Goal: Task Accomplishment & Management: Use online tool/utility

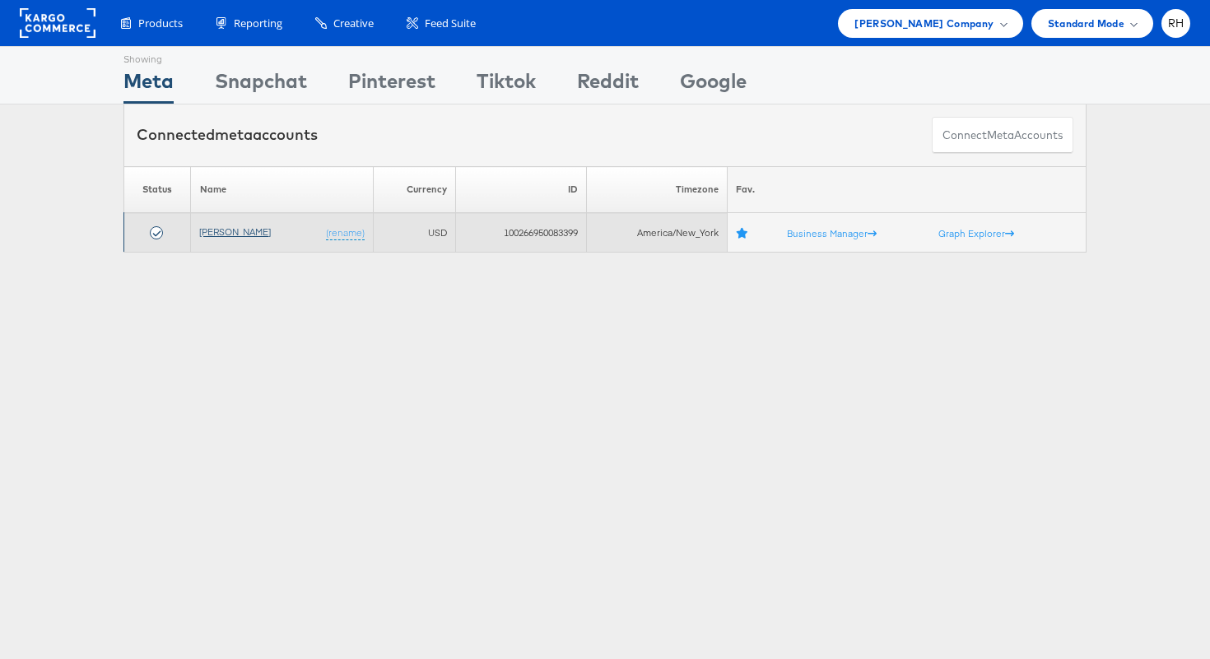
click at [252, 234] on link "[PERSON_NAME]" at bounding box center [235, 232] width 72 height 12
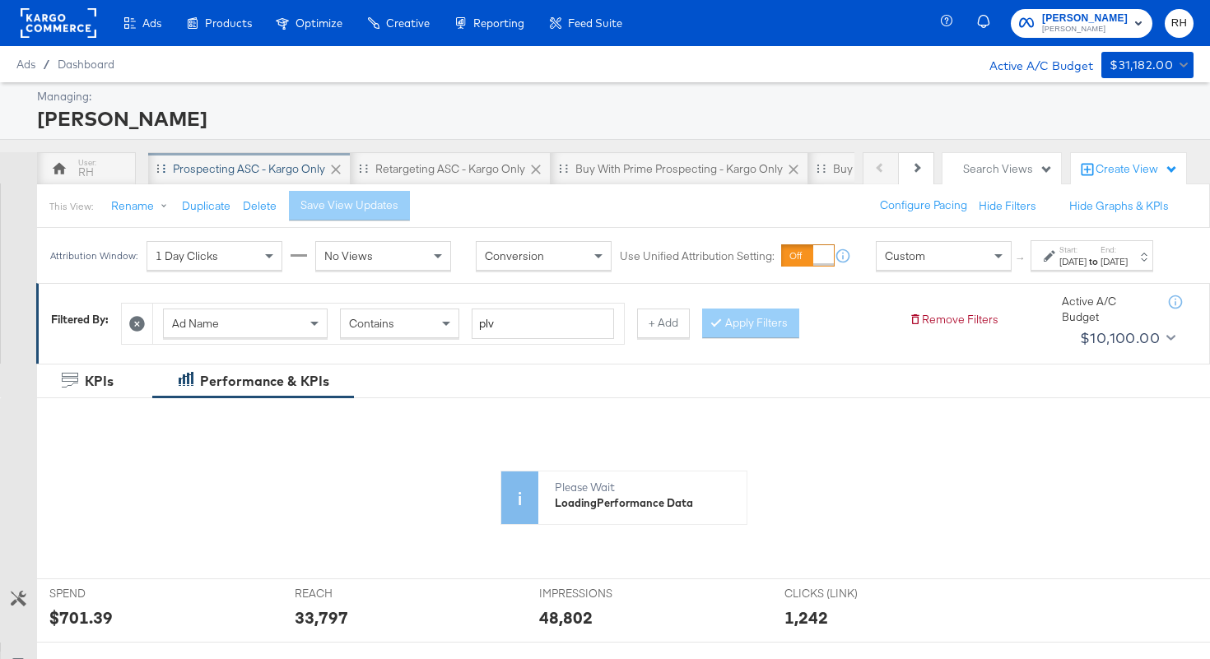
click at [278, 172] on div "Prospecting ASC - Kargo only" at bounding box center [249, 169] width 152 height 16
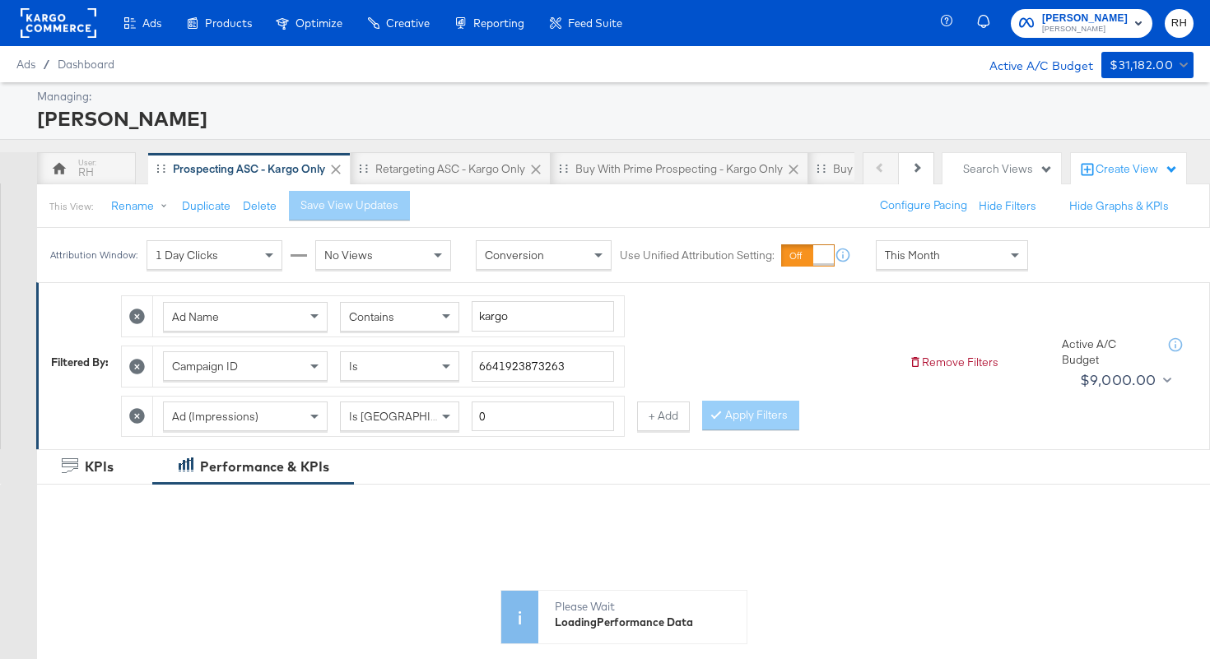
click at [916, 264] on div "This Month" at bounding box center [952, 255] width 151 height 28
click at [1059, 268] on div "Sep 17th 2025" at bounding box center [1072, 261] width 27 height 13
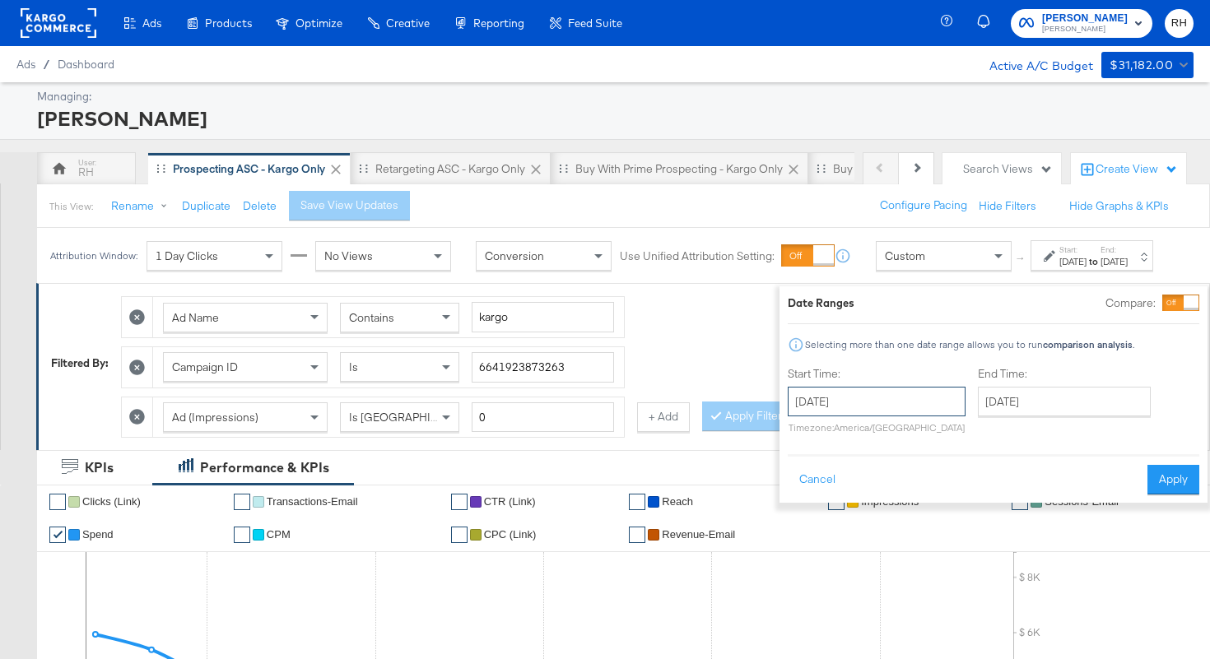
click at [840, 402] on input "September 17th 2025" at bounding box center [877, 402] width 178 height 30
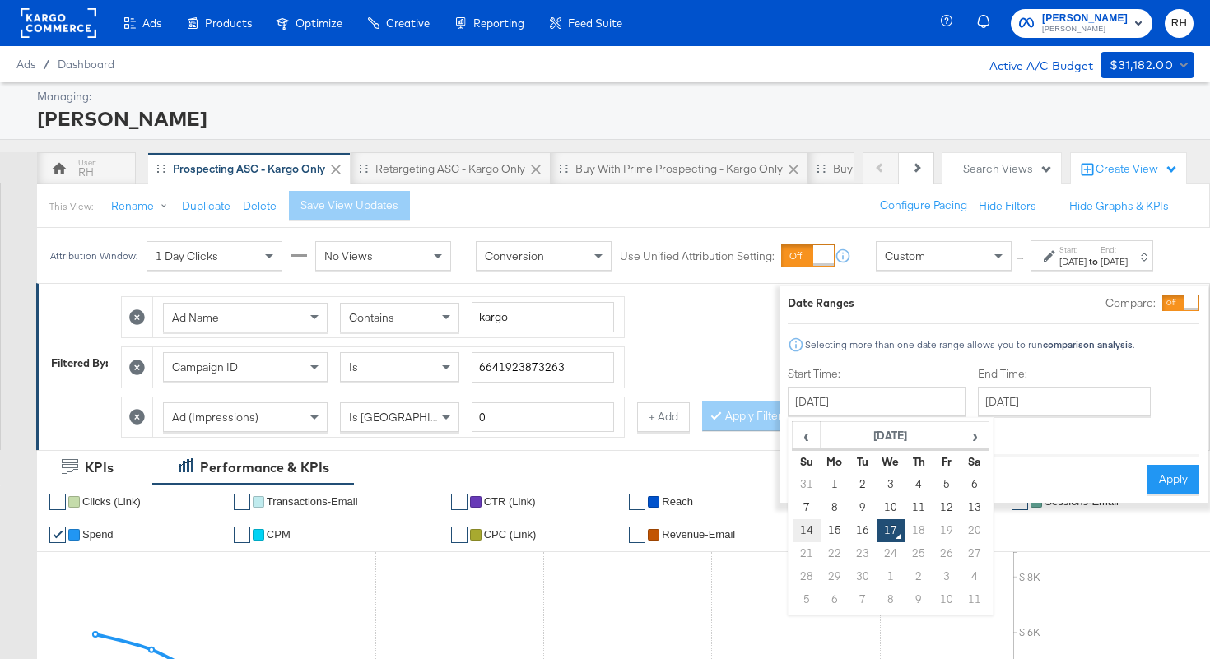
click at [793, 529] on td "14" at bounding box center [807, 530] width 28 height 23
type input "September 14th 2025"
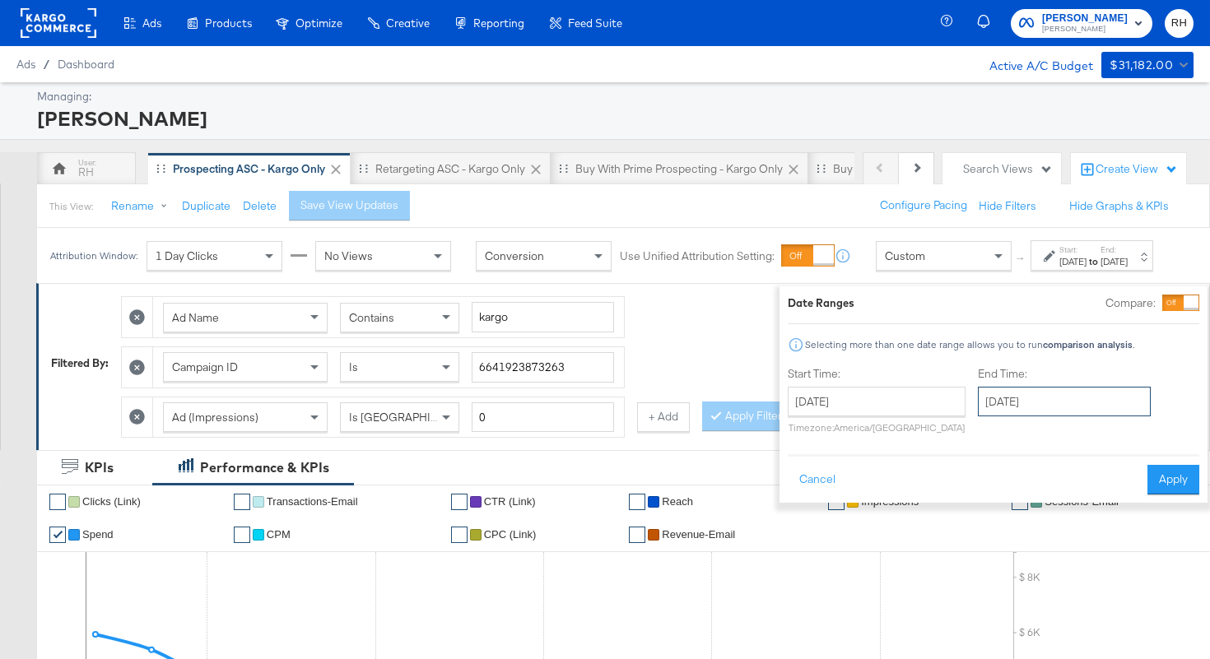
click at [989, 401] on input "September 17th 2025" at bounding box center [1064, 402] width 173 height 30
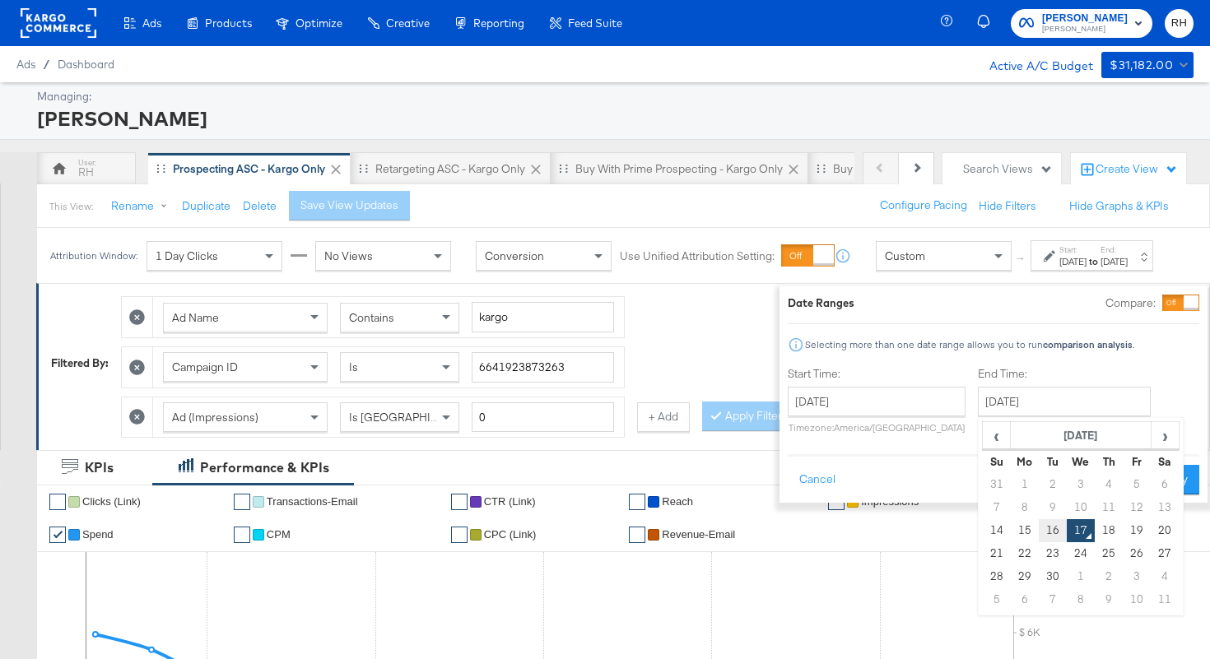
click at [1039, 530] on td "16" at bounding box center [1053, 530] width 28 height 23
type input "September 16th 2025"
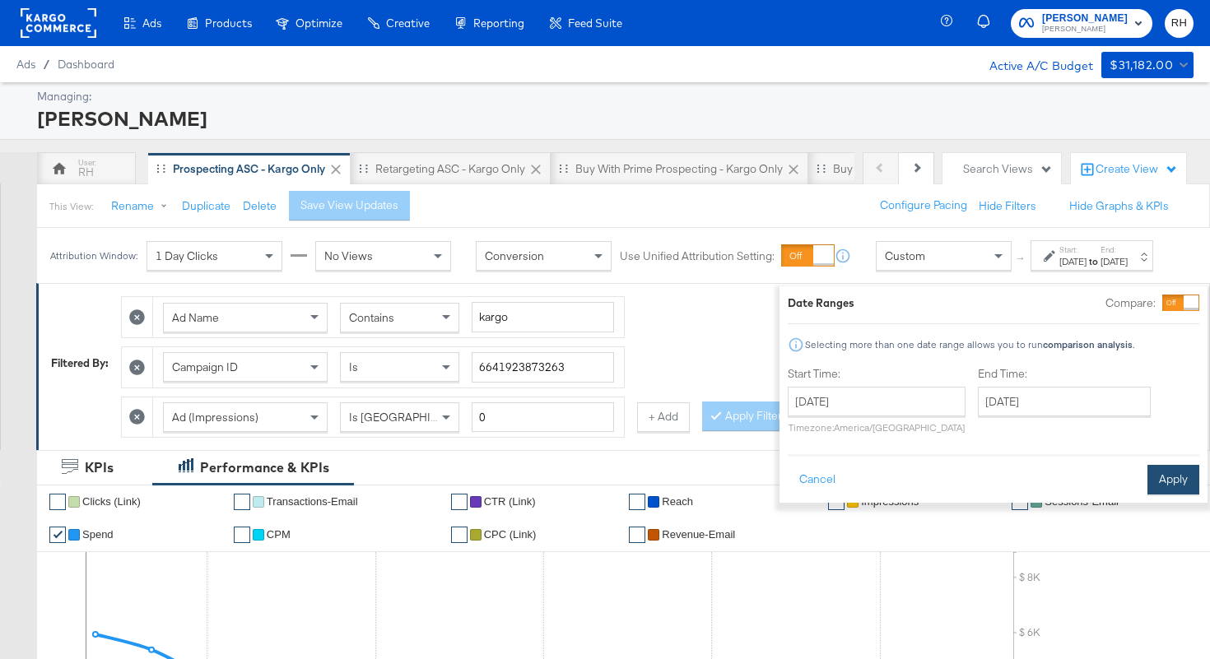
click at [1147, 483] on button "Apply" at bounding box center [1173, 480] width 52 height 30
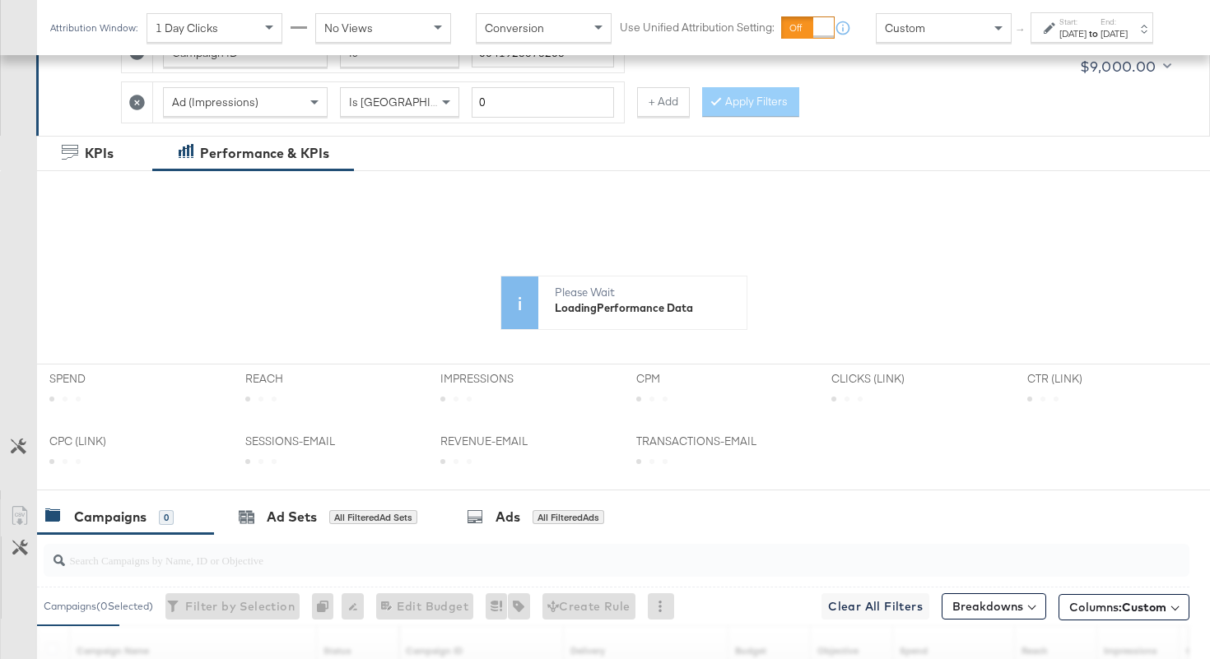
scroll to position [566, 0]
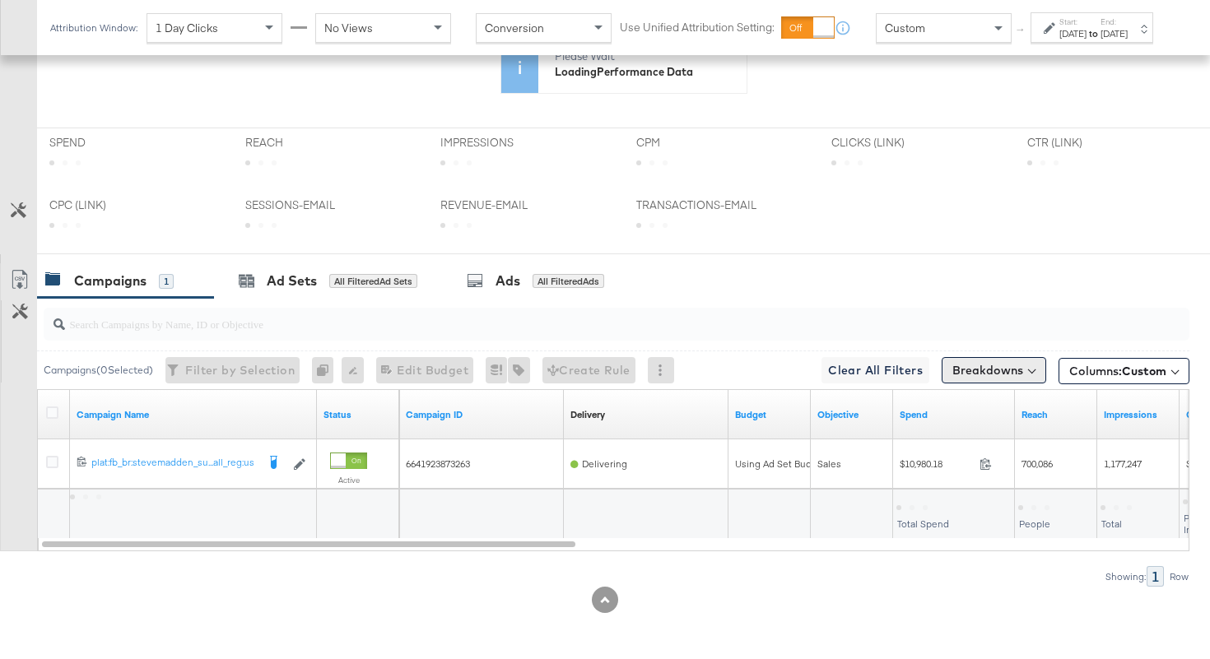
click at [969, 365] on button "Breakdowns" at bounding box center [994, 370] width 105 height 26
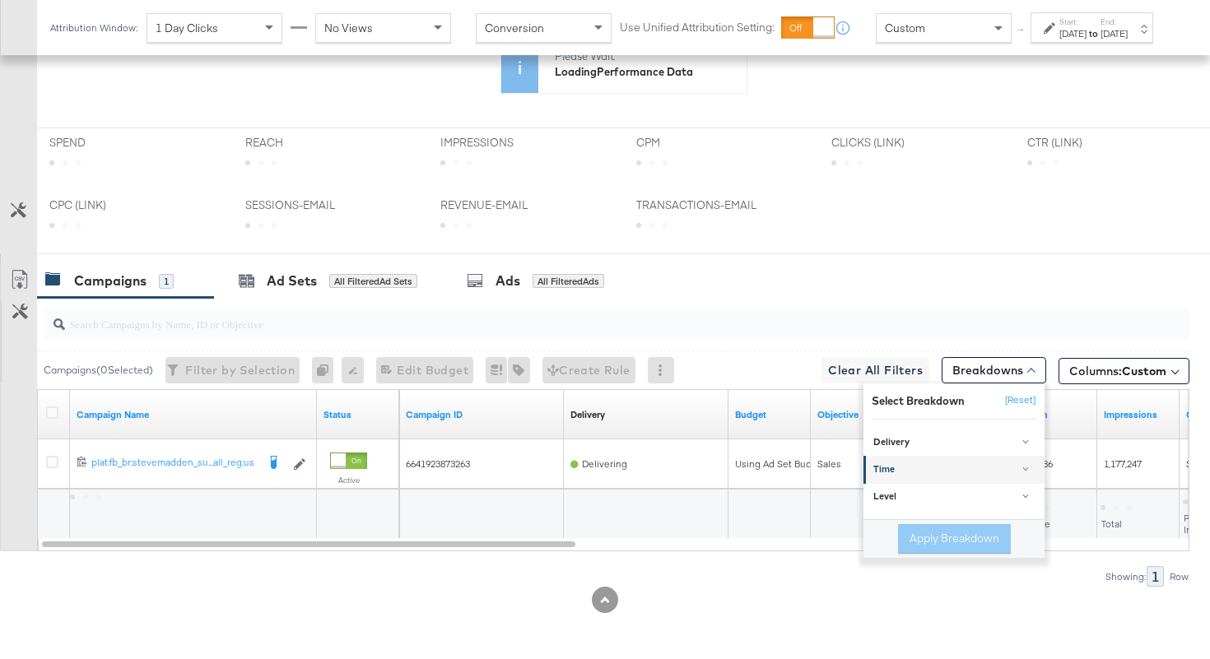
click at [934, 465] on div "Time" at bounding box center [955, 470] width 164 height 13
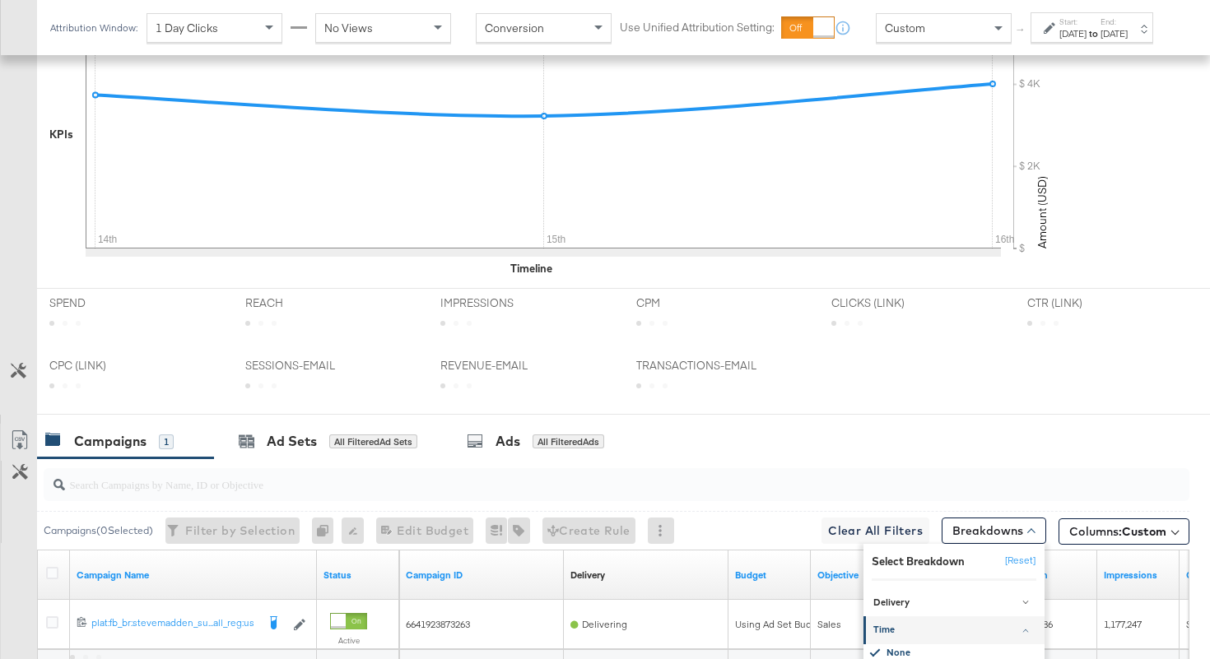
scroll to position [727, 0]
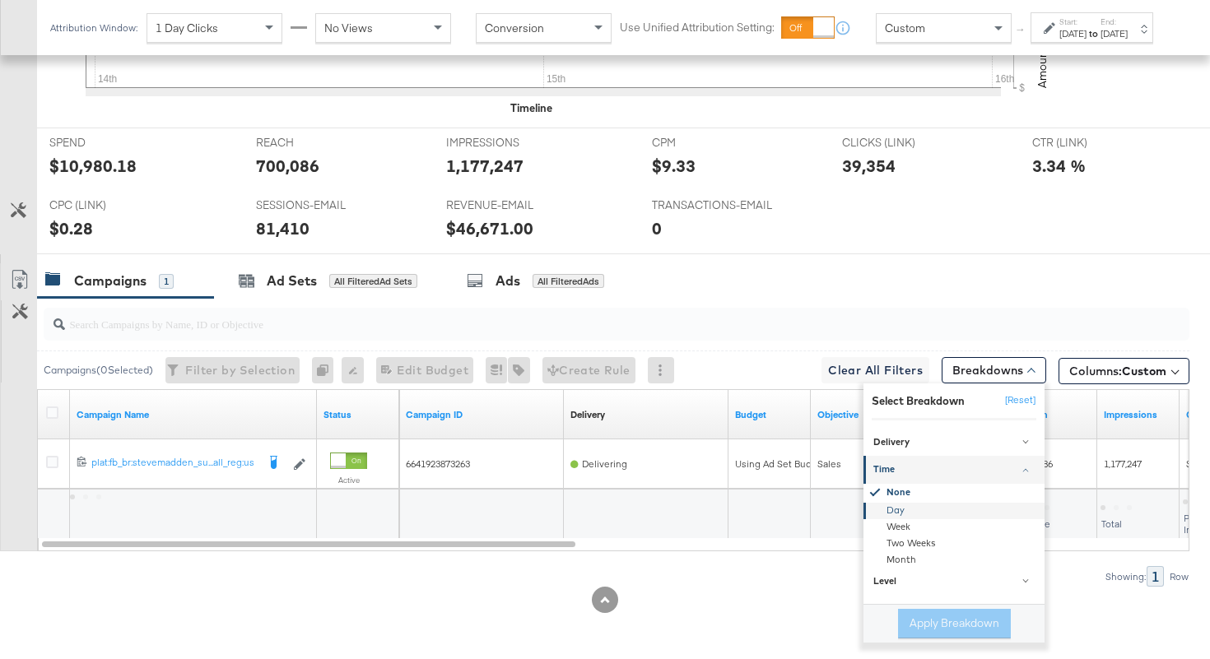
click at [901, 510] on div "Day" at bounding box center [955, 511] width 179 height 16
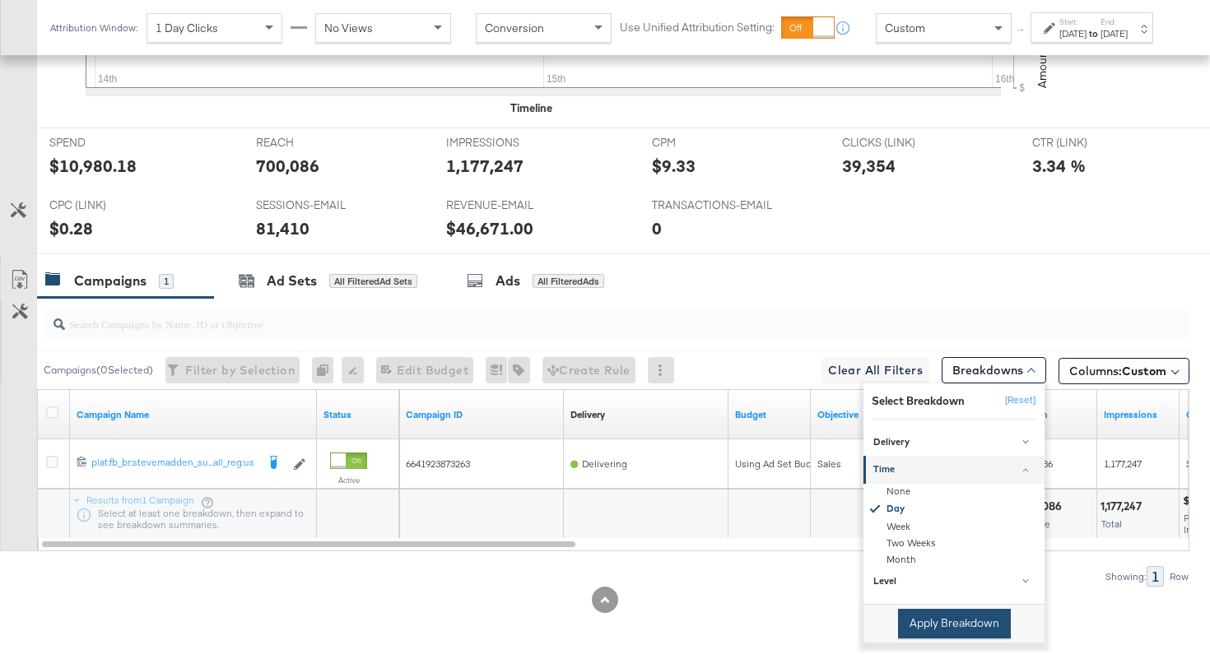
click at [933, 621] on button "Apply Breakdown" at bounding box center [954, 624] width 113 height 30
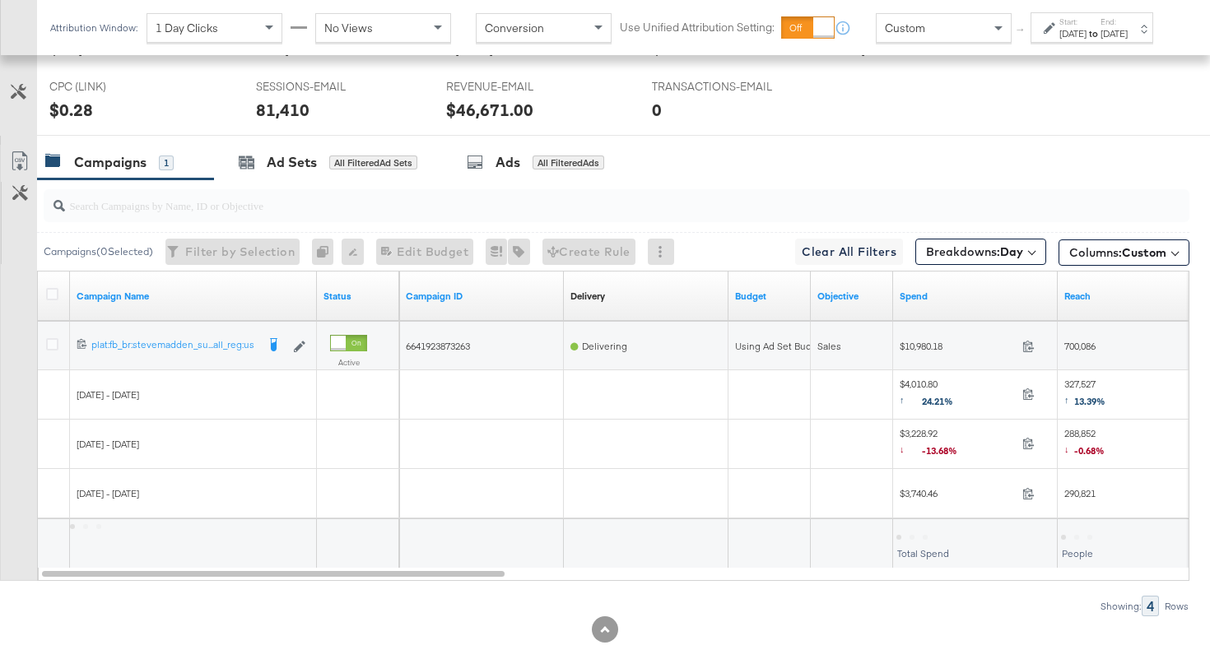
scroll to position [875, 0]
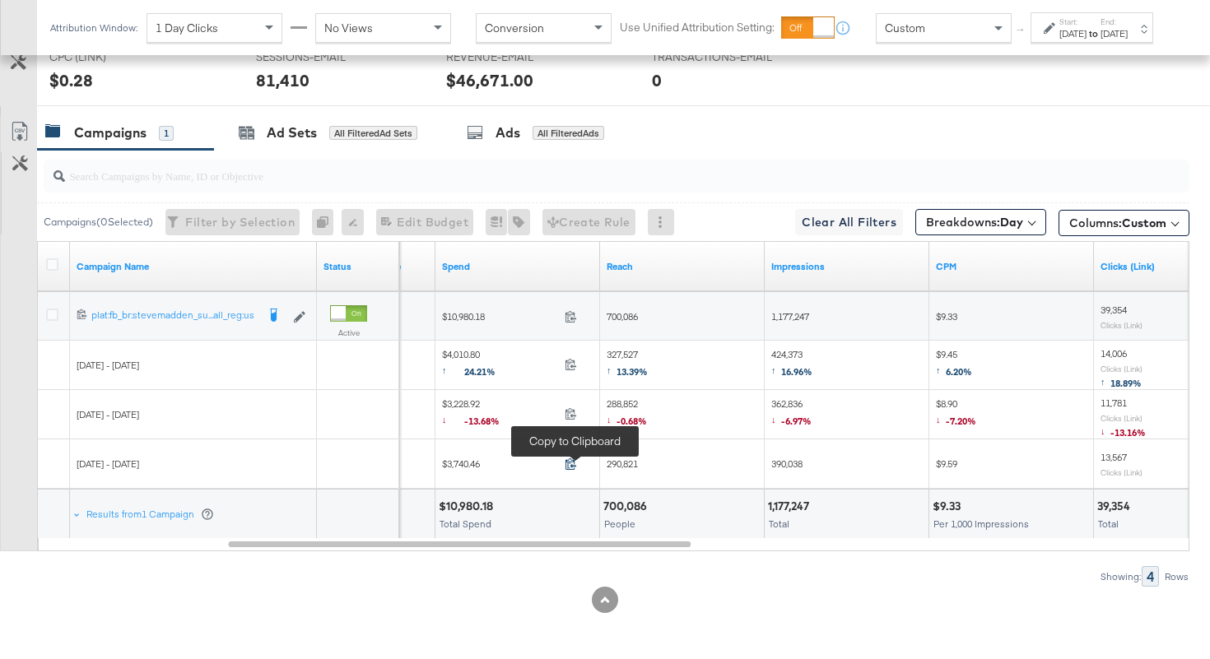
click at [573, 466] on icon at bounding box center [571, 464] width 11 height 12
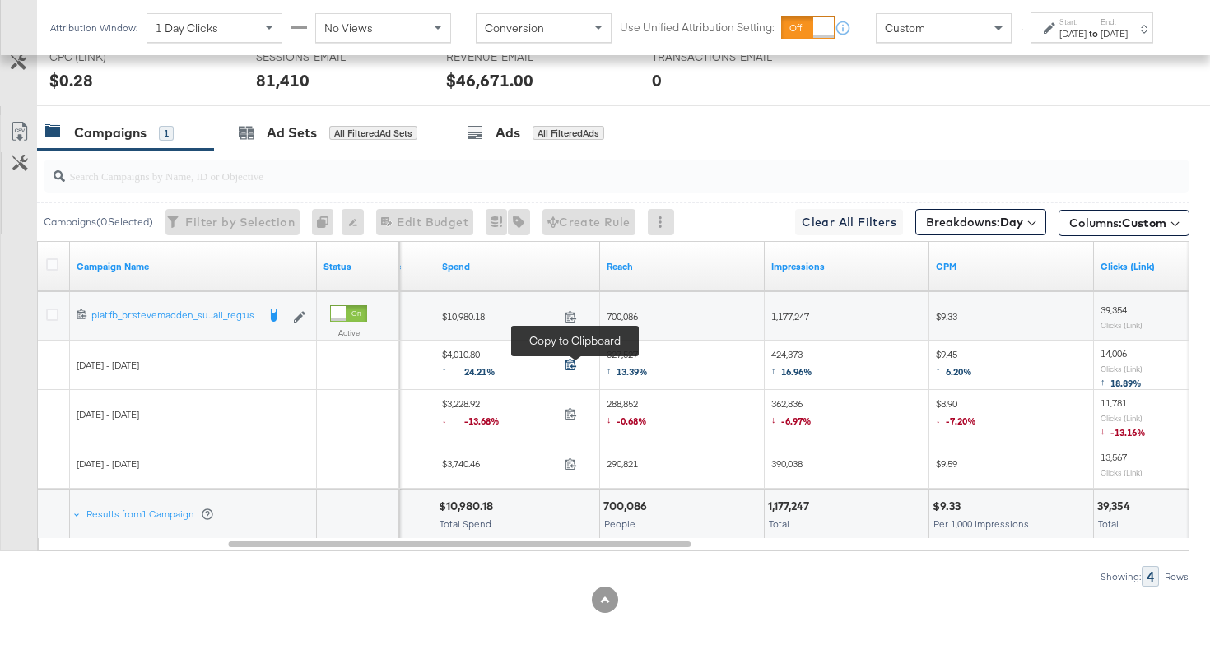
click at [574, 365] on icon at bounding box center [571, 364] width 12 height 12
click at [623, 349] on span "327,527 ↑ 13.39%" at bounding box center [627, 365] width 41 height 34
click at [778, 355] on span "424,373 ↑ 16.96%" at bounding box center [791, 365] width 41 height 34
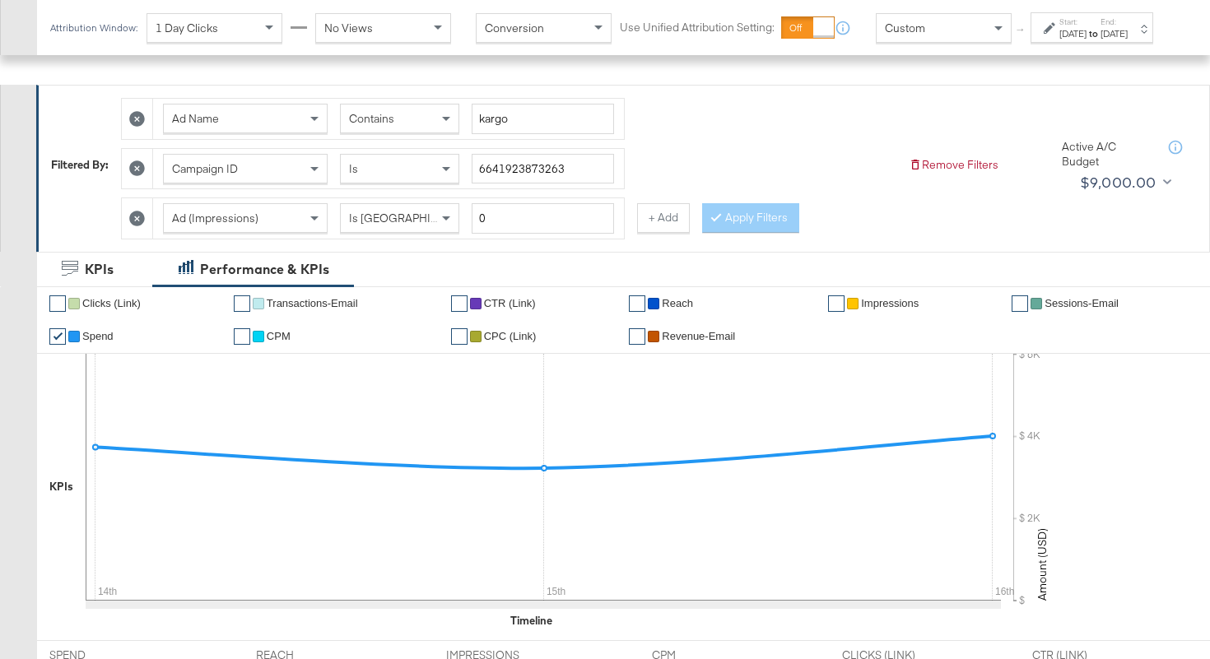
scroll to position [0, 0]
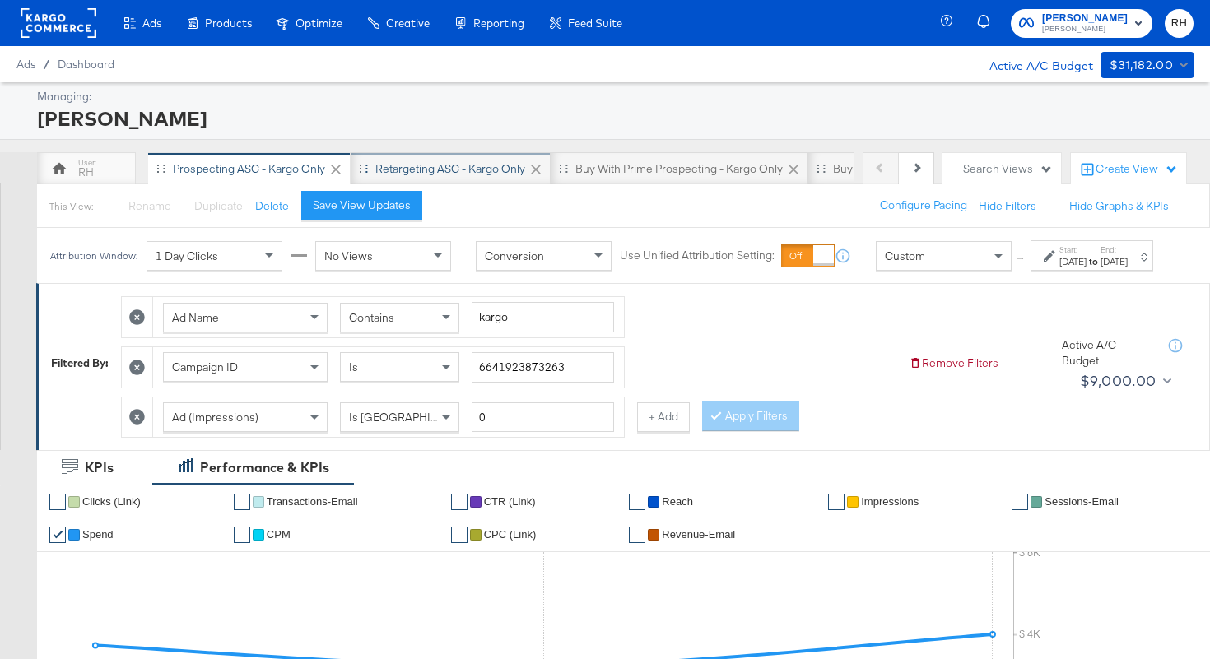
click at [425, 165] on div "Retargeting ASC - Kargo only" at bounding box center [450, 169] width 150 height 16
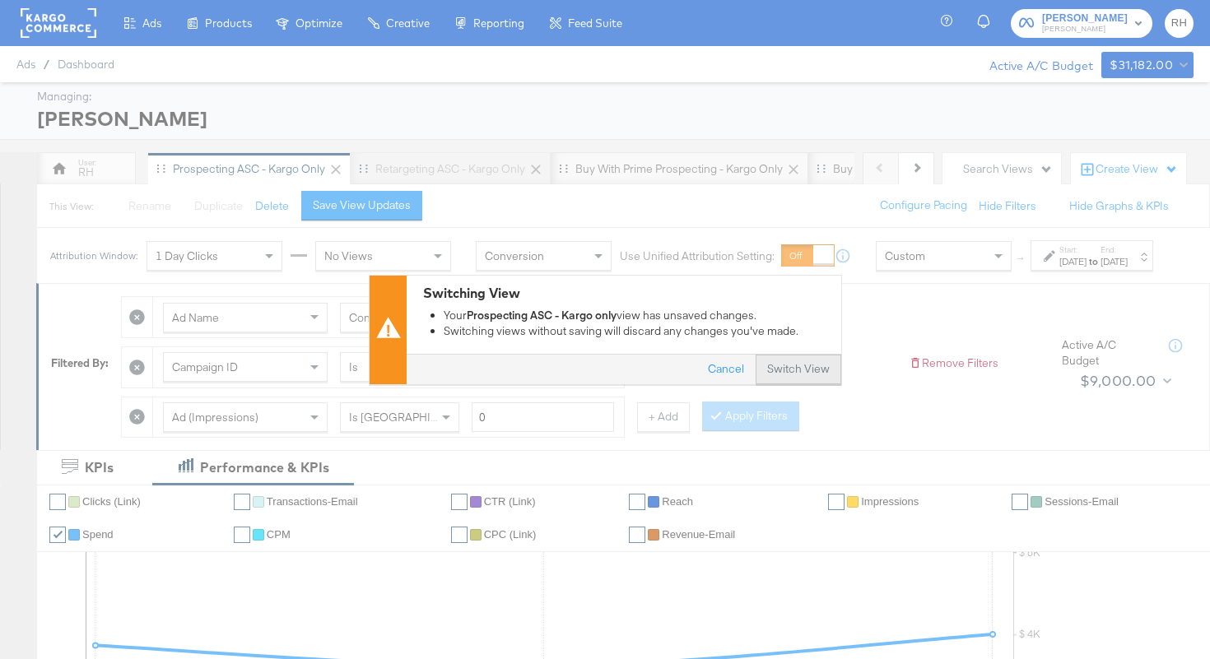
click at [804, 355] on div "Cancel Switch View" at bounding box center [624, 370] width 435 height 30
click at [826, 374] on button "Switch View" at bounding box center [799, 370] width 86 height 30
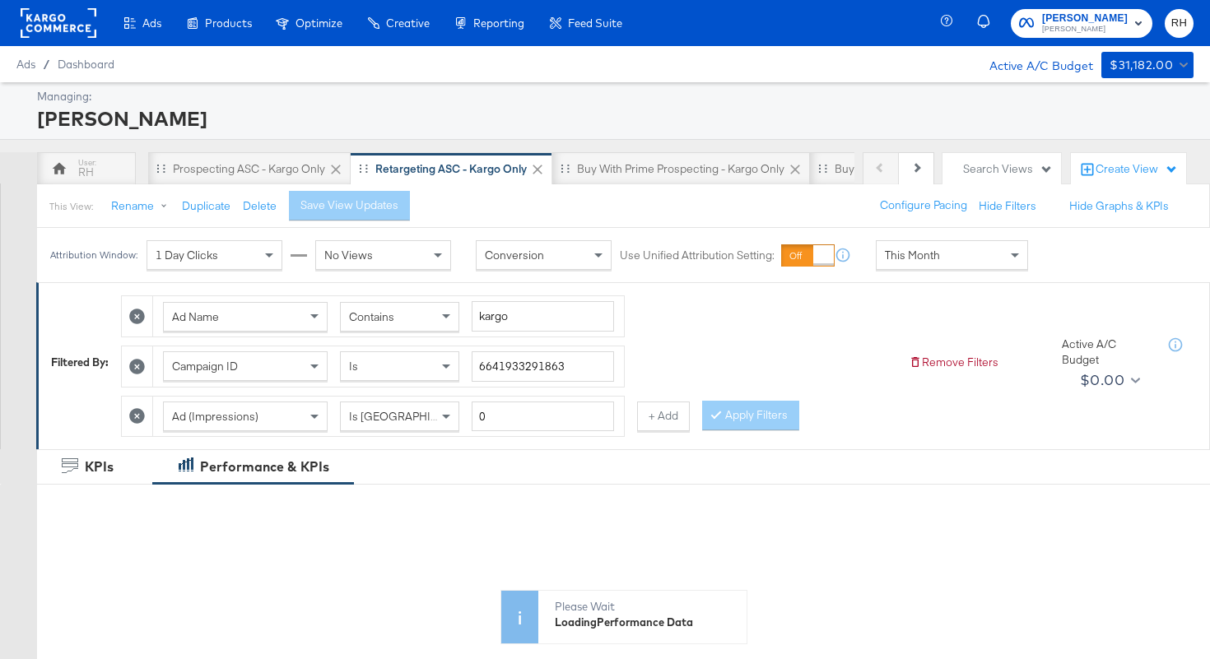
click at [920, 252] on span "This Month" at bounding box center [912, 255] width 55 height 15
click at [1059, 268] on div "Sep 17th 2025" at bounding box center [1072, 261] width 27 height 13
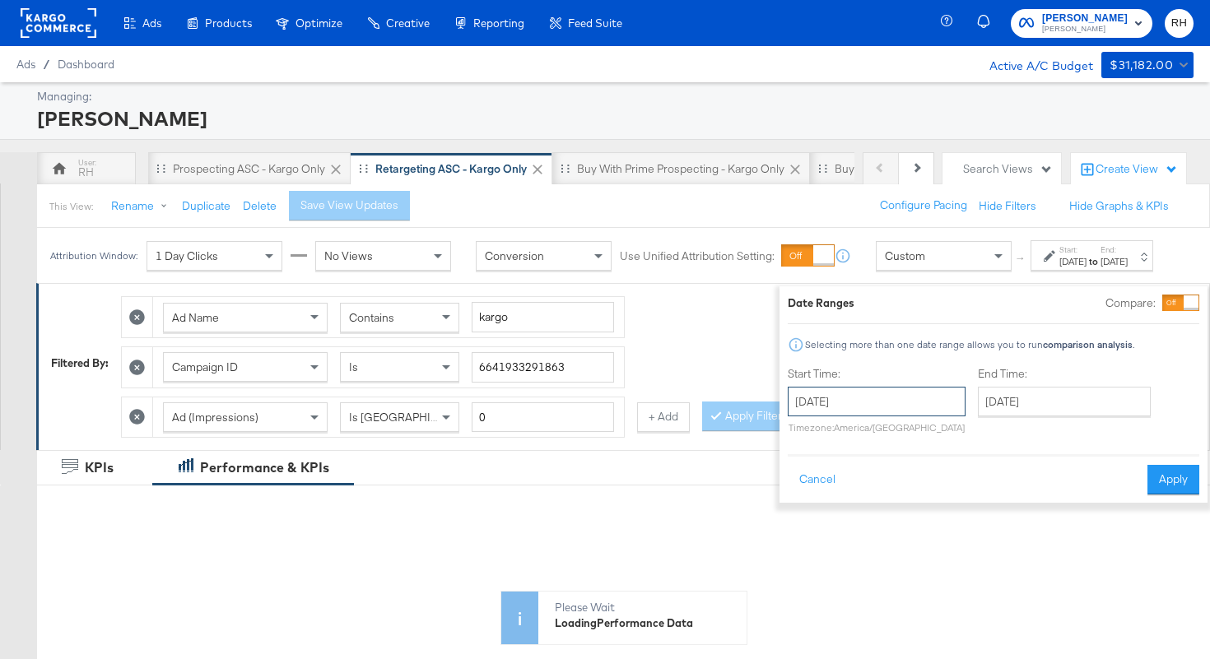
click at [869, 402] on input "September 17th 2025" at bounding box center [877, 402] width 178 height 30
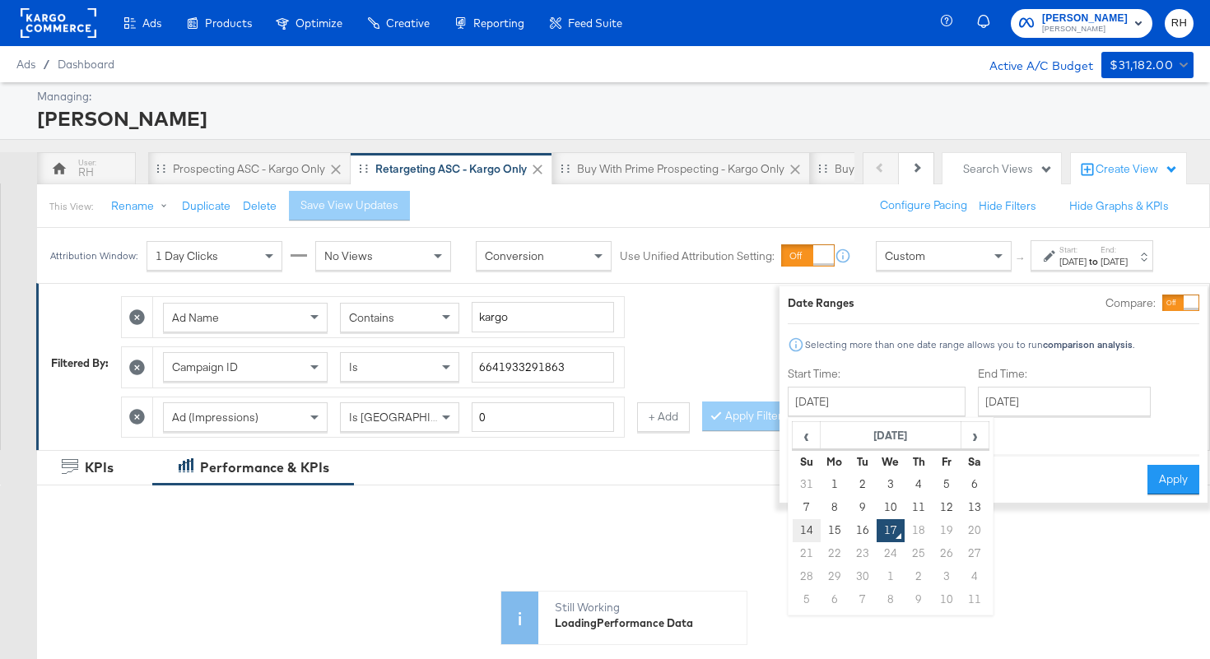
click at [793, 530] on td "14" at bounding box center [807, 530] width 28 height 23
type input "September 14th 2025"
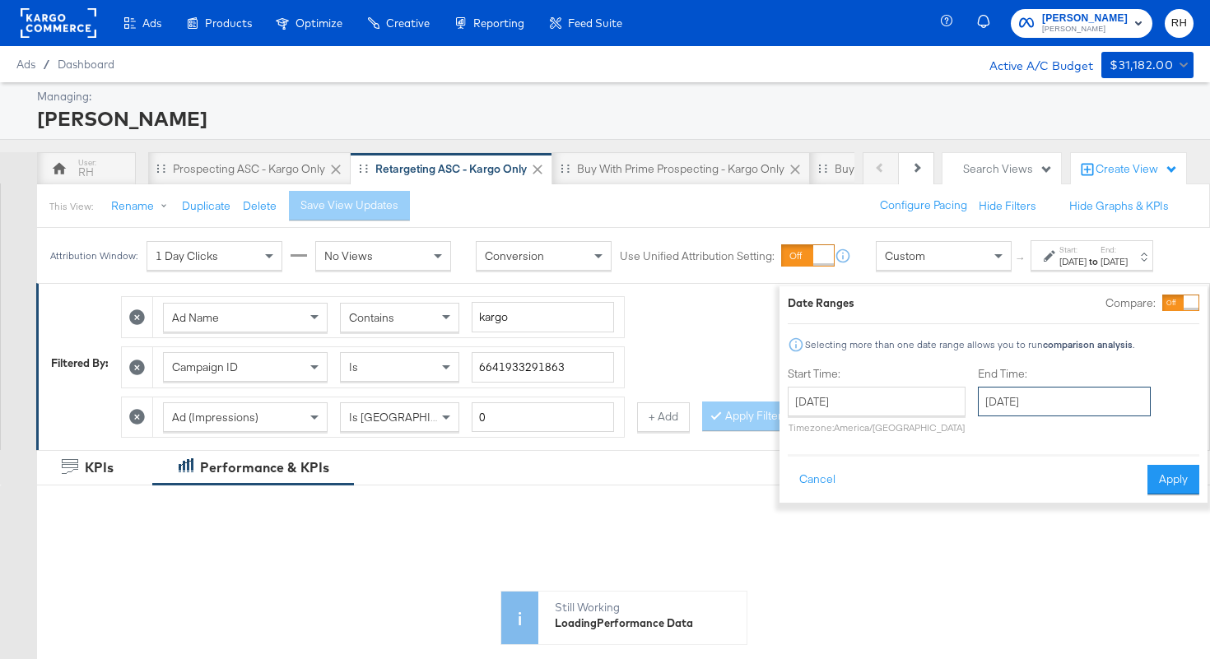
click at [998, 407] on input "September 17th 2025" at bounding box center [1064, 402] width 173 height 30
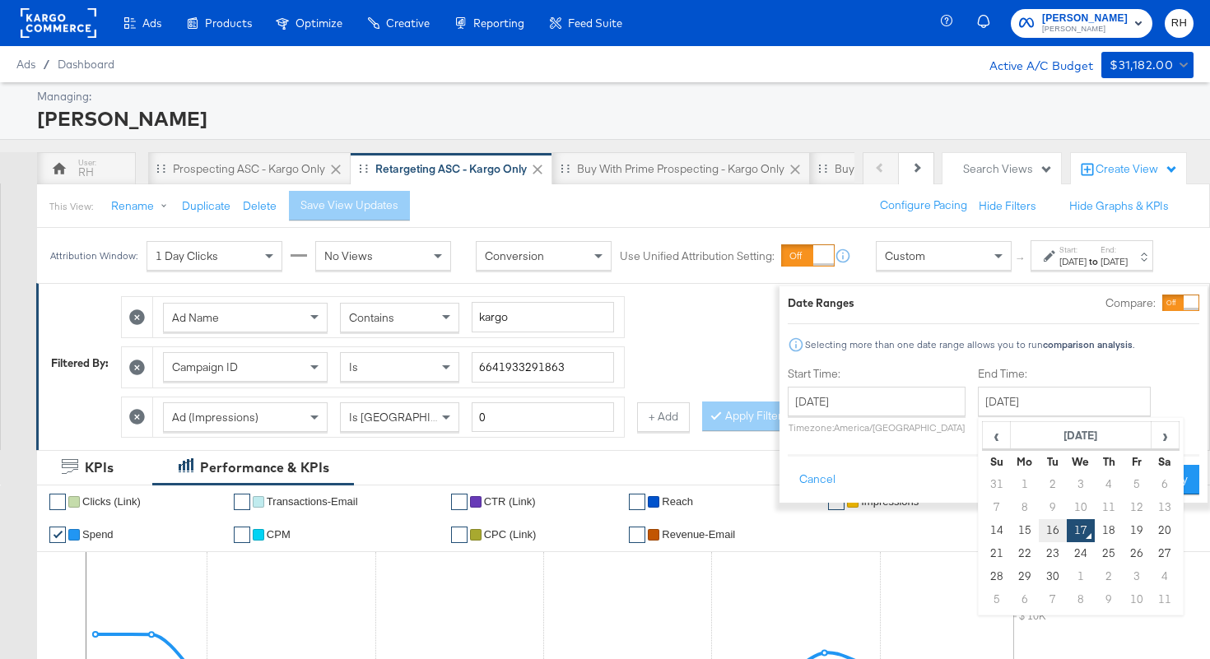
click at [1039, 530] on td "16" at bounding box center [1053, 530] width 28 height 23
type input "September 16th 2025"
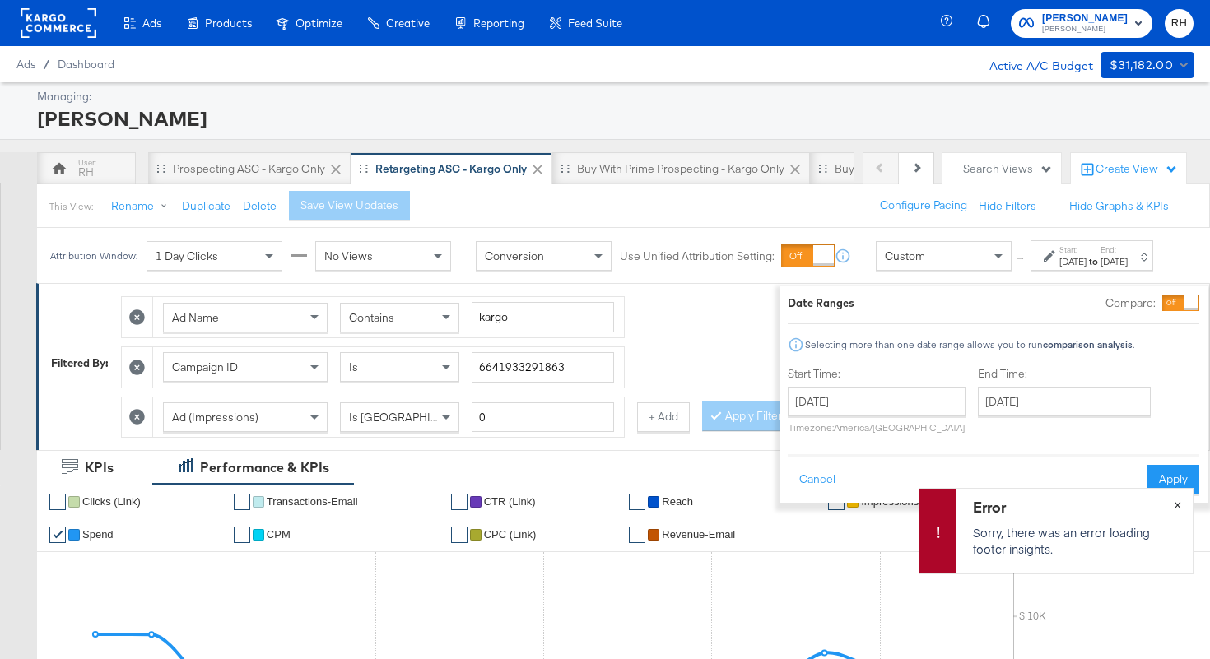
click at [1178, 504] on span "×" at bounding box center [1177, 503] width 7 height 19
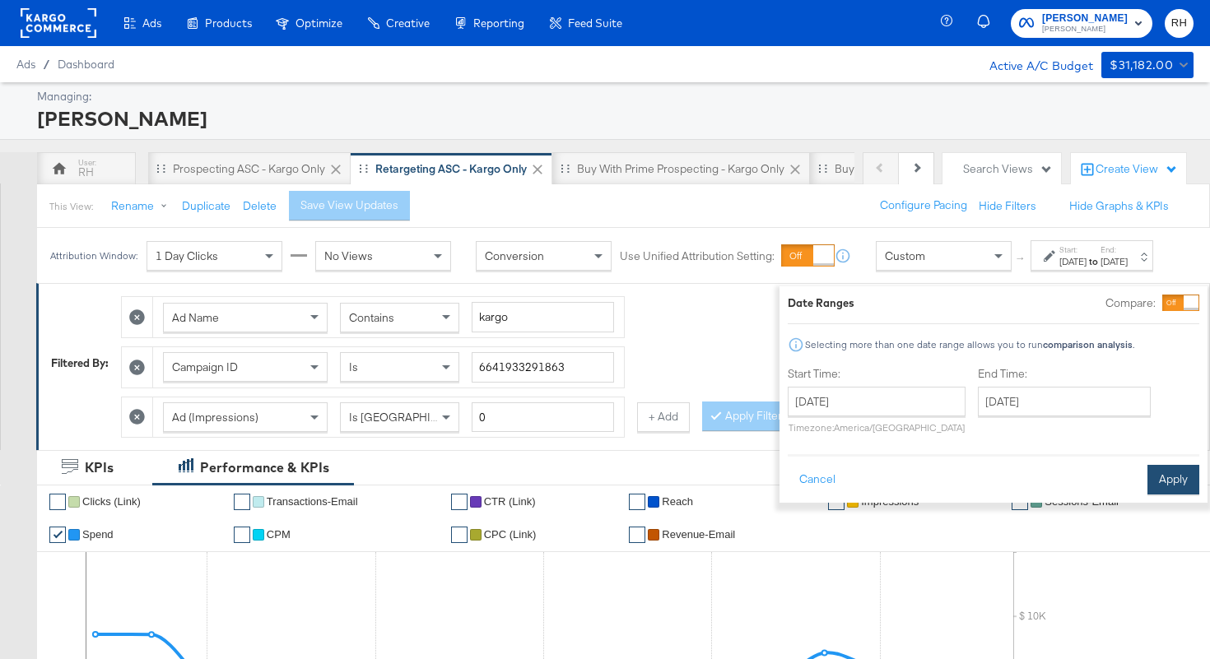
click at [1147, 480] on button "Apply" at bounding box center [1173, 480] width 52 height 30
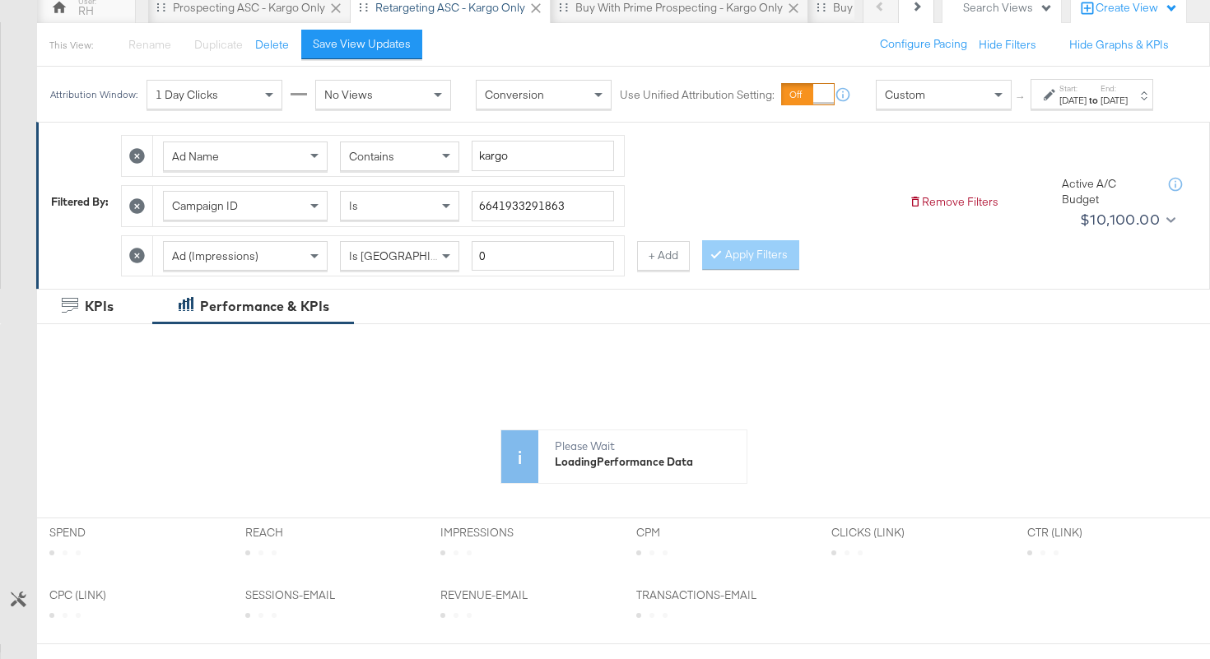
scroll to position [566, 0]
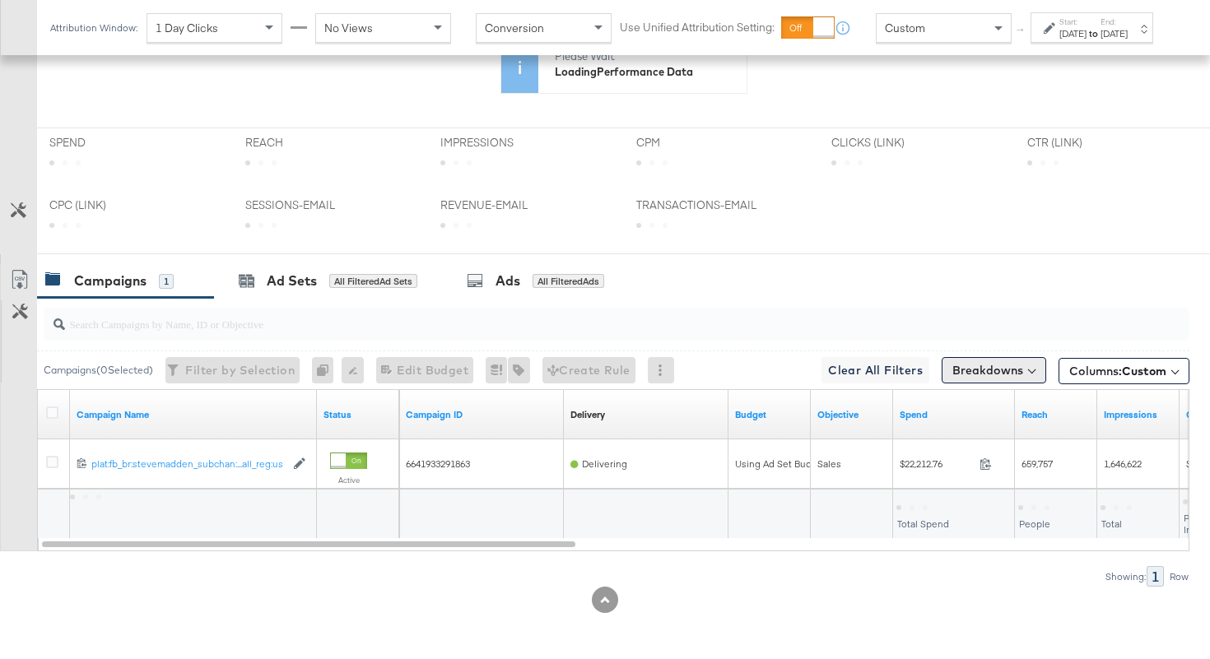
click at [975, 372] on button "Breakdowns" at bounding box center [994, 370] width 105 height 26
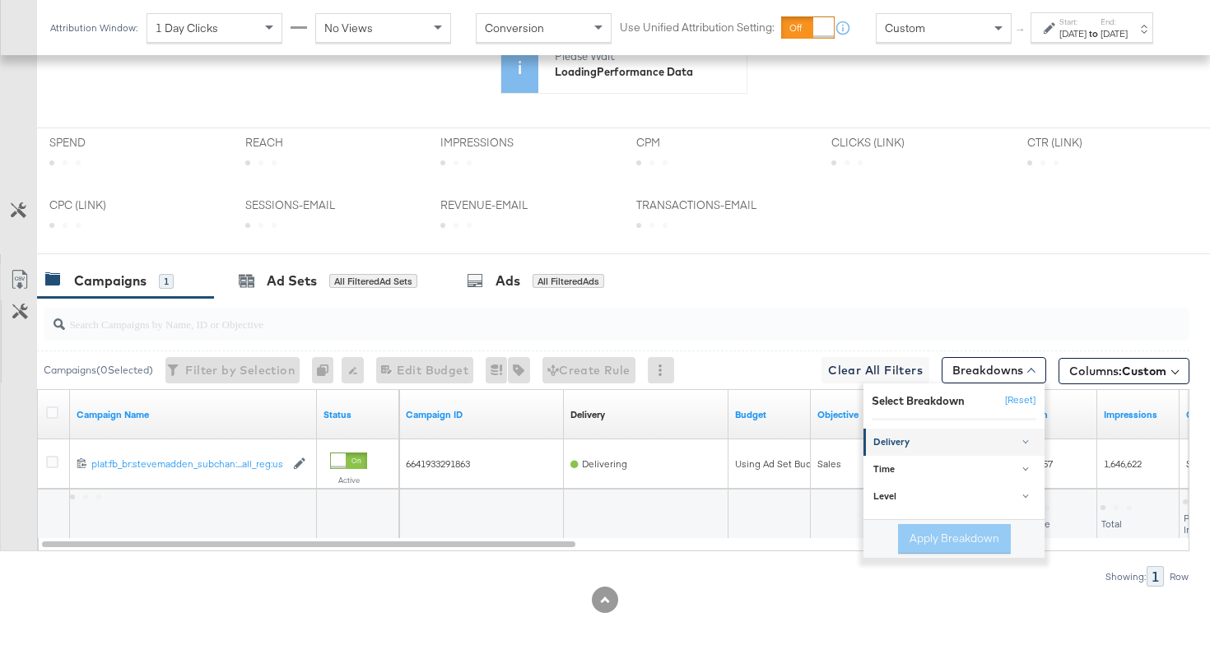
scroll to position [727, 0]
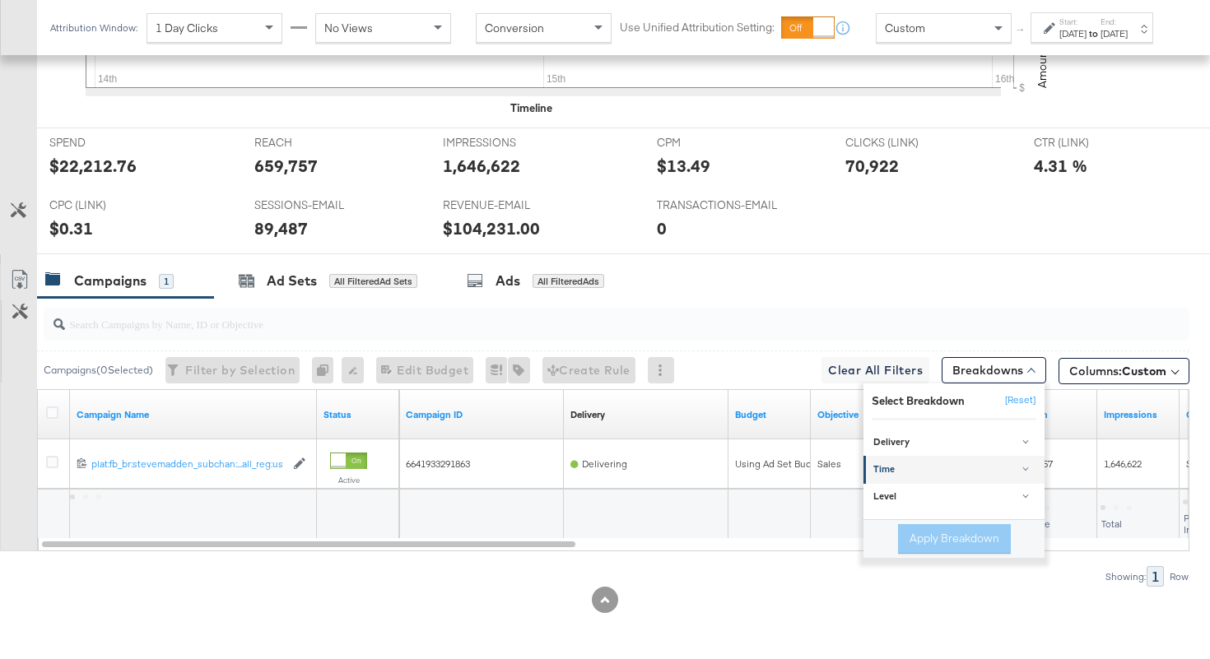
click at [916, 467] on div "Time" at bounding box center [955, 470] width 164 height 13
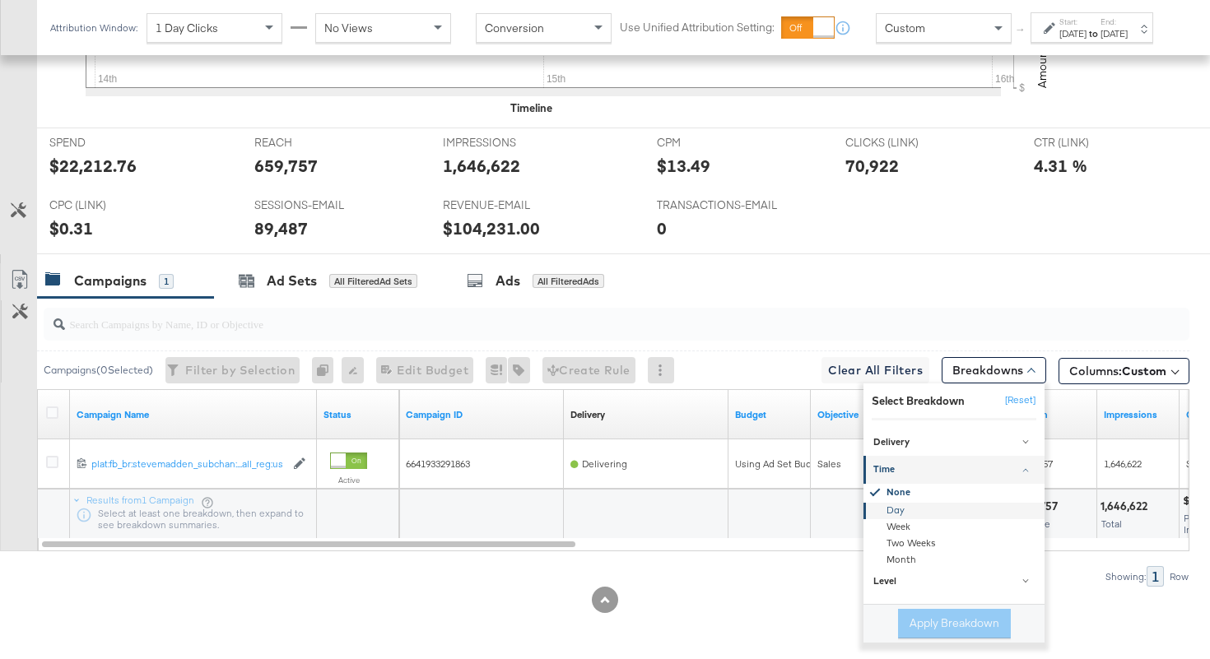
click at [896, 508] on div "Day" at bounding box center [955, 511] width 179 height 16
click at [960, 626] on button "Apply Breakdown" at bounding box center [954, 624] width 113 height 30
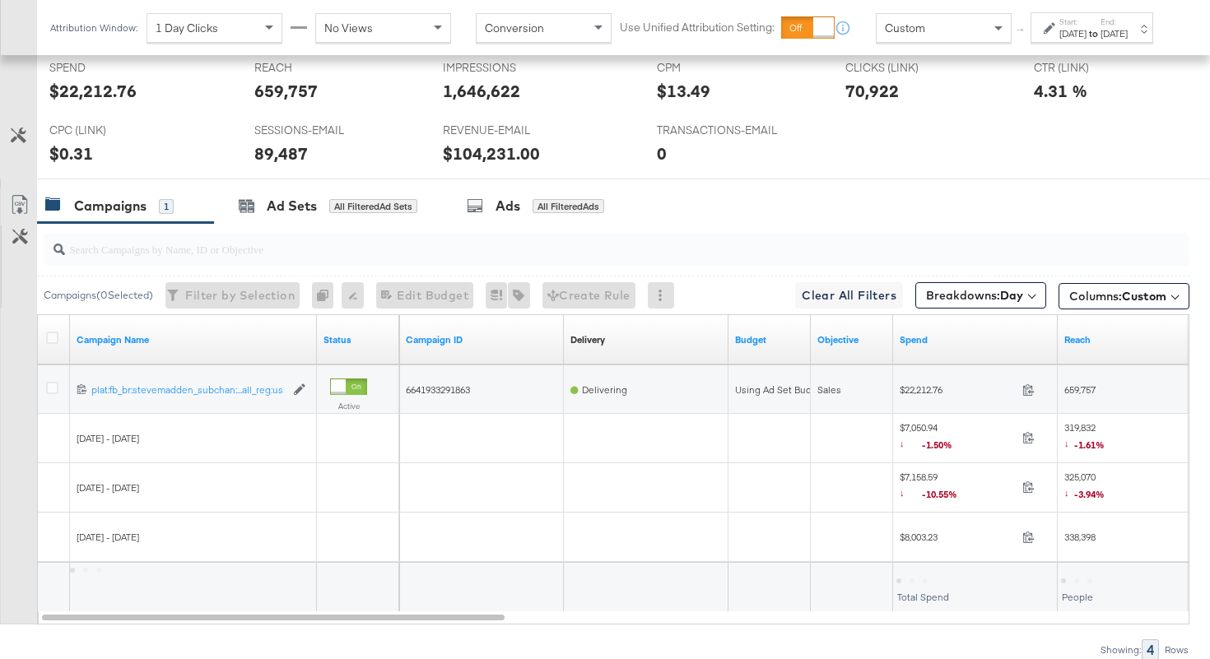
scroll to position [816, 0]
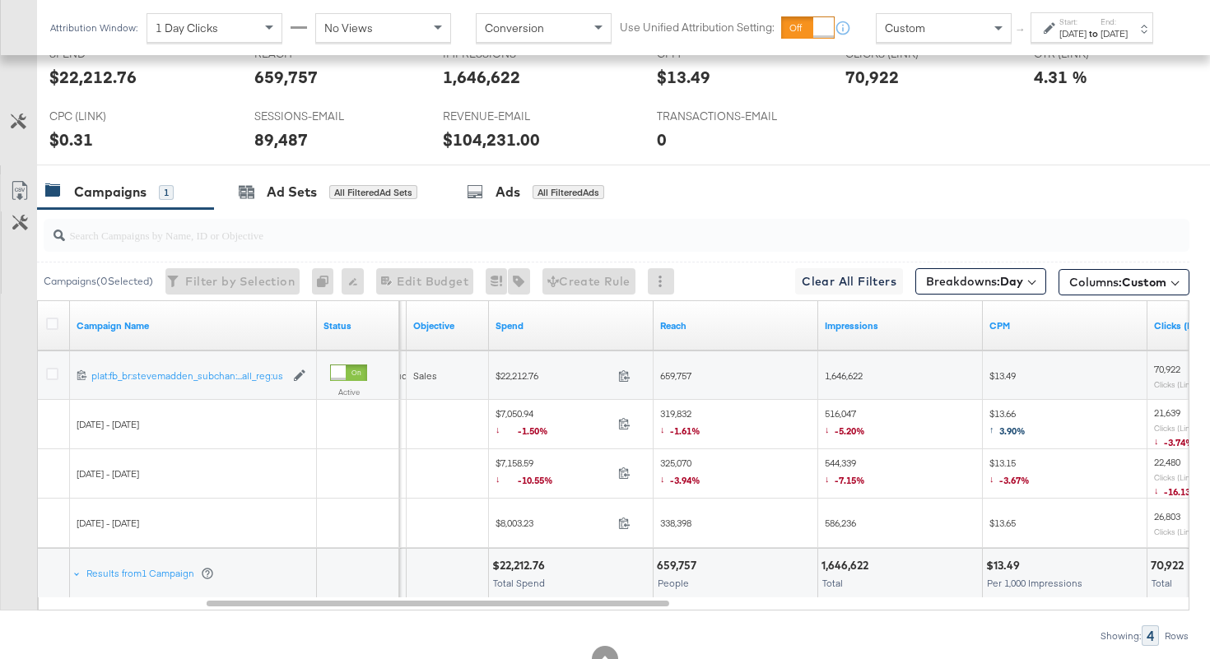
click at [562, 425] on div "↓ -1.50%" at bounding box center [548, 431] width 104 height 13
click at [619, 425] on icon at bounding box center [624, 423] width 12 height 12
click at [679, 414] on span "319,832 ↓ -1.61%" at bounding box center [680, 424] width 40 height 34
copy span "319,832"
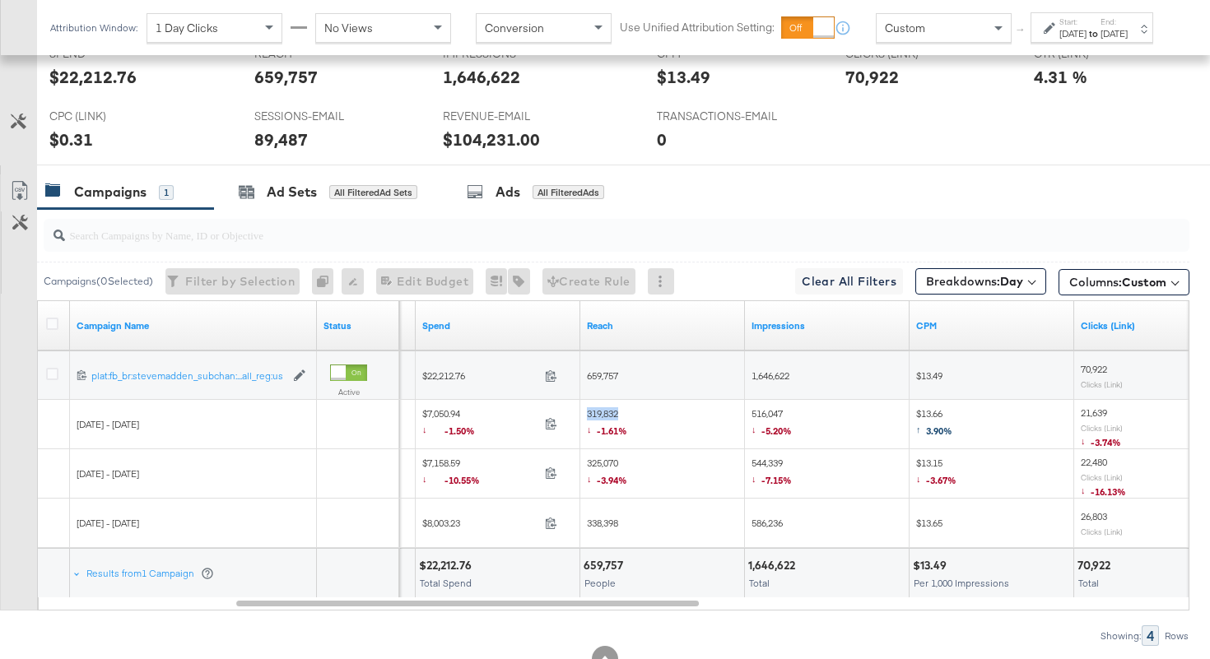
click at [766, 412] on span "516,047 ↓ -5.20%" at bounding box center [772, 424] width 40 height 34
copy span "516,047"
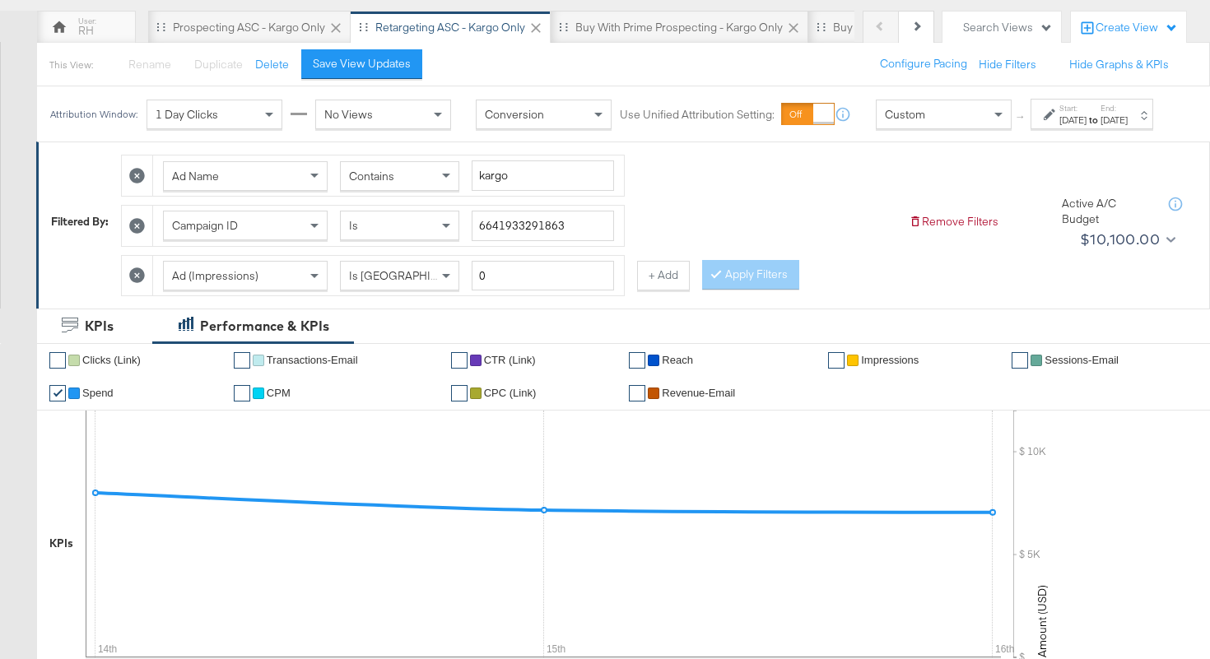
scroll to position [0, 0]
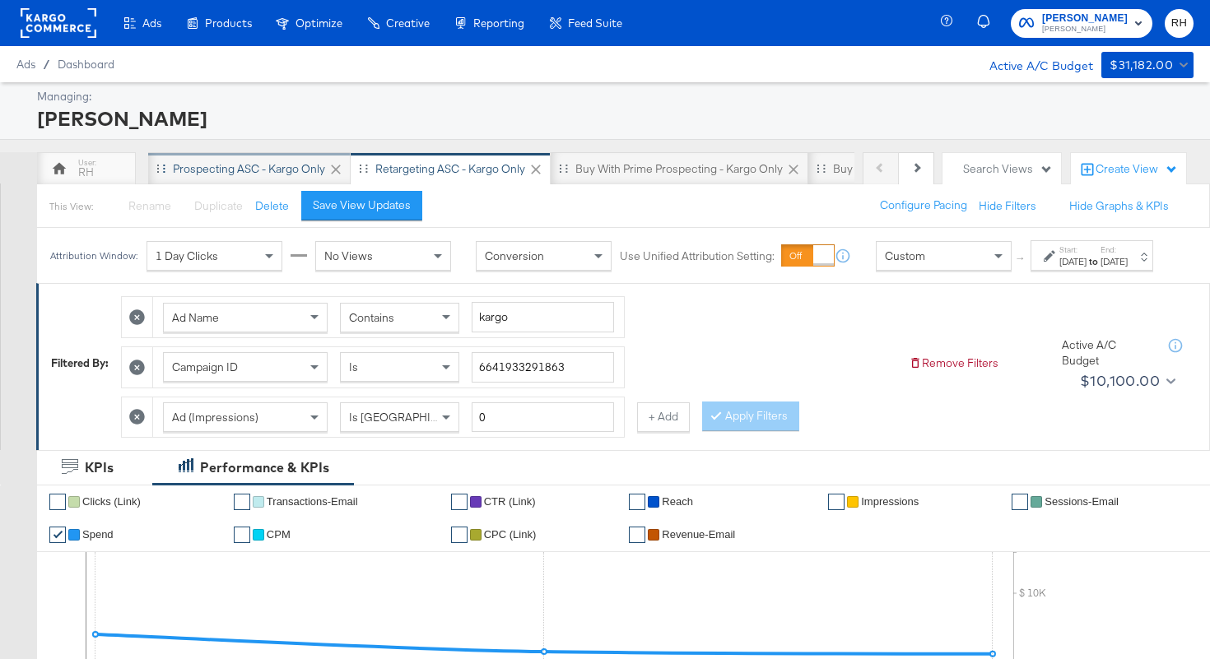
click at [247, 166] on div "Prospecting ASC - Kargo only" at bounding box center [249, 169] width 152 height 16
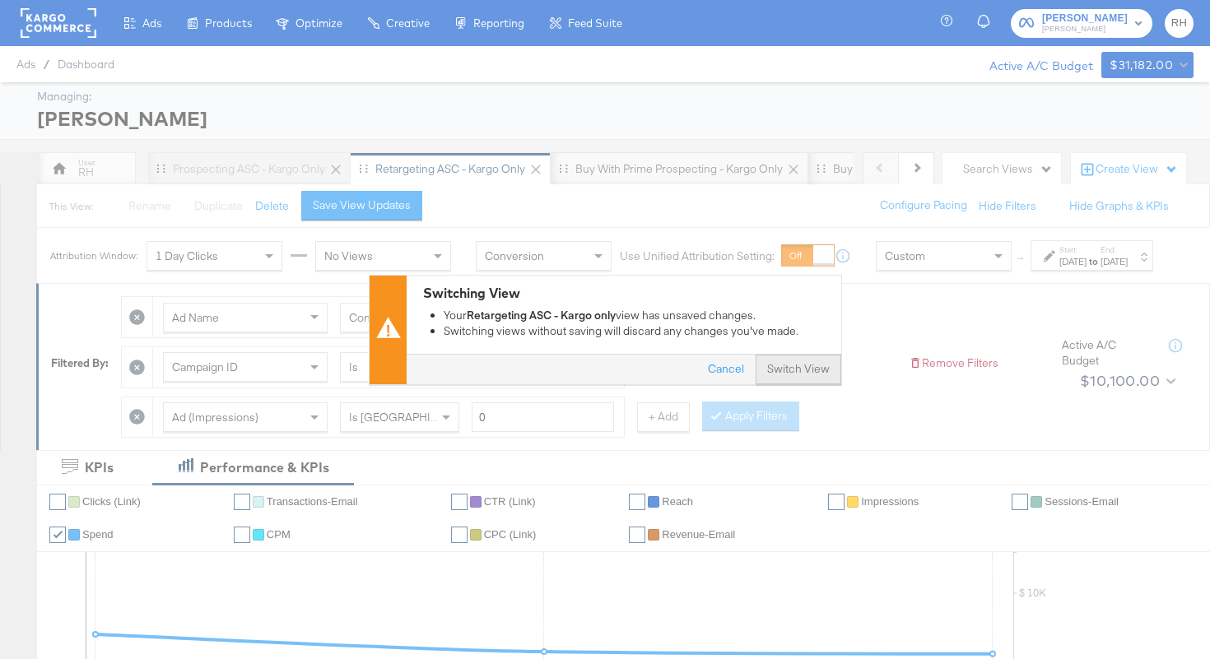
click at [803, 368] on button "Switch View" at bounding box center [799, 370] width 86 height 30
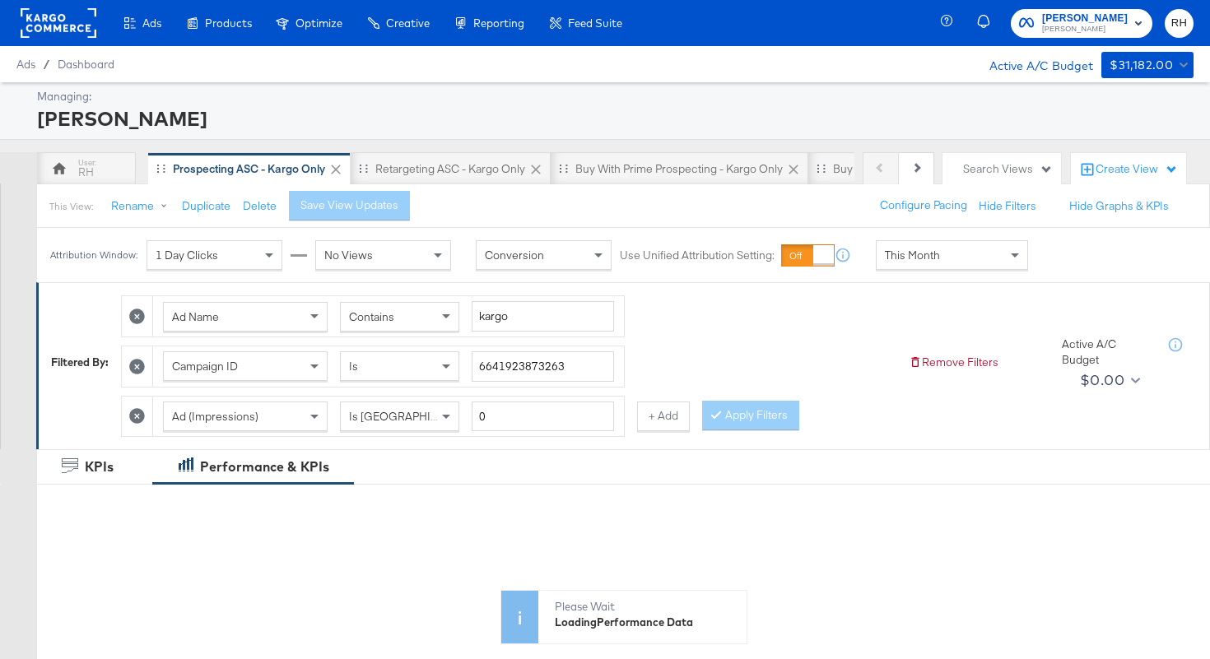
click at [957, 263] on div "This Month" at bounding box center [952, 255] width 151 height 28
click at [1059, 268] on div "Sep 17th 2025" at bounding box center [1072, 261] width 27 height 13
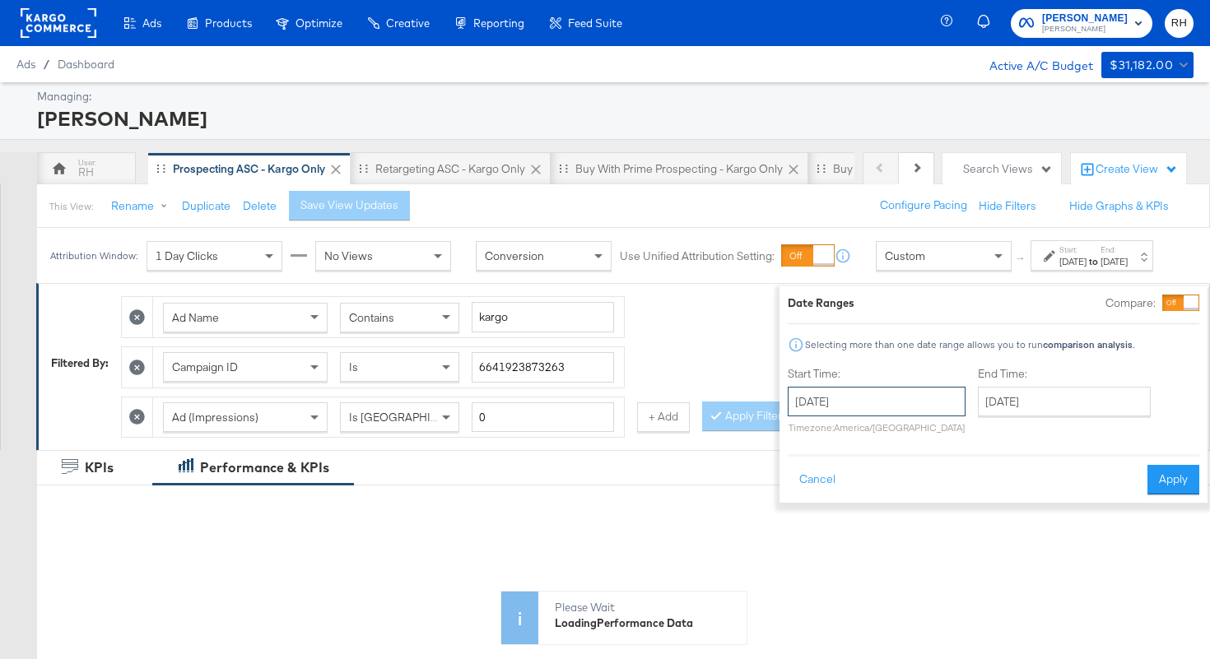
click at [880, 399] on input "September 17th 2025" at bounding box center [877, 402] width 178 height 30
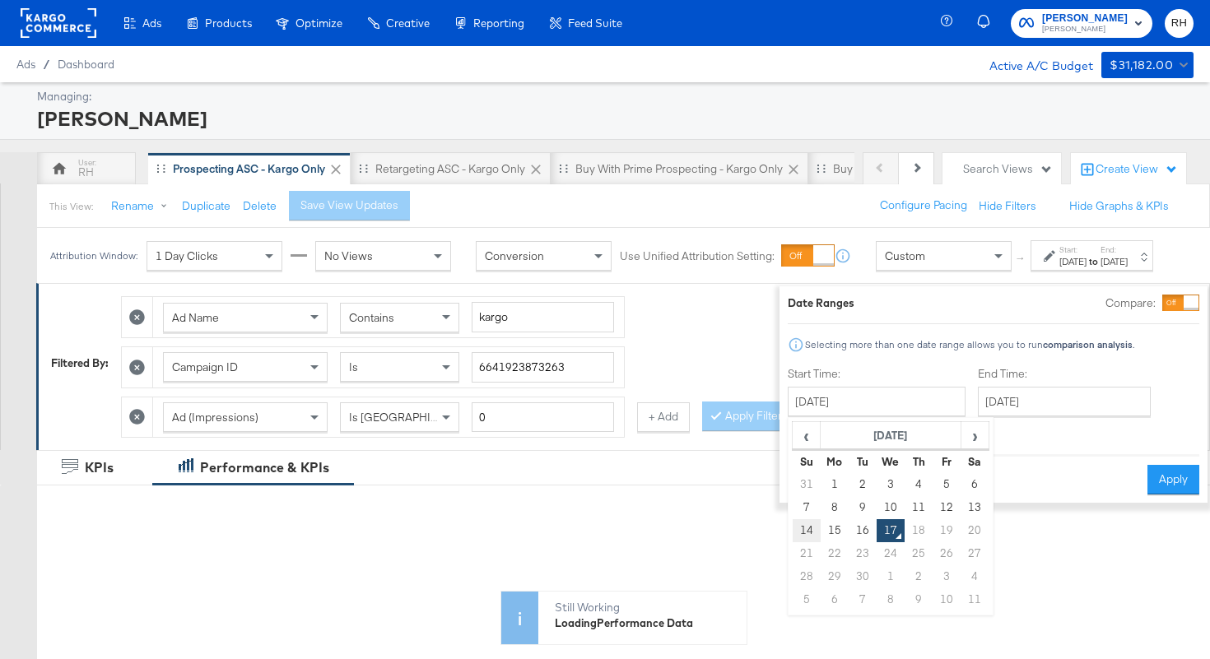
click at [793, 528] on td "14" at bounding box center [807, 530] width 28 height 23
type input "September 14th 2025"
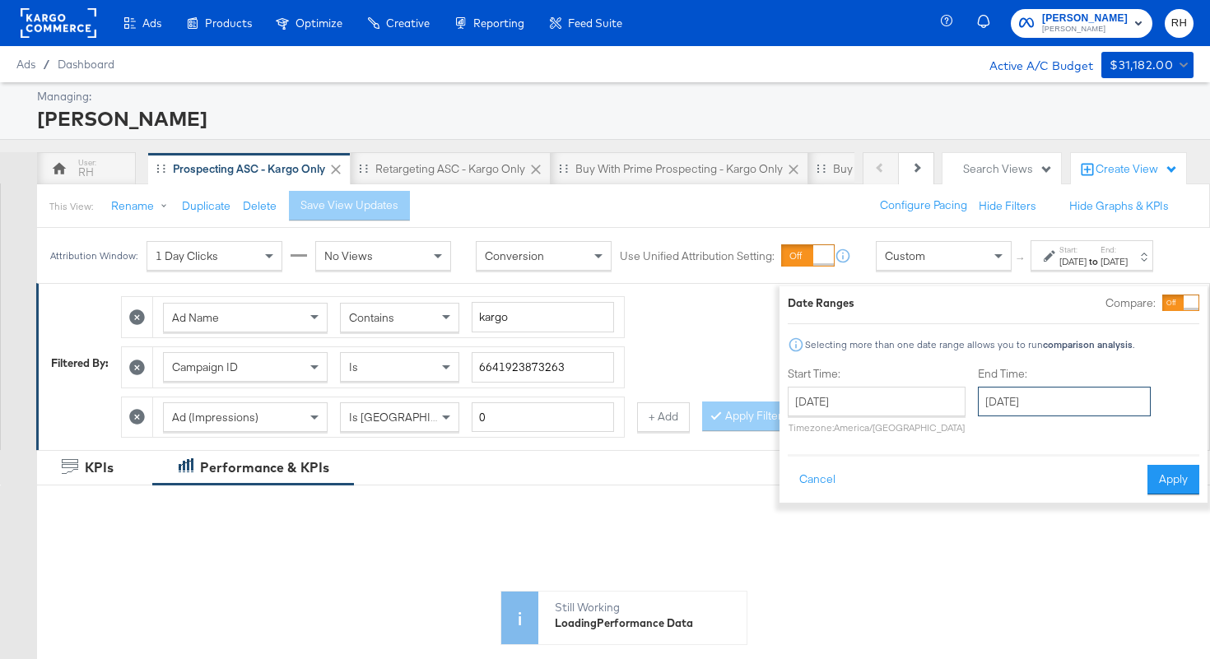
click at [978, 403] on input "September 17th 2025" at bounding box center [1064, 402] width 173 height 30
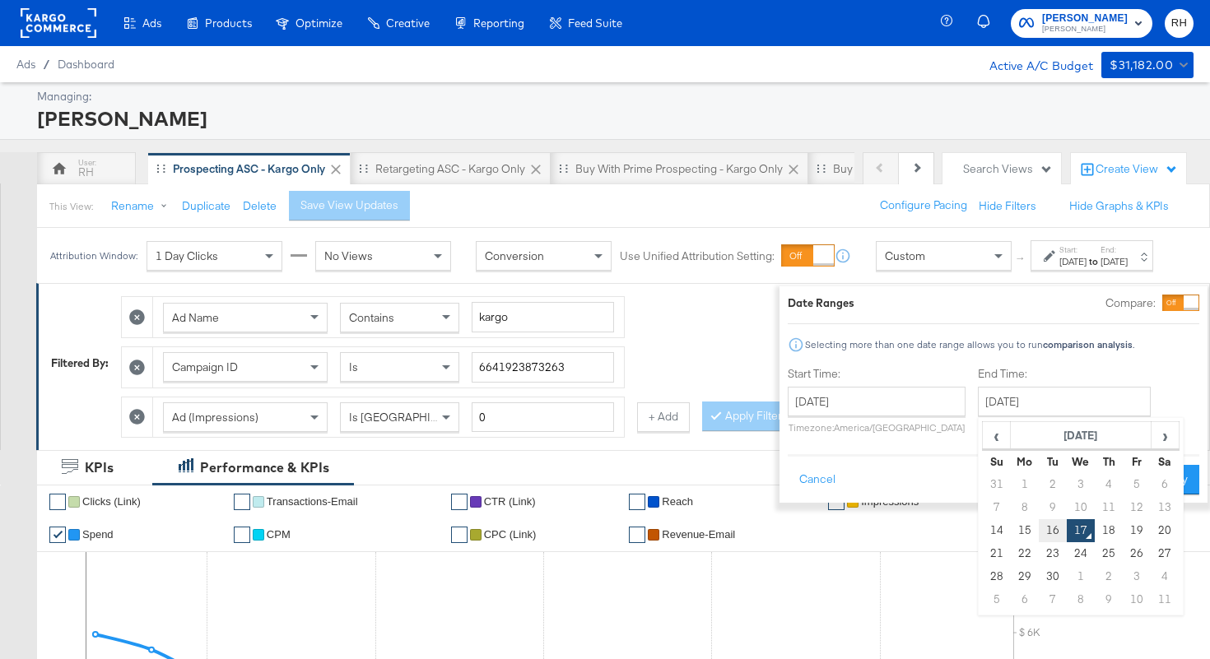
click at [1039, 533] on td "16" at bounding box center [1053, 530] width 28 height 23
type input "September 16th 2025"
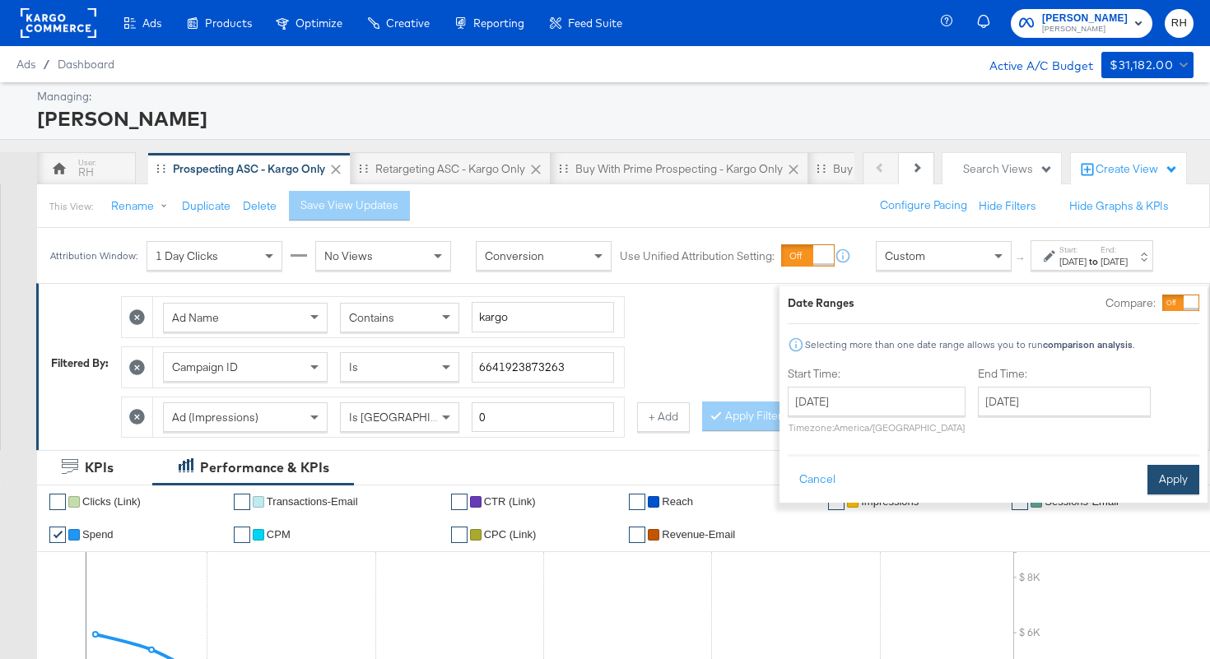
click at [1147, 477] on button "Apply" at bounding box center [1173, 480] width 52 height 30
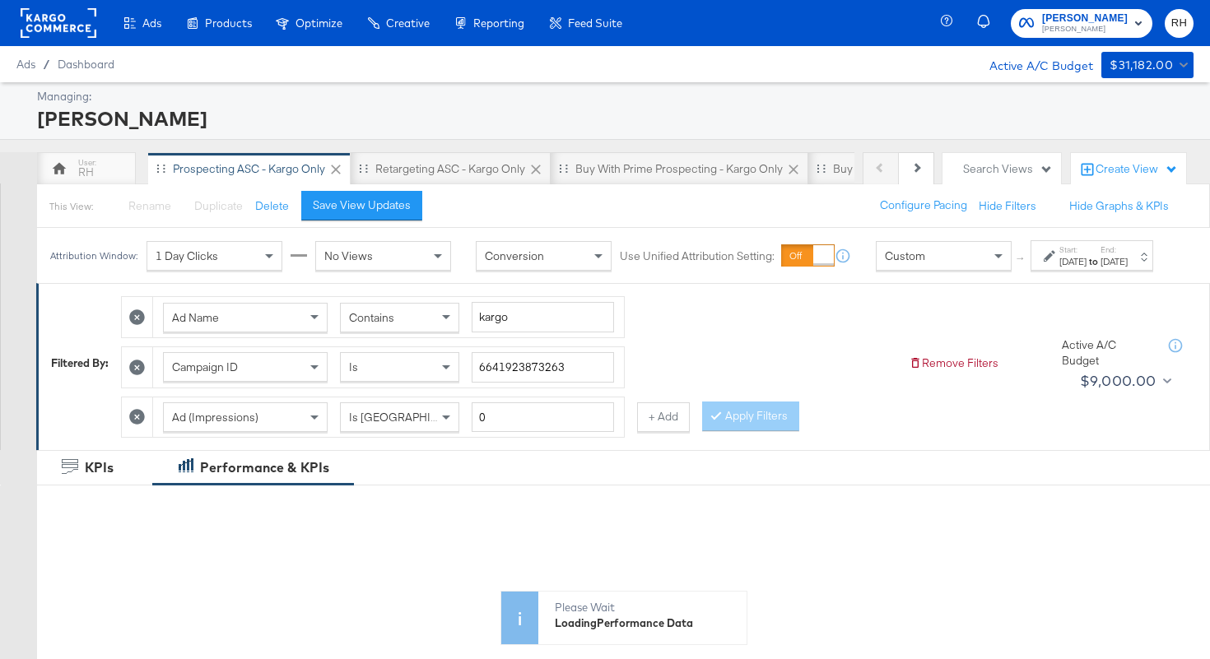
click at [373, 325] on span "Contains" at bounding box center [371, 317] width 45 height 15
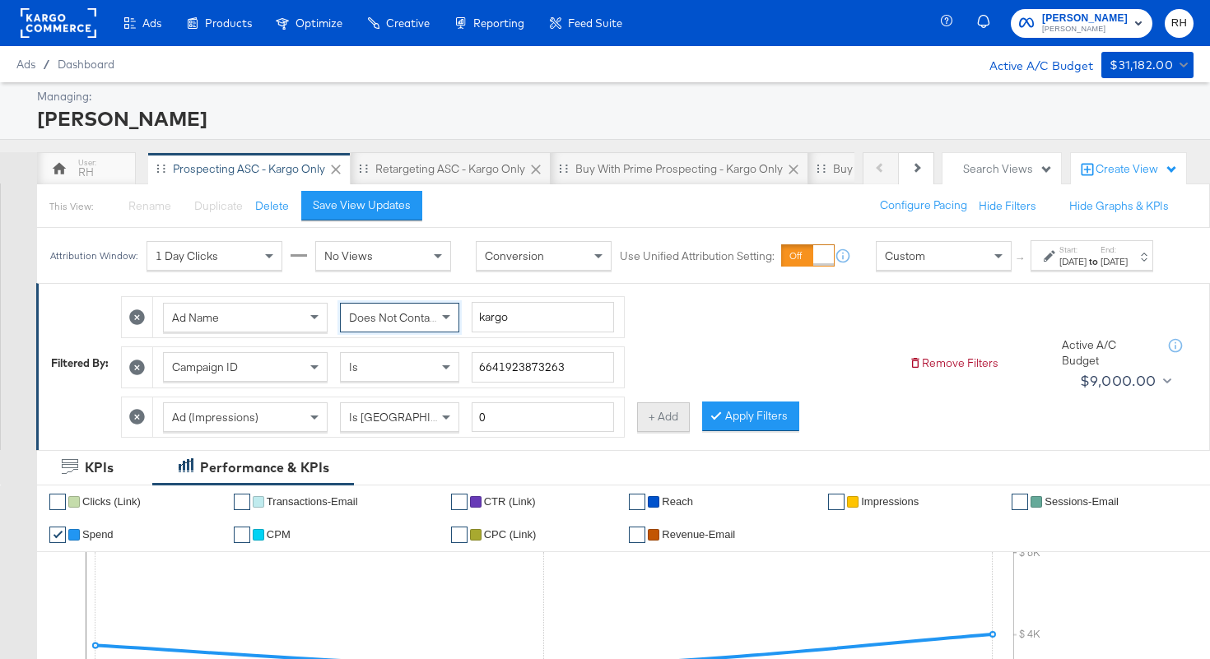
click at [652, 432] on button "+ Add" at bounding box center [663, 418] width 53 height 30
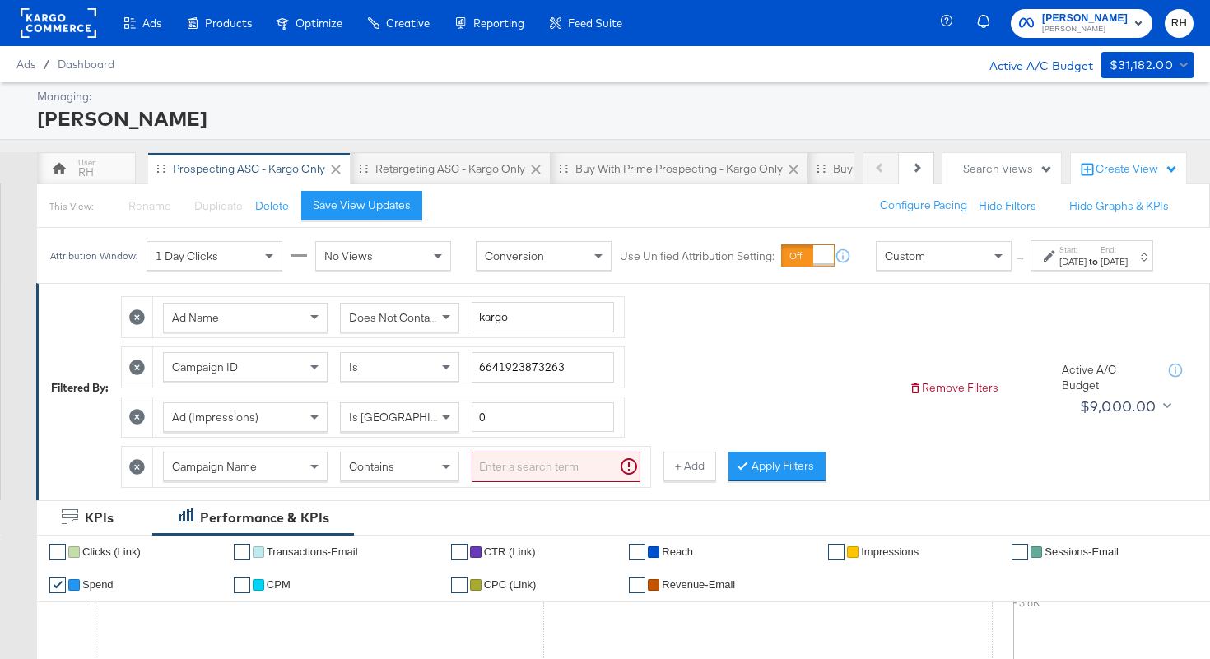
click at [279, 480] on div "Campaign Name" at bounding box center [245, 467] width 163 height 28
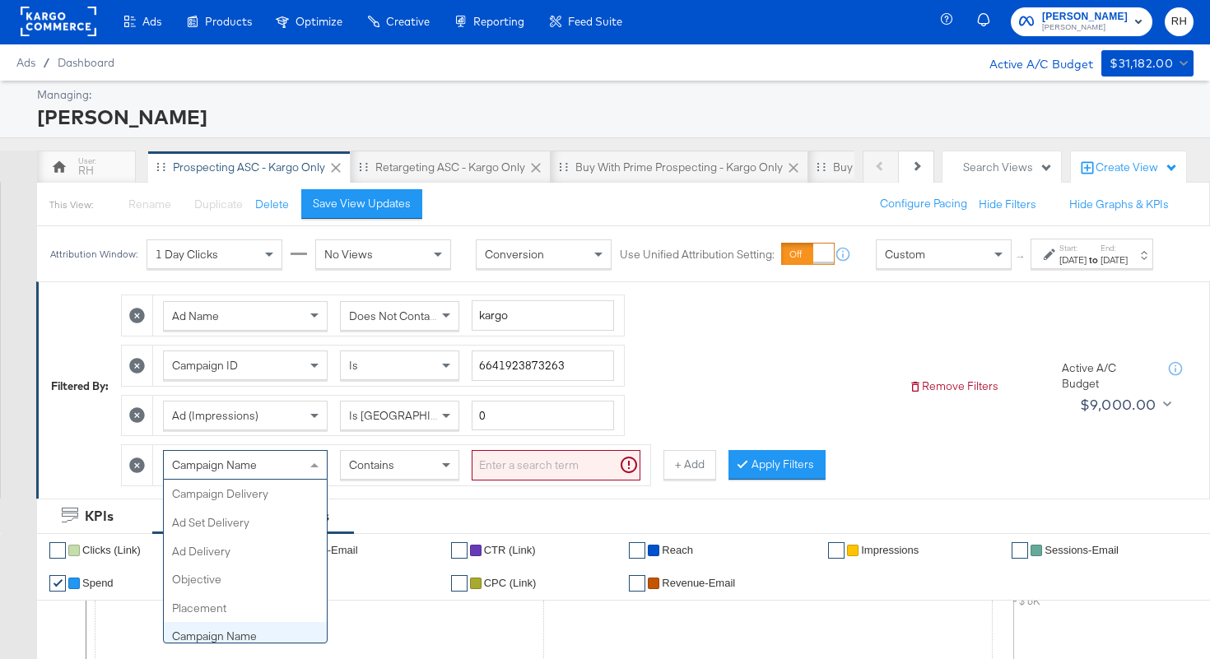
scroll to position [142, 0]
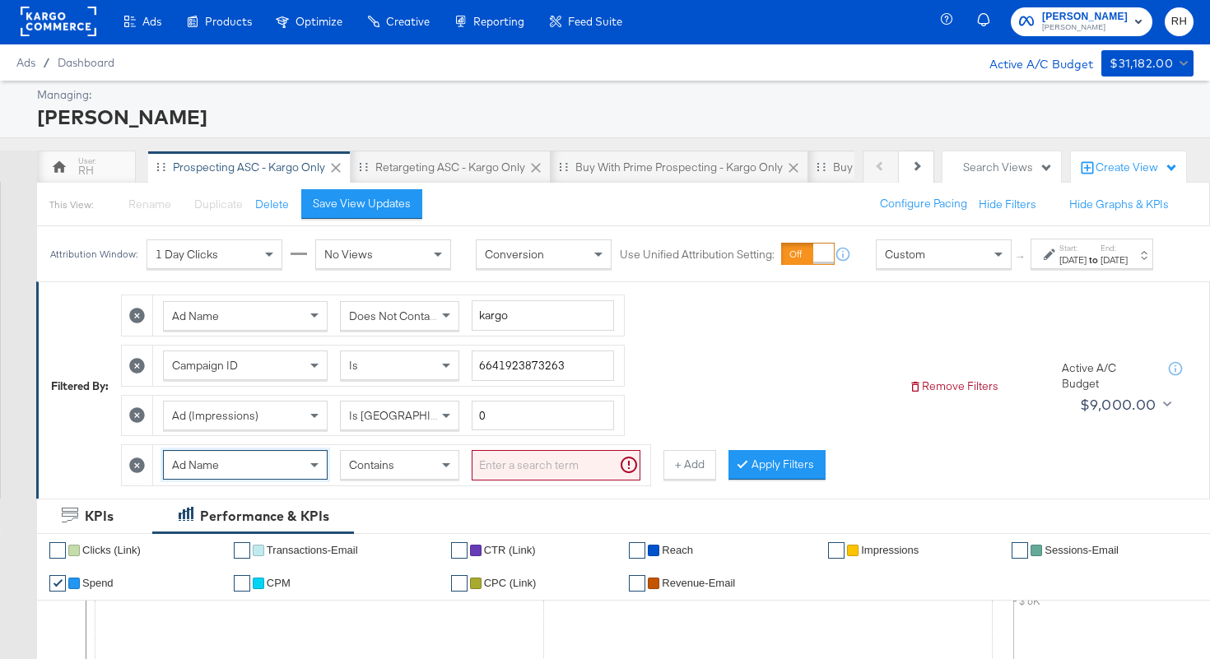
click at [482, 476] on input "search" at bounding box center [556, 465] width 169 height 30
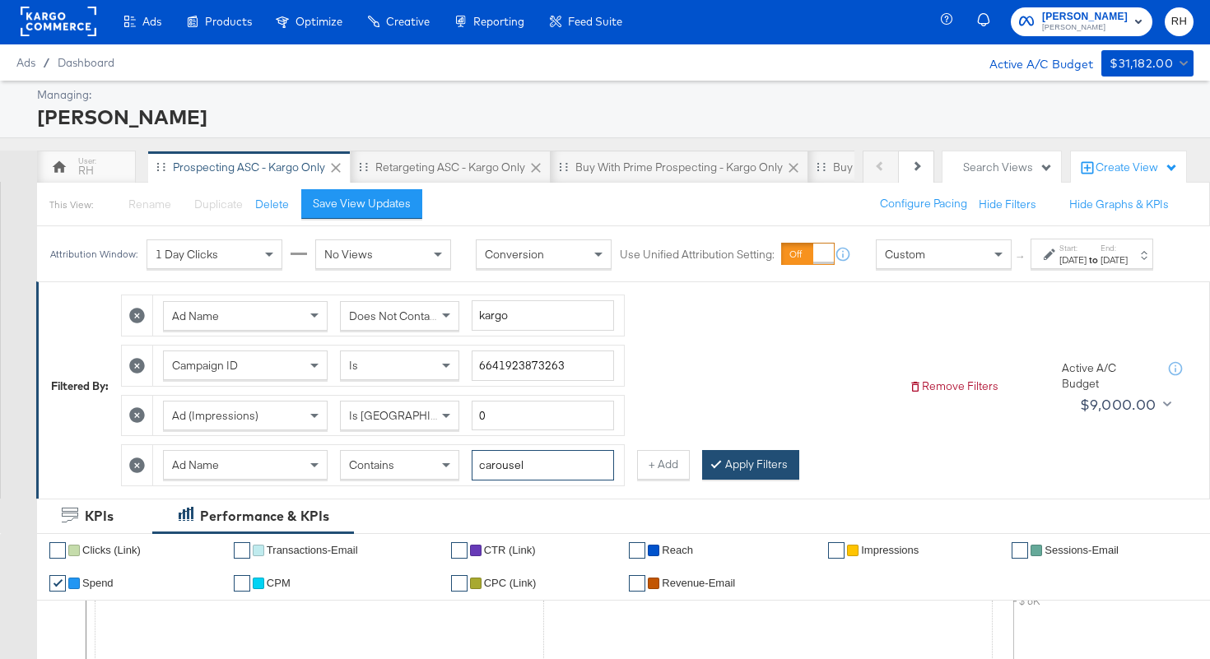
type input "carousel"
click at [727, 479] on button "Apply Filters" at bounding box center [750, 465] width 97 height 30
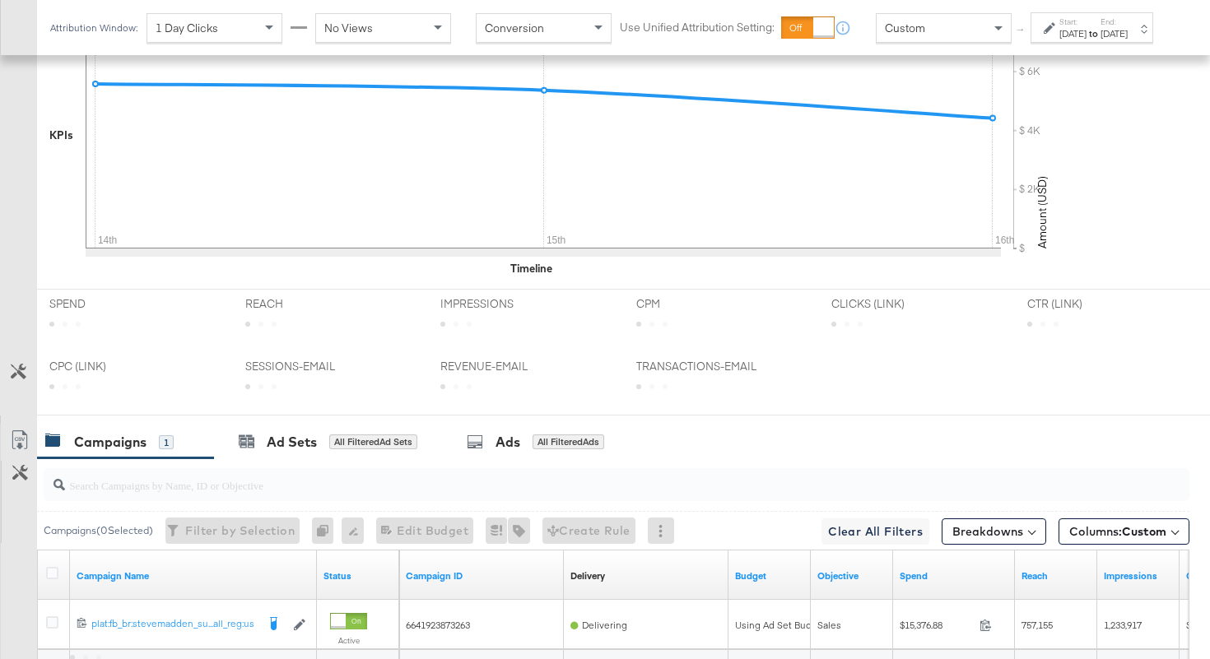
scroll to position [776, 0]
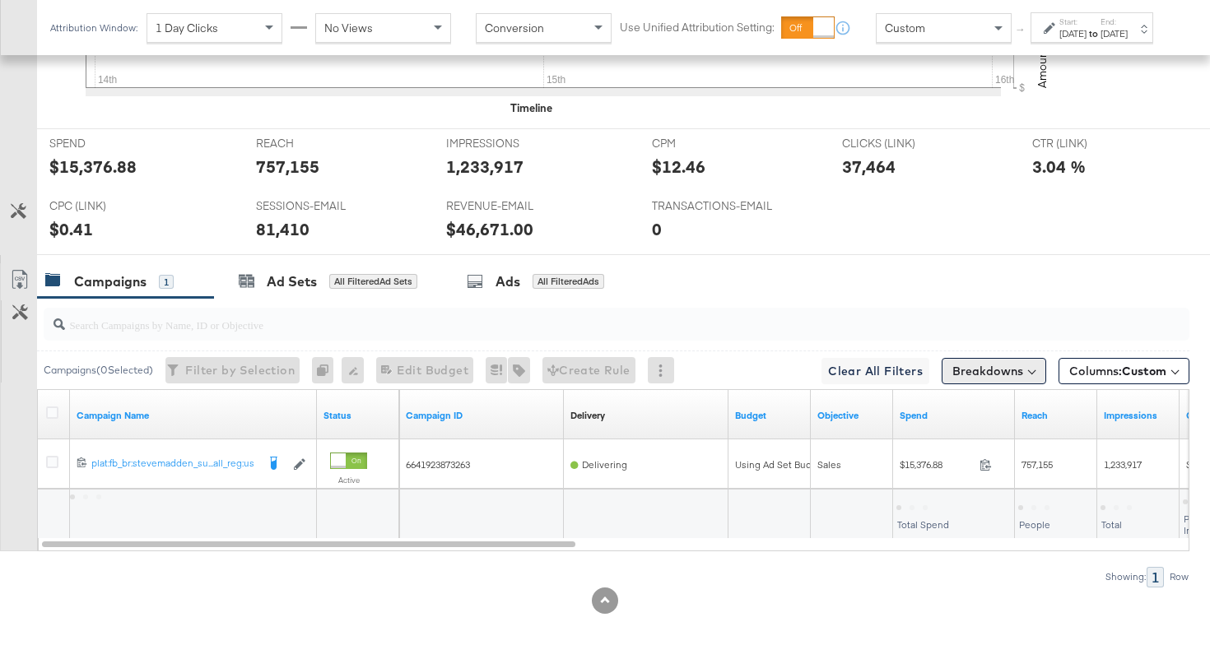
click at [983, 366] on button "Breakdowns" at bounding box center [994, 371] width 105 height 26
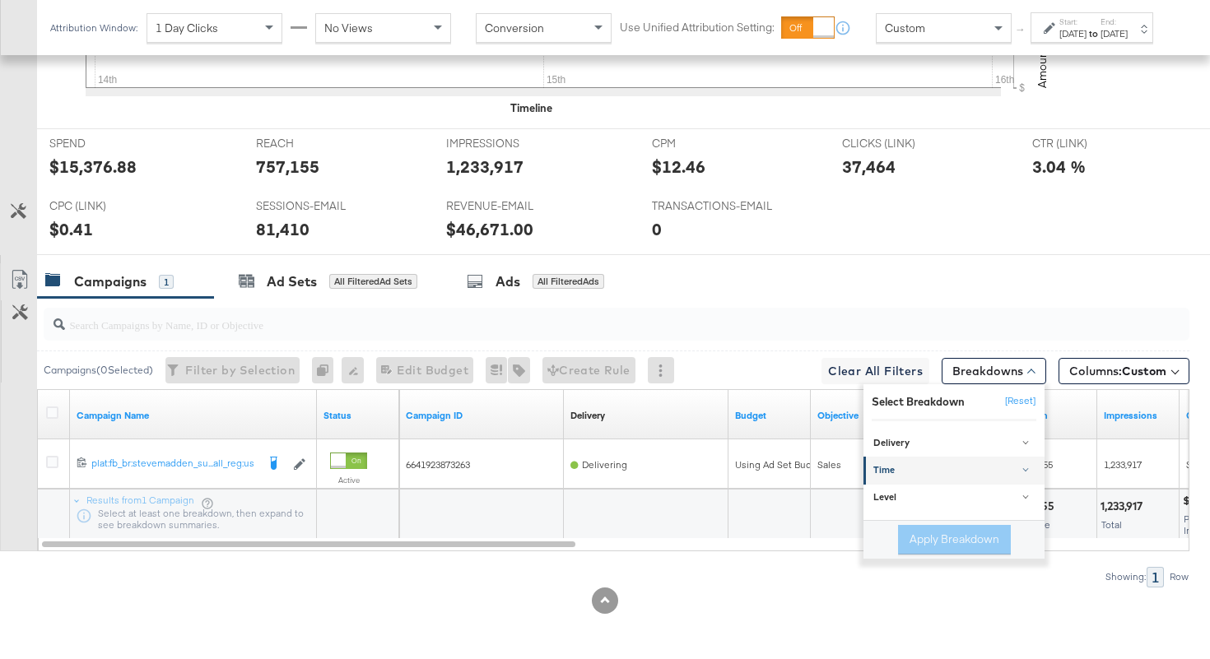
click at [942, 473] on div "Time" at bounding box center [955, 470] width 164 height 13
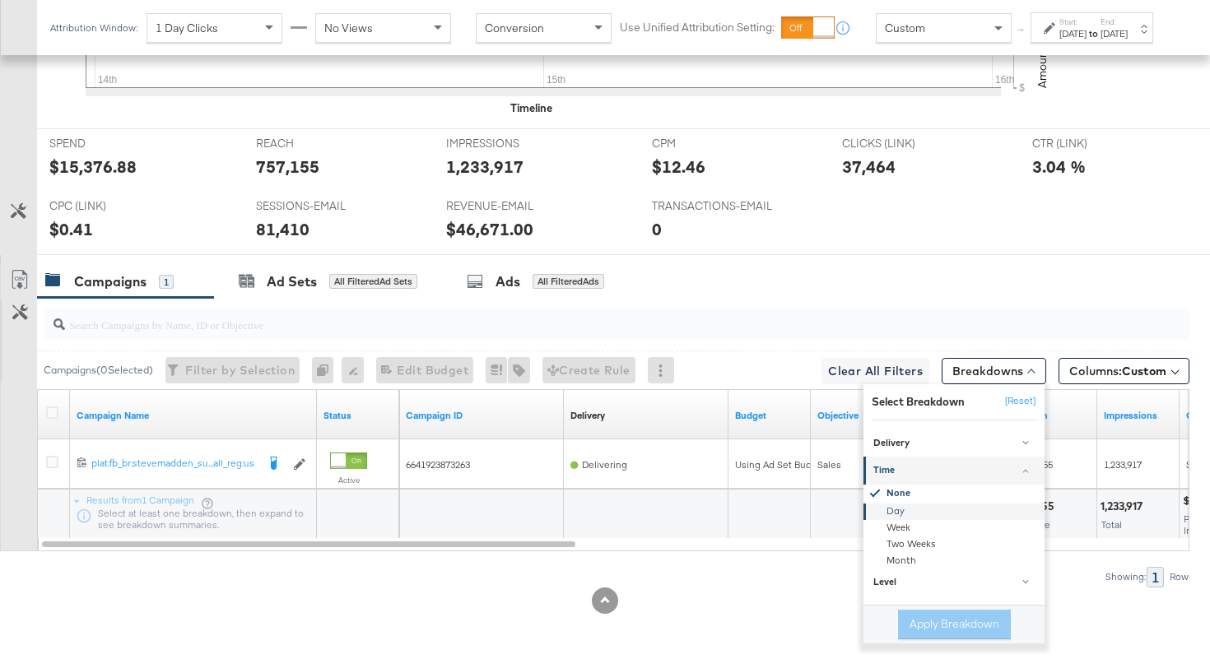
click at [914, 507] on div "Day" at bounding box center [955, 512] width 179 height 16
click at [923, 617] on button "Apply Breakdown" at bounding box center [954, 625] width 113 height 30
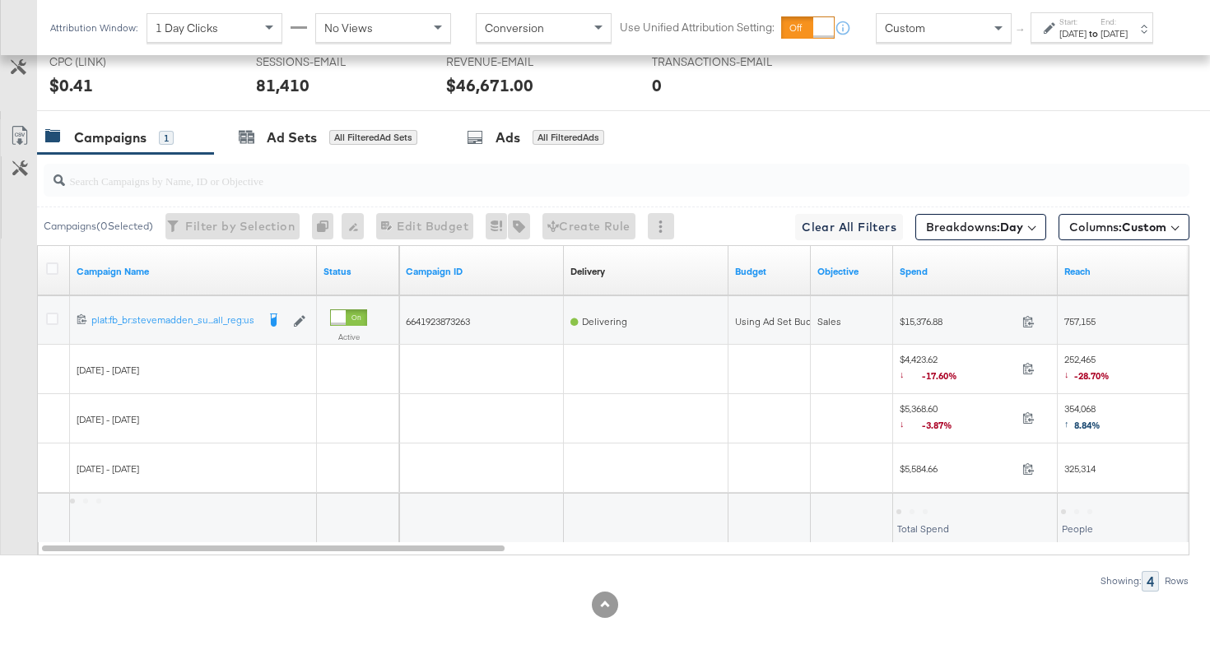
scroll to position [924, 0]
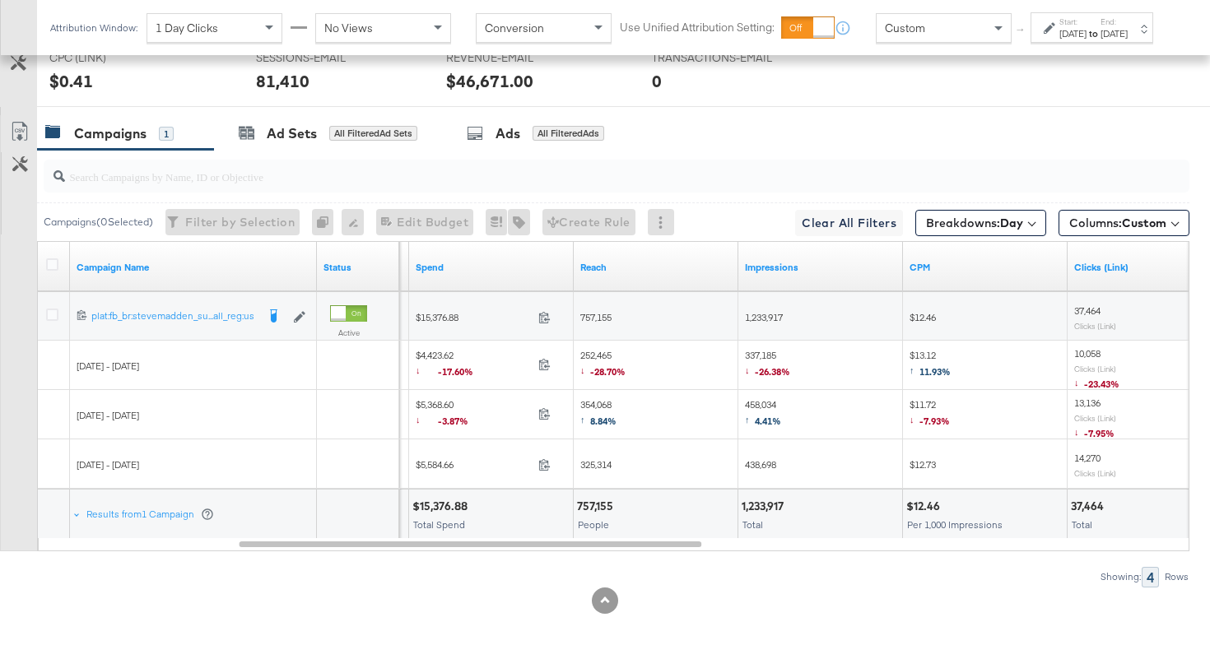
click at [532, 370] on span at bounding box center [549, 367] width 35 height 12
click at [538, 369] on span at bounding box center [549, 367] width 35 height 12
click at [594, 355] on span "252,465 ↓ -28.70%" at bounding box center [602, 366] width 45 height 34
click at [762, 351] on span "337,185 ↓ -26.38%" at bounding box center [767, 366] width 45 height 34
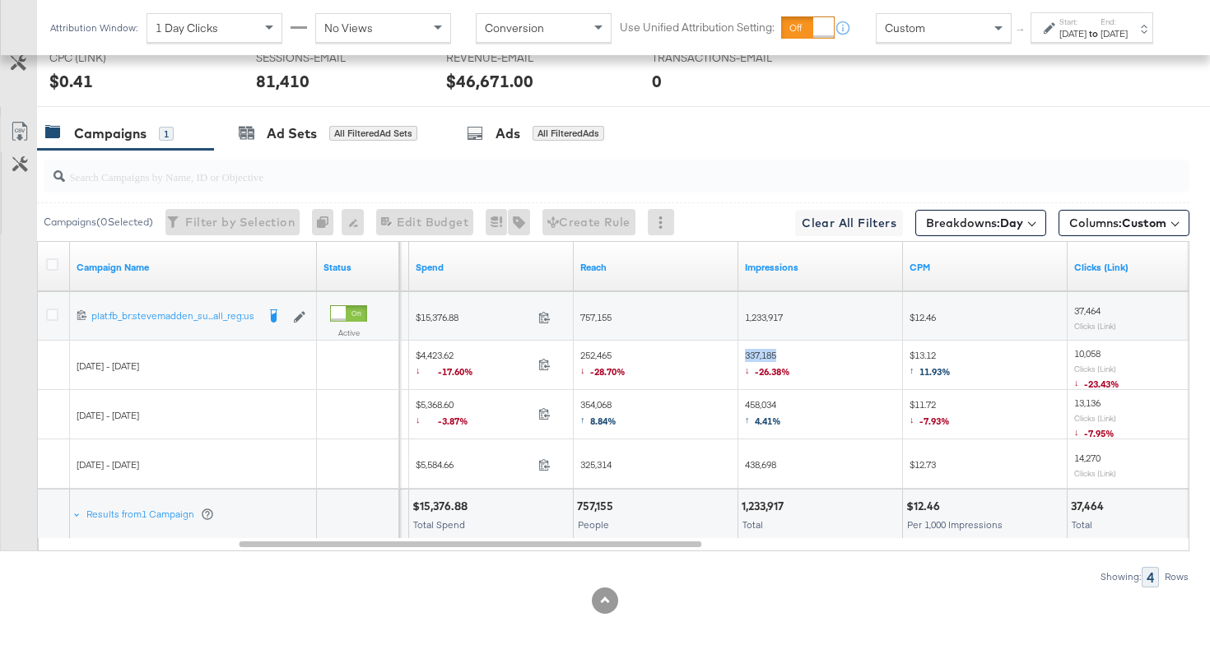
click at [762, 351] on span "337,185 ↓ -26.38%" at bounding box center [767, 366] width 45 height 34
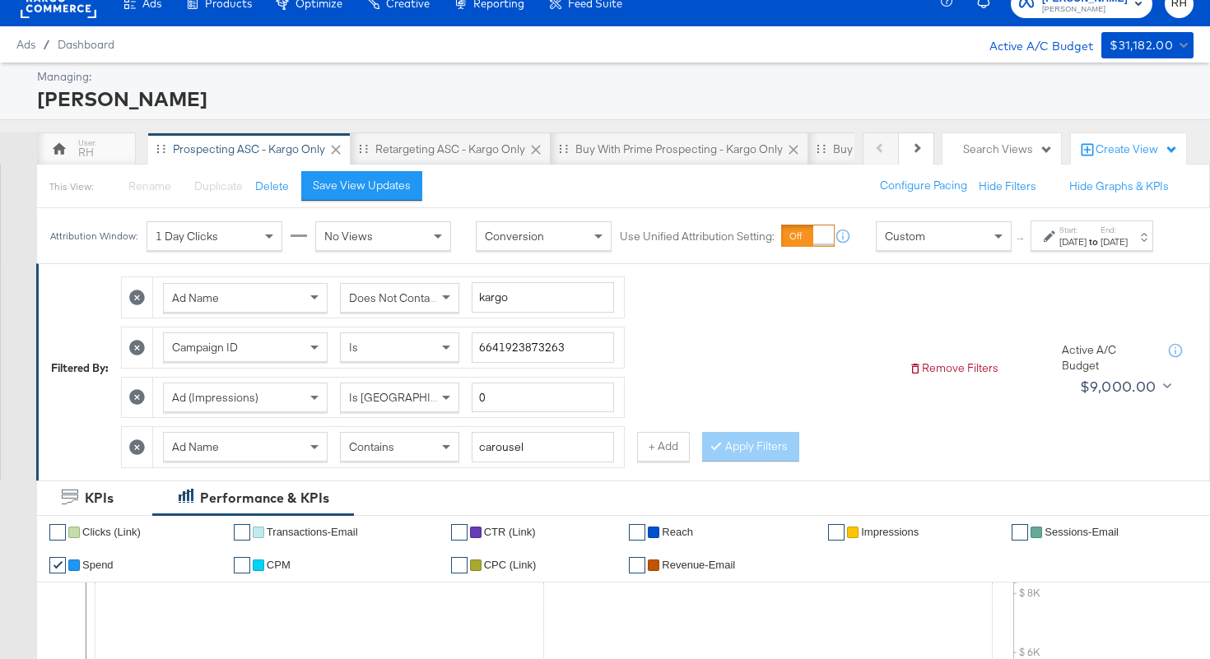
scroll to position [0, 0]
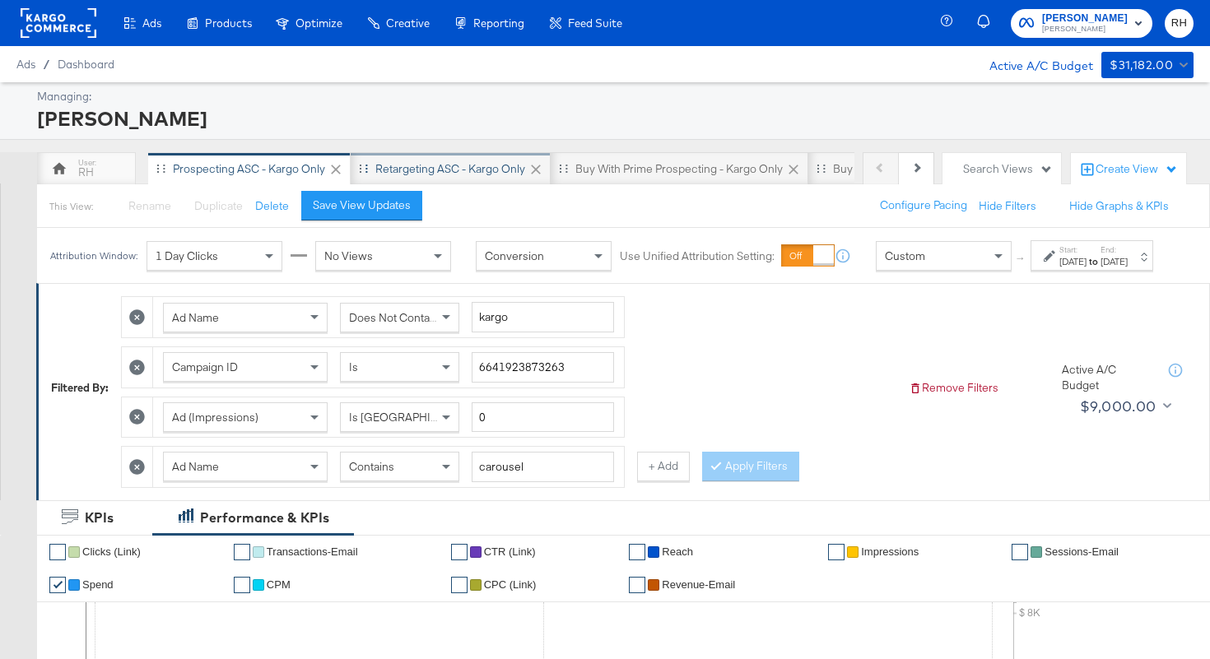
click at [498, 166] on div "Retargeting ASC - Kargo only" at bounding box center [450, 169] width 150 height 16
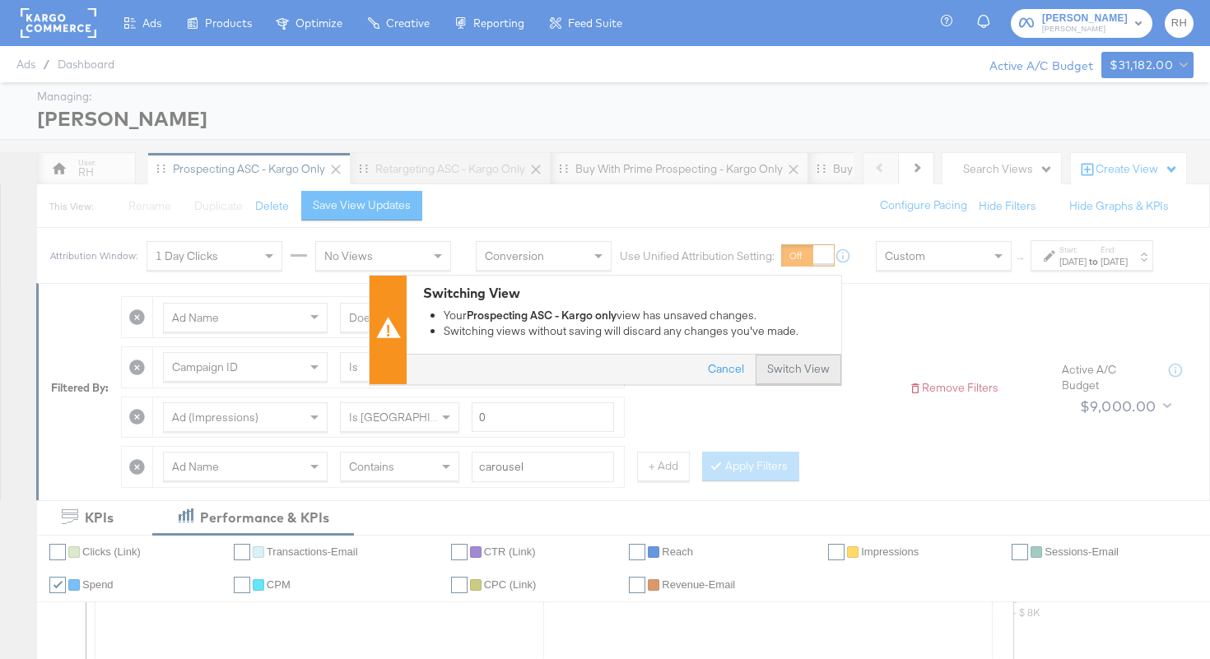
click at [791, 363] on button "Switch View" at bounding box center [799, 370] width 86 height 30
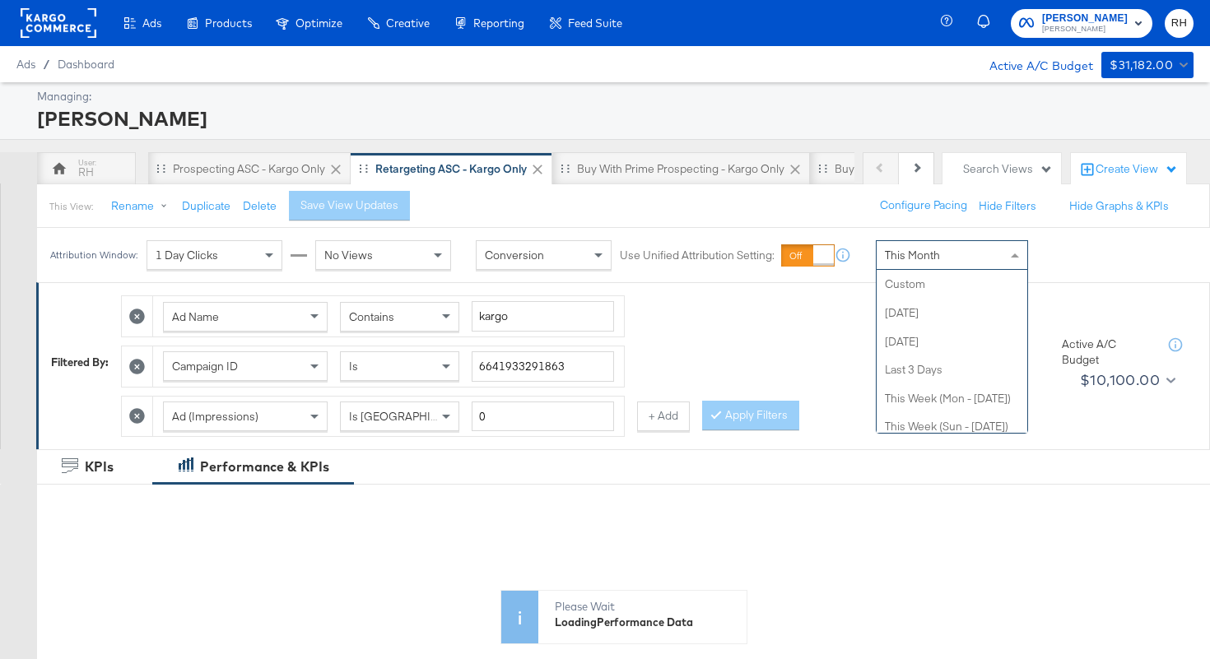
click at [915, 249] on span "This Month" at bounding box center [912, 255] width 55 height 15
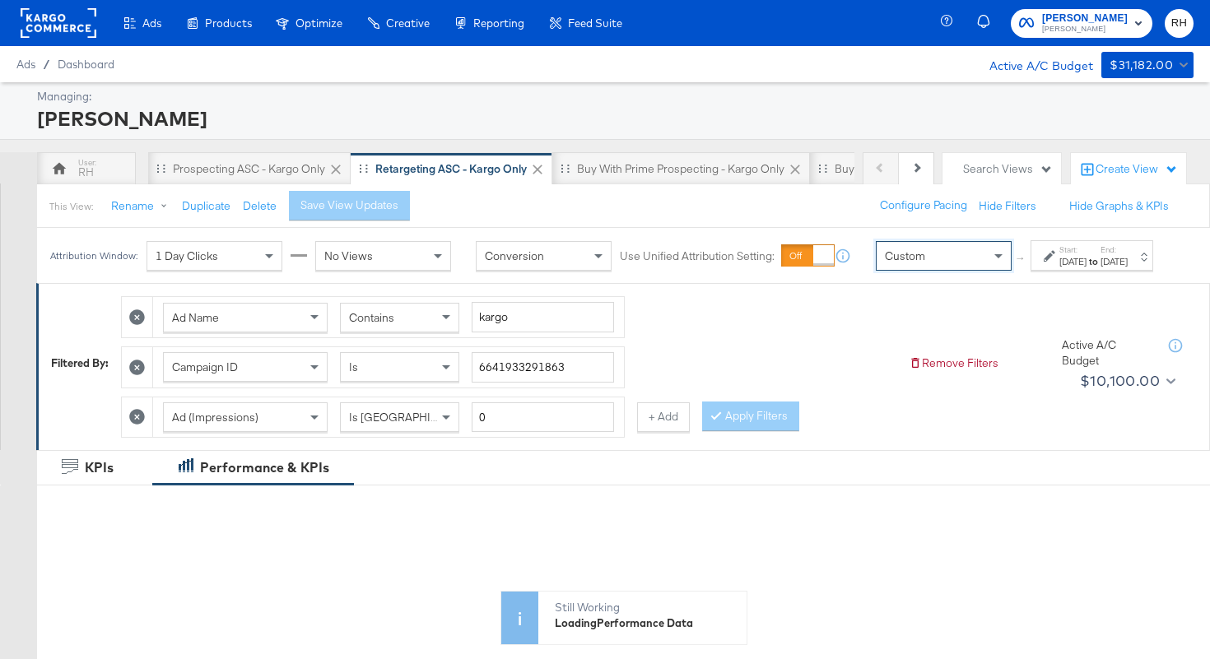
click at [1059, 255] on label "Start:" at bounding box center [1072, 249] width 27 height 11
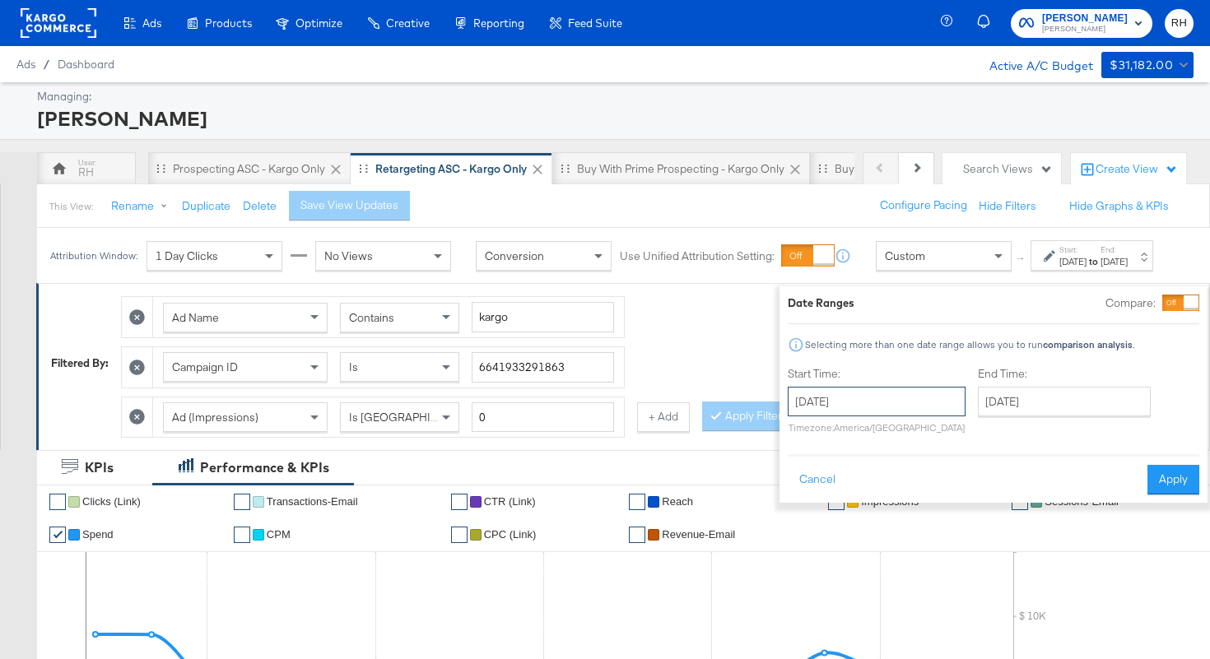
click at [891, 395] on input "September 17th 2025" at bounding box center [877, 402] width 178 height 30
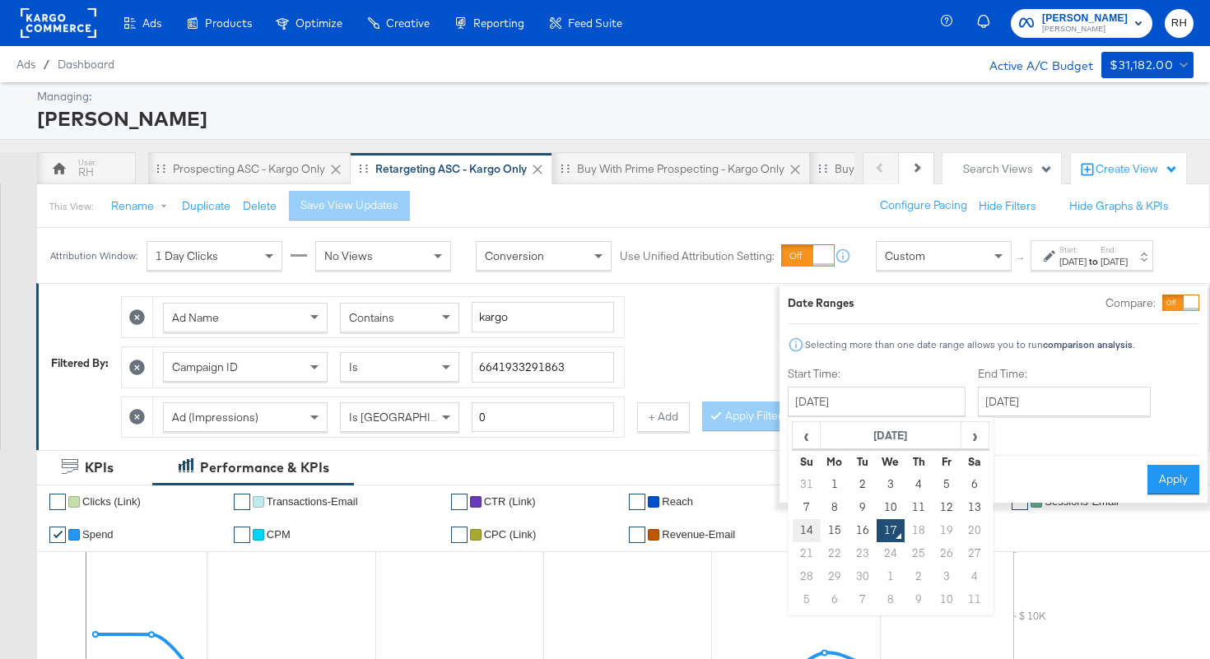
click at [793, 535] on td "14" at bounding box center [807, 530] width 28 height 23
type input "September 14th 2025"
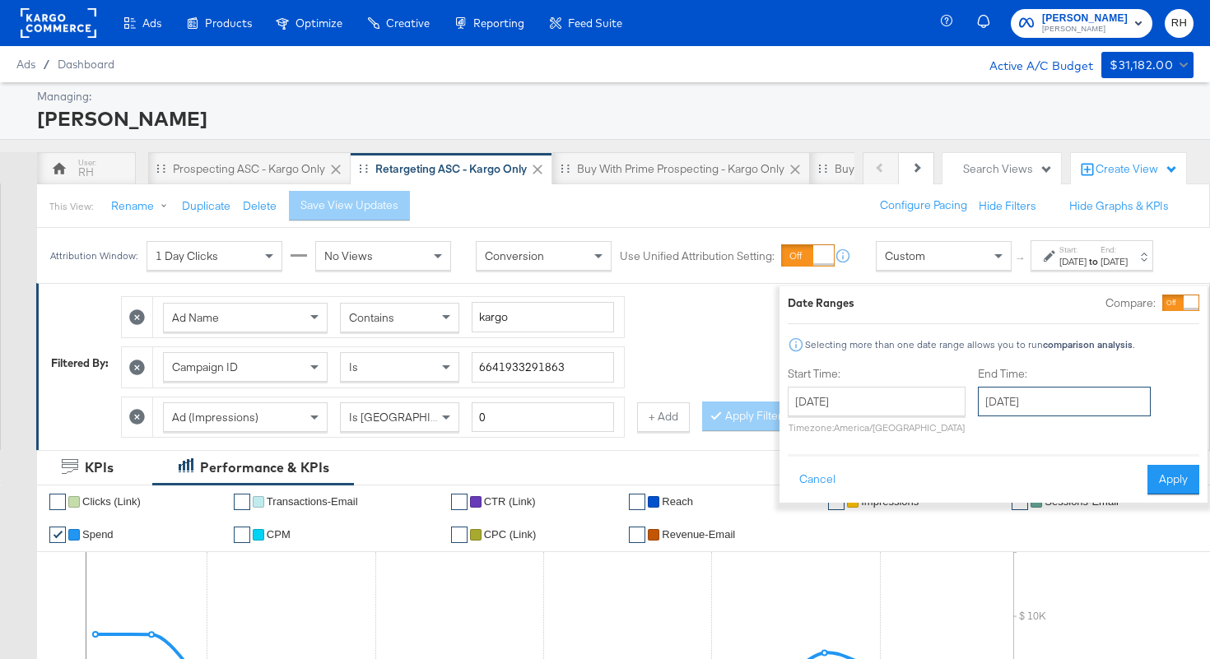
click at [984, 398] on input "September 17th 2025" at bounding box center [1064, 402] width 173 height 30
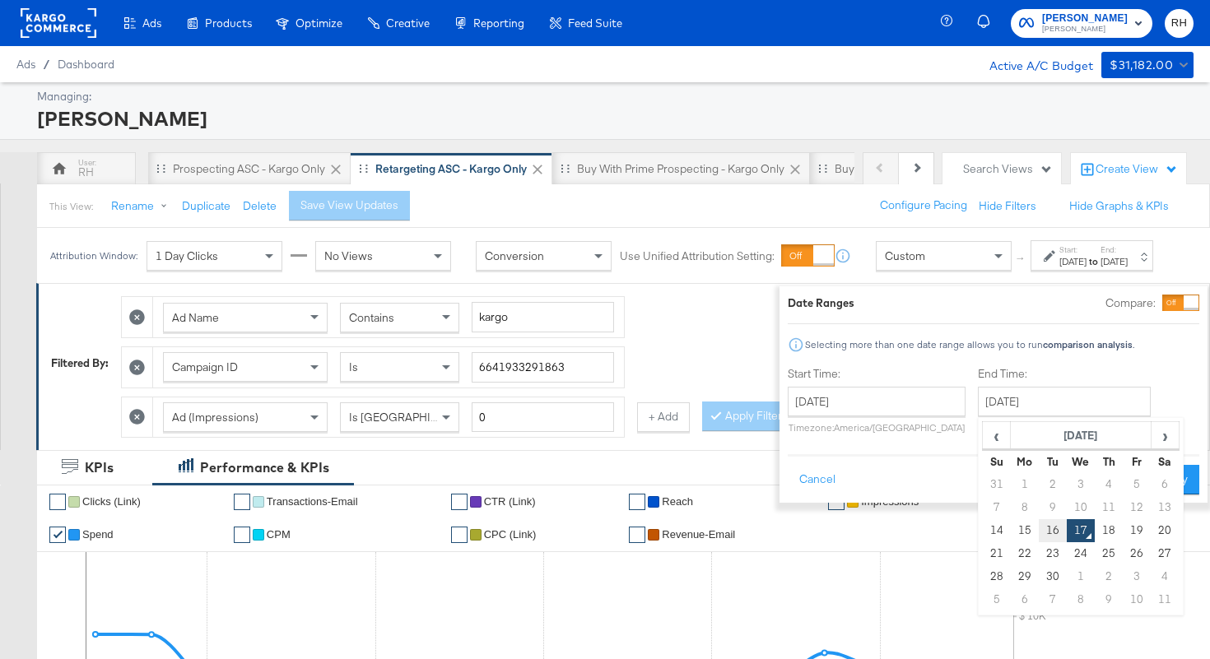
click at [1039, 529] on td "16" at bounding box center [1053, 530] width 28 height 23
type input "September 16th 2025"
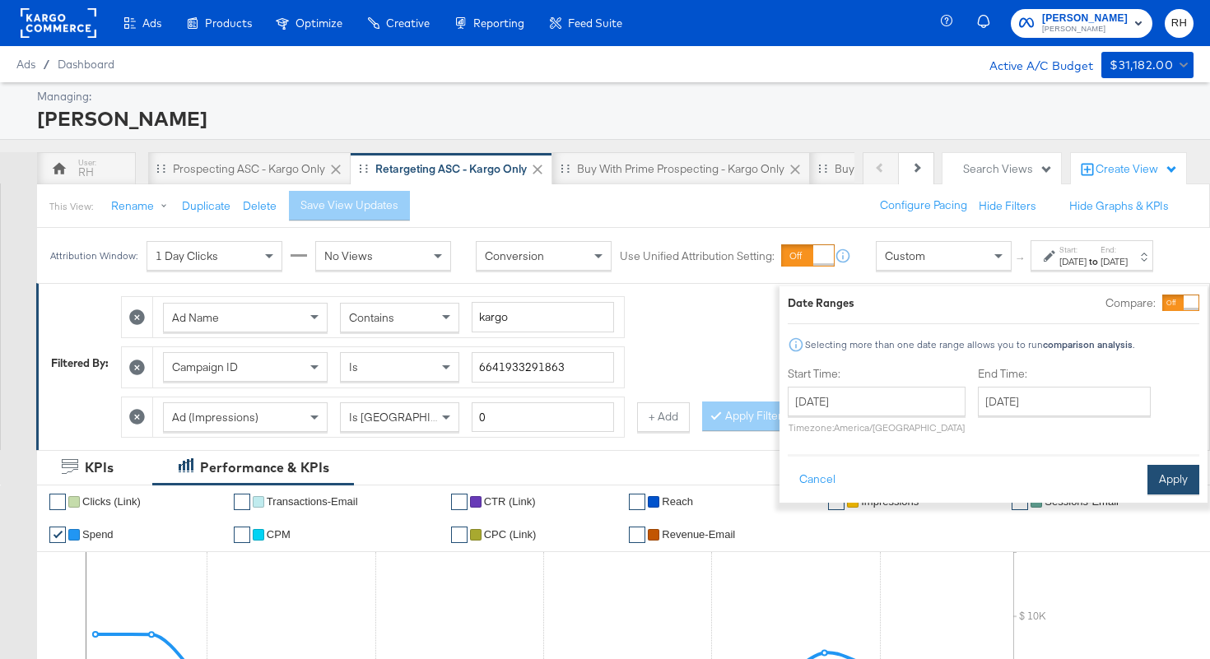
click at [1147, 491] on button "Apply" at bounding box center [1173, 480] width 52 height 30
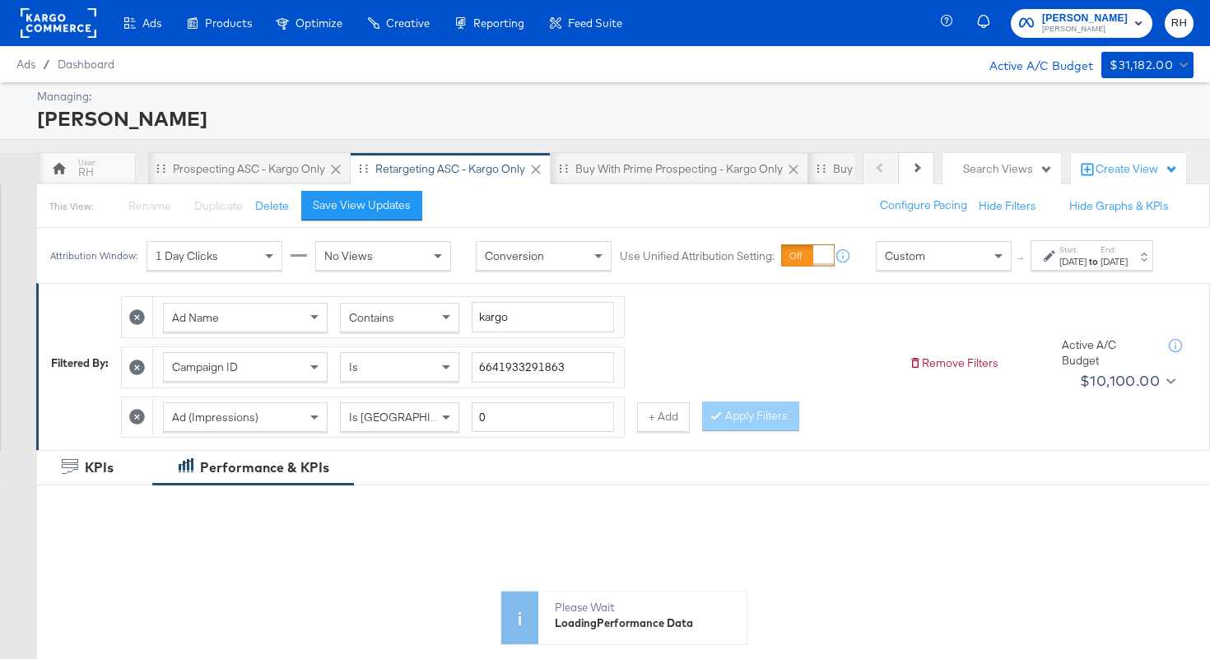
click at [384, 332] on div "Contains" at bounding box center [400, 318] width 118 height 28
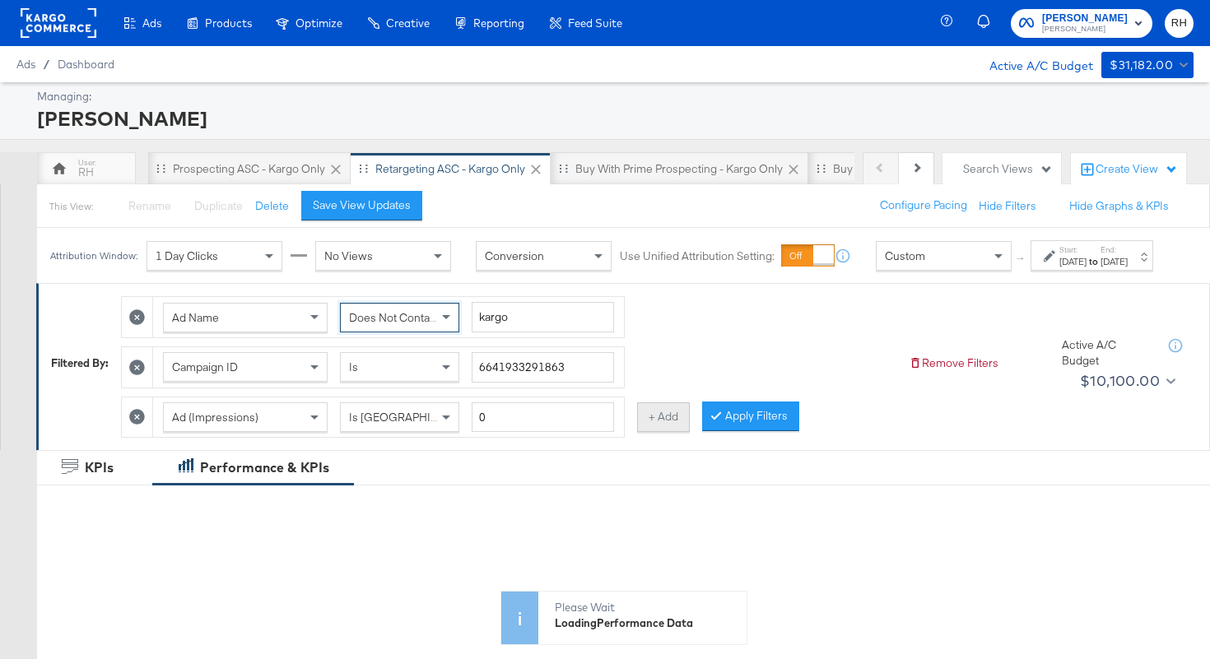
click at [654, 432] on button "+ Add" at bounding box center [663, 418] width 53 height 30
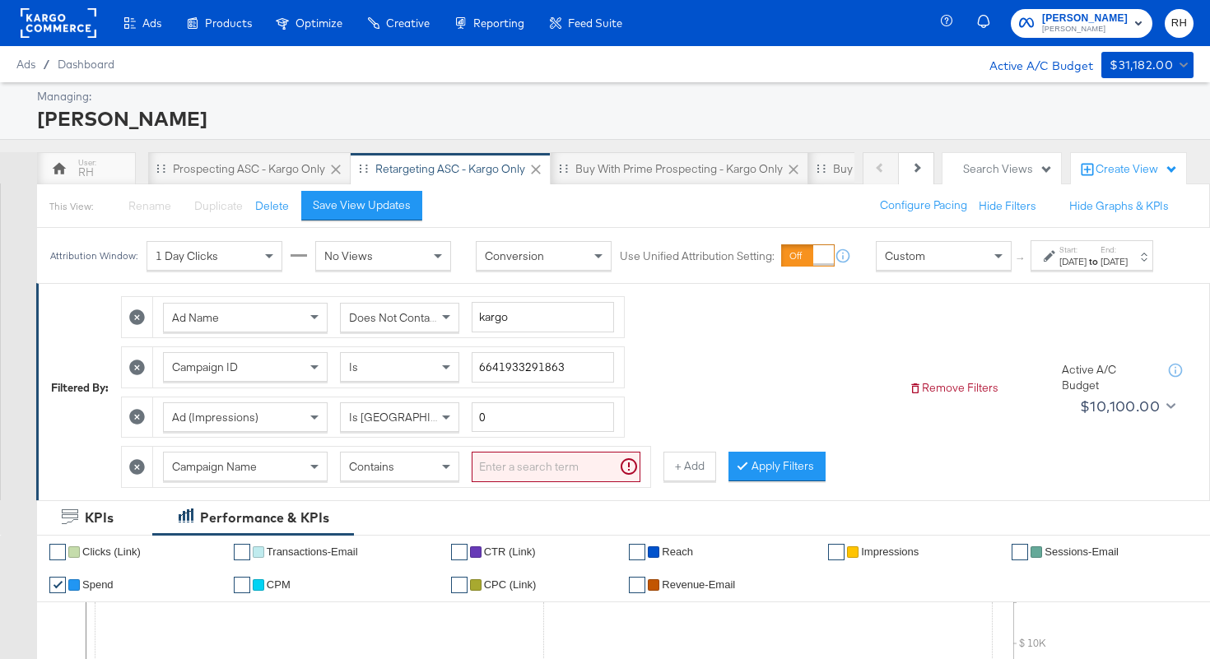
click at [263, 481] on div "Campaign Name" at bounding box center [245, 467] width 163 height 28
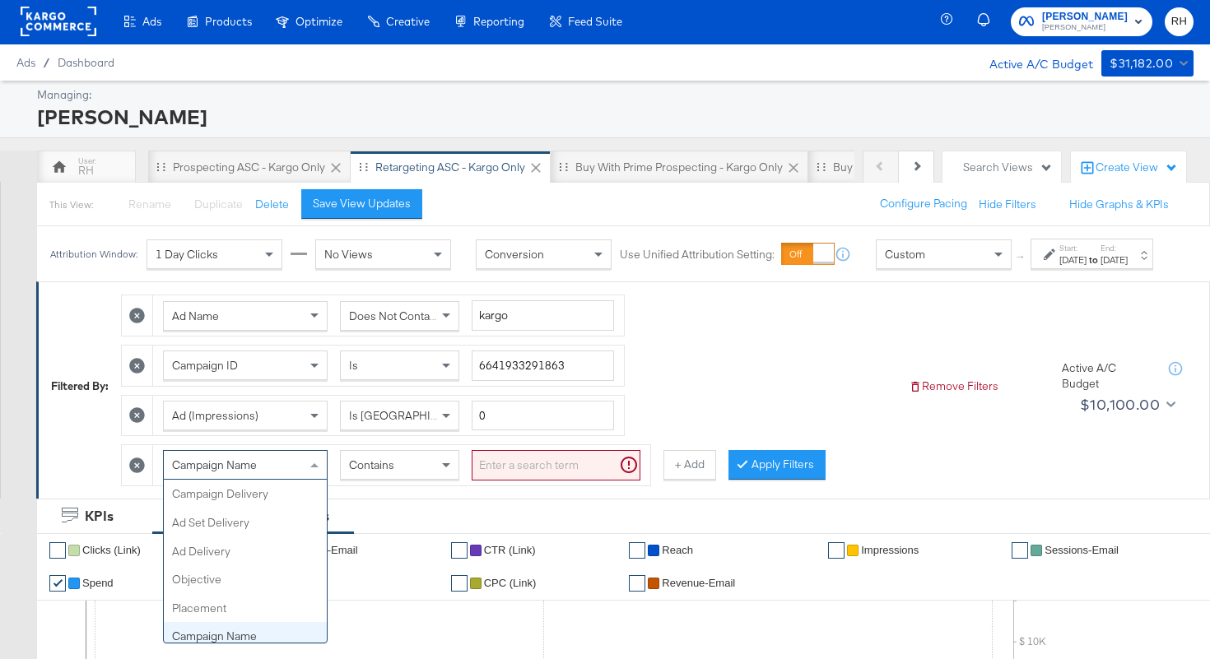
scroll to position [142, 0]
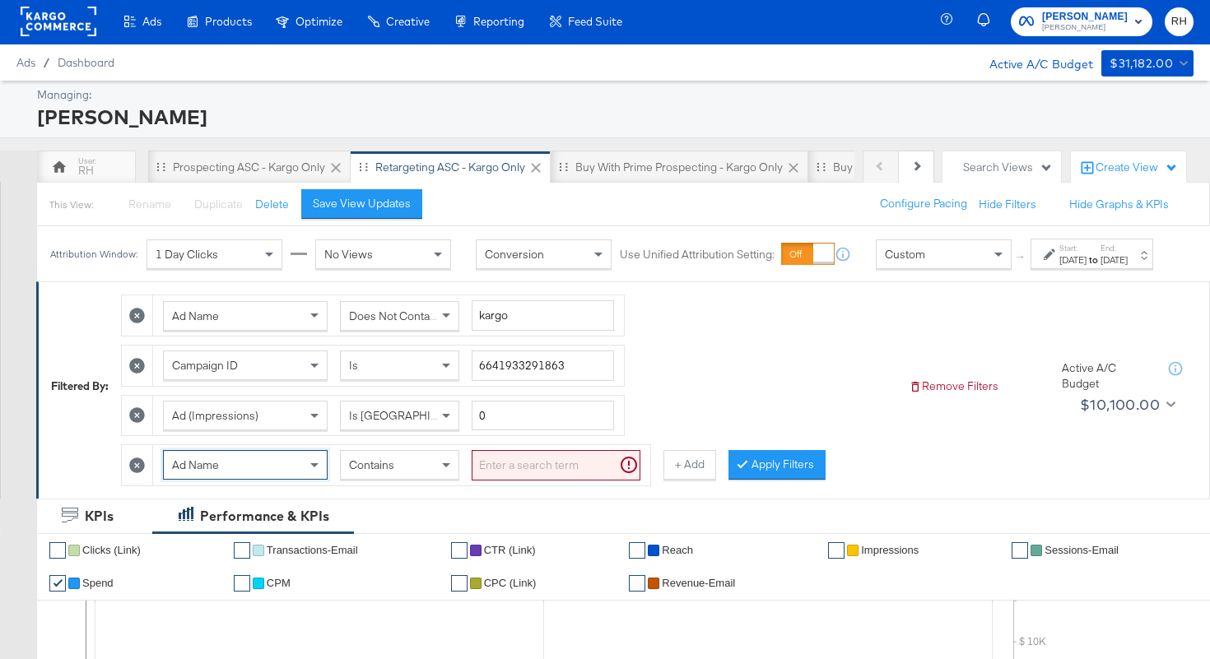
click at [514, 472] on input "search" at bounding box center [556, 465] width 169 height 30
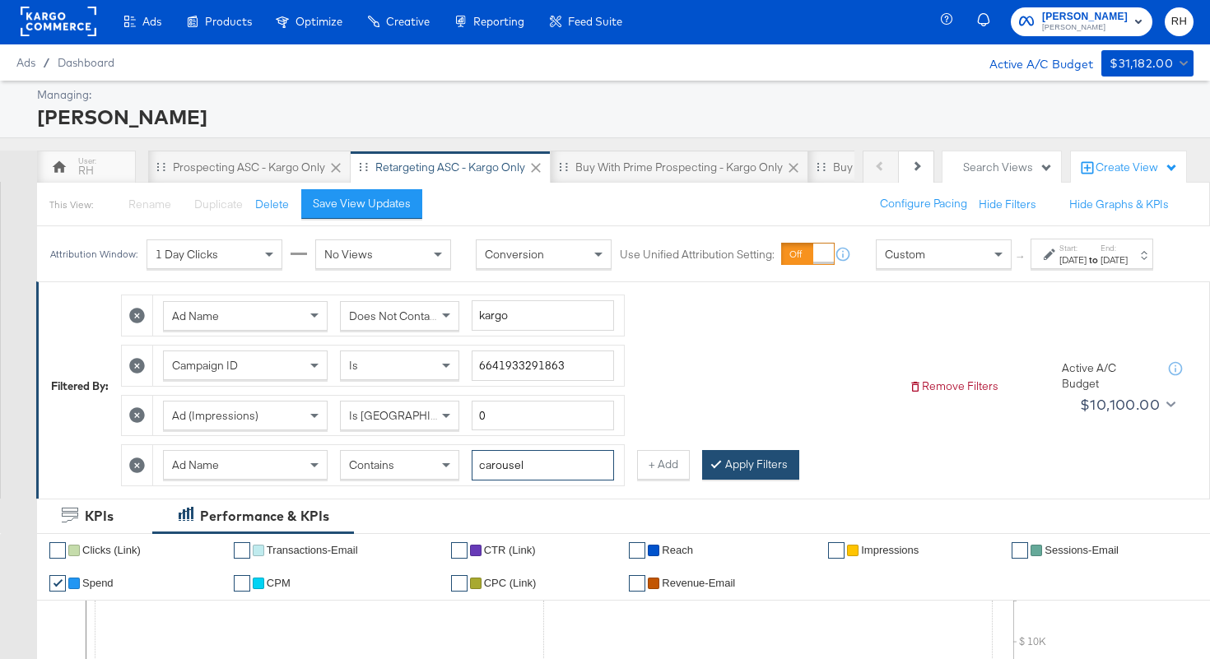
type input "carousel"
click at [735, 478] on button "Apply Filters" at bounding box center [750, 465] width 97 height 30
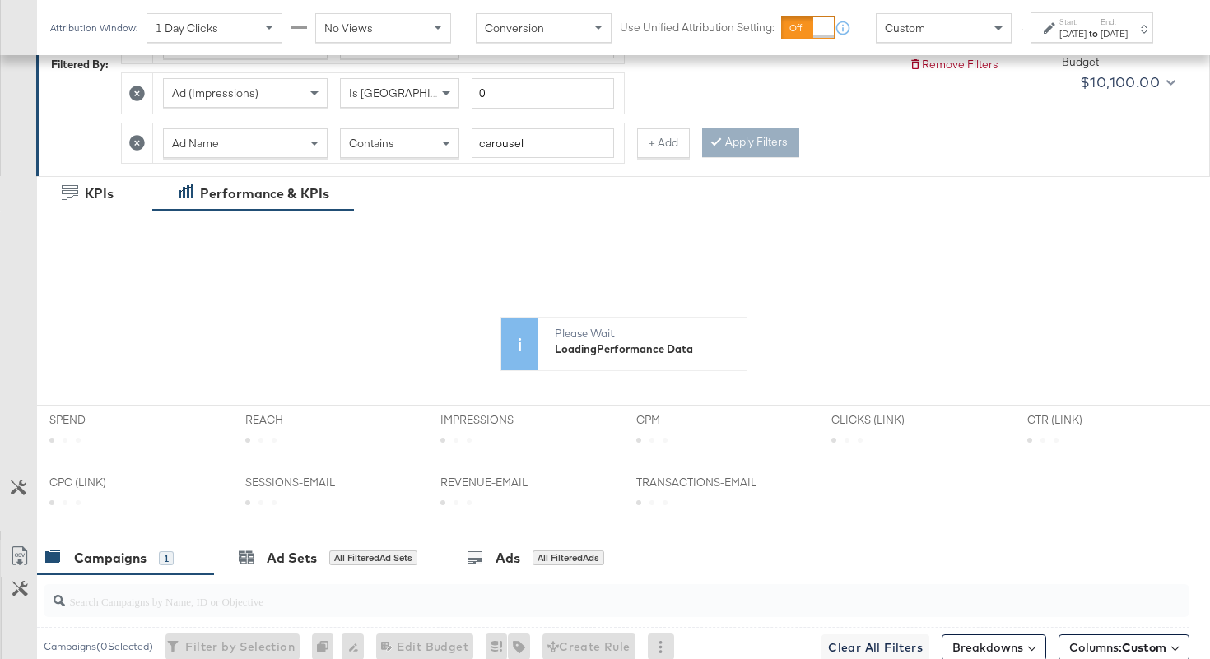
scroll to position [616, 0]
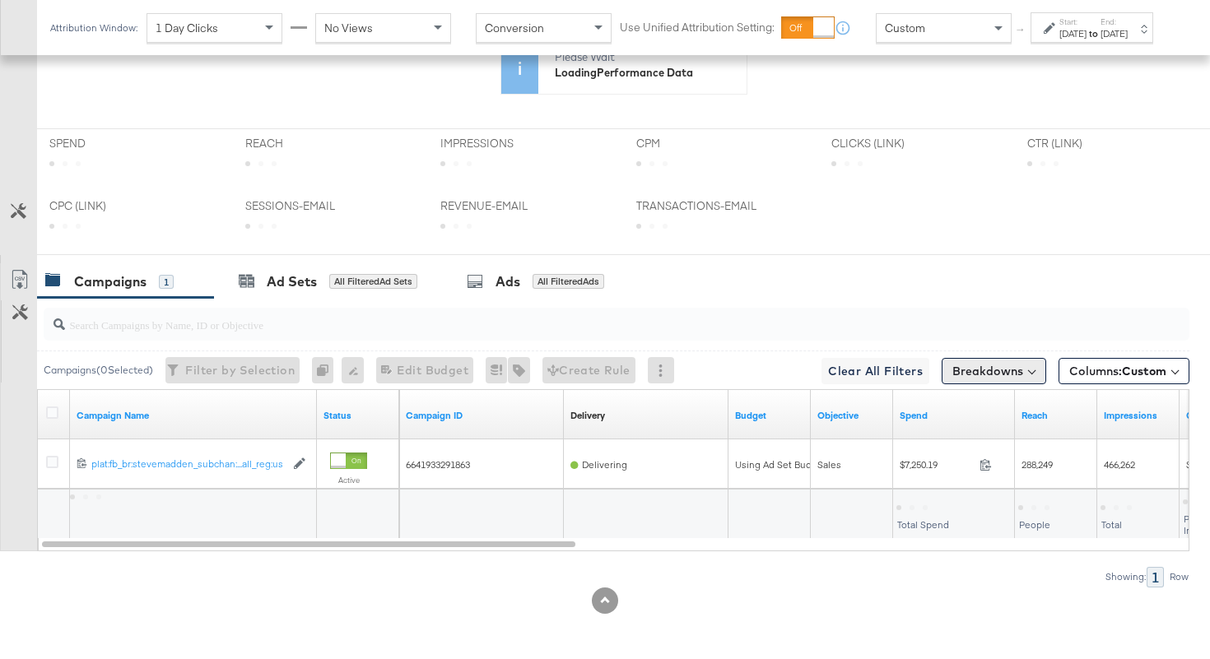
click at [997, 377] on button "Breakdowns" at bounding box center [994, 371] width 105 height 26
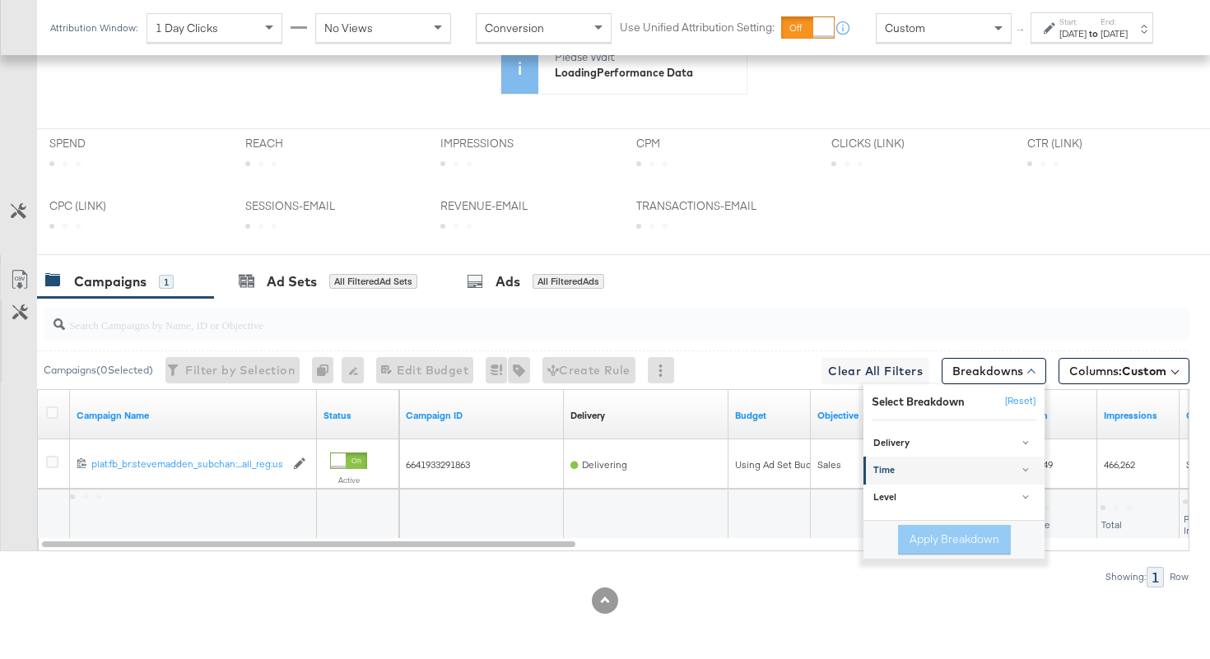
scroll to position [776, 0]
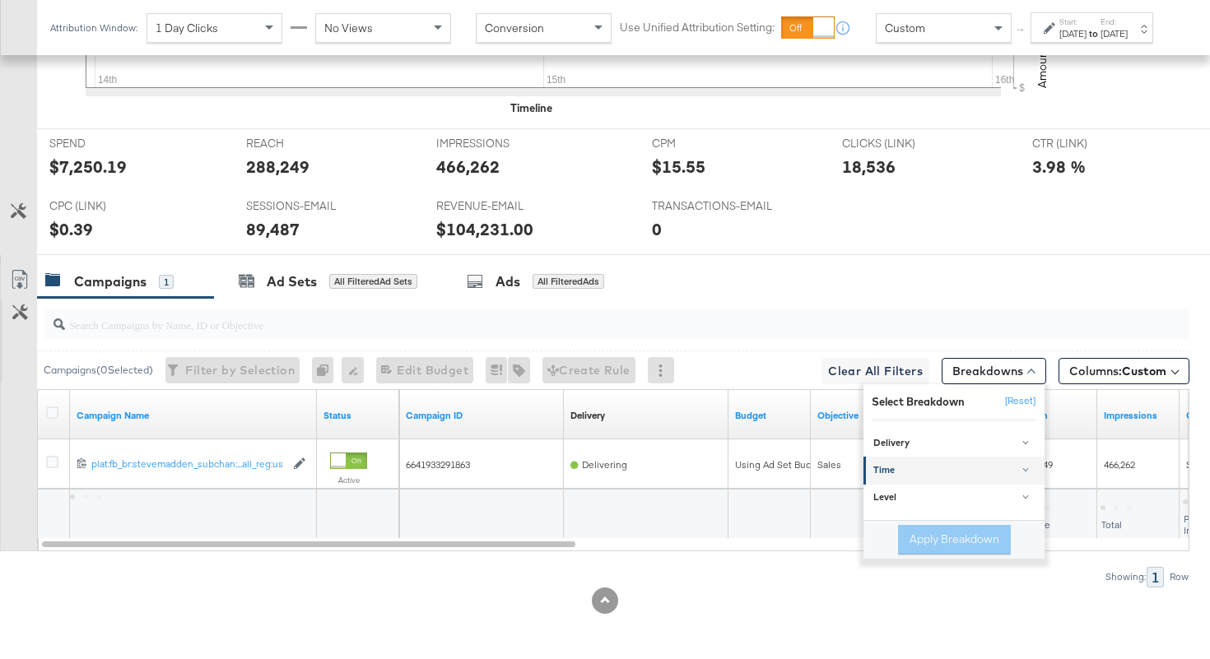
click at [905, 470] on div "Time" at bounding box center [955, 470] width 164 height 13
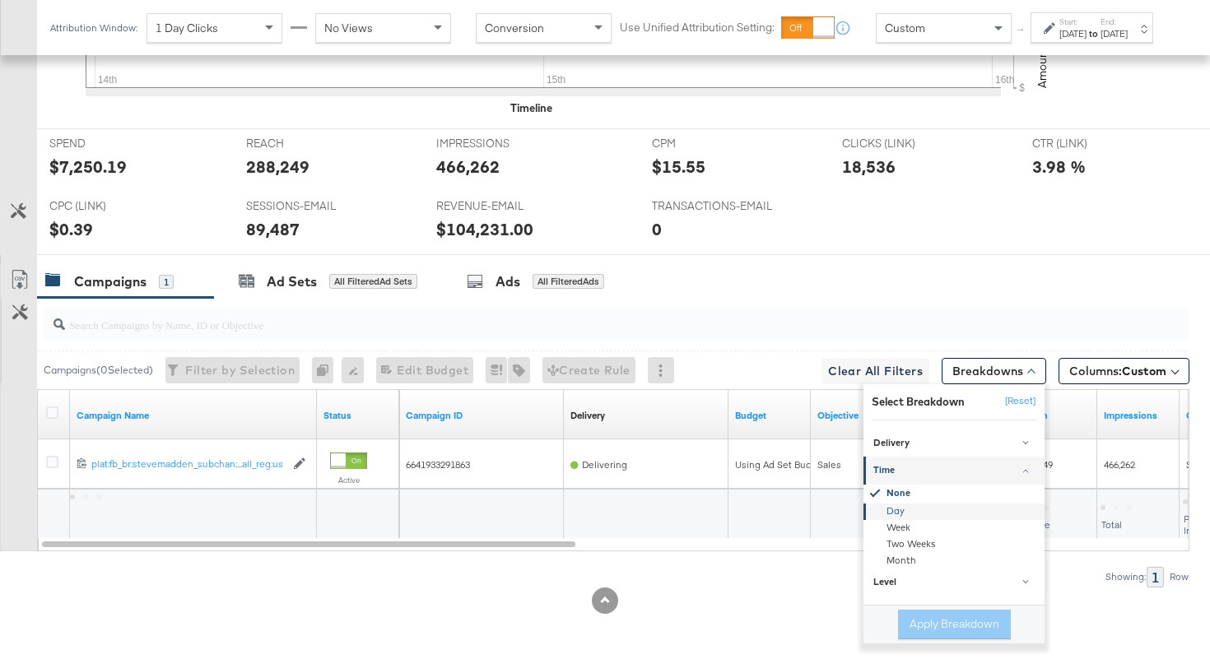
click at [886, 508] on div "Day" at bounding box center [955, 512] width 179 height 16
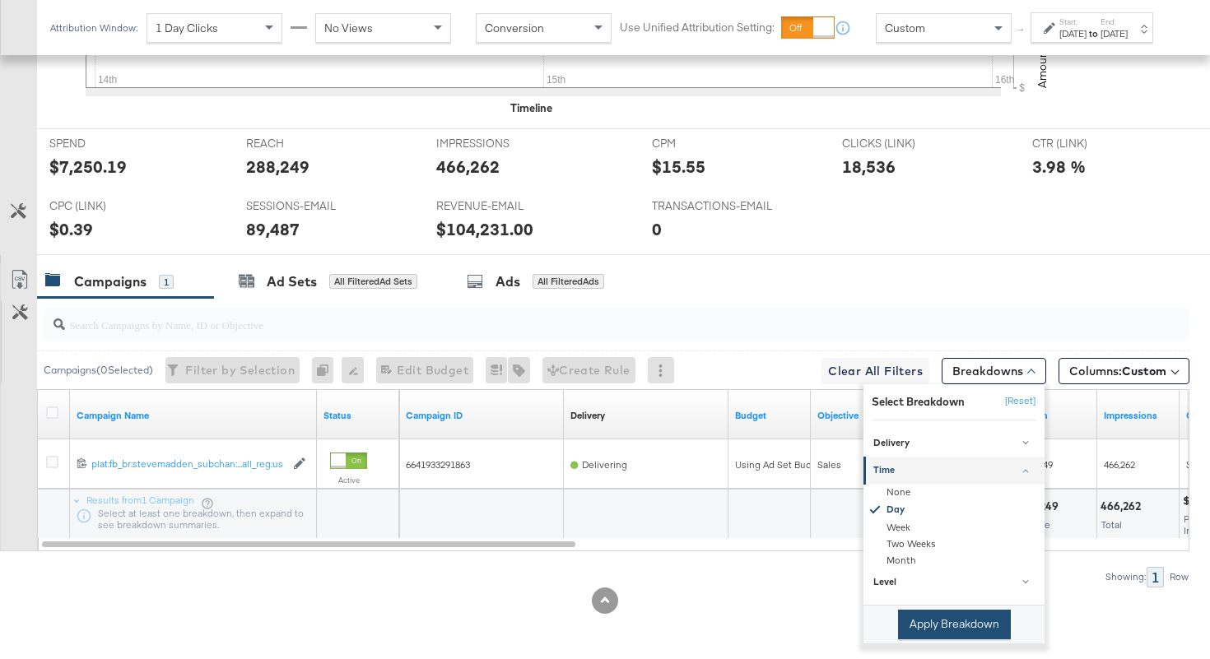
click at [929, 626] on button "Apply Breakdown" at bounding box center [954, 625] width 113 height 30
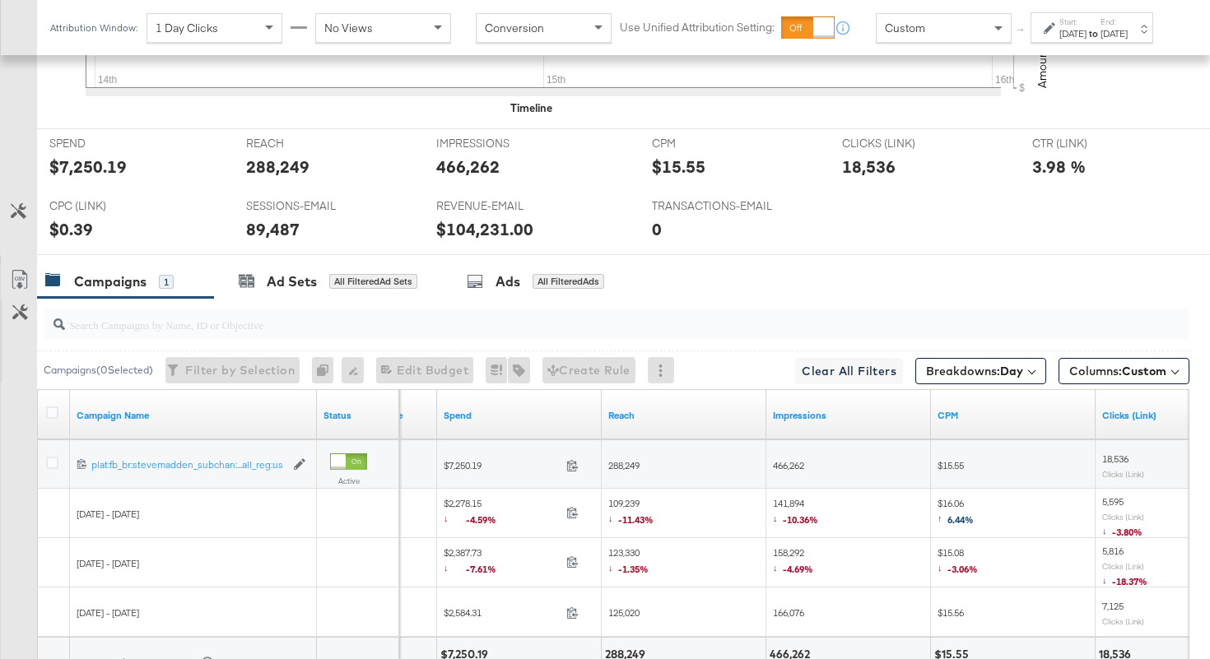
click at [536, 519] on div "↓ -4.59%" at bounding box center [496, 520] width 104 height 13
click at [575, 516] on icon at bounding box center [572, 512] width 12 height 12
click at [628, 502] on span "109,239 ↓ -11.43%" at bounding box center [630, 514] width 45 height 34
copy span "109,239"
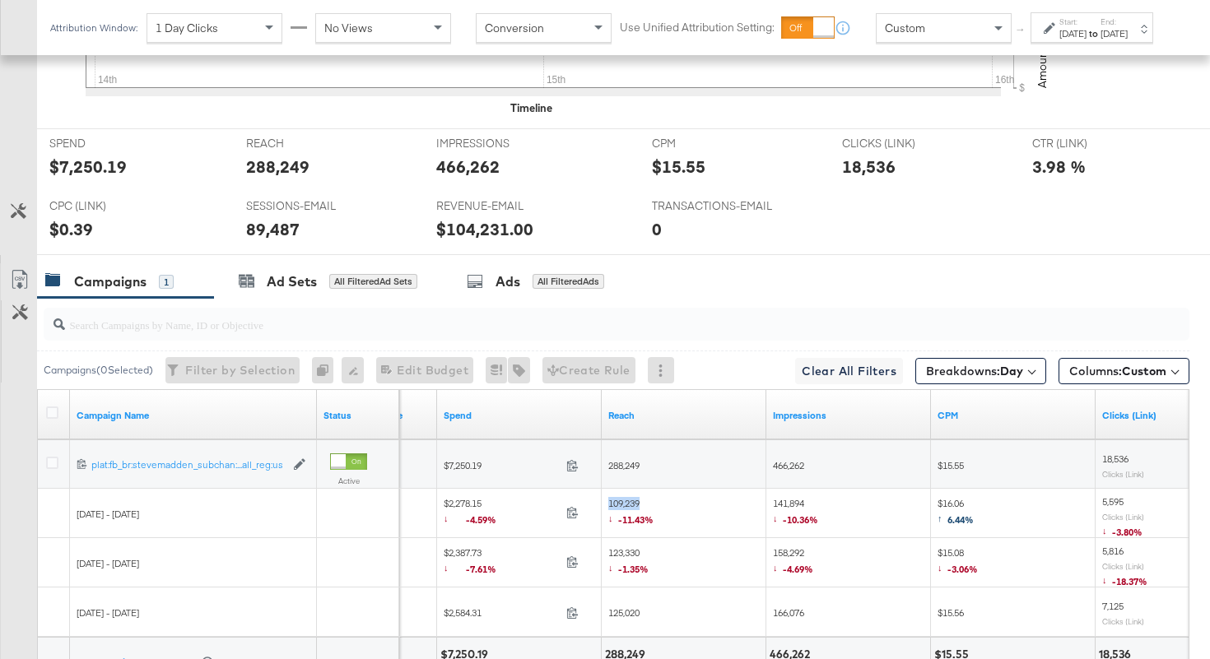
click at [789, 500] on span "141,894 ↓ -10.36%" at bounding box center [795, 514] width 45 height 34
copy span "141,894"
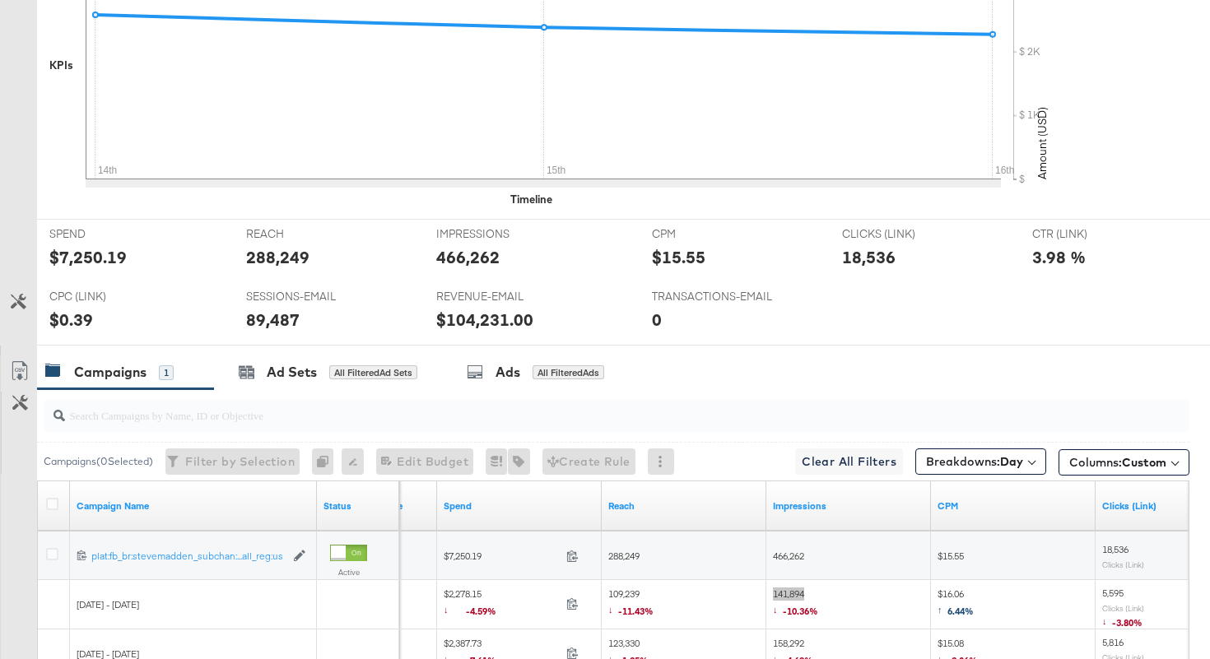
scroll to position [0, 0]
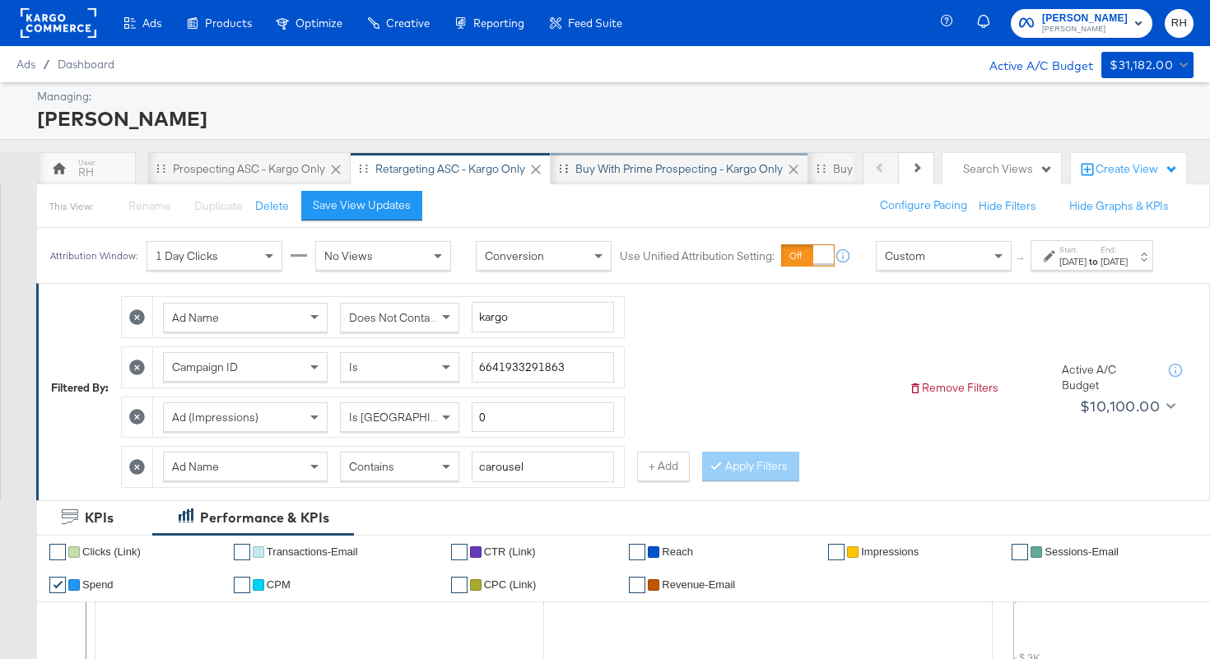
click at [640, 171] on div "Buy with Prime Prospecting - Kargo only" at bounding box center [678, 169] width 207 height 16
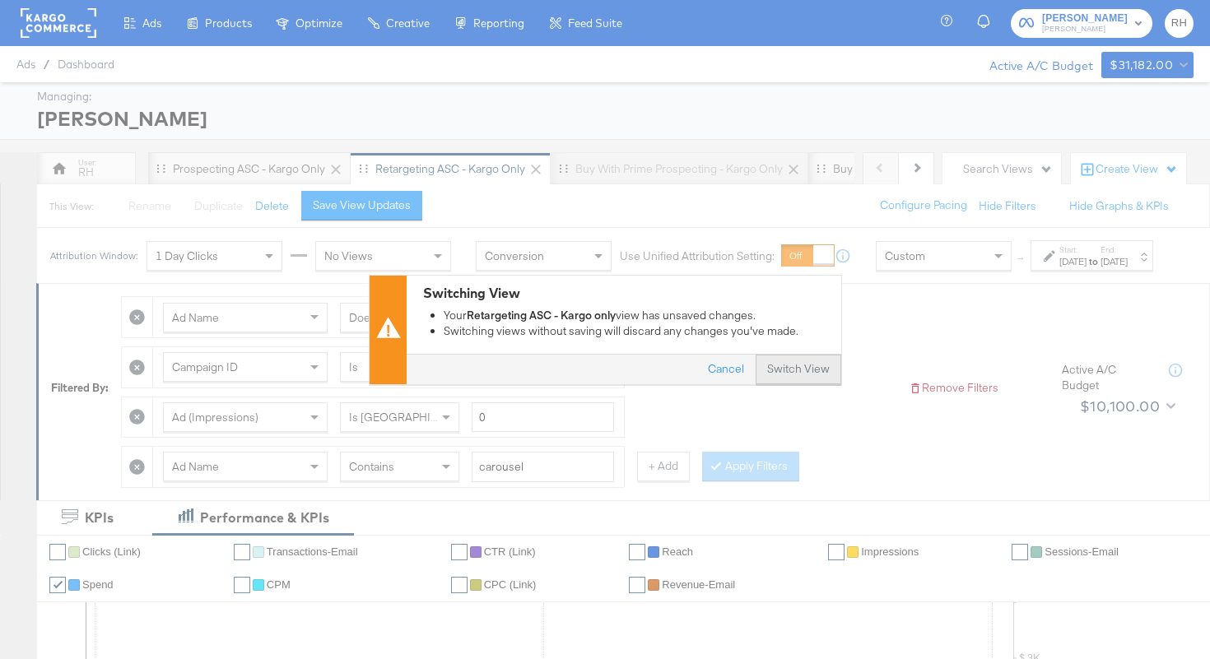
click at [813, 373] on button "Switch View" at bounding box center [799, 370] width 86 height 30
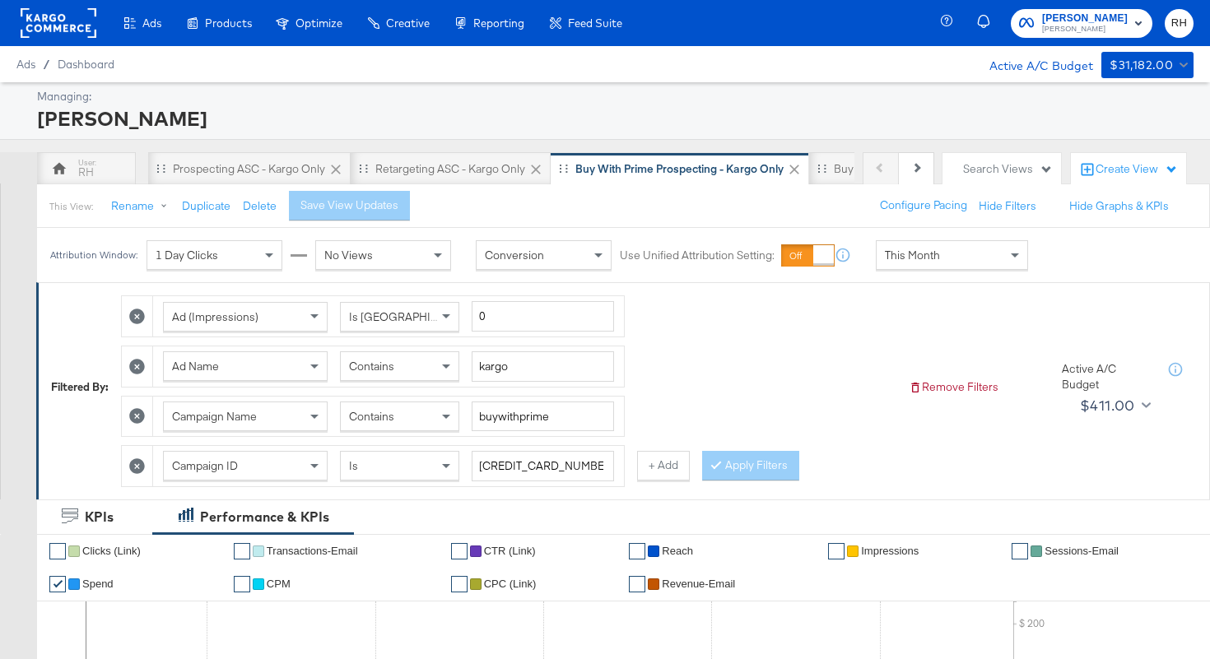
click at [933, 251] on span "This Month" at bounding box center [912, 255] width 55 height 15
click at [1059, 268] on div "Sep 17th 2025" at bounding box center [1072, 261] width 27 height 13
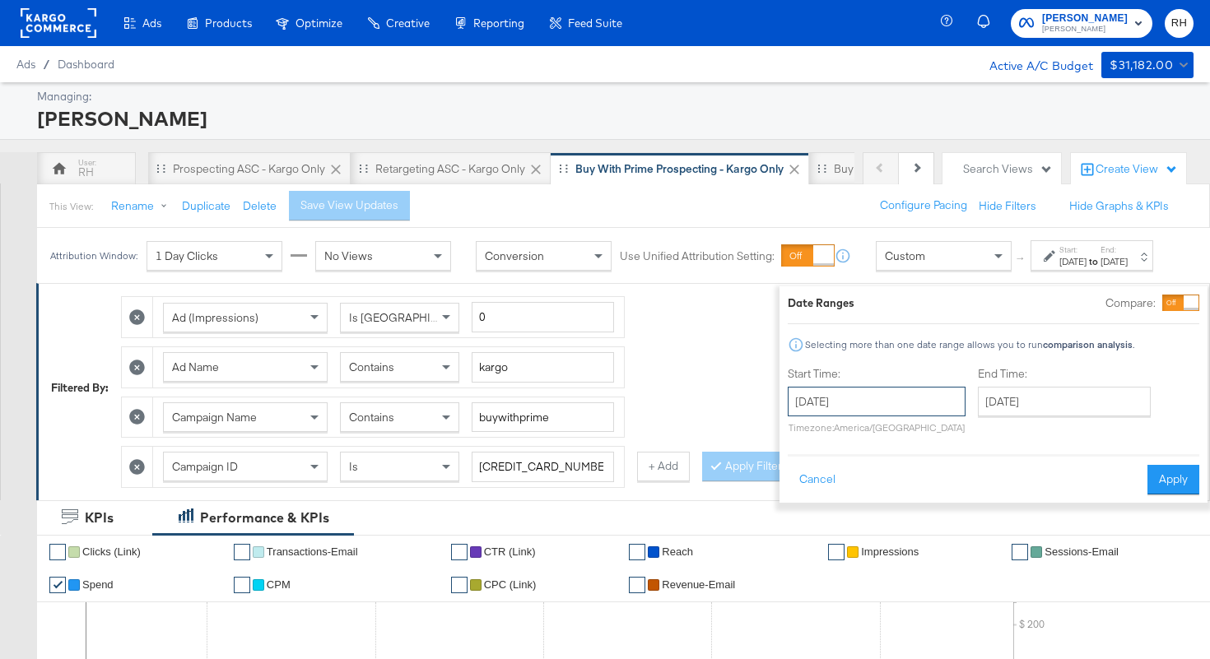
click at [869, 408] on input "September 17th 2025" at bounding box center [877, 402] width 178 height 30
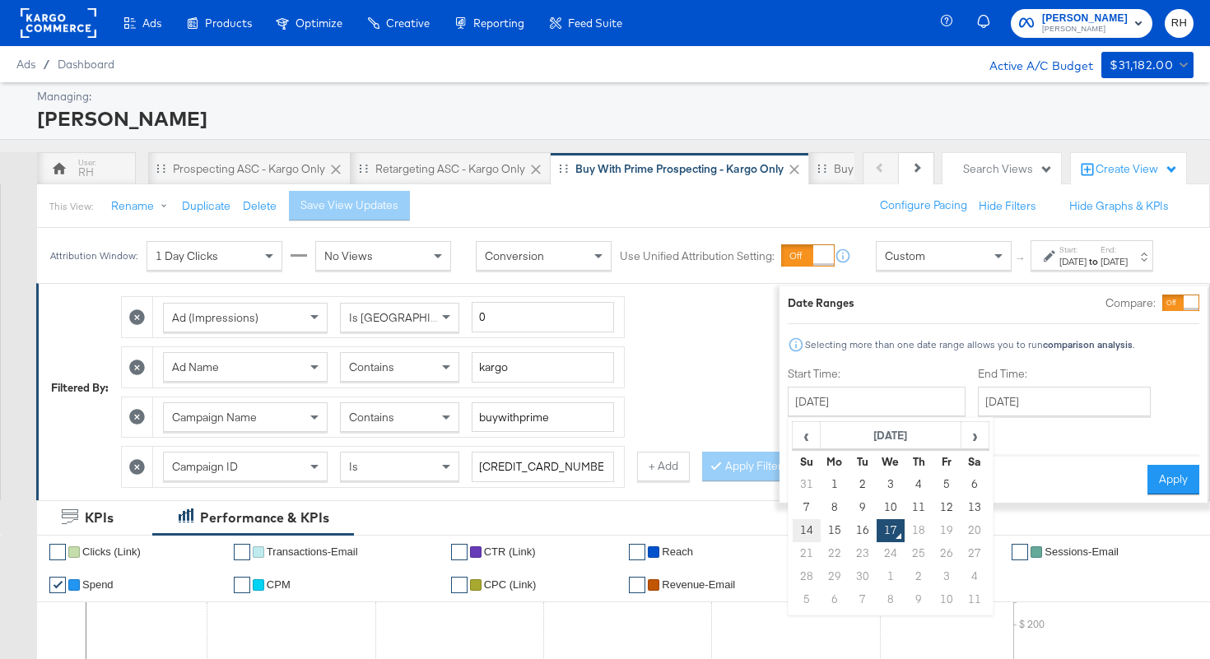
click at [793, 528] on td "14" at bounding box center [807, 530] width 28 height 23
type input "September 14th 2025"
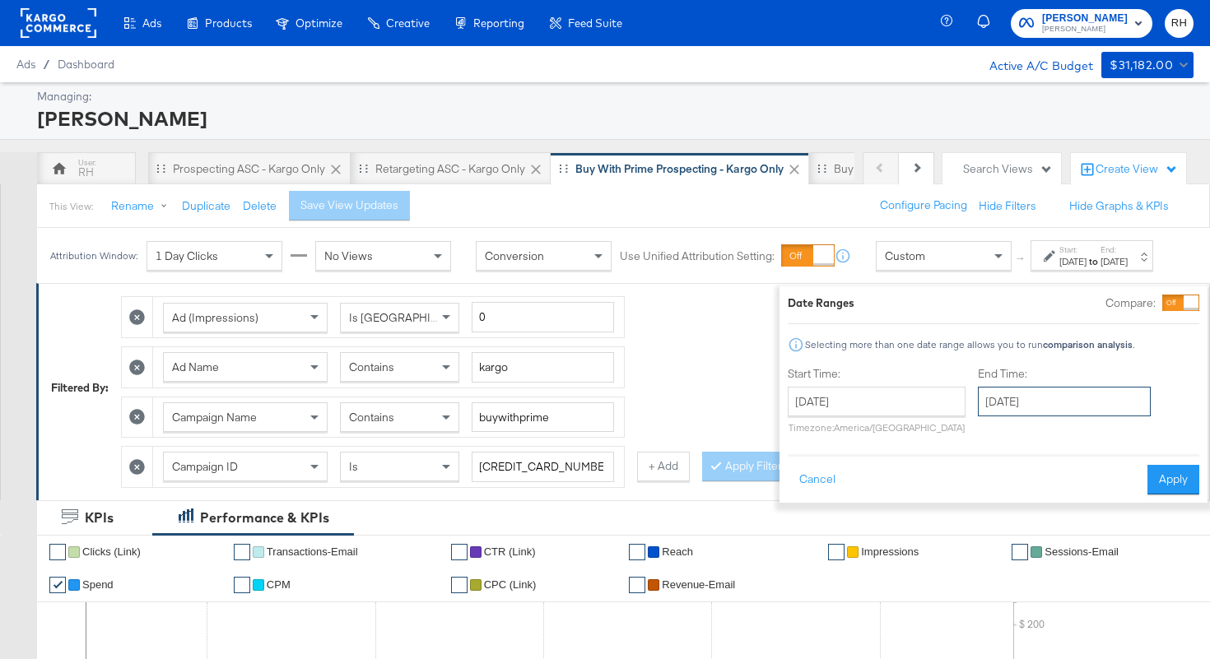
click at [980, 407] on input "September 17th 2025" at bounding box center [1064, 402] width 173 height 30
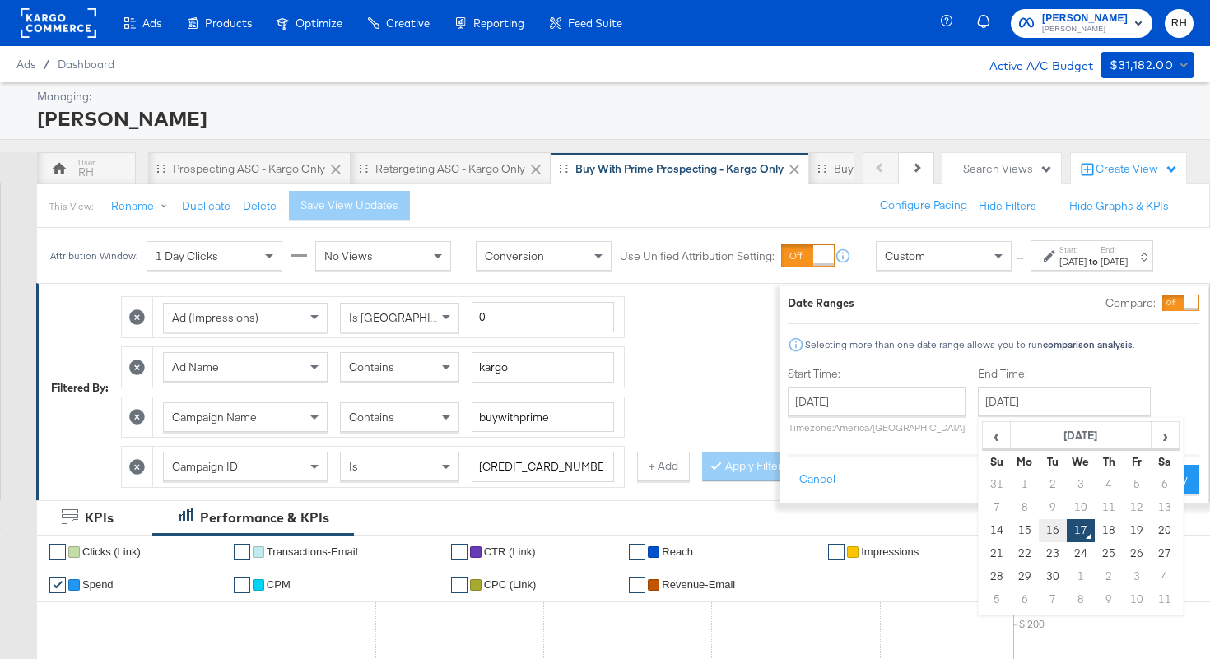
click at [1039, 537] on td "16" at bounding box center [1053, 530] width 28 height 23
type input "September 16th 2025"
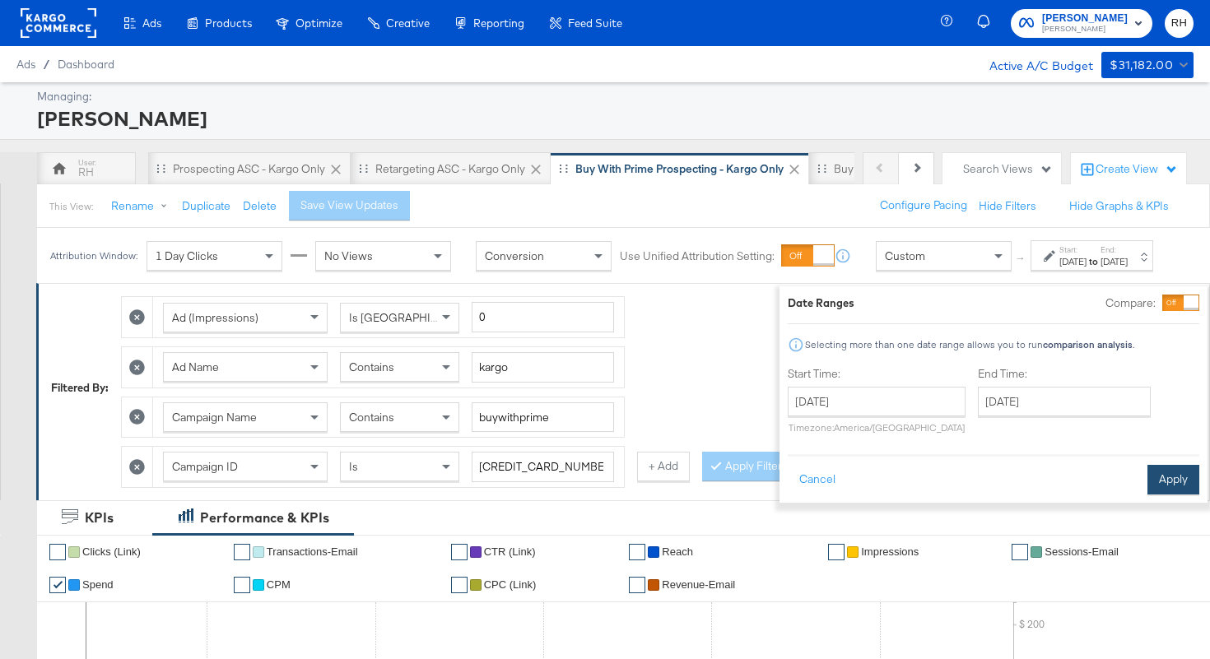
click at [1147, 477] on button "Apply" at bounding box center [1173, 480] width 52 height 30
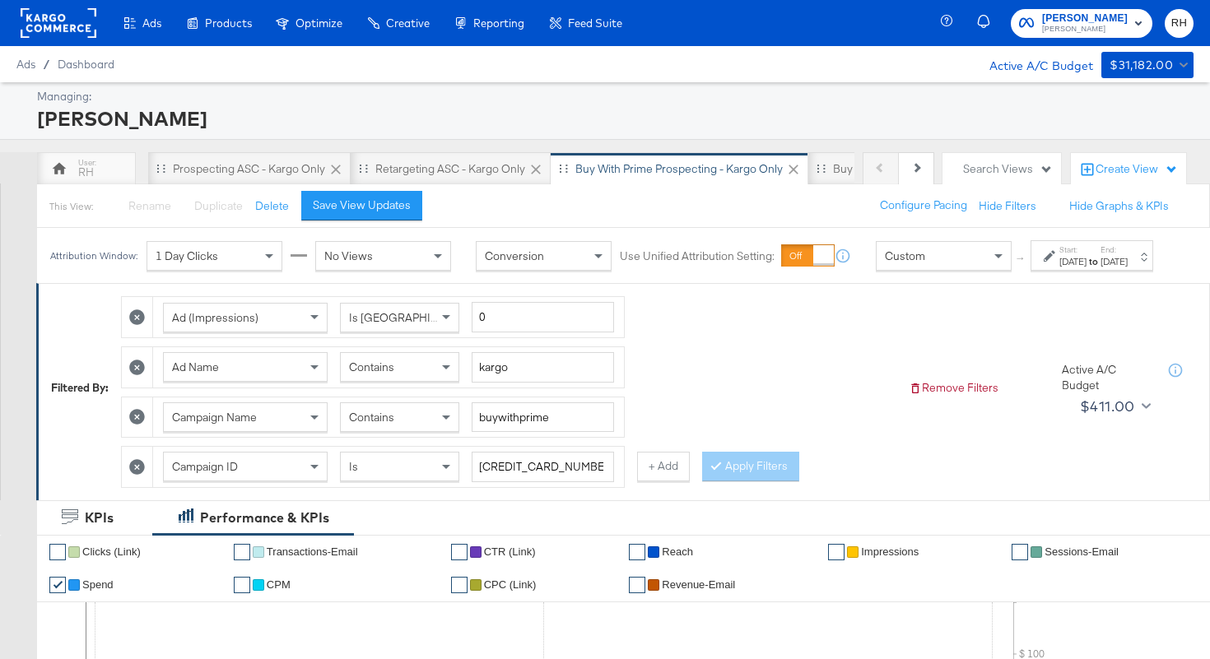
click at [731, 351] on div "Ad (Impressions) Is Greater Than 0 Ad Name Contains kargo Campaign Name Contain…" at bounding box center [508, 387] width 775 height 199
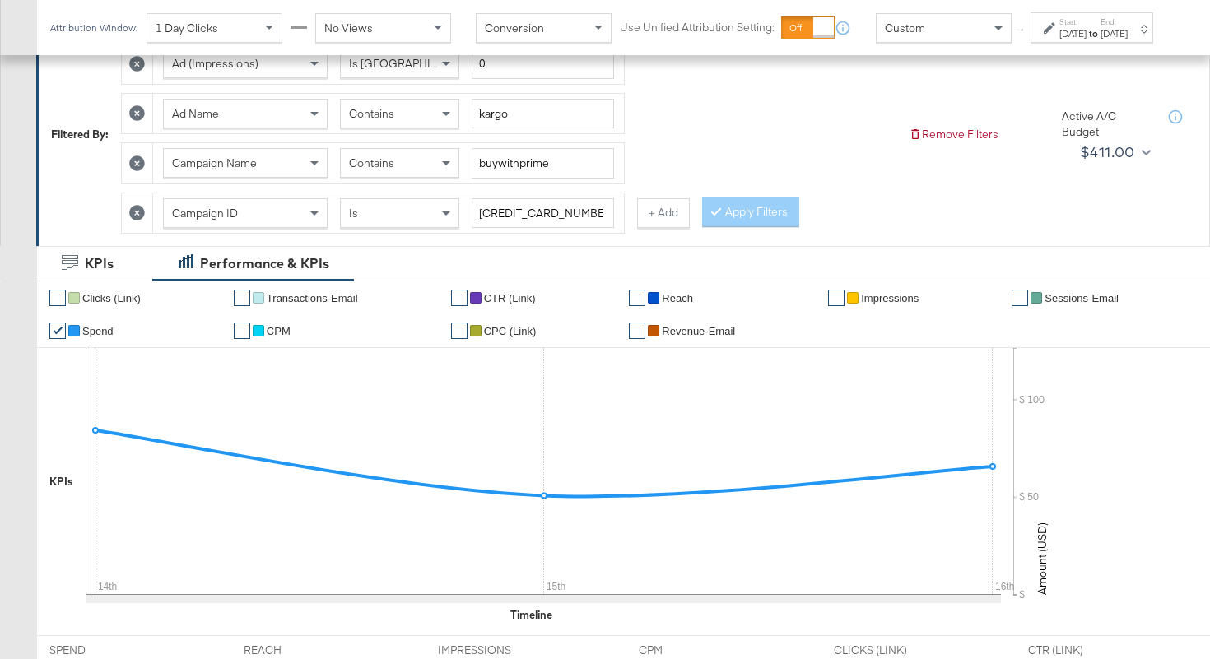
scroll to position [776, 0]
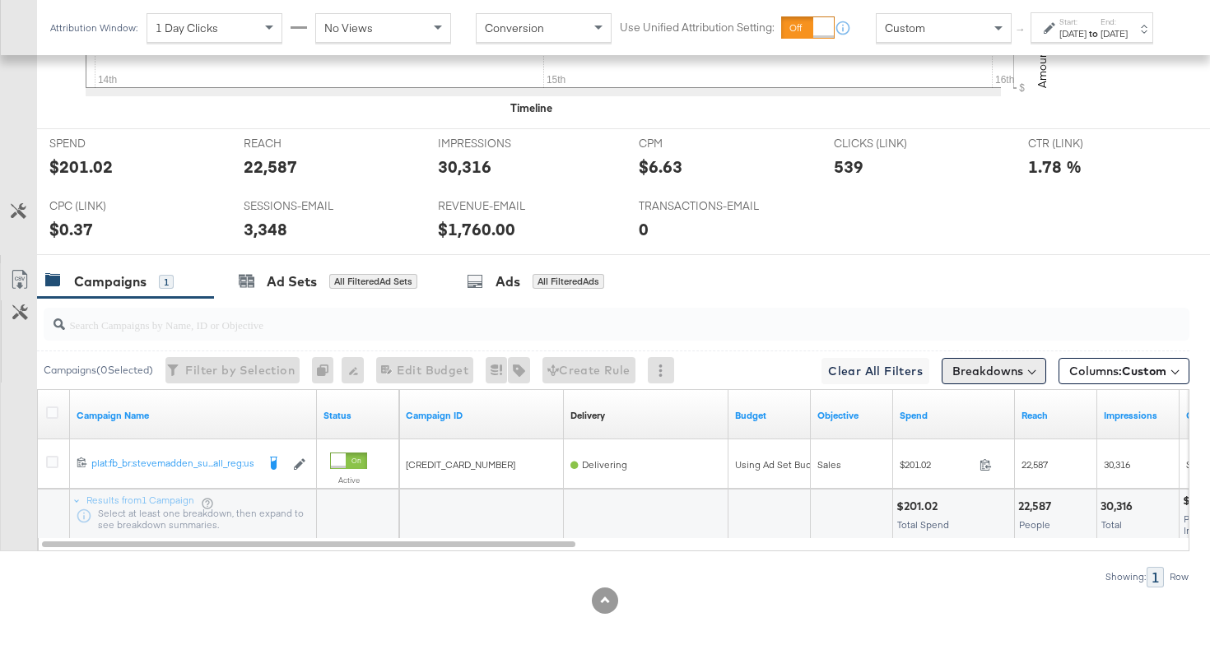
click at [988, 375] on button "Breakdowns" at bounding box center [994, 371] width 105 height 26
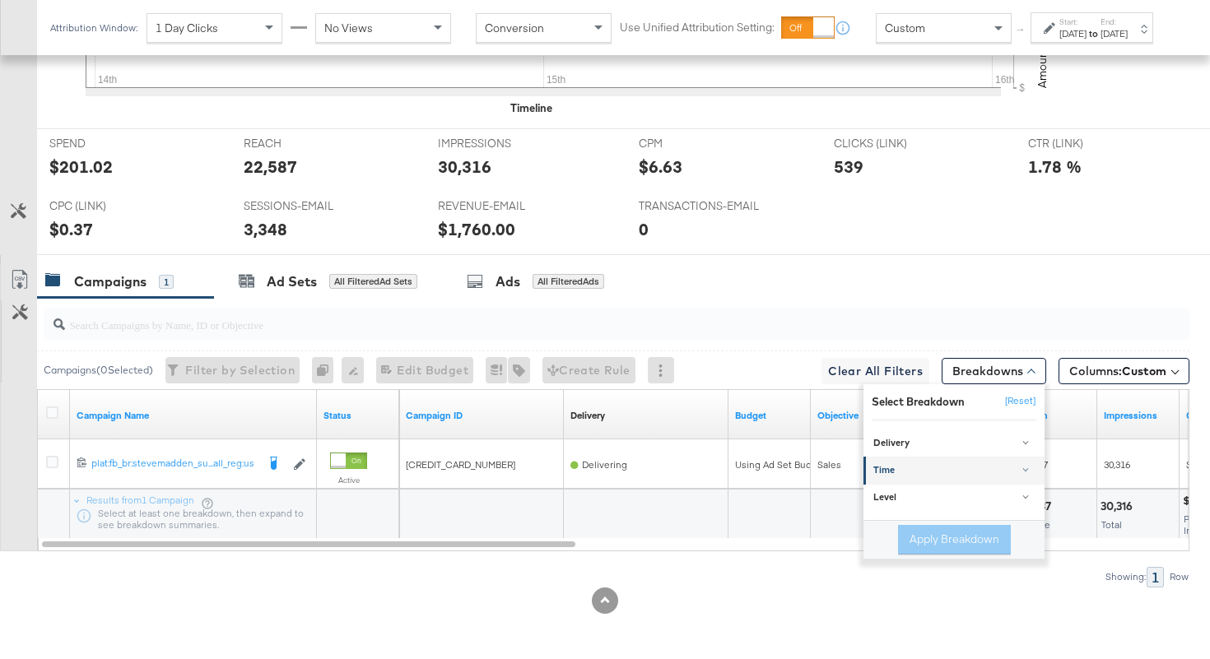
click at [929, 482] on link "Time" at bounding box center [953, 470] width 181 height 27
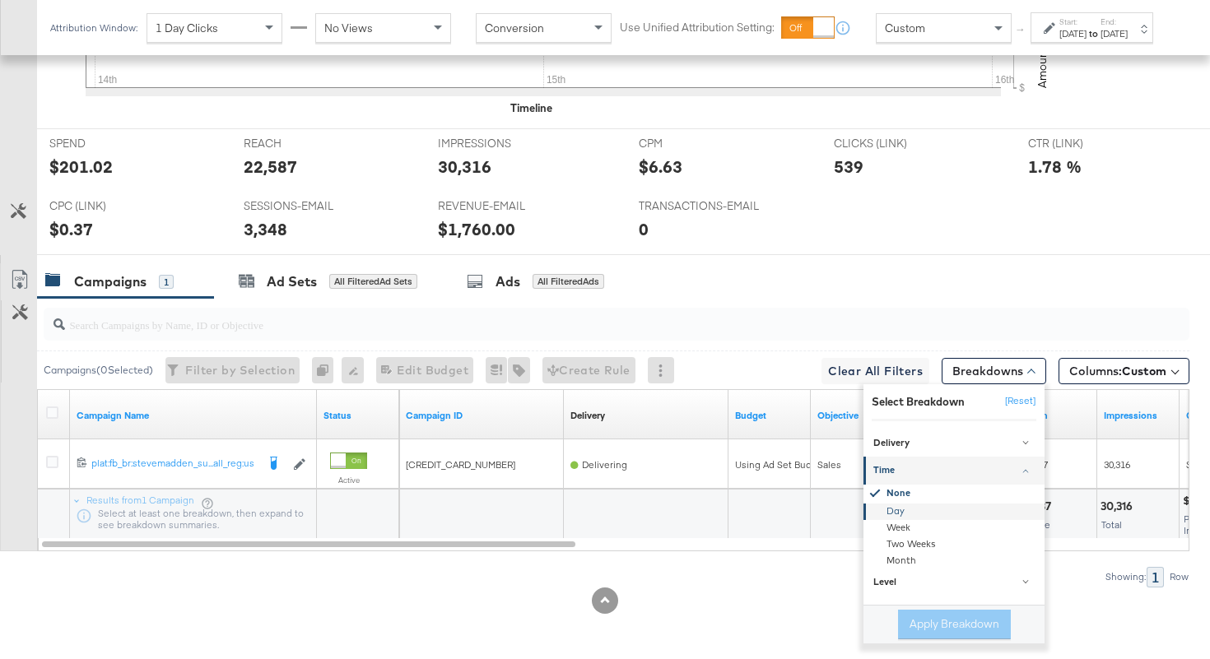
click at [899, 515] on div "Day" at bounding box center [955, 512] width 179 height 16
click at [935, 626] on button "Apply Breakdown" at bounding box center [954, 625] width 113 height 30
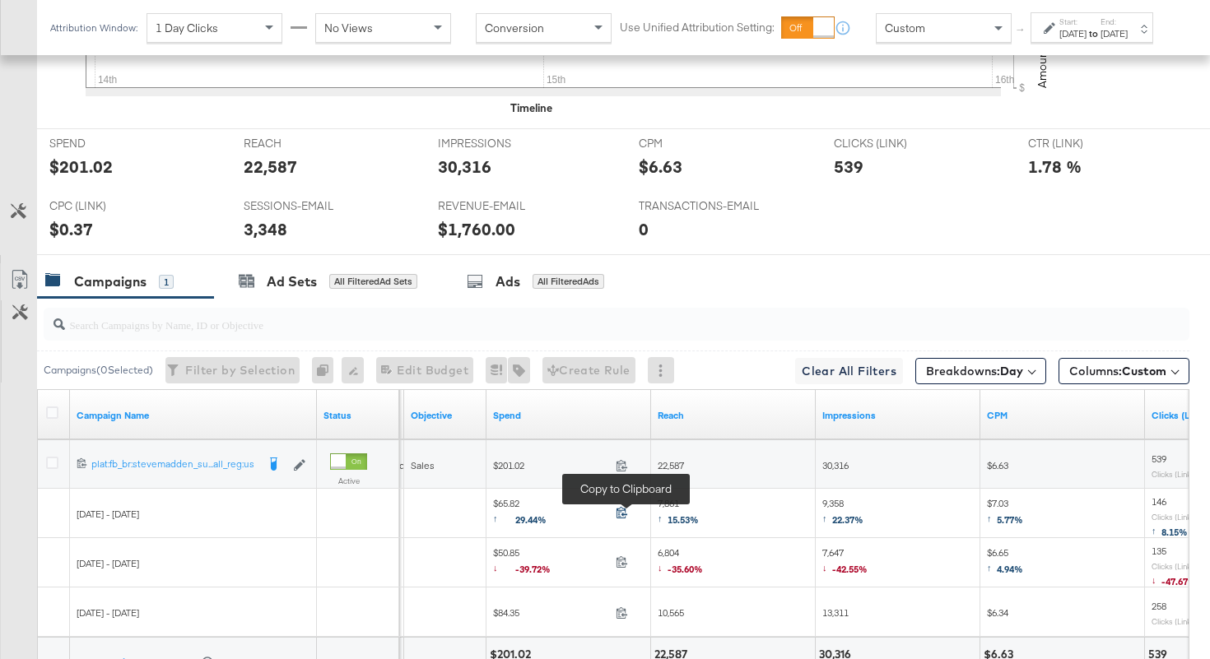
click at [617, 516] on icon at bounding box center [622, 512] width 12 height 12
click at [673, 502] on span "7,861 ↑ 15.53%" at bounding box center [678, 514] width 41 height 34
click at [837, 504] on span "9,358 ↑ 22.37%" at bounding box center [842, 514] width 41 height 34
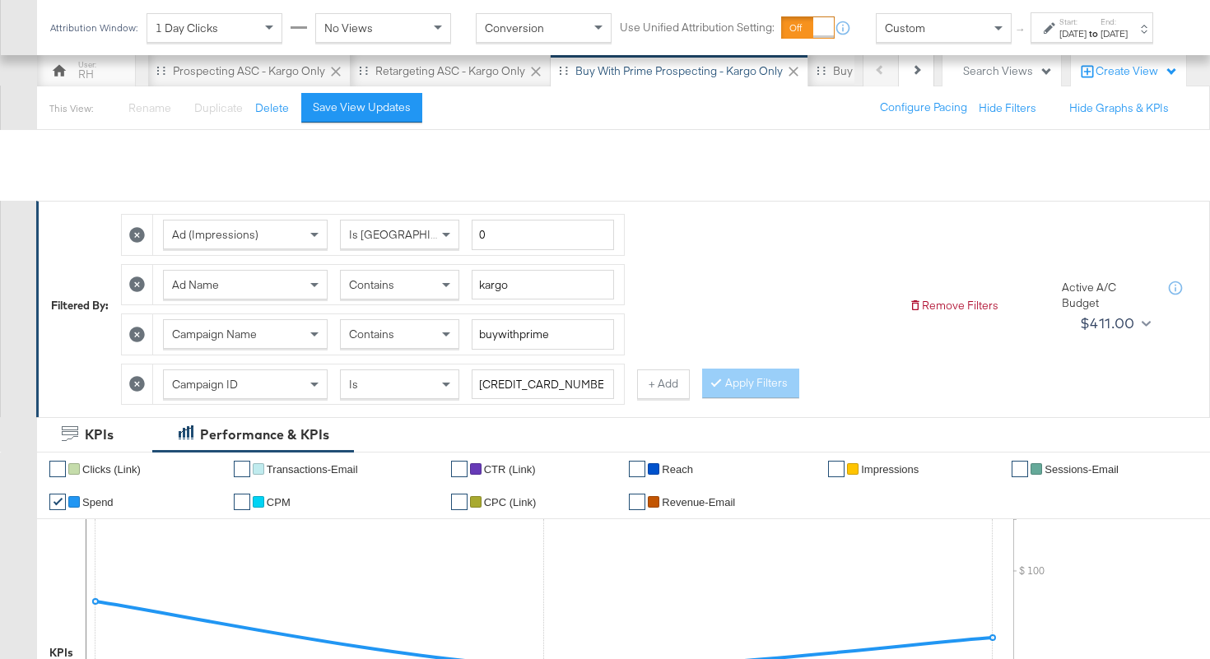
scroll to position [0, 0]
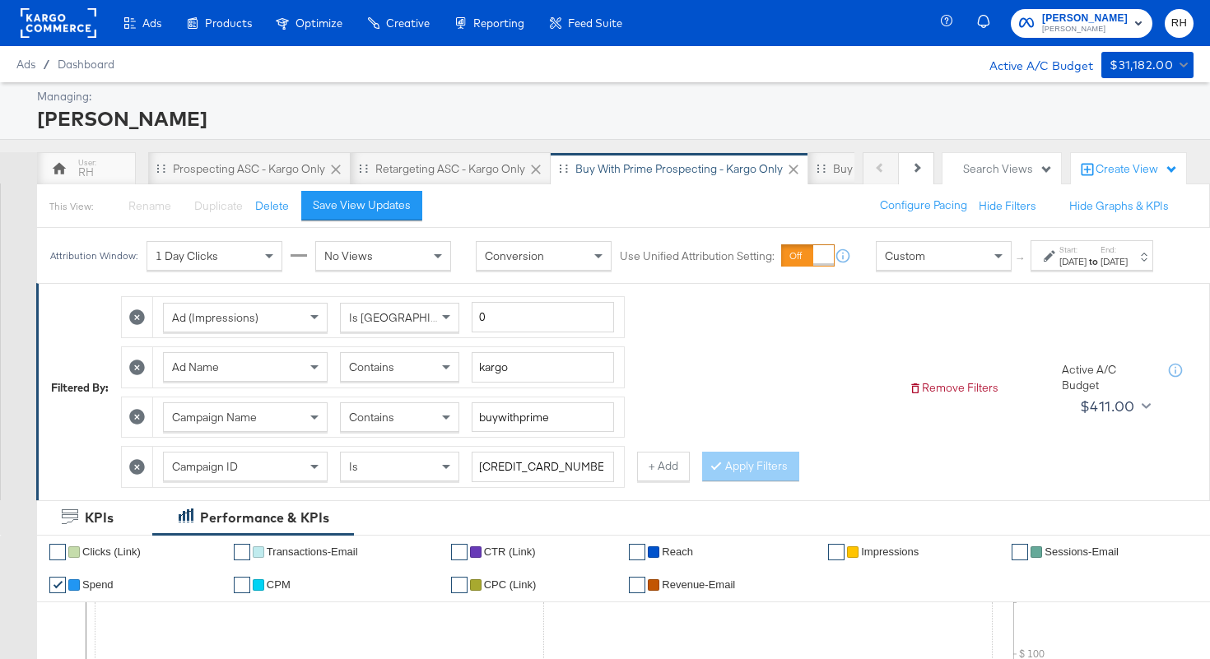
click at [368, 375] on span "Contains" at bounding box center [371, 367] width 45 height 15
click at [714, 470] on icon at bounding box center [716, 465] width 5 height 10
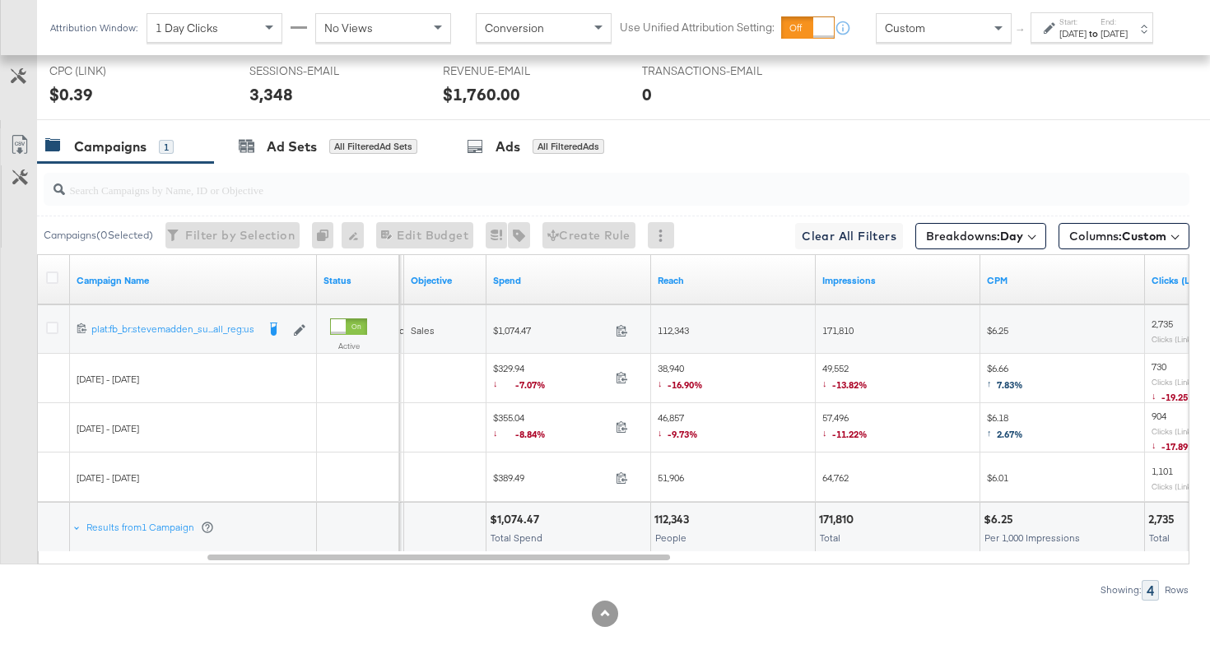
scroll to position [924, 0]
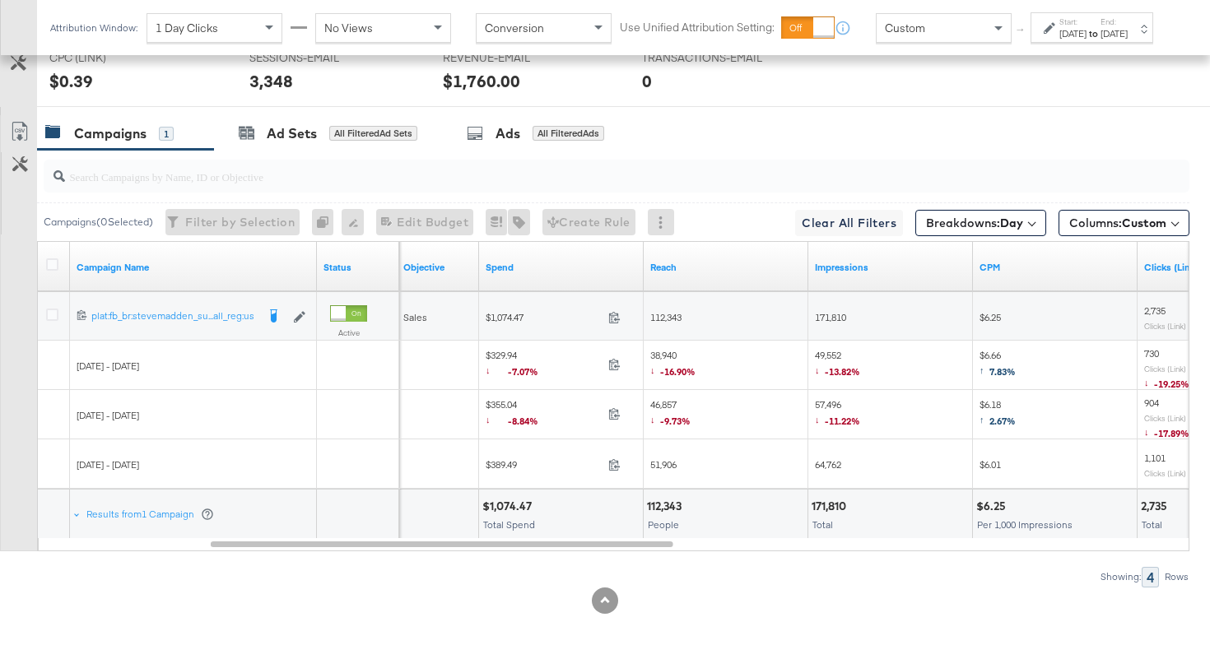
click at [641, 370] on div "$329.94 ↓ -7.07% 329.94" at bounding box center [561, 366] width 165 height 26
click at [621, 365] on span at bounding box center [619, 367] width 35 height 12
click at [830, 356] on span "49,552 ↓ -13.82%" at bounding box center [837, 366] width 45 height 34
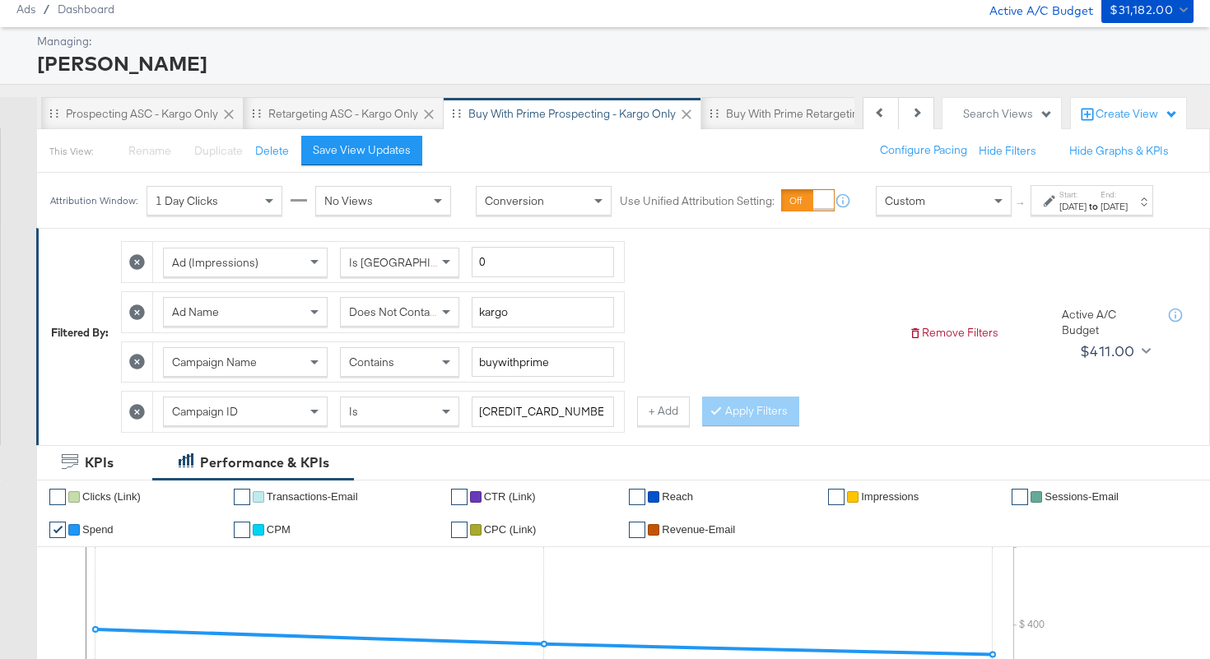
scroll to position [0, 131]
click at [789, 115] on div "Buy with Prime Retargeting - Kargo only" at bounding box center [804, 114] width 205 height 16
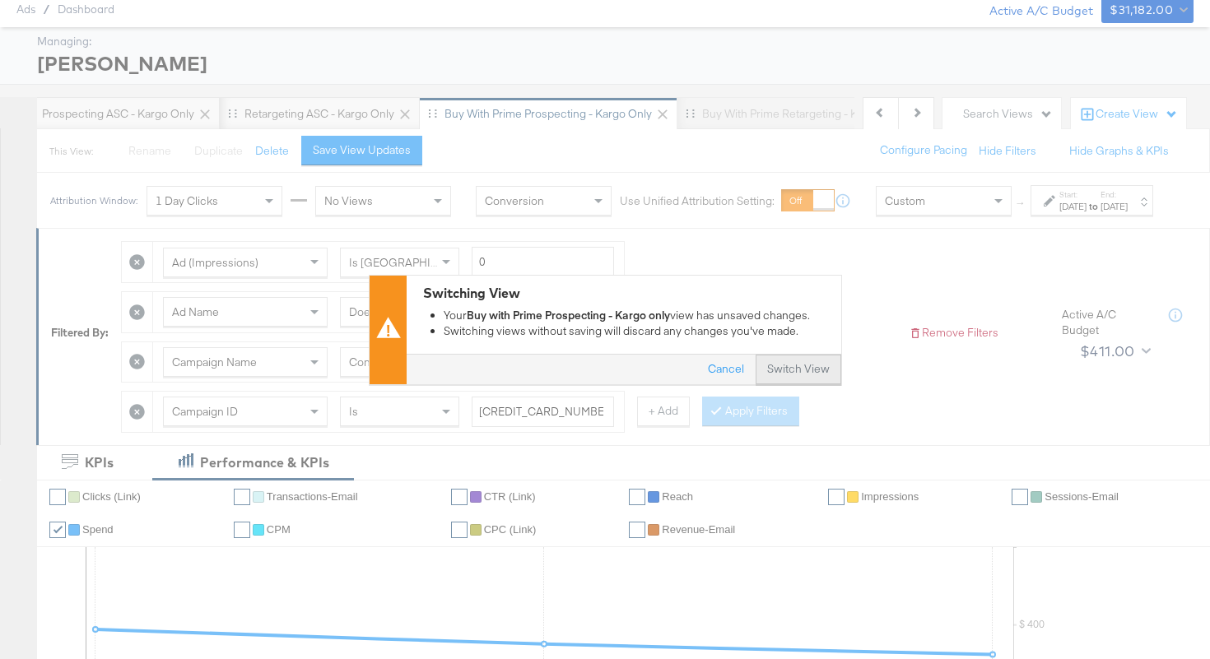
click at [794, 371] on button "Switch View" at bounding box center [799, 370] width 86 height 30
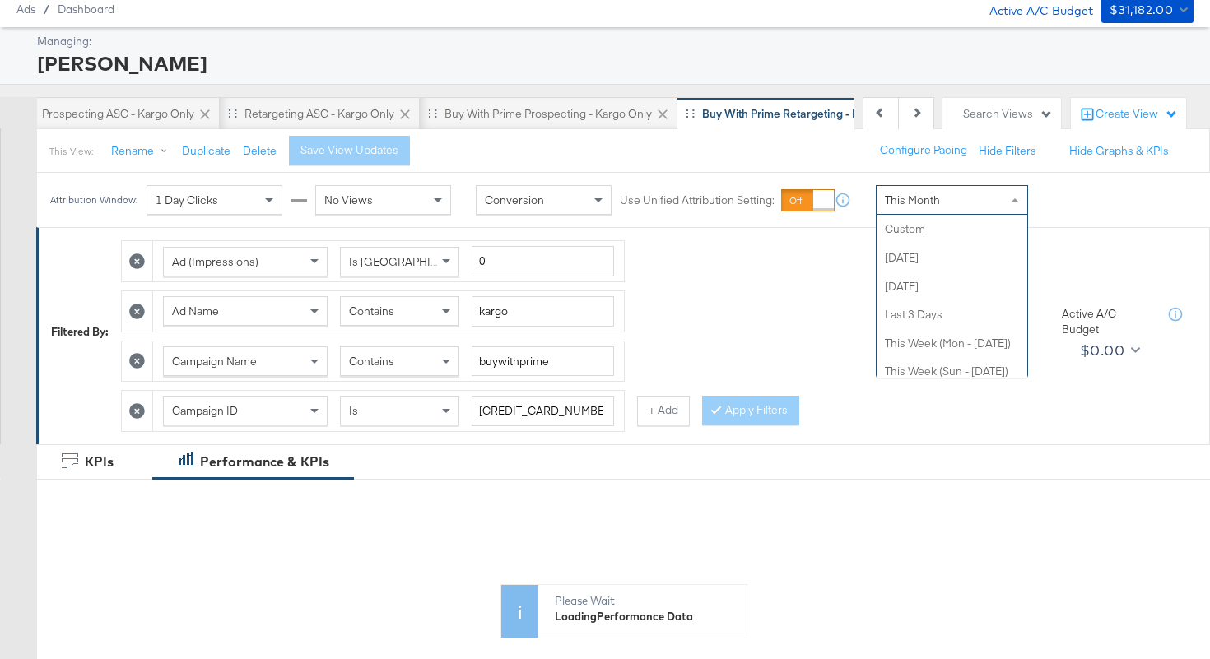
click at [964, 213] on div "This Month Custom Today Yesterday Last 3 Days This Week (Mon - Today) This Week…" at bounding box center [952, 200] width 152 height 30
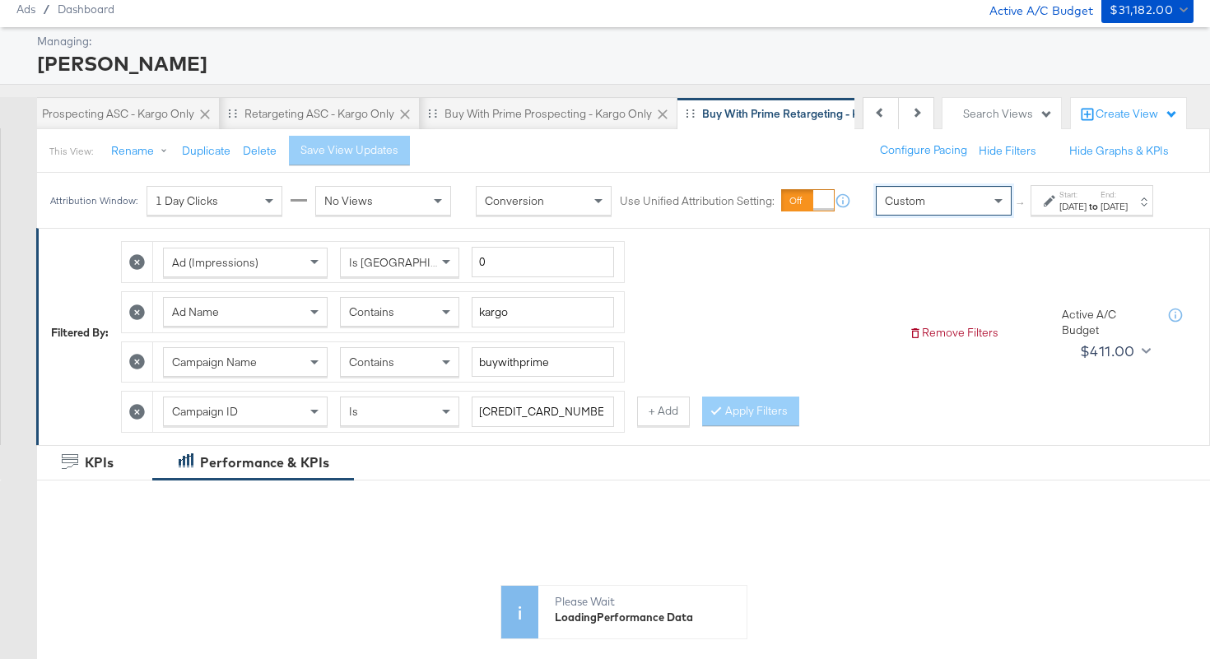
click at [1059, 213] on div "Sep 17th 2025" at bounding box center [1072, 206] width 27 height 13
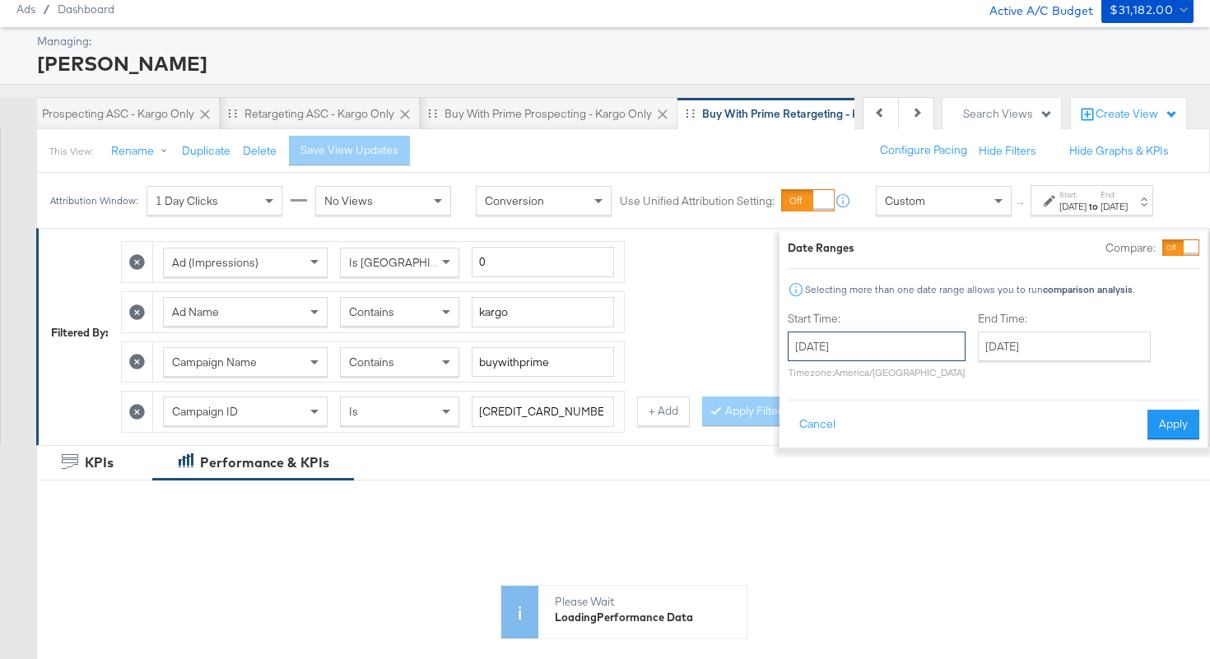
click at [836, 343] on input "September 17th 2025" at bounding box center [877, 347] width 178 height 30
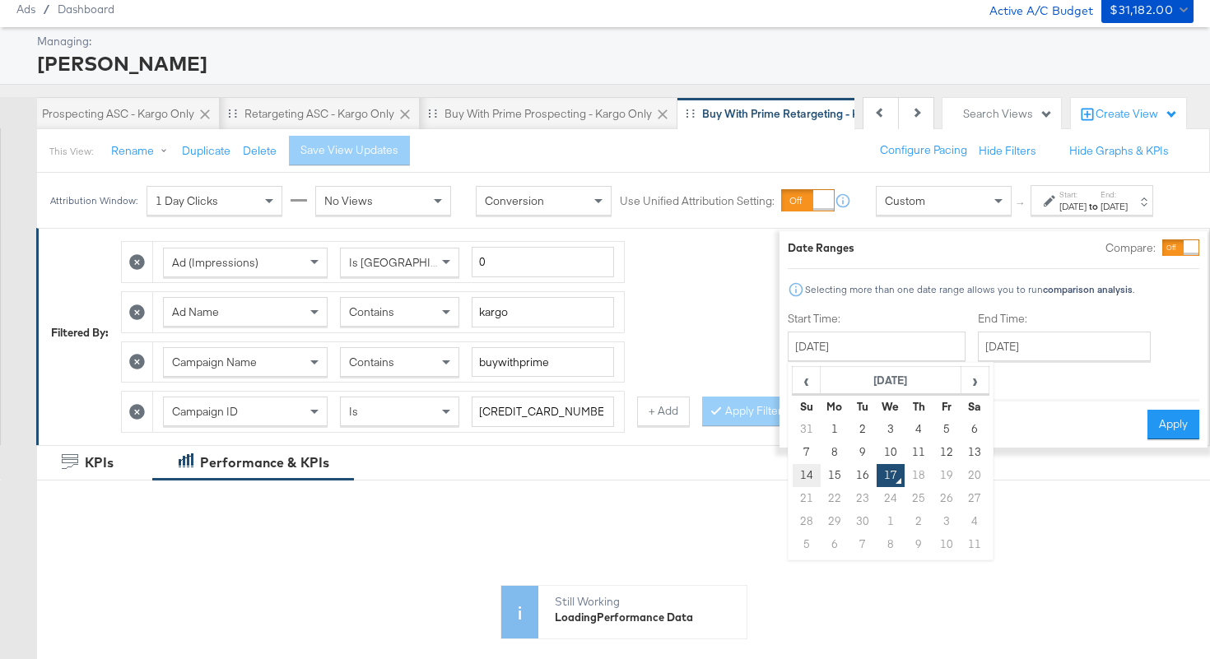
click at [793, 479] on td "14" at bounding box center [807, 475] width 28 height 23
type input "September 14th 2025"
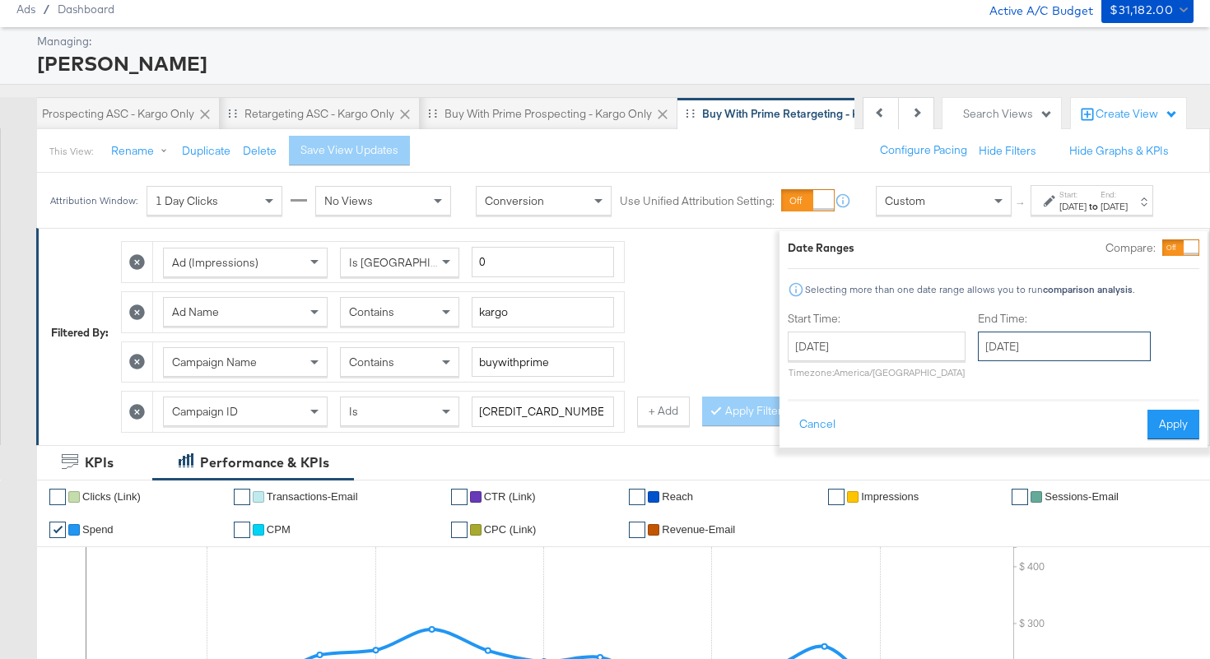
click at [1029, 346] on input "September 17th 2025" at bounding box center [1064, 347] width 173 height 30
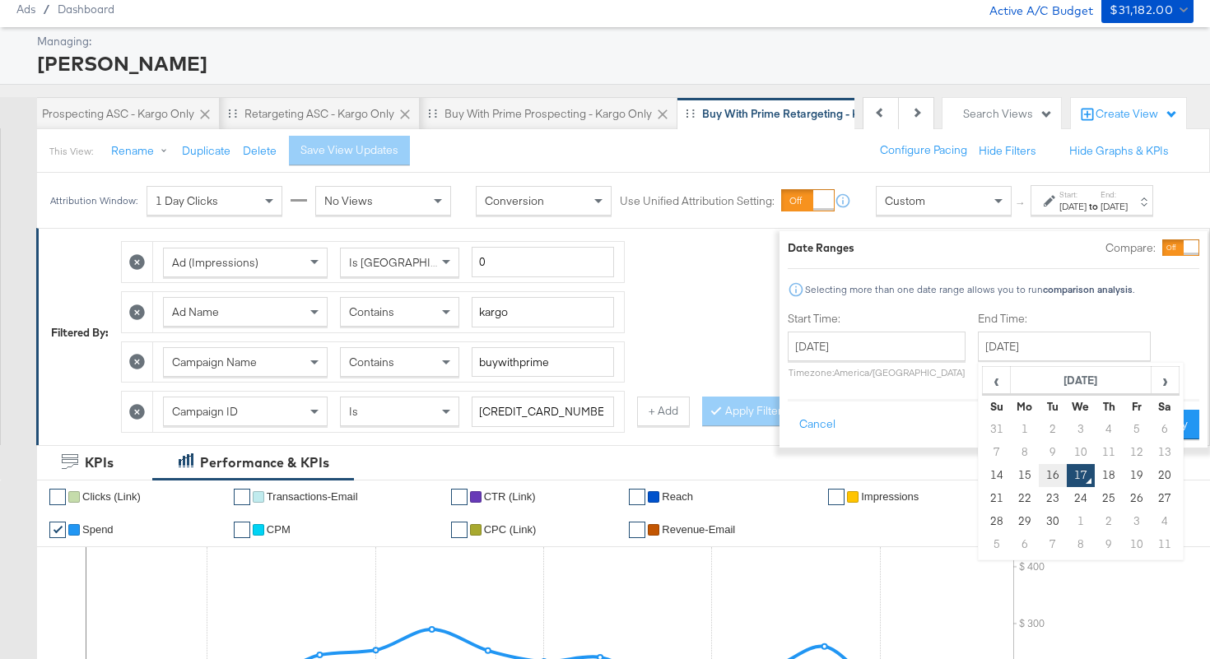
click at [1039, 468] on td "16" at bounding box center [1053, 475] width 28 height 23
type input "September 16th 2025"
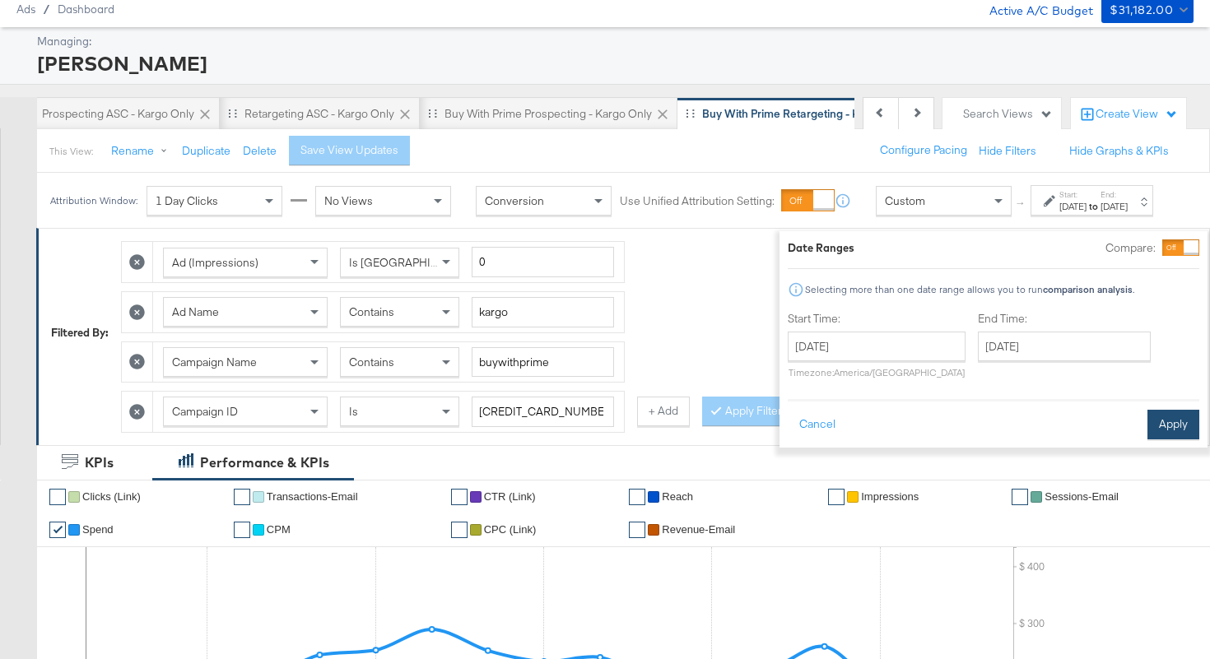
click at [1153, 425] on button "Apply" at bounding box center [1173, 425] width 52 height 30
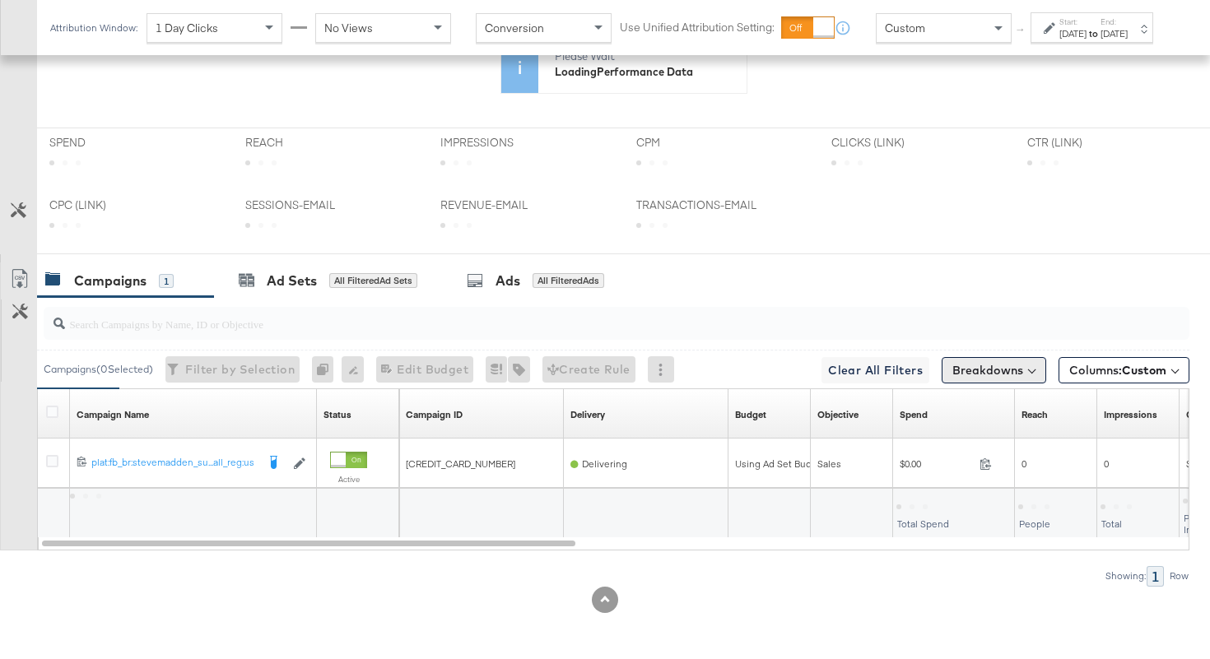
scroll to position [616, 0]
click at [977, 375] on button "Breakdowns" at bounding box center [994, 371] width 105 height 26
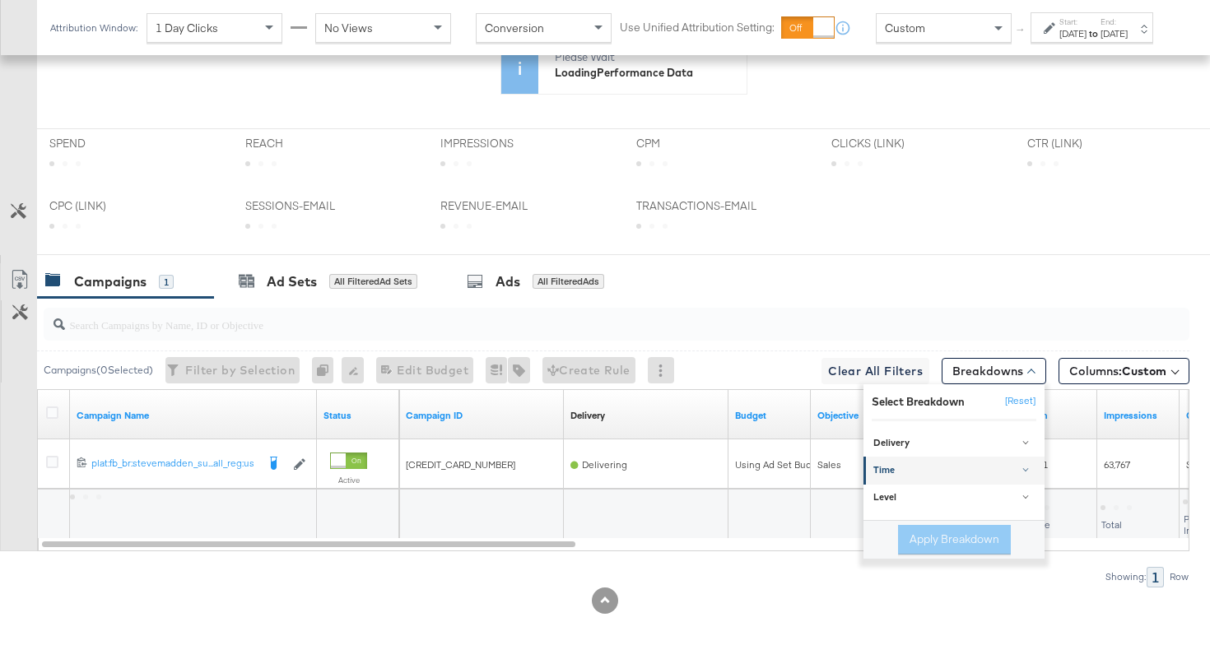
click at [916, 477] on link "Time" at bounding box center [953, 470] width 181 height 27
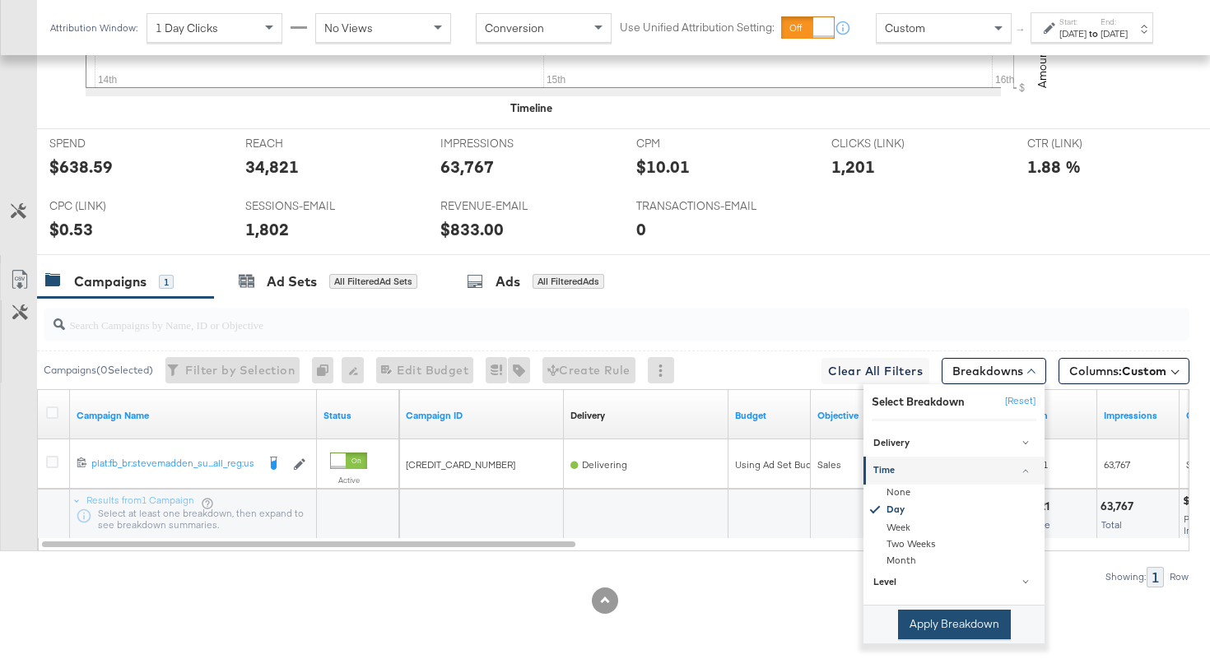
click at [915, 621] on button "Apply Breakdown" at bounding box center [954, 625] width 113 height 30
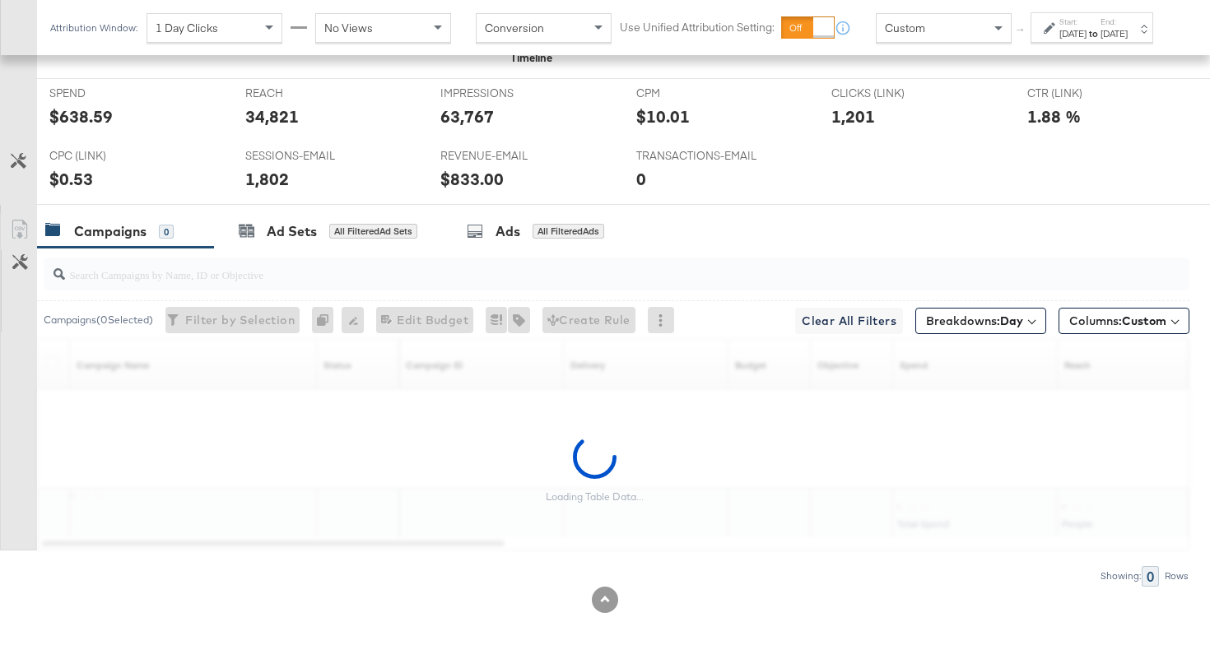
scroll to position [924, 0]
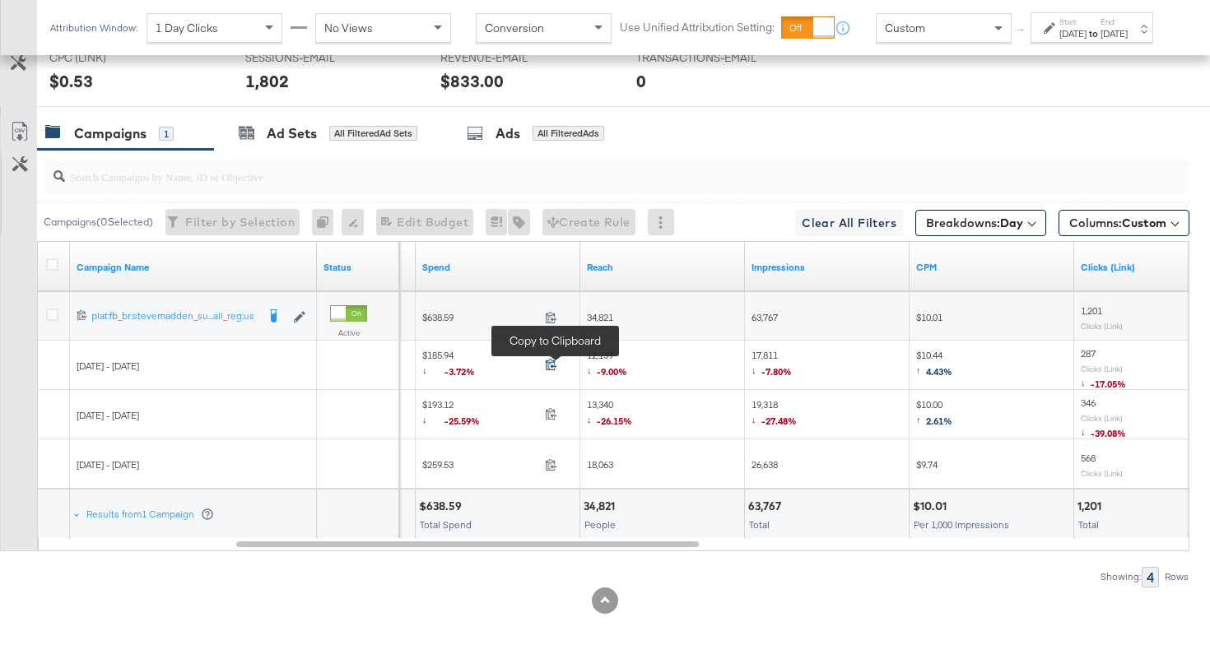
click at [545, 365] on span at bounding box center [555, 367] width 35 height 12
click at [596, 353] on span "12,139 ↓ -9.00%" at bounding box center [607, 366] width 40 height 34
click at [771, 359] on span "17,811 ↓ -7.80%" at bounding box center [772, 366] width 40 height 34
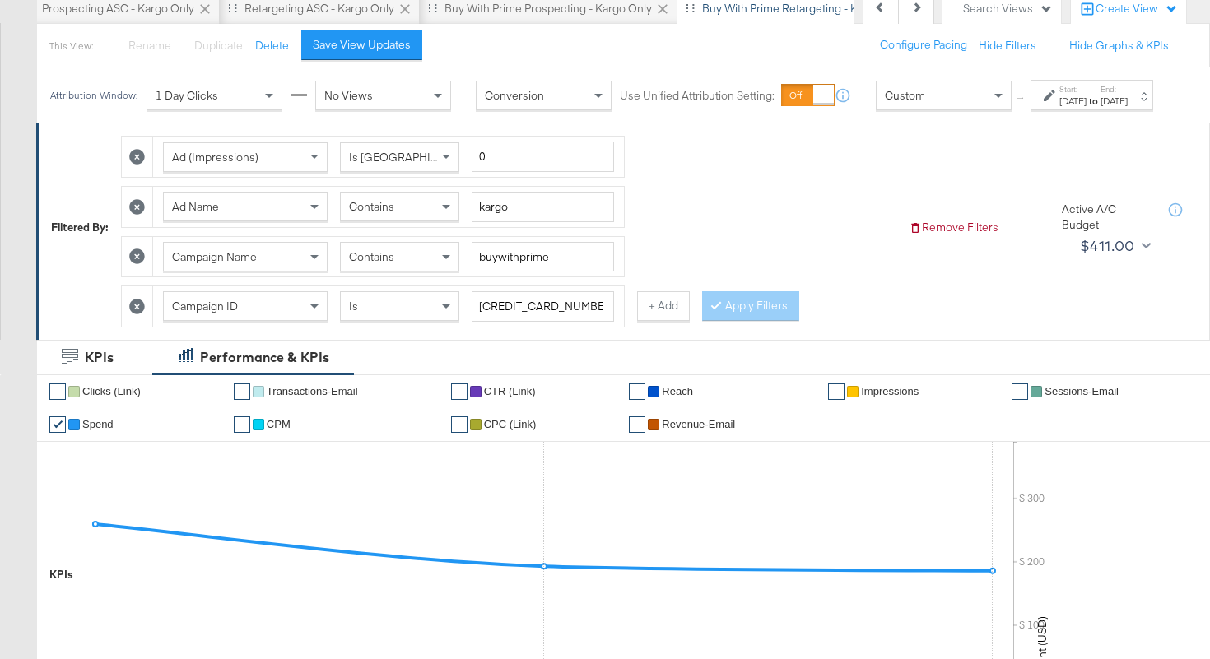
scroll to position [0, 0]
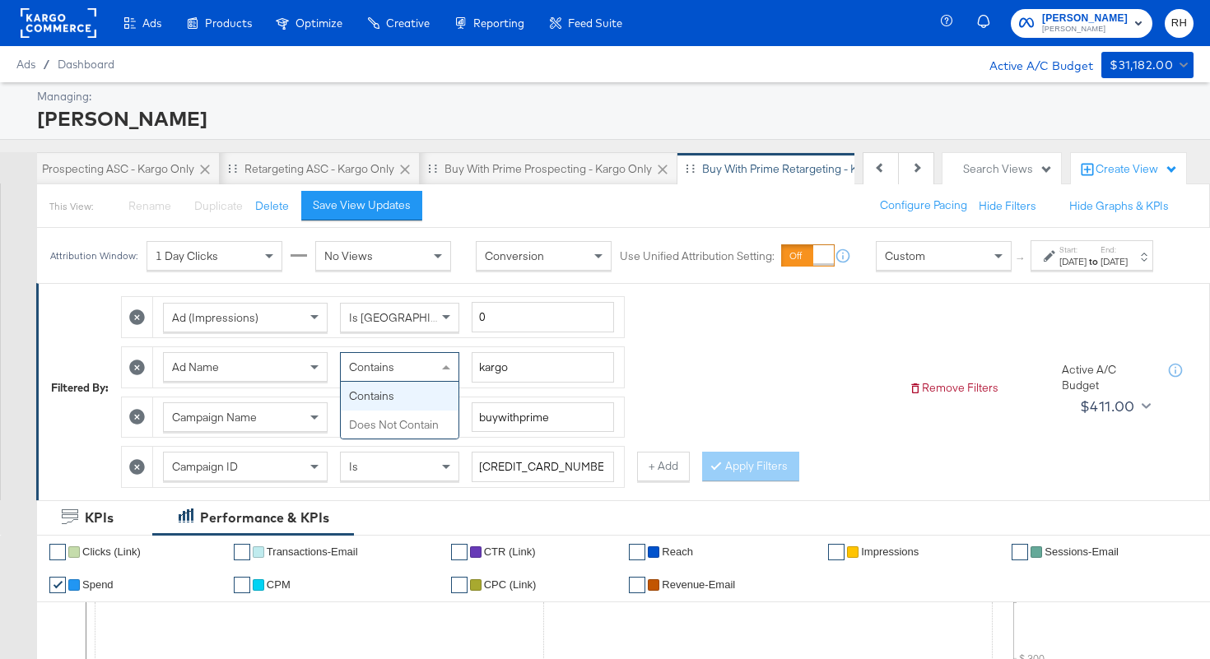
click at [371, 381] on div "Contains" at bounding box center [400, 367] width 118 height 28
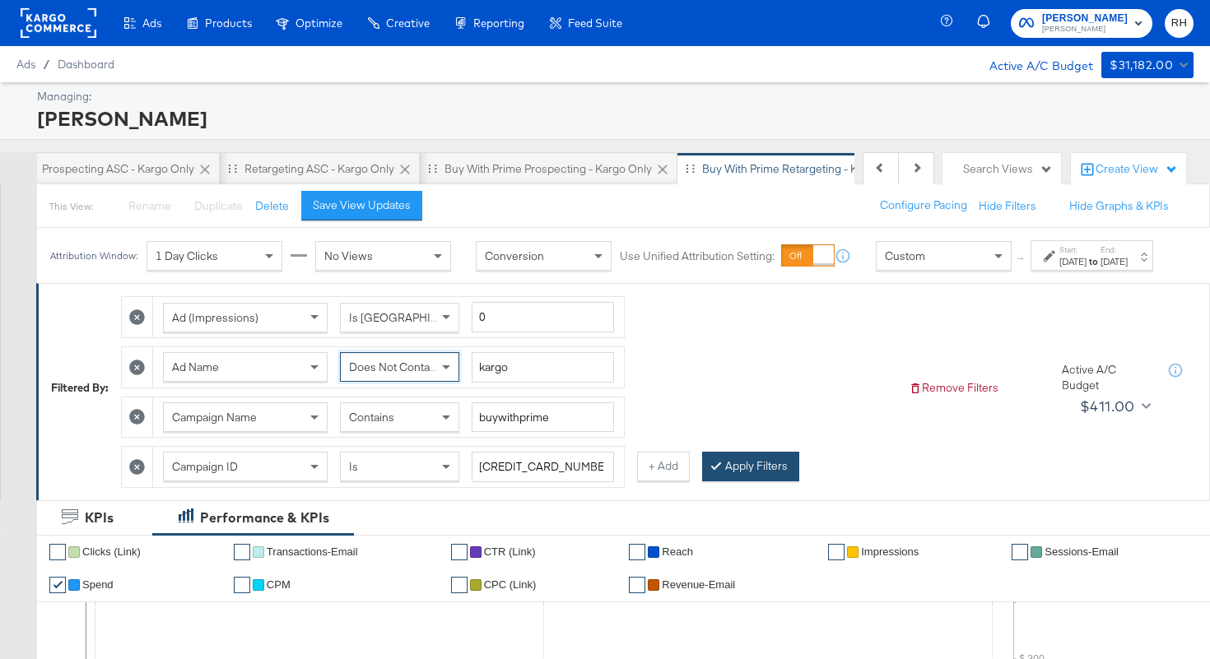
click at [722, 467] on div "Apply Filters" at bounding box center [750, 467] width 97 height 30
click at [769, 482] on button "Apply Filters" at bounding box center [750, 467] width 97 height 30
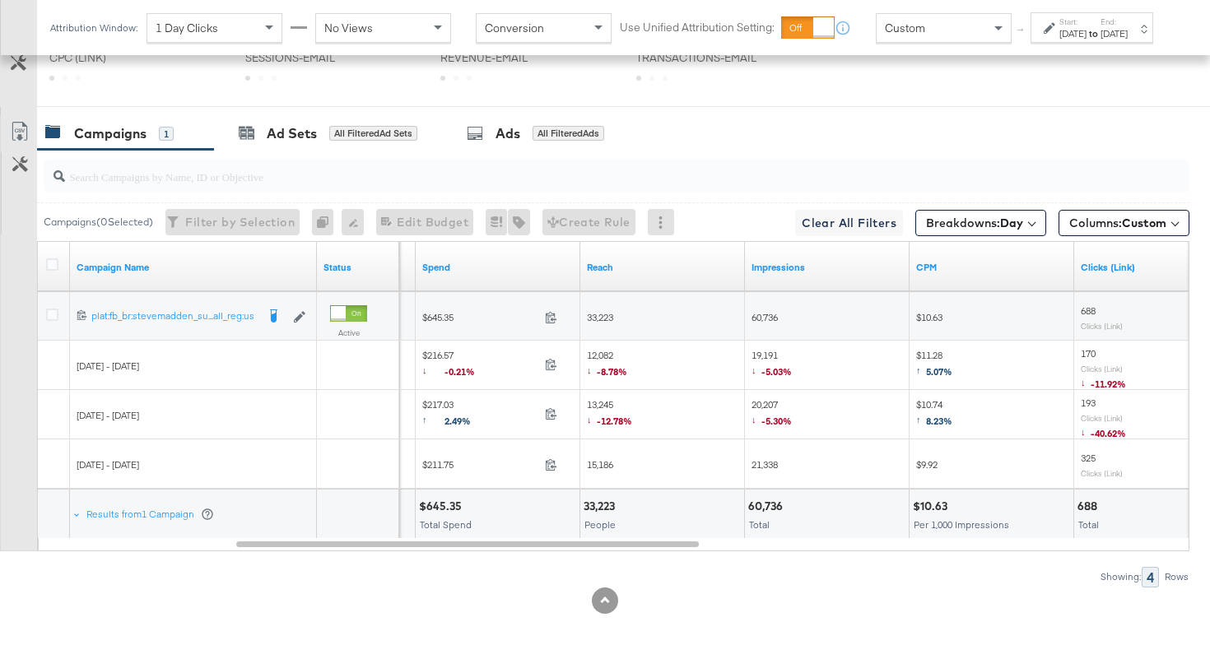
scroll to position [924, 0]
click at [555, 363] on icon at bounding box center [551, 365] width 11 height 12
click at [607, 356] on span "12,082 ↓ -8.78%" at bounding box center [607, 366] width 40 height 34
copy span "12,082"
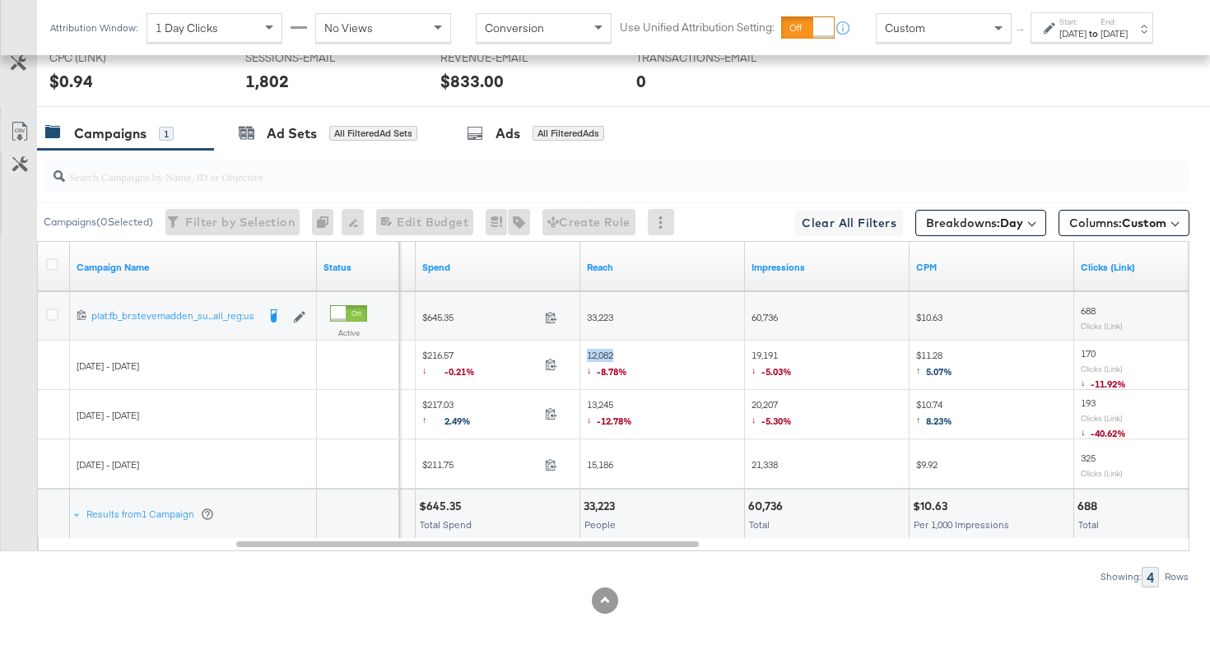
click at [647, 403] on div "13,245 ↓ -12.78%" at bounding box center [662, 415] width 151 height 34
click at [769, 353] on span "19,191 ↓ -5.03%" at bounding box center [772, 366] width 40 height 34
copy span "19,191"
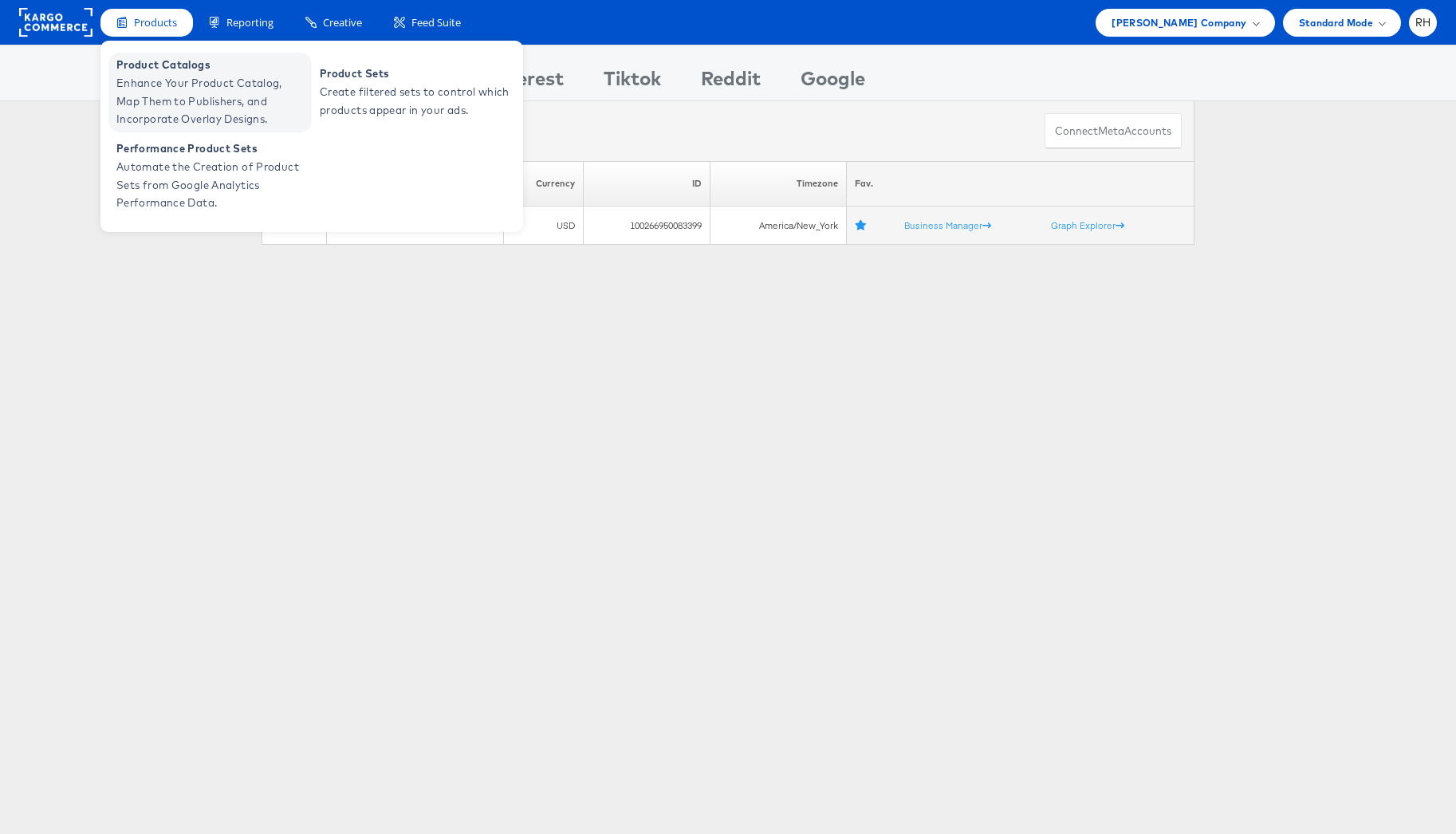
click at [151, 72] on span "Product Catalogs" at bounding box center [212, 65] width 192 height 18
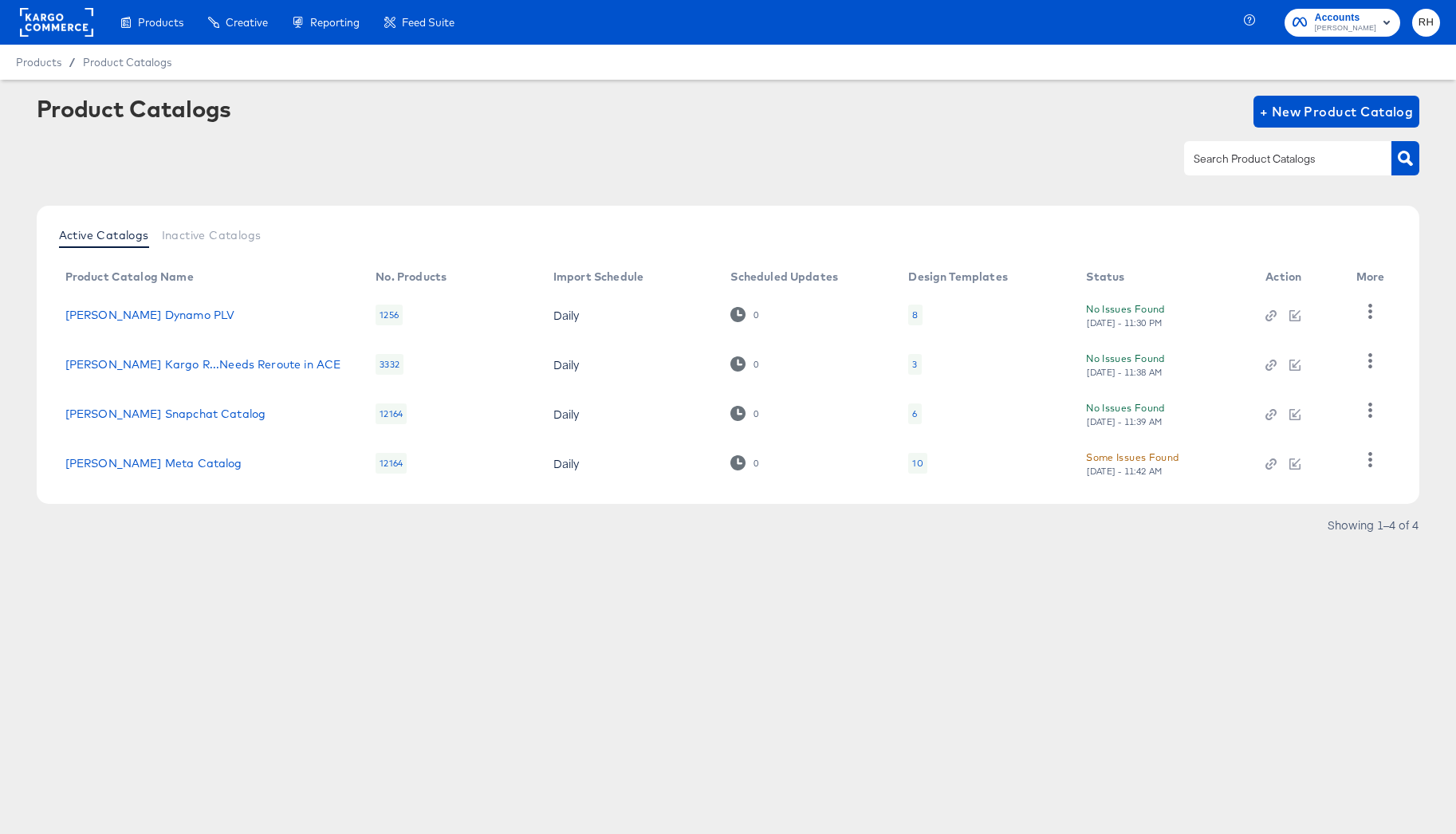
click at [923, 464] on div "10" at bounding box center [917, 463] width 18 height 20
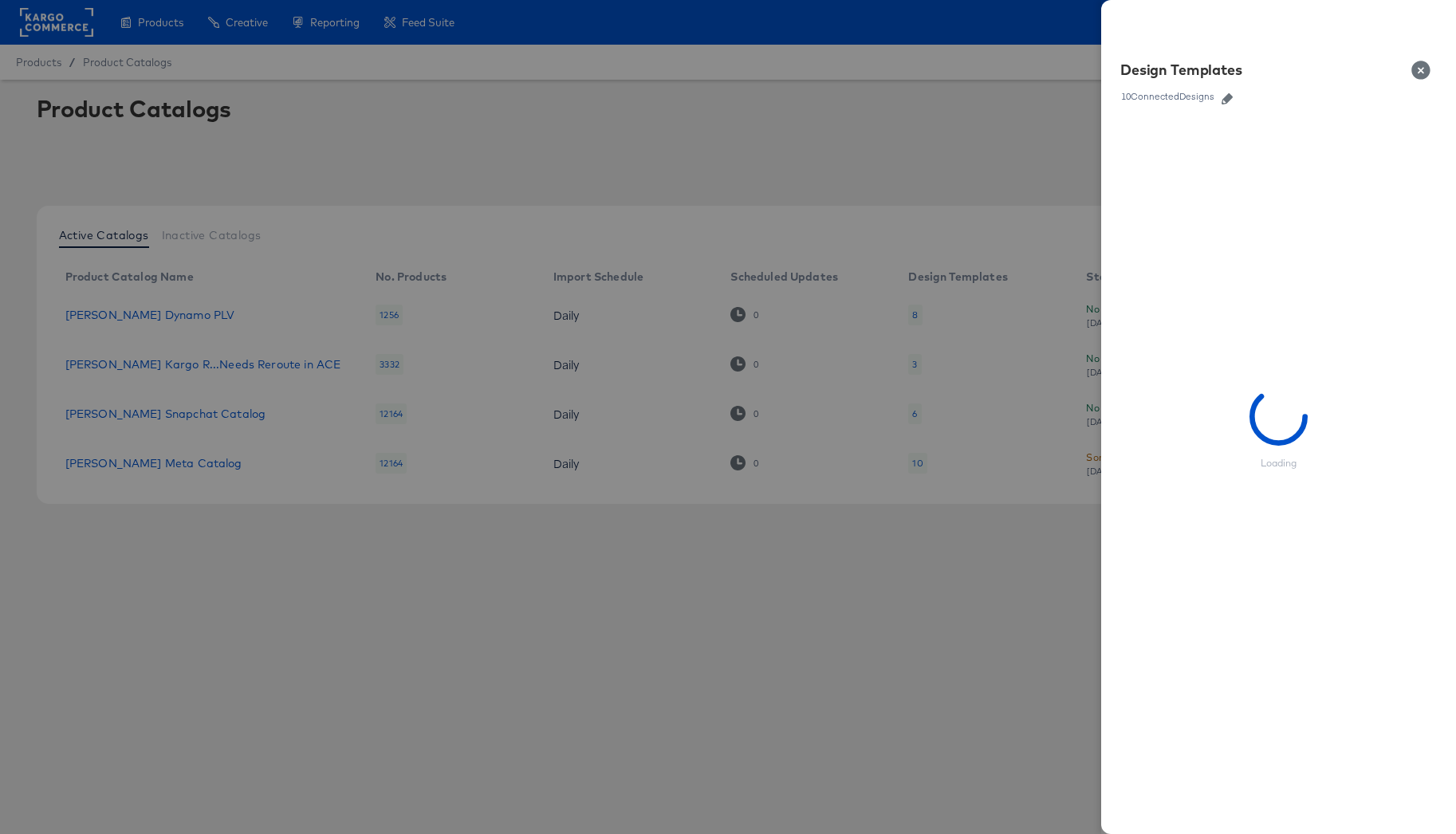
click at [1227, 104] on link at bounding box center [1226, 97] width 24 height 17
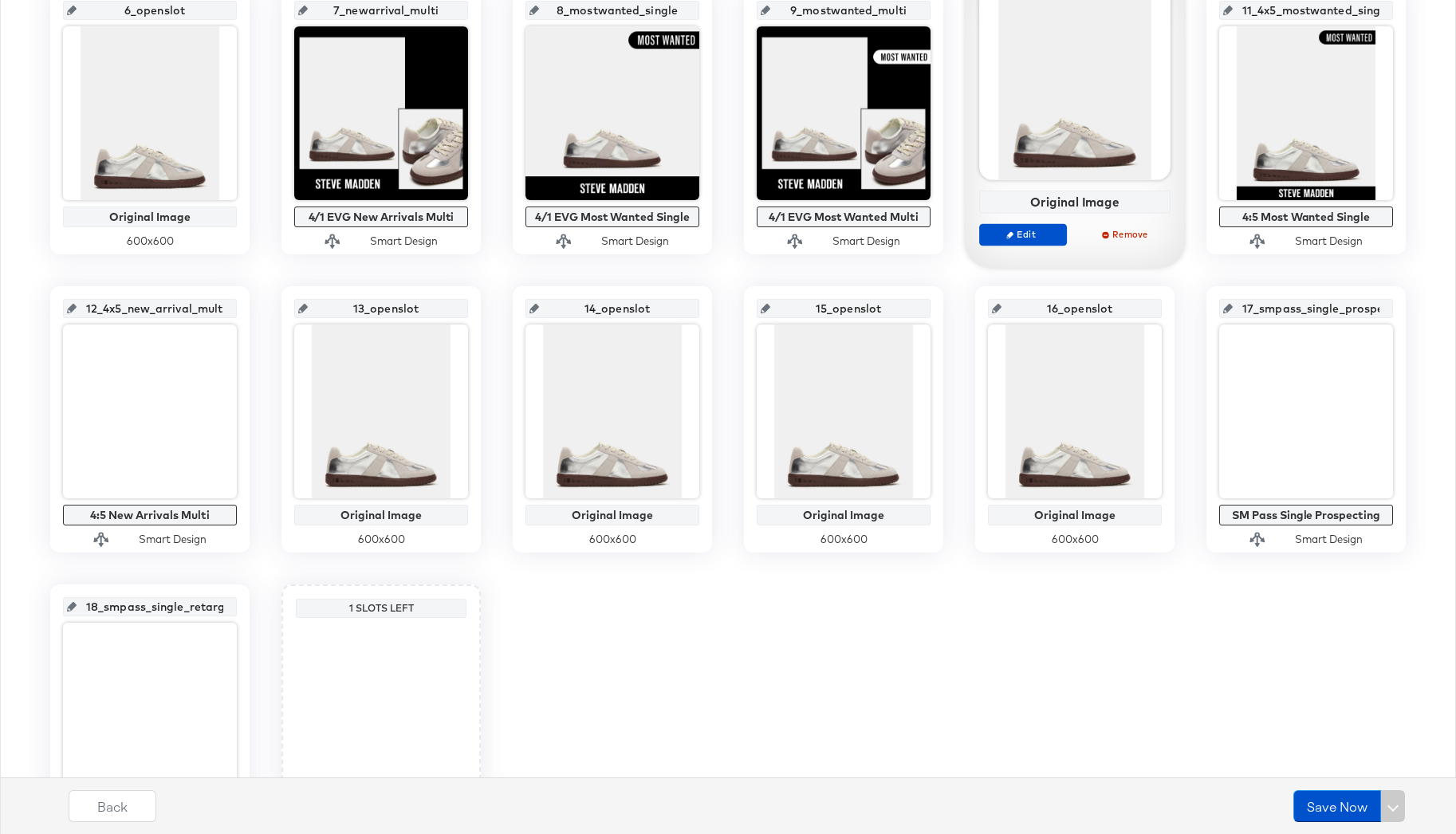
scroll to position [820, 0]
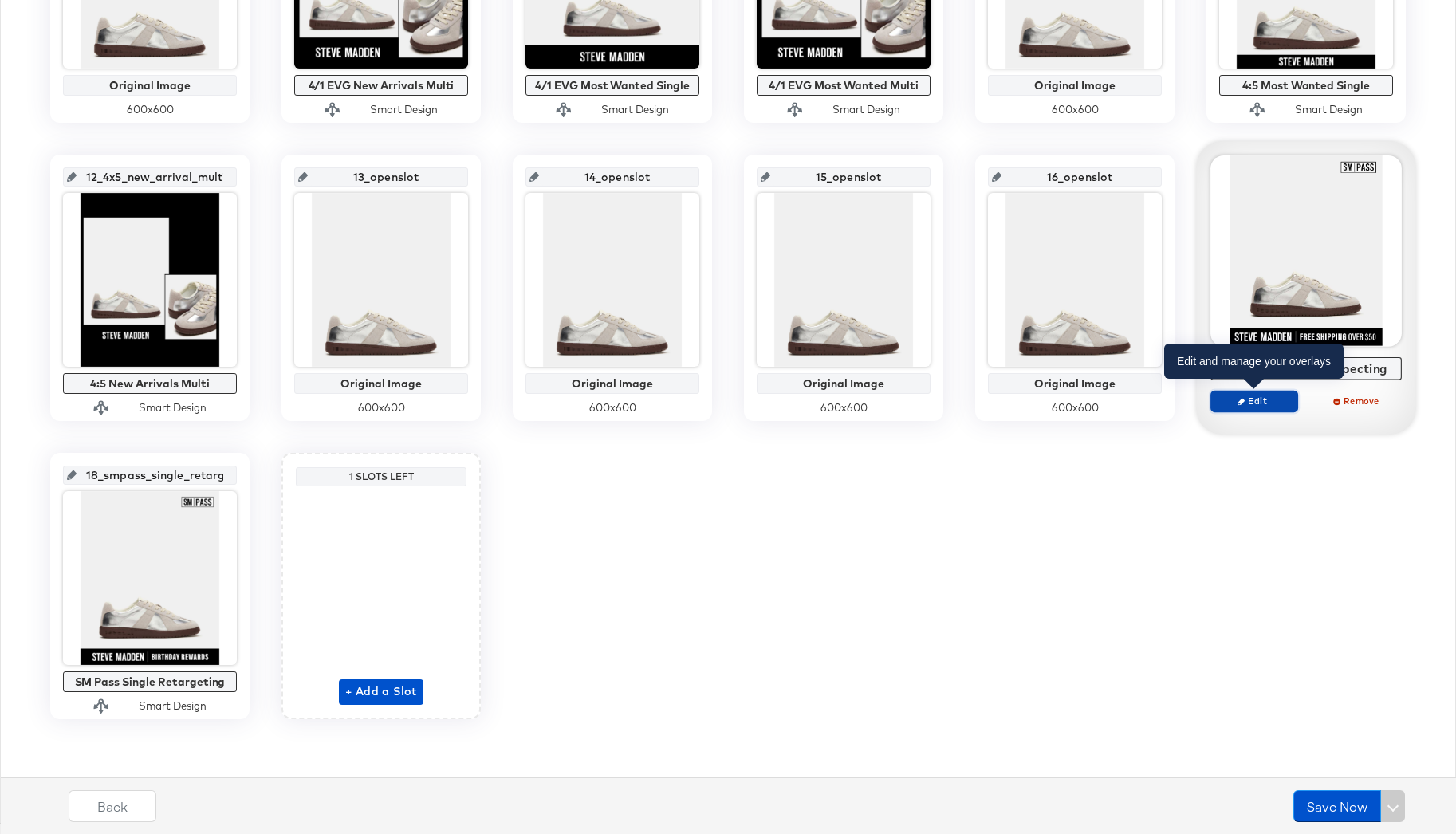
click at [1248, 406] on span "Edit" at bounding box center [1255, 400] width 74 height 12
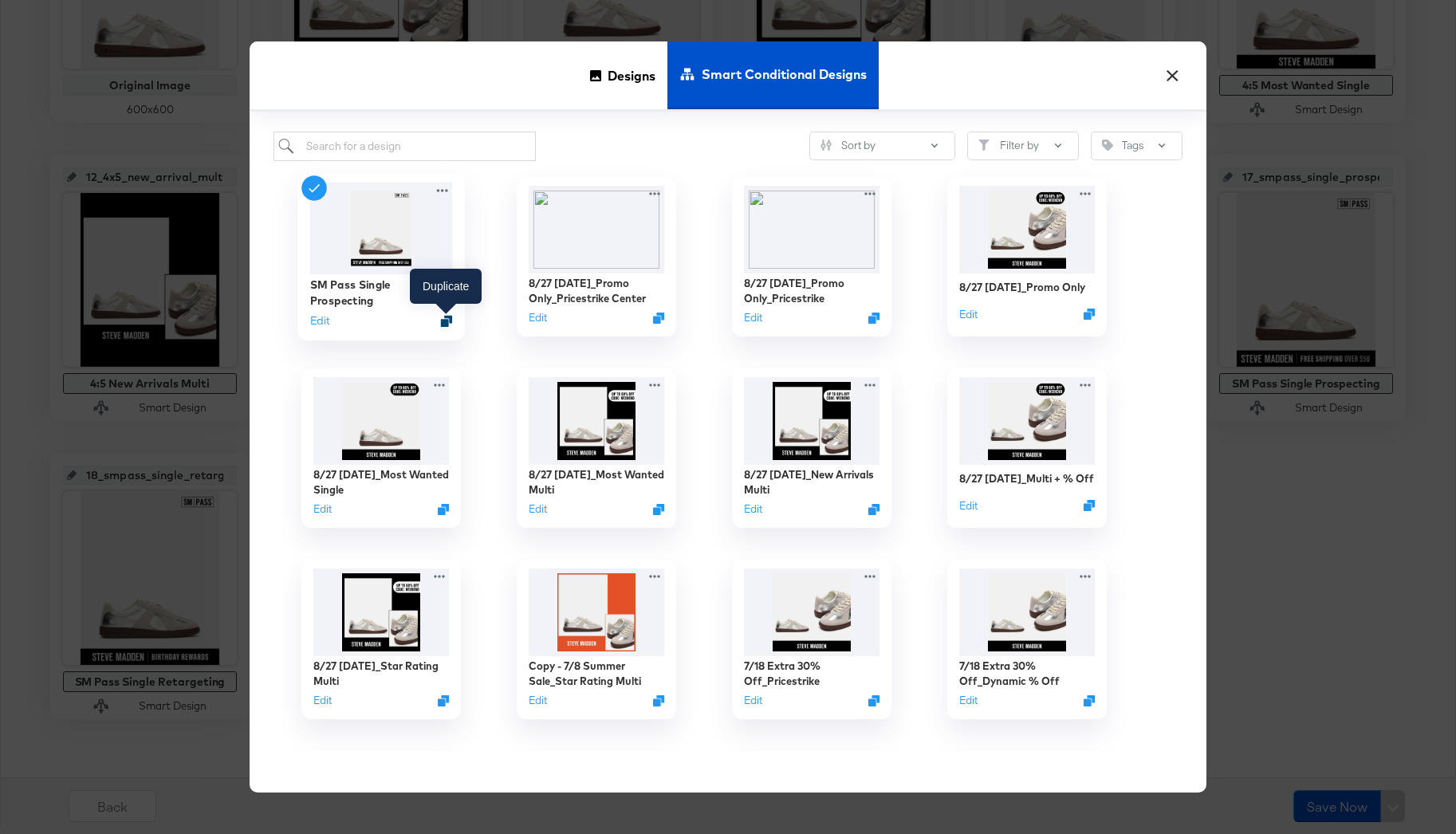
click at [443, 322] on icon "Duplicate" at bounding box center [447, 321] width 12 height 12
click at [1175, 80] on button "×" at bounding box center [1172, 72] width 29 height 29
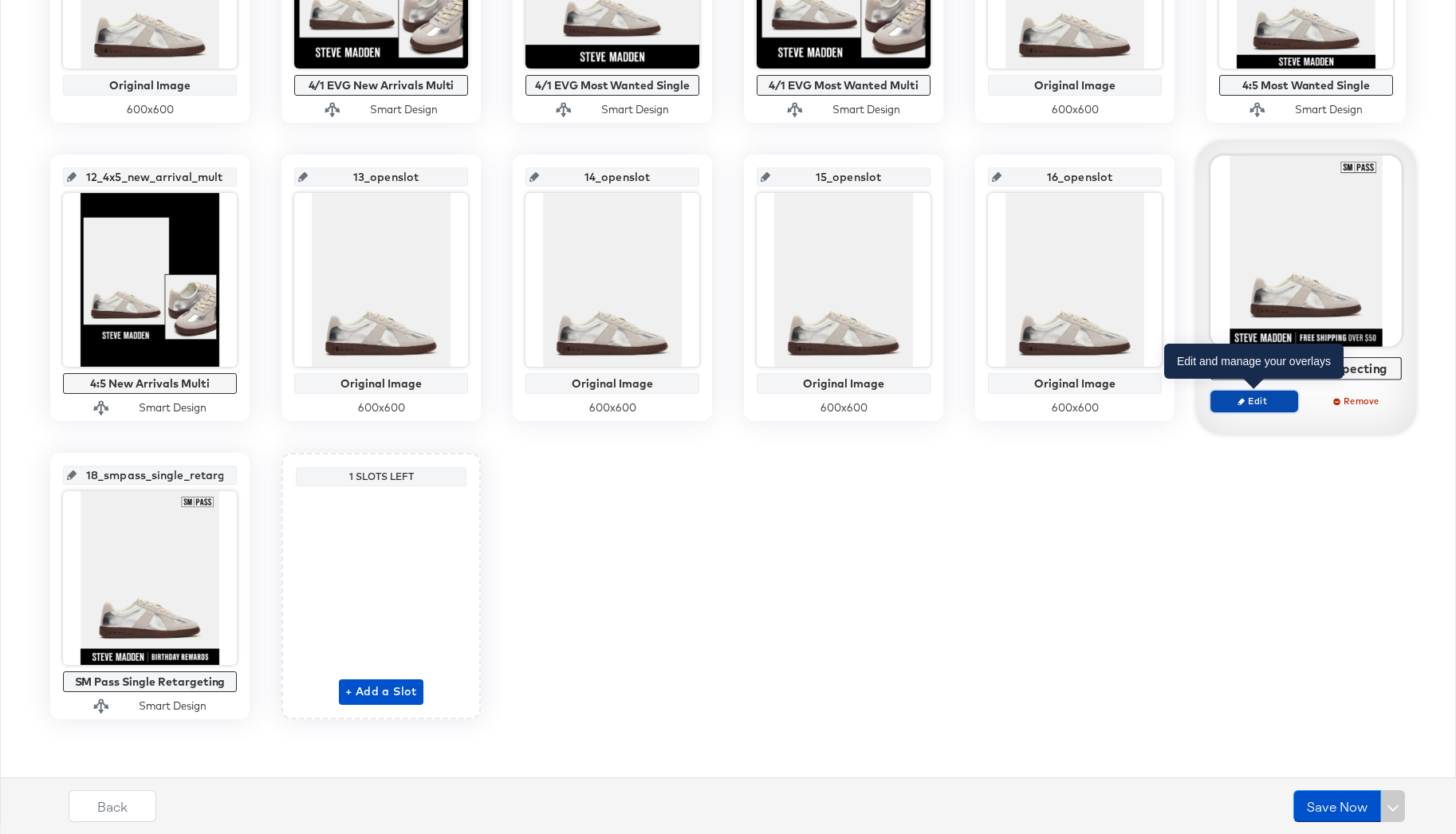
click at [1277, 402] on span "Edit" at bounding box center [1255, 400] width 74 height 12
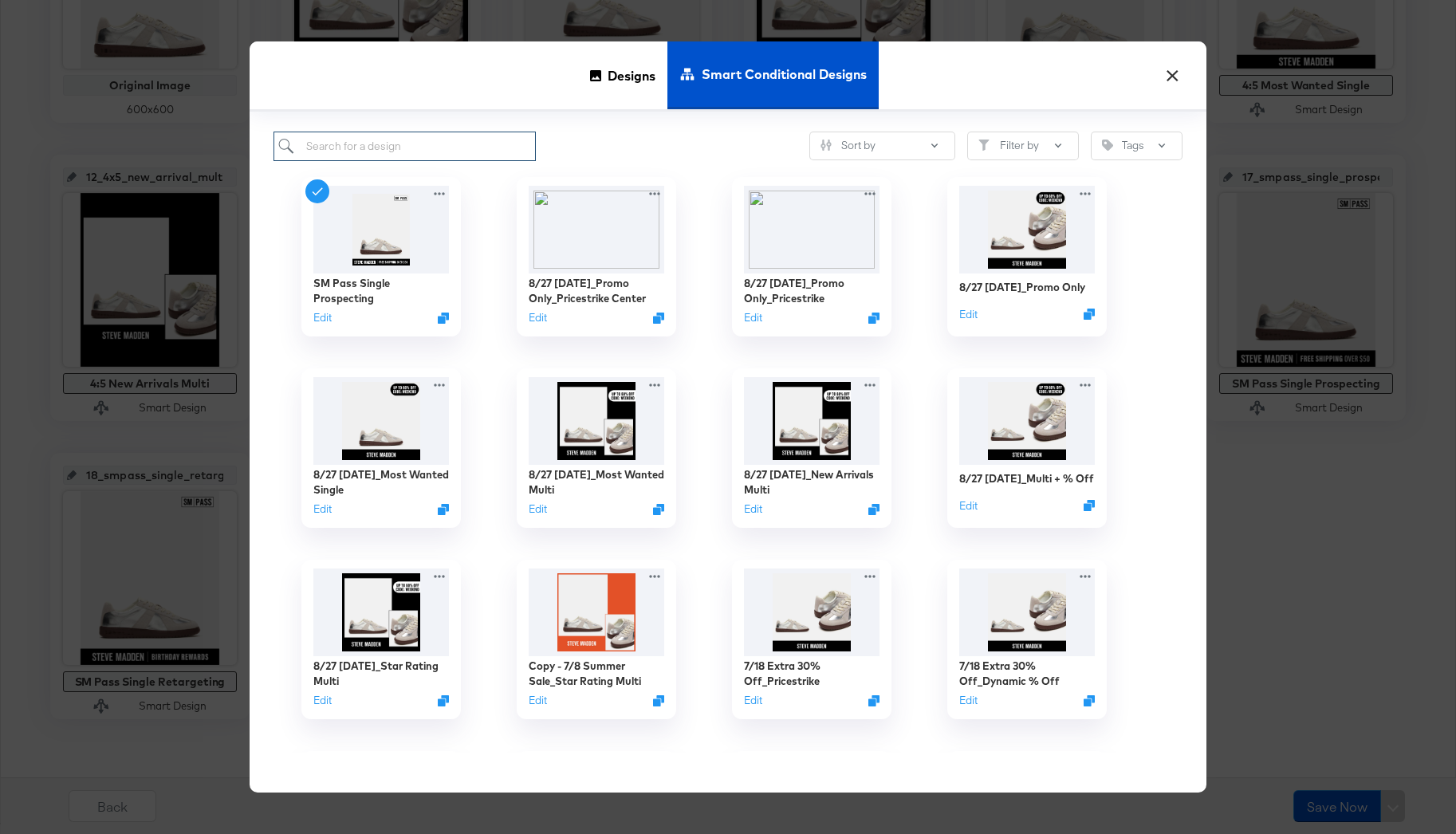
click at [456, 135] on input "search" at bounding box center [404, 146] width 263 height 29
type input "copy"
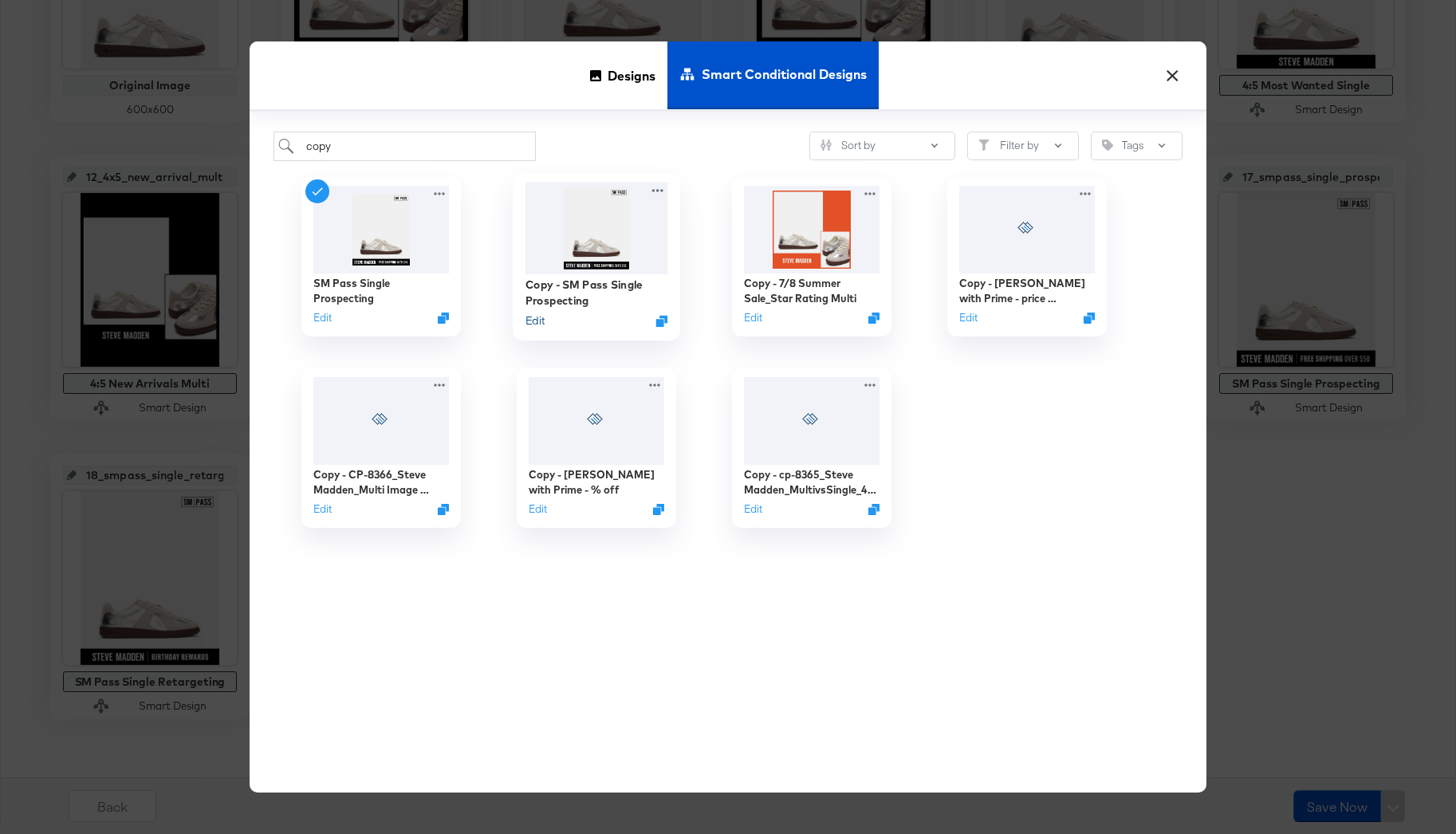
click at [539, 323] on button "Edit" at bounding box center [535, 321] width 19 height 15
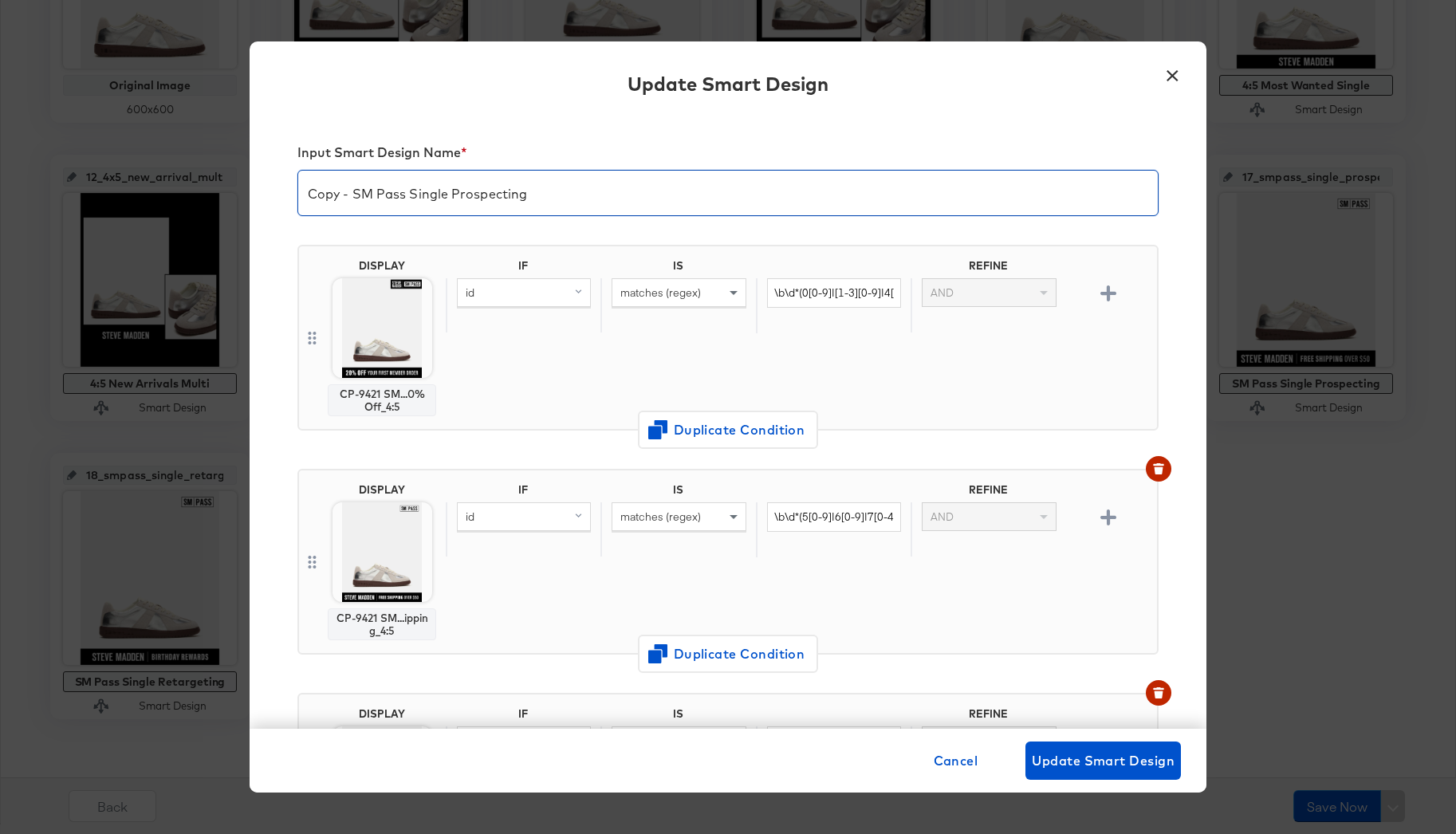
drag, startPoint x: 354, startPoint y: 193, endPoint x: 282, endPoint y: 193, distance: 72.0
click at [282, 193] on div "Input Smart Design Name * Copy - SM Pass Single Prospecting DISPLAY CP-9421 SM.…" at bounding box center [728, 421] width 957 height 613
type input "9/18_SM Pass Promo Single Prospecting"
click at [673, 433] on span "Duplicate Condition" at bounding box center [728, 429] width 155 height 22
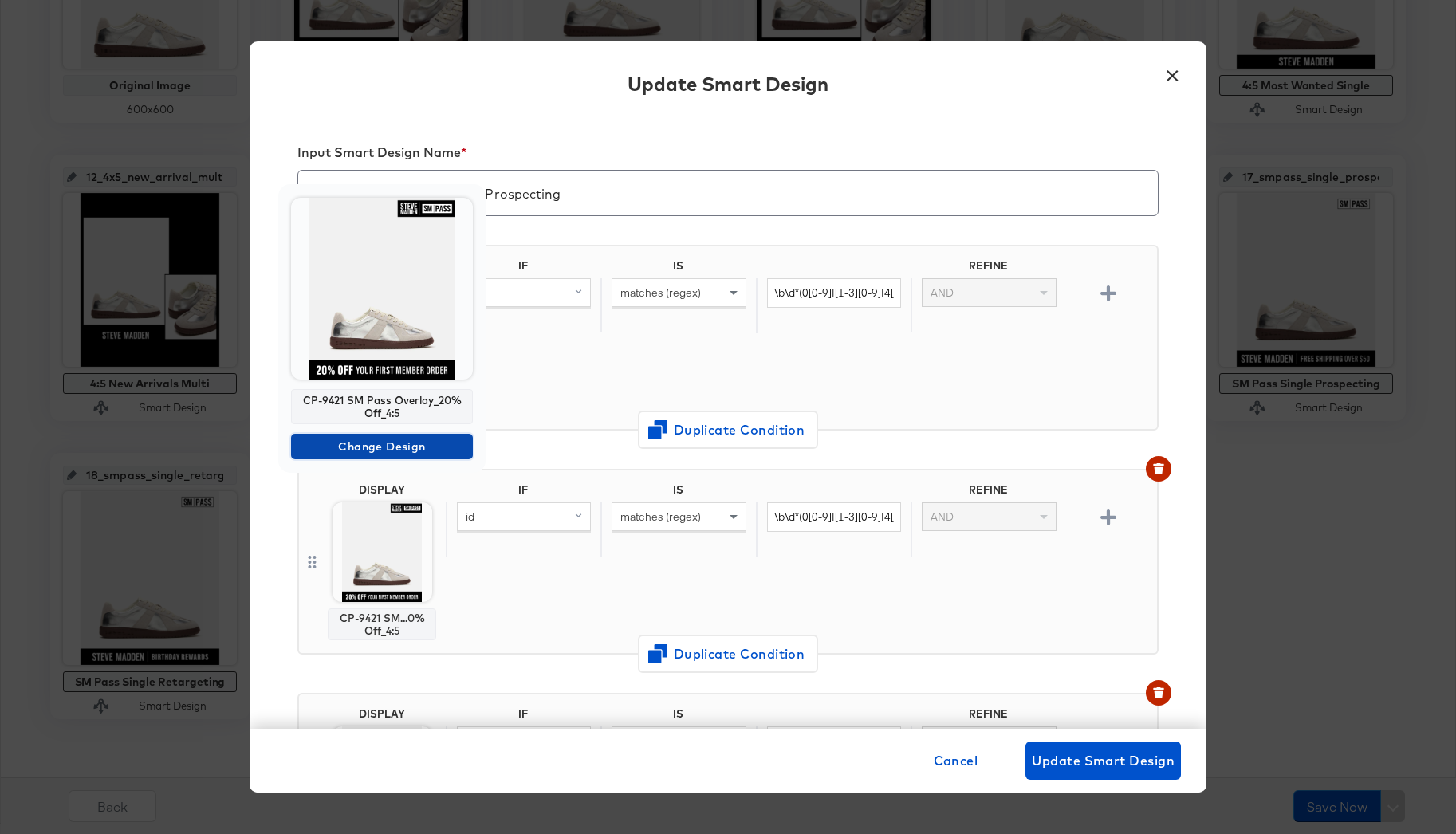
click at [360, 446] on span "Change Design" at bounding box center [382, 447] width 170 height 20
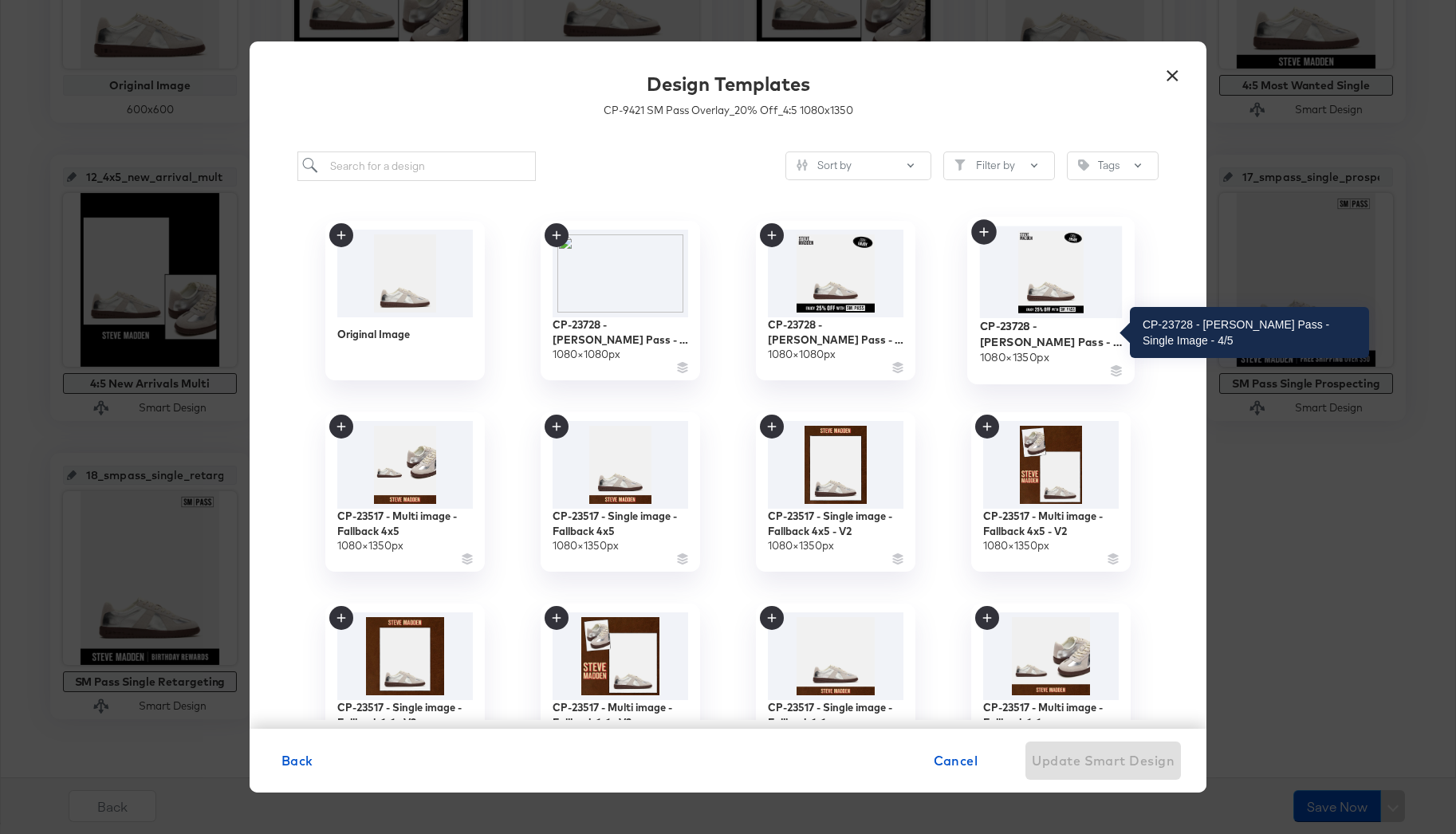
click at [1086, 330] on div "CP-23728 - Steve Madden Pass - Single Image - 4/5" at bounding box center [1051, 333] width 142 height 31
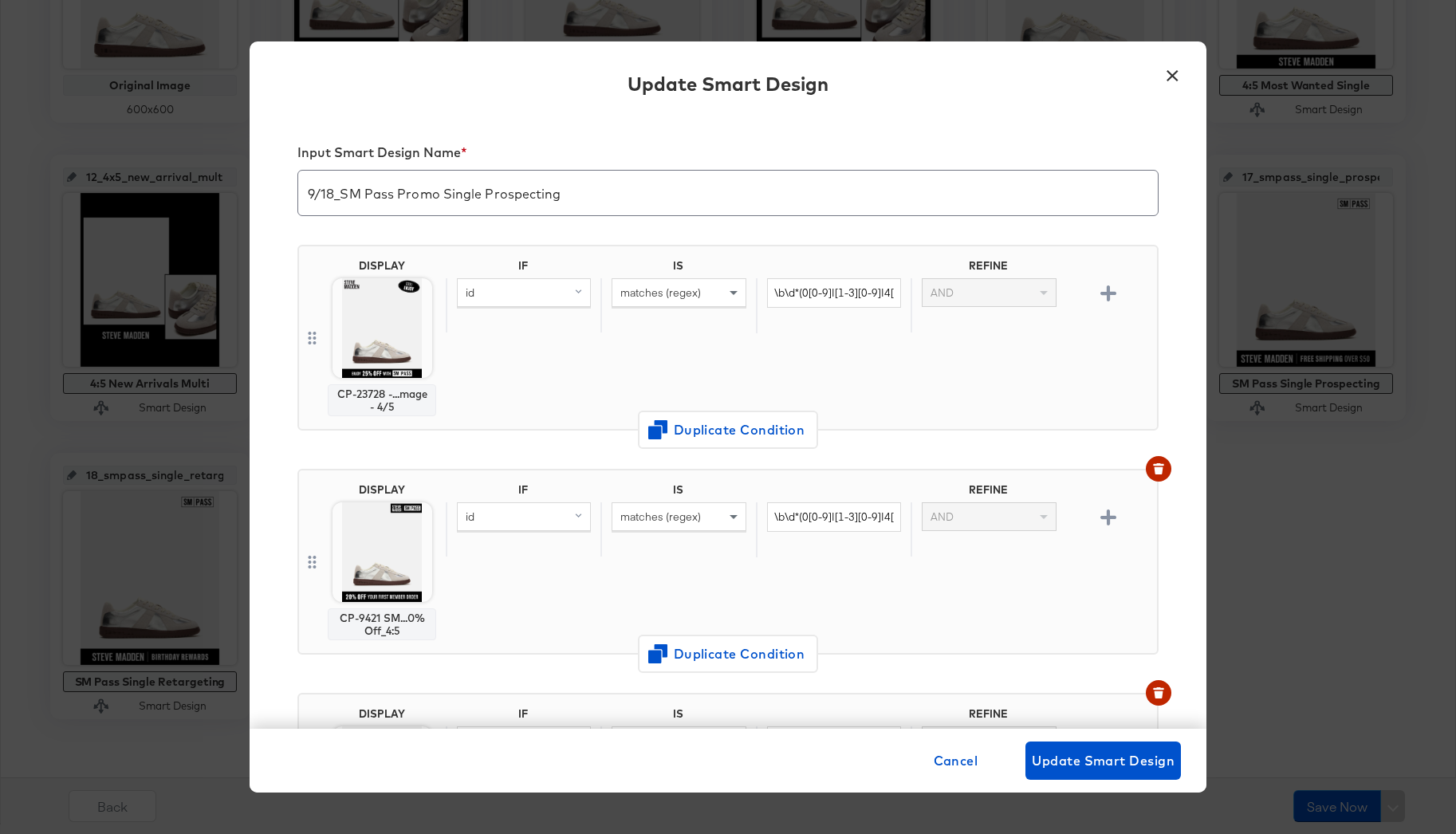
click at [554, 291] on div "id" at bounding box center [523, 293] width 133 height 27
type input "internal"
click at [499, 397] on div "internal_label" at bounding box center [522, 403] width 120 height 15
click at [678, 298] on span "matches (regex)" at bounding box center [660, 293] width 80 height 15
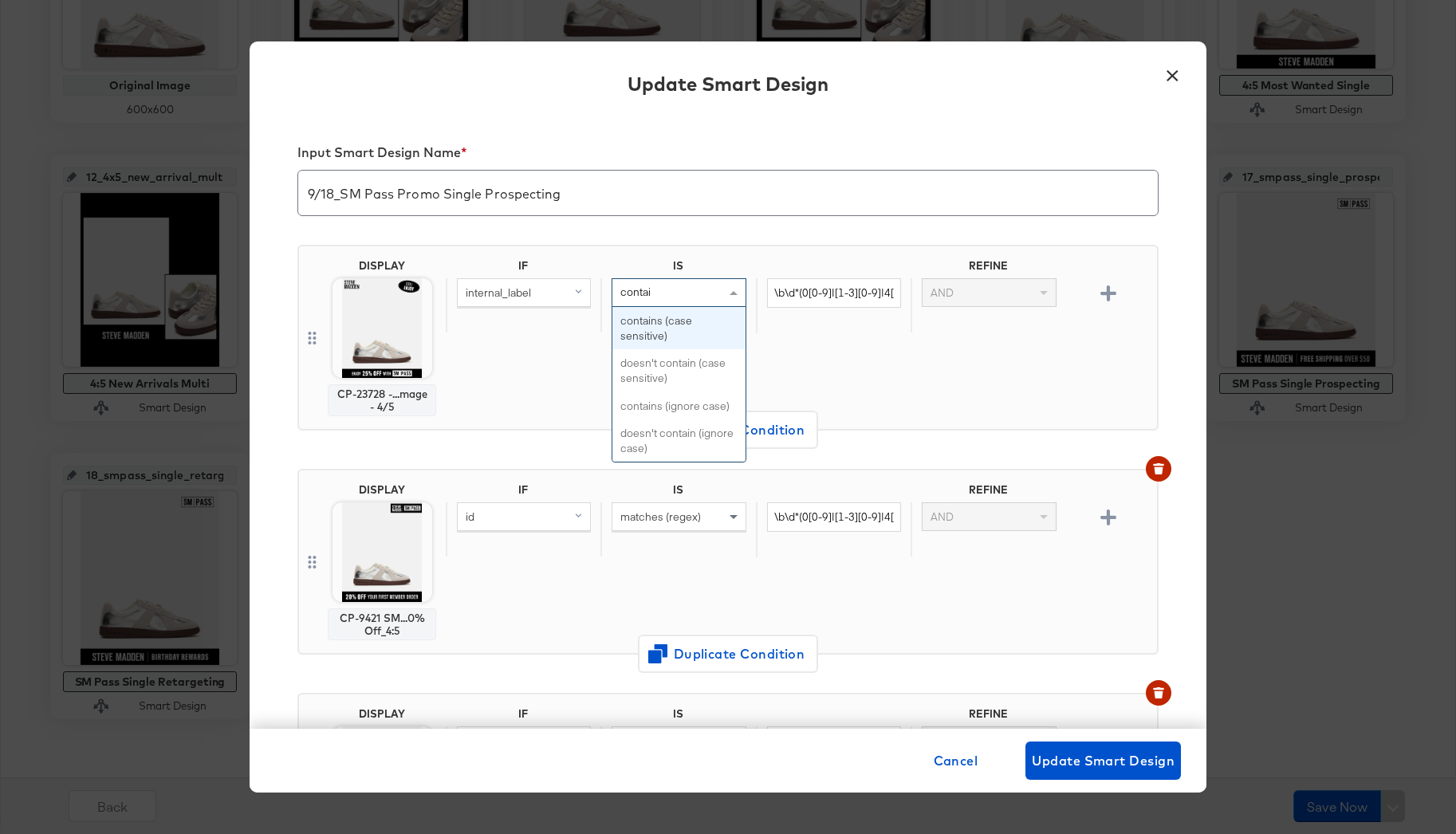
type input "contain"
click at [811, 292] on input "\b\d*(0[0-9]|[1-3][0-9]|4[0-9])\b" at bounding box center [834, 293] width 134 height 29
paste input "smpasspromo2025"
type input "smpasspromo2025"
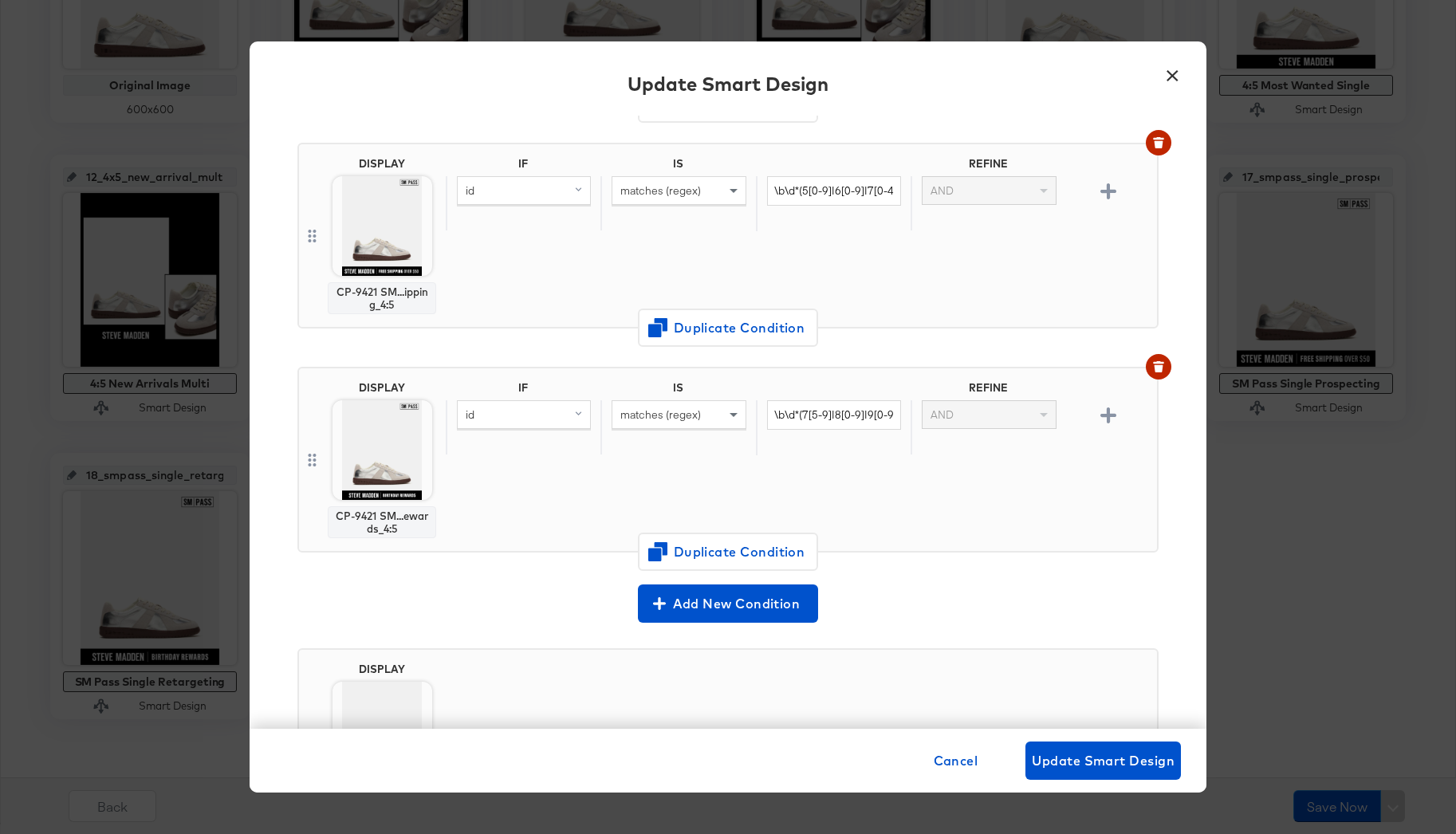
scroll to position [696, 0]
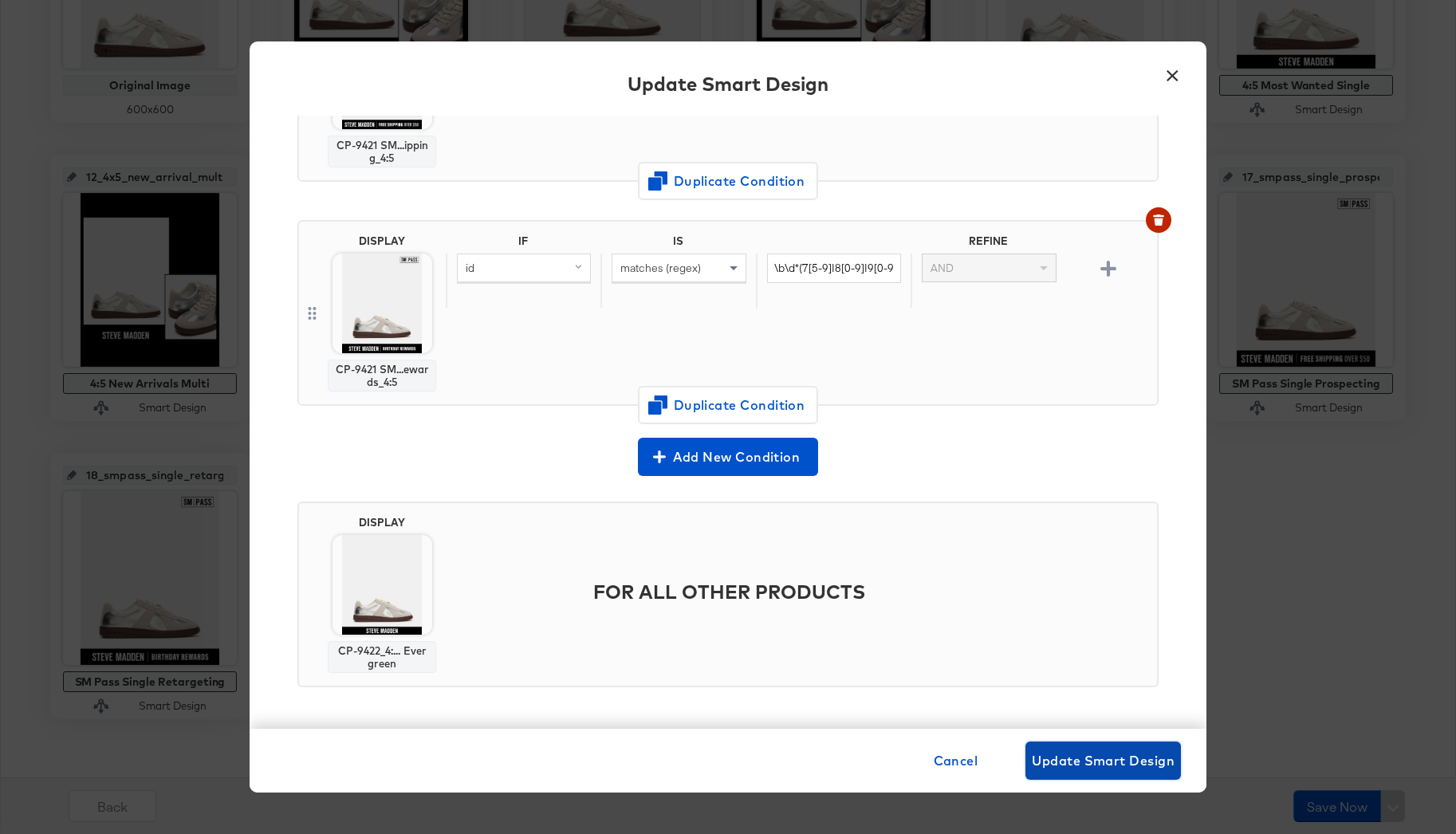
click at [1082, 769] on span "Update Smart Design" at bounding box center [1102, 760] width 142 height 22
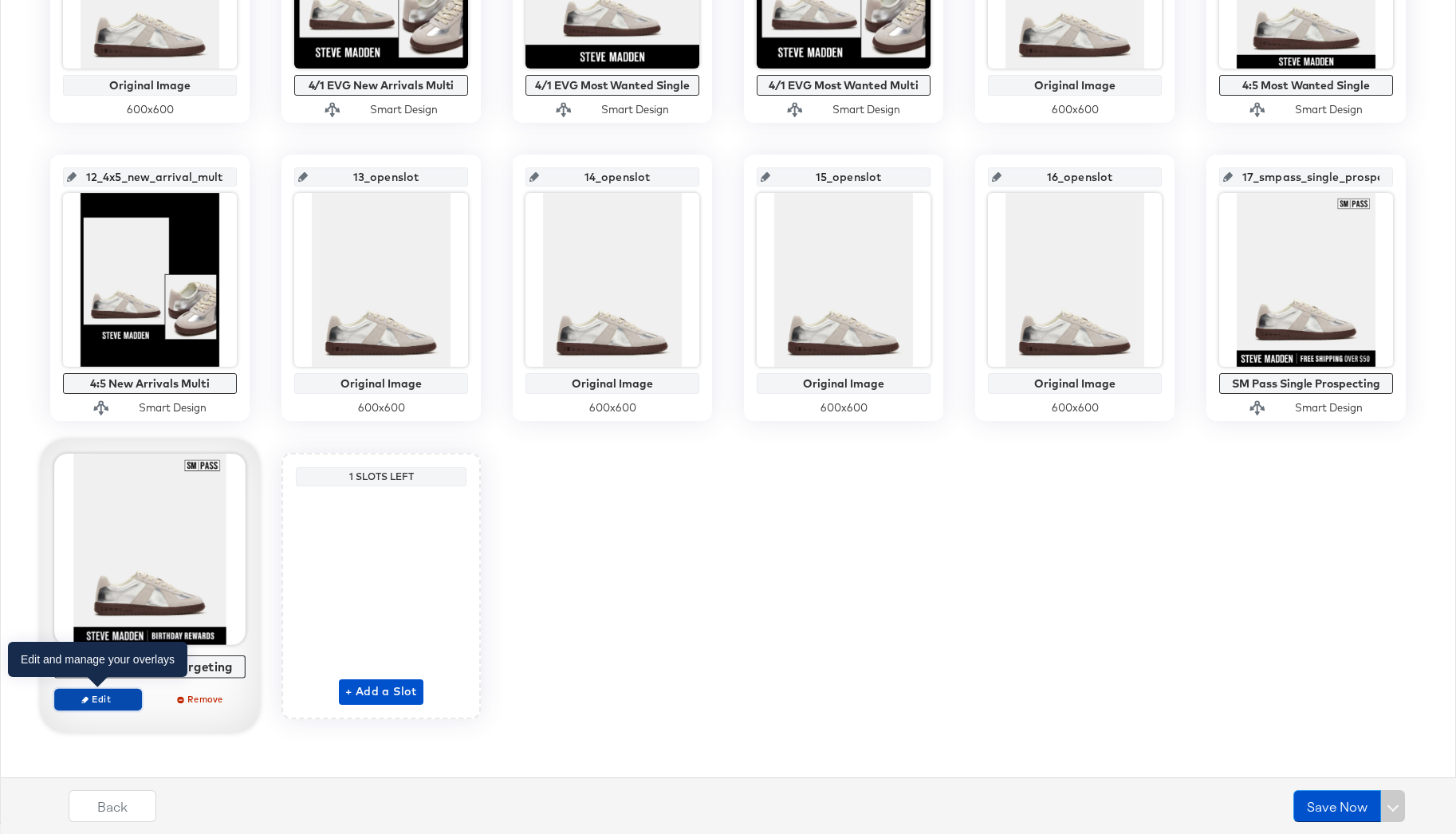
click at [85, 703] on span "Edit" at bounding box center [98, 698] width 74 height 12
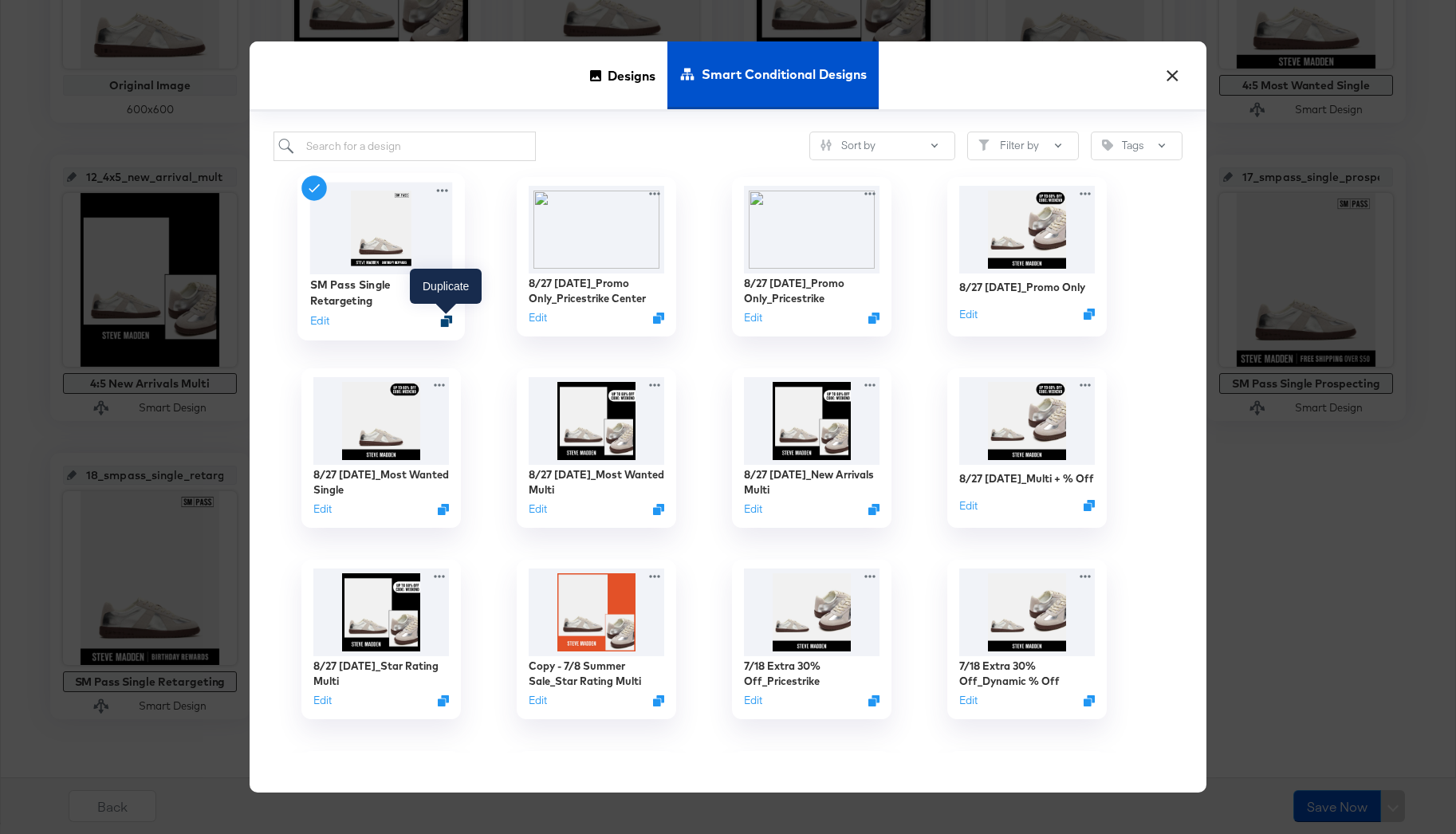
click at [449, 324] on icon "Duplicate" at bounding box center [447, 321] width 12 height 12
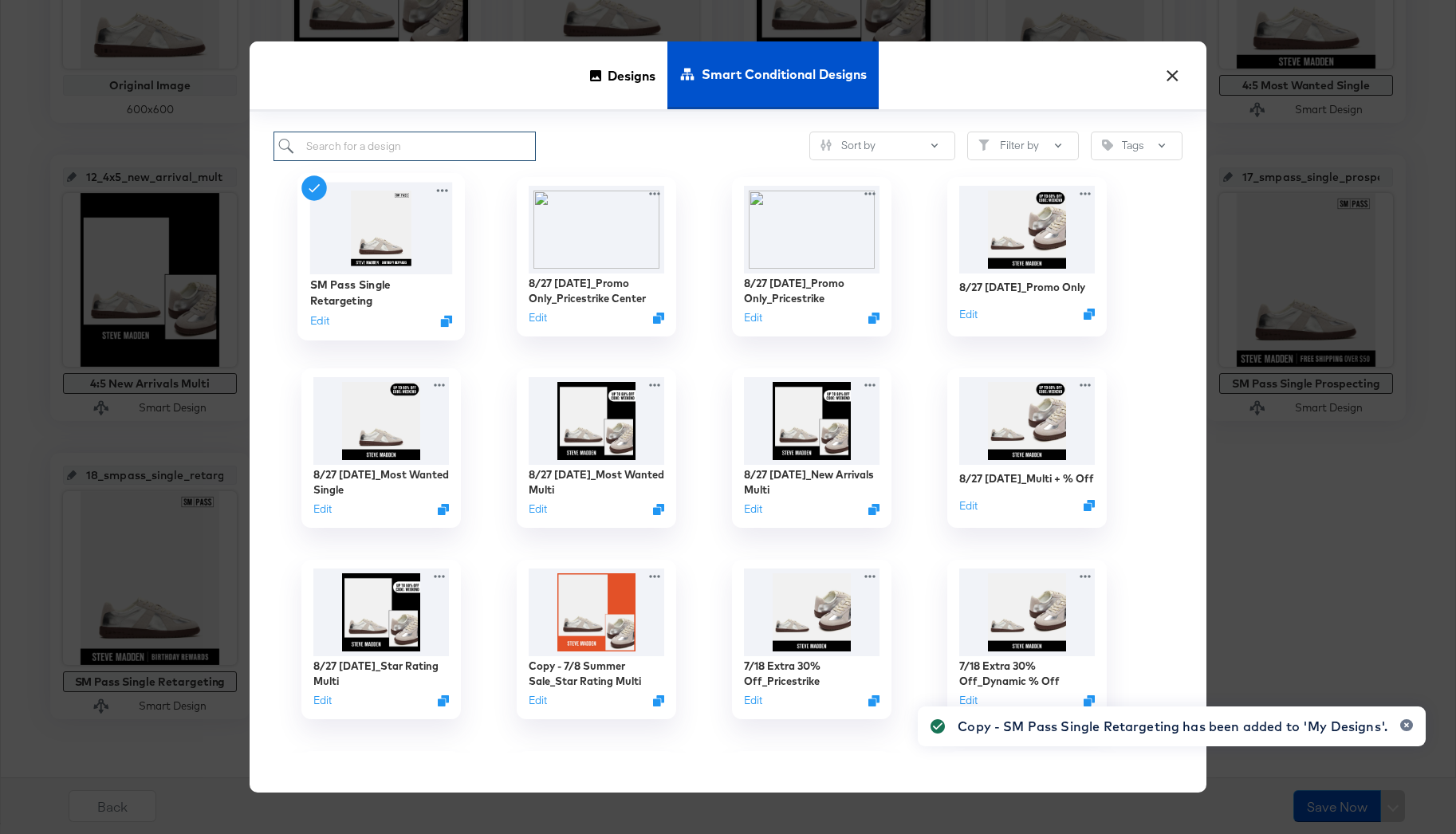
click at [484, 136] on input "search" at bounding box center [404, 146] width 263 height 29
type input "copy"
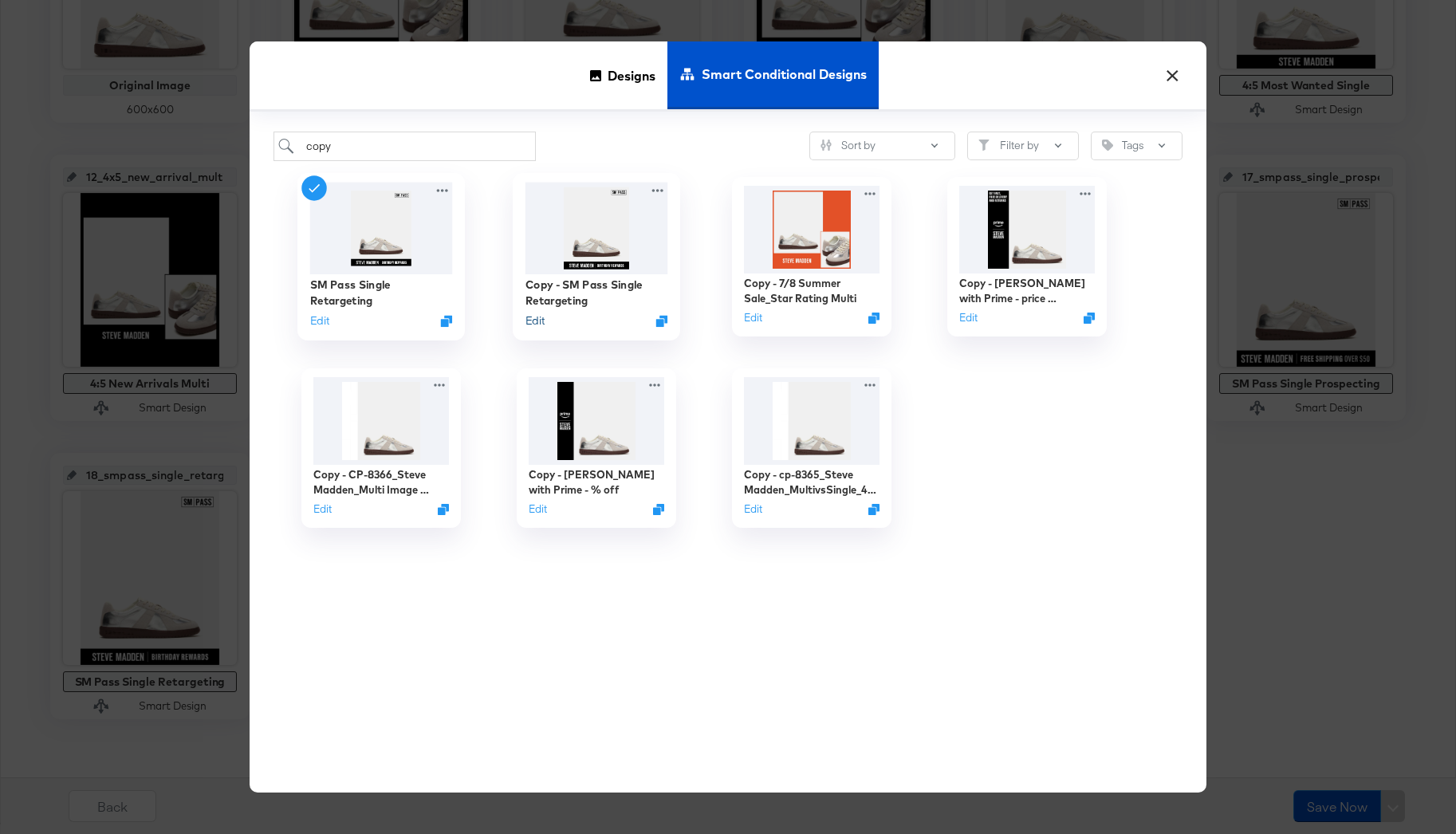
click at [539, 324] on button "Edit" at bounding box center [535, 321] width 19 height 15
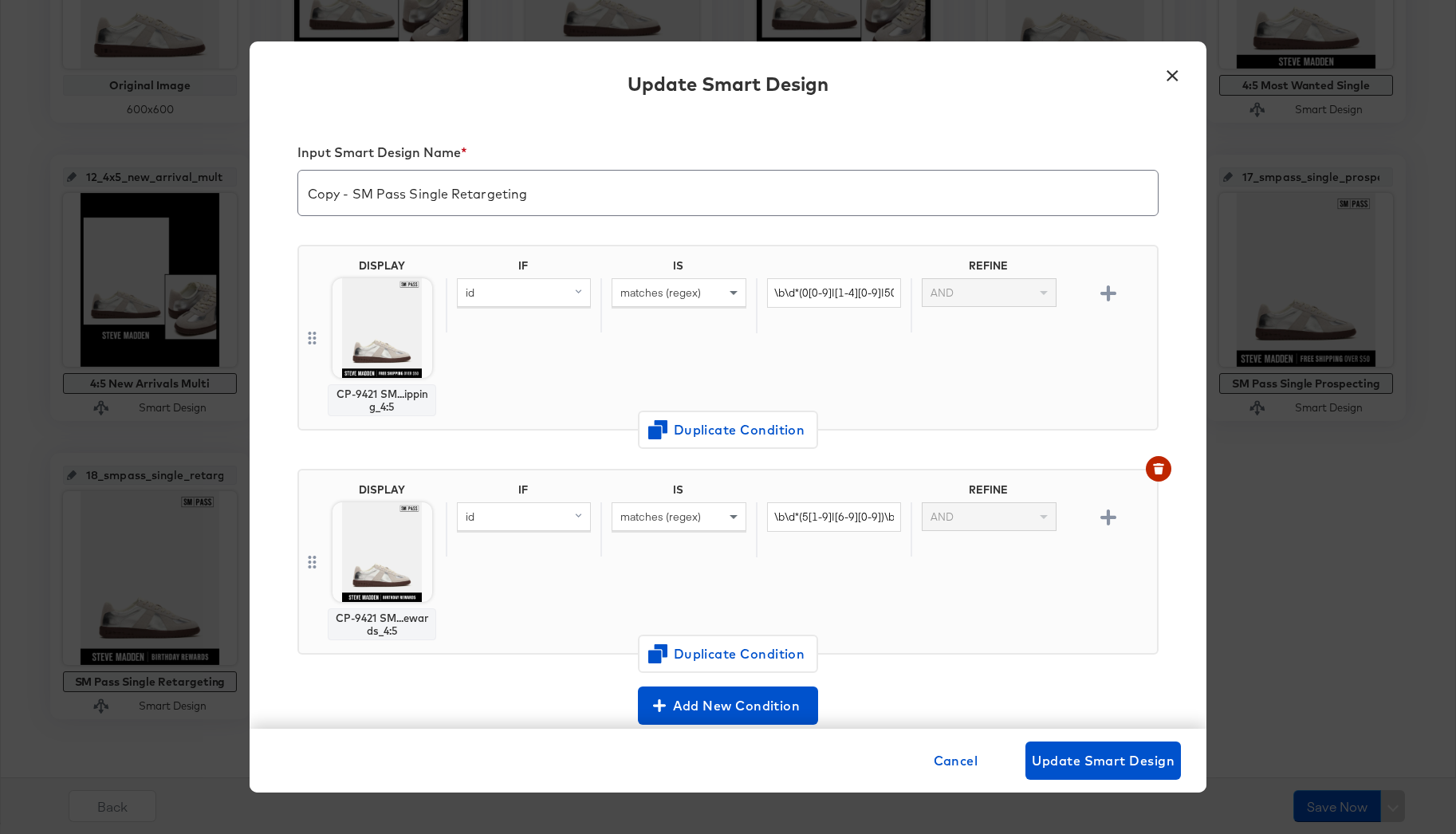
click at [354, 188] on input "Copy - SM Pass Single Retargeting" at bounding box center [728, 187] width 859 height 45
type input "9/18_SM Pass Promo Single Retargeting"
click at [759, 433] on span "Duplicate Condition" at bounding box center [728, 429] width 155 height 22
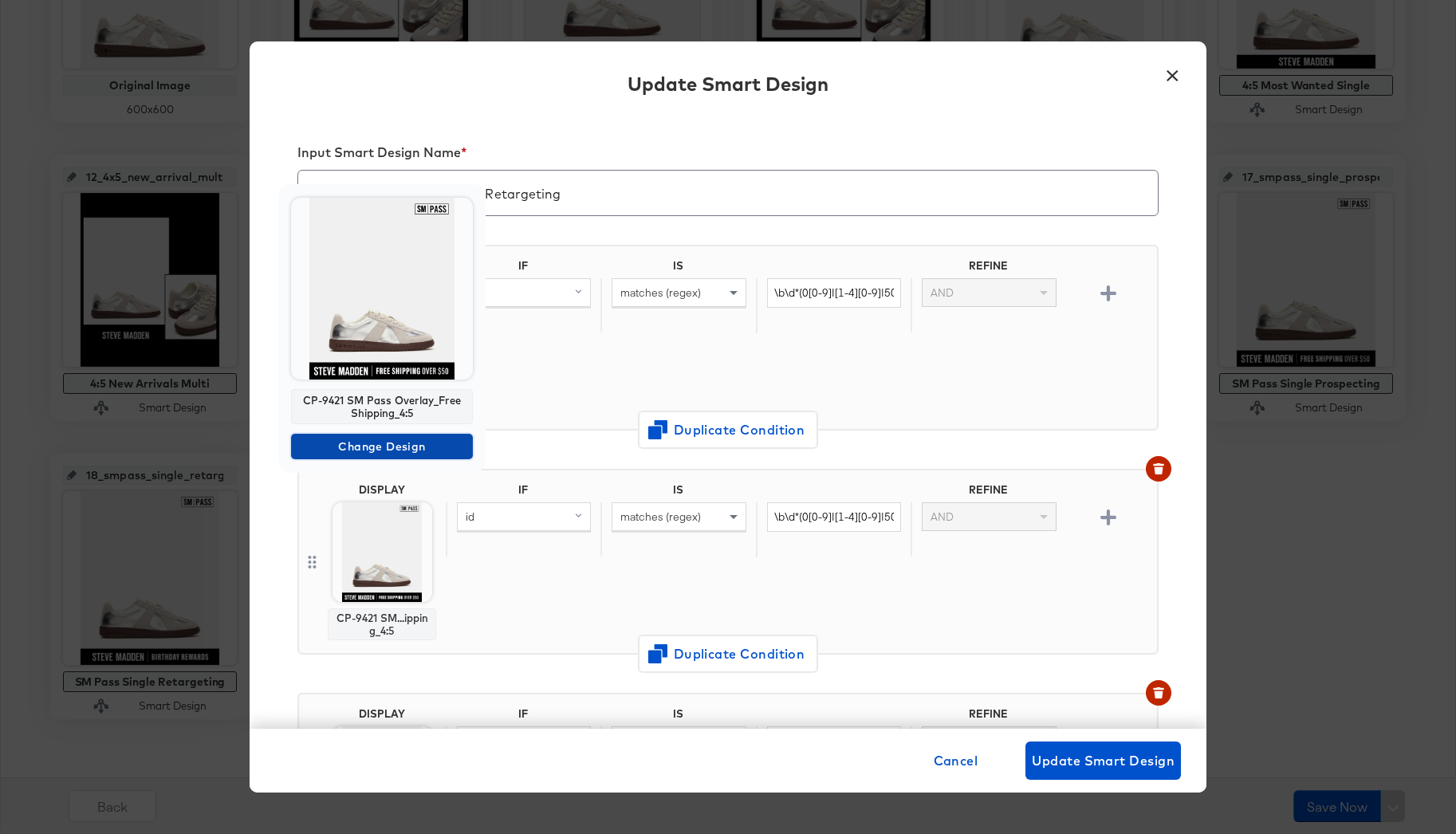
click at [367, 444] on span "Change Design" at bounding box center [382, 447] width 170 height 20
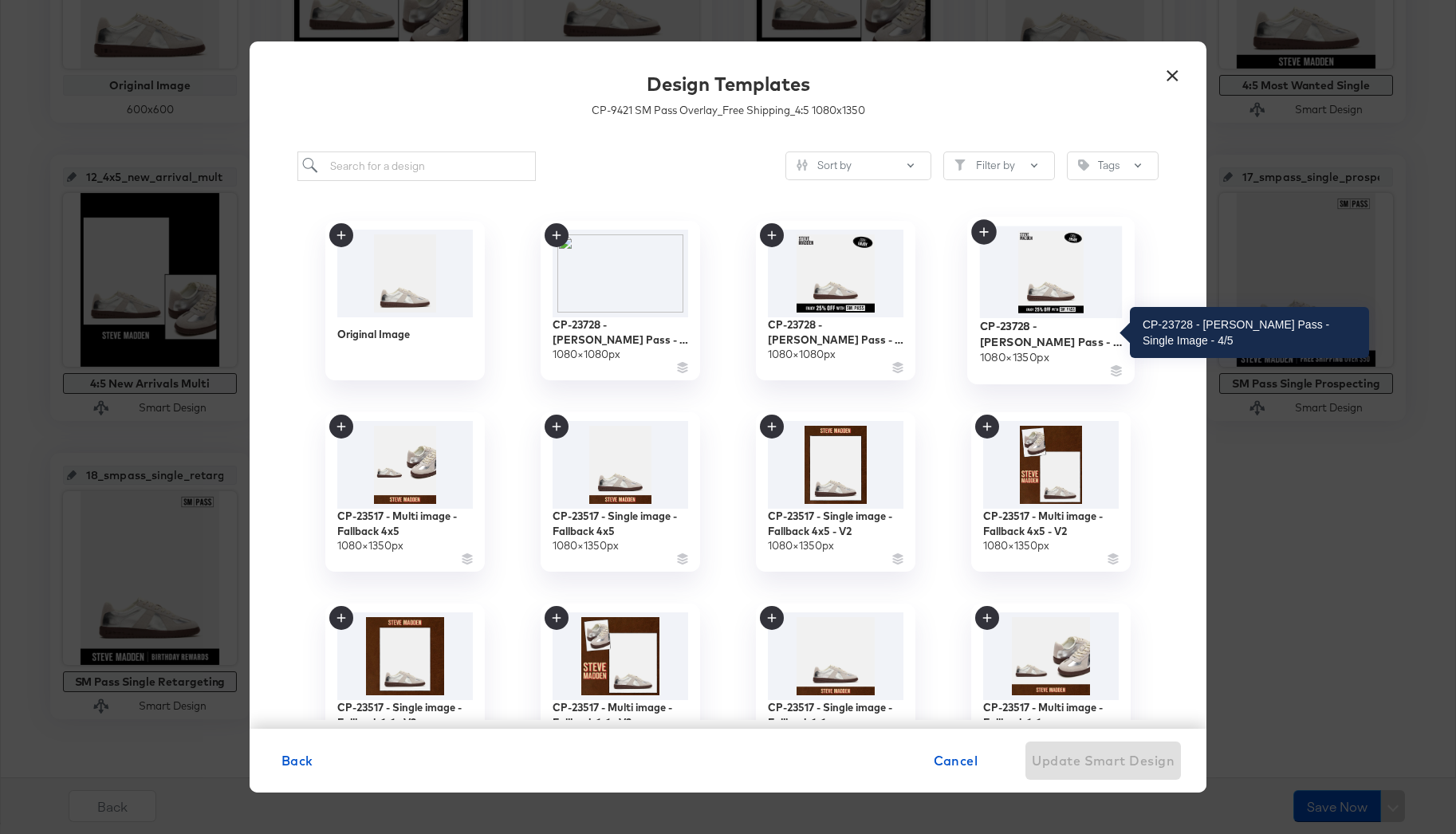
click at [1054, 322] on div "CP-23728 - [PERSON_NAME] Pass - Single Image - 4/5" at bounding box center [1051, 333] width 142 height 31
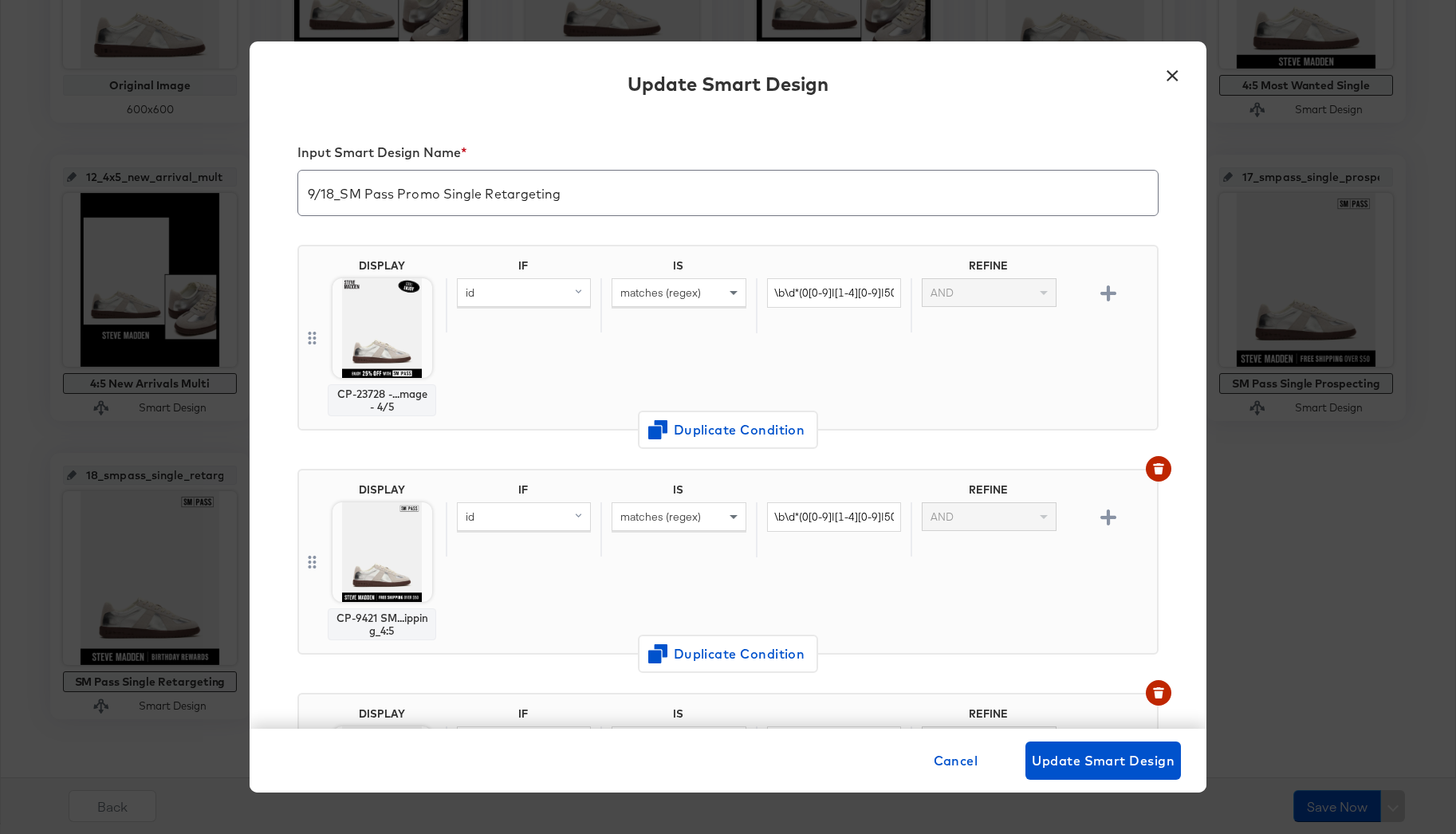
click at [496, 297] on div "id" at bounding box center [523, 293] width 133 height 27
type input "internal"
click at [490, 399] on div "internal_label" at bounding box center [522, 403] width 120 height 15
click at [640, 295] on span "matches (regex)" at bounding box center [660, 293] width 80 height 15
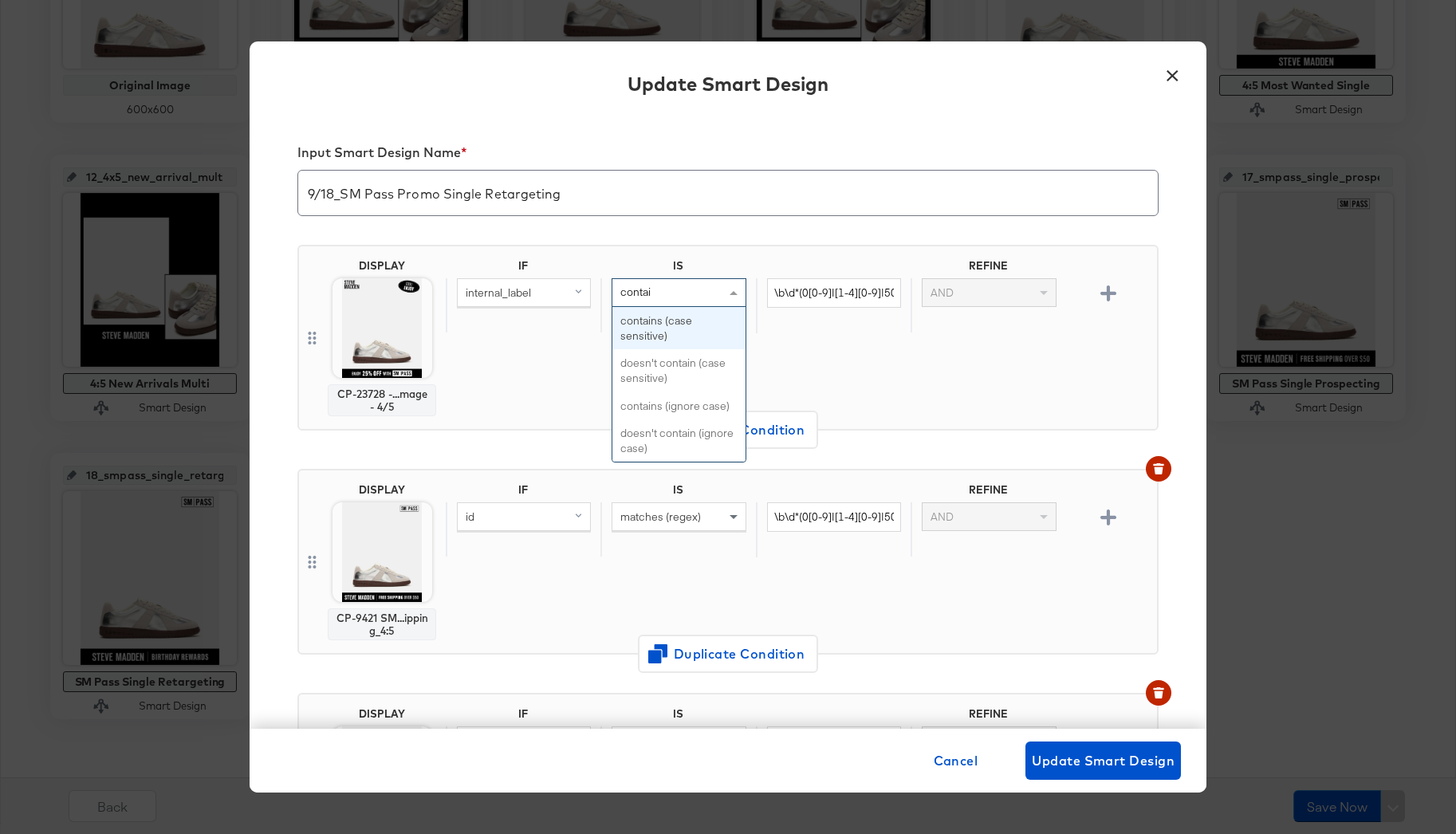
type input "contain"
click at [801, 296] on input "\b\d*(0[0-9]|[1-4][0-9]|50)\b" at bounding box center [834, 293] width 134 height 29
paste input "smpasspromo2025"
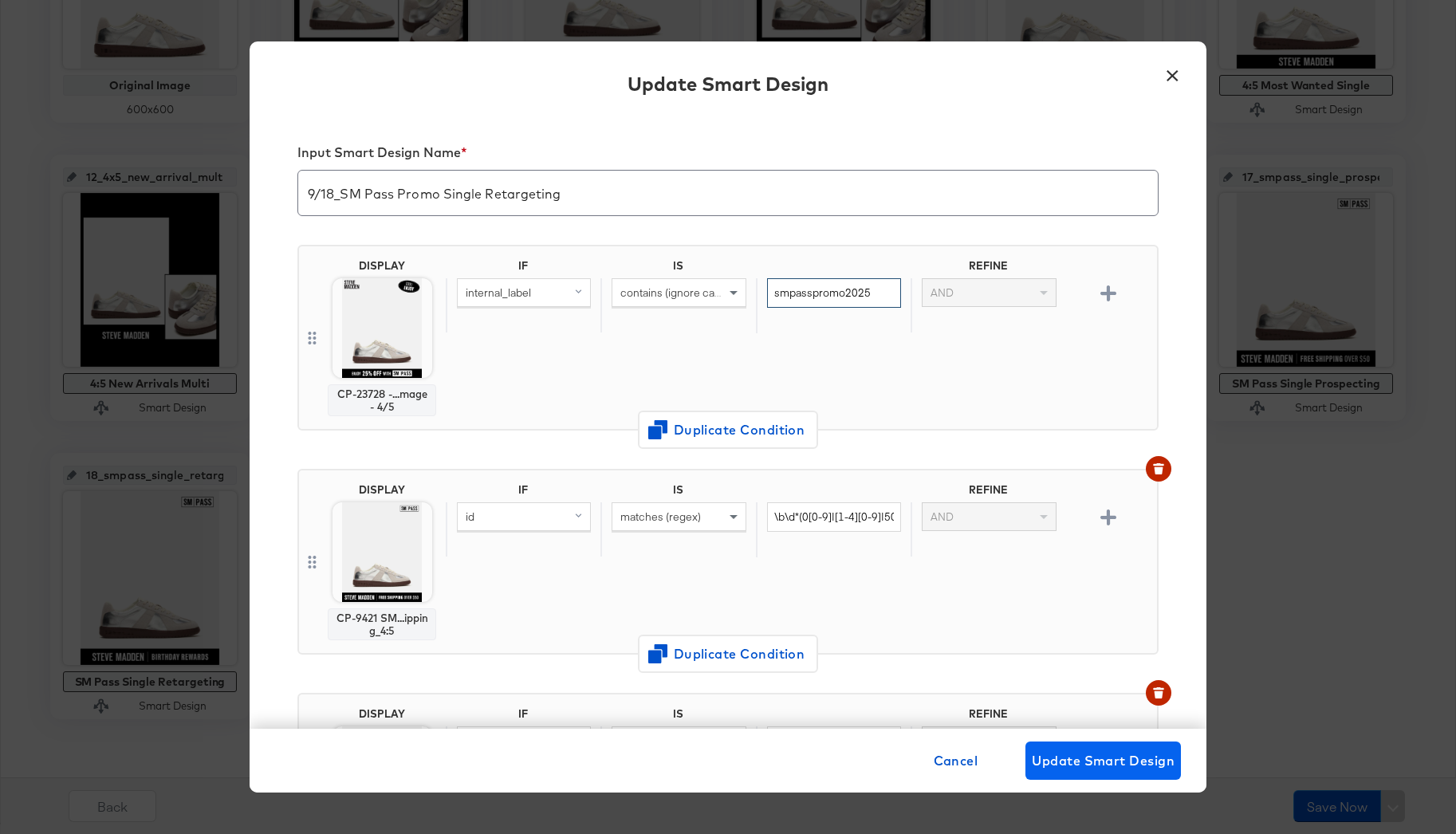
type input "smpasspromo2025"
click at [1073, 751] on span "Update Smart Design" at bounding box center [1102, 760] width 142 height 22
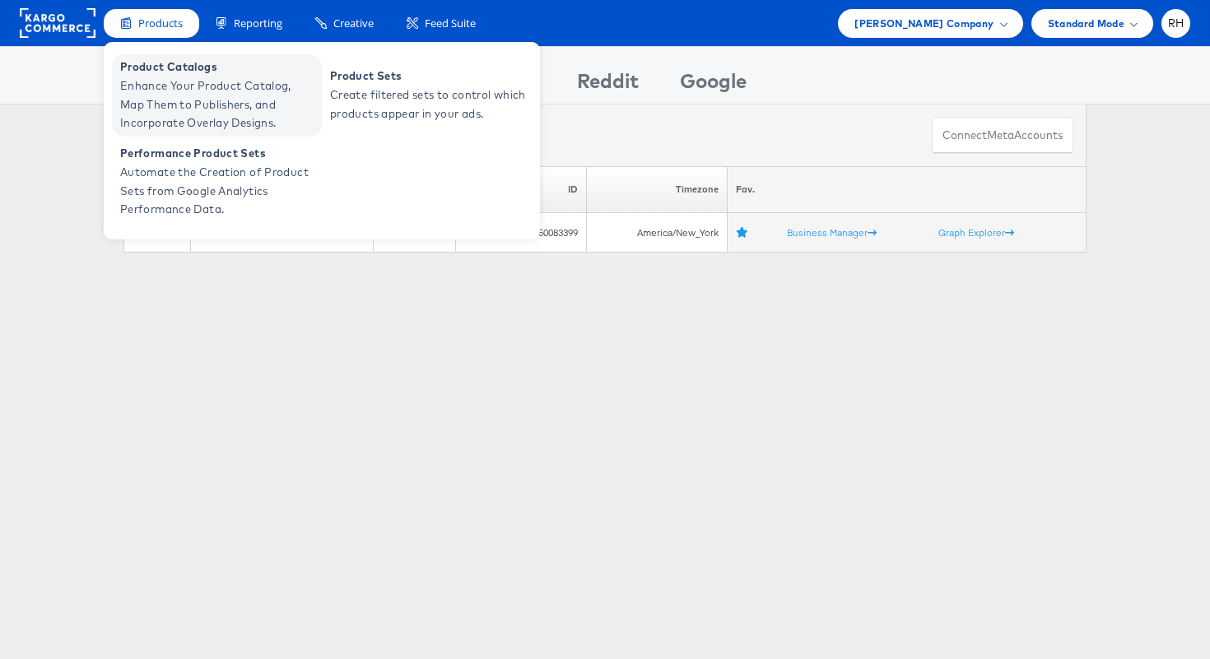
click at [160, 54] on link "Product Catalogs Enhance Your Product Catalog, Map Them to Publishers, and Inco…" at bounding box center [217, 95] width 210 height 82
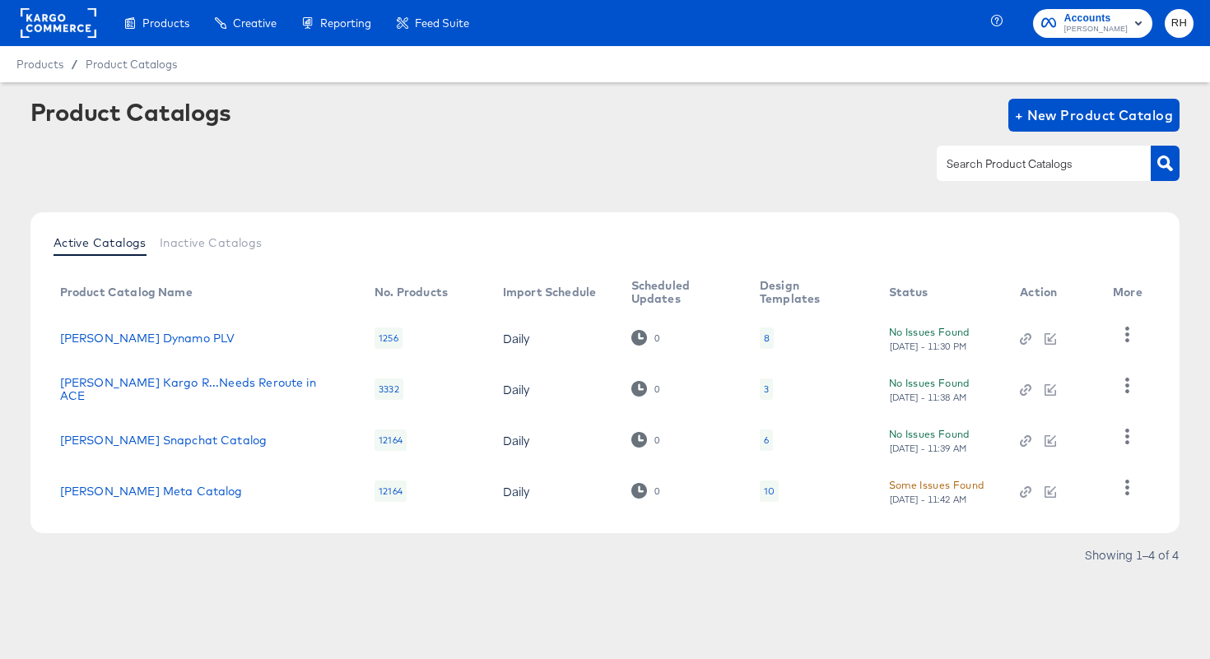
click at [764, 495] on div "10" at bounding box center [769, 491] width 11 height 13
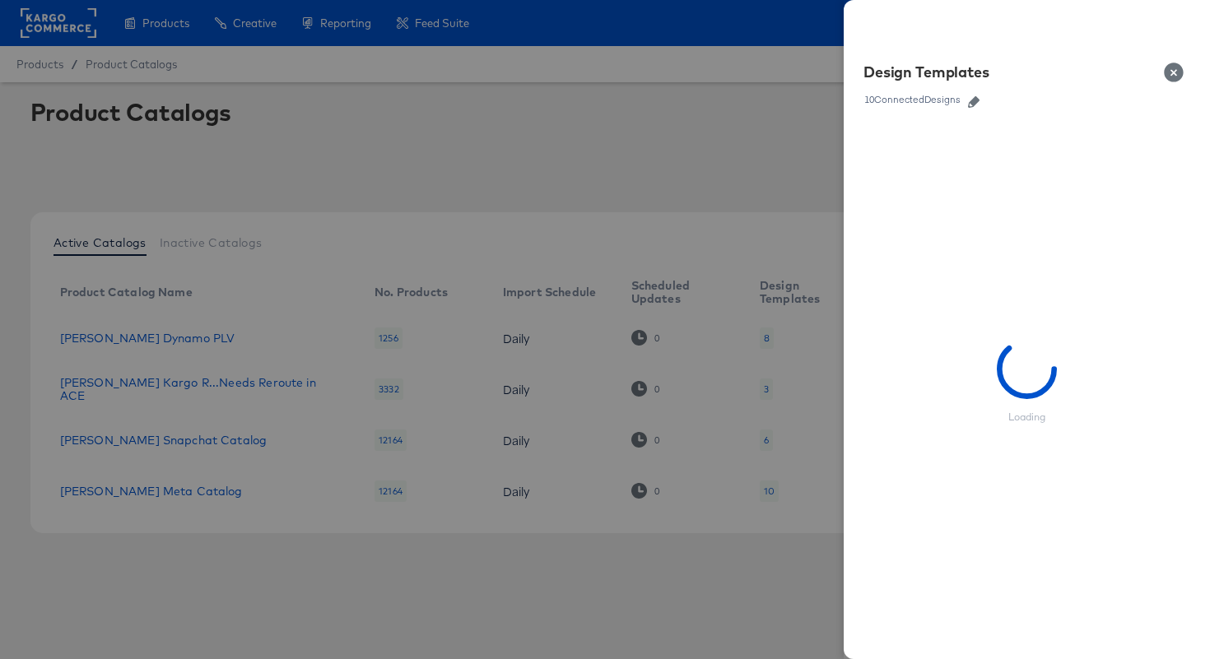
click at [980, 100] on icon "button" at bounding box center [974, 102] width 12 height 12
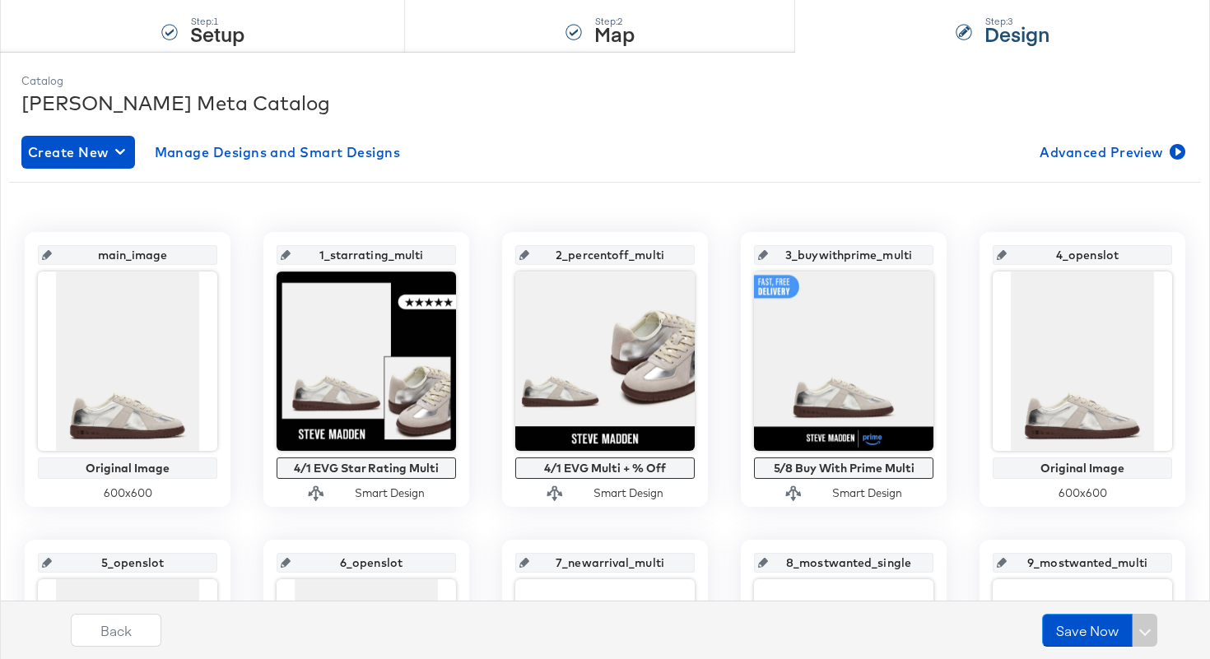
scroll to position [176, 0]
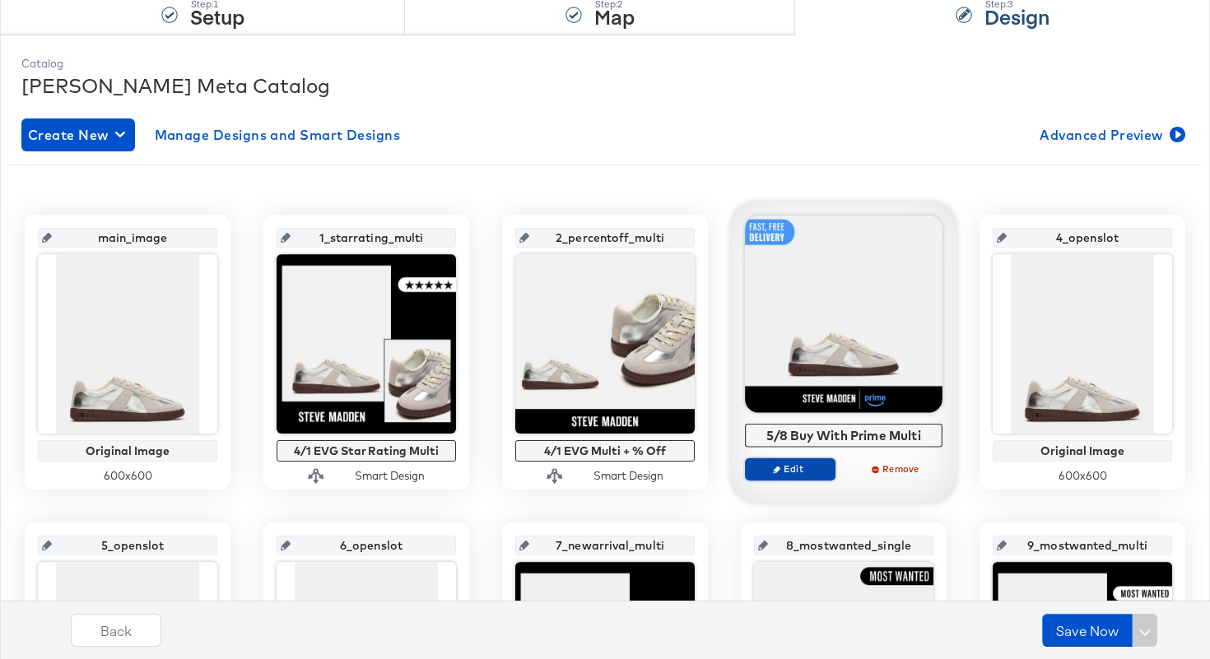
click at [788, 473] on span "Edit" at bounding box center [790, 469] width 76 height 12
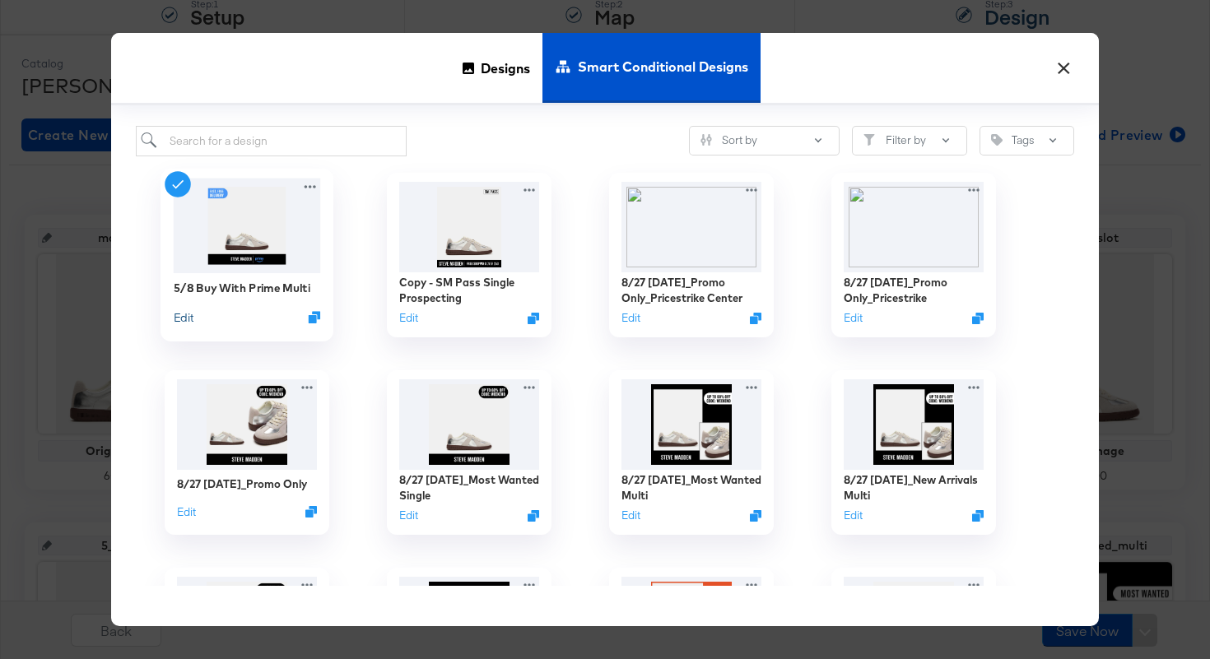
click at [189, 315] on button "Edit" at bounding box center [184, 317] width 20 height 16
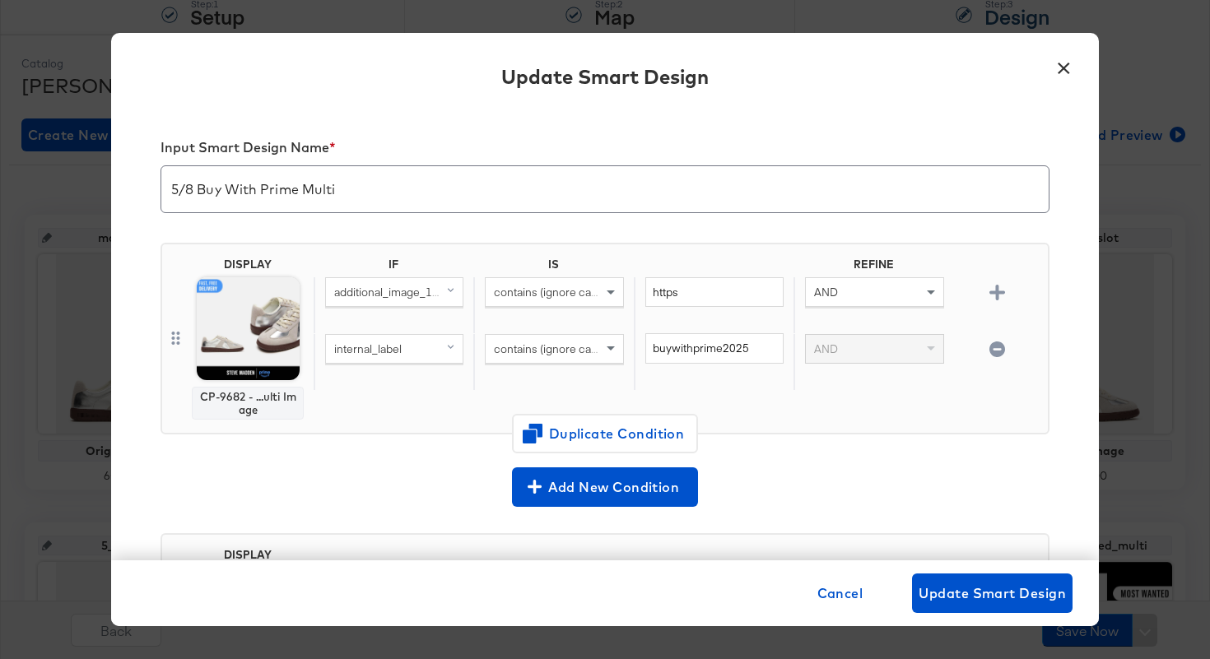
click at [391, 338] on div "internal_label" at bounding box center [394, 349] width 137 height 28
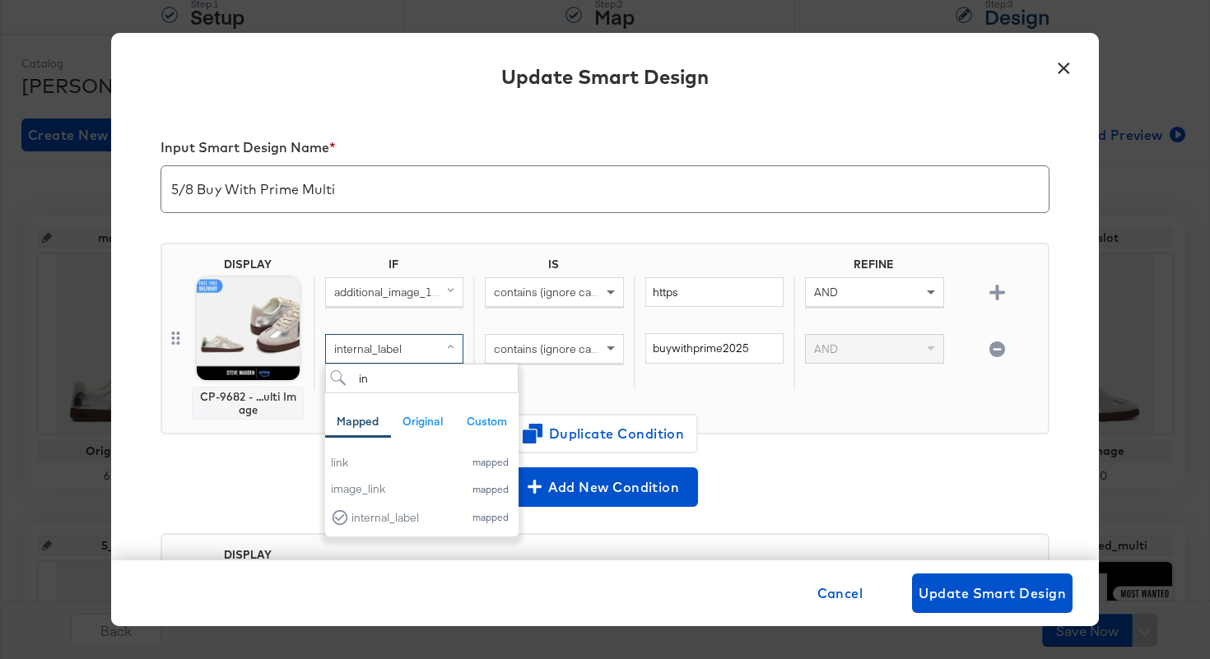
type input "in"
click at [394, 301] on div "additional_image_1_url (original)" at bounding box center [394, 292] width 137 height 28
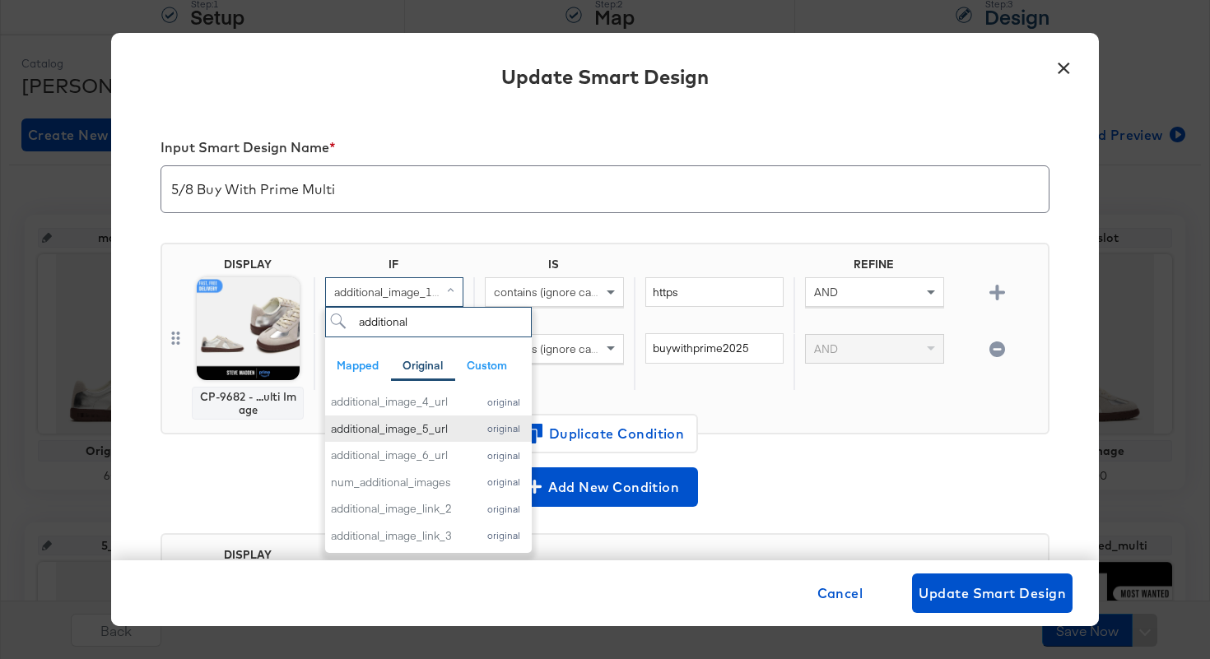
scroll to position [0, 0]
type input "additional"
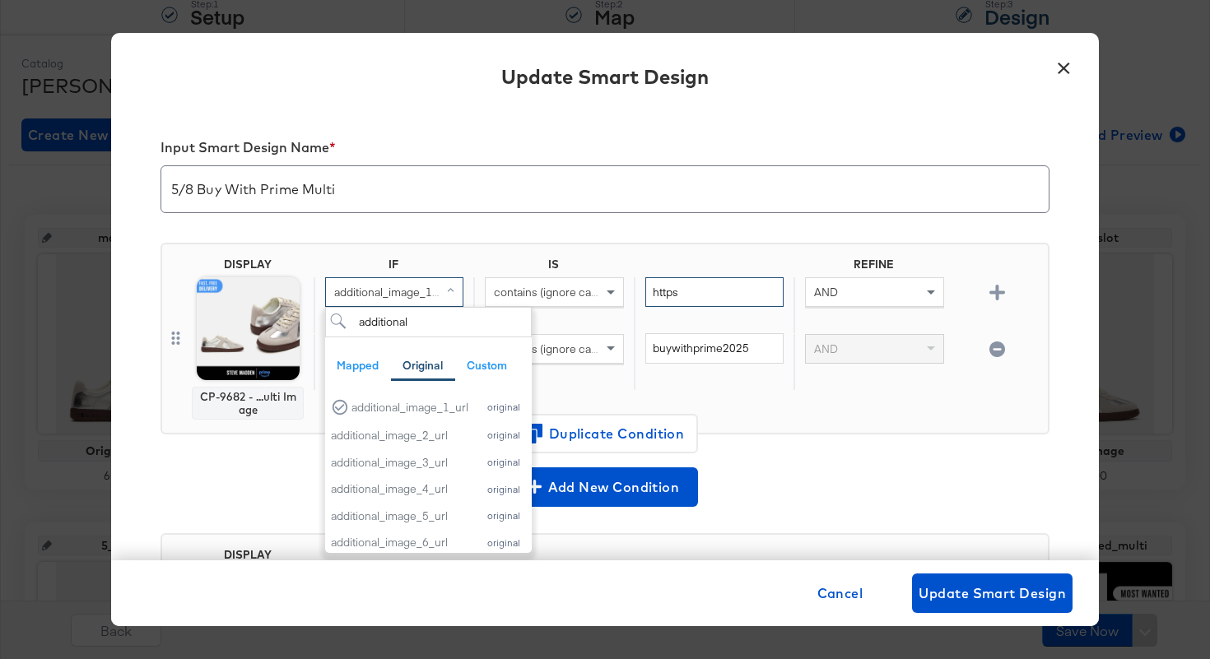
click at [675, 289] on input "https" at bounding box center [714, 292] width 138 height 30
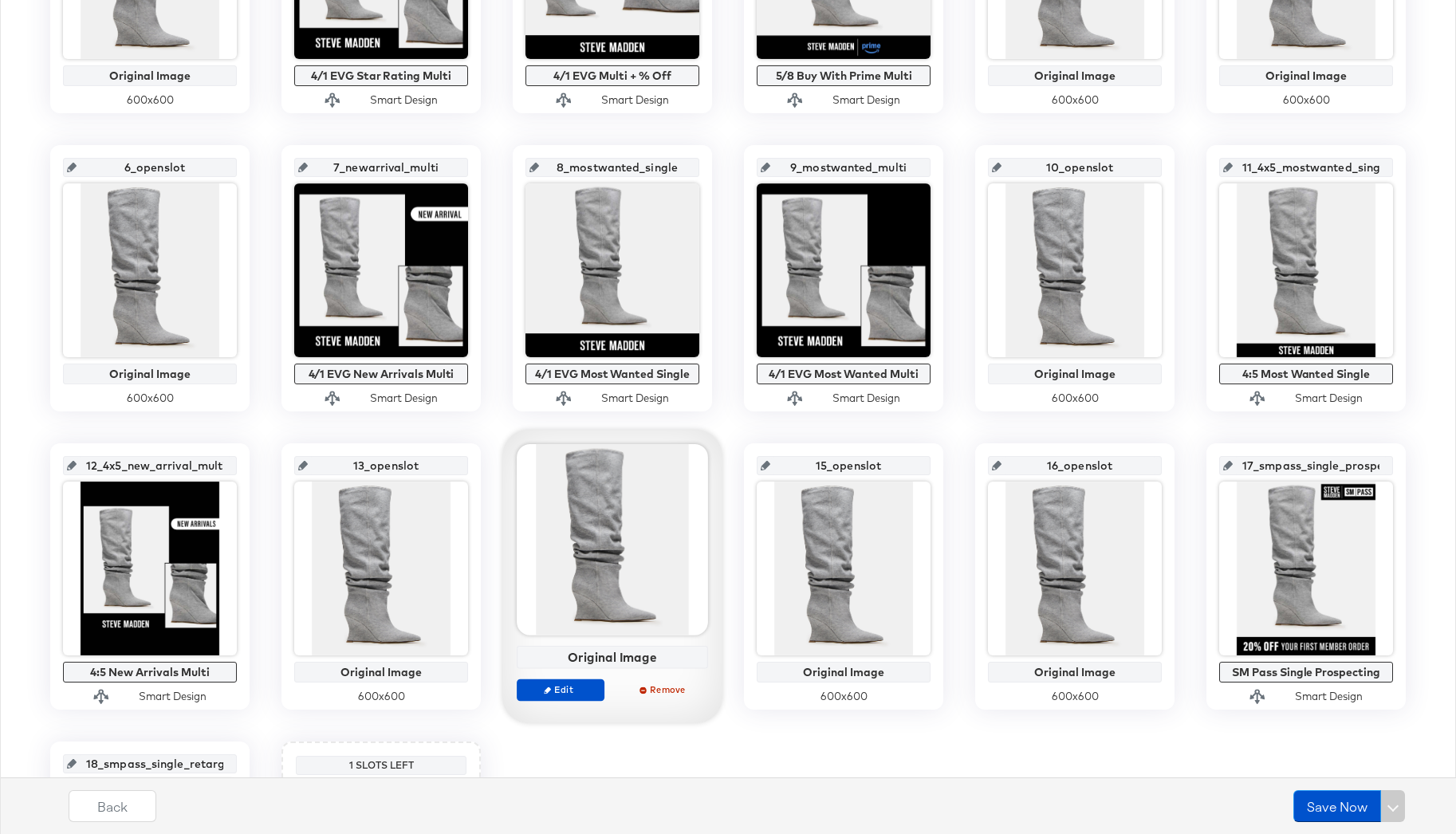
scroll to position [151, 0]
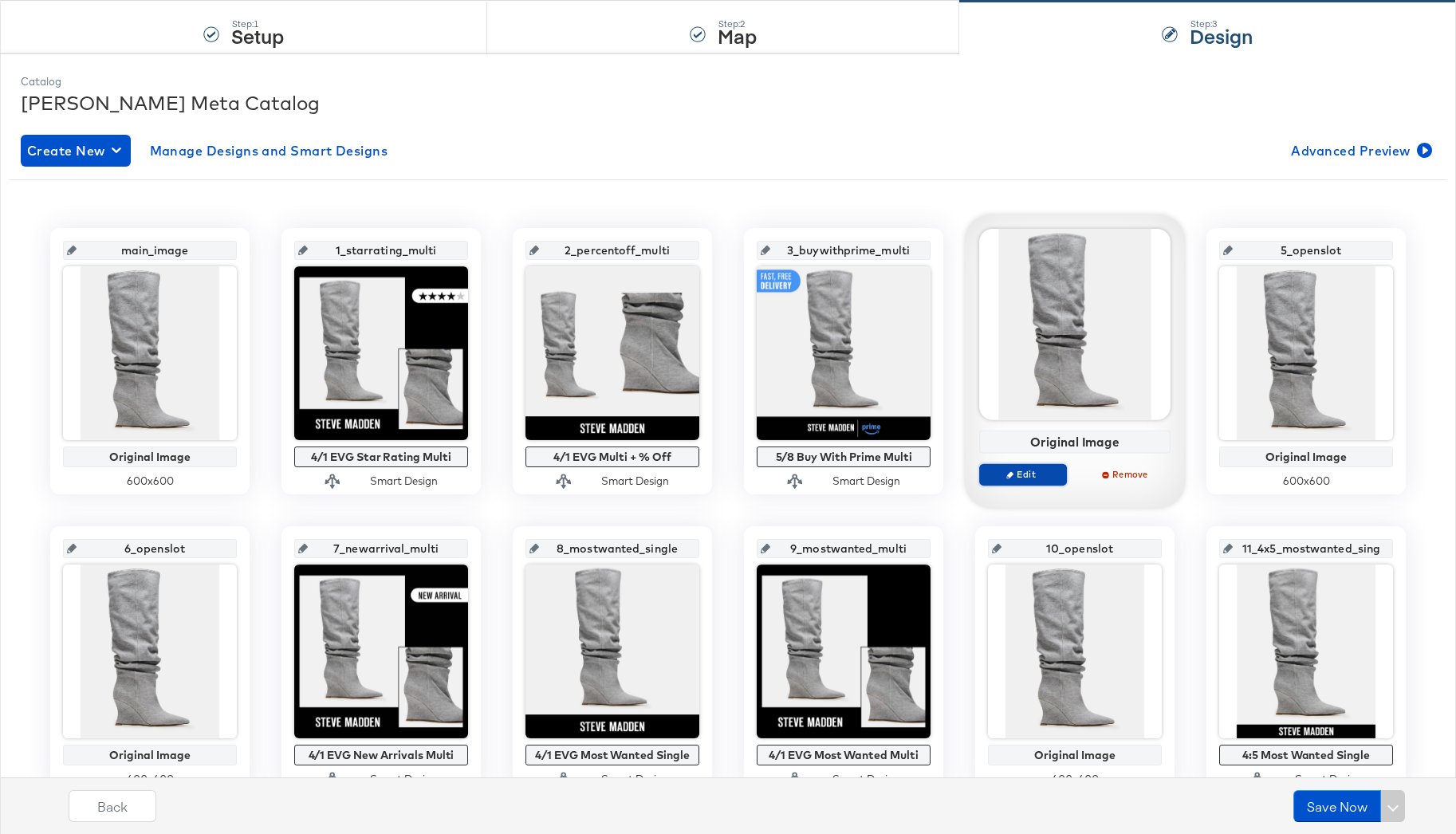
click at [1013, 477] on icon "button" at bounding box center [1009, 474] width 7 height 7
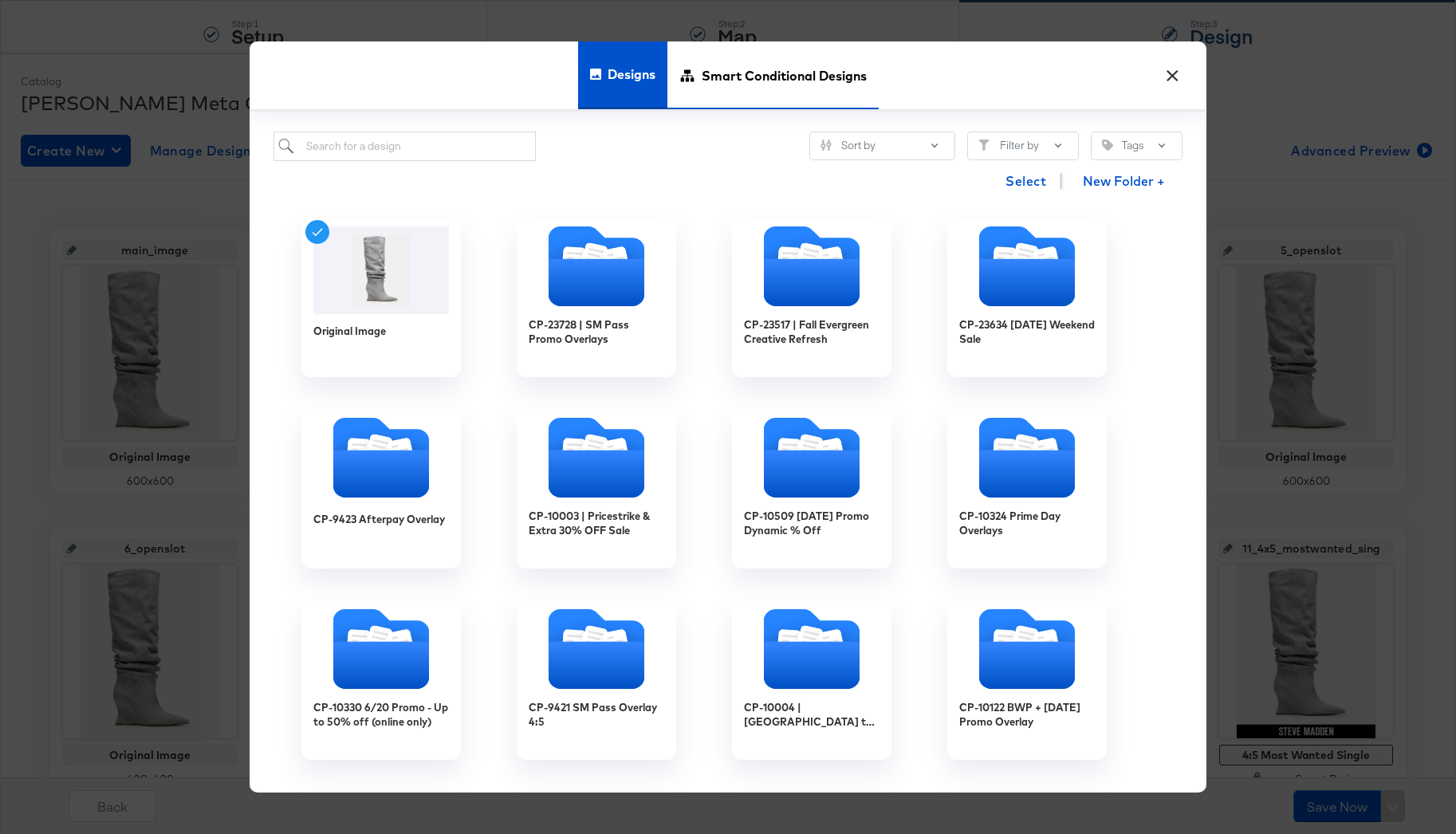
click at [698, 102] on div "Smart Conditional Designs" at bounding box center [773, 76] width 211 height 68
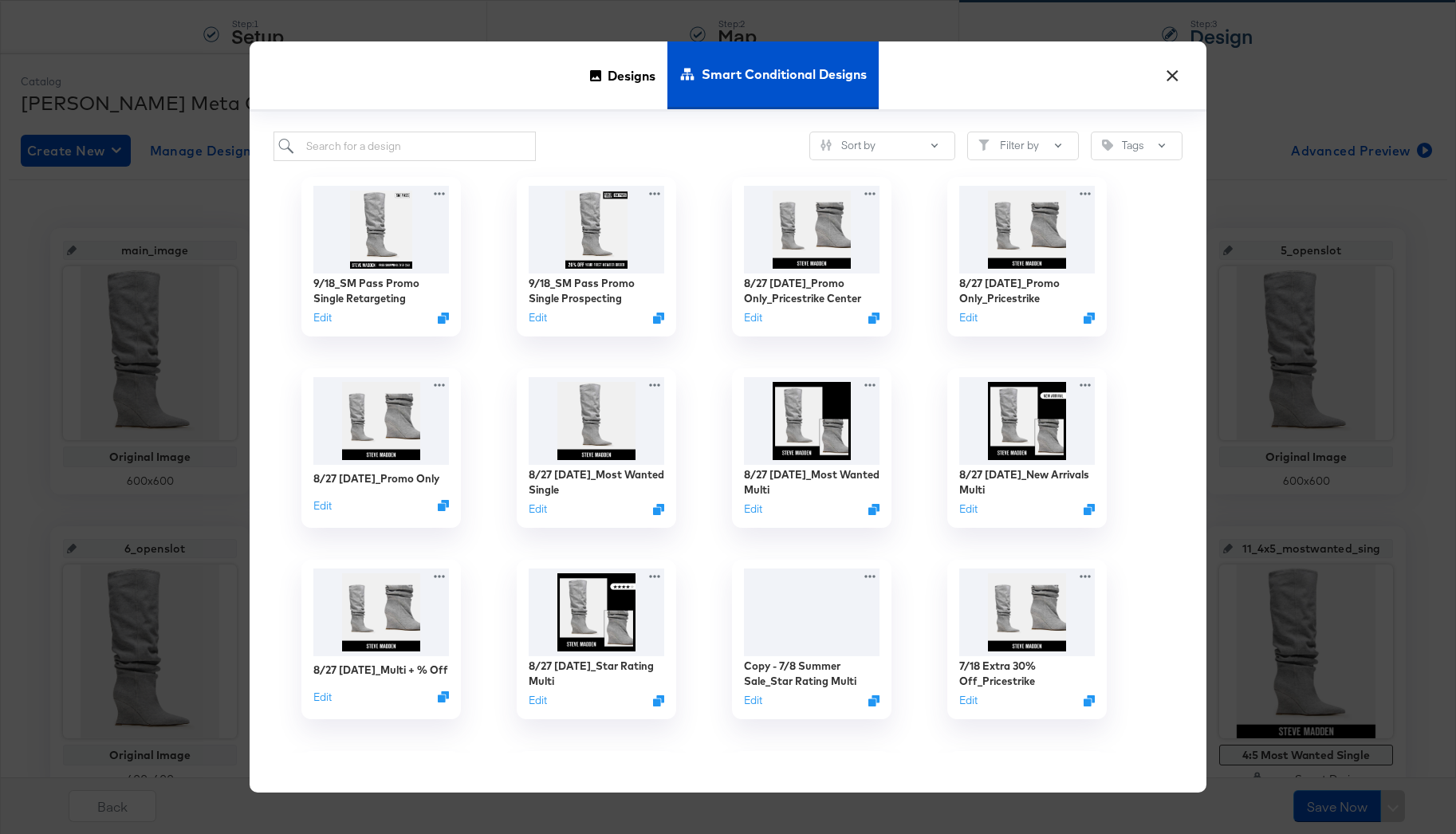
click at [1170, 77] on button "×" at bounding box center [1172, 72] width 29 height 29
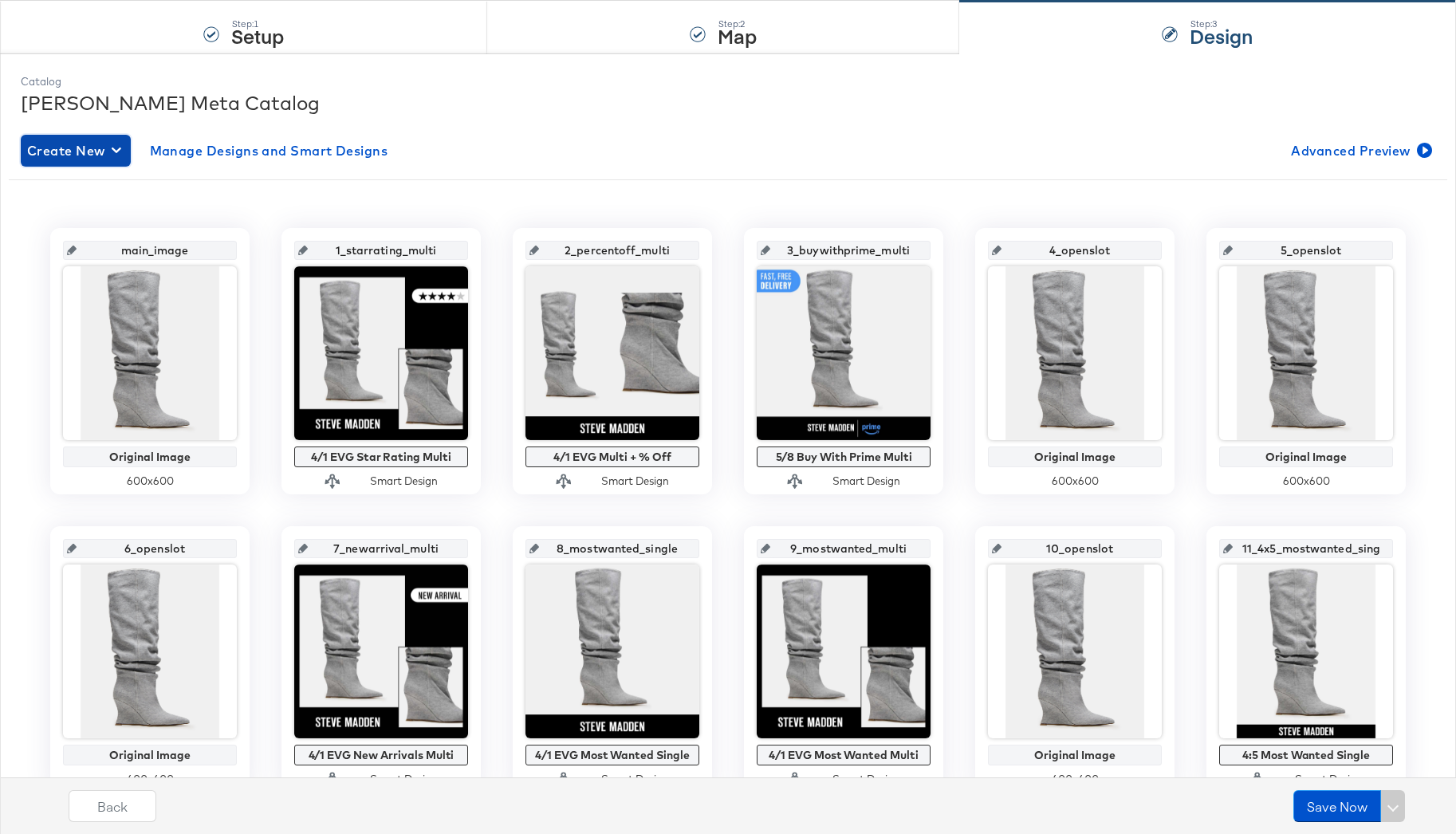
click at [96, 162] on button "Create New" at bounding box center [76, 150] width 110 height 32
click at [96, 209] on div "Create New Smart Design" at bounding box center [106, 215] width 151 height 13
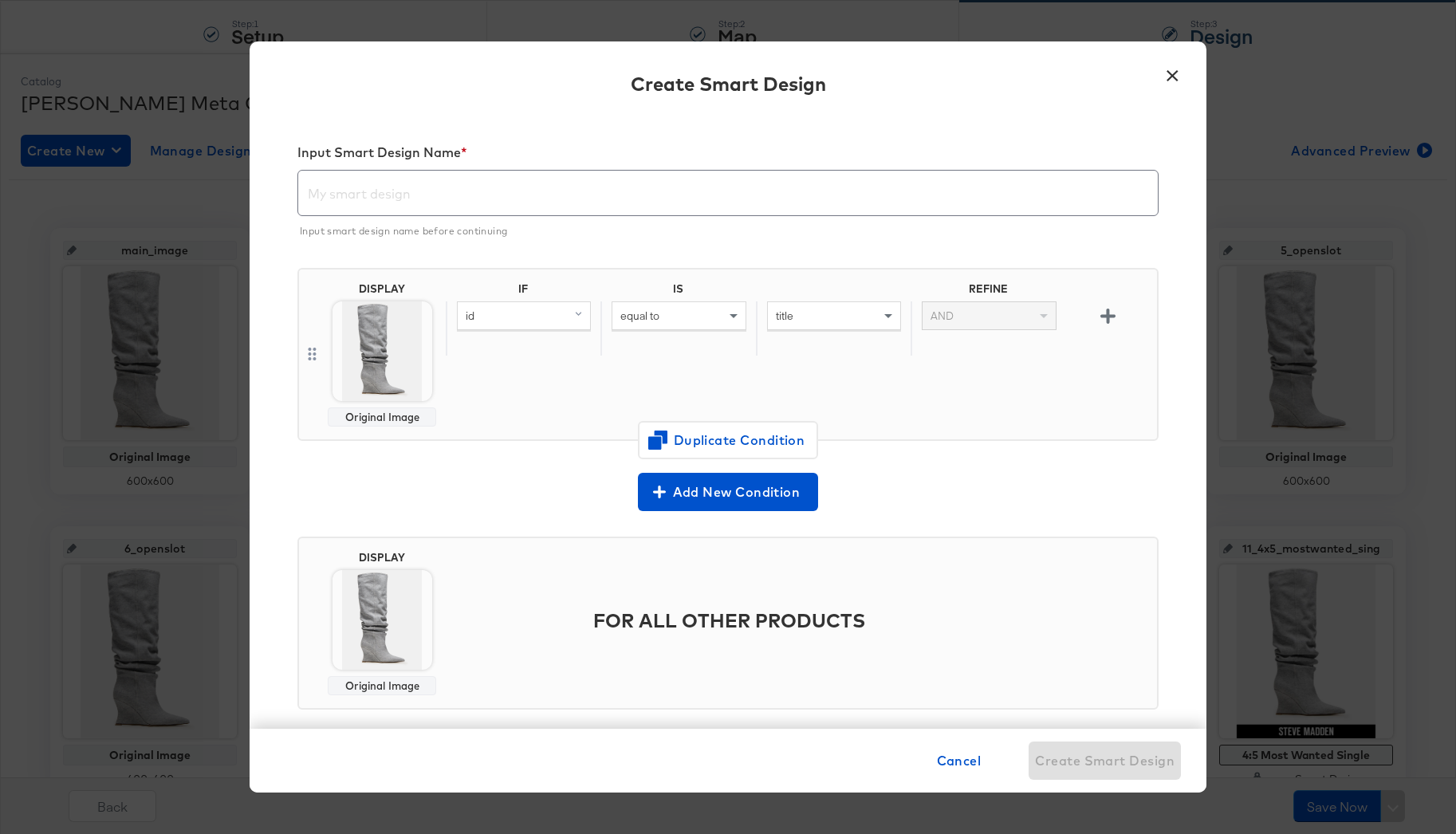
click at [394, 196] on input "text" at bounding box center [728, 187] width 859 height 45
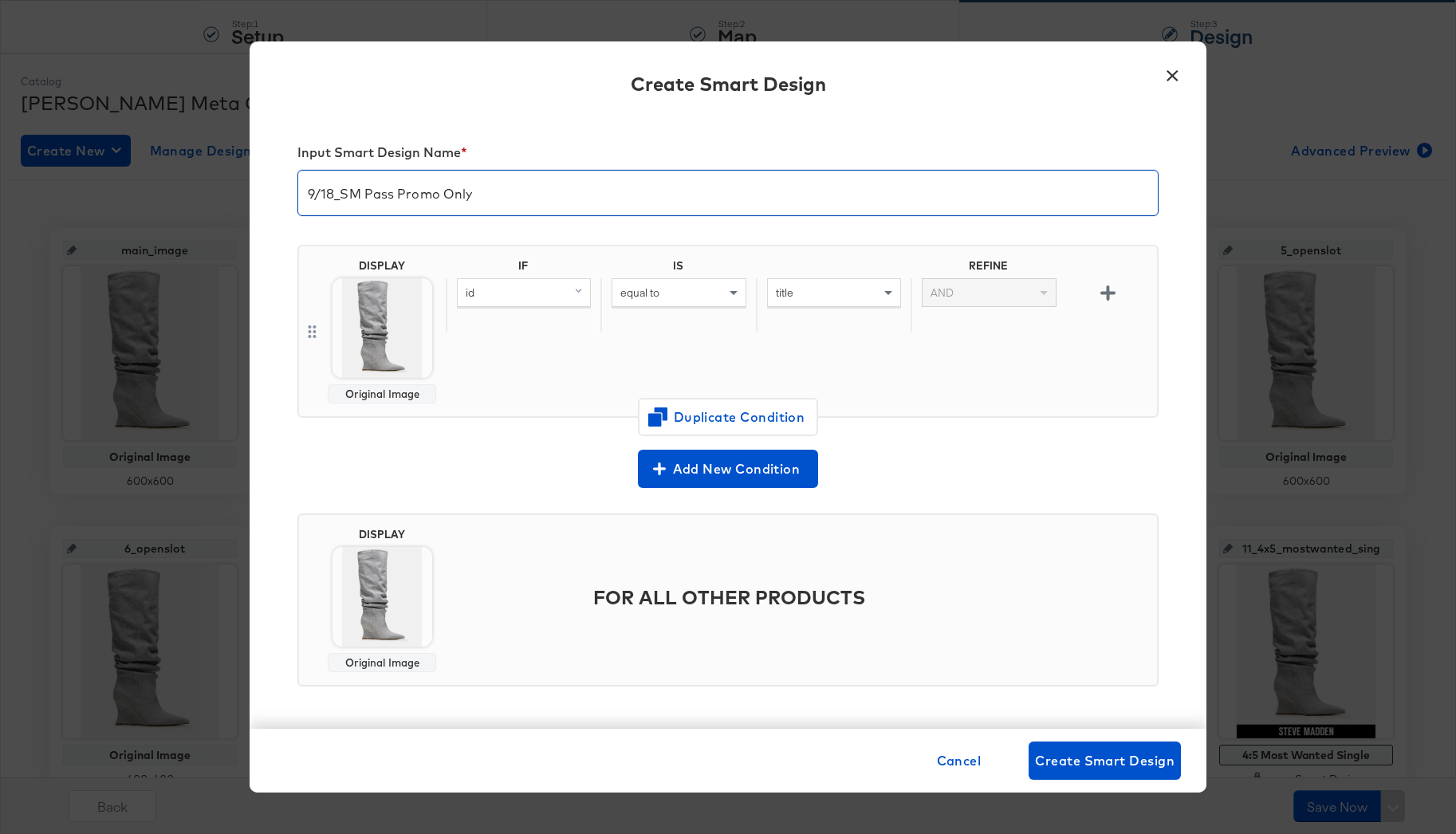
type input "9/18_SM Pass Promo Only"
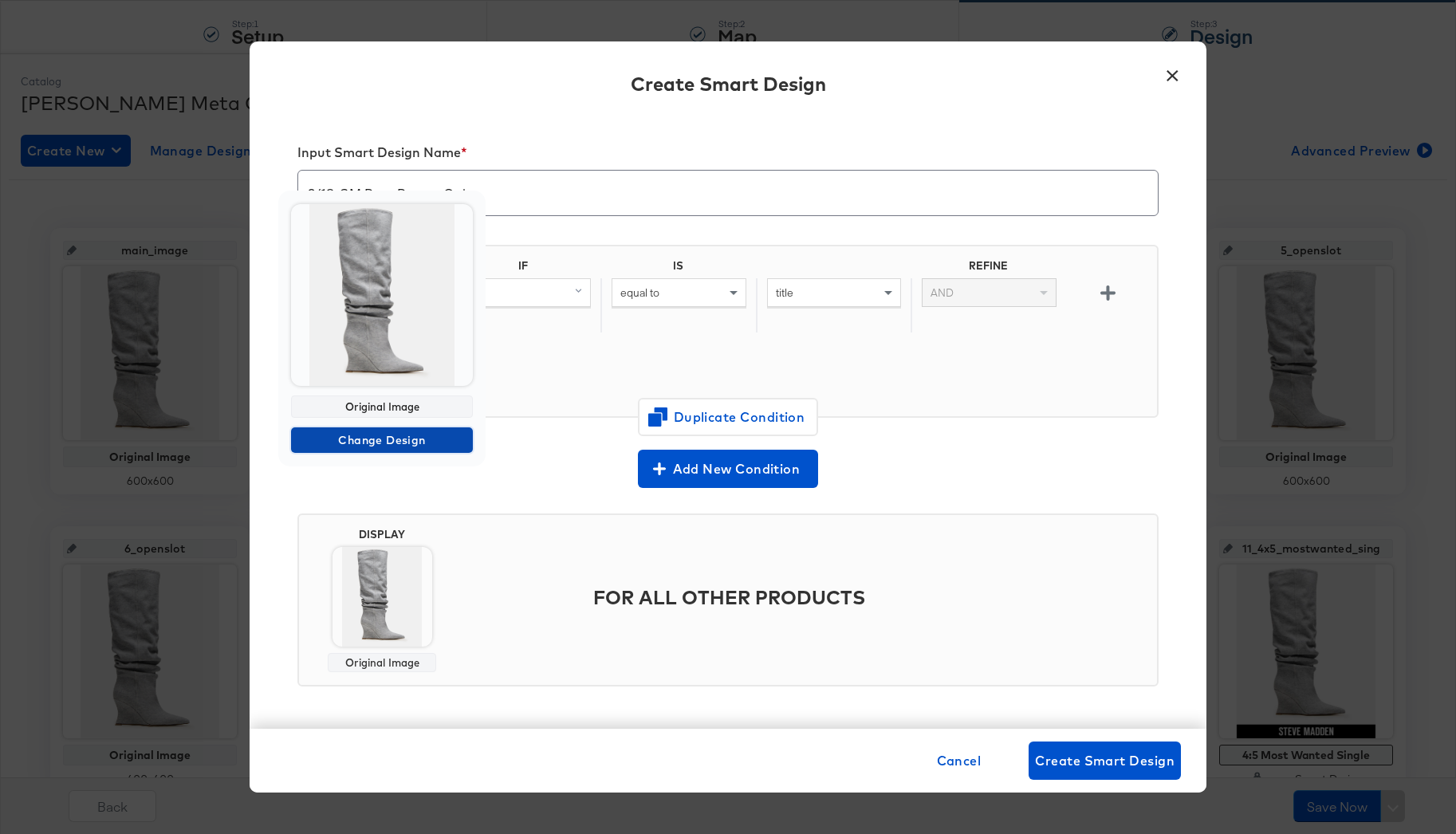
click at [381, 441] on span "Change Design" at bounding box center [382, 441] width 170 height 20
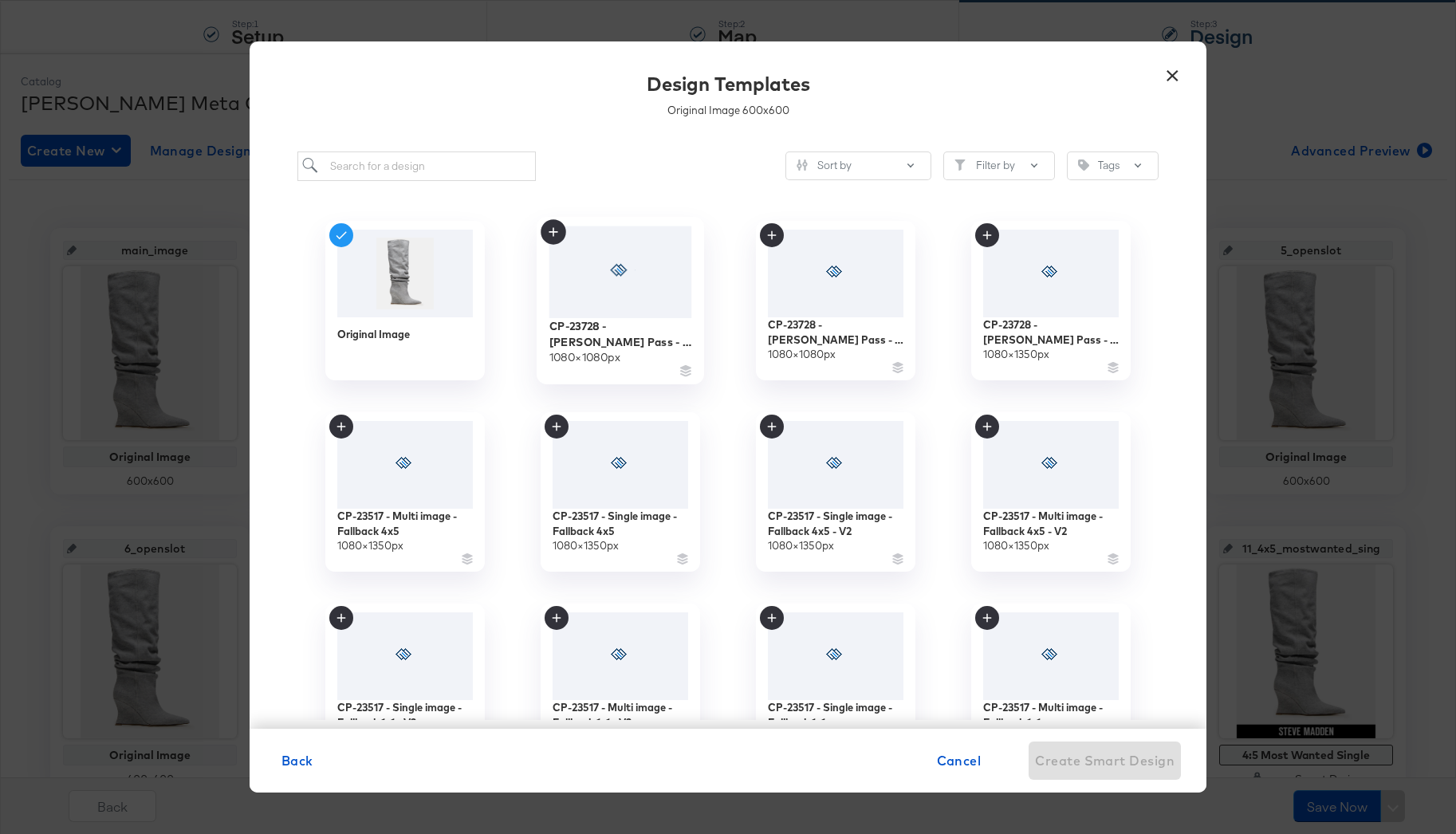
click at [627, 277] on span at bounding box center [621, 271] width 29 height 16
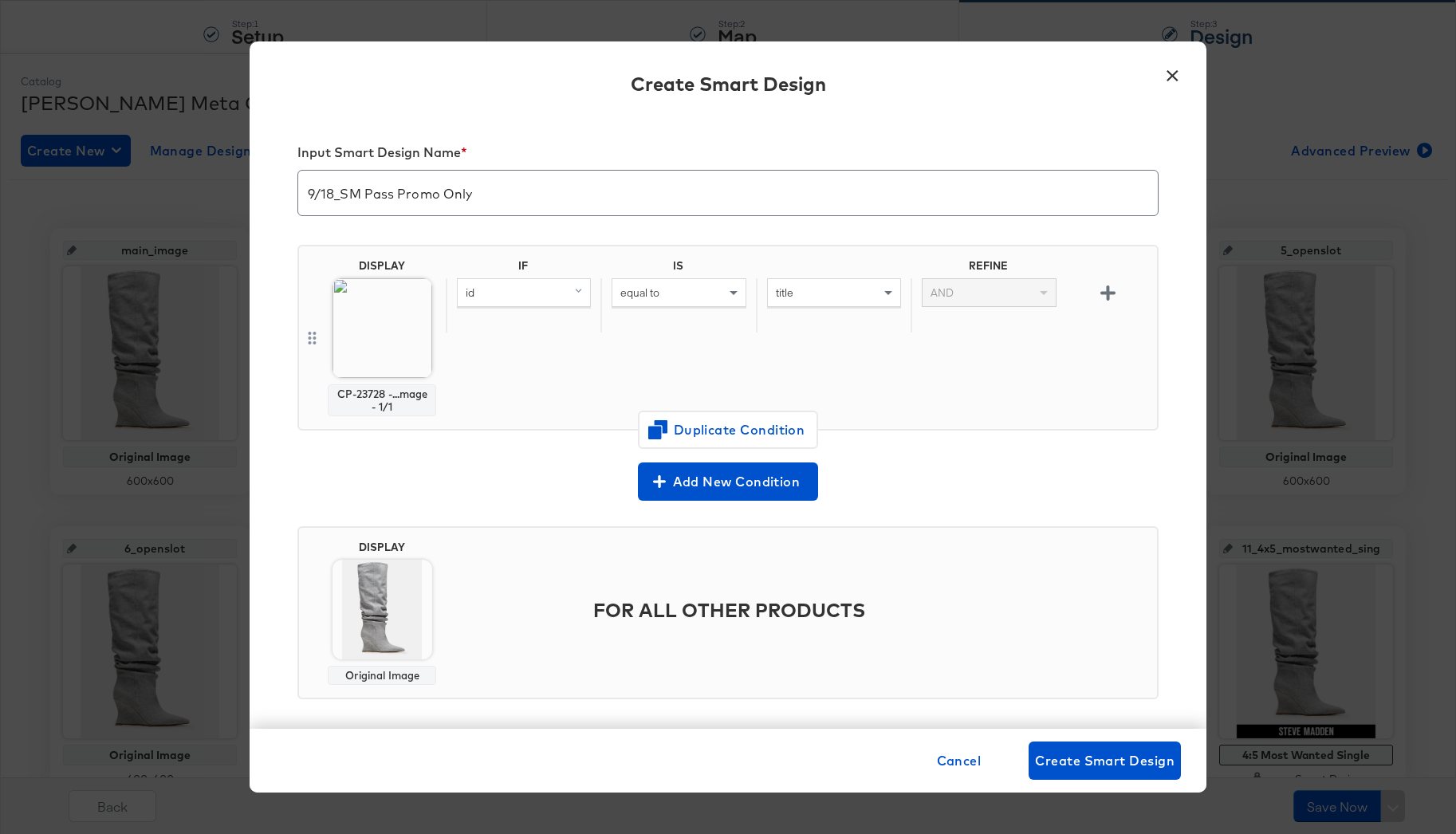
click at [510, 296] on div "id" at bounding box center [523, 293] width 133 height 27
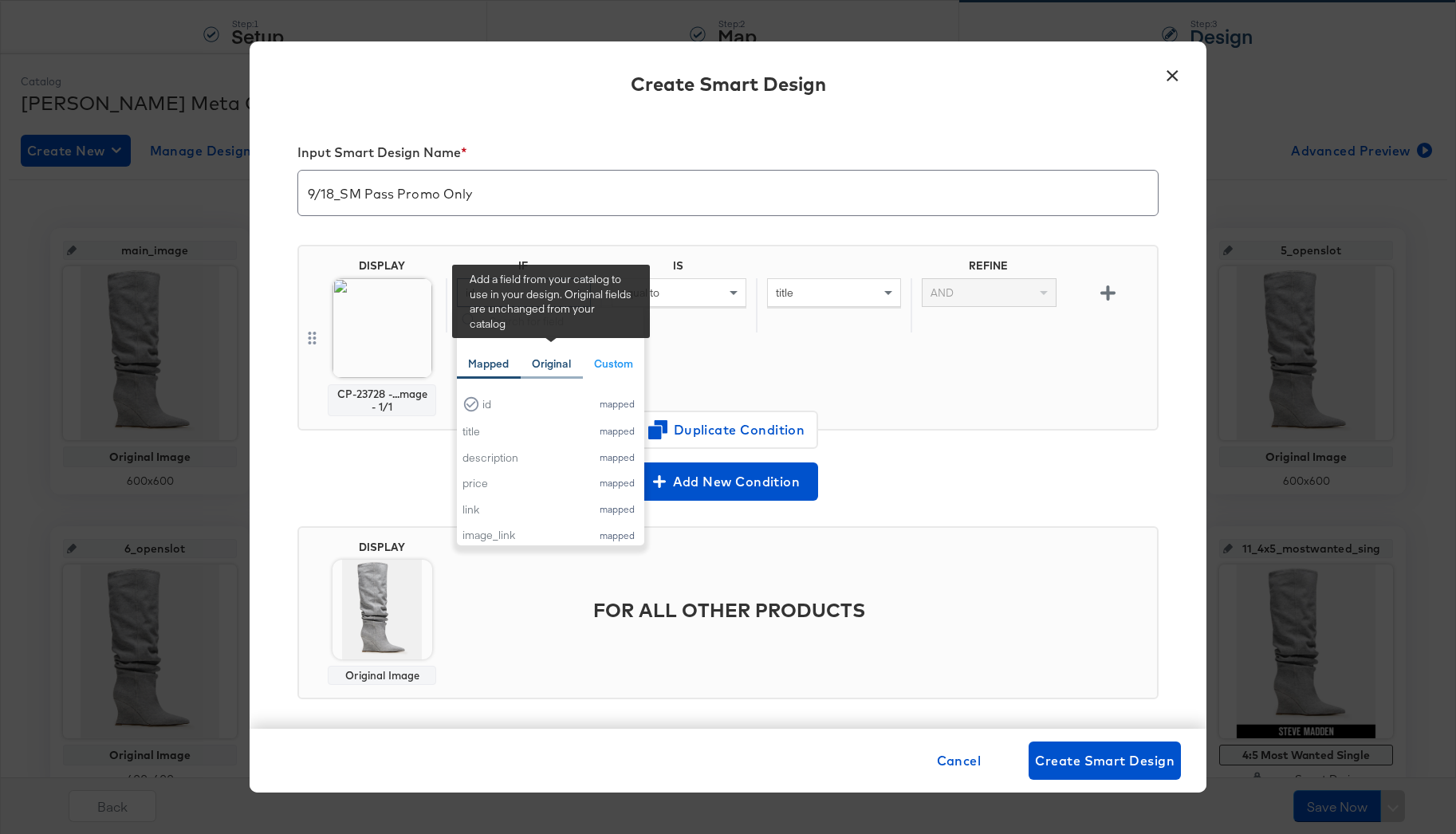
click at [542, 358] on div "Original" at bounding box center [551, 364] width 39 height 15
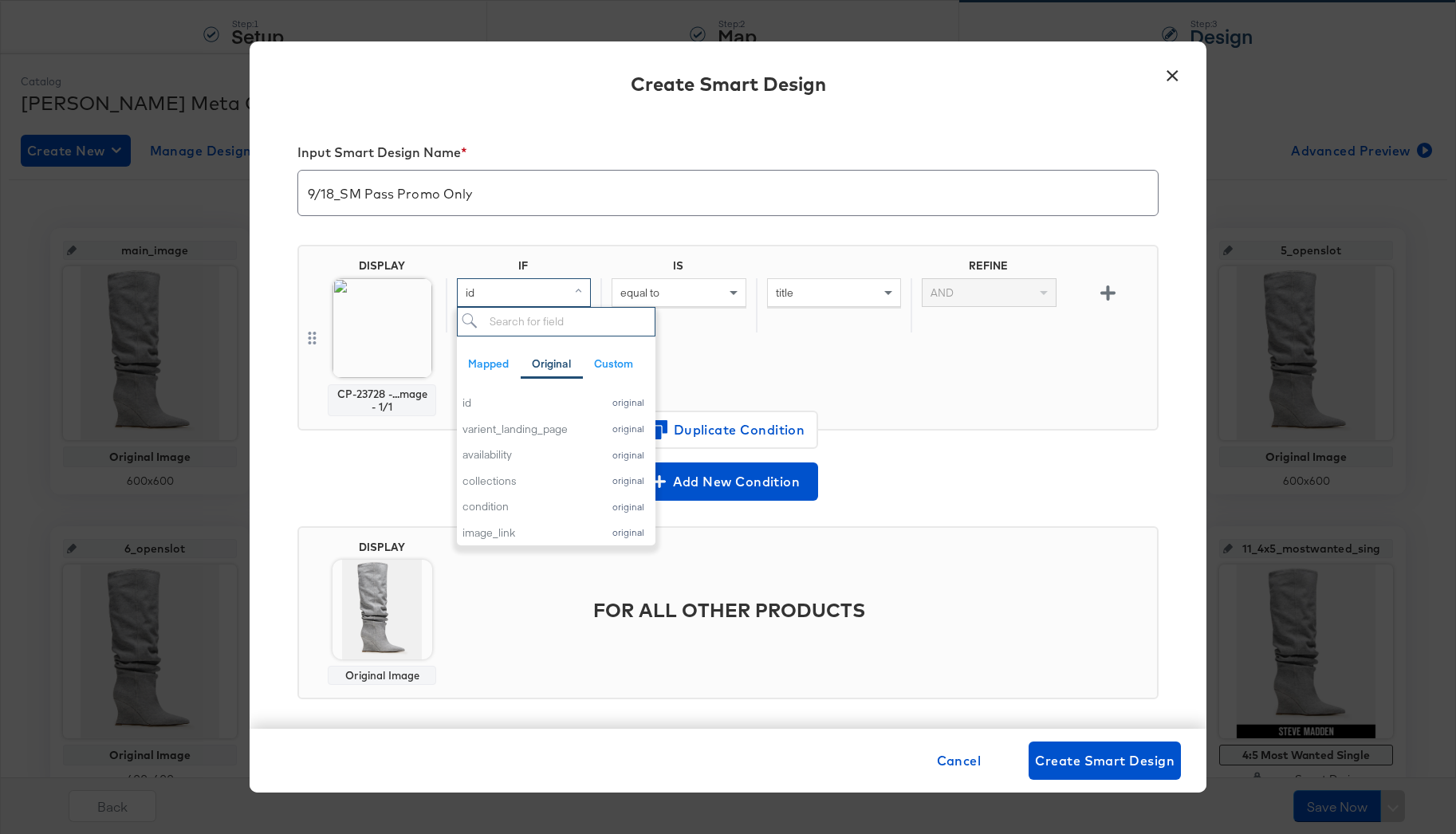
click at [536, 325] on input "search" at bounding box center [556, 322] width 199 height 29
type input "additional"
click at [563, 405] on div "additional_image_1_url" at bounding box center [522, 403] width 120 height 15
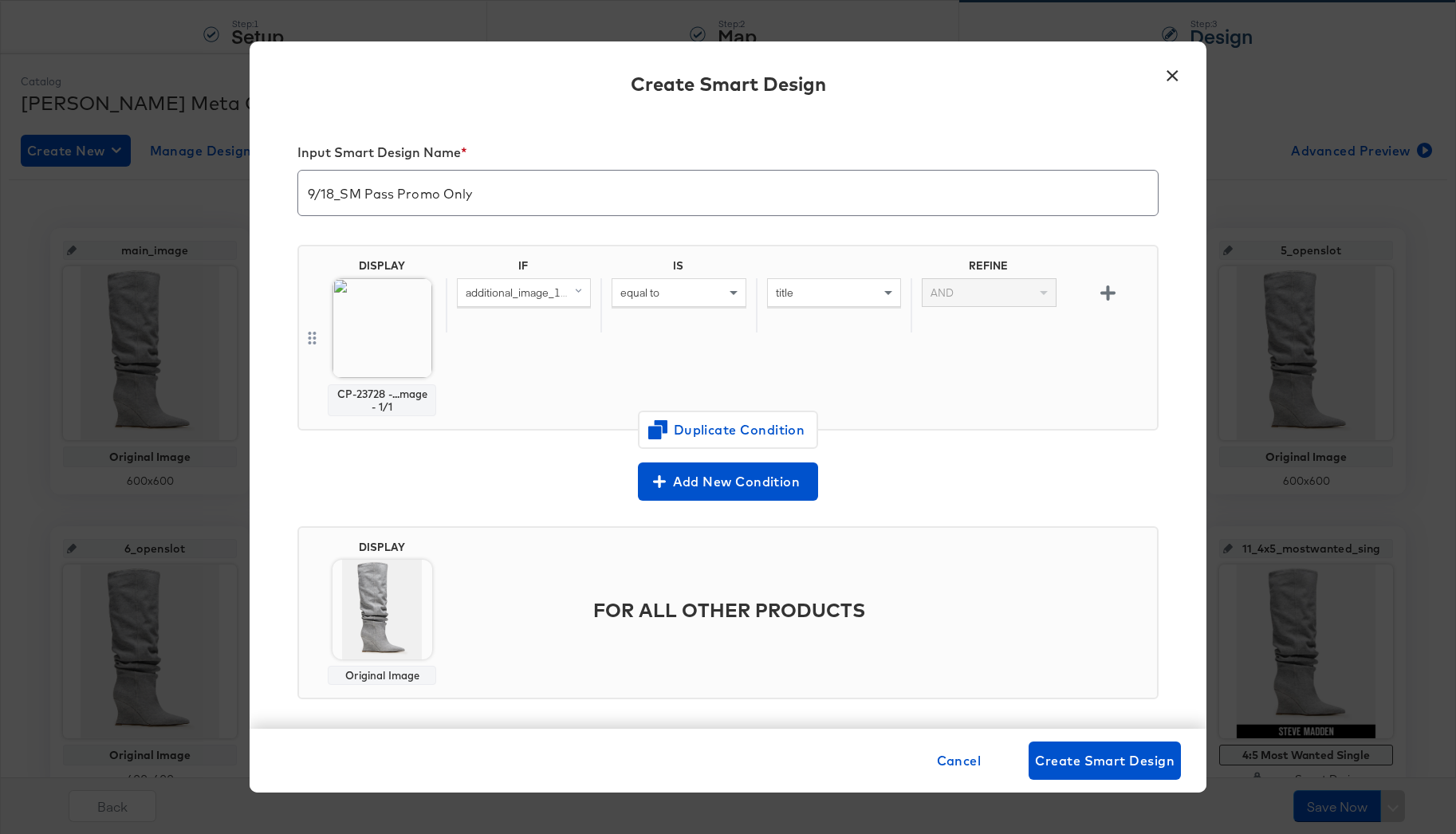
click at [703, 293] on div "equal to" at bounding box center [678, 293] width 133 height 27
type input "contains"
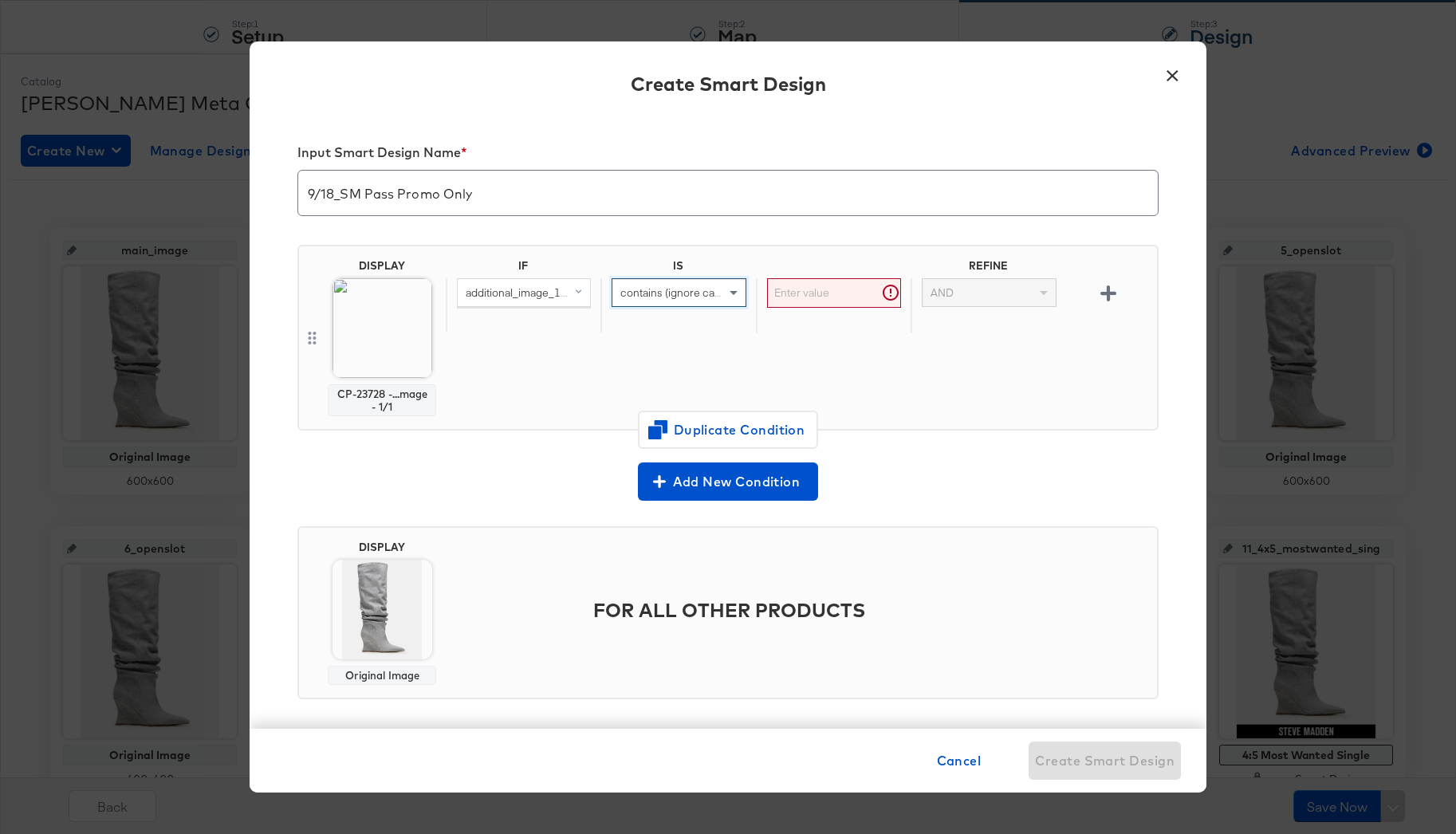
click at [842, 297] on input "text" at bounding box center [834, 293] width 134 height 29
paste input "https"
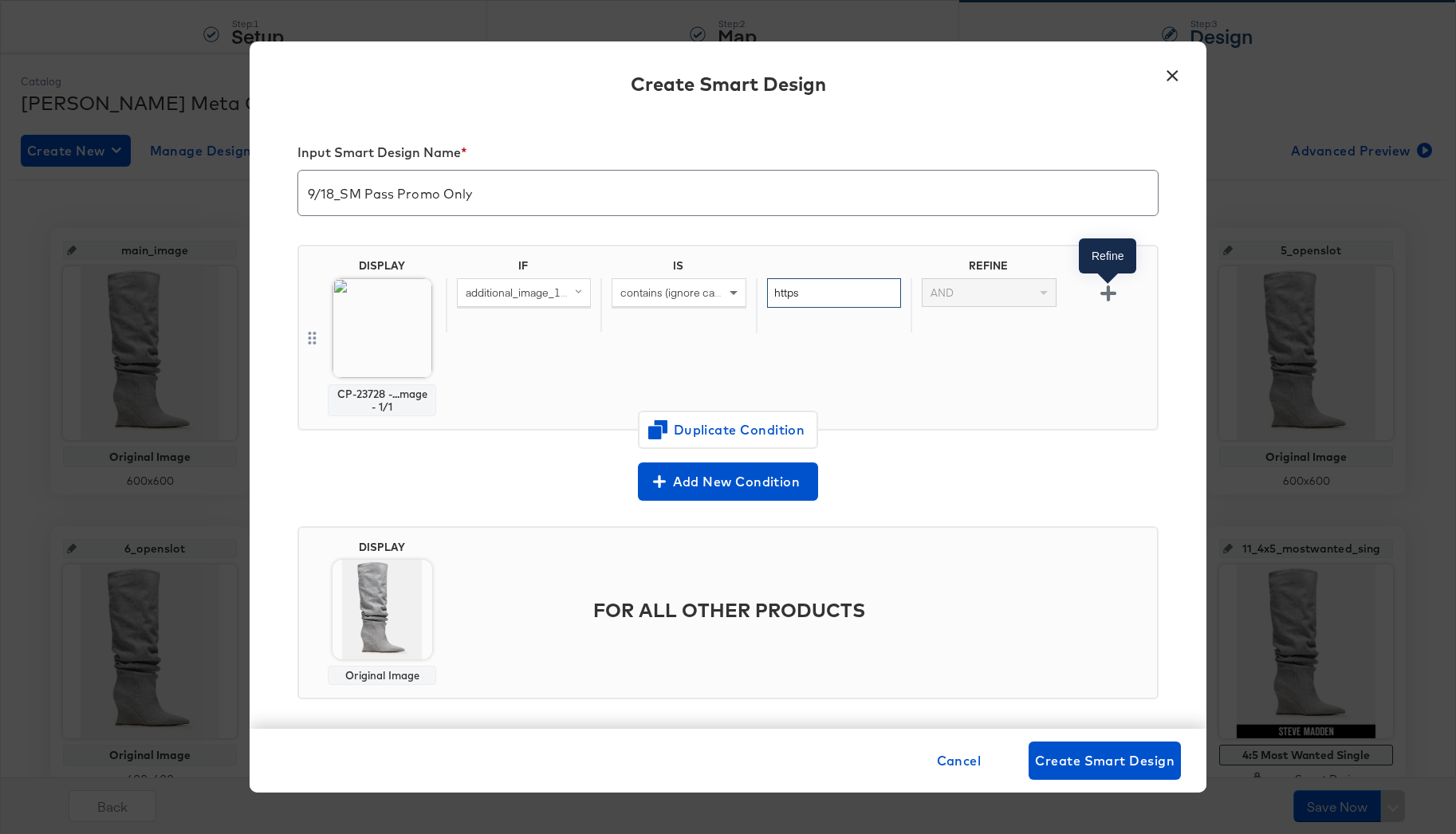
type input "https"
click at [1104, 295] on icon "button" at bounding box center [1108, 293] width 15 height 15
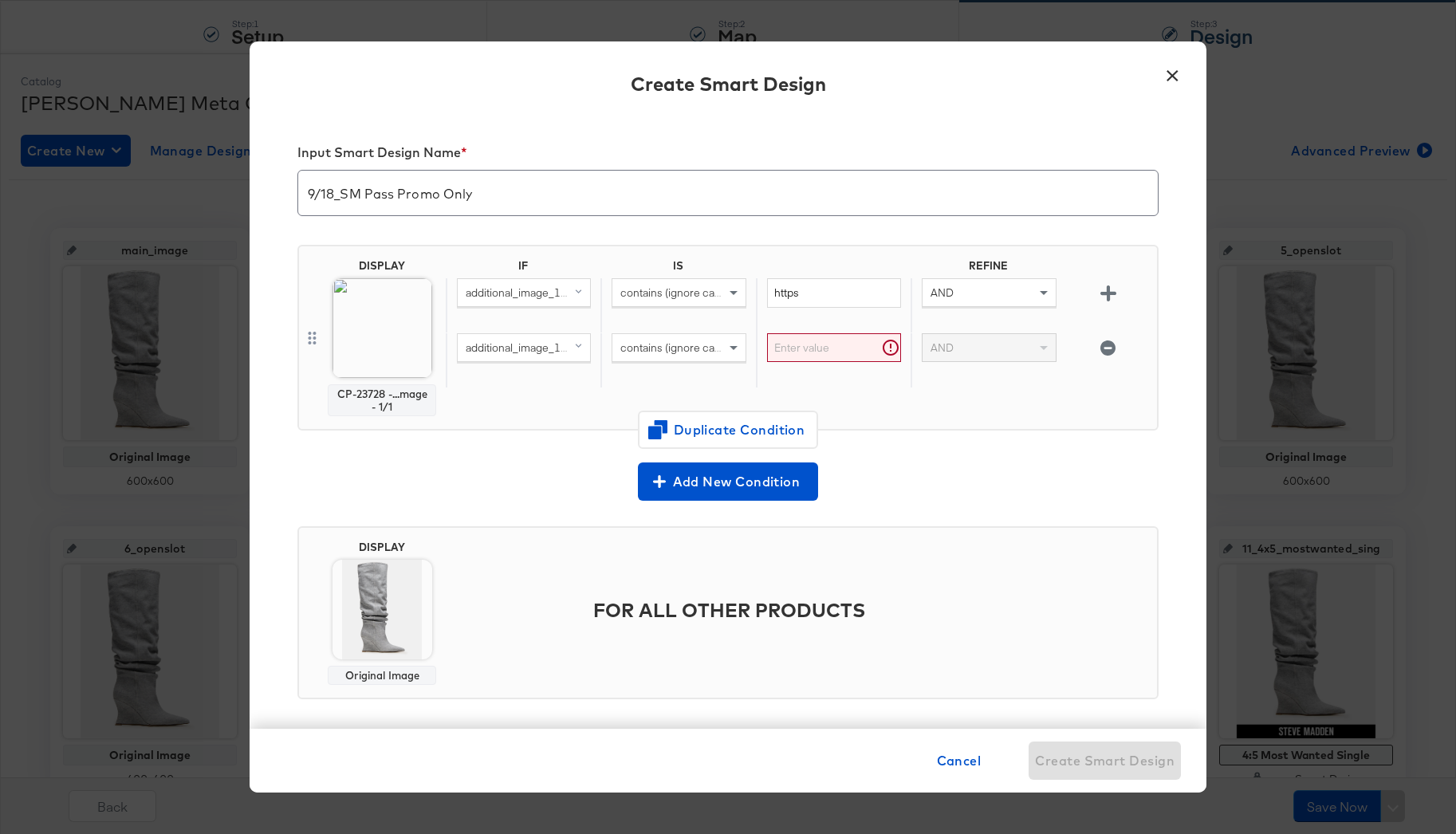
click at [494, 354] on span "additional_image_1_url (original)" at bounding box center [544, 347] width 158 height 15
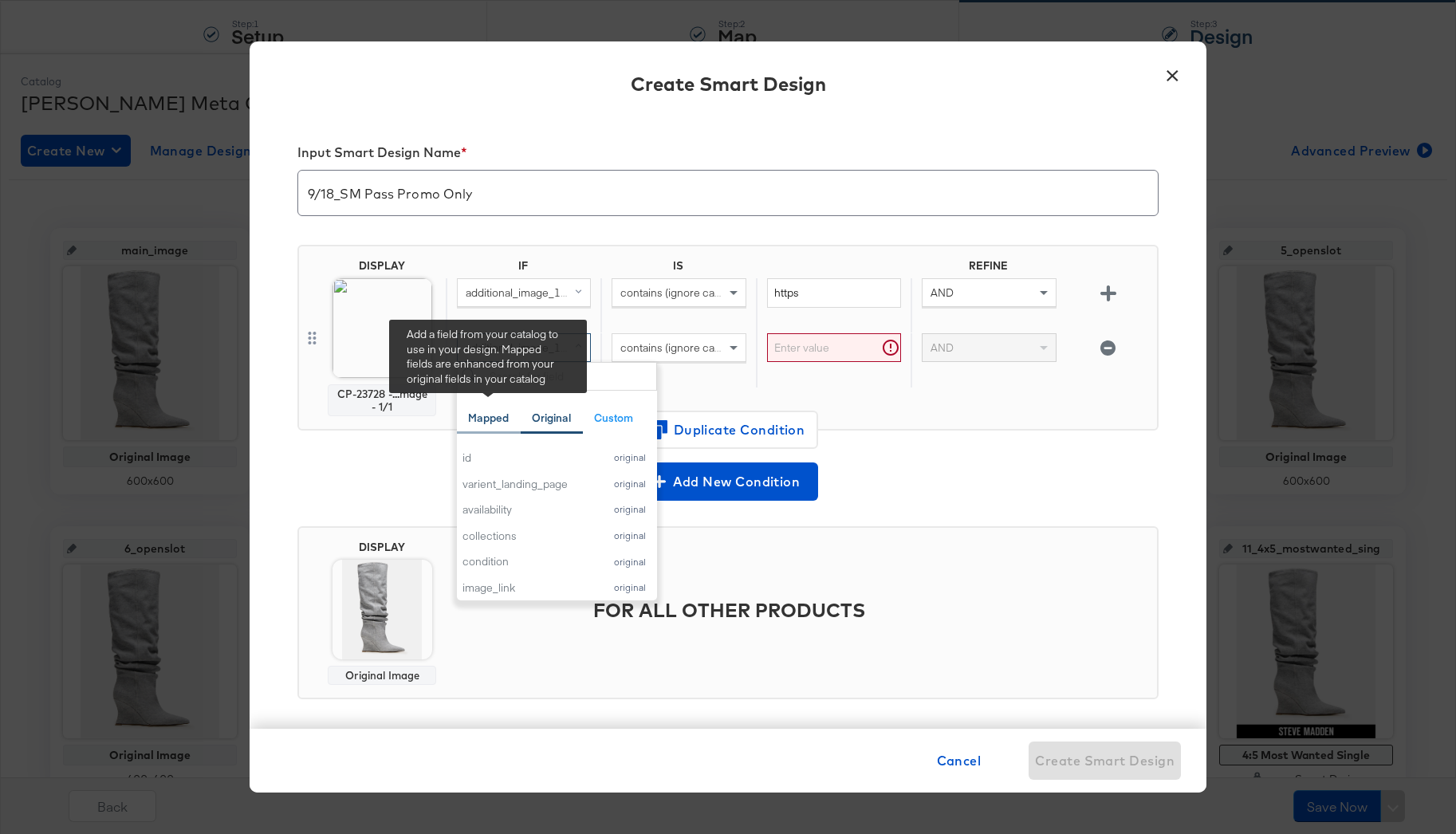
click at [488, 411] on div "Mapped" at bounding box center [488, 418] width 41 height 15
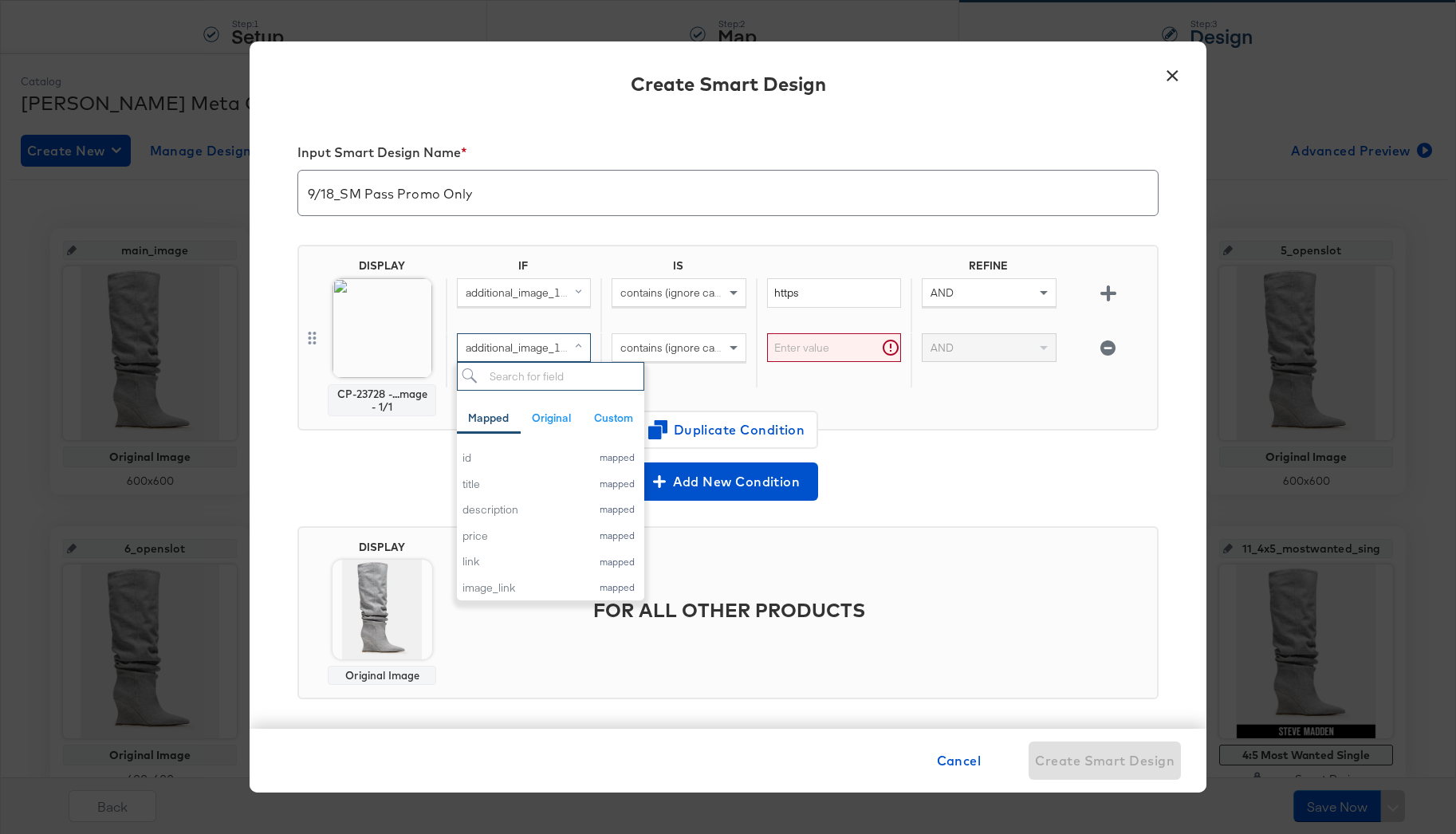
click at [517, 376] on input "search" at bounding box center [550, 377] width 187 height 29
type input "internal"
click at [474, 455] on div "internal_label" at bounding box center [522, 458] width 120 height 15
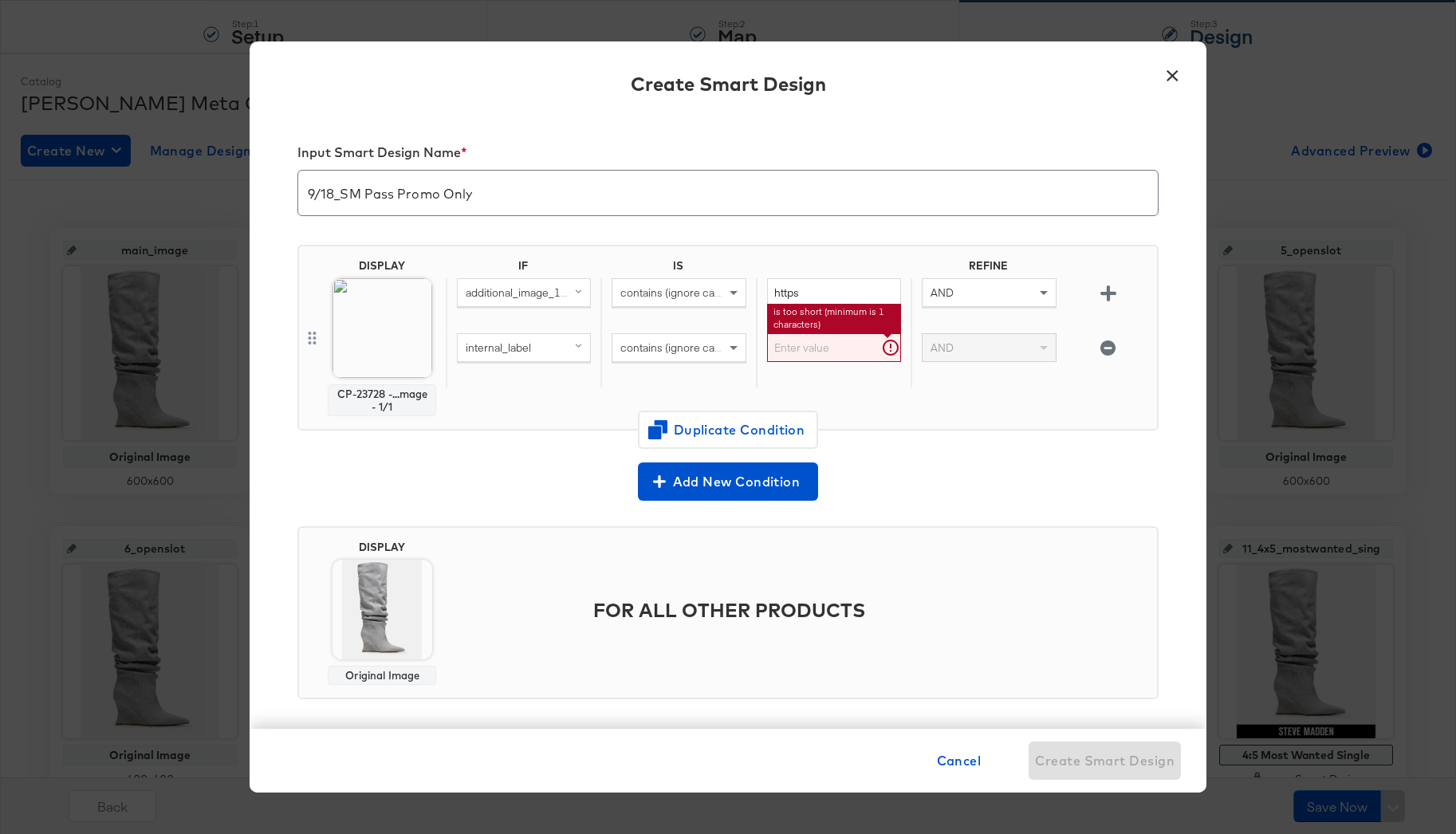
click at [841, 349] on input "text" at bounding box center [834, 348] width 134 height 29
click at [1113, 352] on icon "button" at bounding box center [1108, 348] width 15 height 15
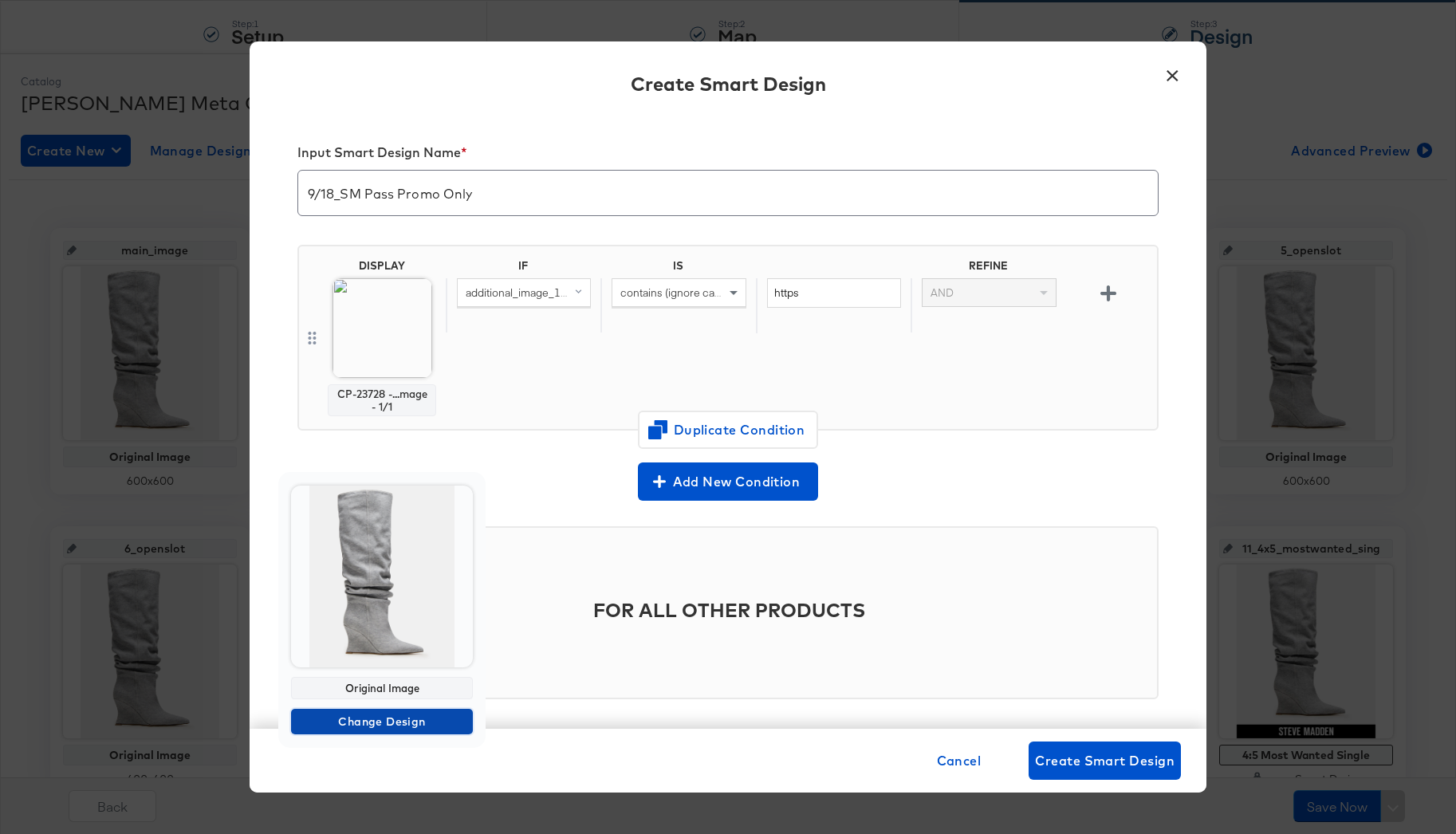
click at [346, 726] on span "Change Design" at bounding box center [382, 722] width 170 height 20
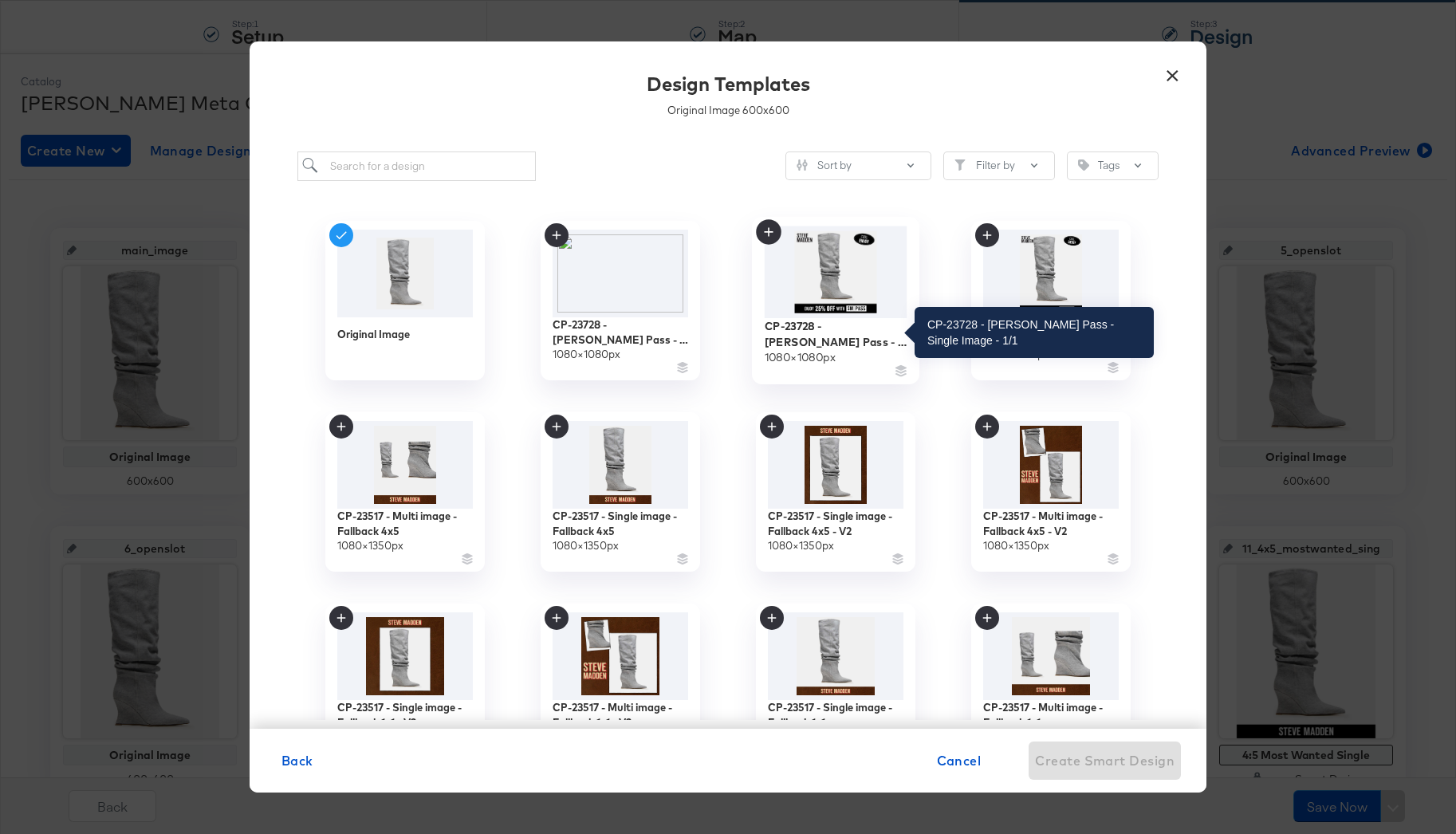
click at [805, 333] on div "CP-23728 - [PERSON_NAME] Pass - Single Image - 1/1" at bounding box center [835, 333] width 142 height 31
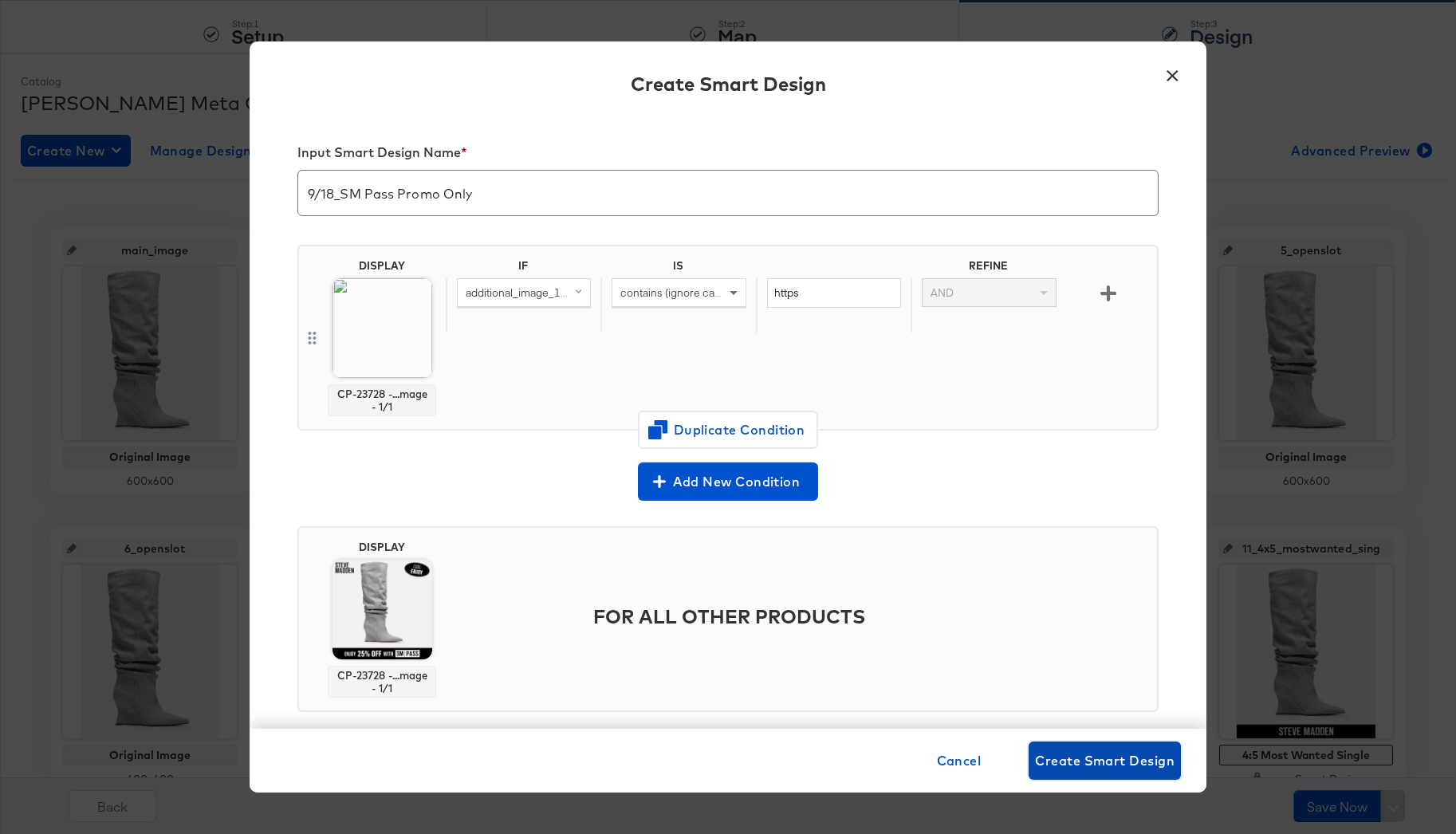
click at [1084, 759] on span "Create Smart Design" at bounding box center [1104, 760] width 139 height 22
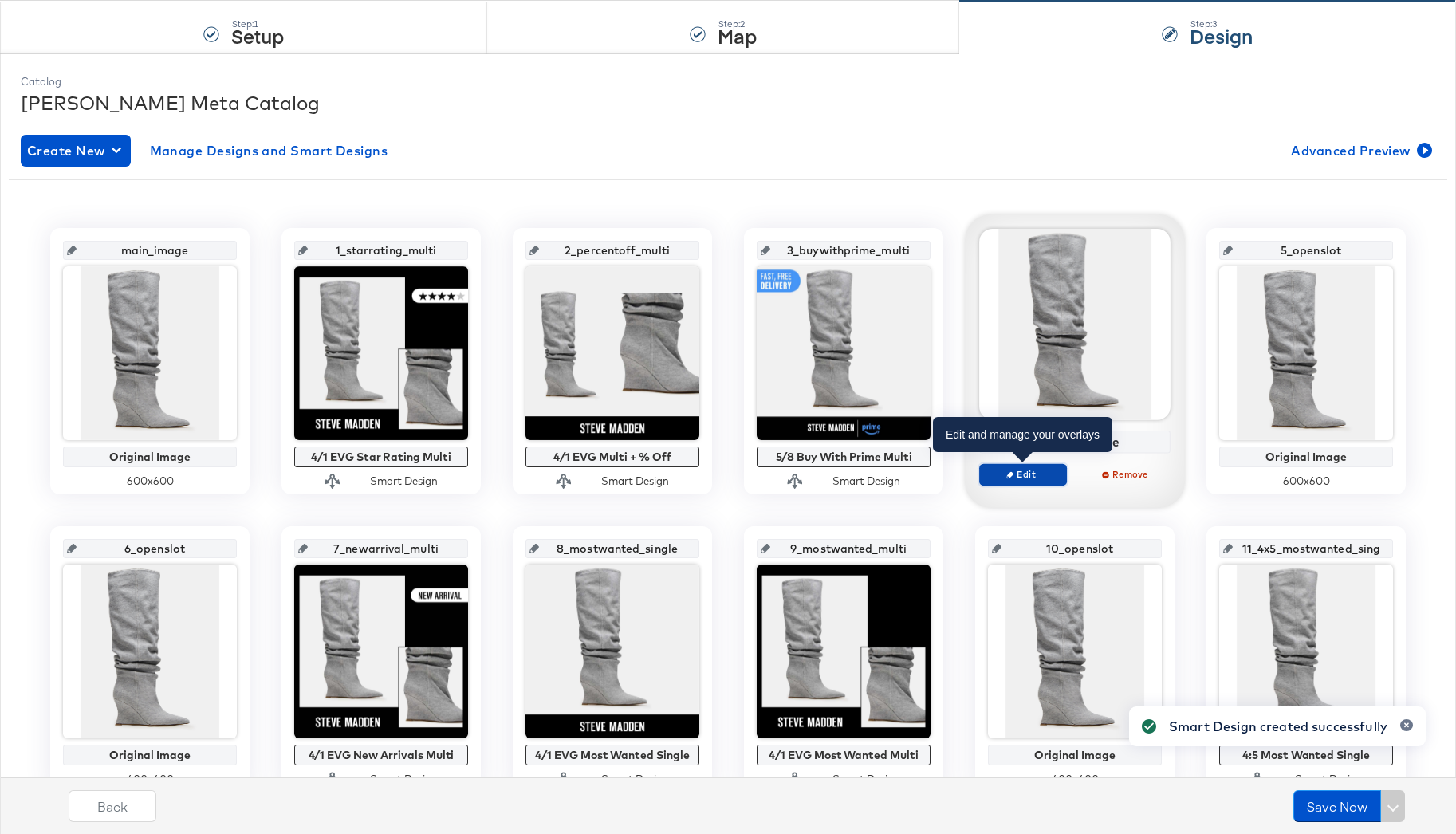
click at [1015, 479] on span "Edit" at bounding box center [1023, 474] width 74 height 12
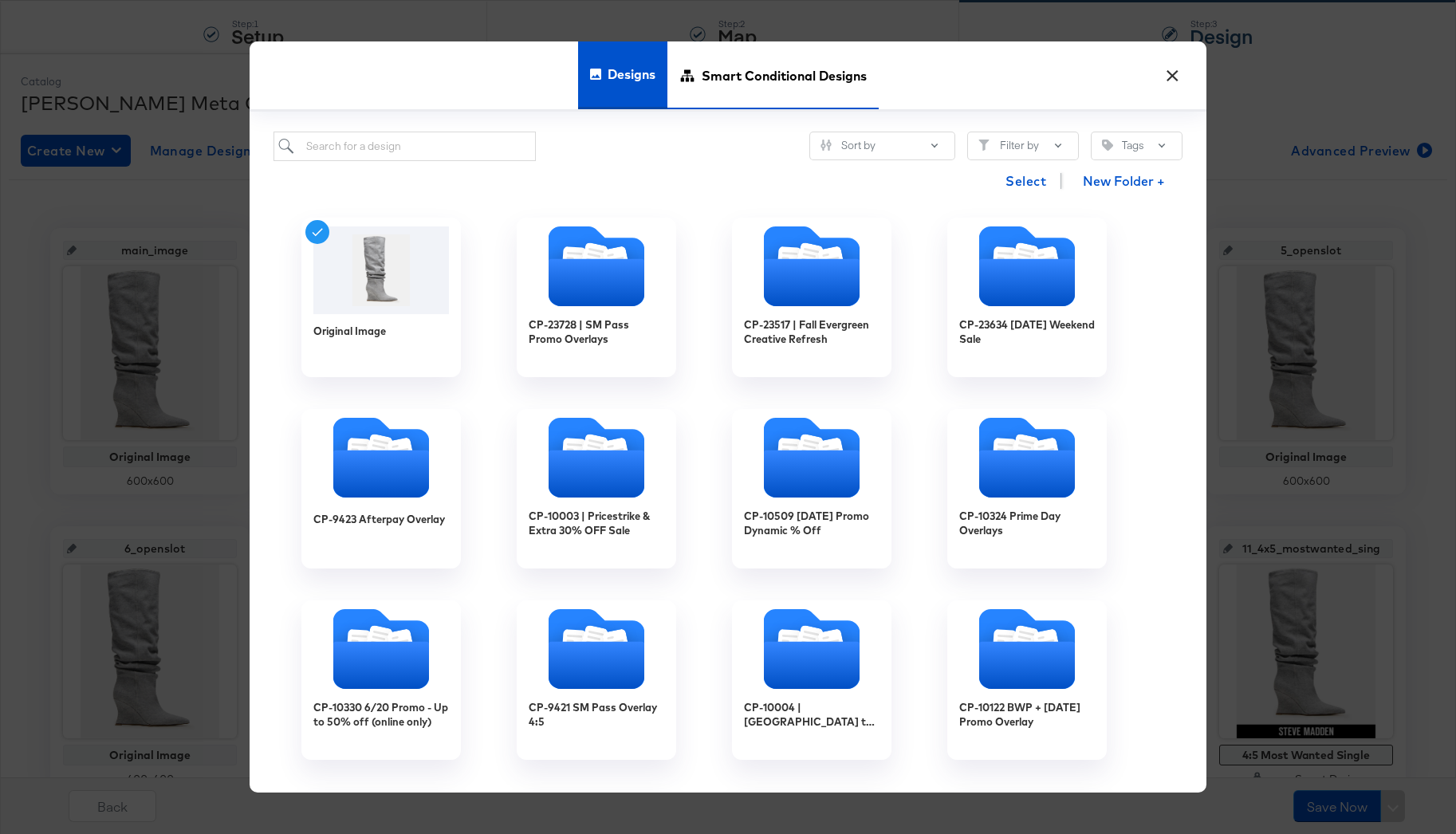
click at [713, 100] on span "Smart Conditional Designs" at bounding box center [784, 76] width 165 height 70
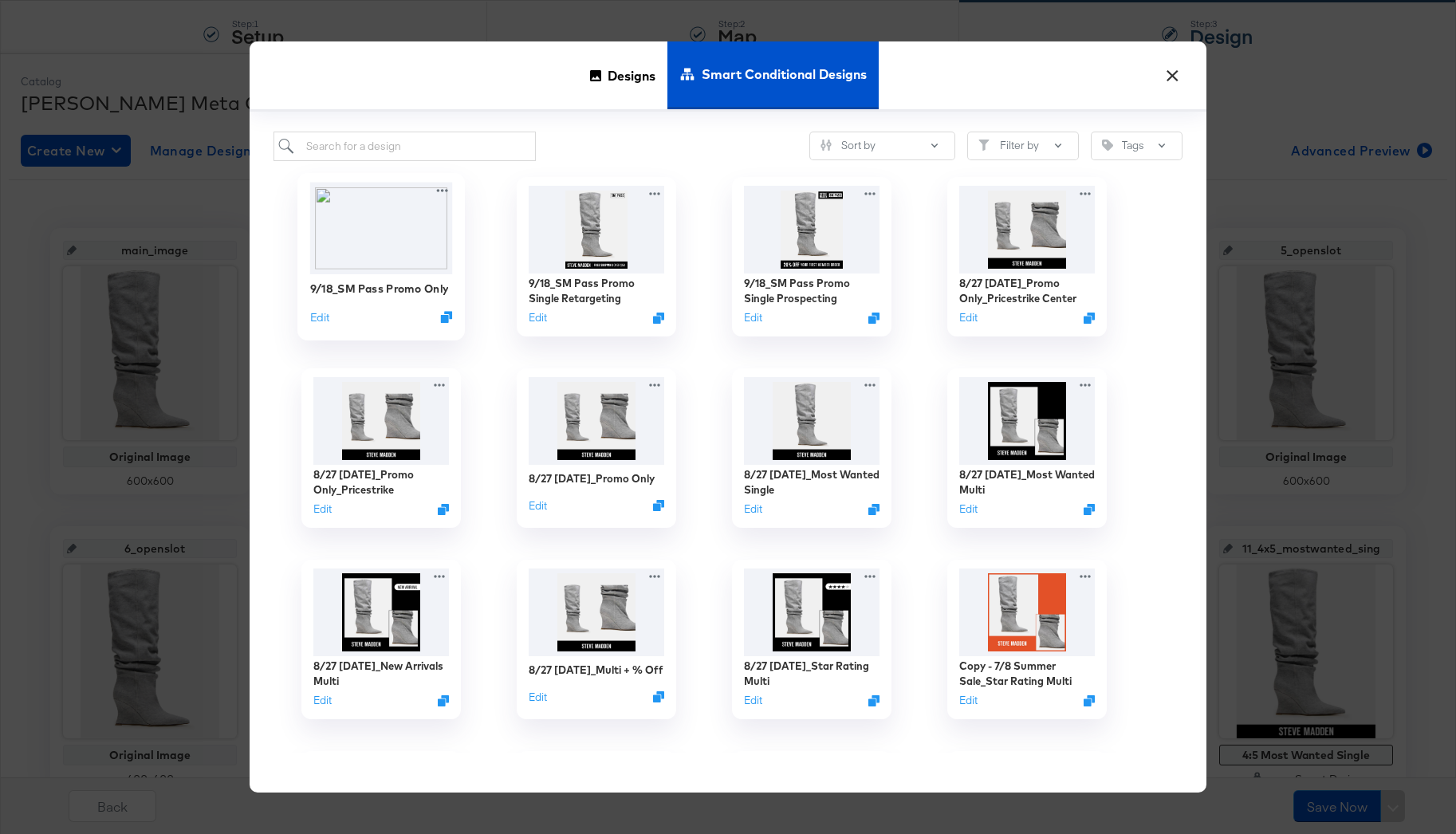
click at [402, 241] on img at bounding box center [381, 228] width 142 height 92
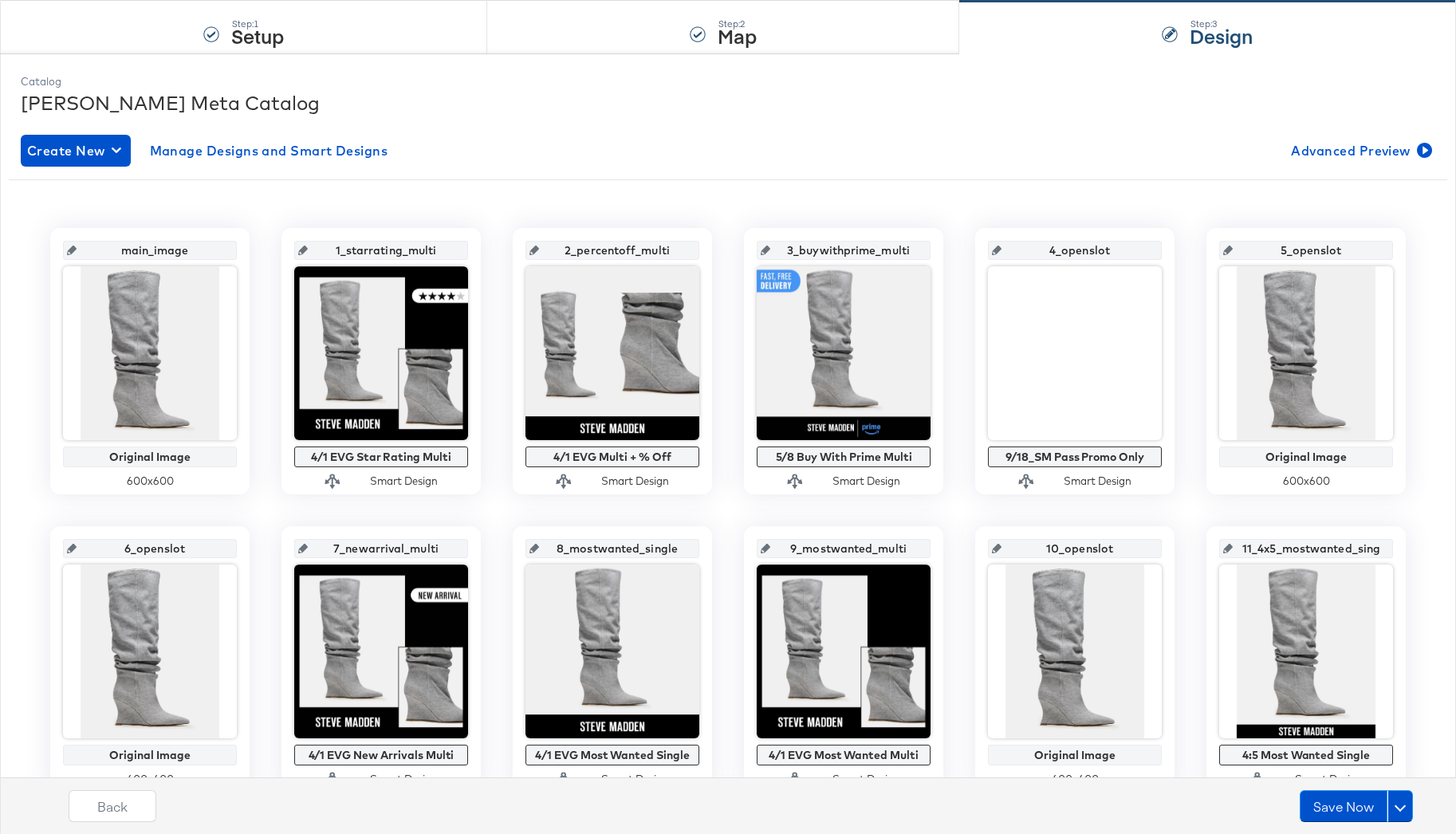
click at [1063, 252] on input "4_openslot" at bounding box center [1079, 244] width 156 height 43
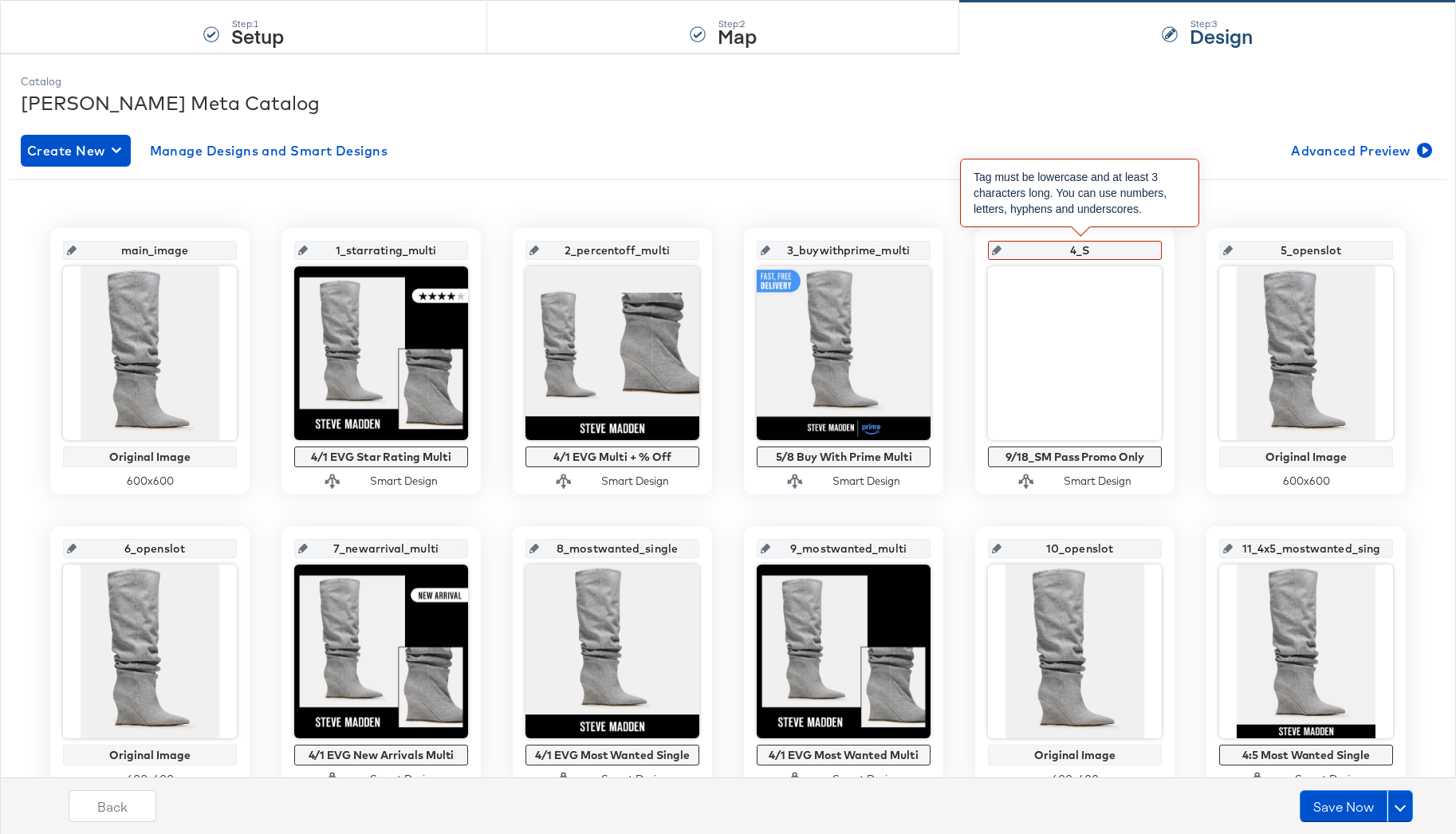
type input "4_"
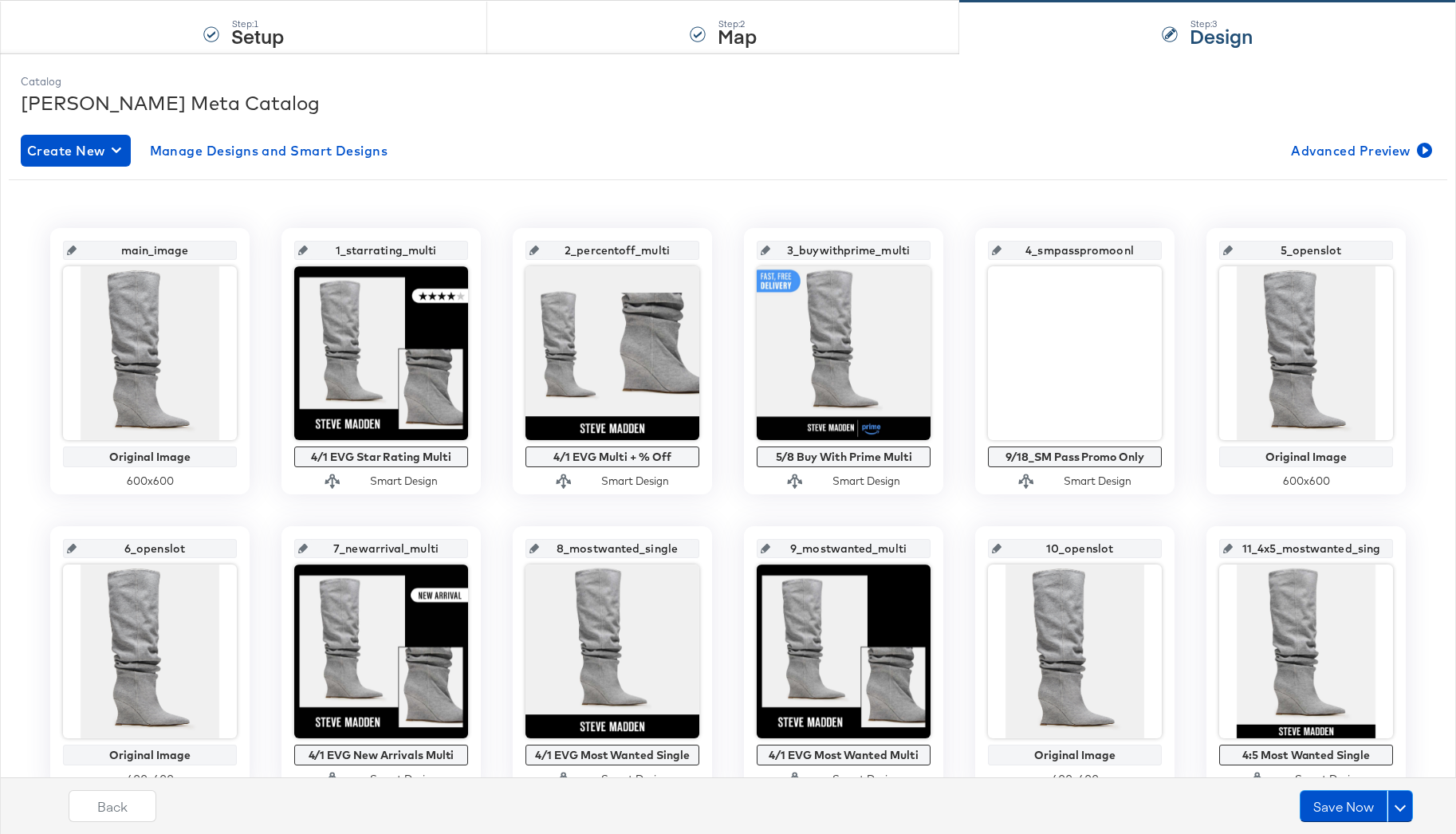
type input "4_smpasspromoonly"
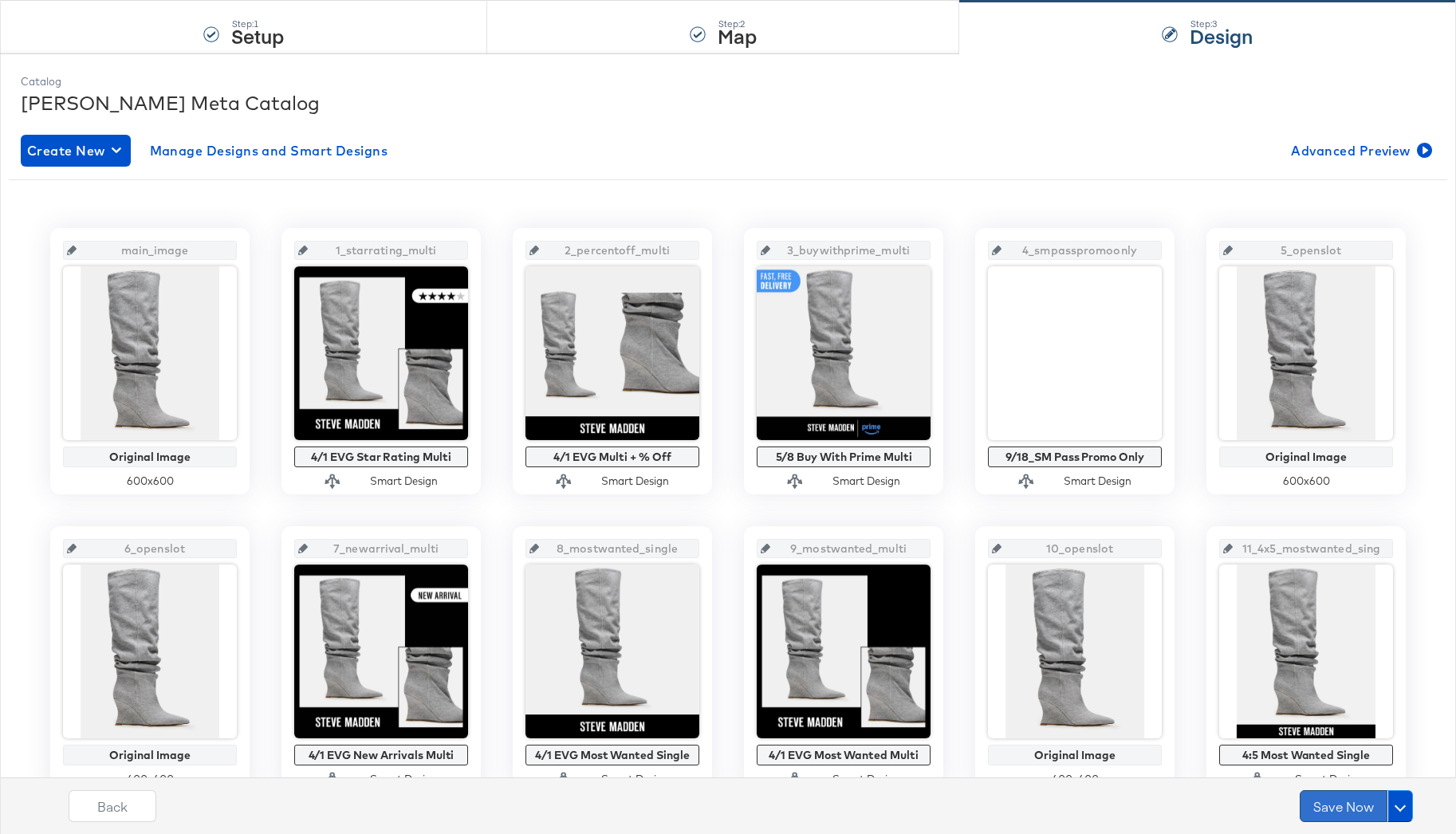
click at [1338, 799] on button "Save Now" at bounding box center [1344, 806] width 88 height 32
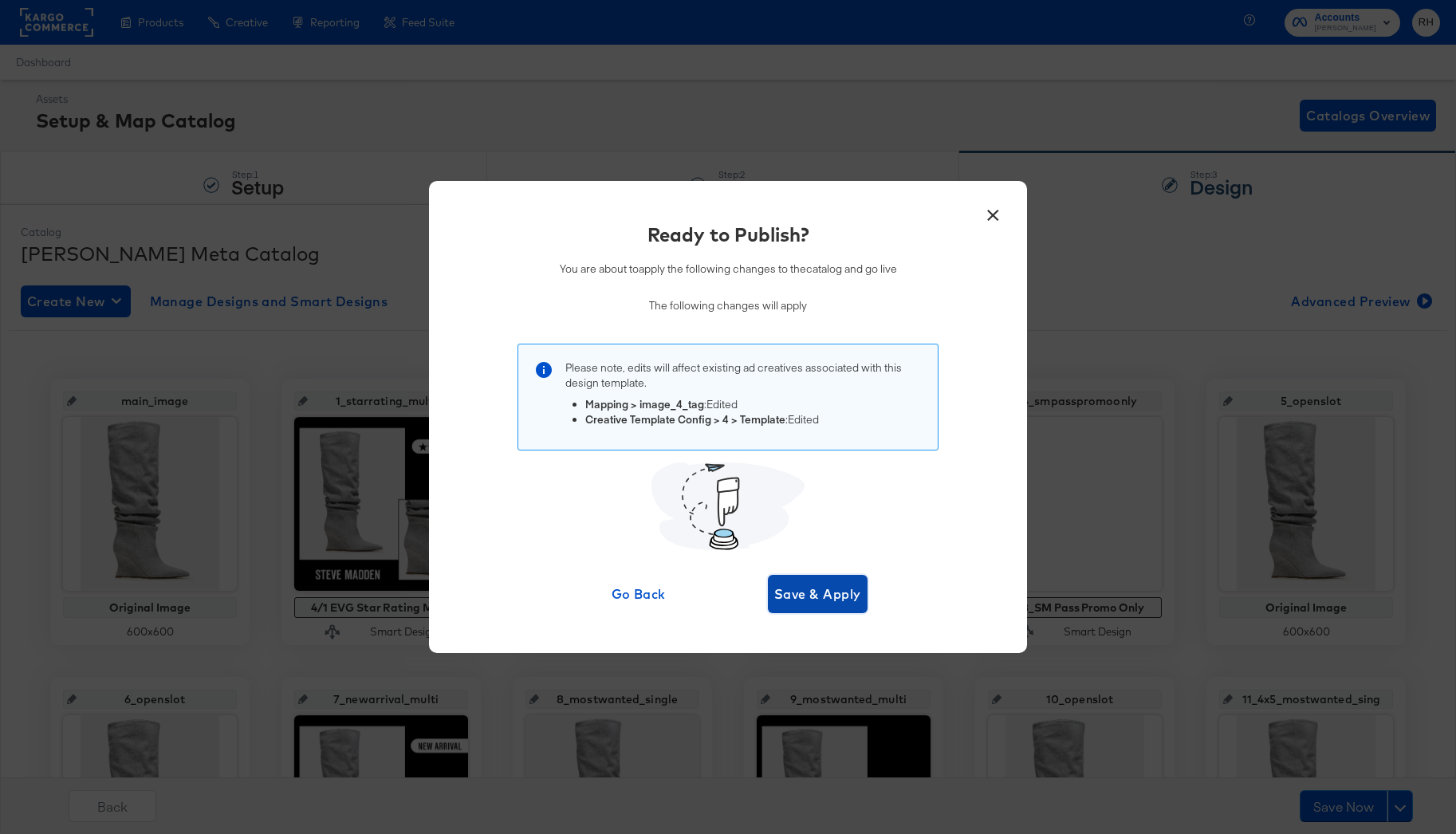
click at [812, 583] on span "Save & Apply" at bounding box center [818, 594] width 87 height 22
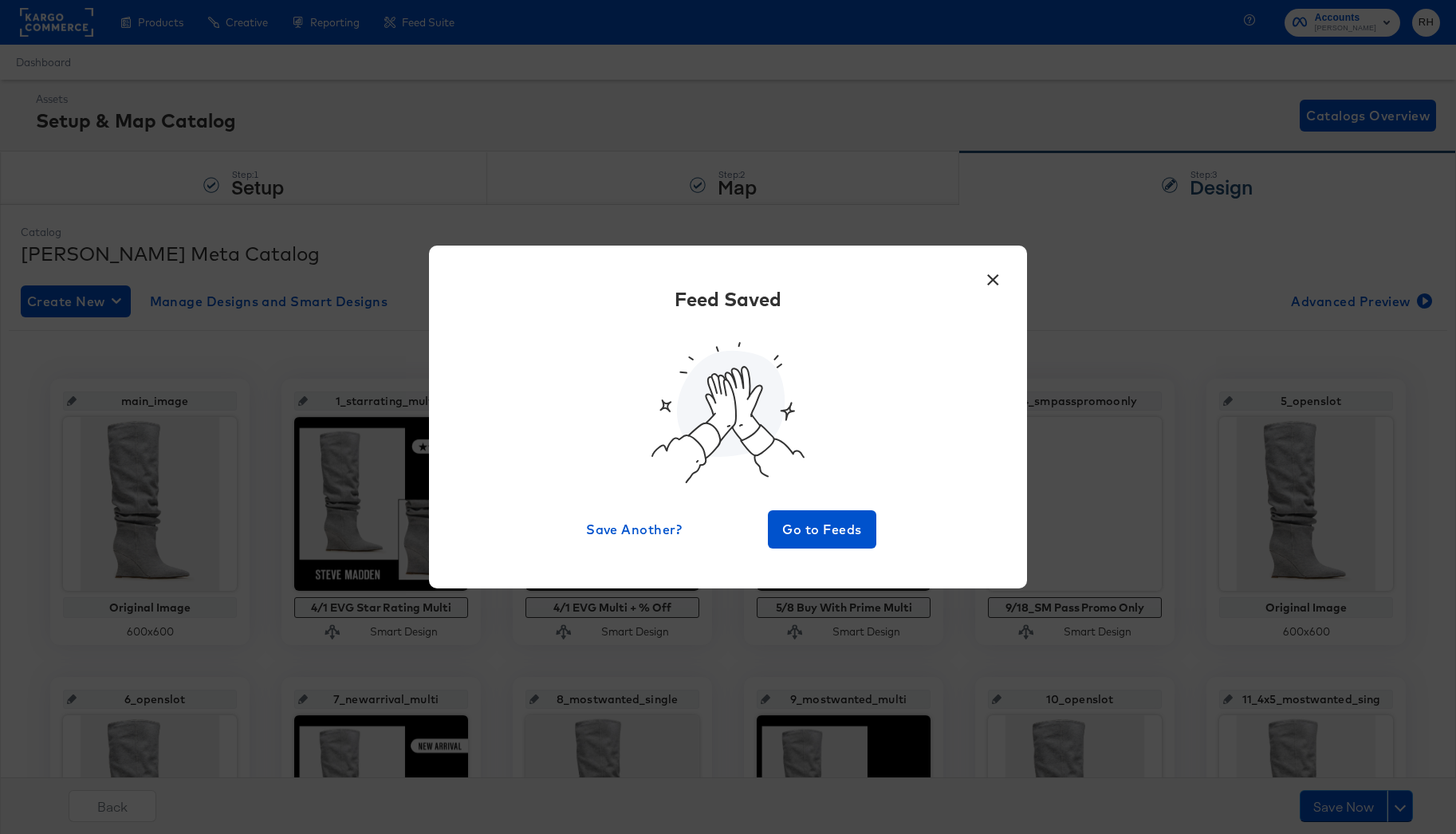
click at [994, 281] on button "×" at bounding box center [993, 276] width 29 height 29
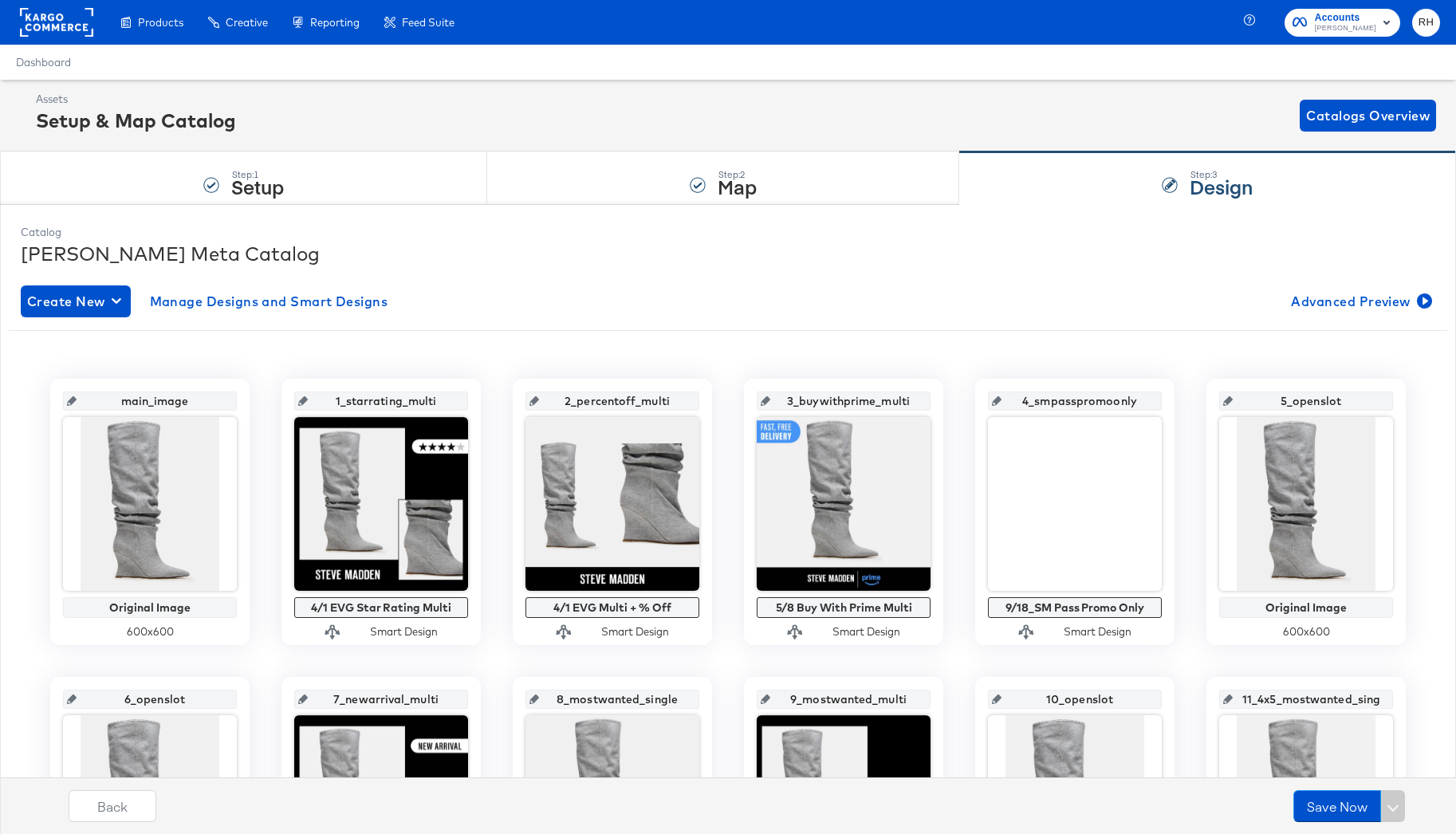
click at [75, 27] on rect at bounding box center [57, 22] width 74 height 29
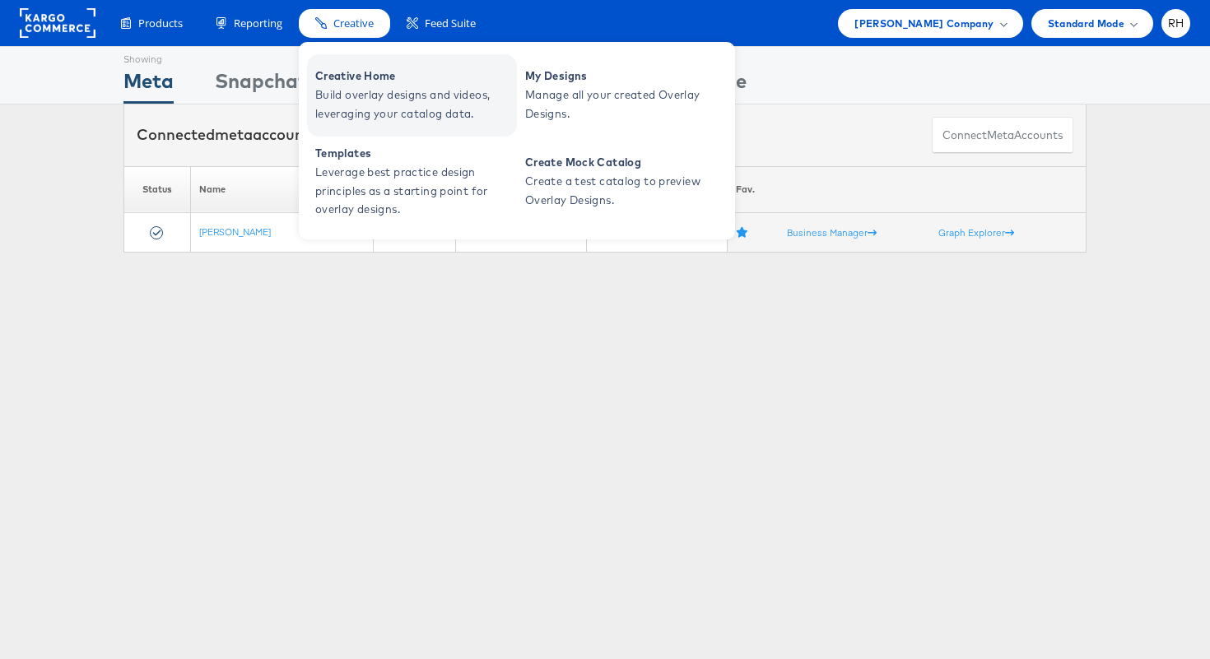
click at [357, 80] on span "Creative Home" at bounding box center [414, 76] width 198 height 19
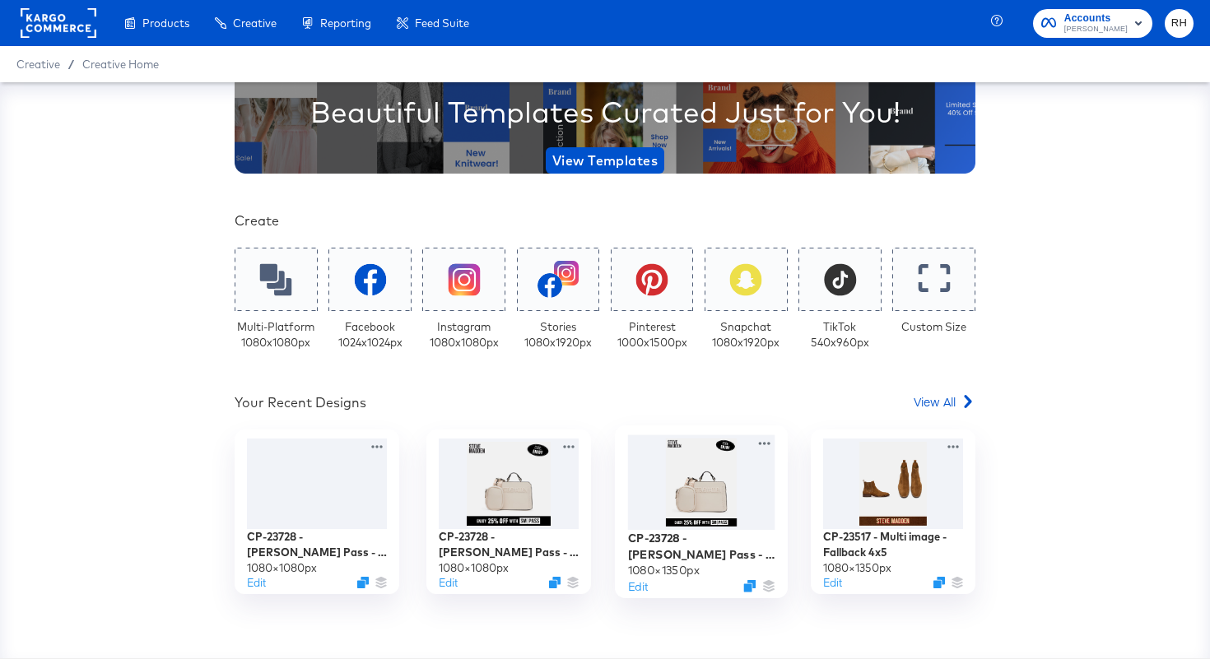
scroll to position [202, 0]
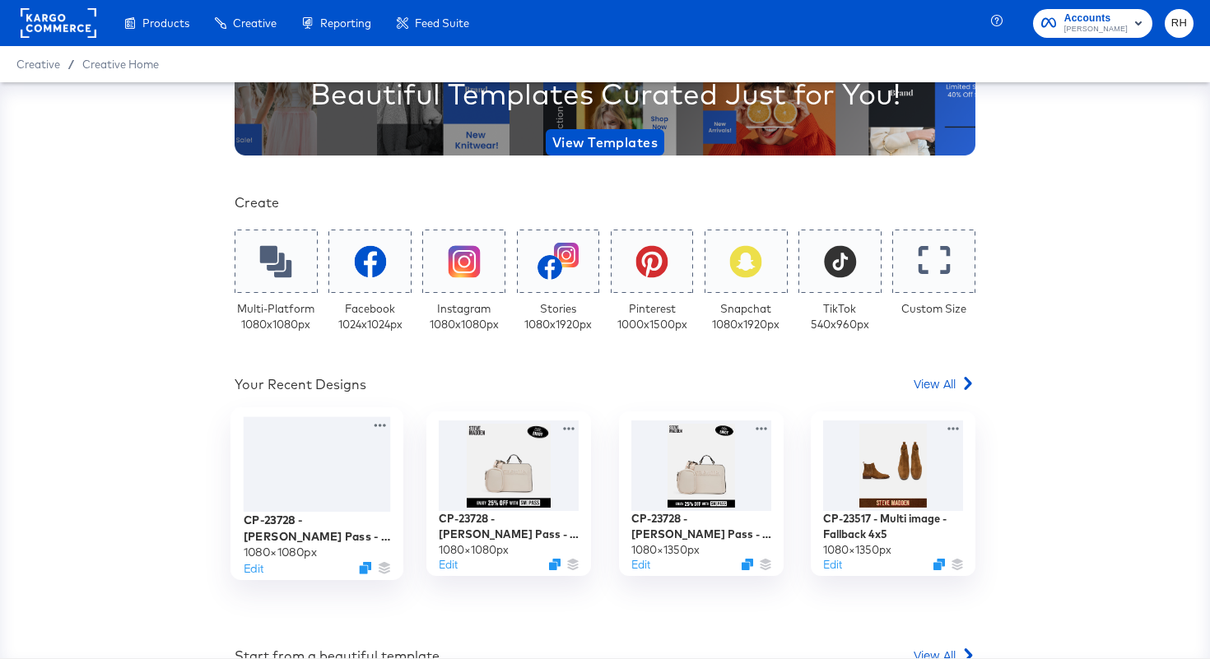
click at [317, 472] on div at bounding box center [317, 464] width 147 height 95
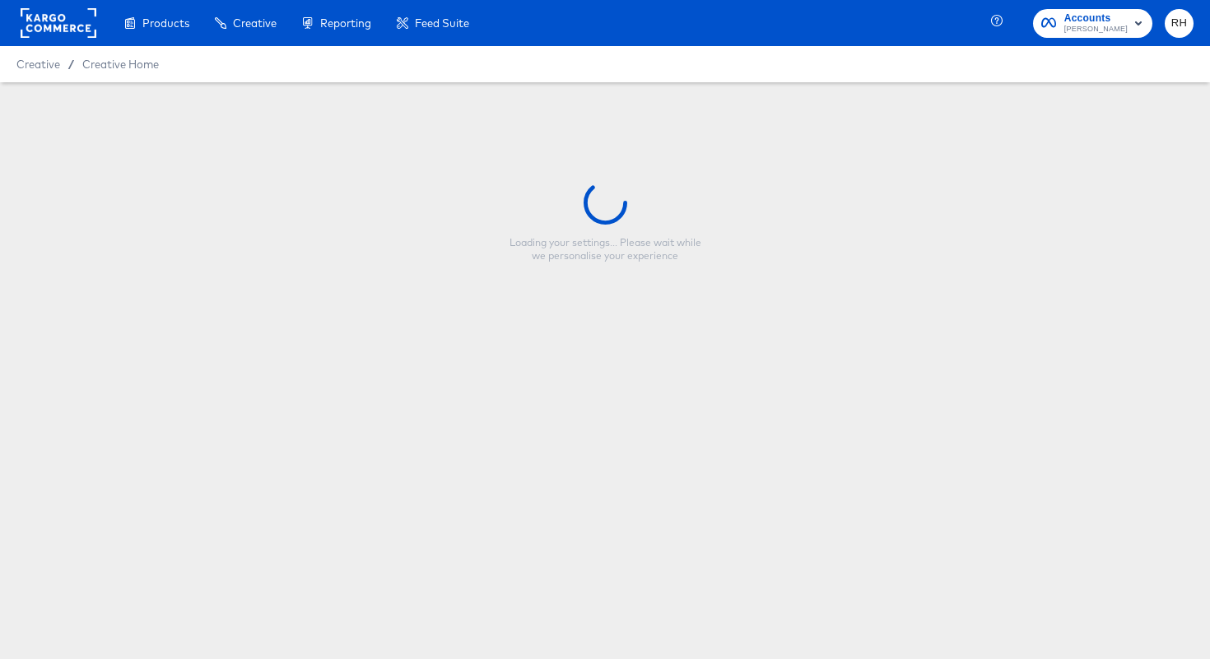
type input "CP-23728 - [PERSON_NAME] Pass - Multi Image - 1/1"
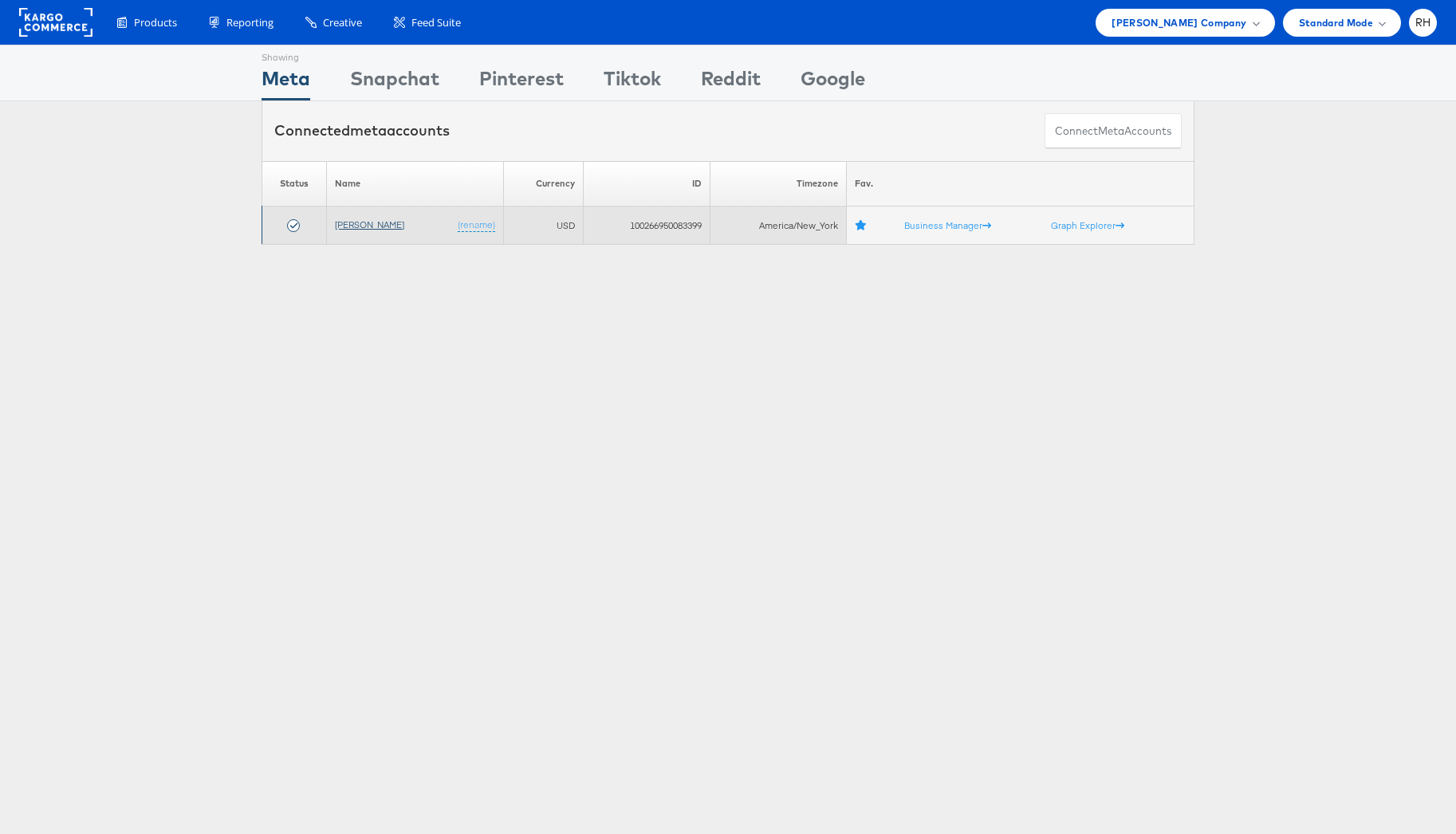
click at [347, 222] on link "[PERSON_NAME]" at bounding box center [370, 225] width 70 height 12
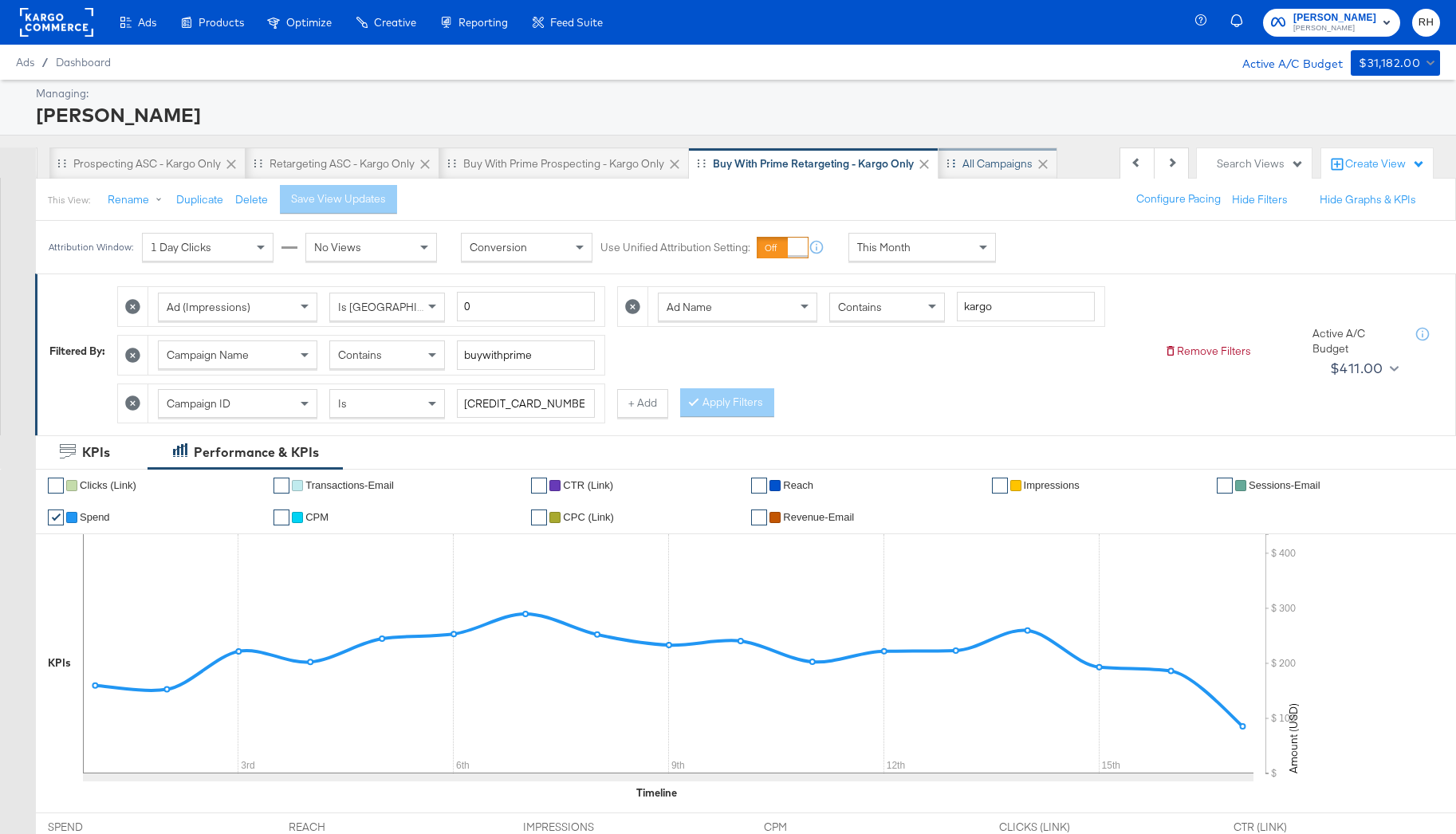
click at [977, 170] on div "All Campaigns" at bounding box center [998, 164] width 70 height 15
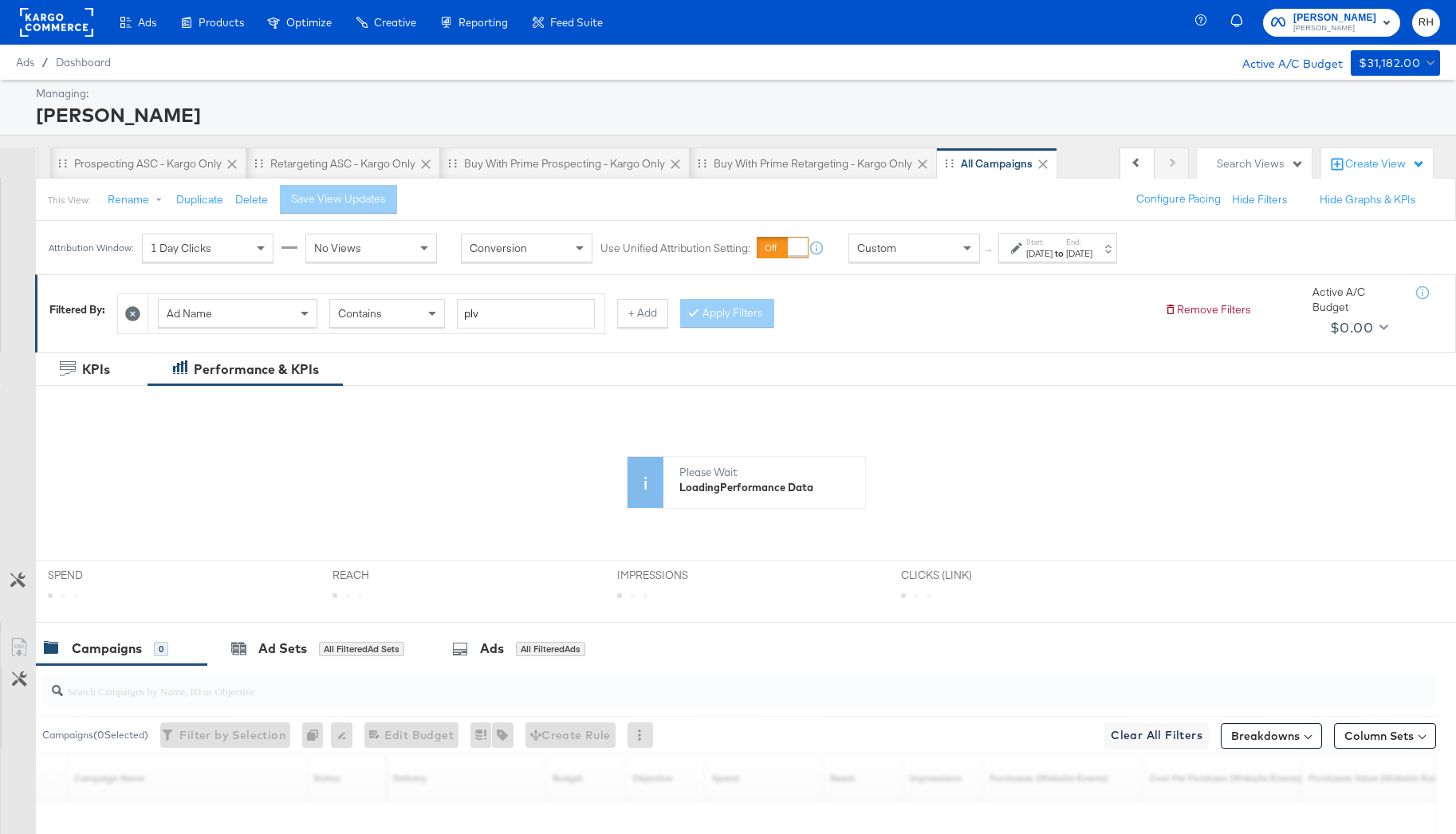
scroll to position [0, 96]
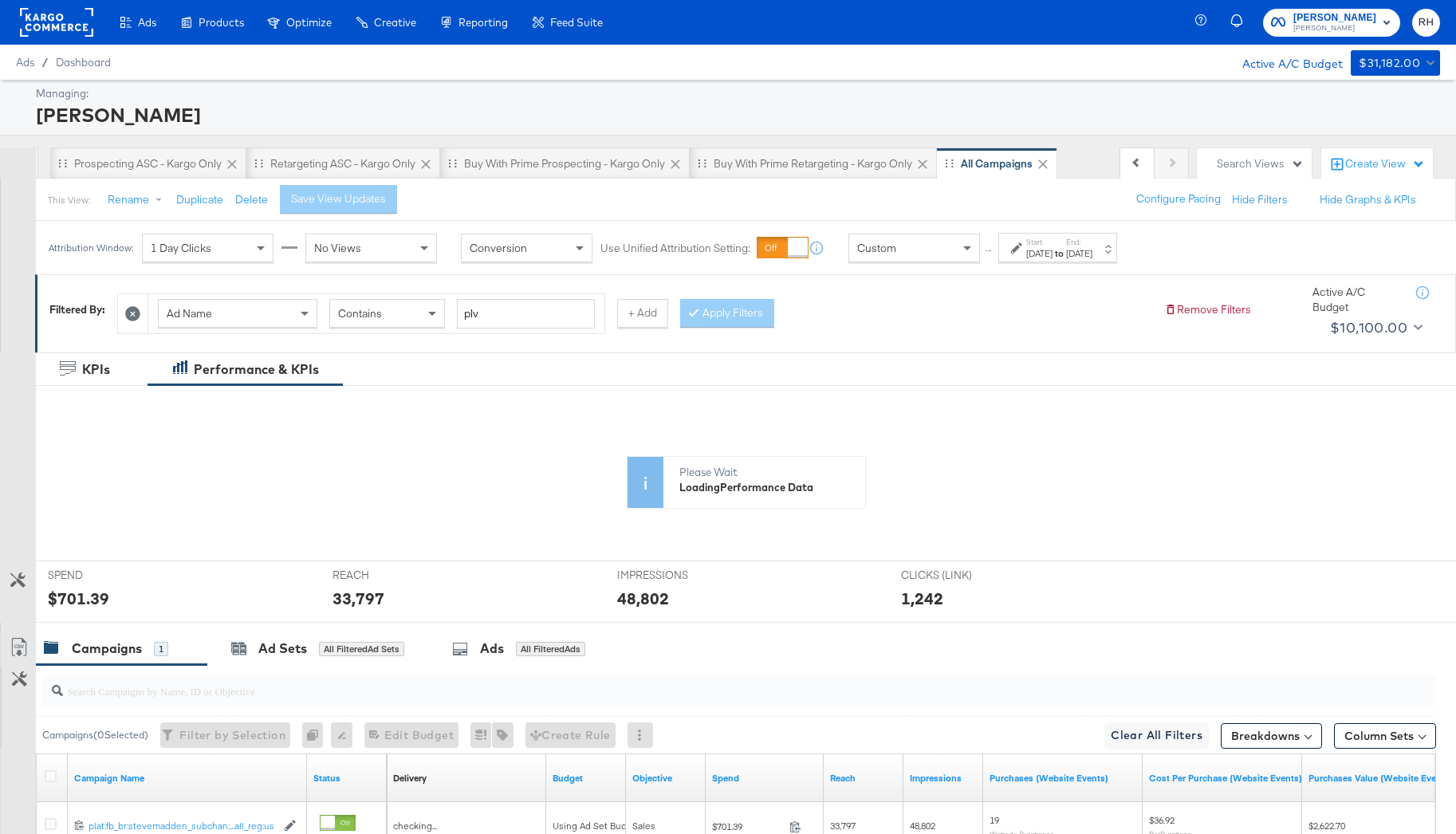
click at [287, 318] on div "Ad Name" at bounding box center [237, 314] width 158 height 27
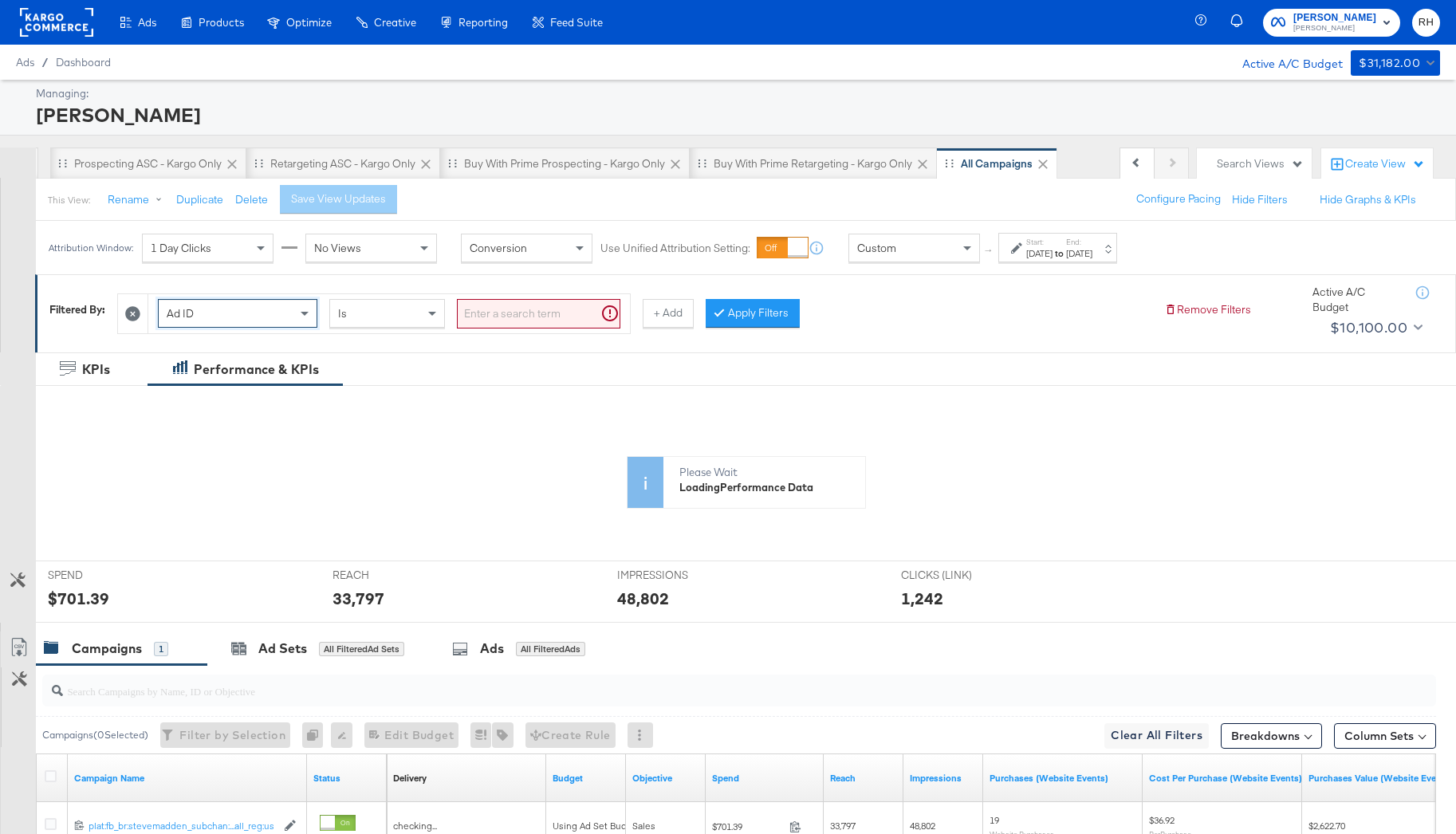
click at [484, 312] on input "search" at bounding box center [539, 314] width 164 height 29
paste input "6856669193463"
type input "6856669193463"
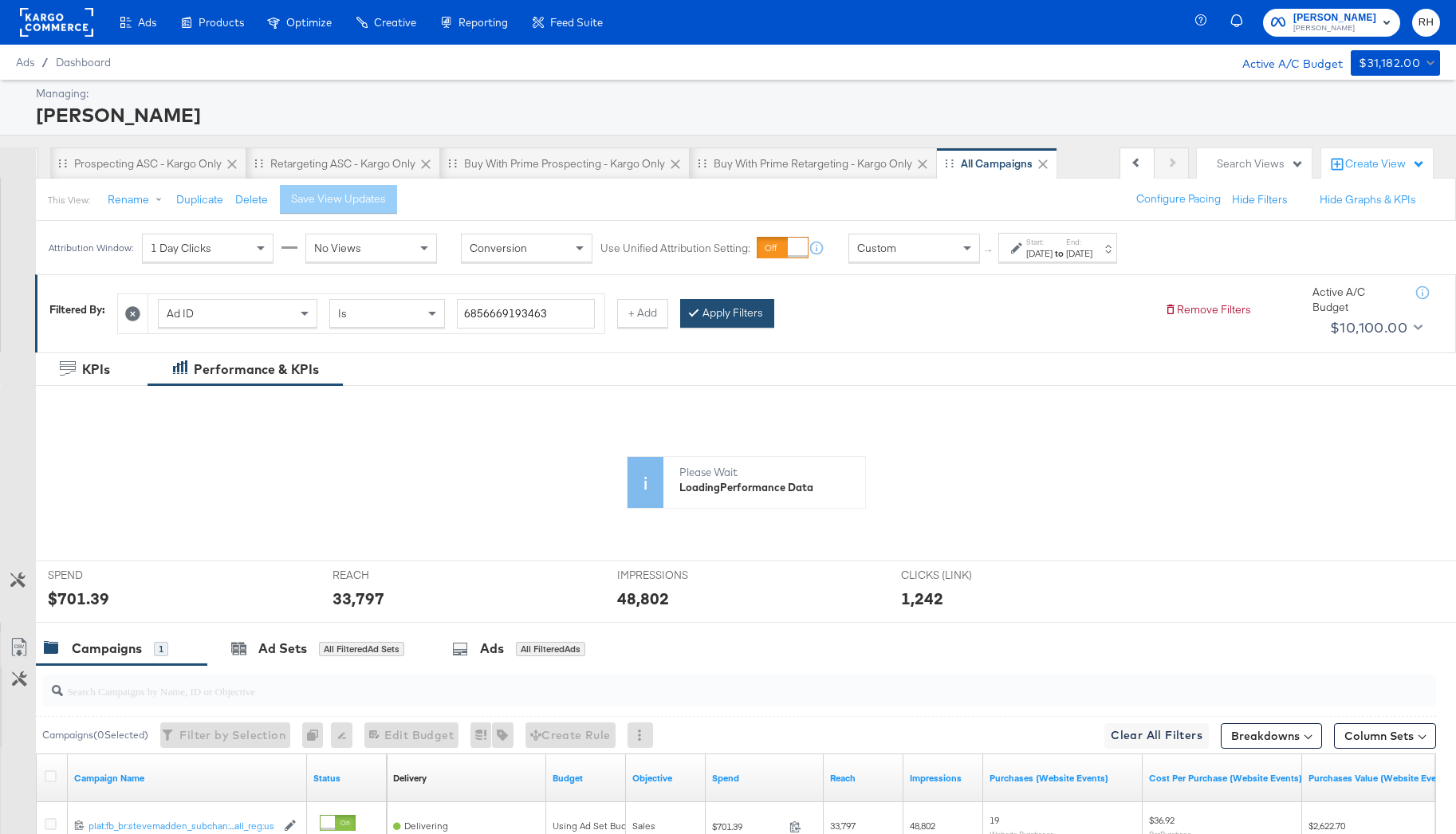
click at [717, 308] on button "Apply Filters" at bounding box center [727, 314] width 94 height 29
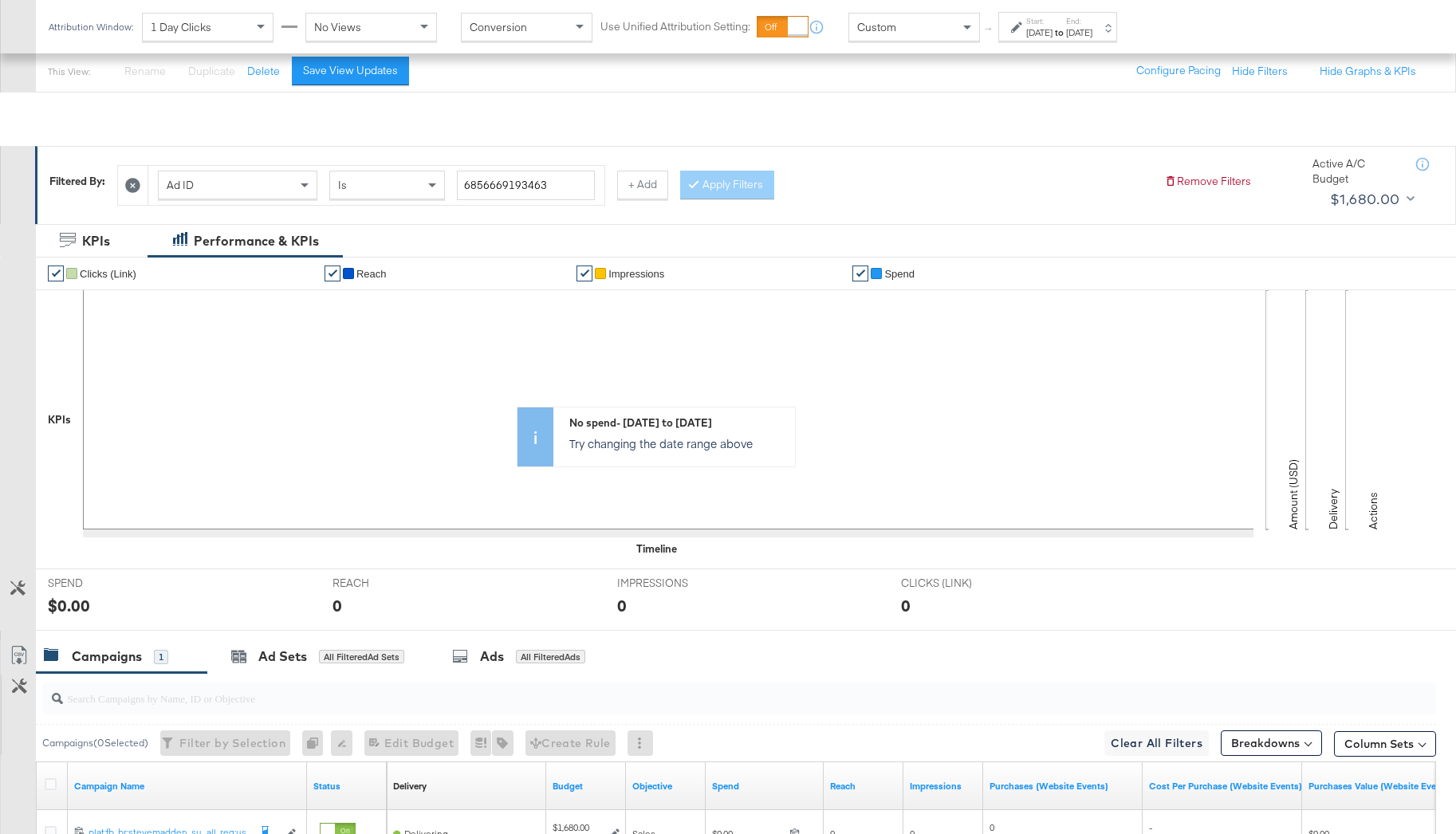
scroll to position [318, 0]
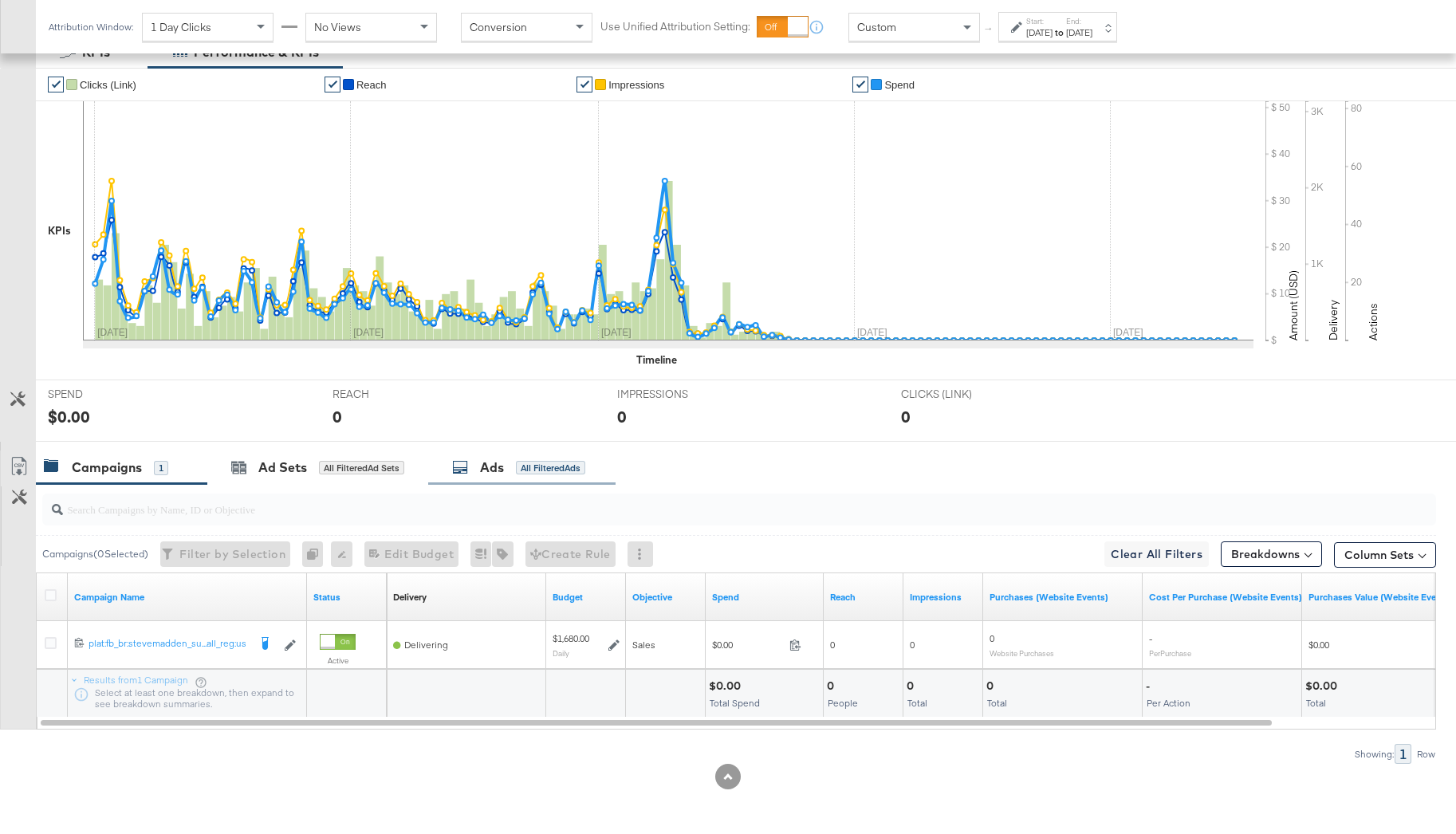
click at [489, 474] on div "Ads" at bounding box center [492, 467] width 24 height 18
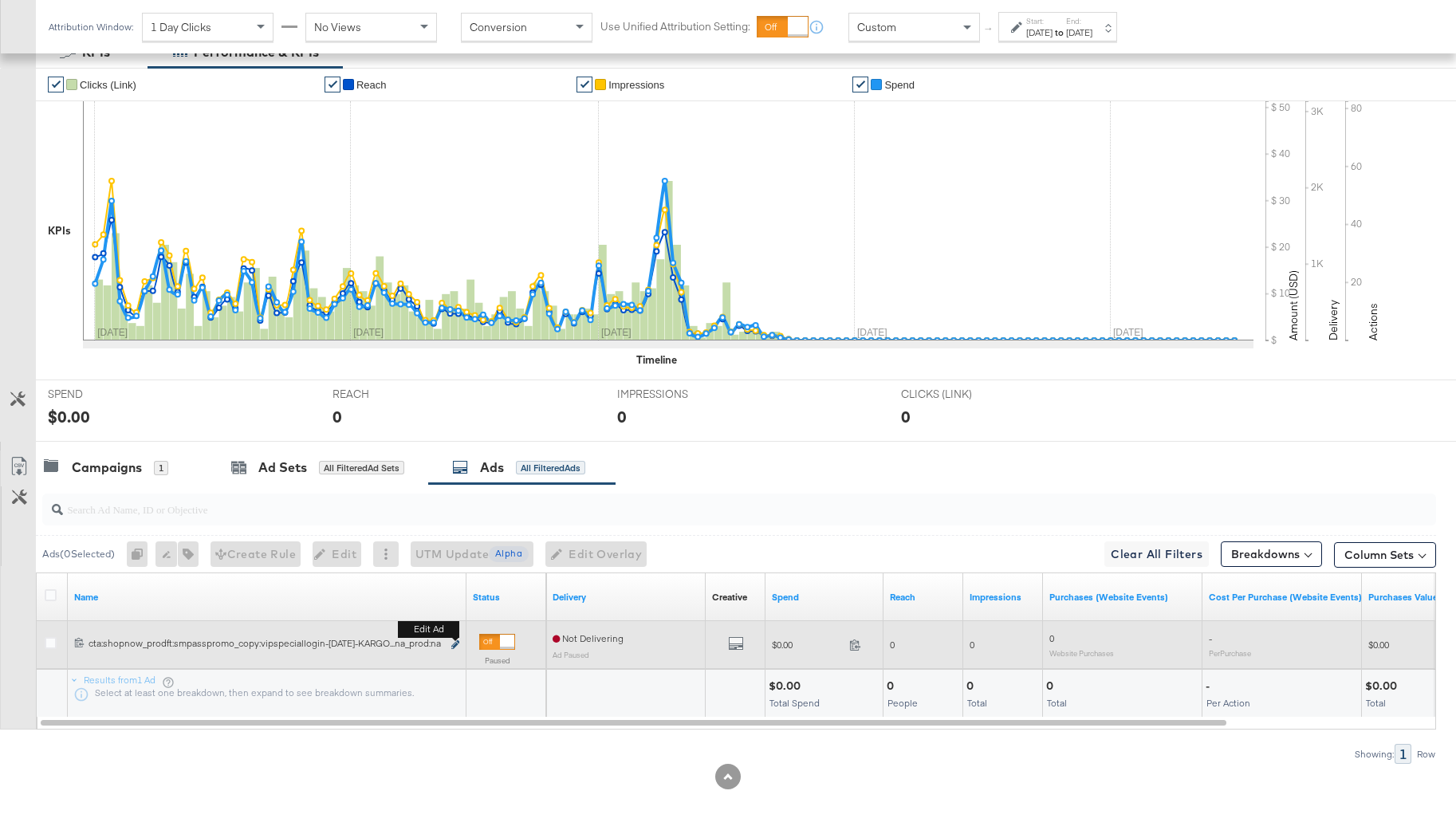
click at [457, 646] on icon "link" at bounding box center [455, 644] width 8 height 9
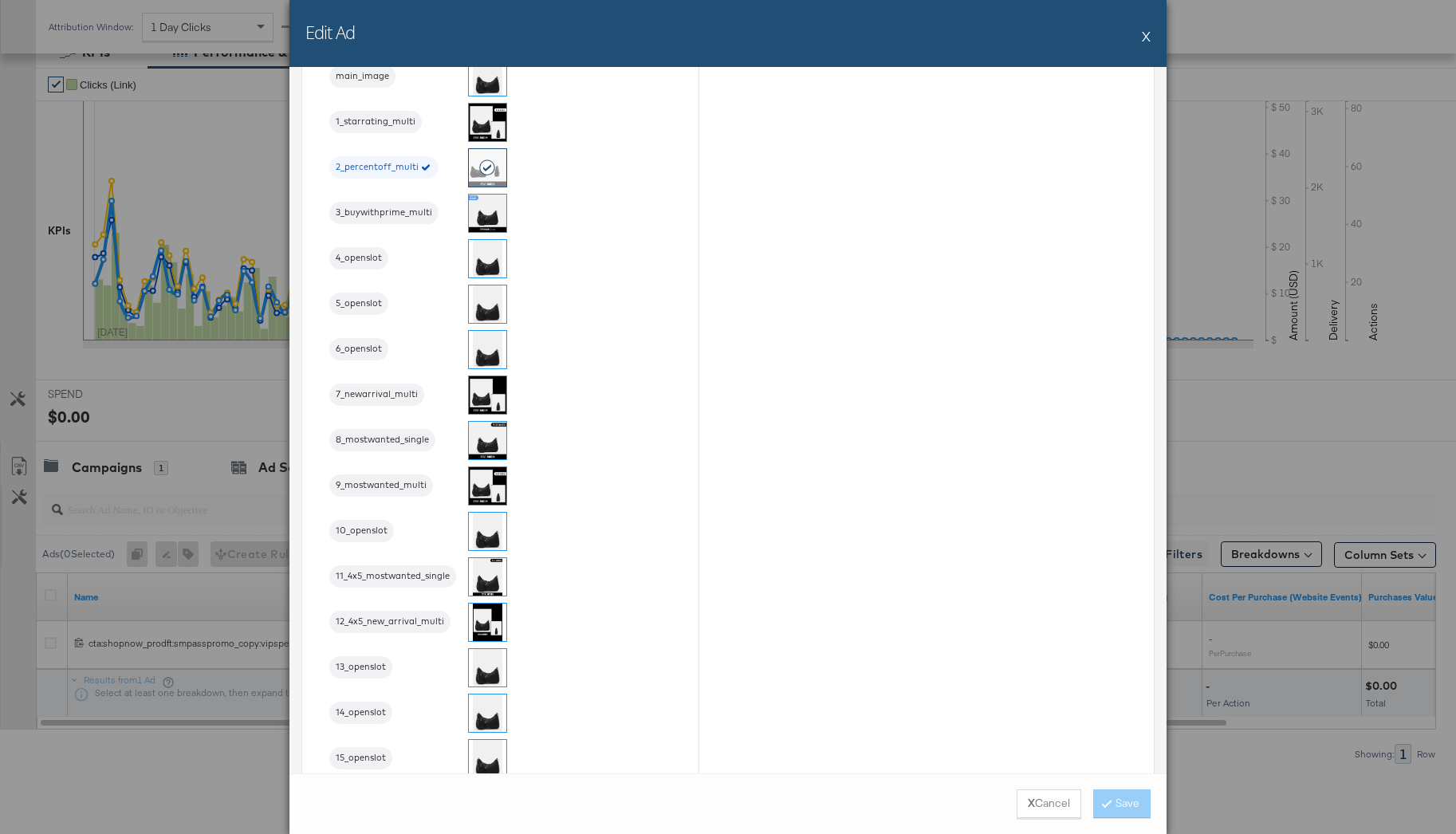
scroll to position [1800, 0]
click at [498, 261] on img at bounding box center [487, 256] width 38 height 38
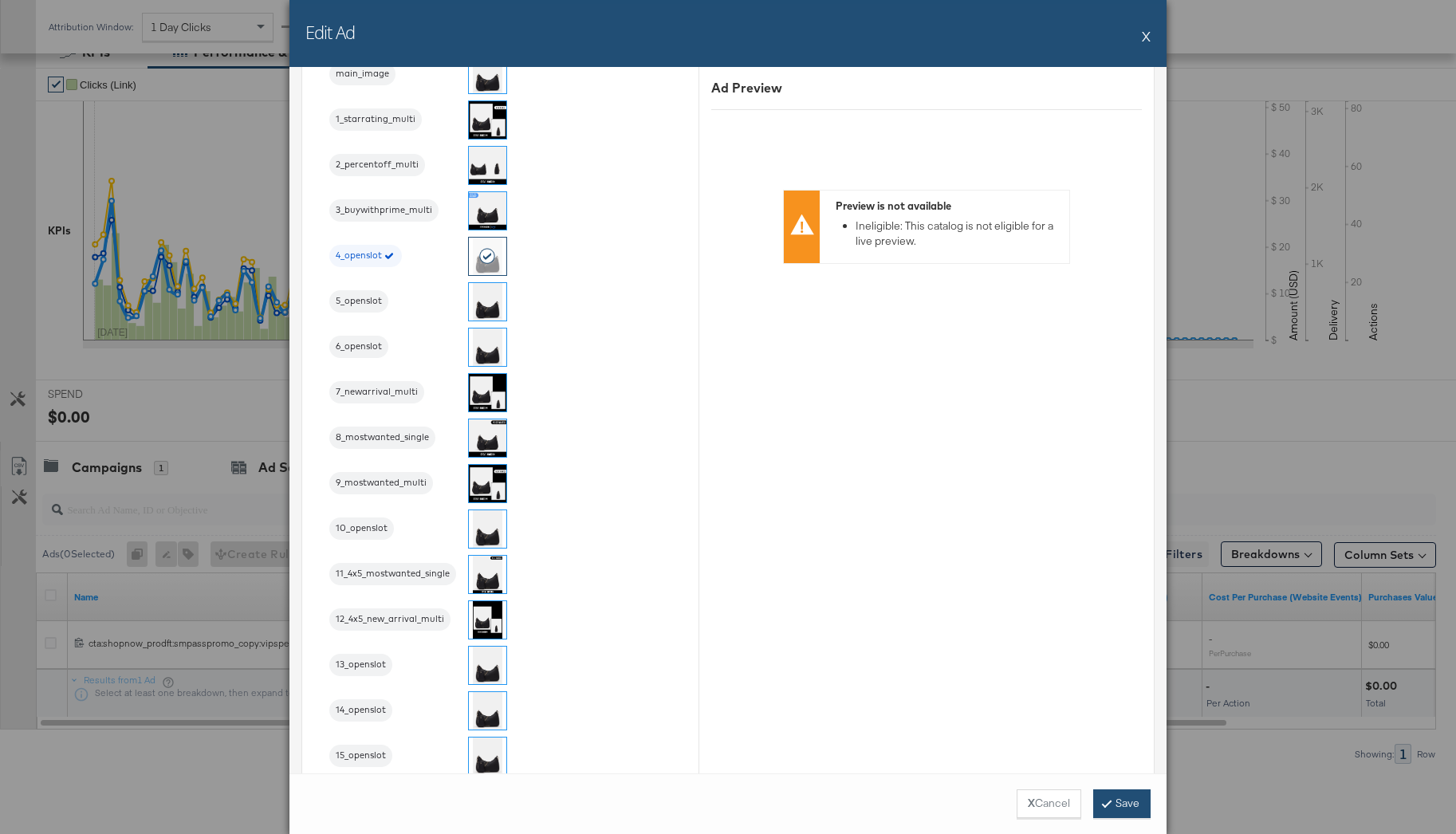
click at [1121, 812] on button "Save" at bounding box center [1122, 804] width 57 height 29
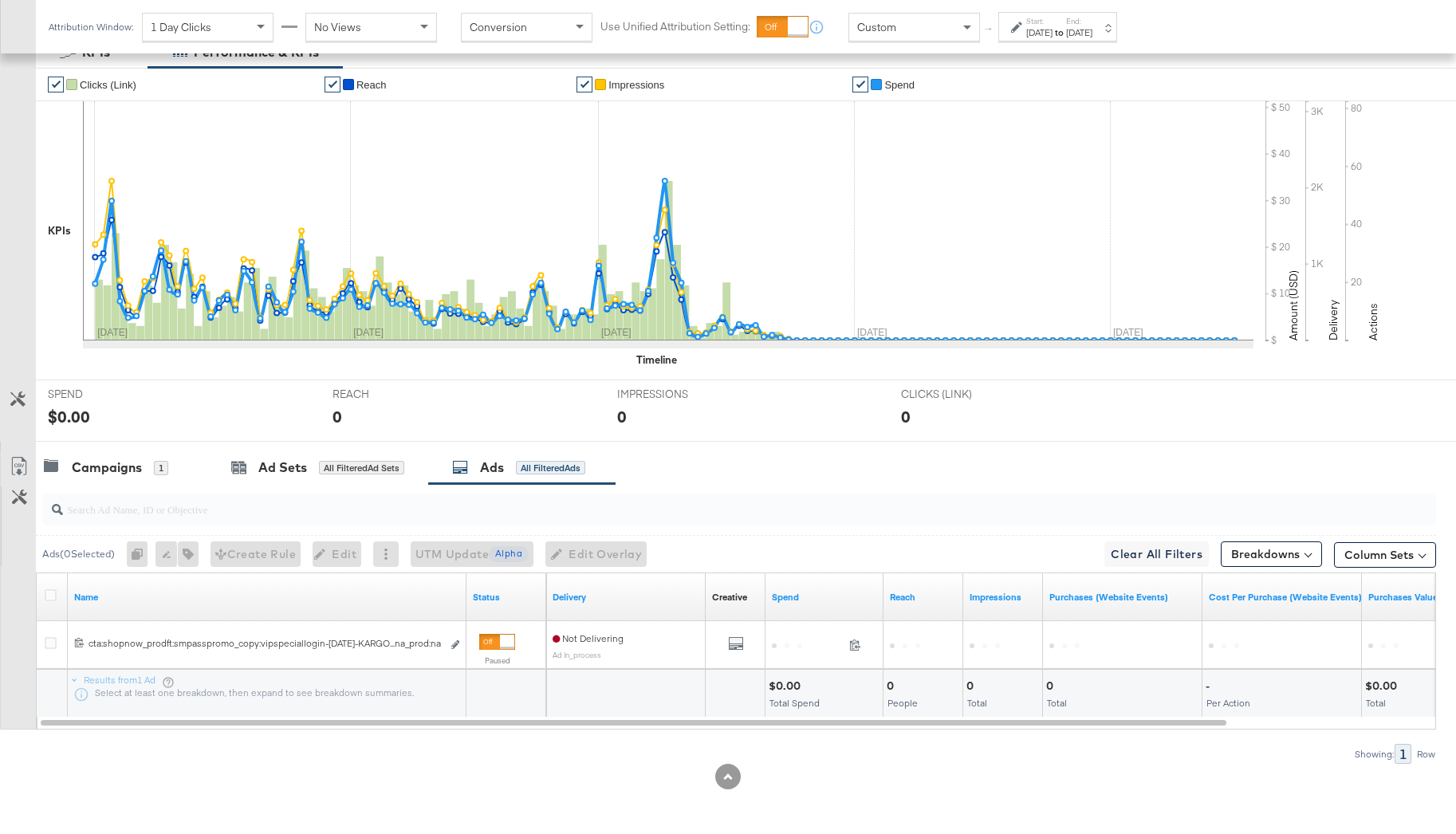
scroll to position [0, 0]
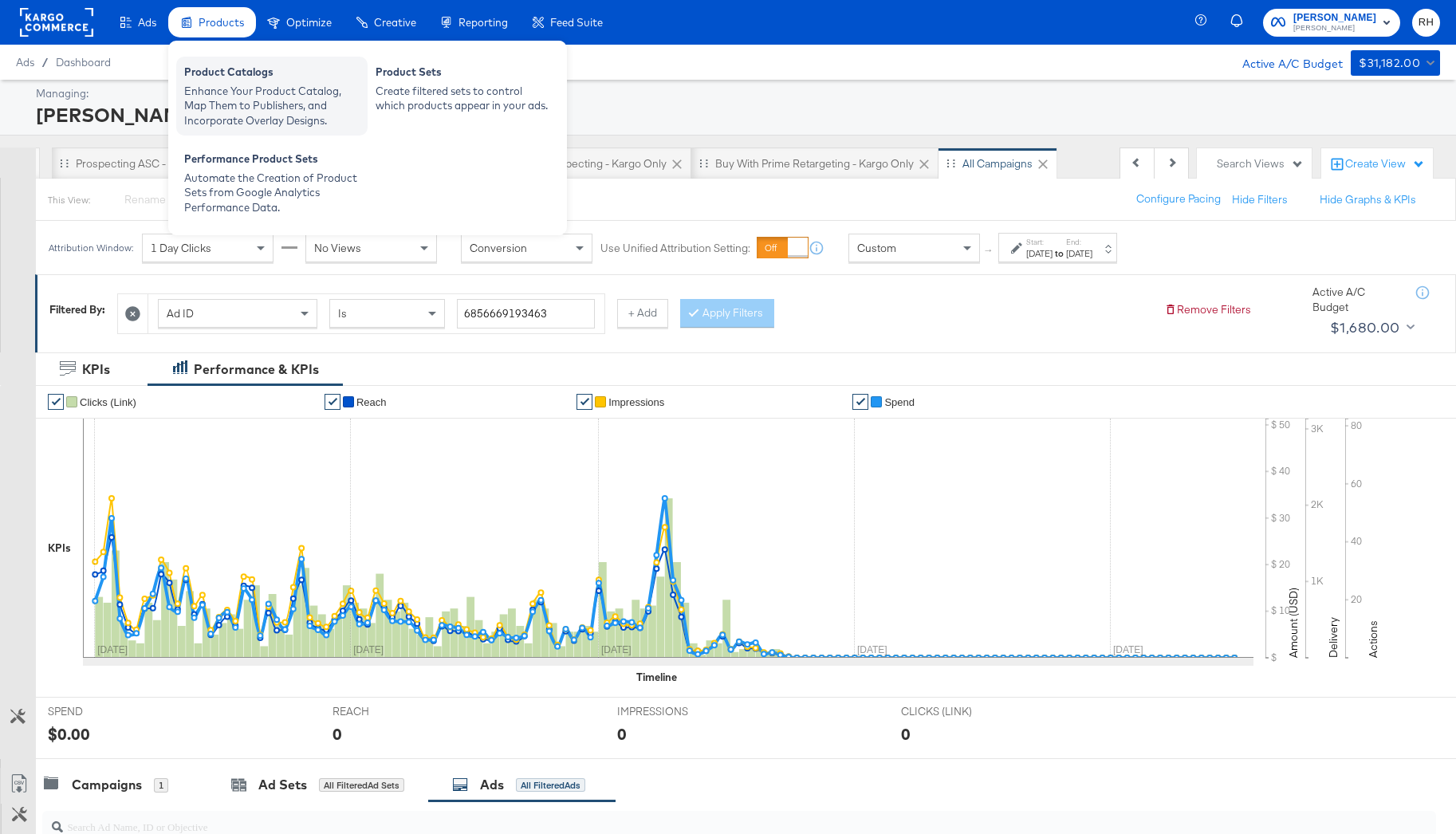
click at [213, 75] on div "Product Catalogs" at bounding box center [271, 75] width 175 height 19
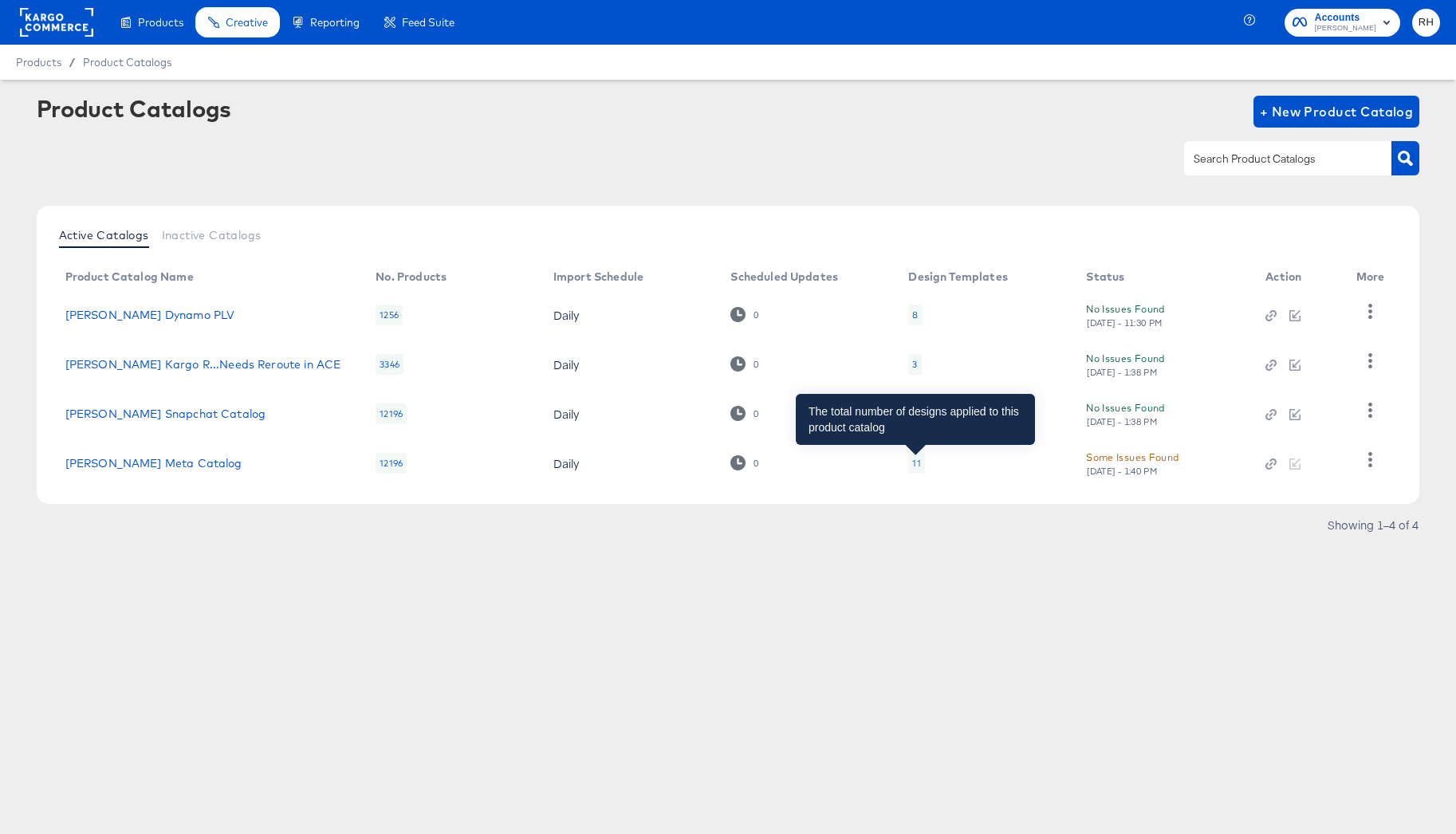
click at [913, 463] on div "11" at bounding box center [916, 463] width 8 height 13
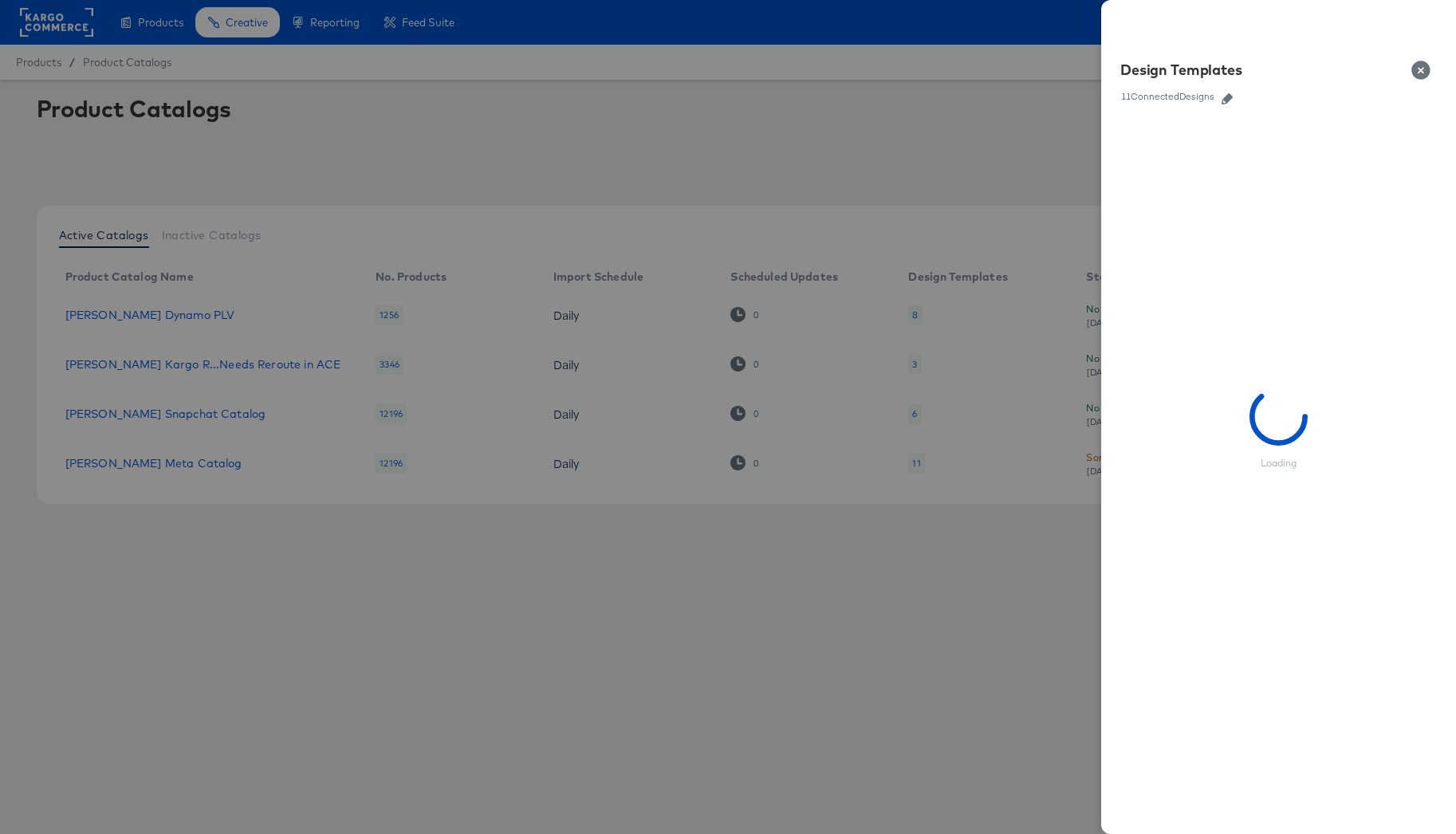
click at [1236, 94] on button "button" at bounding box center [1226, 99] width 24 height 12
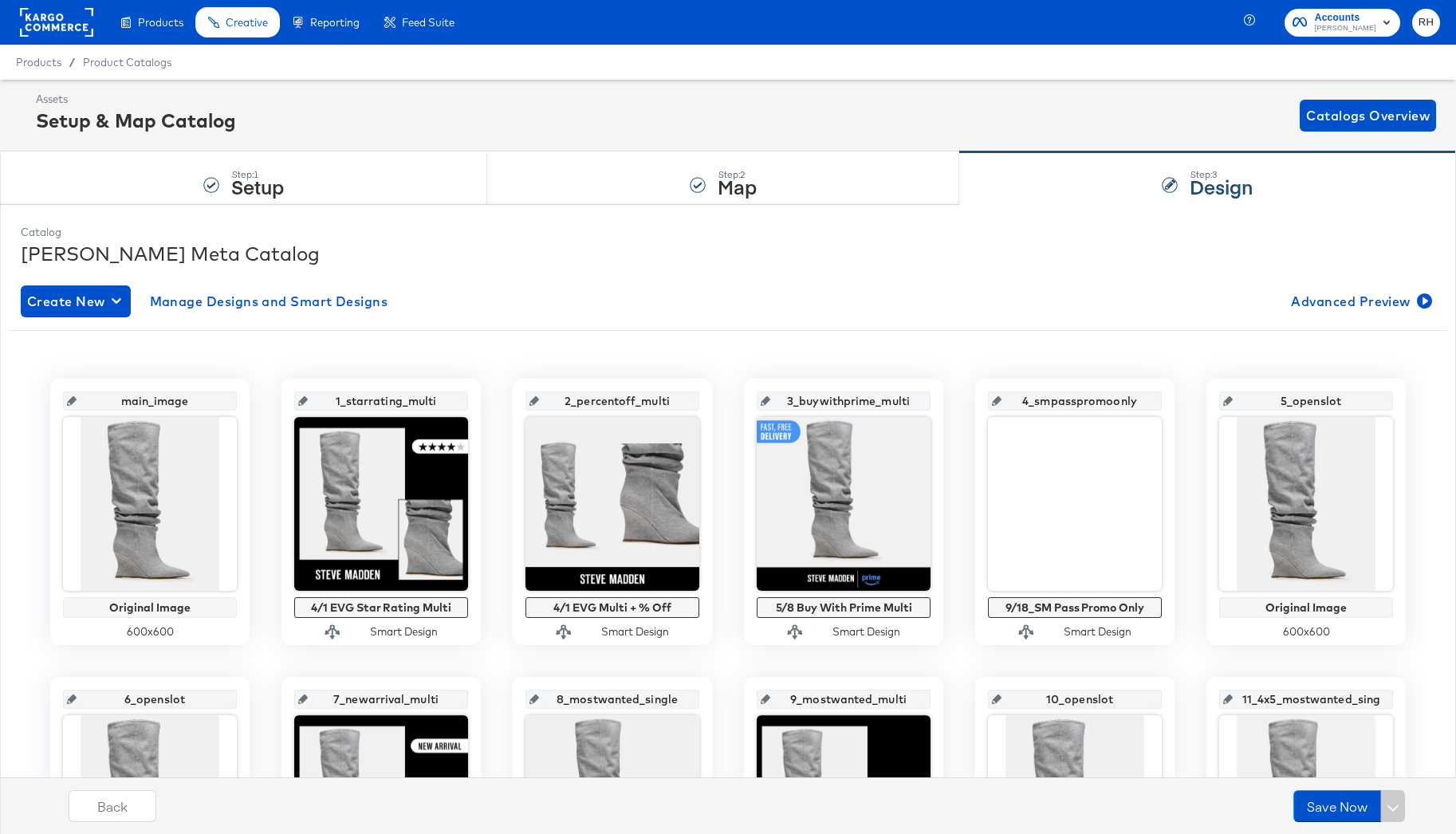
click at [1087, 394] on input "4_smpasspromoonly" at bounding box center [1079, 394] width 156 height 43
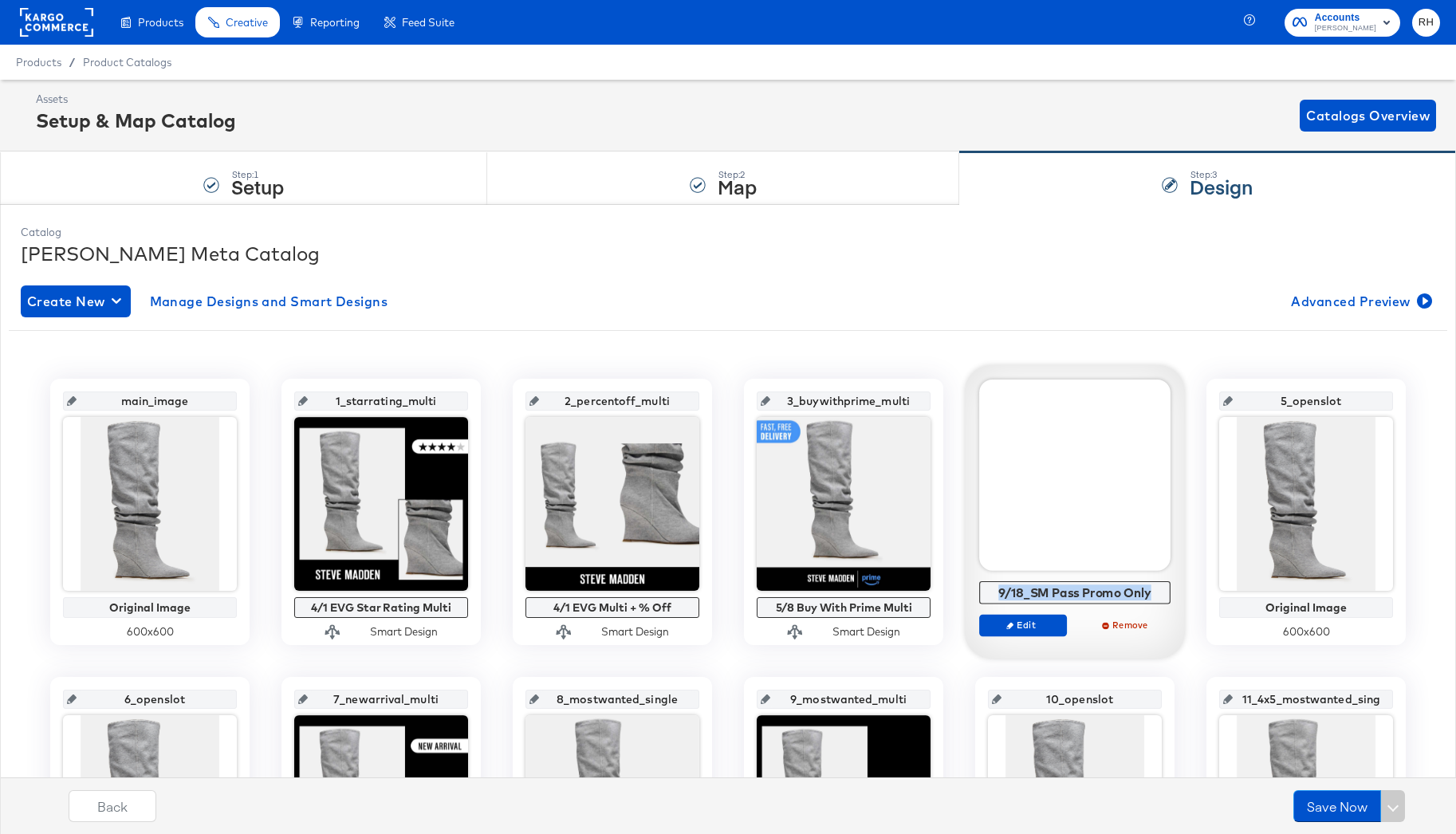
drag, startPoint x: 1157, startPoint y: 594, endPoint x: 998, endPoint y: 593, distance: 159.0
click at [998, 593] on div "9/18_SM Pass Promo Only" at bounding box center [1075, 592] width 183 height 15
copy div "9/18_SM Pass Promo Only"
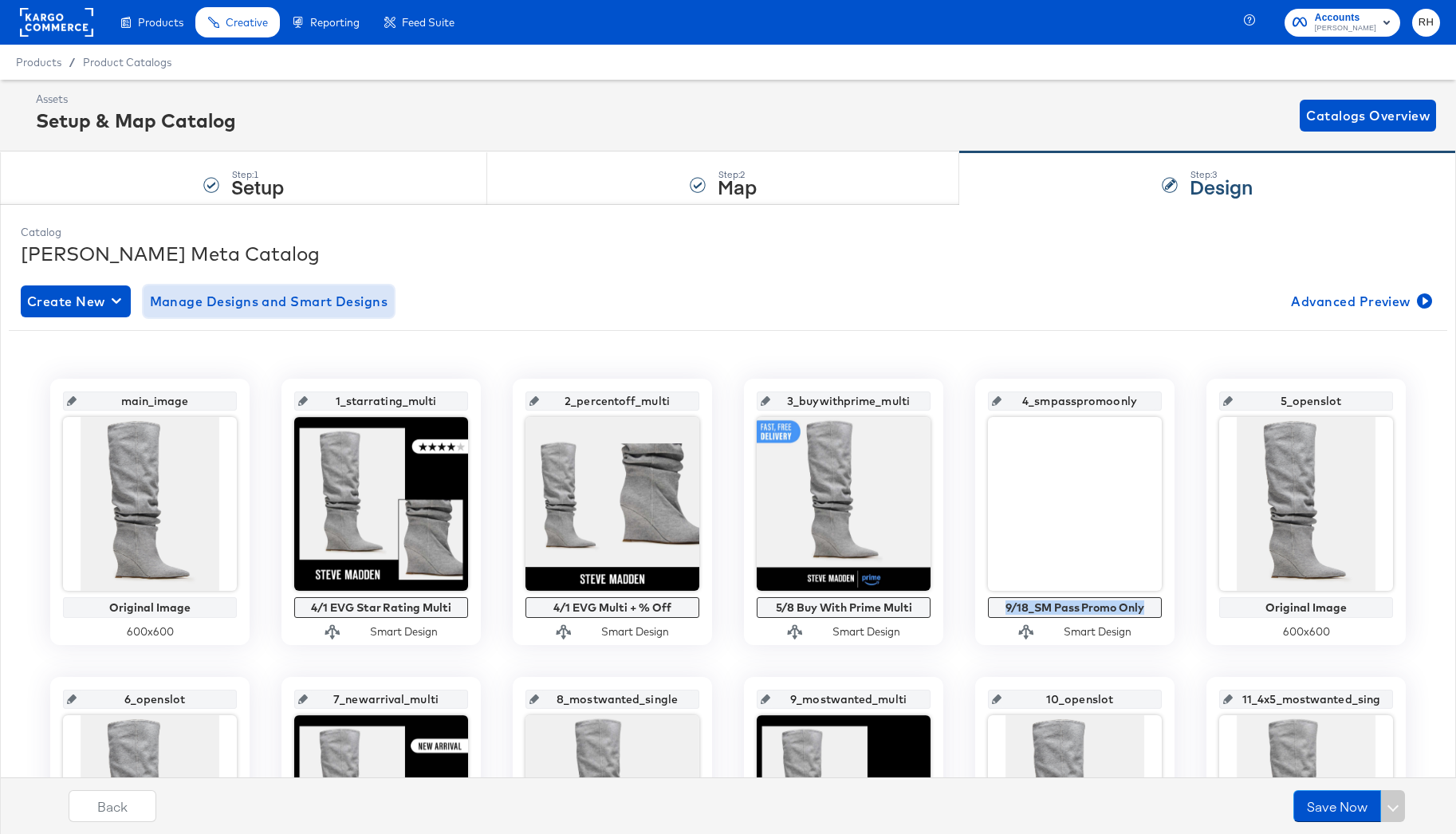
click at [275, 316] on button "Manage Designs and Smart Designs" at bounding box center [268, 301] width 251 height 32
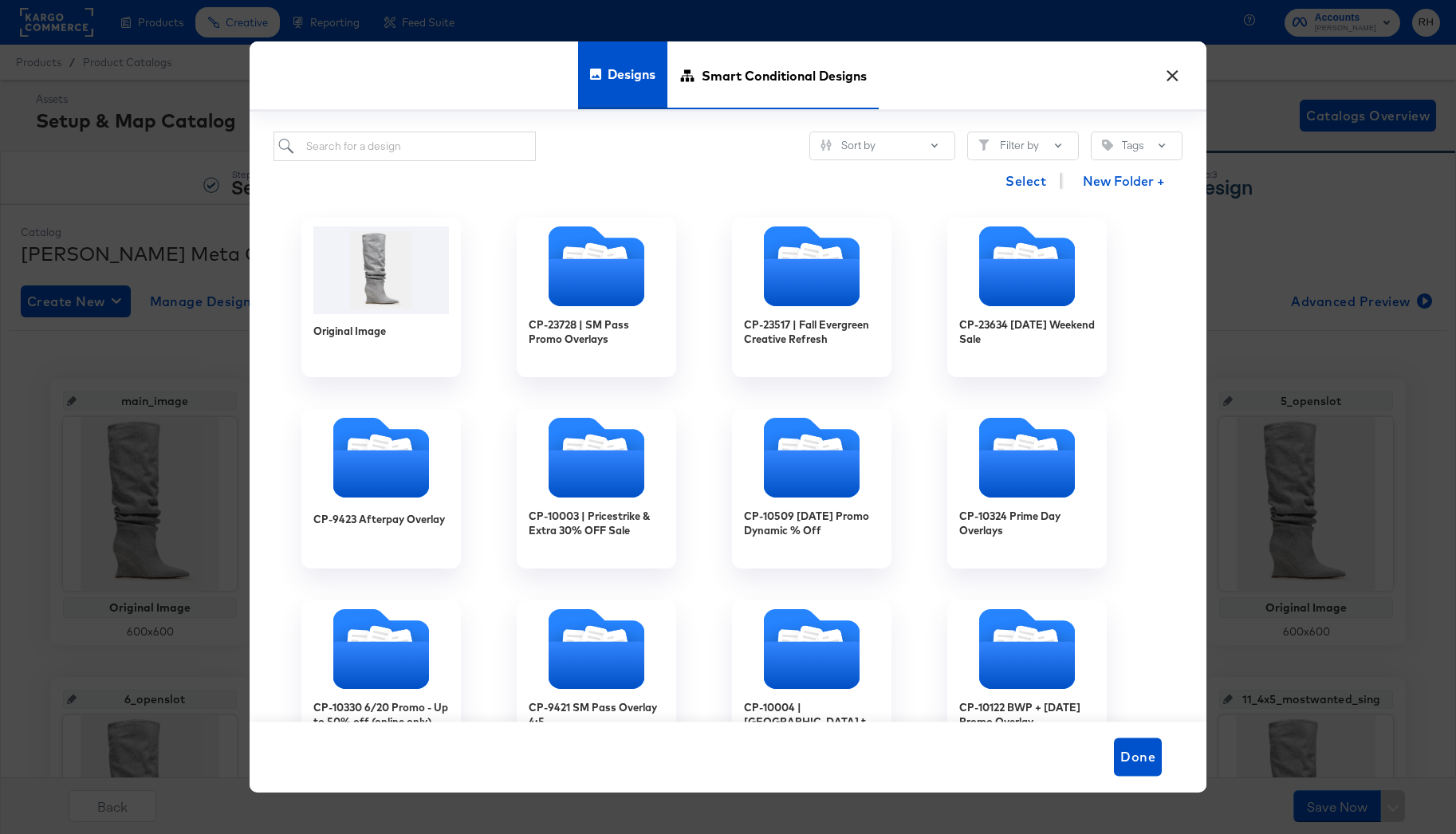
click at [753, 92] on span "Smart Conditional Designs" at bounding box center [784, 76] width 165 height 70
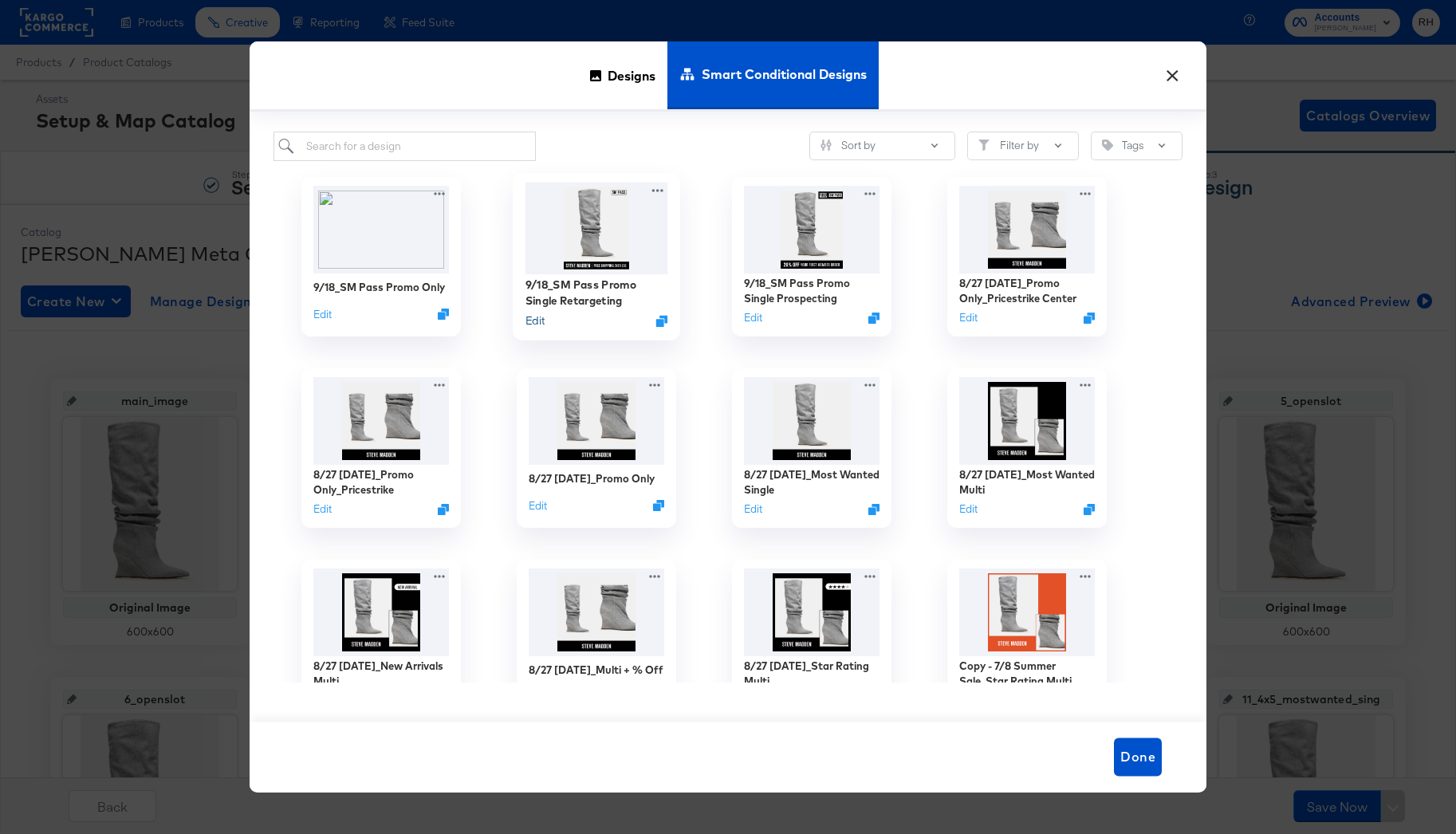
click at [533, 326] on button "Edit" at bounding box center [535, 321] width 19 height 15
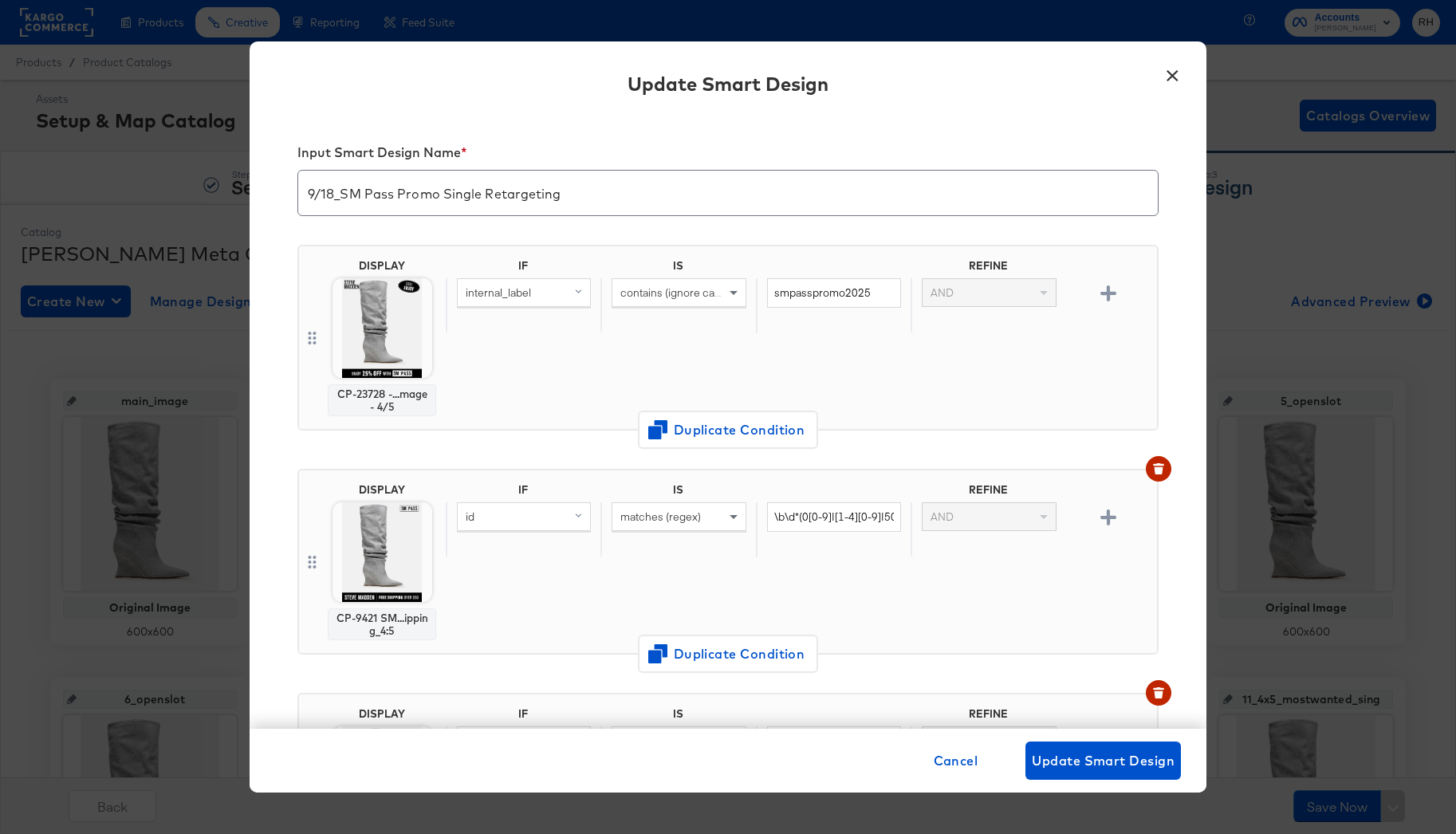
click at [647, 190] on input "9/18_SM Pass Promo Single Retargeting" at bounding box center [728, 187] width 859 height 45
click at [1170, 79] on button "×" at bounding box center [1172, 72] width 29 height 29
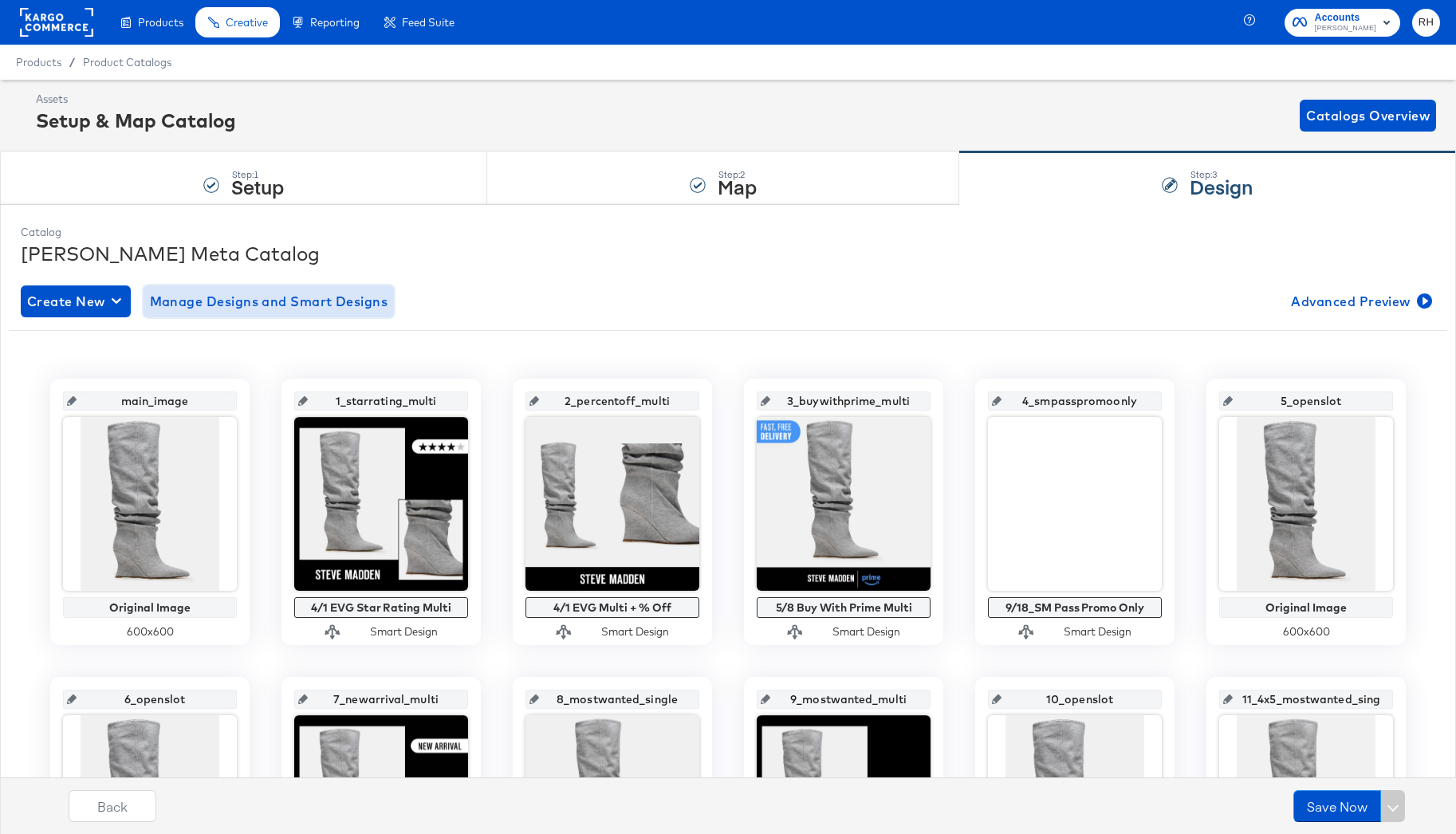
click at [263, 300] on span "Manage Designs and Smart Designs" at bounding box center [269, 301] width 238 height 22
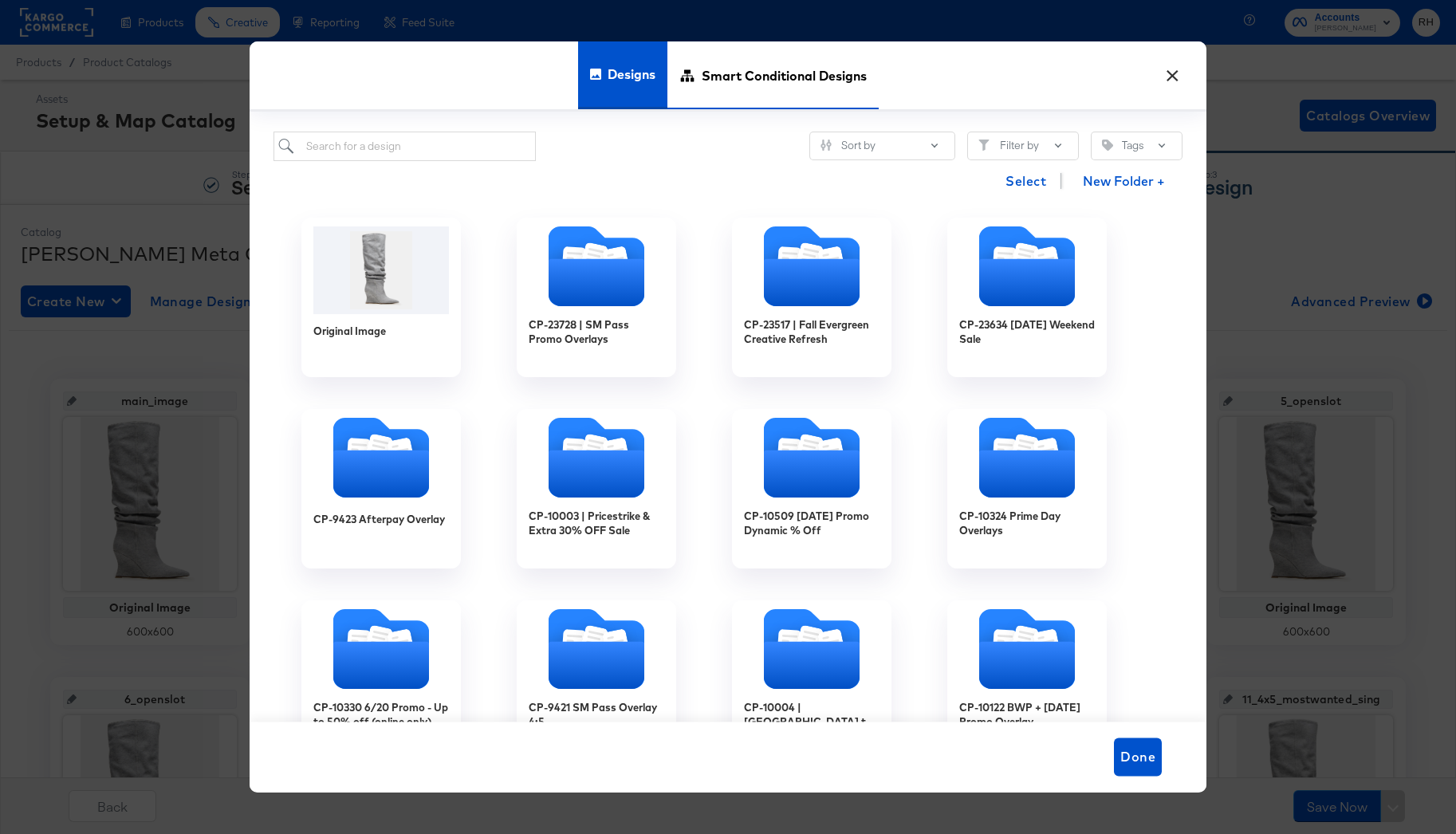
click at [763, 88] on span "Smart Conditional Designs" at bounding box center [784, 76] width 165 height 70
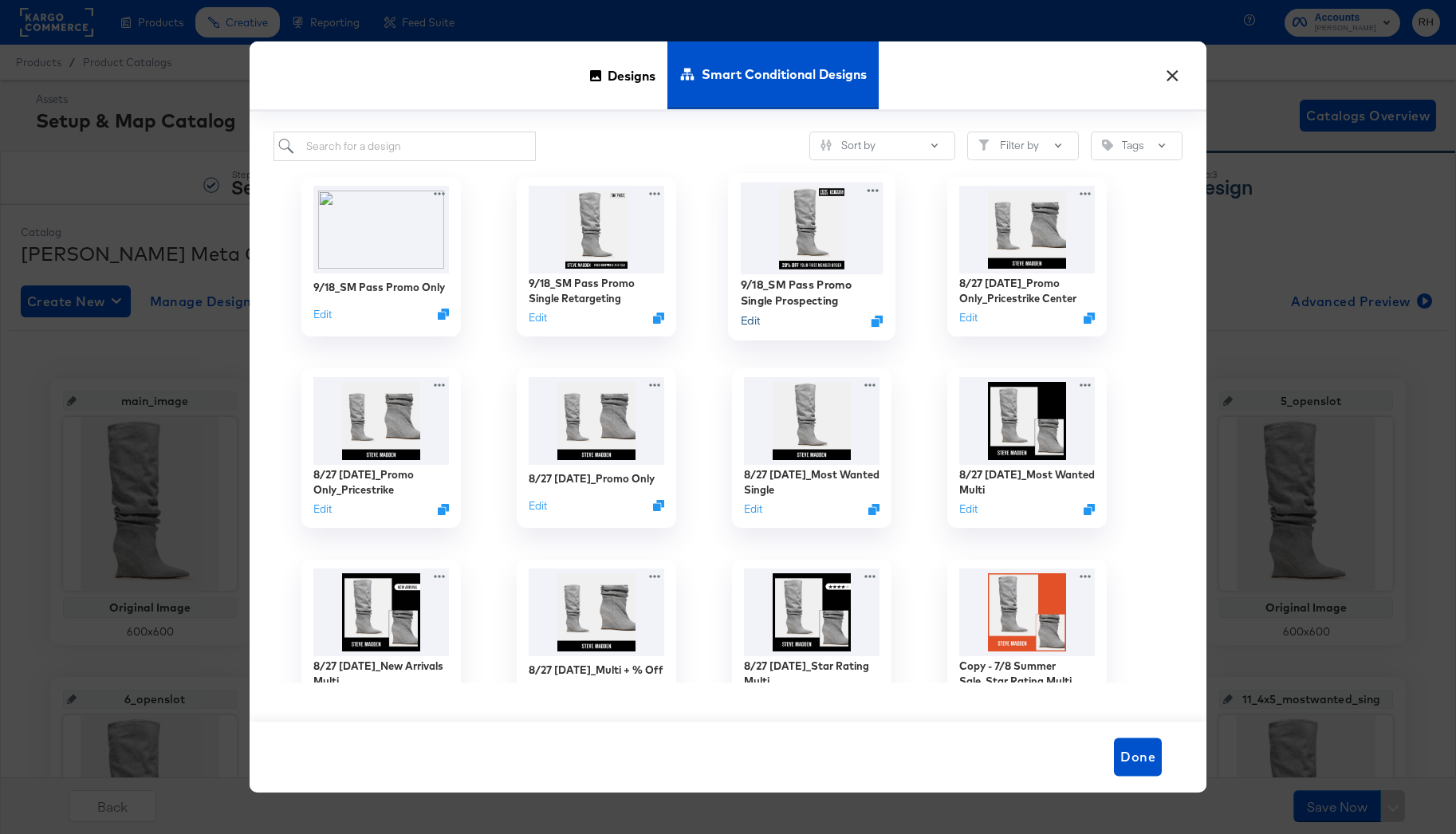
click at [753, 322] on button "Edit" at bounding box center [751, 321] width 19 height 15
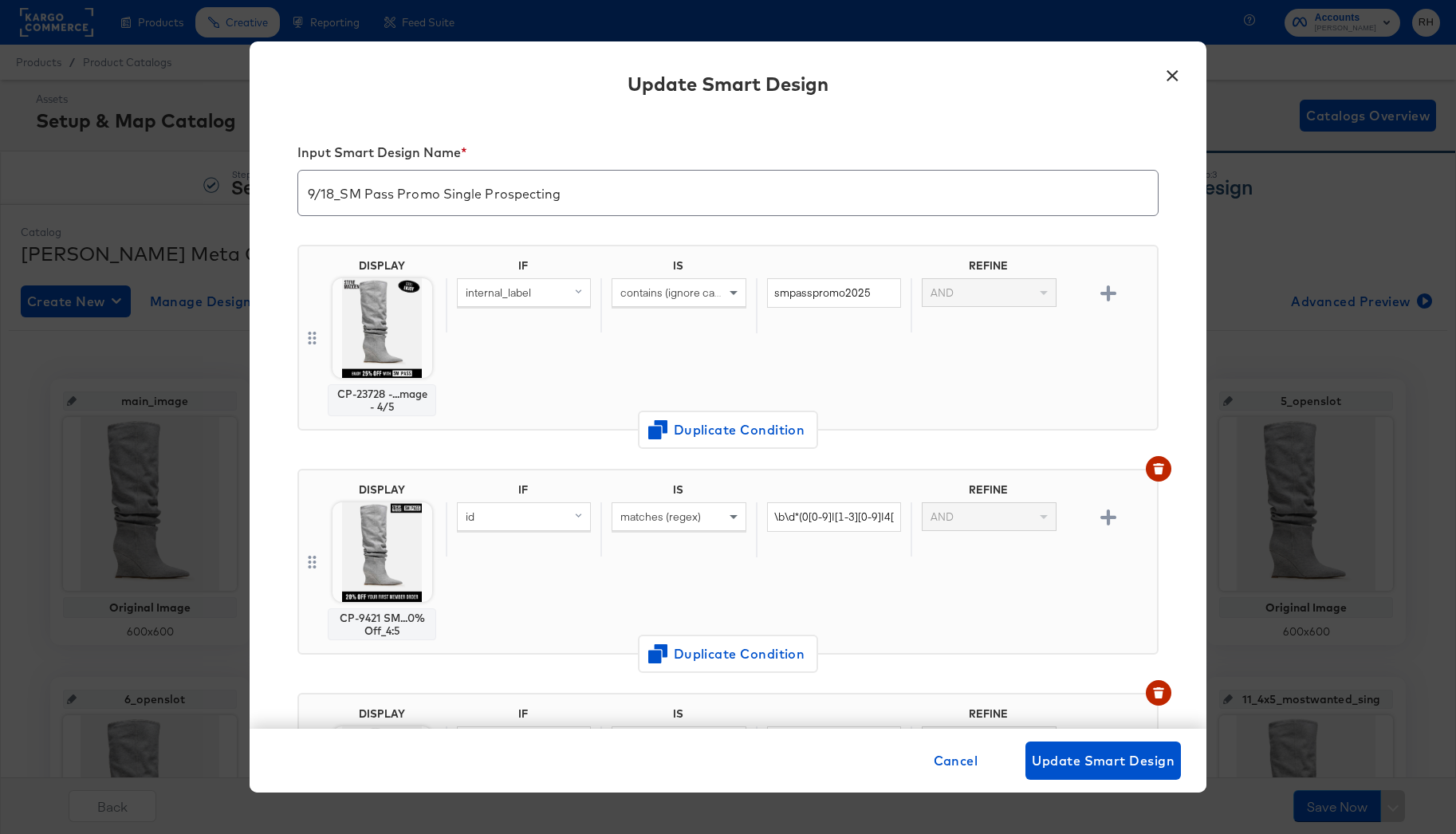
click at [562, 185] on input "9/18_SM Pass Promo Single Prospecting" at bounding box center [728, 187] width 859 height 45
click at [1069, 201] on input "9/18_SM Pass Promo Single Prospecting" at bounding box center [728, 187] width 859 height 45
type input "9/18_SM Pass Promo Single Prospecting"
click at [1122, 756] on span "Update Smart Design" at bounding box center [1102, 760] width 142 height 22
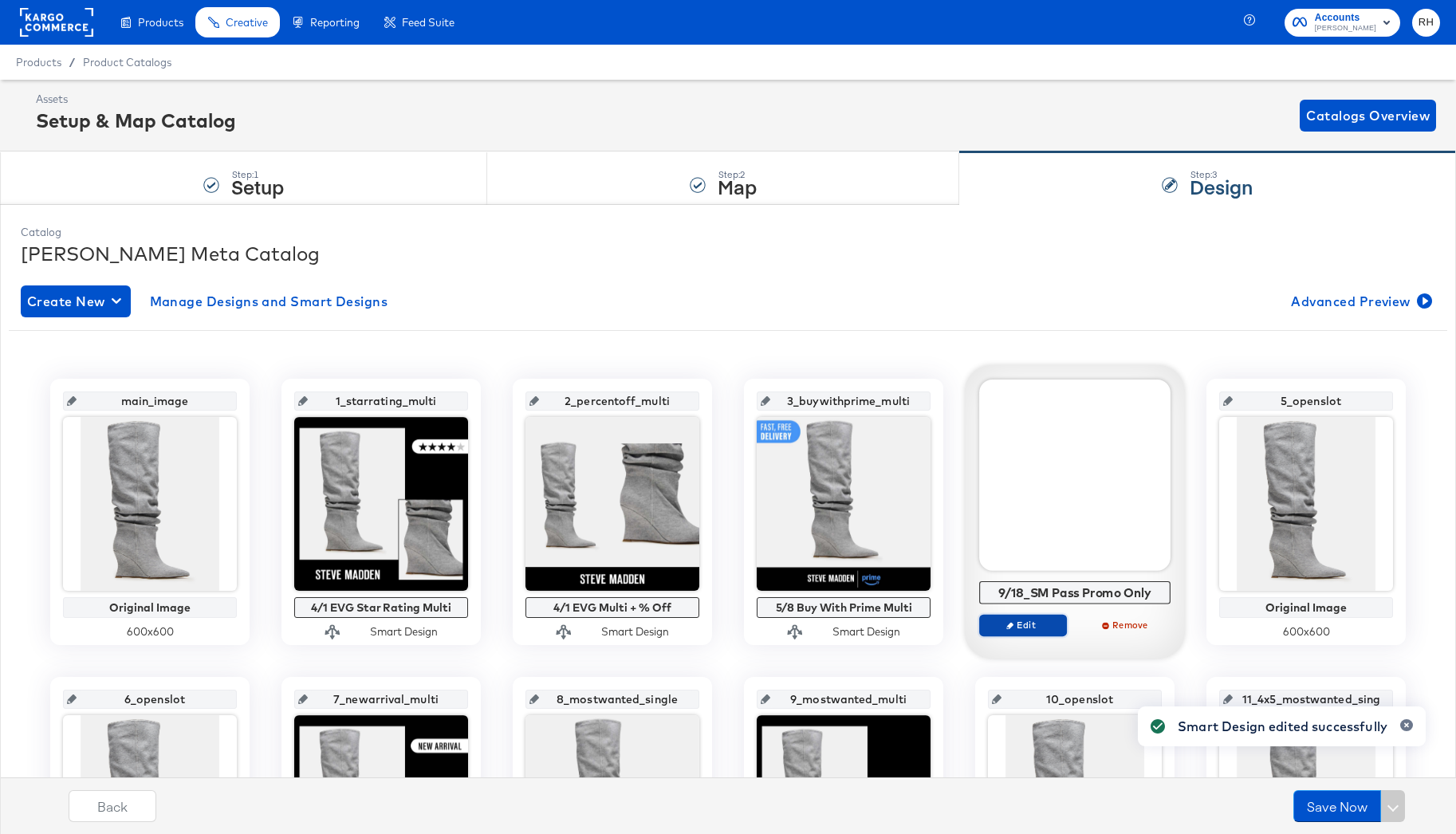
click at [1030, 617] on button "Edit" at bounding box center [1023, 625] width 88 height 22
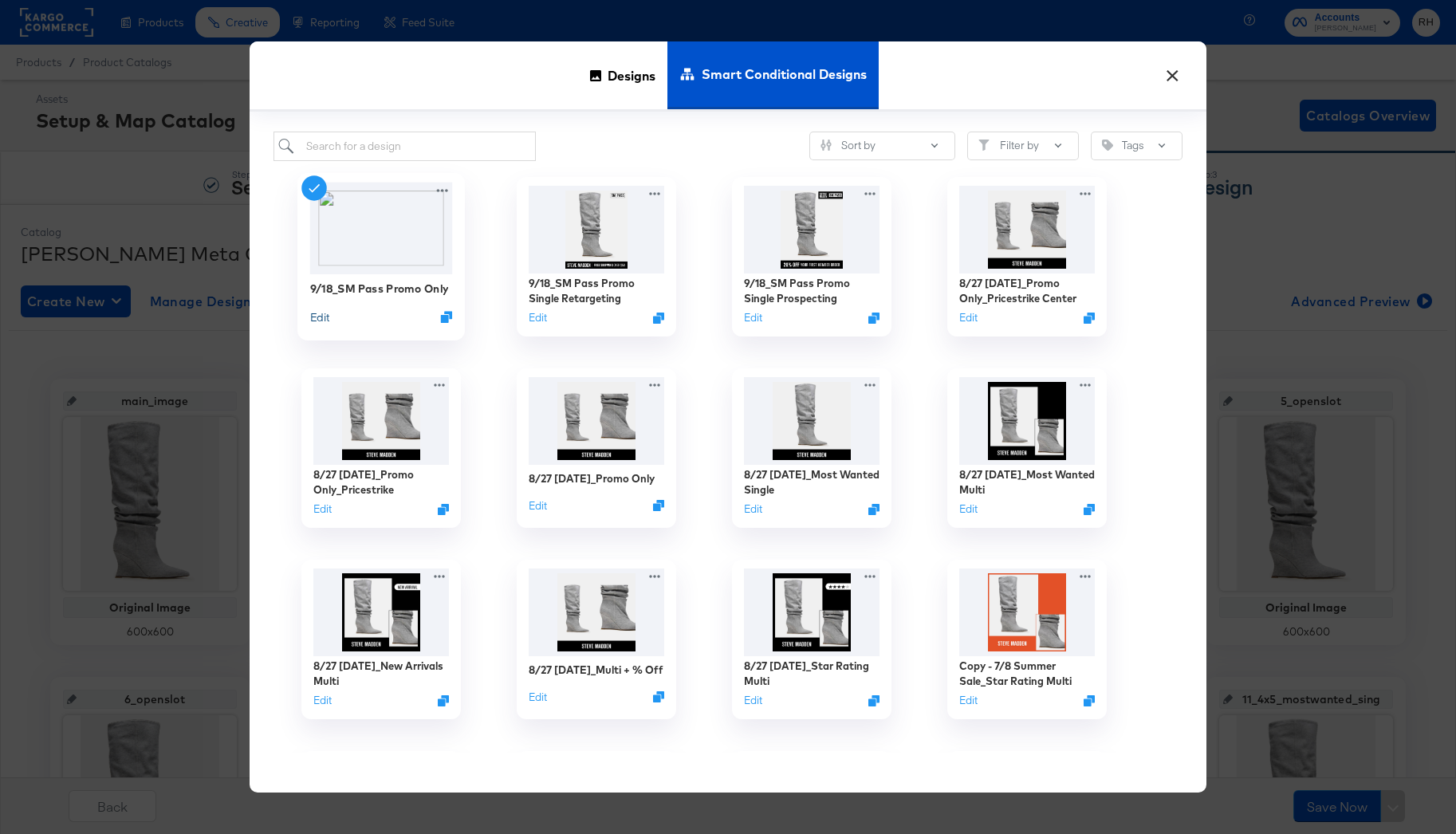
click at [318, 317] on button "Edit" at bounding box center [320, 317] width 19 height 15
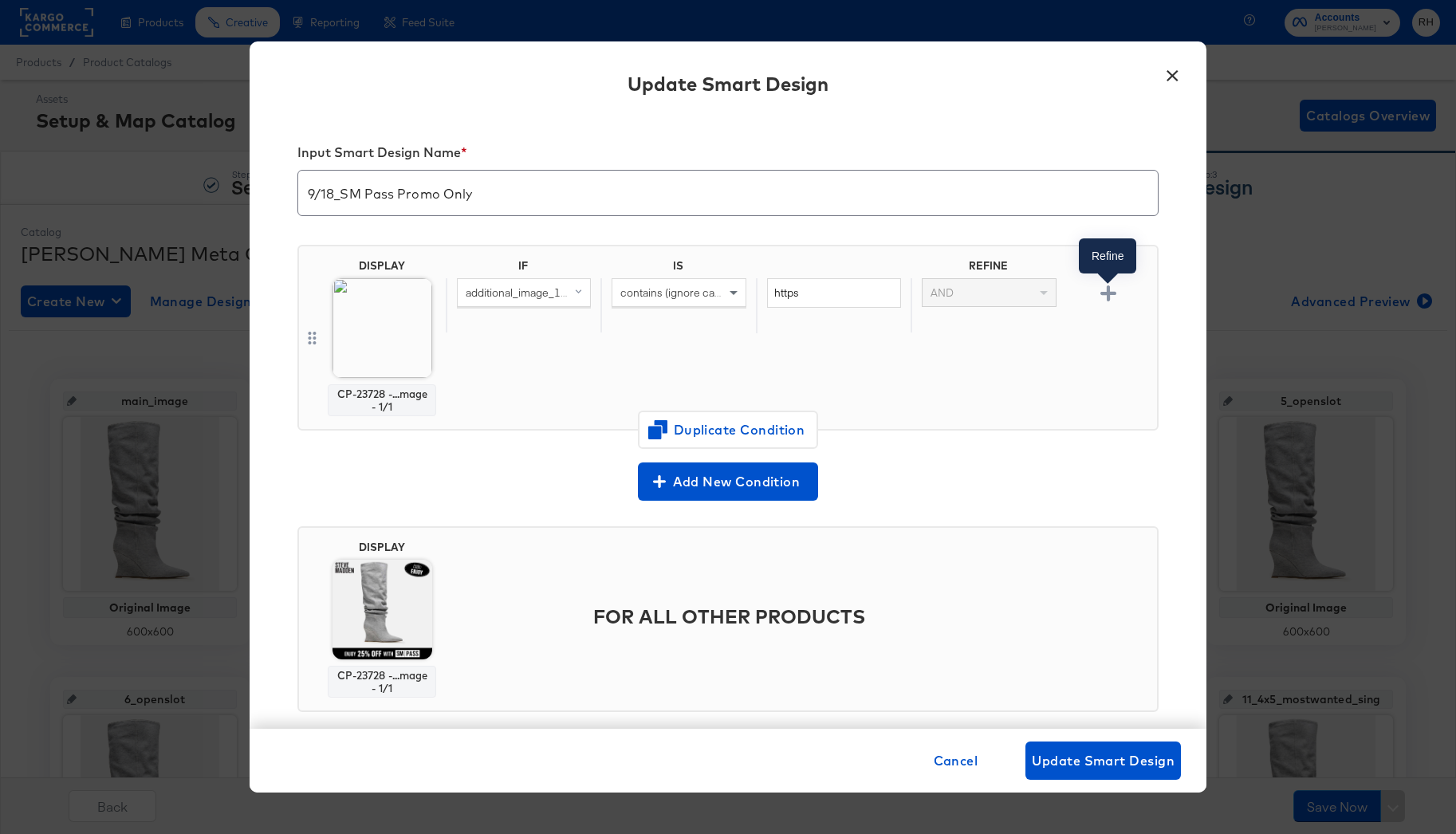
click at [1107, 293] on icon "button" at bounding box center [1108, 293] width 15 height 15
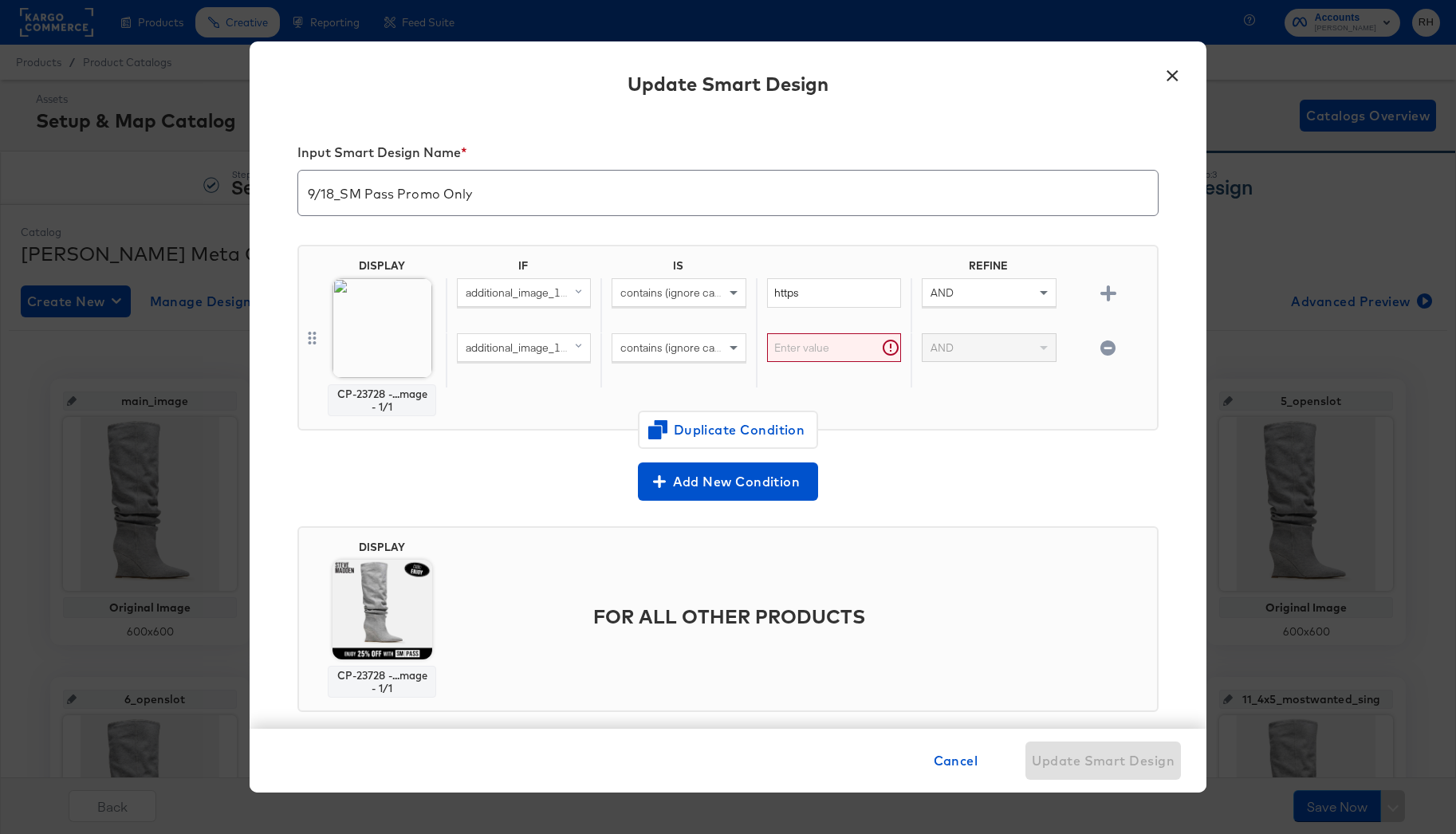
click at [529, 358] on div "additional_image_1_url (original)" at bounding box center [523, 348] width 133 height 27
type input "n"
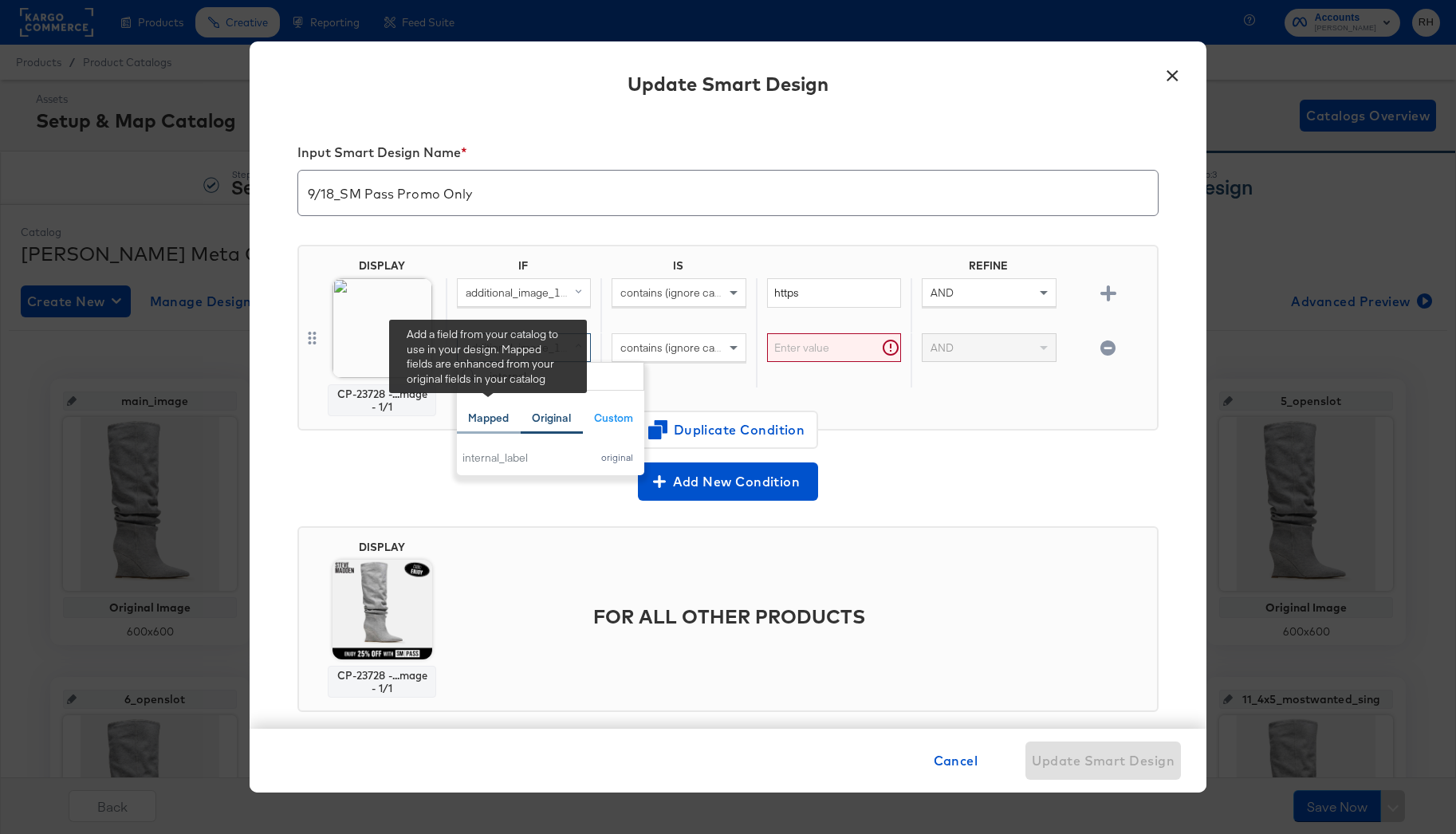
type input "internal"
click at [473, 424] on div "Mapped" at bounding box center [488, 418] width 41 height 15
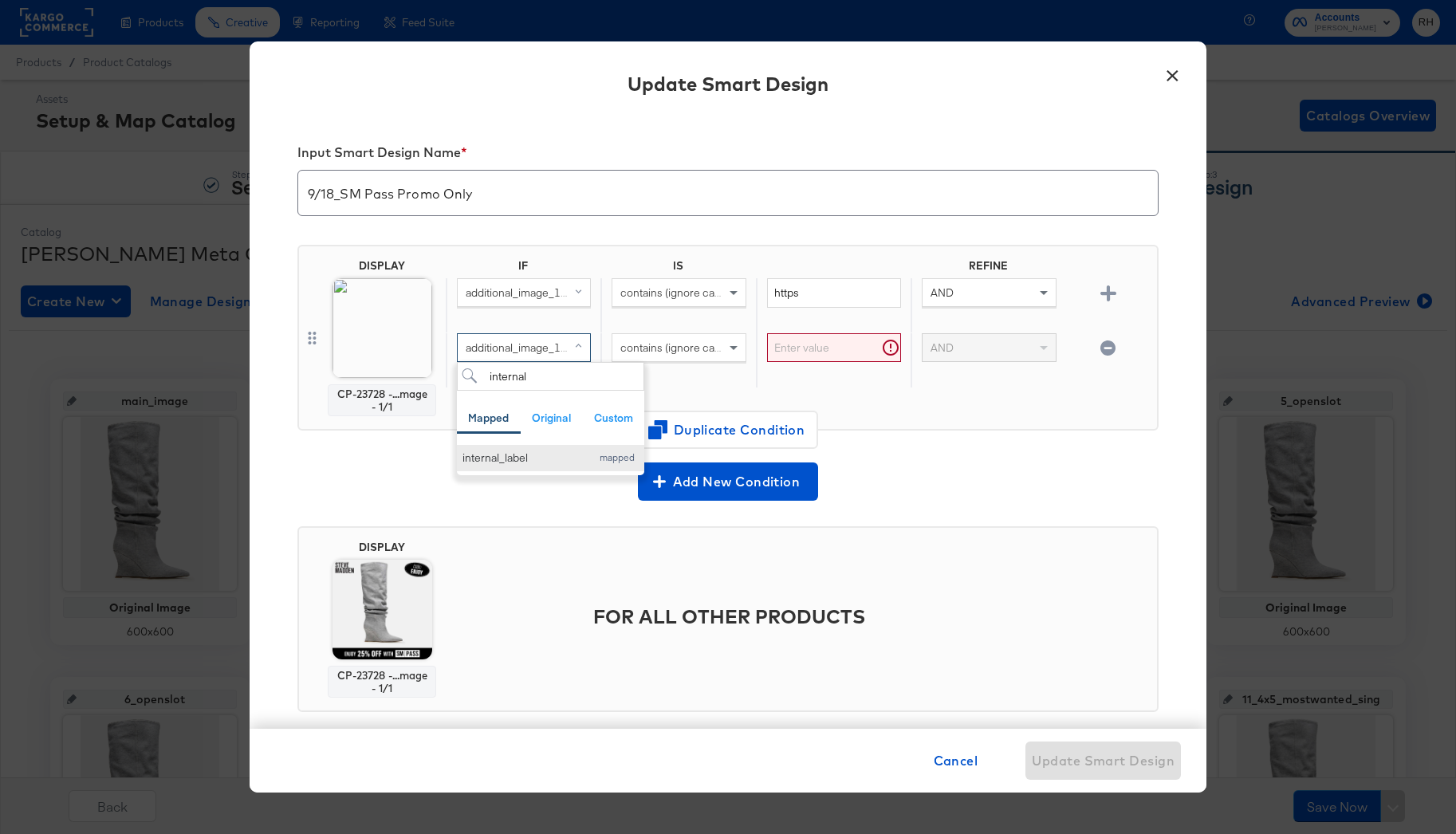
click at [494, 459] on div "internal_label" at bounding box center [522, 458] width 120 height 15
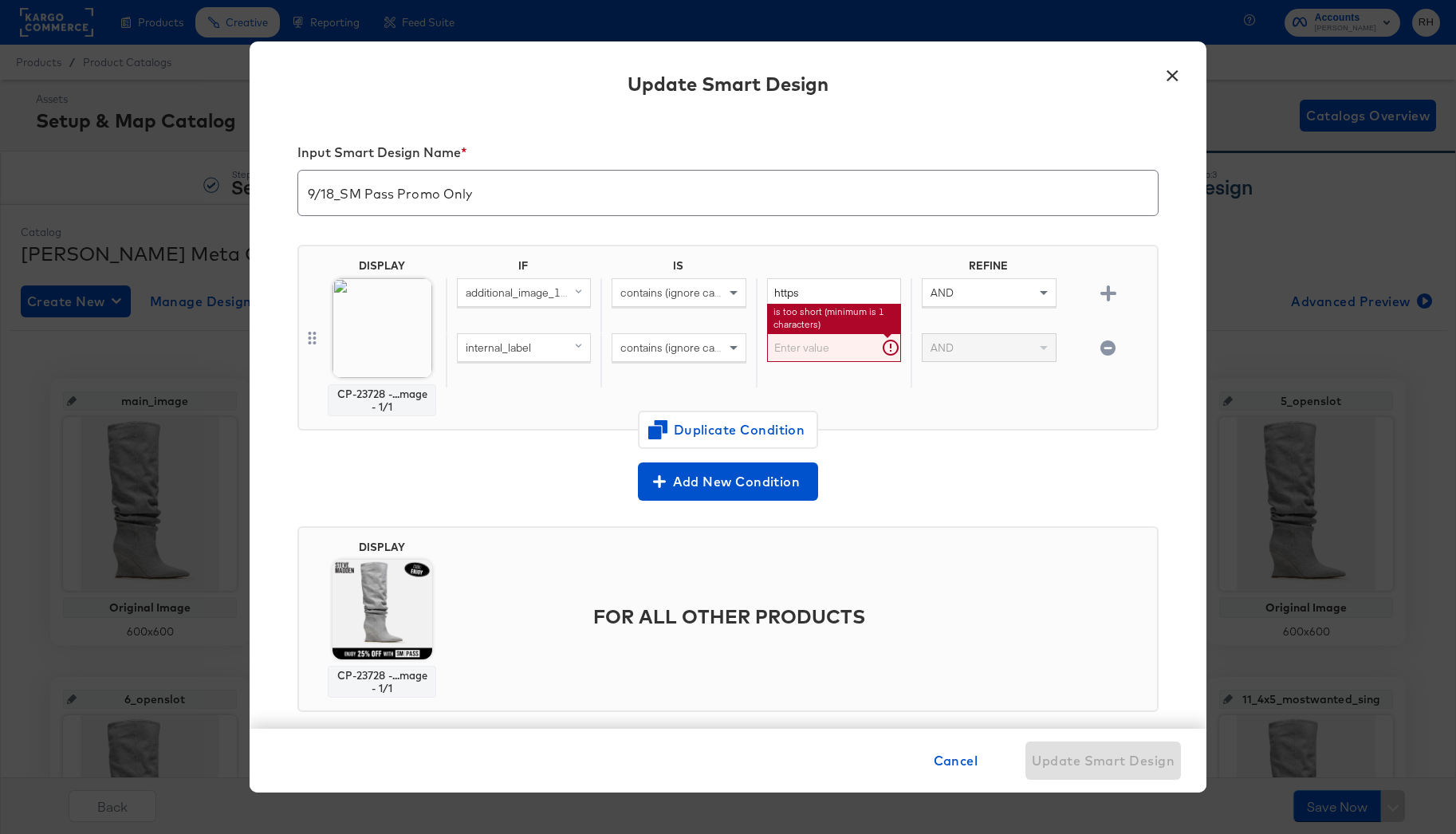
click at [796, 350] on input "text" at bounding box center [834, 348] width 134 height 29
paste input "smpasspromo2025"
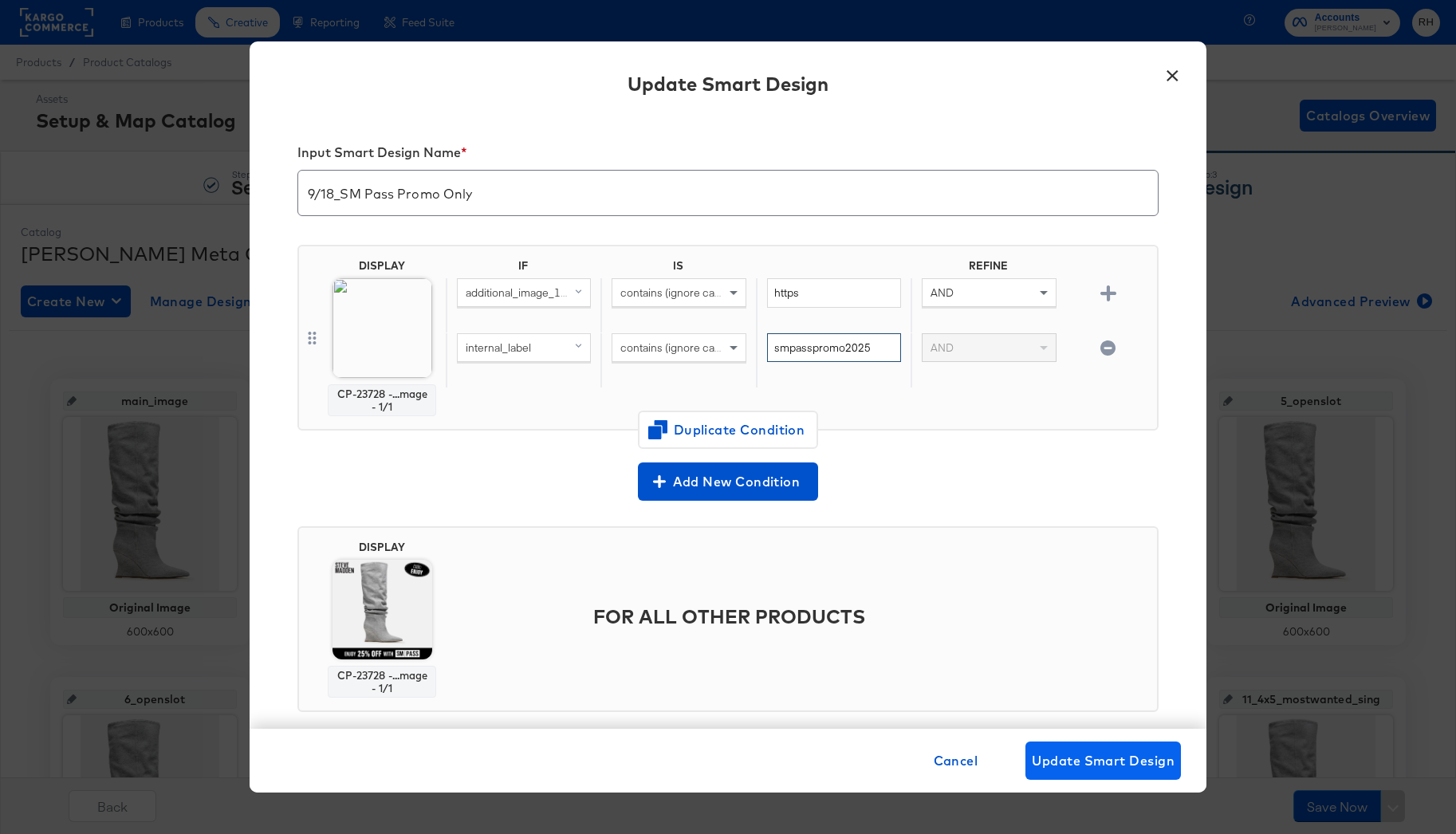
type input "smpasspromo2025"
click at [1065, 753] on span "Update Smart Design" at bounding box center [1102, 760] width 142 height 22
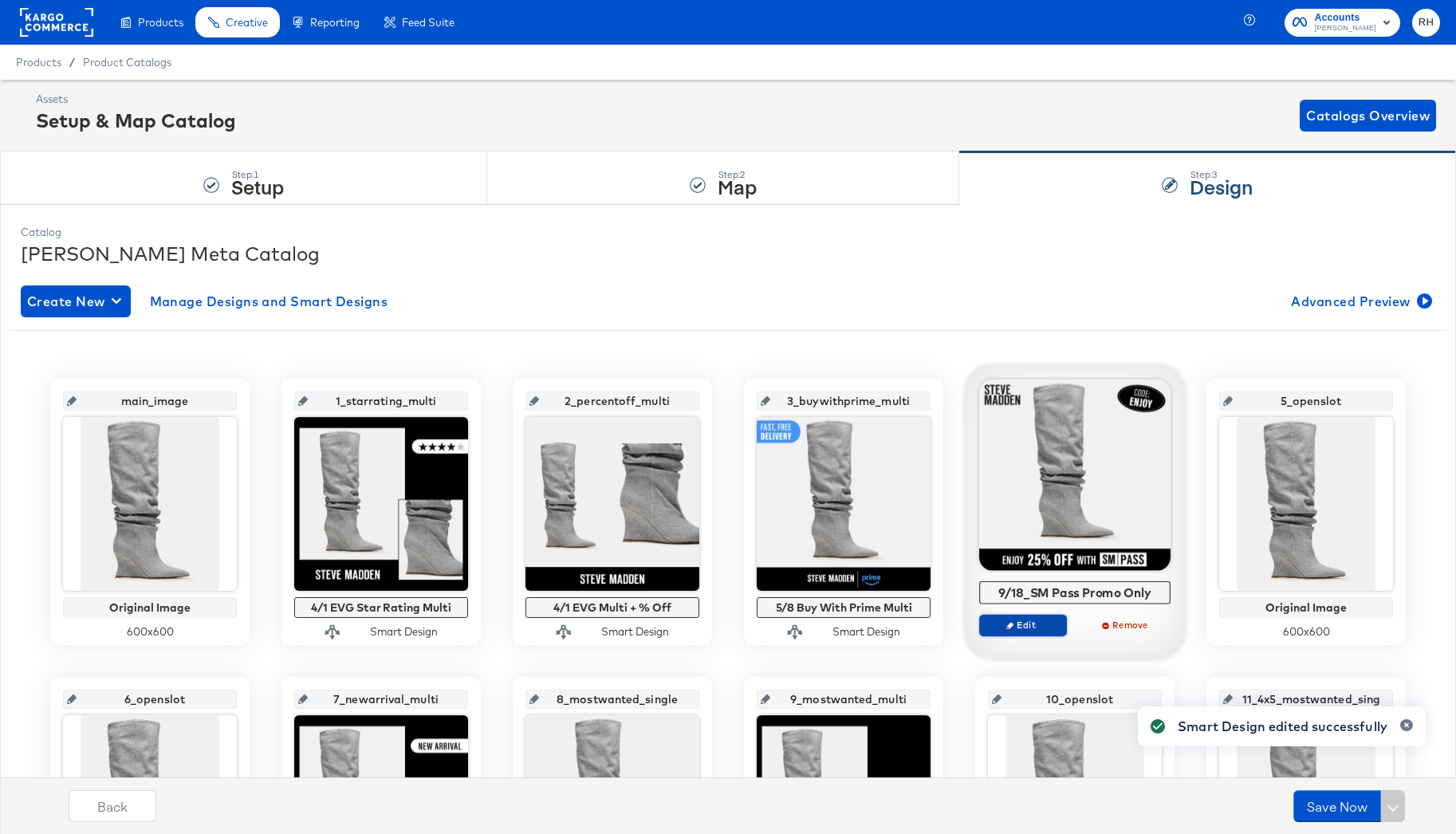
click at [1009, 633] on button "Edit" at bounding box center [1023, 625] width 88 height 22
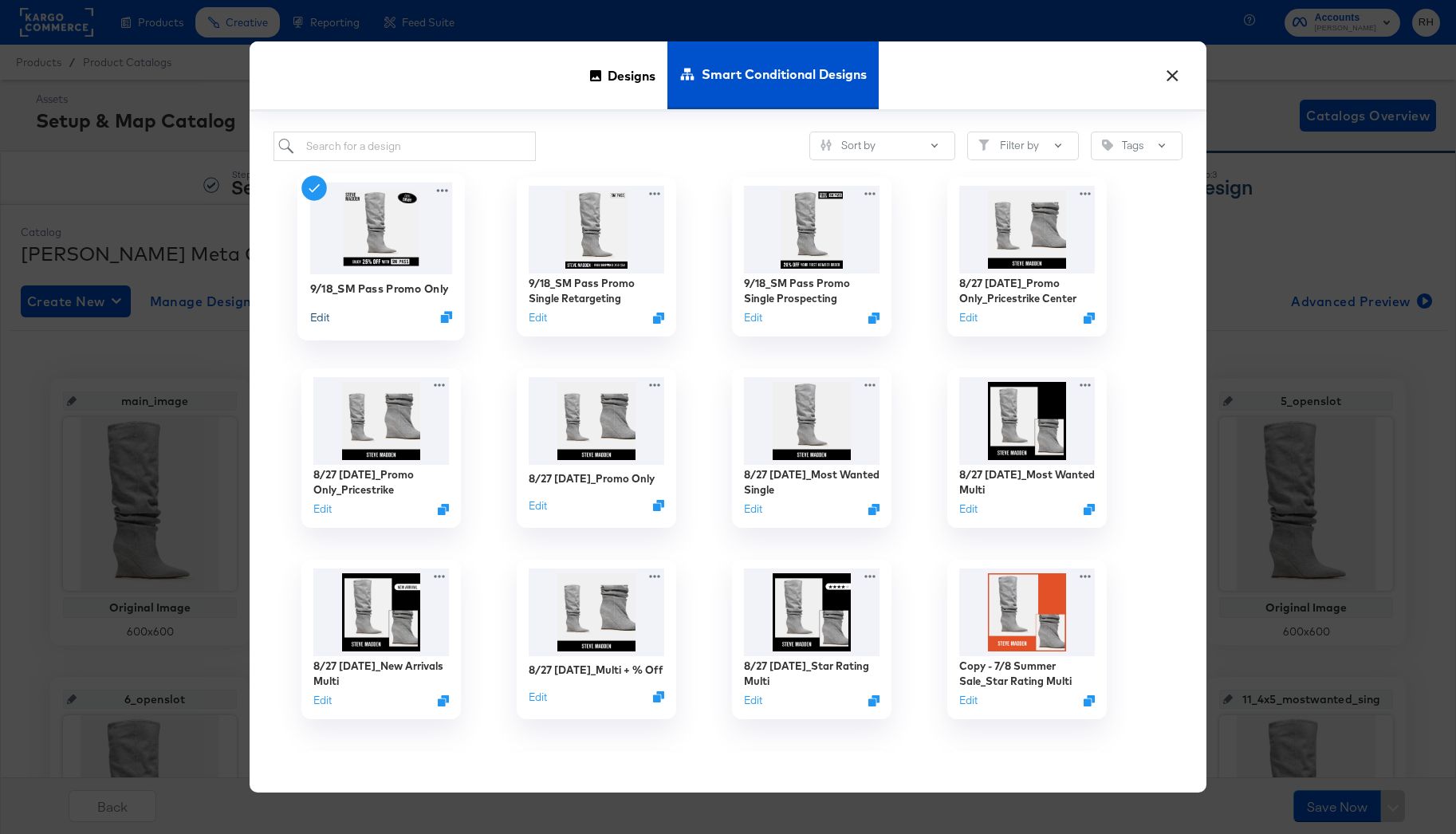
click at [319, 318] on button "Edit" at bounding box center [320, 317] width 19 height 15
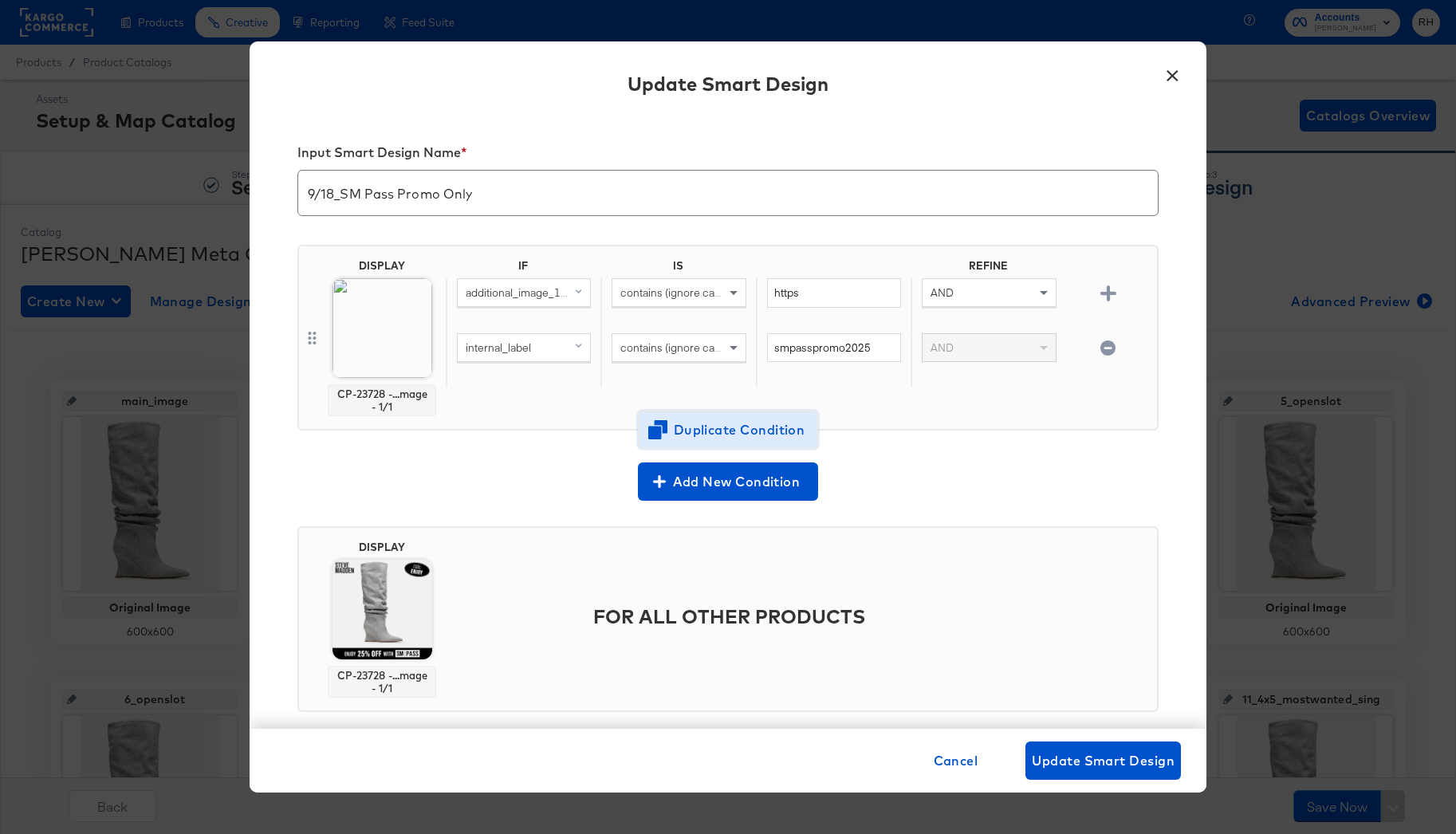
click at [693, 434] on span "Duplicate Condition" at bounding box center [728, 429] width 155 height 22
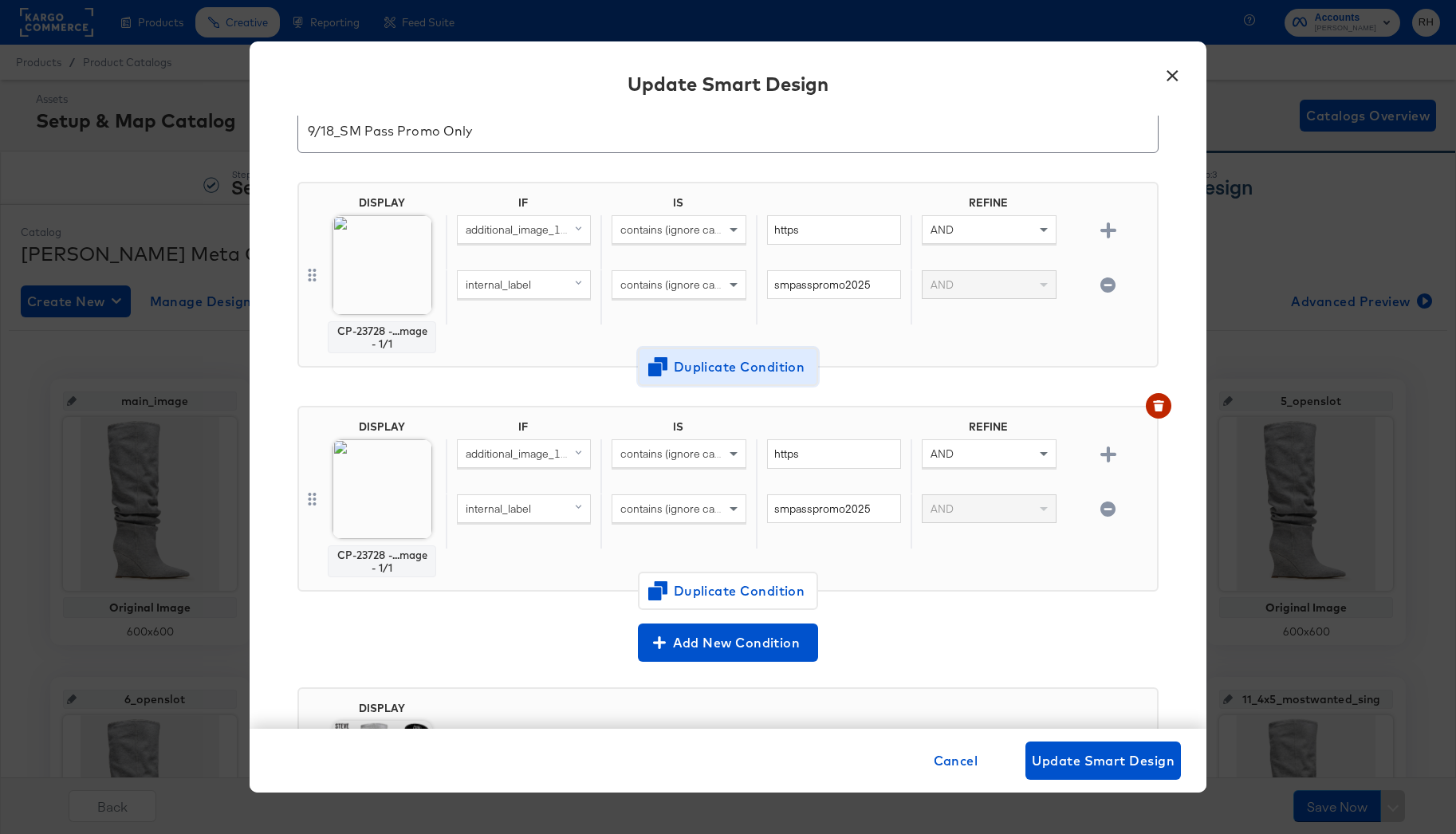
scroll to position [75, 0]
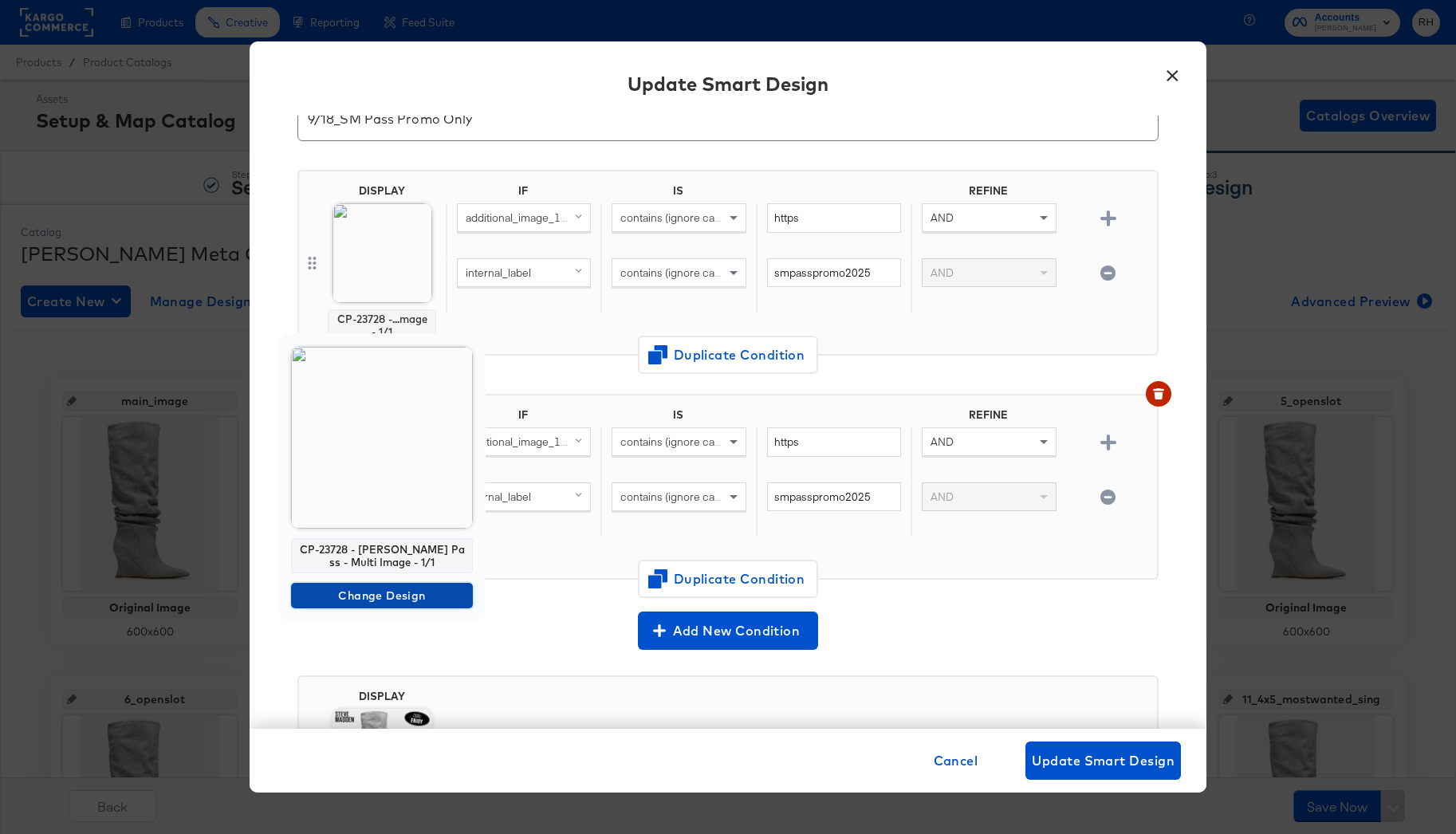
click at [354, 600] on span "Change Design" at bounding box center [382, 596] width 170 height 20
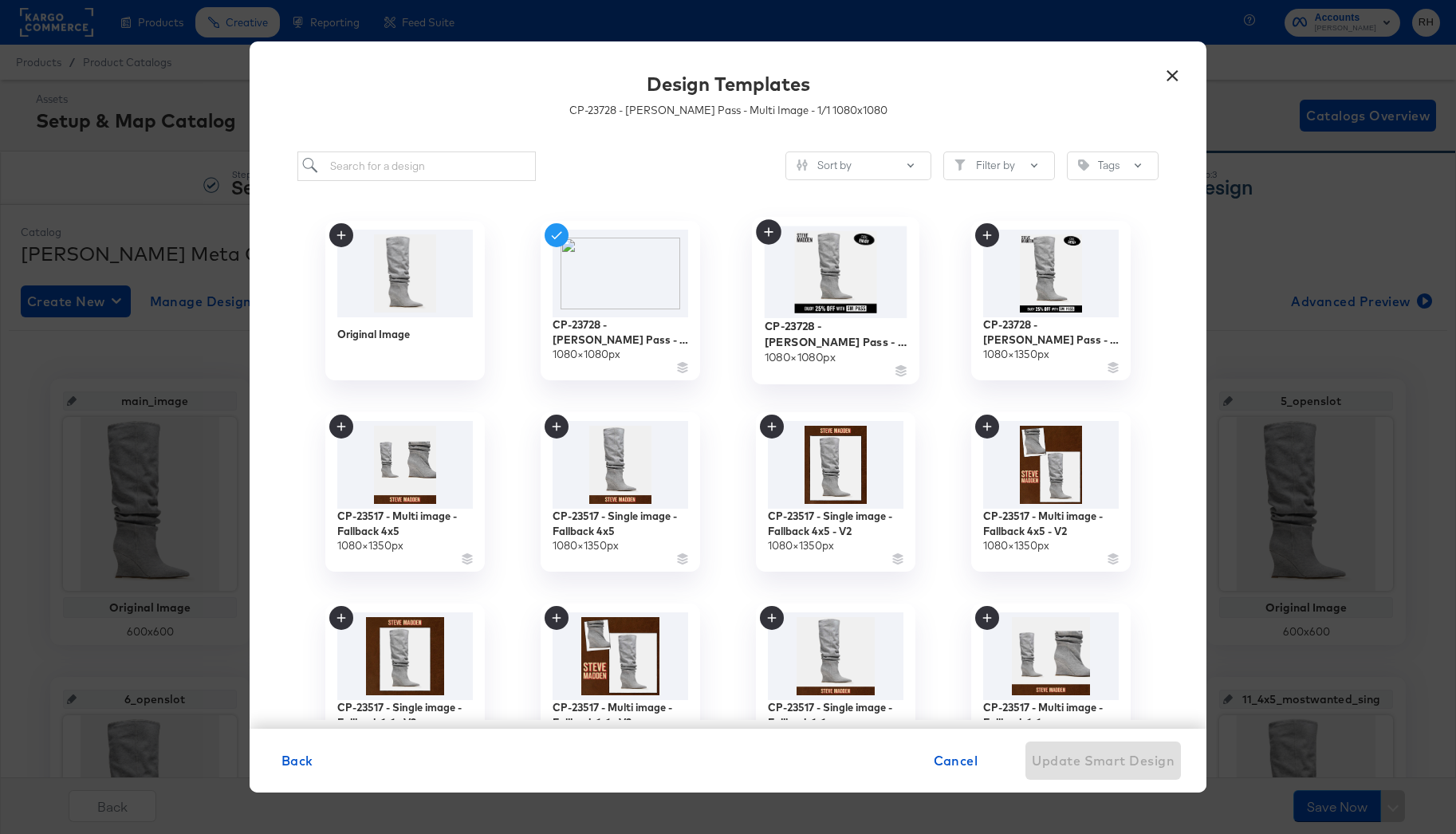
click at [844, 302] on img at bounding box center [835, 271] width 142 height 92
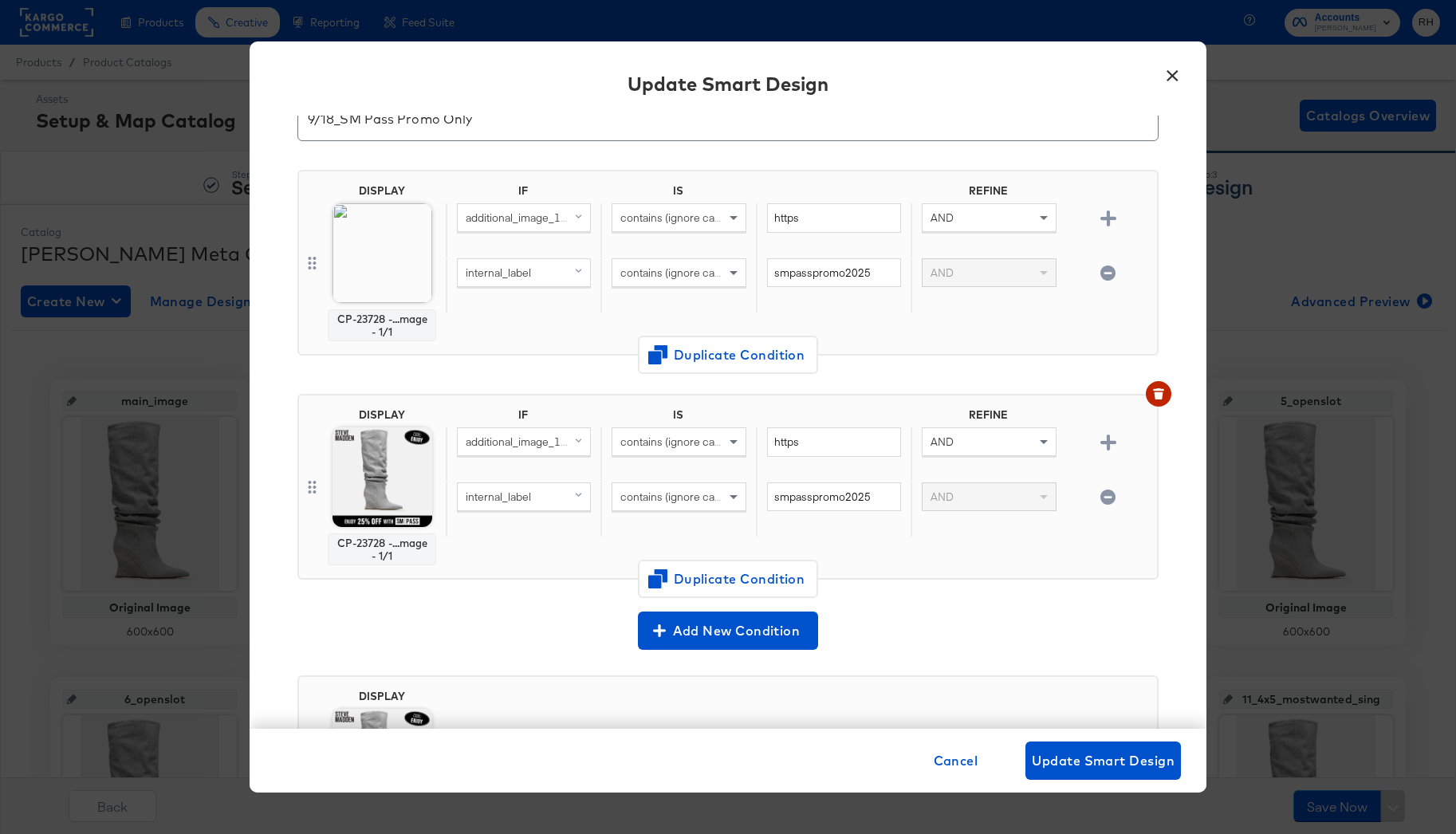
click at [647, 445] on span "contains (ignore case)" at bounding box center [674, 442] width 109 height 15
click at [680, 571] on span "Duplicate Condition" at bounding box center [728, 578] width 155 height 22
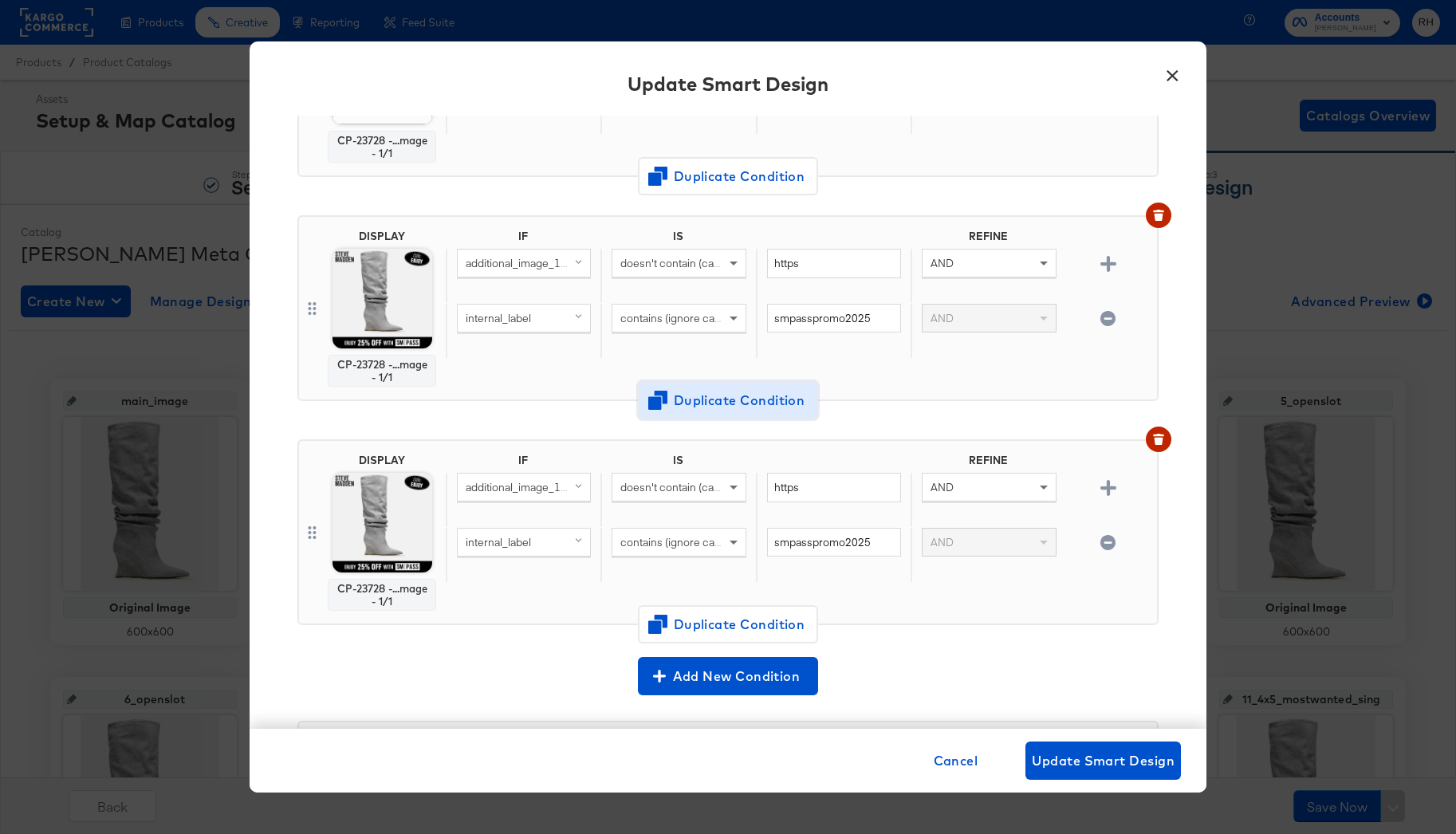
scroll to position [282, 0]
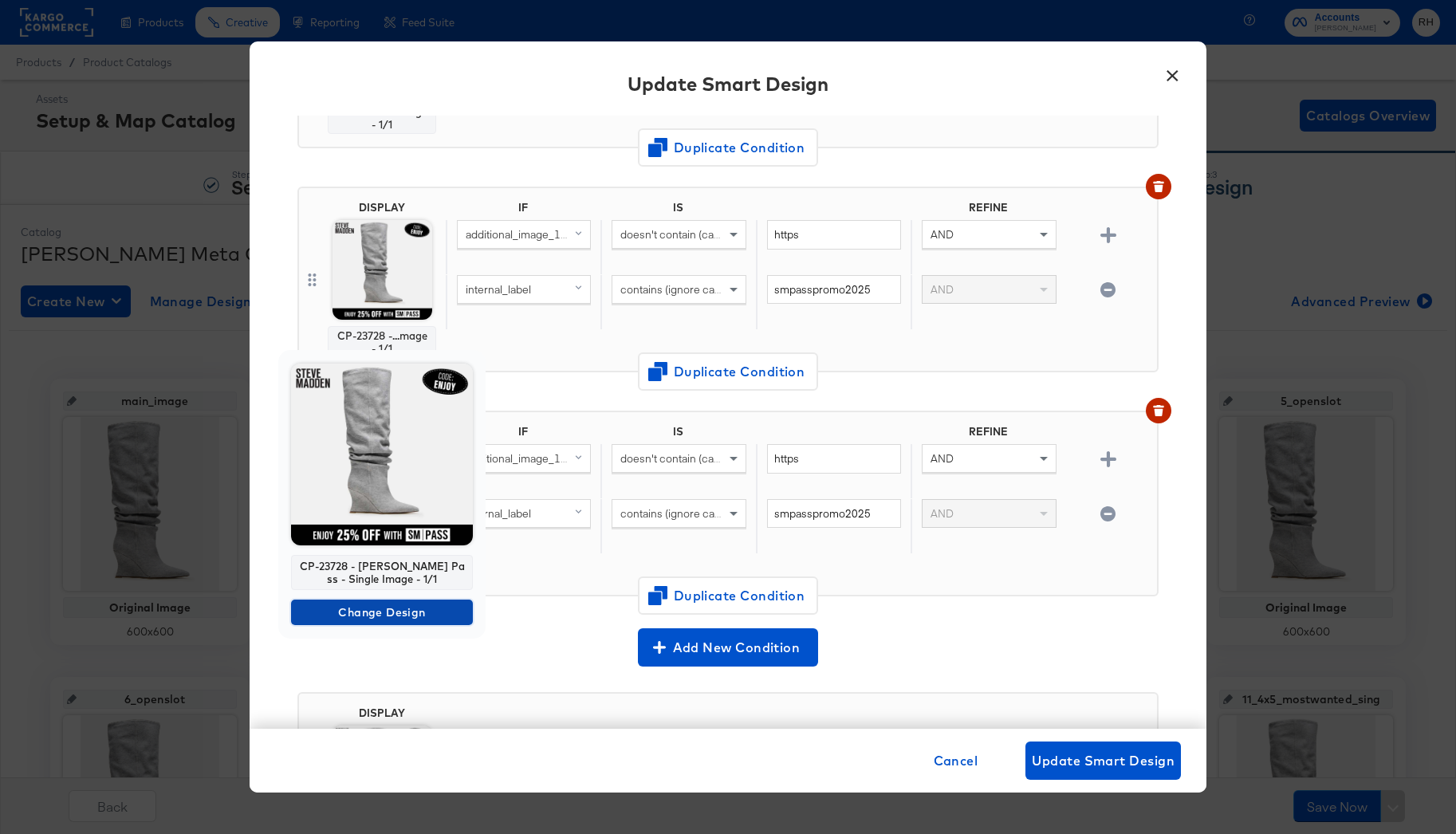
click at [358, 615] on span "Change Design" at bounding box center [382, 612] width 170 height 20
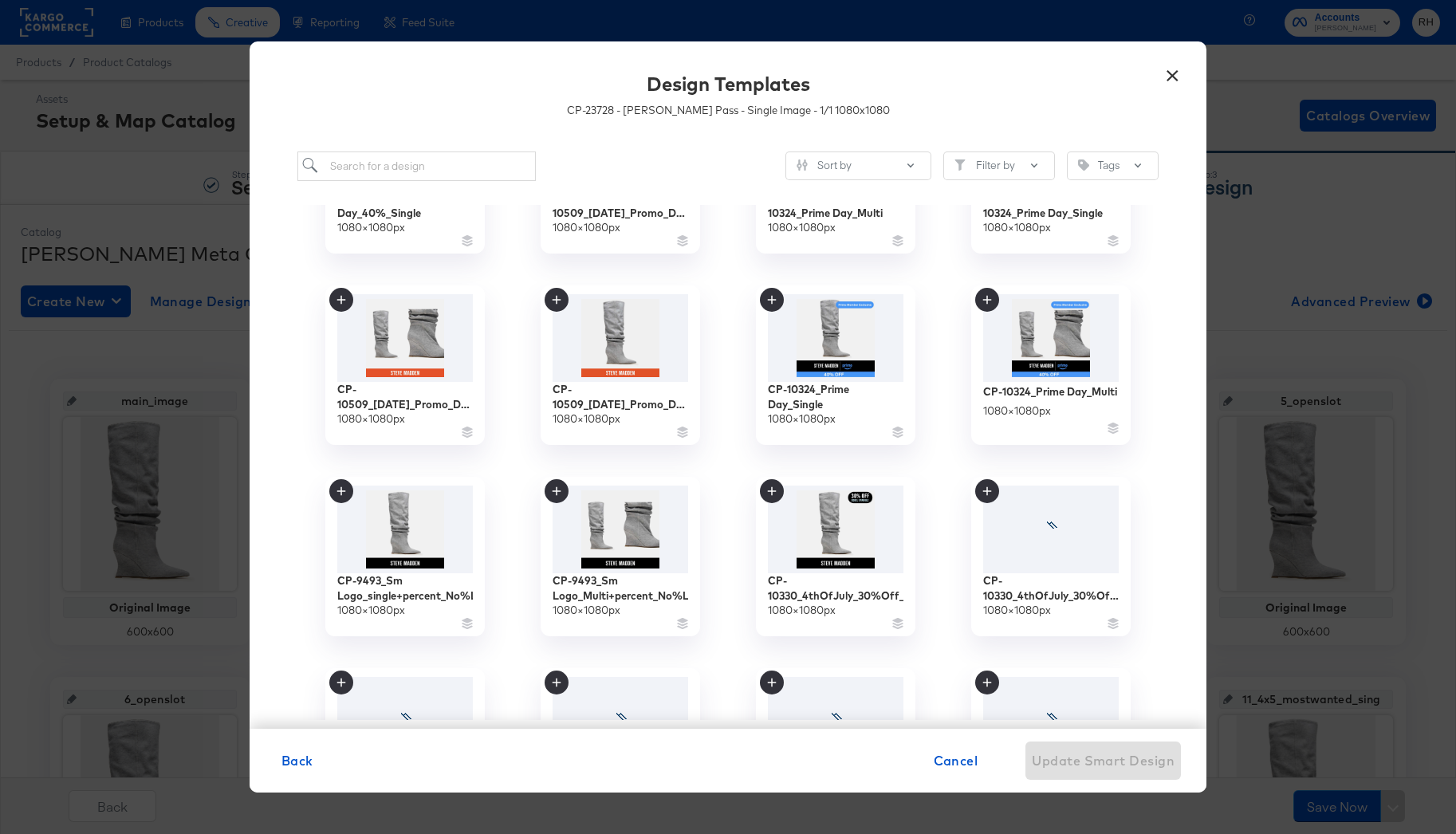
scroll to position [2206, 0]
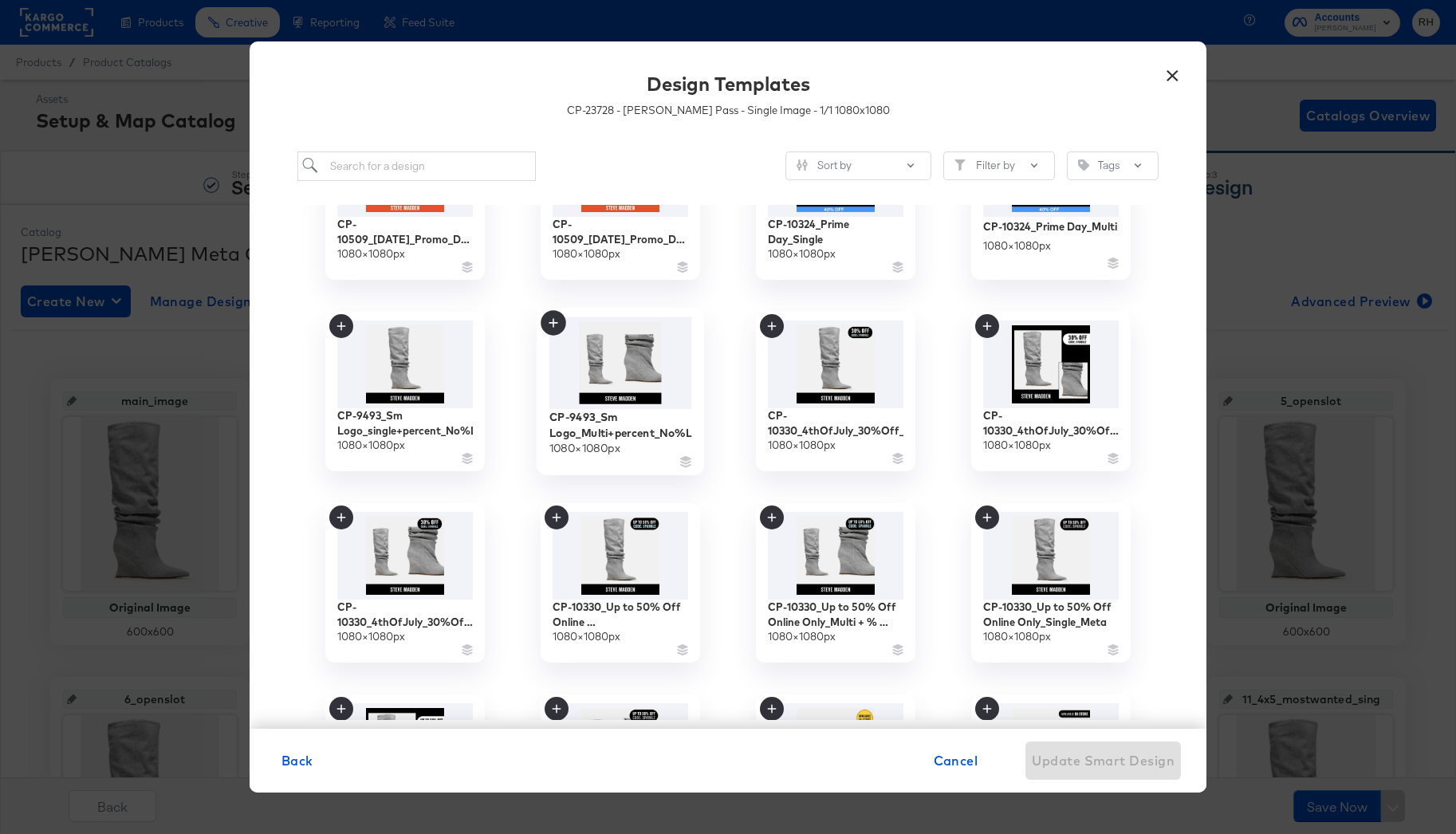
click at [611, 376] on img at bounding box center [620, 362] width 142 height 92
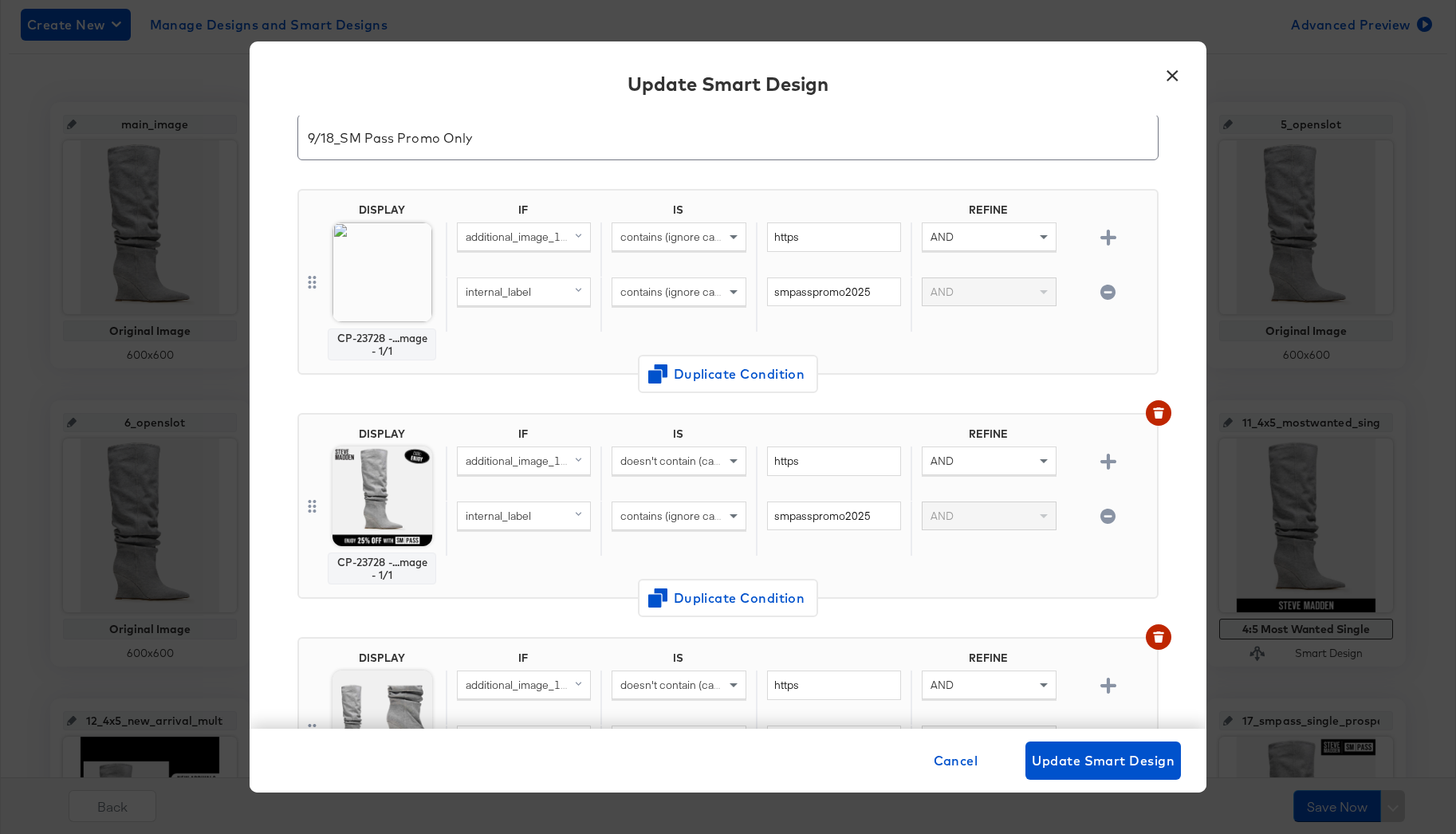
scroll to position [103, 0]
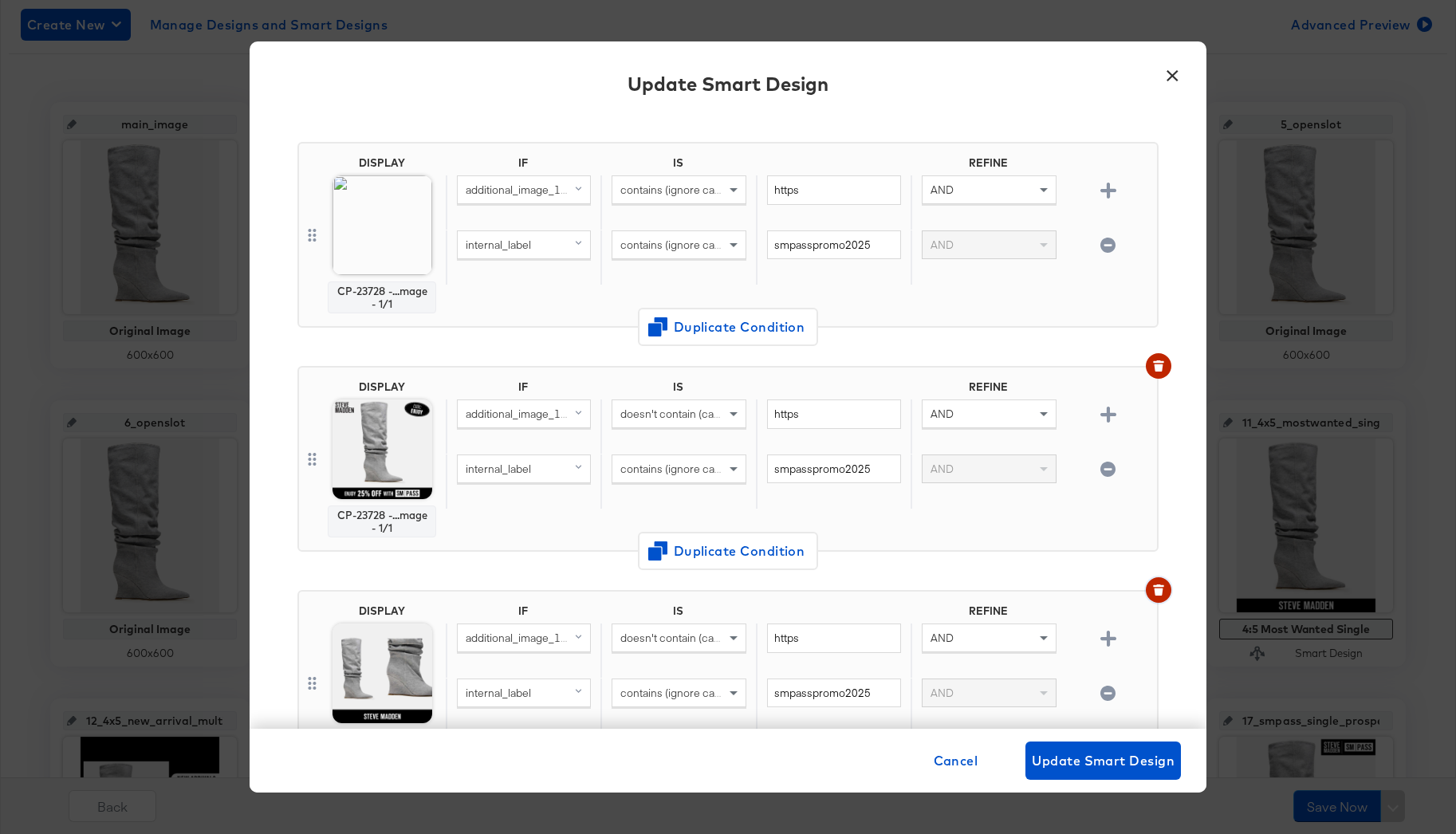
click at [1152, 590] on button "button" at bounding box center [1159, 590] width 25 height 25
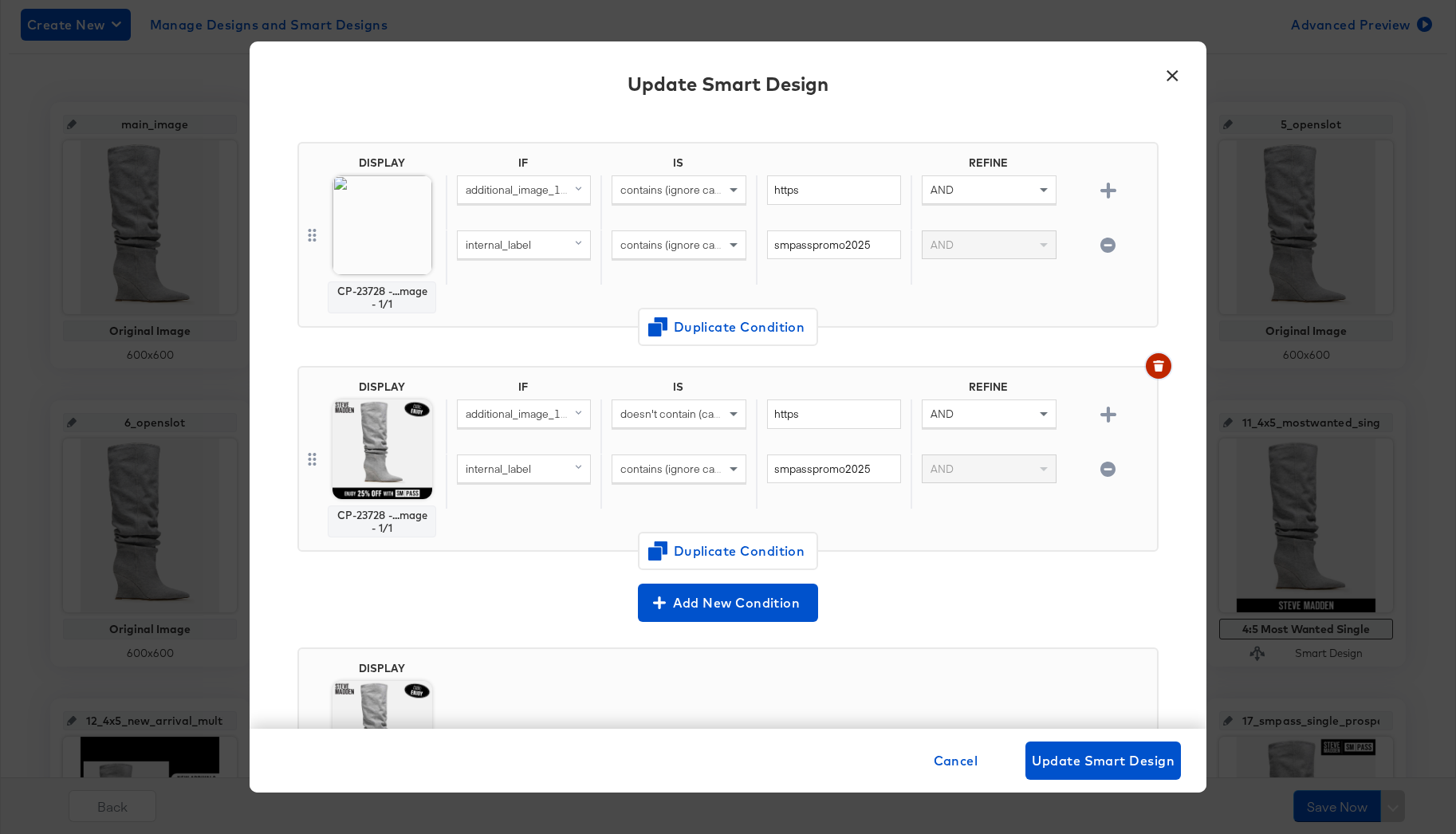
click at [1159, 367] on icon "button" at bounding box center [1158, 367] width 9 height 7
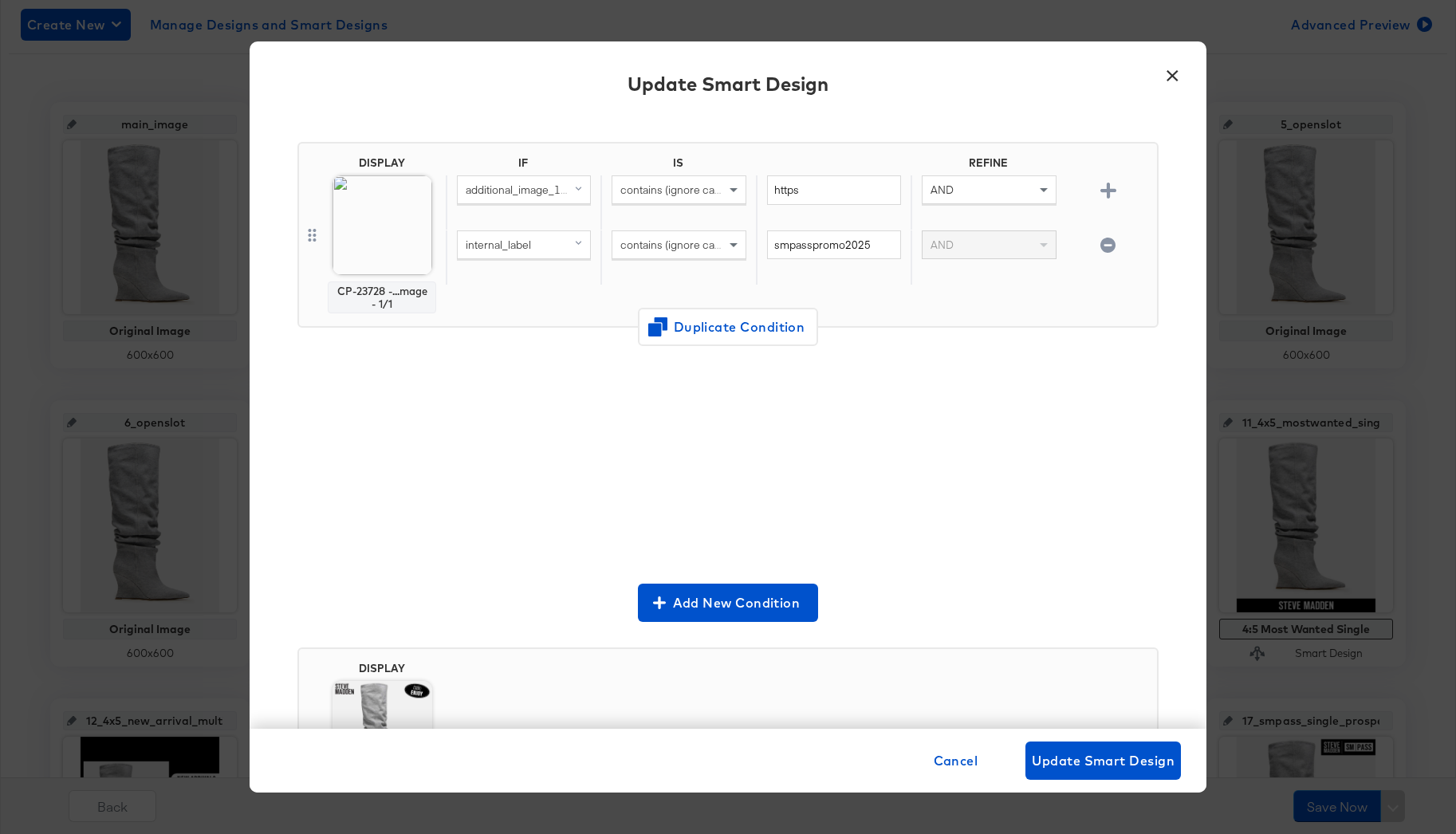
scroll to position [25, 0]
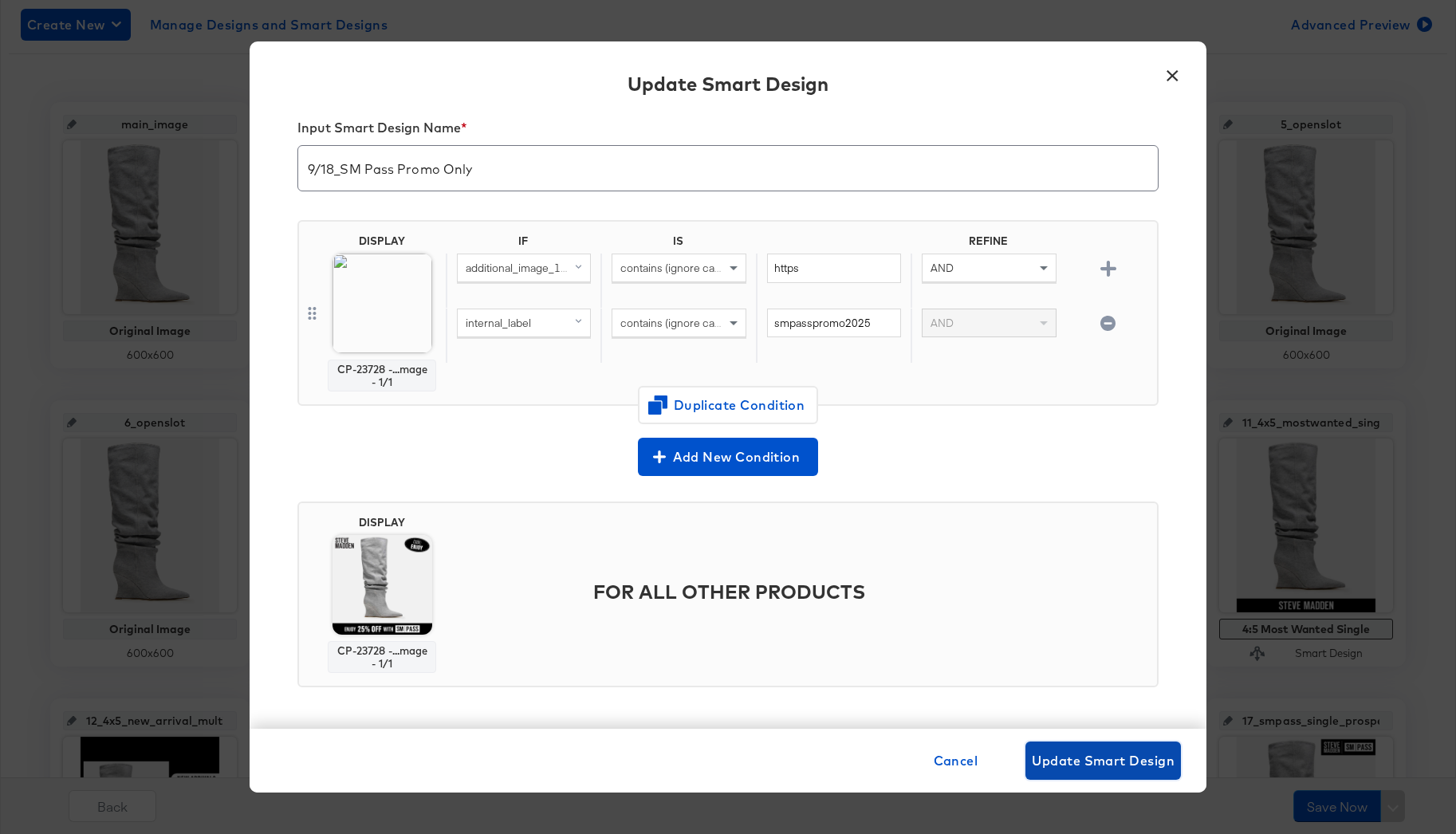
click at [1062, 751] on span "Update Smart Design" at bounding box center [1102, 760] width 142 height 22
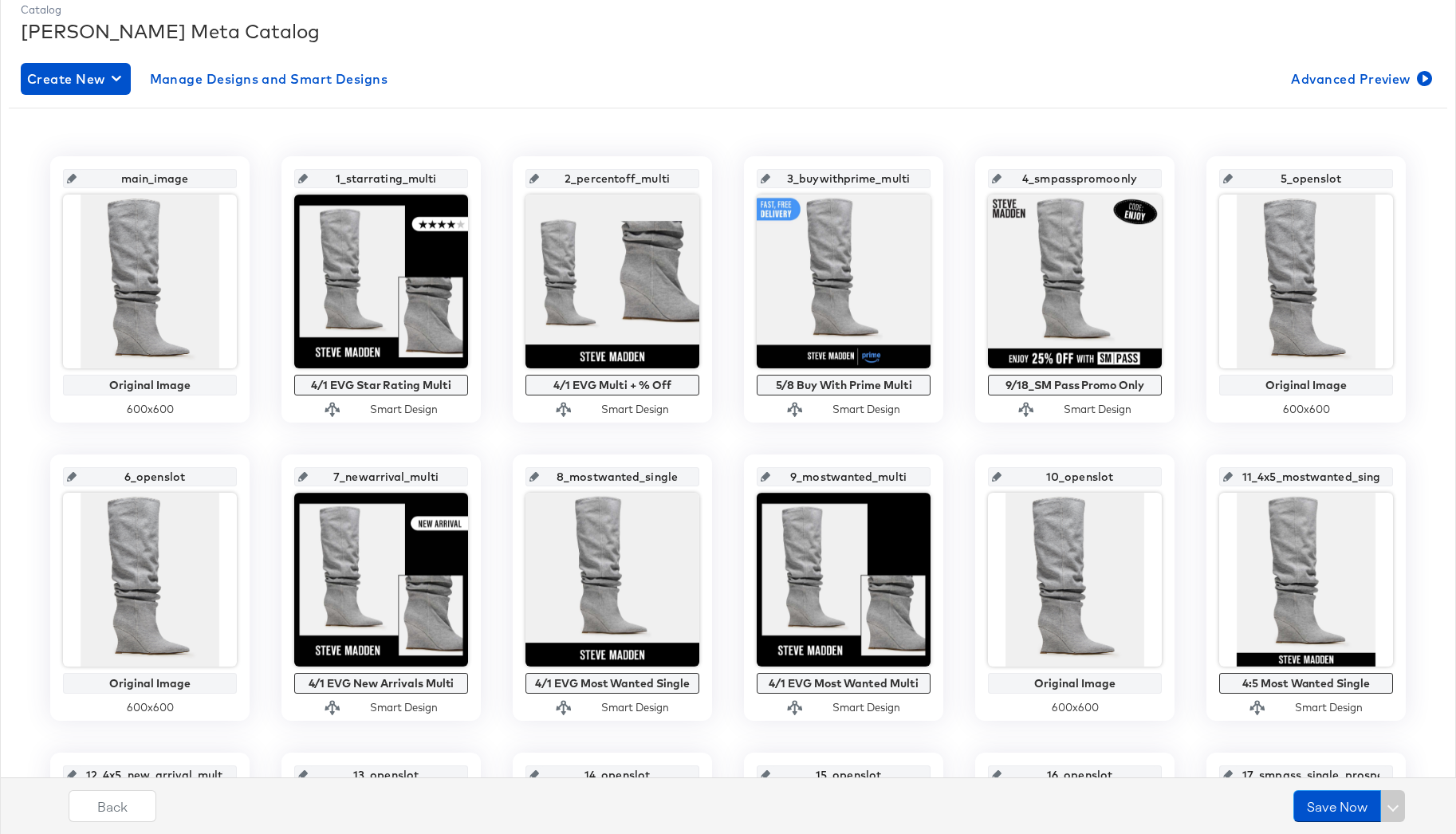
scroll to position [221, 0]
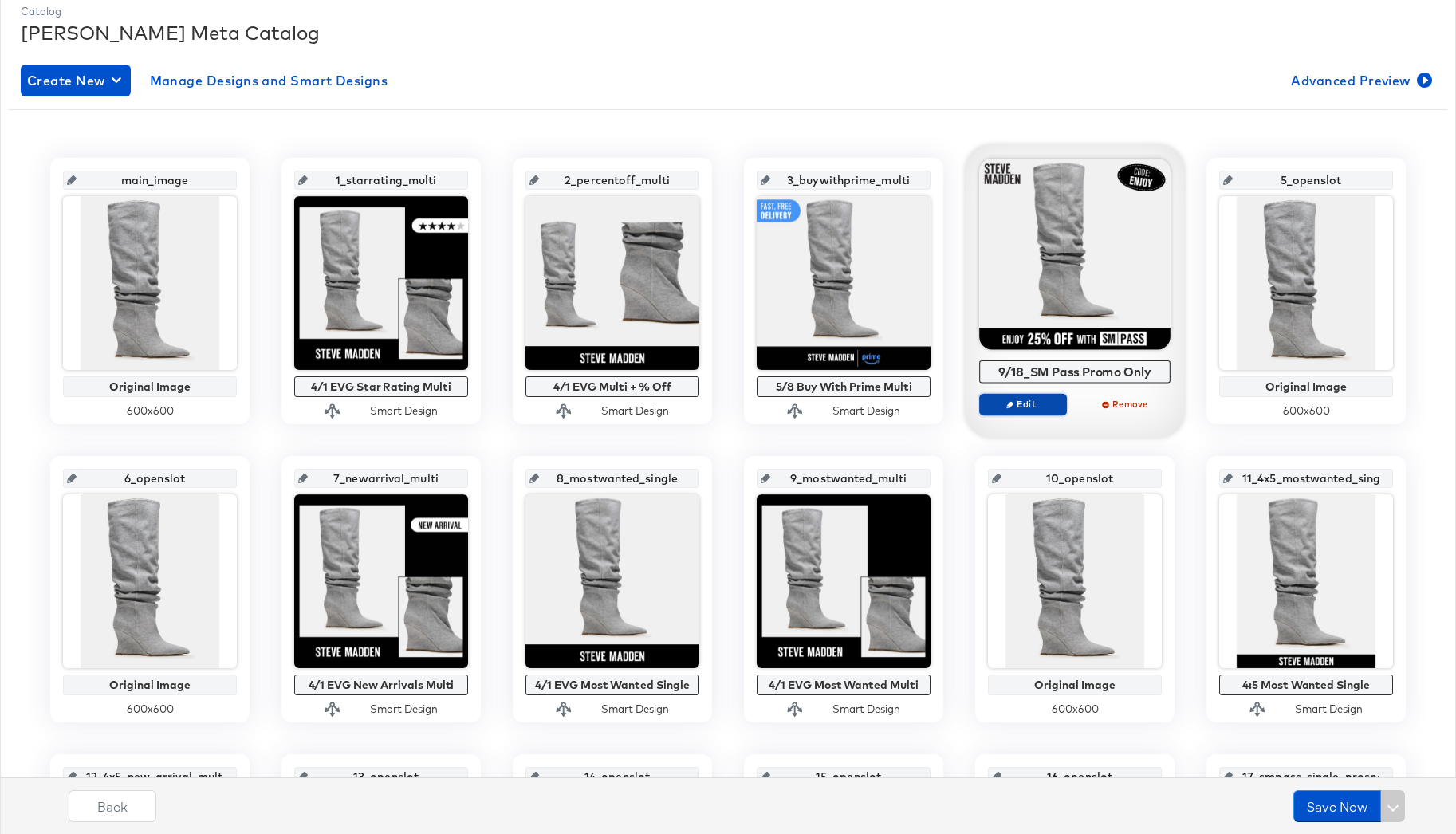
click at [1035, 398] on span "Edit" at bounding box center [1023, 404] width 74 height 12
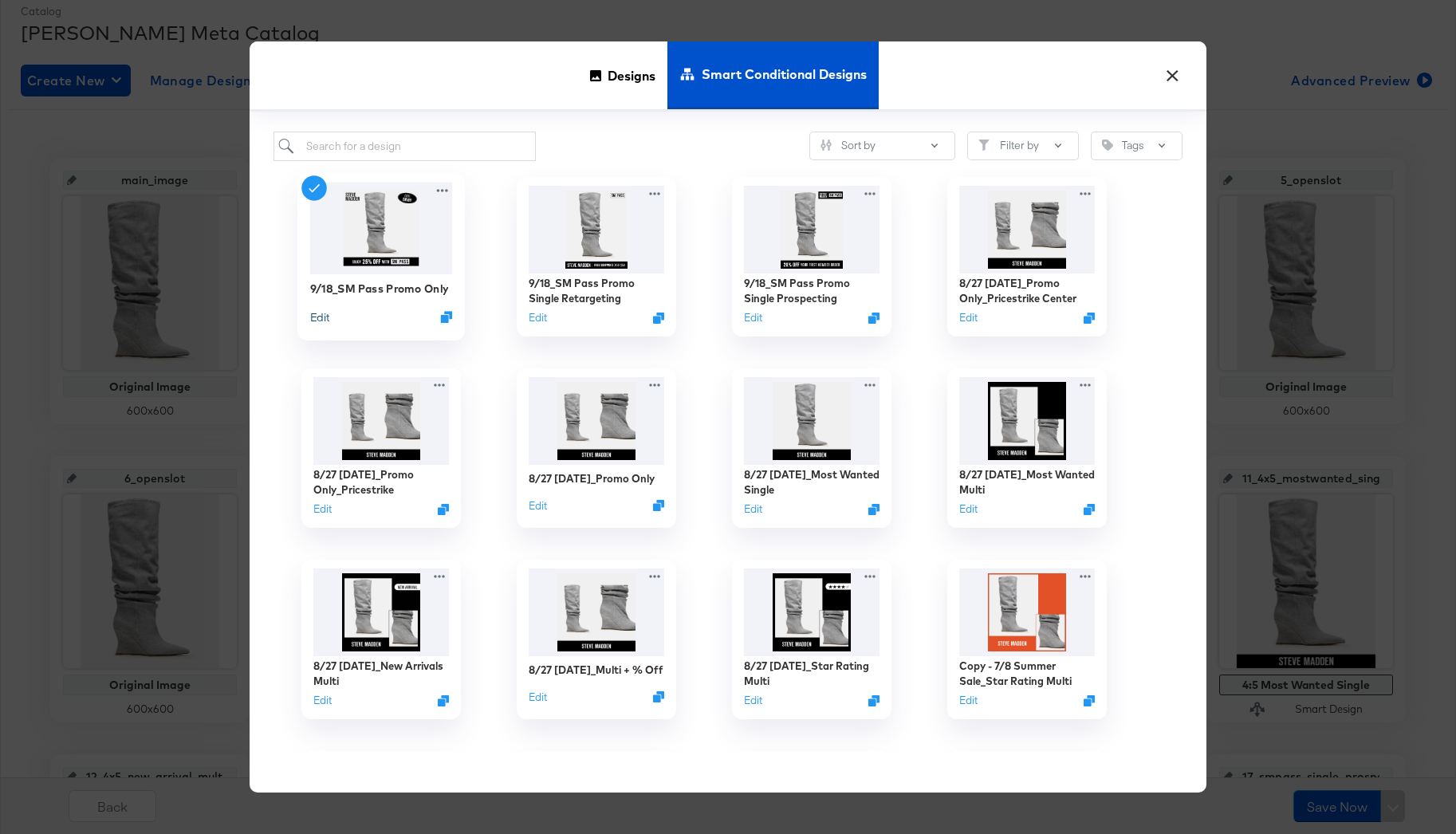
click at [322, 315] on button "Edit" at bounding box center [320, 317] width 19 height 15
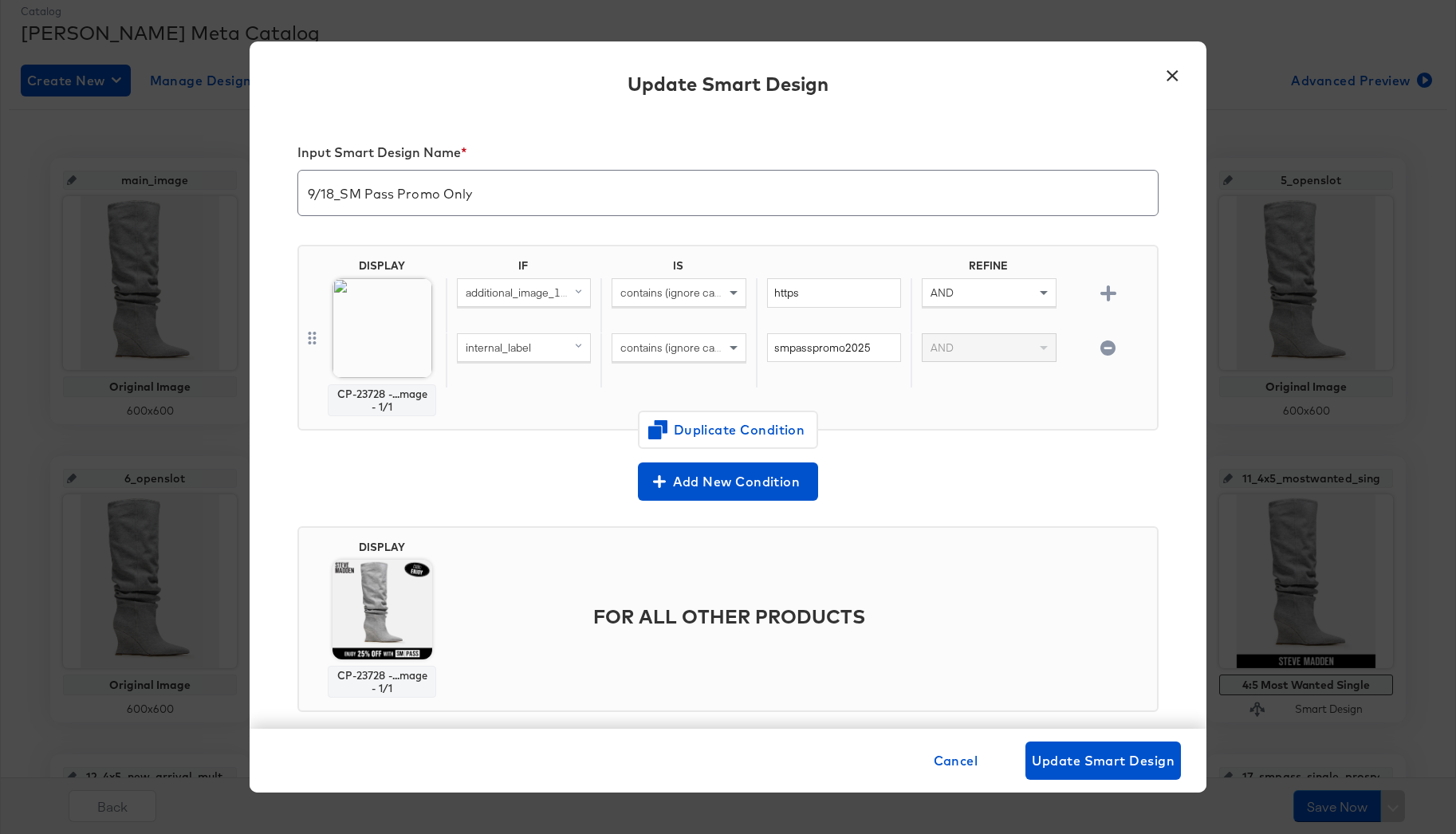
scroll to position [25, 0]
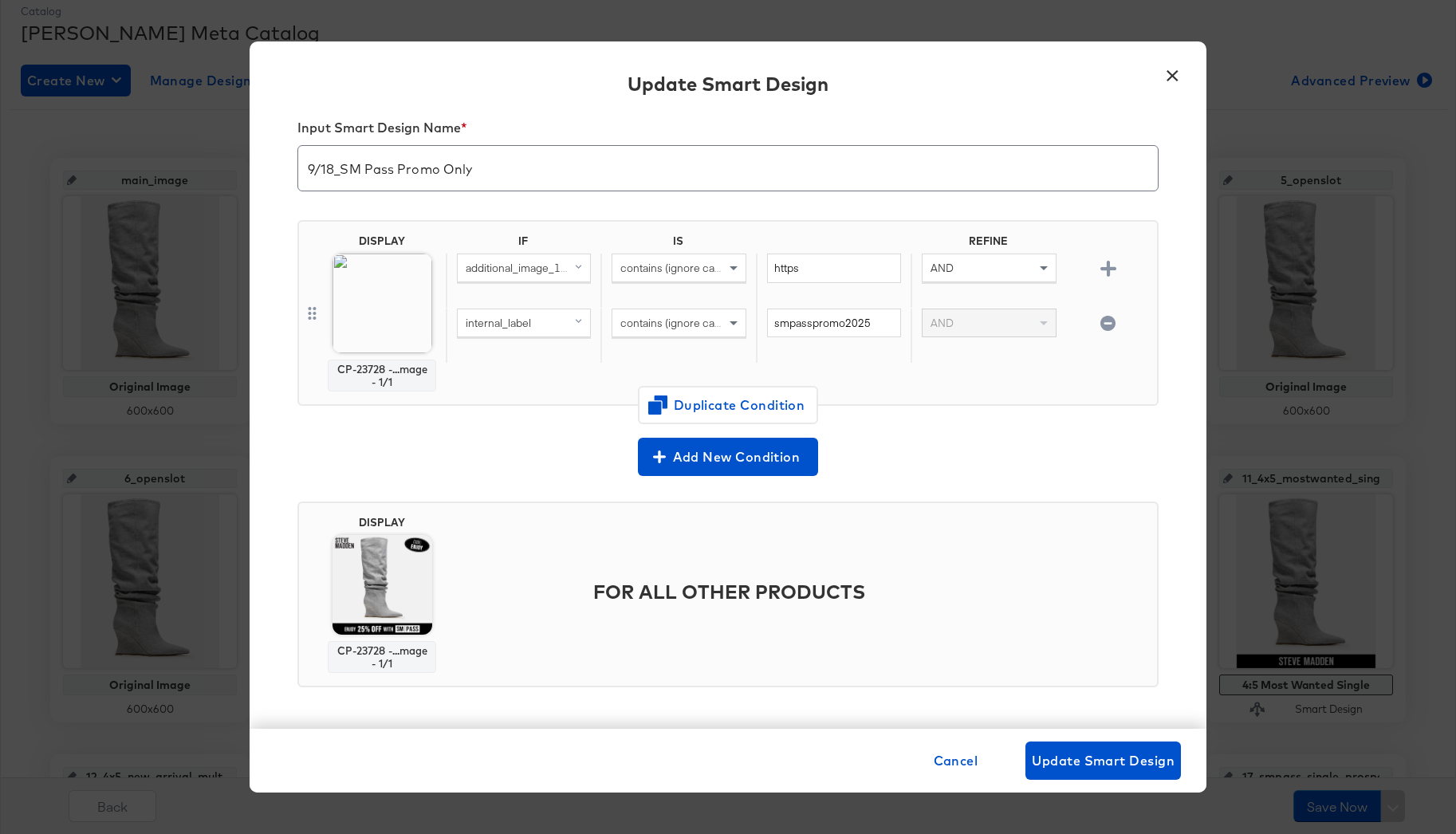
click at [1170, 82] on button "×" at bounding box center [1172, 72] width 29 height 29
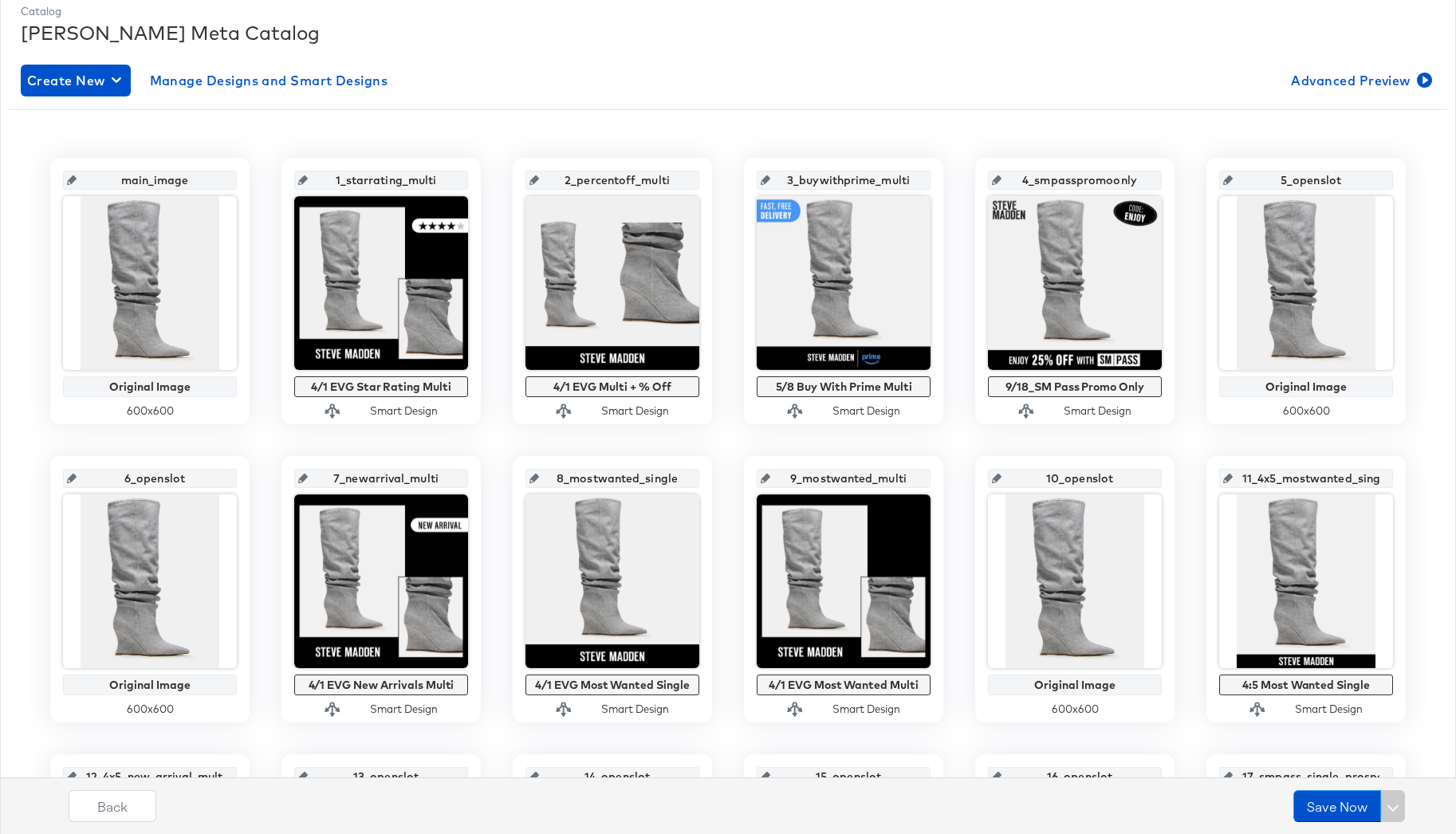
scroll to position [0, 0]
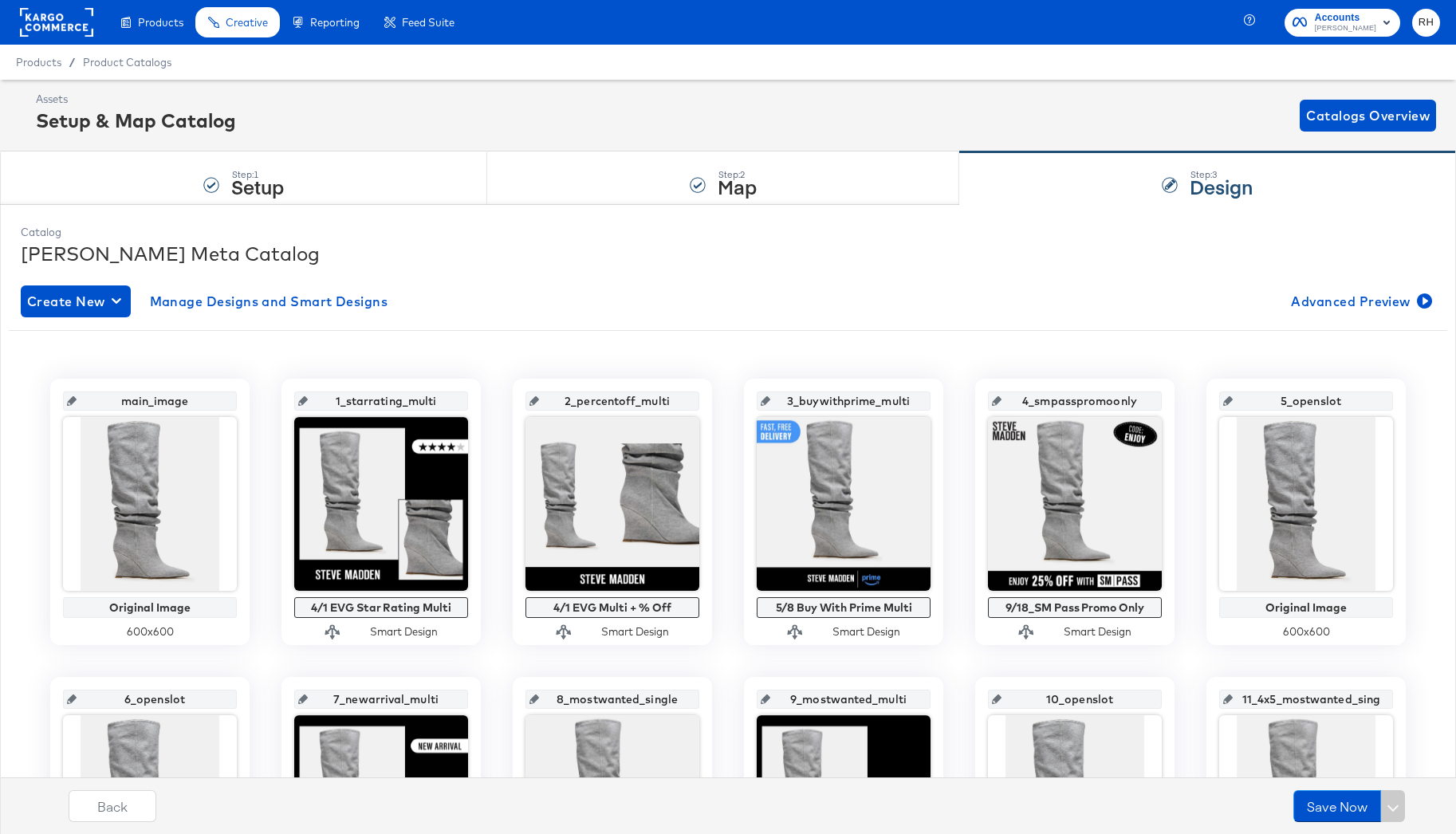
click at [532, 639] on div "2_percentoff_multi 4/1 EVG Multi + % Off Smart Design" at bounding box center [612, 511] width 200 height 266
click at [583, 536] on div at bounding box center [611, 504] width 173 height 173
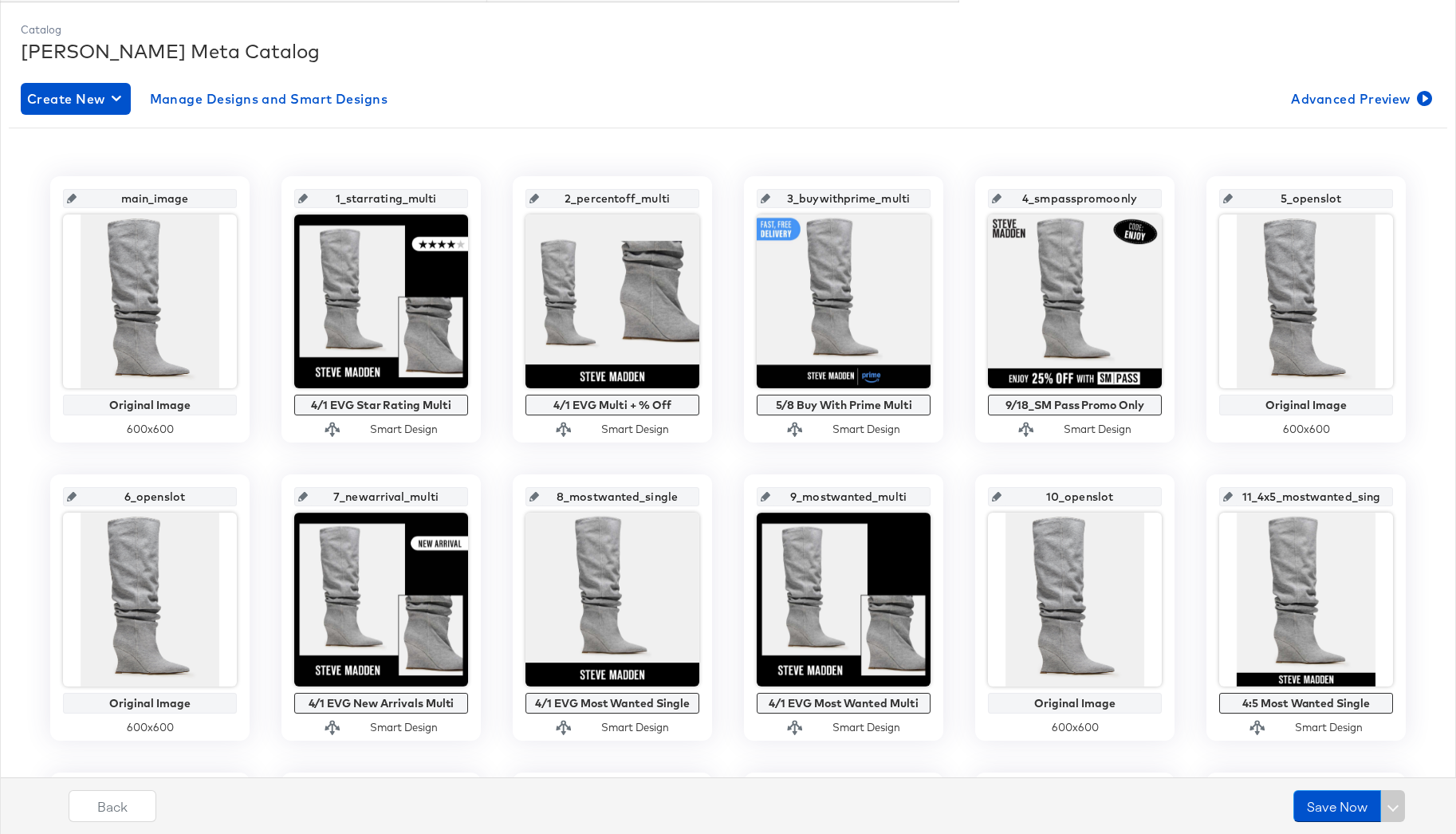
scroll to position [228, 0]
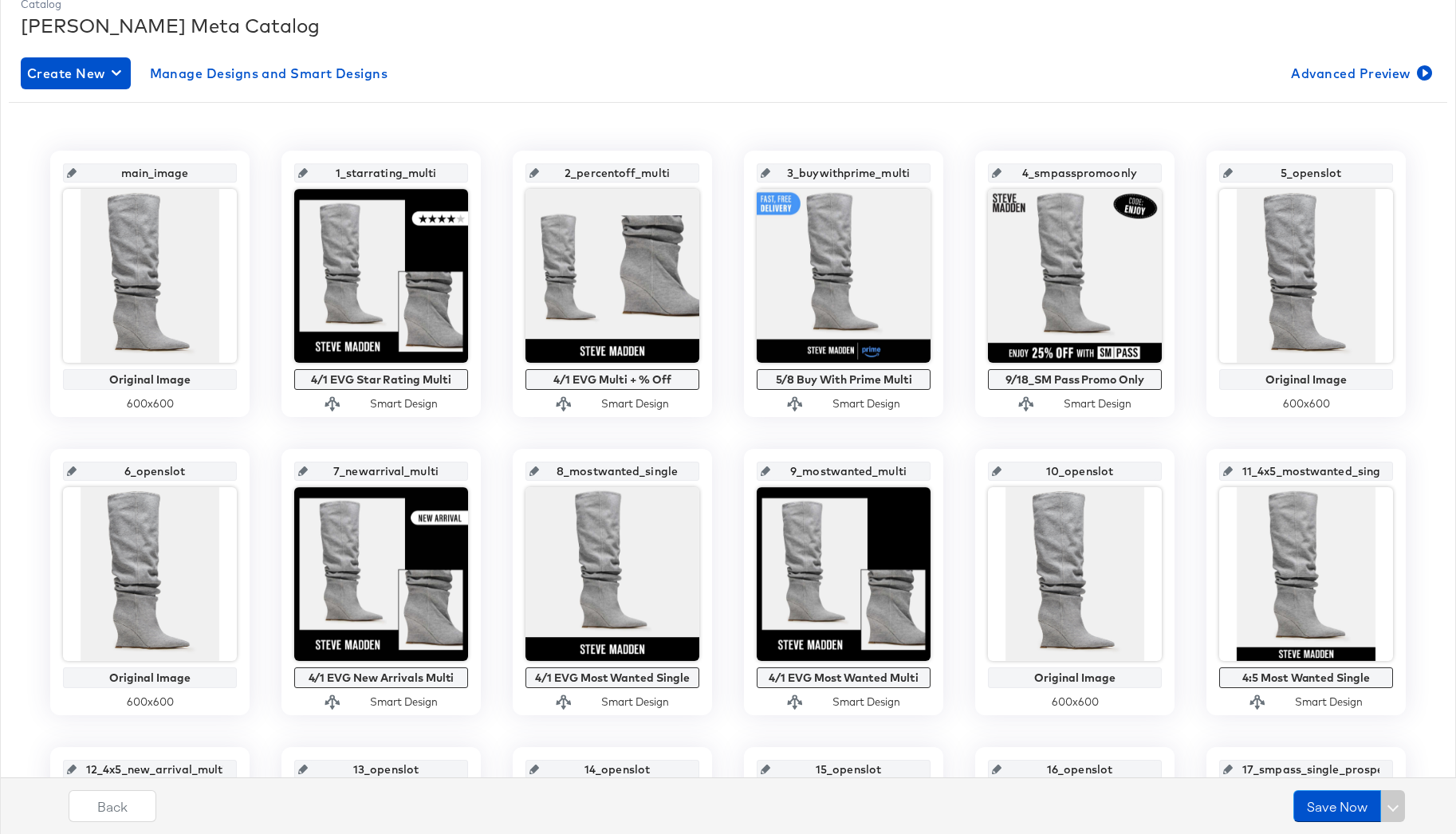
click at [647, 263] on div at bounding box center [611, 275] width 173 height 173
click at [588, 239] on div at bounding box center [611, 275] width 173 height 173
click at [543, 386] on div "4/1 EVG Multi + % Off" at bounding box center [612, 379] width 166 height 13
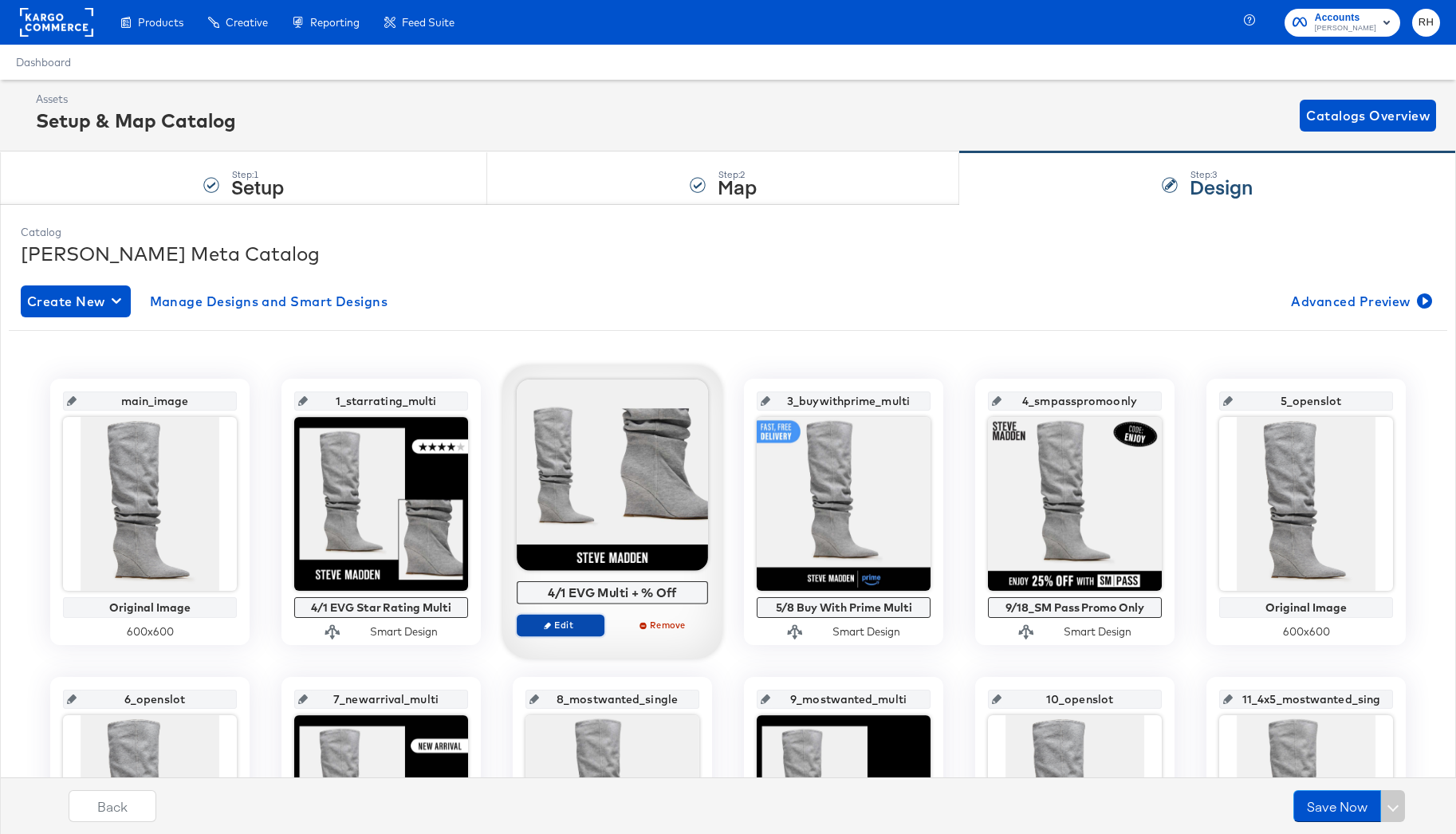
click at [565, 629] on span "Edit" at bounding box center [561, 625] width 74 height 12
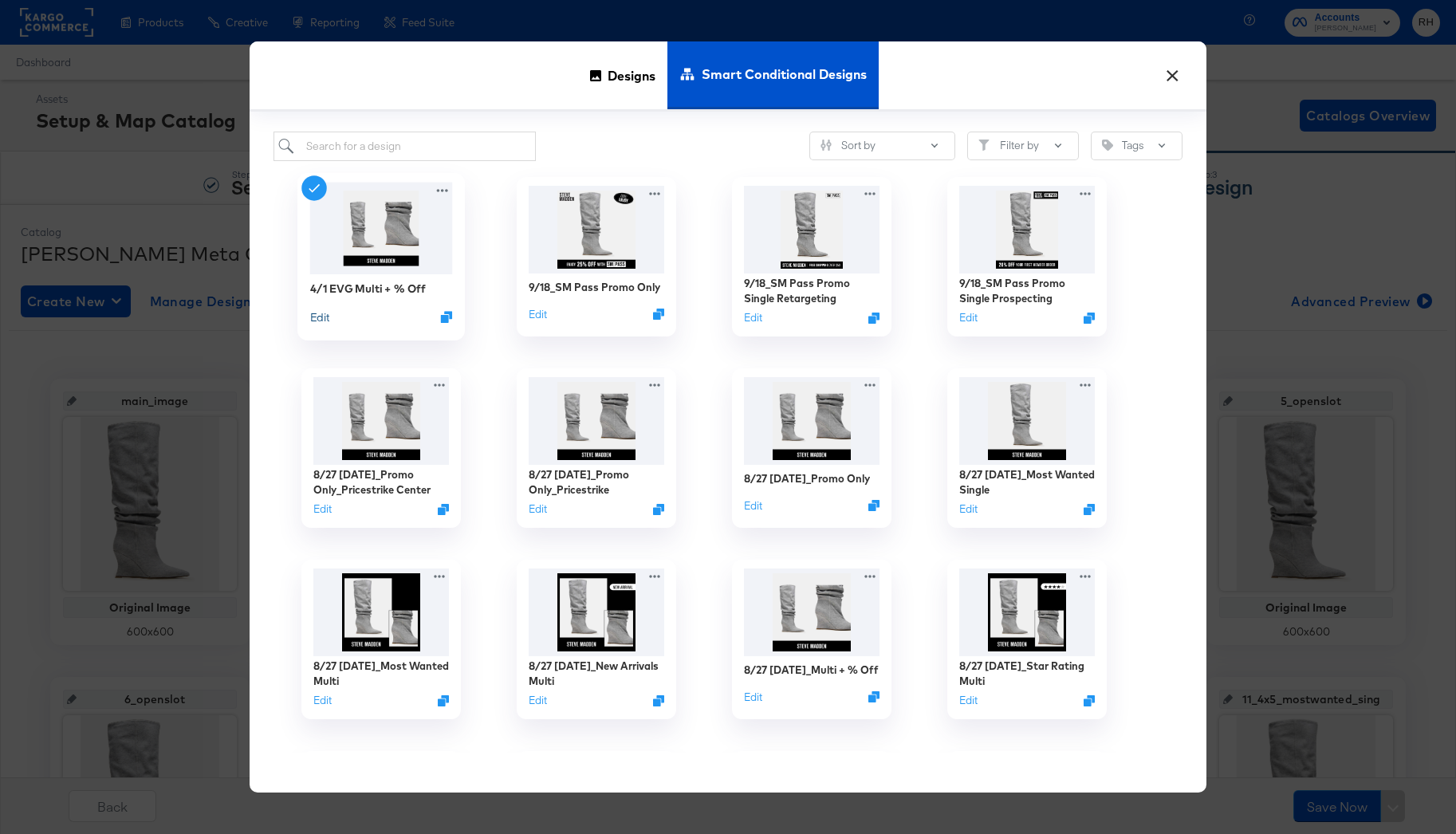
click at [321, 315] on button "Edit" at bounding box center [320, 317] width 19 height 15
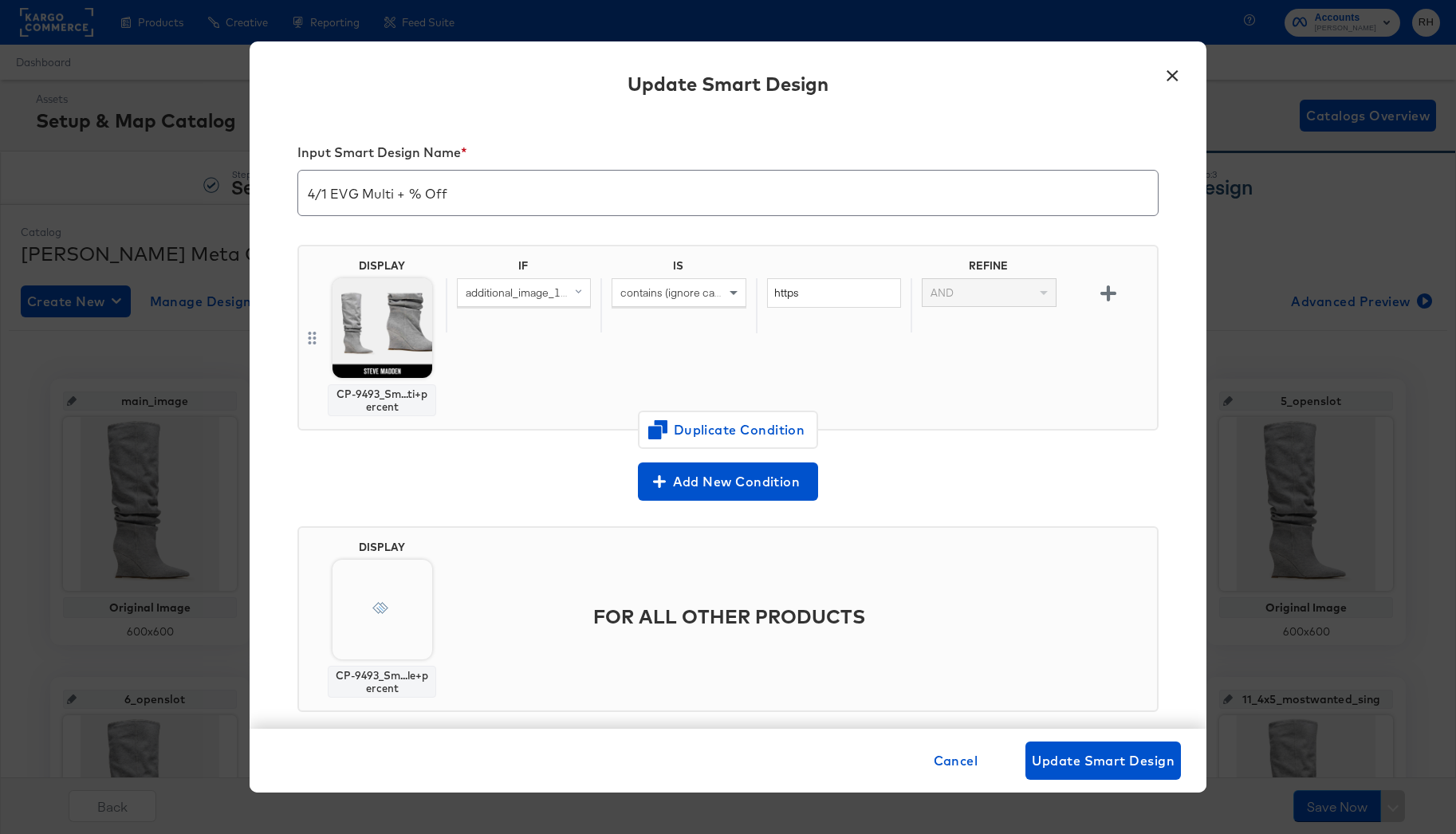
click at [528, 291] on span "additional_image_1_url (original)" at bounding box center [544, 293] width 158 height 15
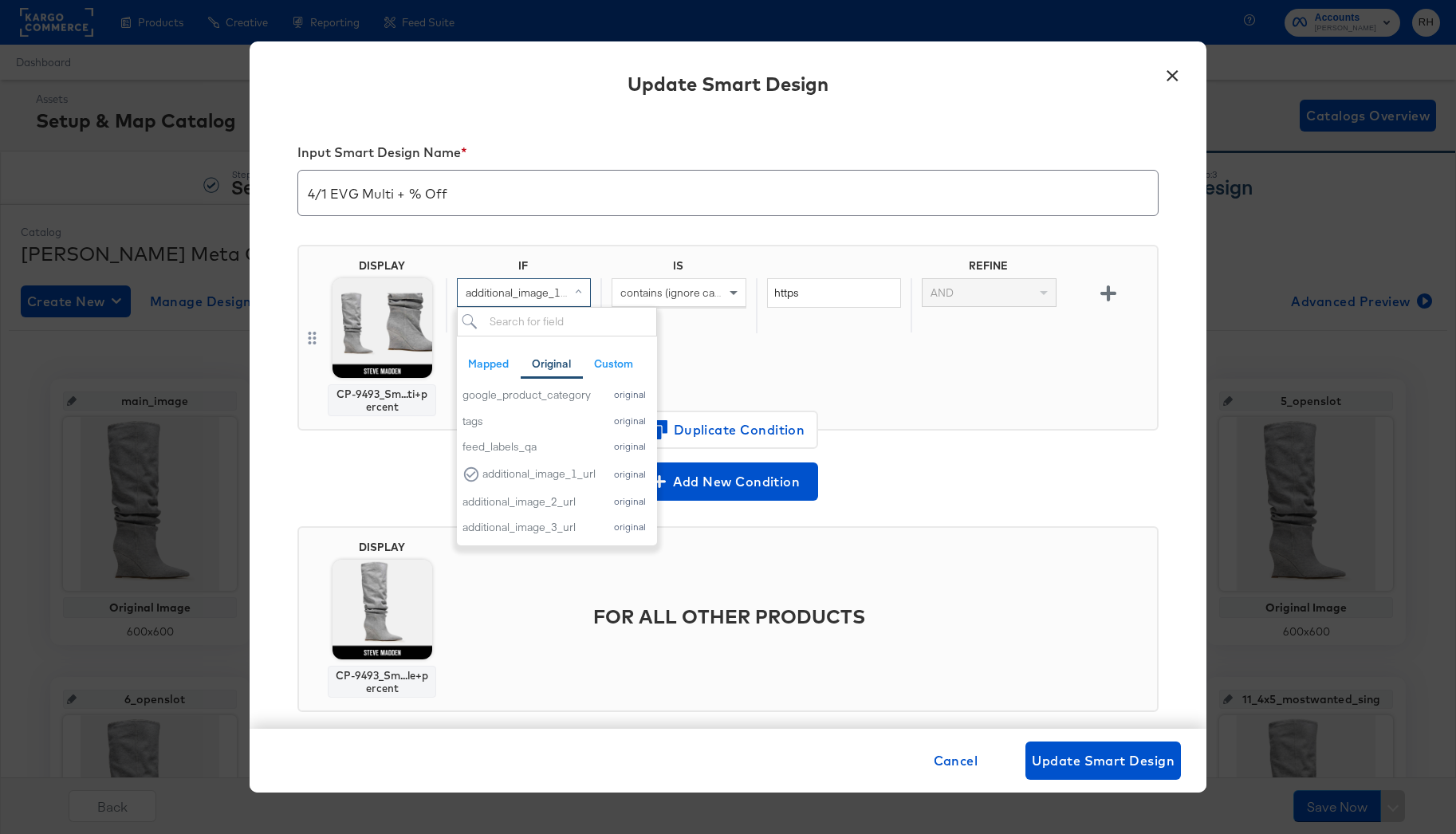
scroll to position [651, 0]
click at [946, 769] on span "Cancel" at bounding box center [956, 760] width 45 height 22
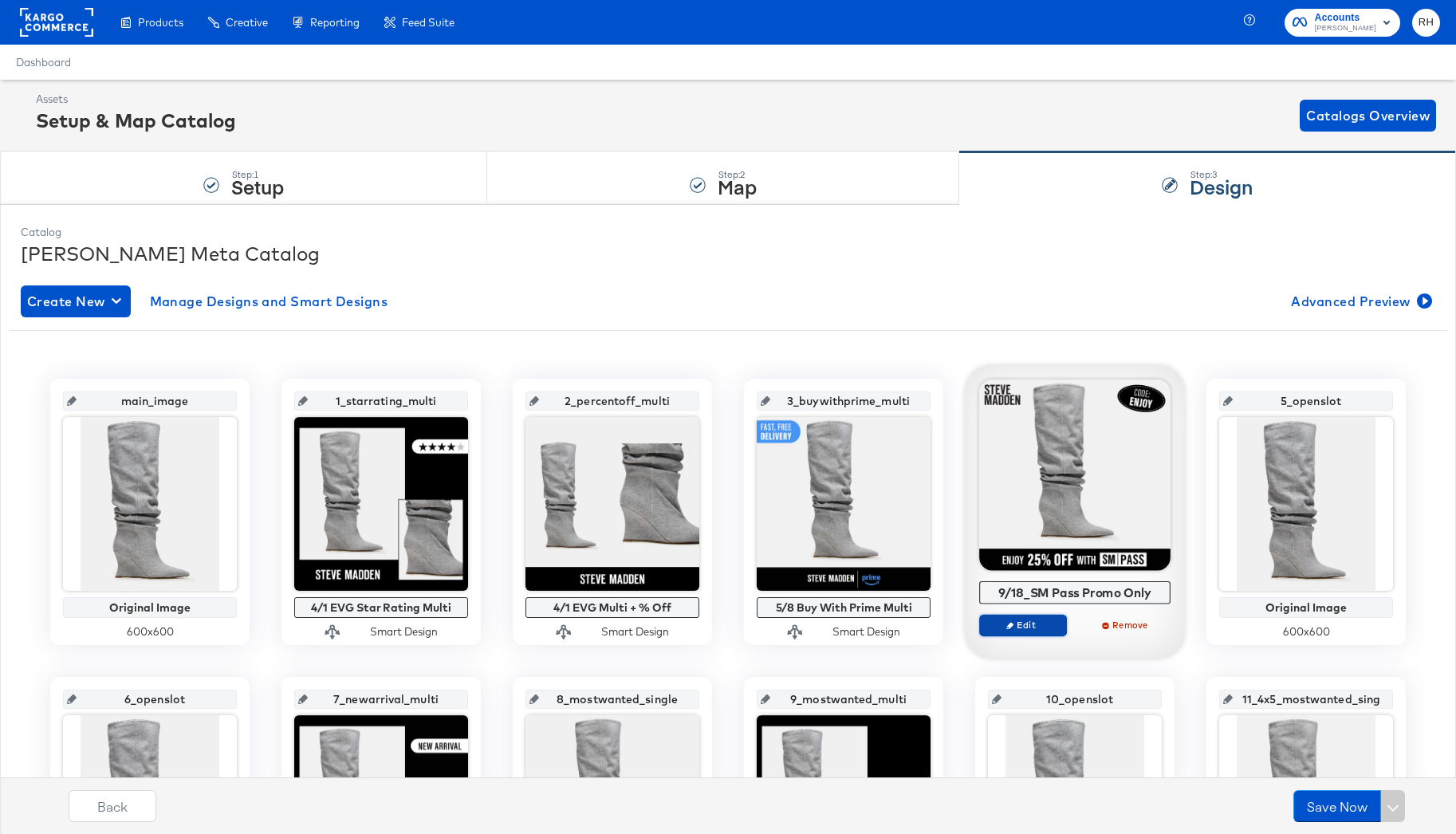
click at [1011, 626] on icon "button" at bounding box center [1009, 625] width 7 height 7
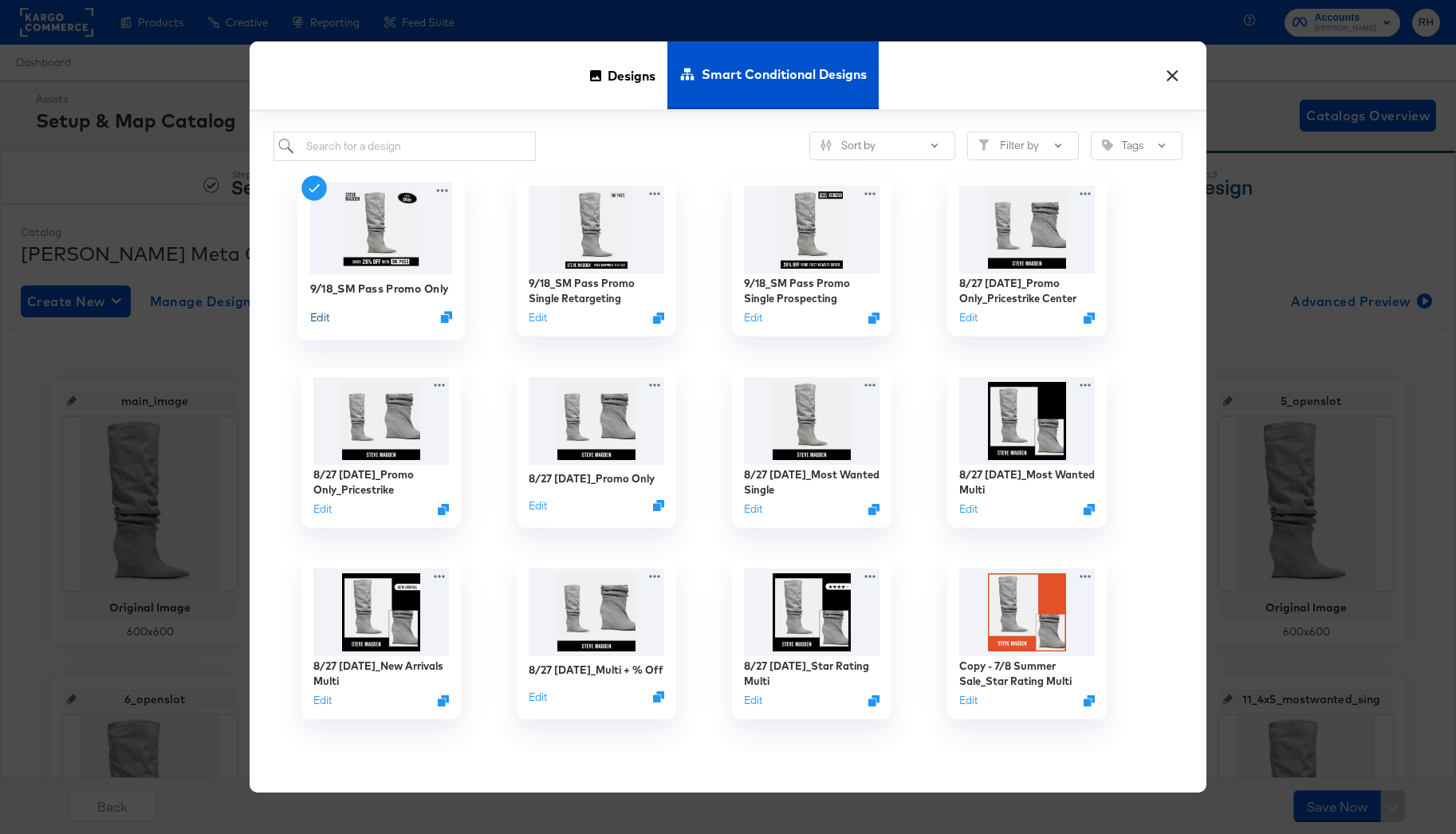
click at [319, 323] on button "Edit" at bounding box center [320, 317] width 19 height 15
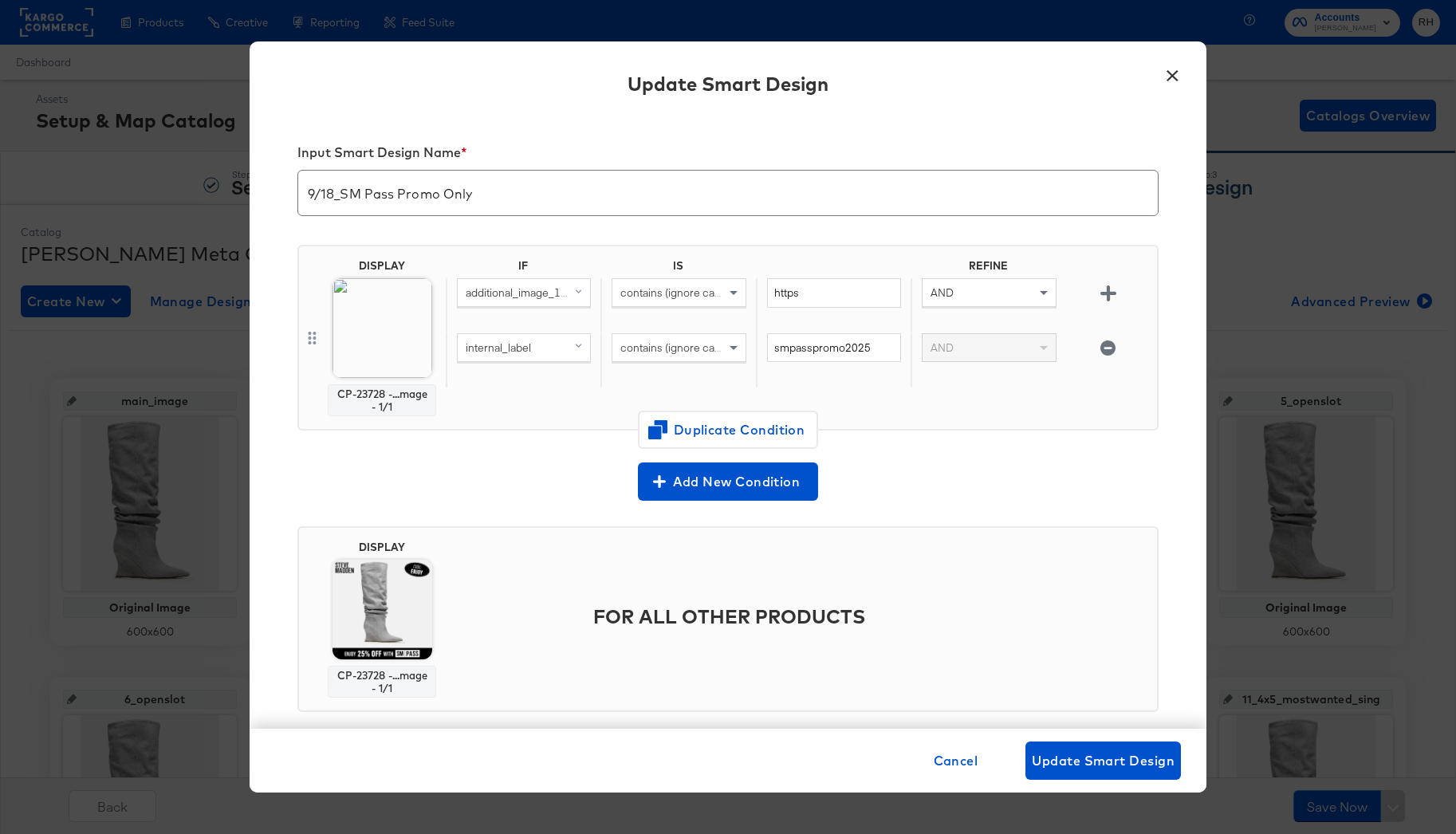
click at [516, 299] on span "additional_image_1_url (original)" at bounding box center [544, 293] width 158 height 15
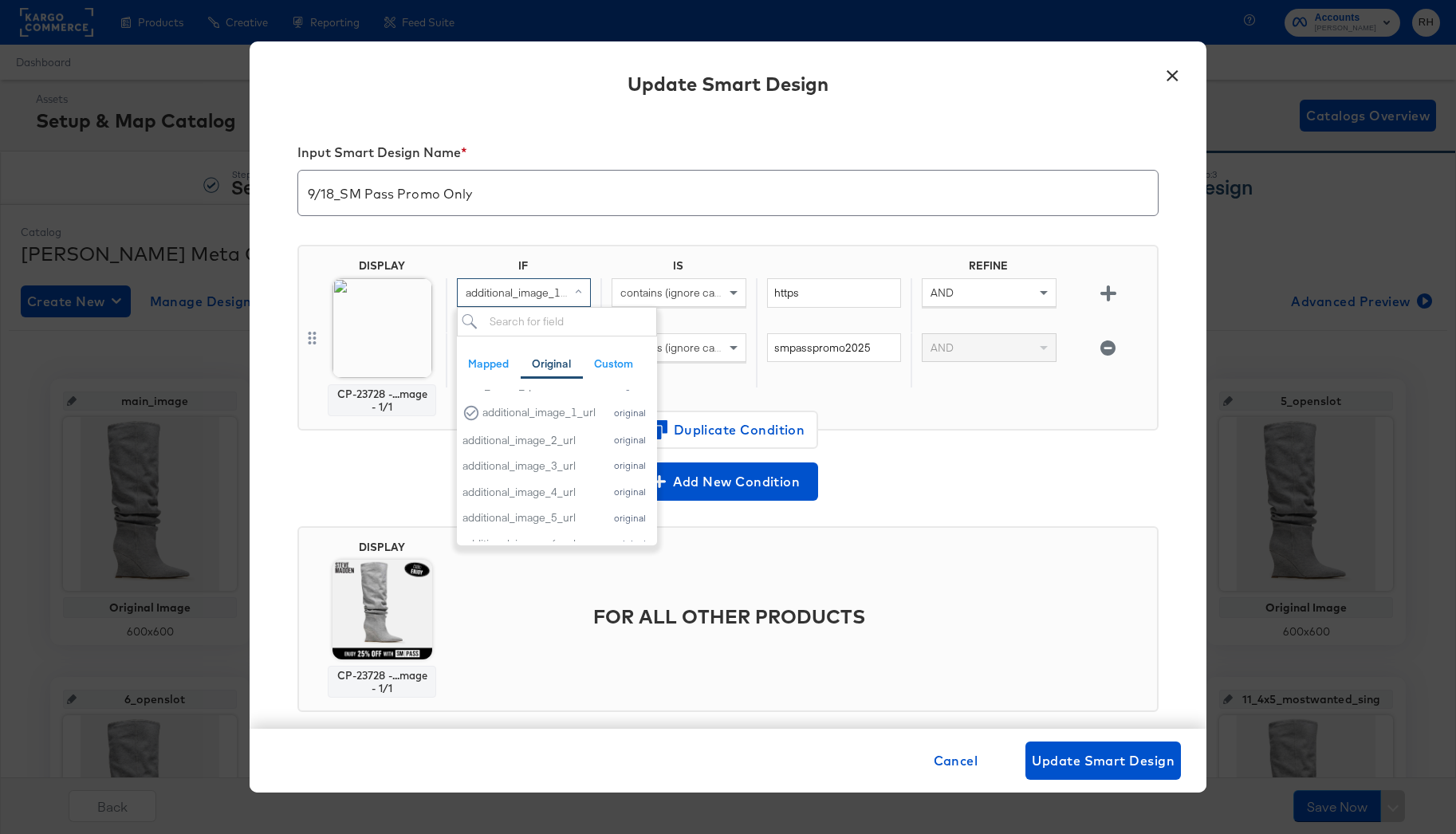
scroll to position [690, 0]
click at [953, 761] on span "Cancel" at bounding box center [956, 760] width 45 height 22
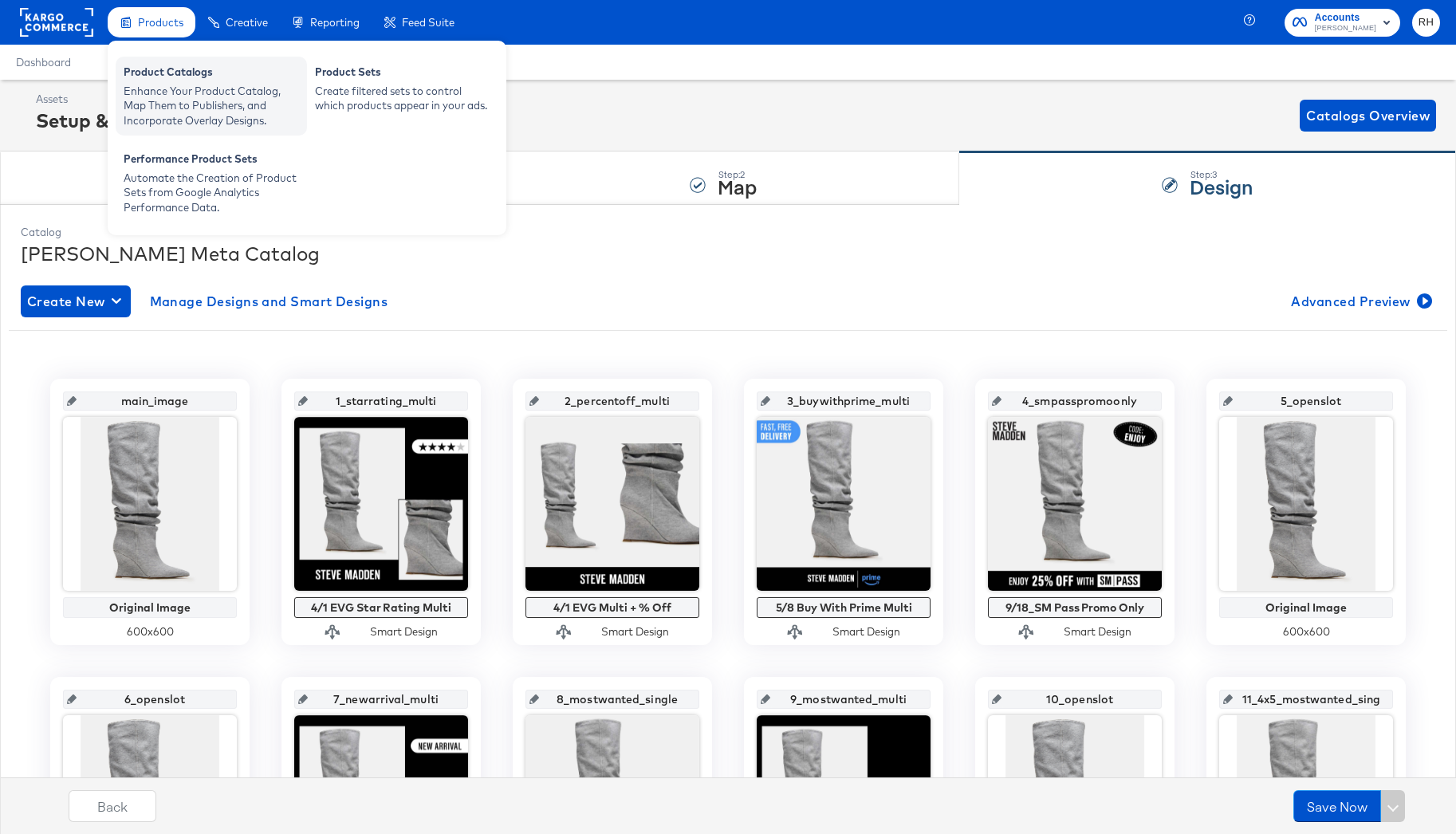
click at [139, 78] on div "Product Catalogs" at bounding box center [211, 75] width 175 height 19
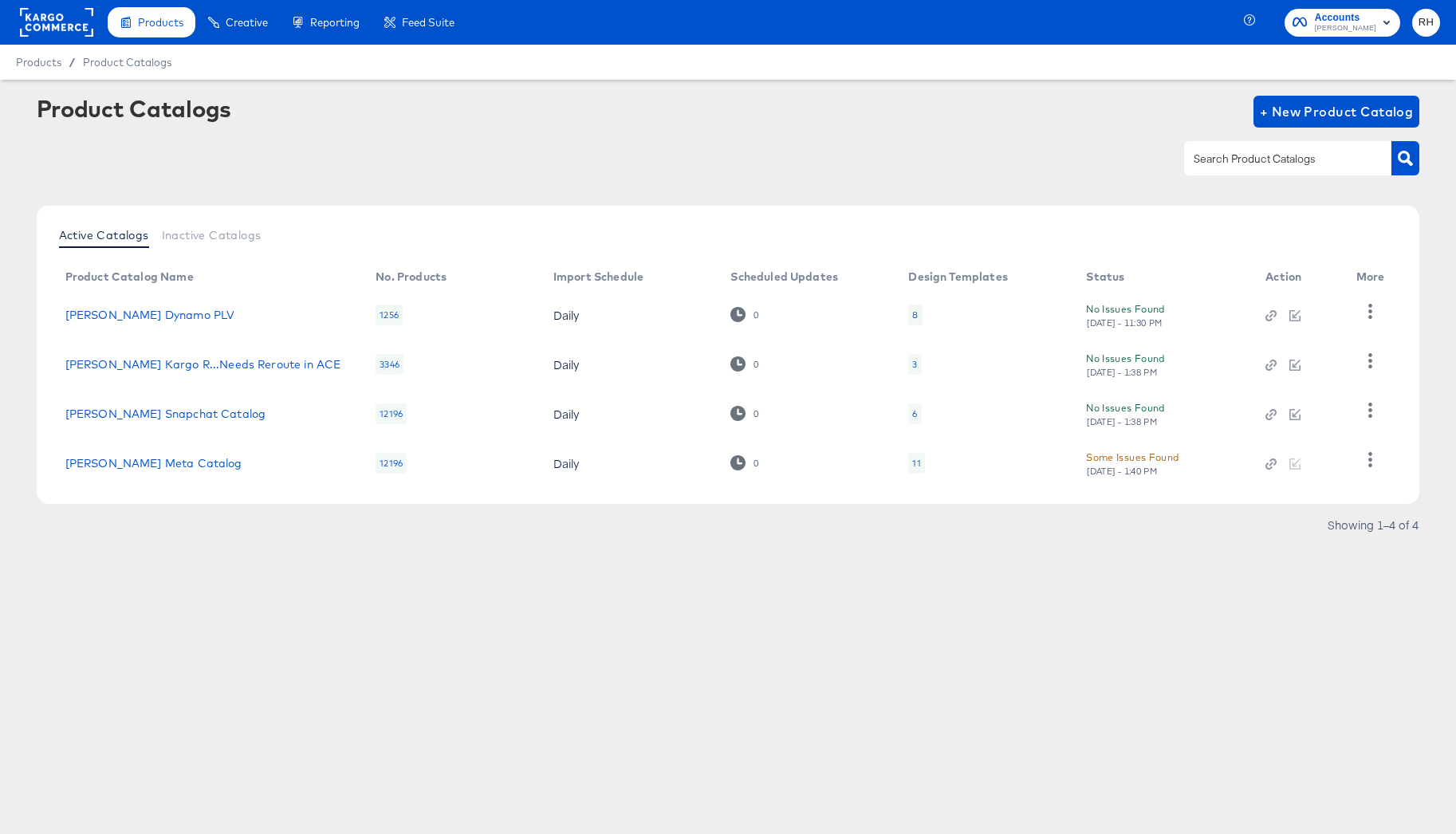
click at [59, 23] on rect at bounding box center [57, 22] width 74 height 29
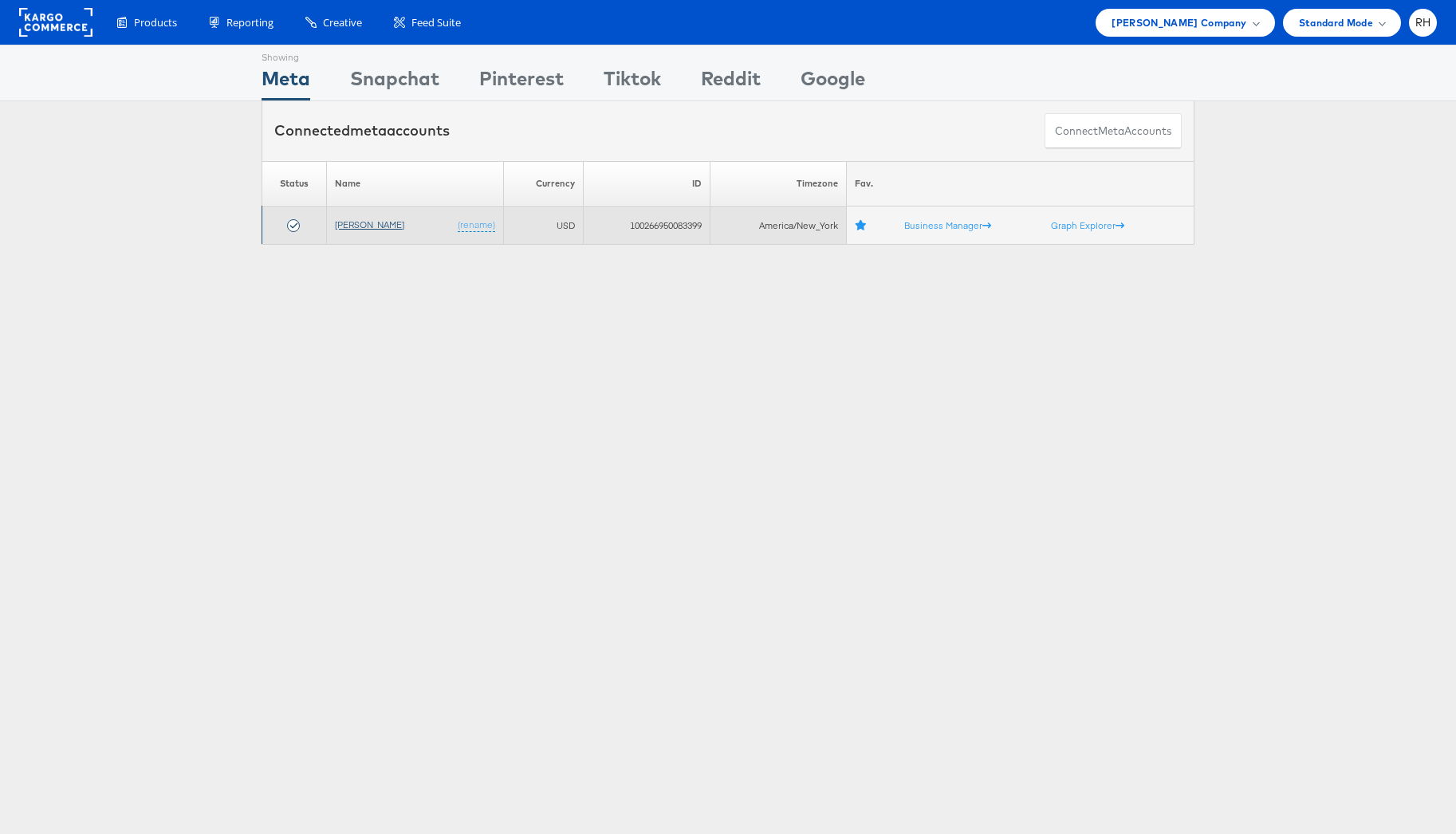
click at [369, 221] on link "[PERSON_NAME]" at bounding box center [370, 225] width 70 height 12
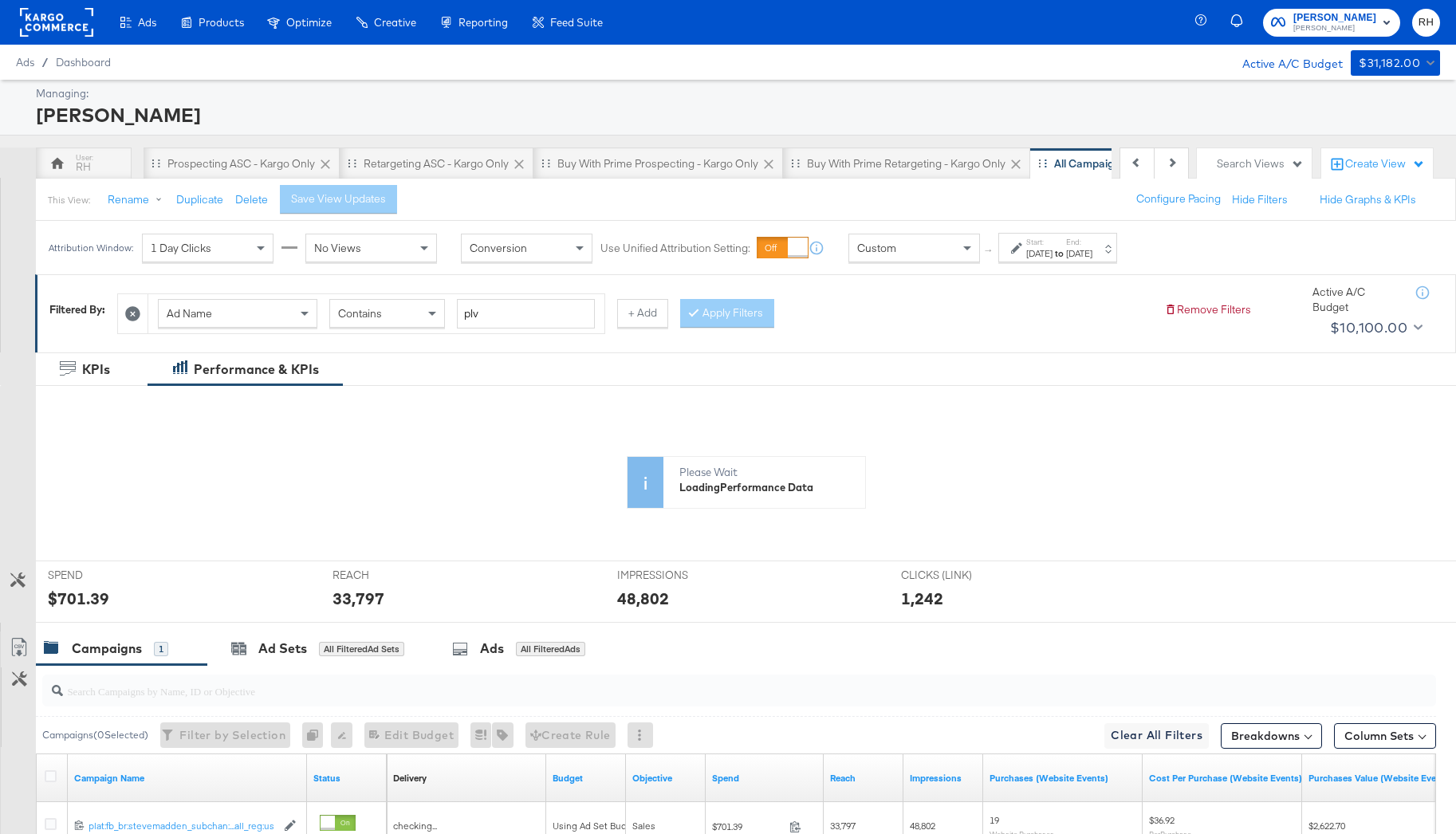
scroll to position [0, 96]
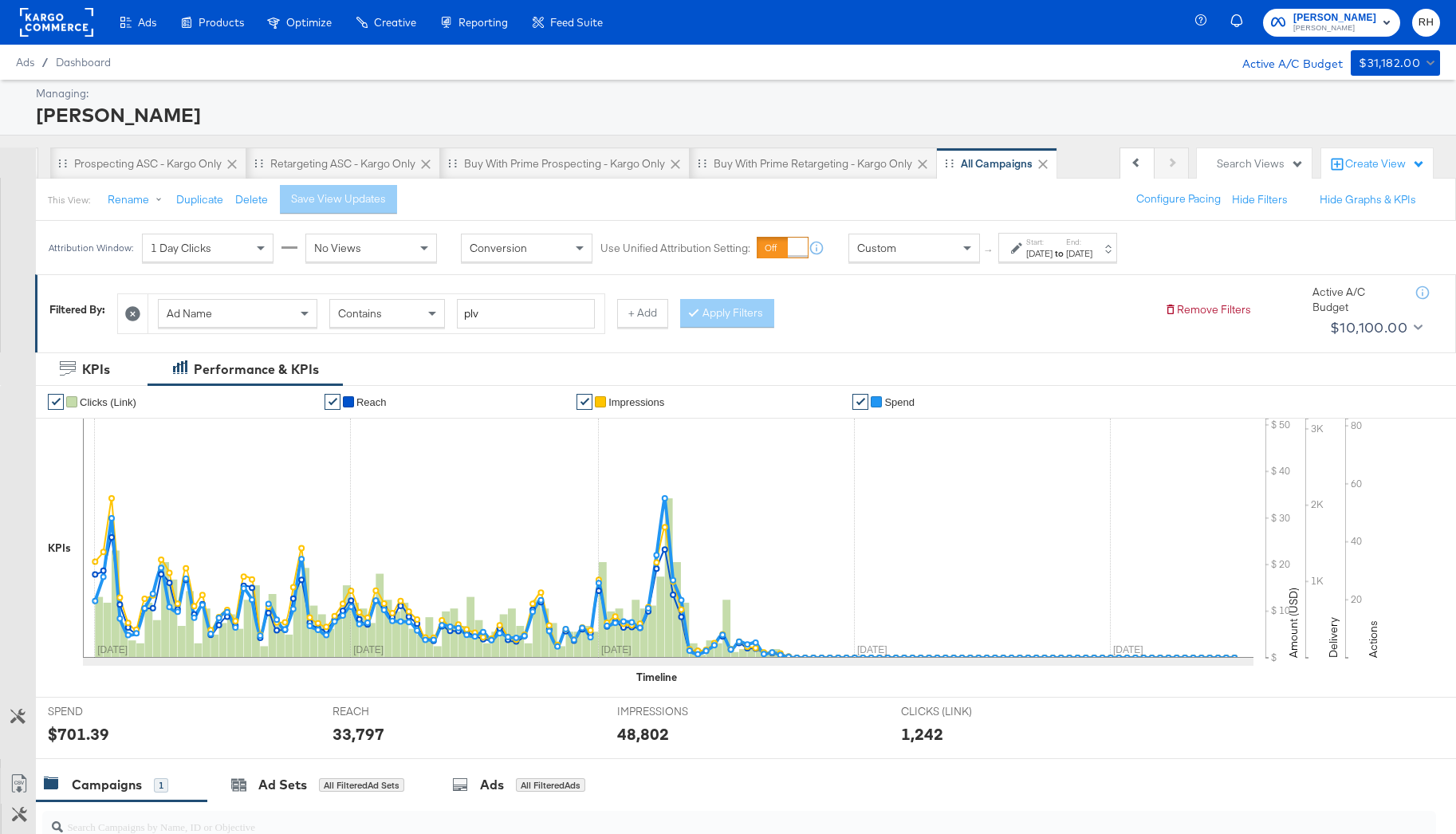
click at [187, 304] on div "Ad Name" at bounding box center [237, 314] width 158 height 27
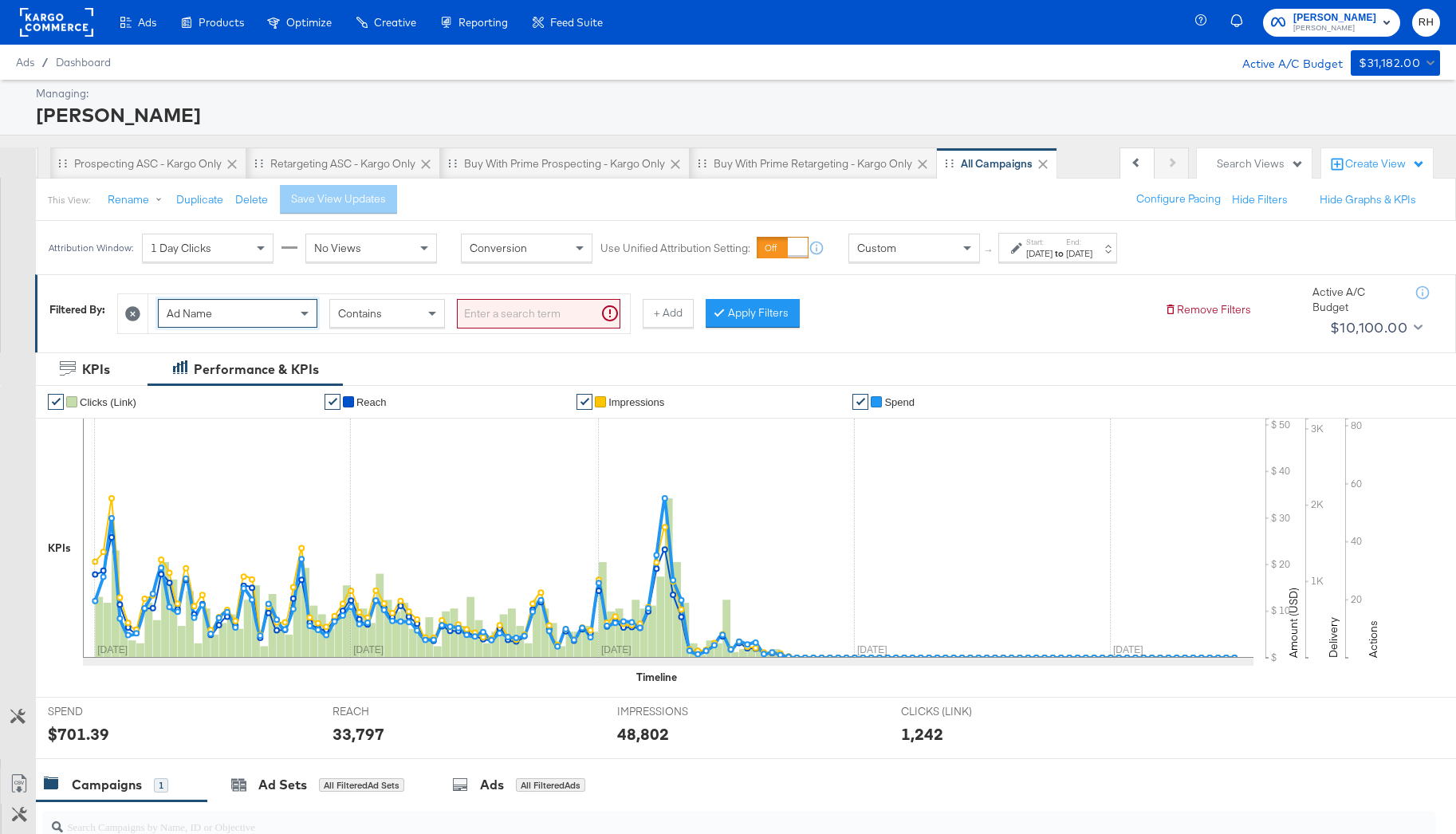
click at [196, 318] on span "Ad Name" at bounding box center [189, 313] width 46 height 15
click at [486, 319] on input "search" at bounding box center [539, 314] width 164 height 29
paste input "6856669193463"
click at [770, 308] on div "Ad ID Is 6856669193463 + Add Apply Filters" at bounding box center [635, 310] width 1035 height 48
click at [746, 313] on button "Apply Filters" at bounding box center [727, 314] width 94 height 29
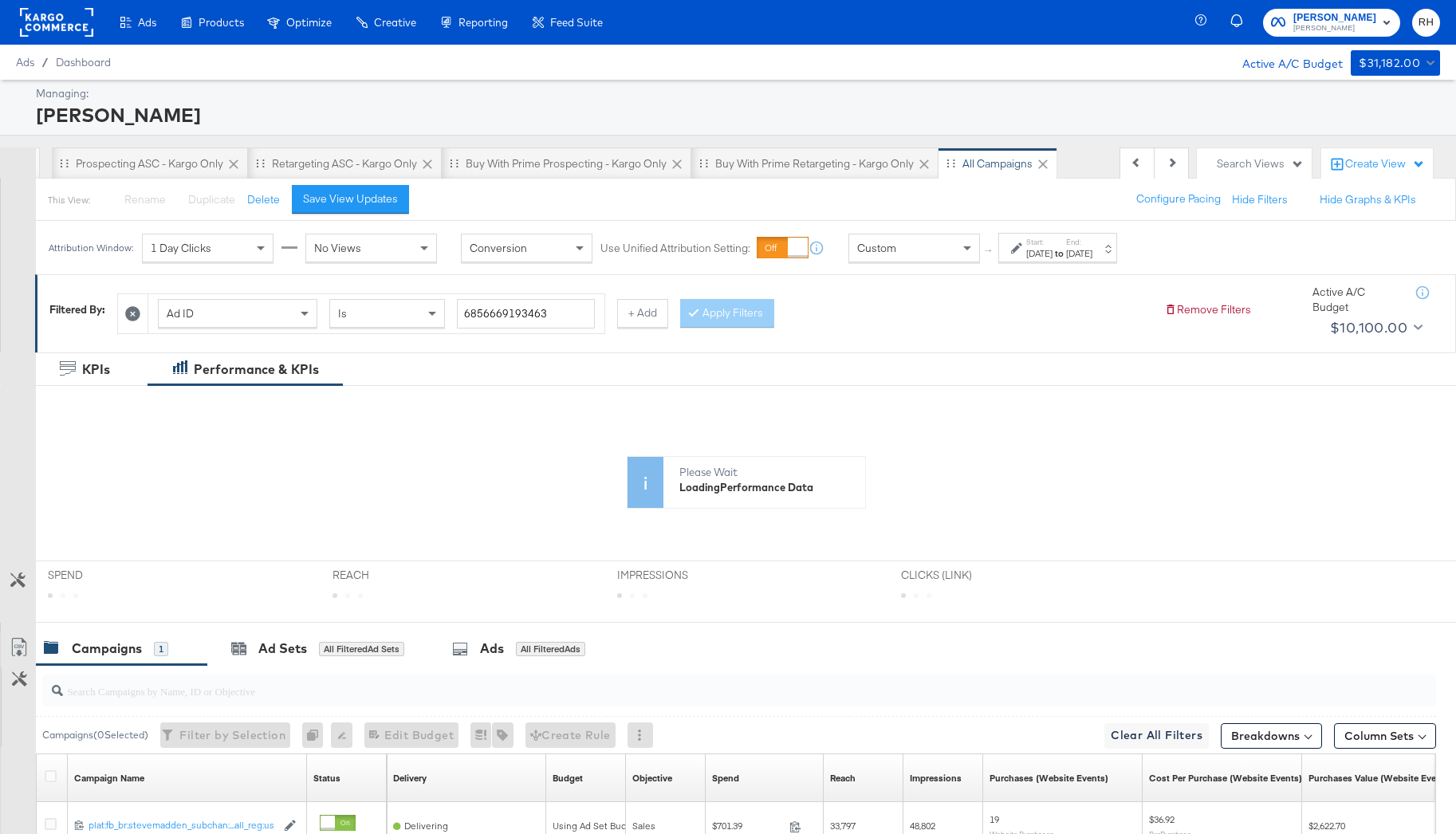
scroll to position [0, 95]
click at [363, 204] on div "Save View Updates" at bounding box center [351, 200] width 95 height 15
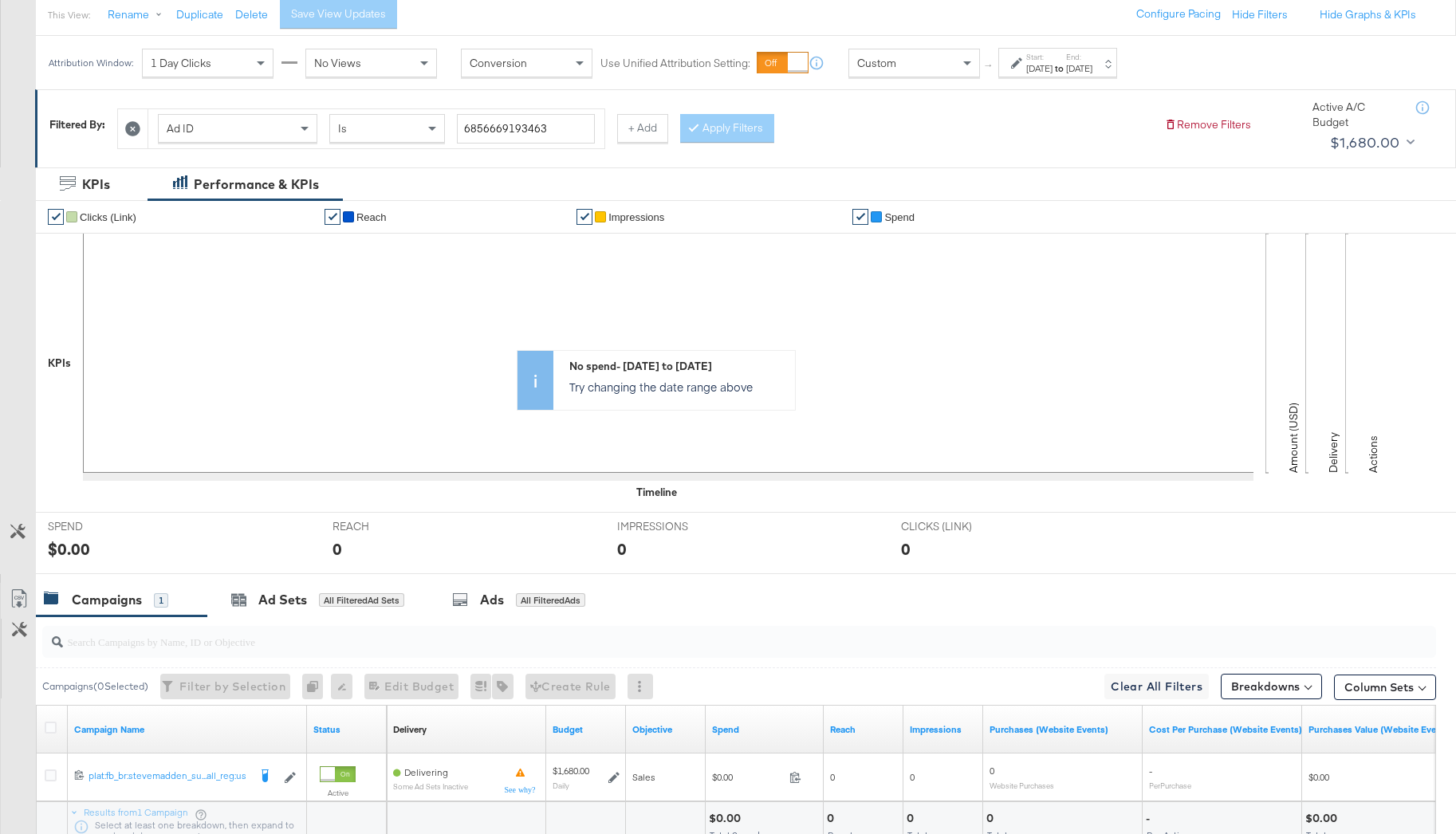
scroll to position [318, 0]
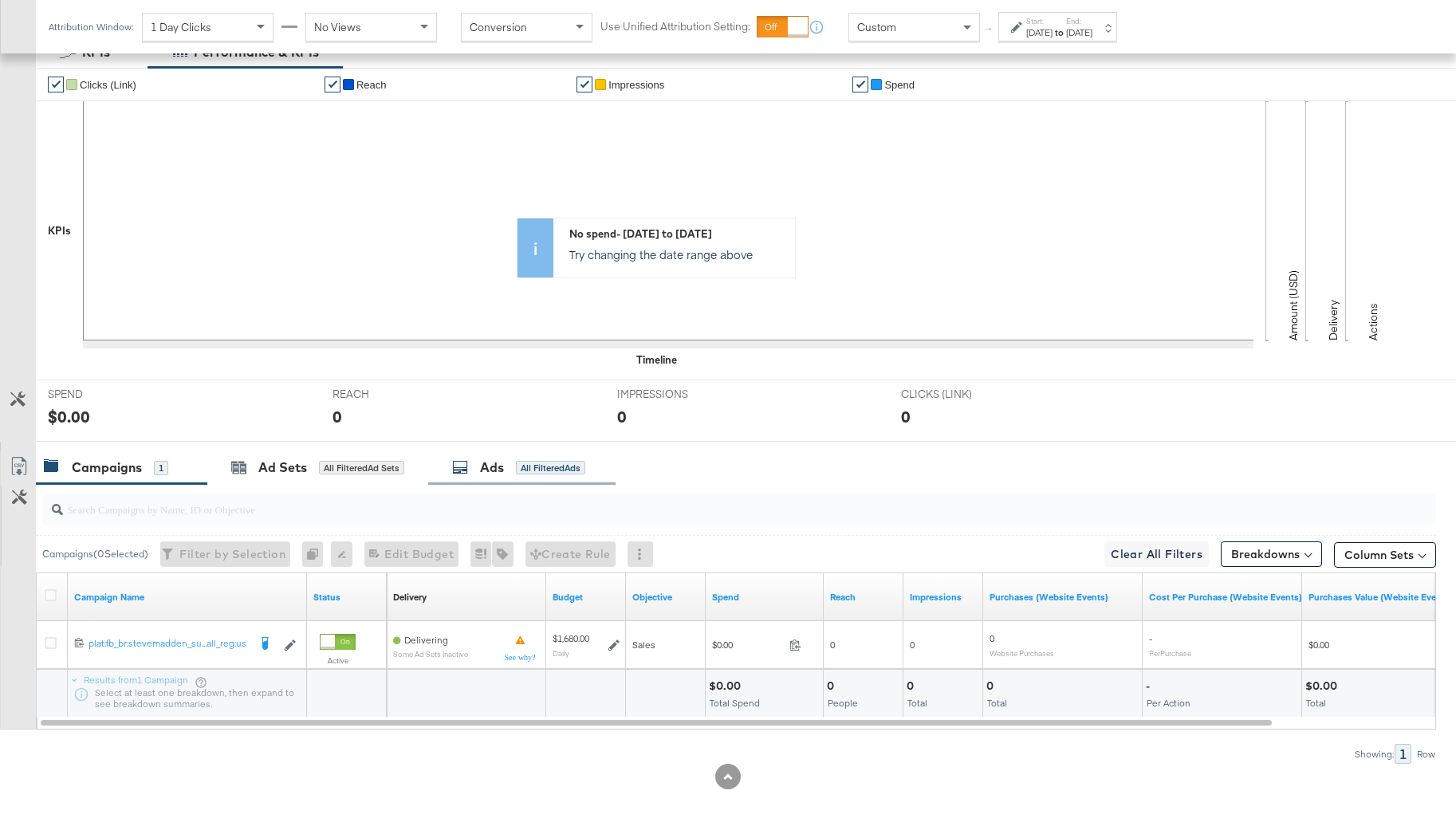
click at [579, 467] on div "All Filtered Ads" at bounding box center [551, 468] width 70 height 15
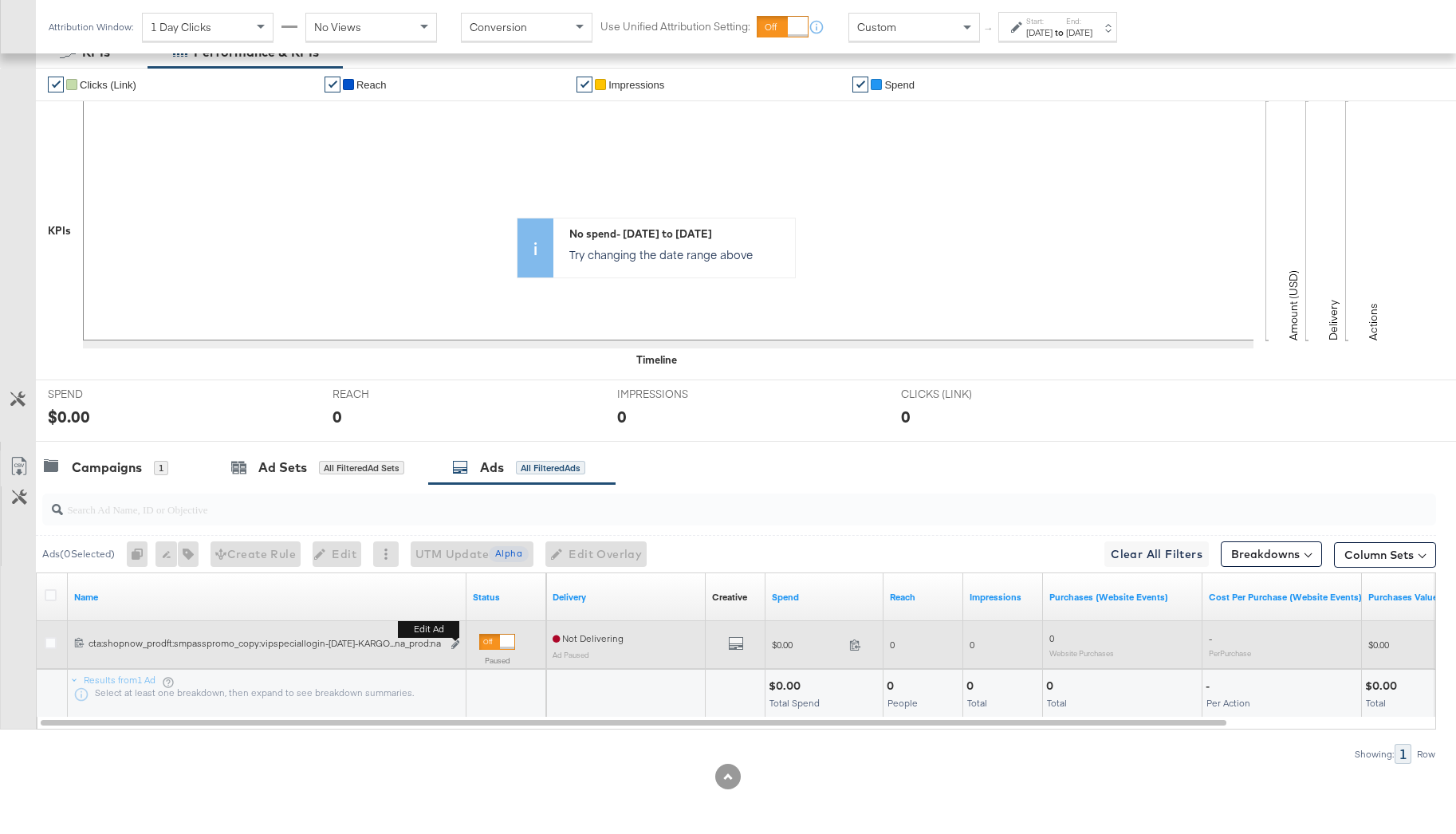
click at [457, 649] on button "Edit ad" at bounding box center [455, 645] width 10 height 16
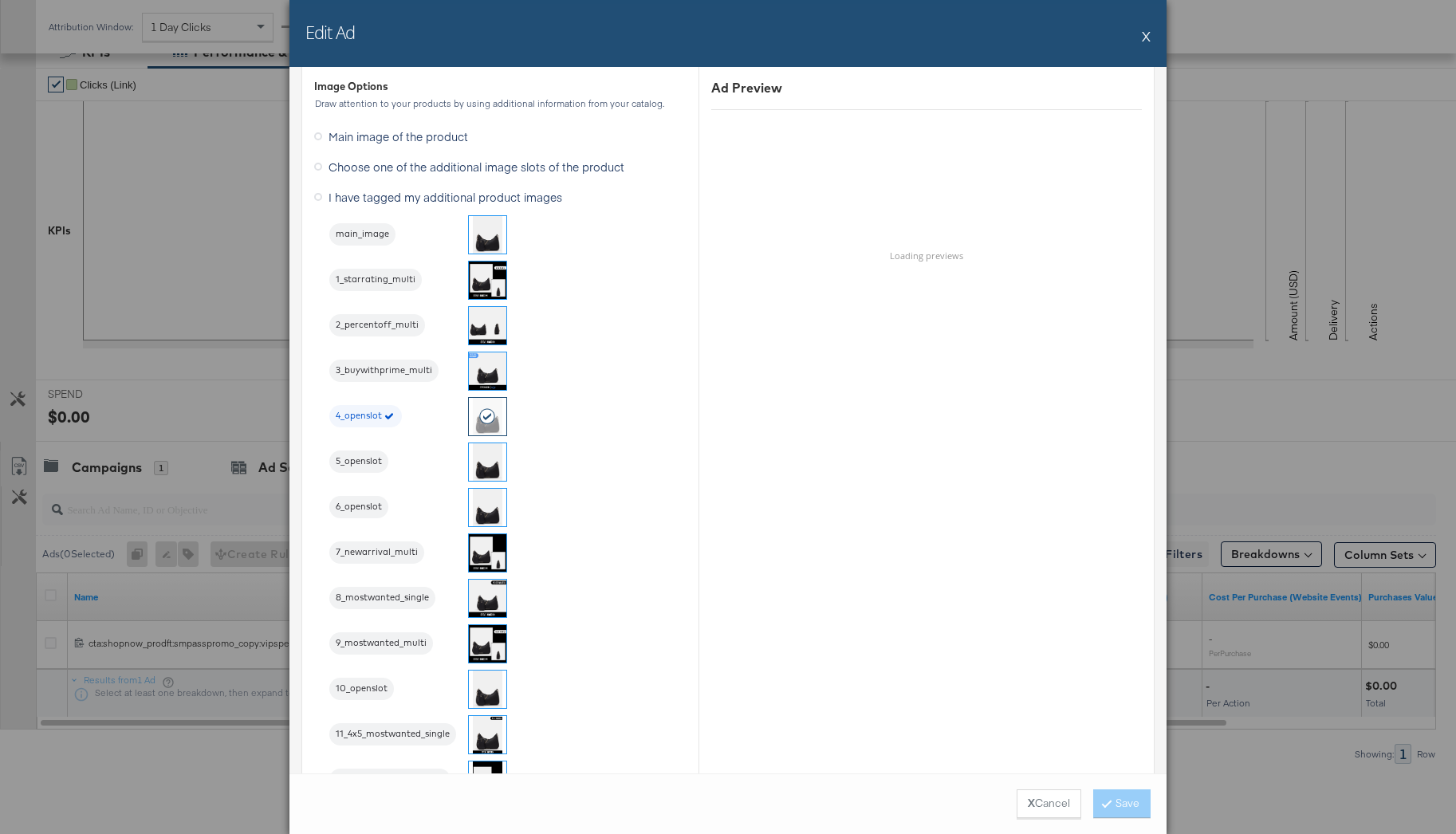
scroll to position [1651, 0]
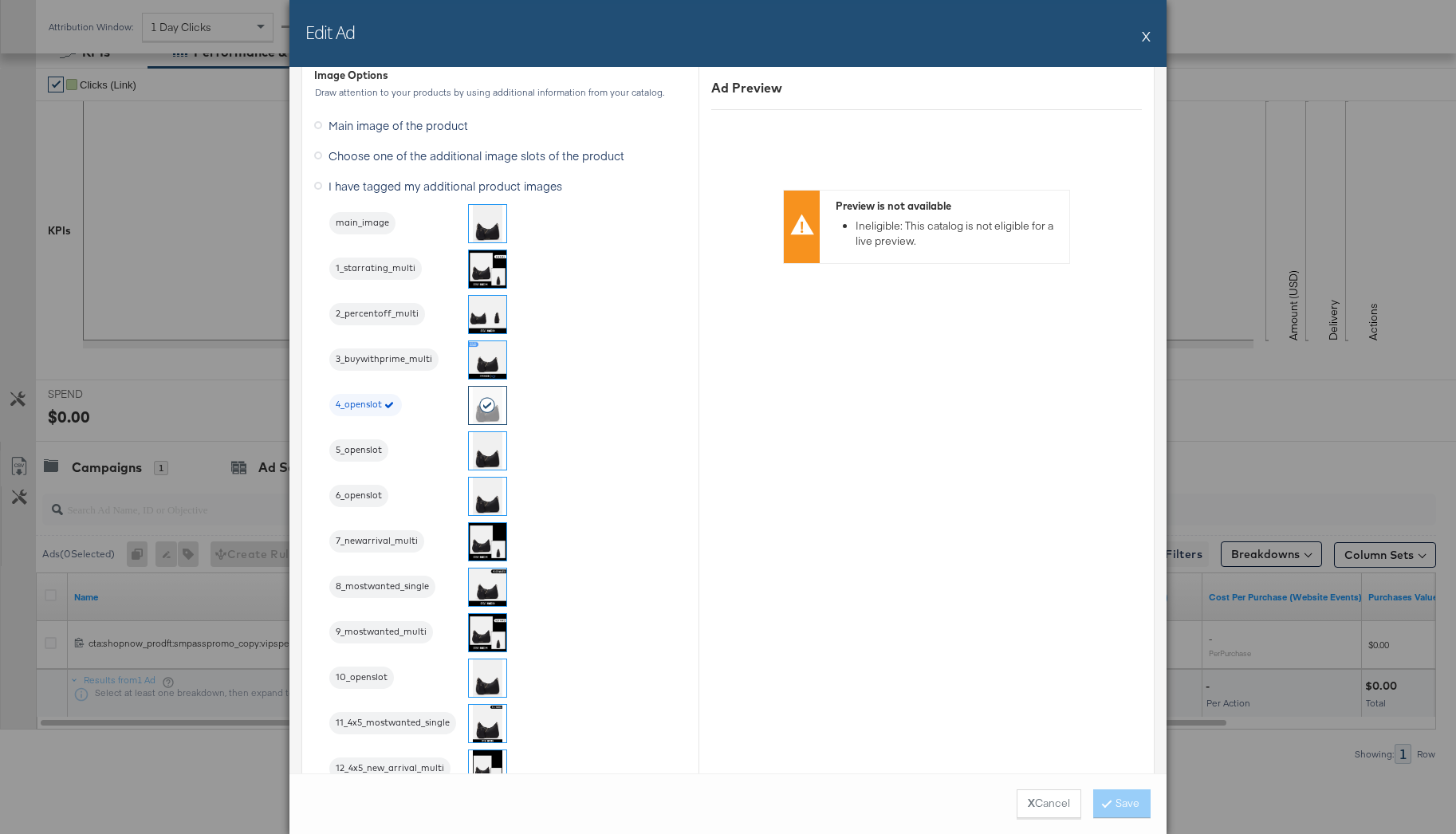
click at [1149, 37] on button "X" at bounding box center [1146, 36] width 9 height 32
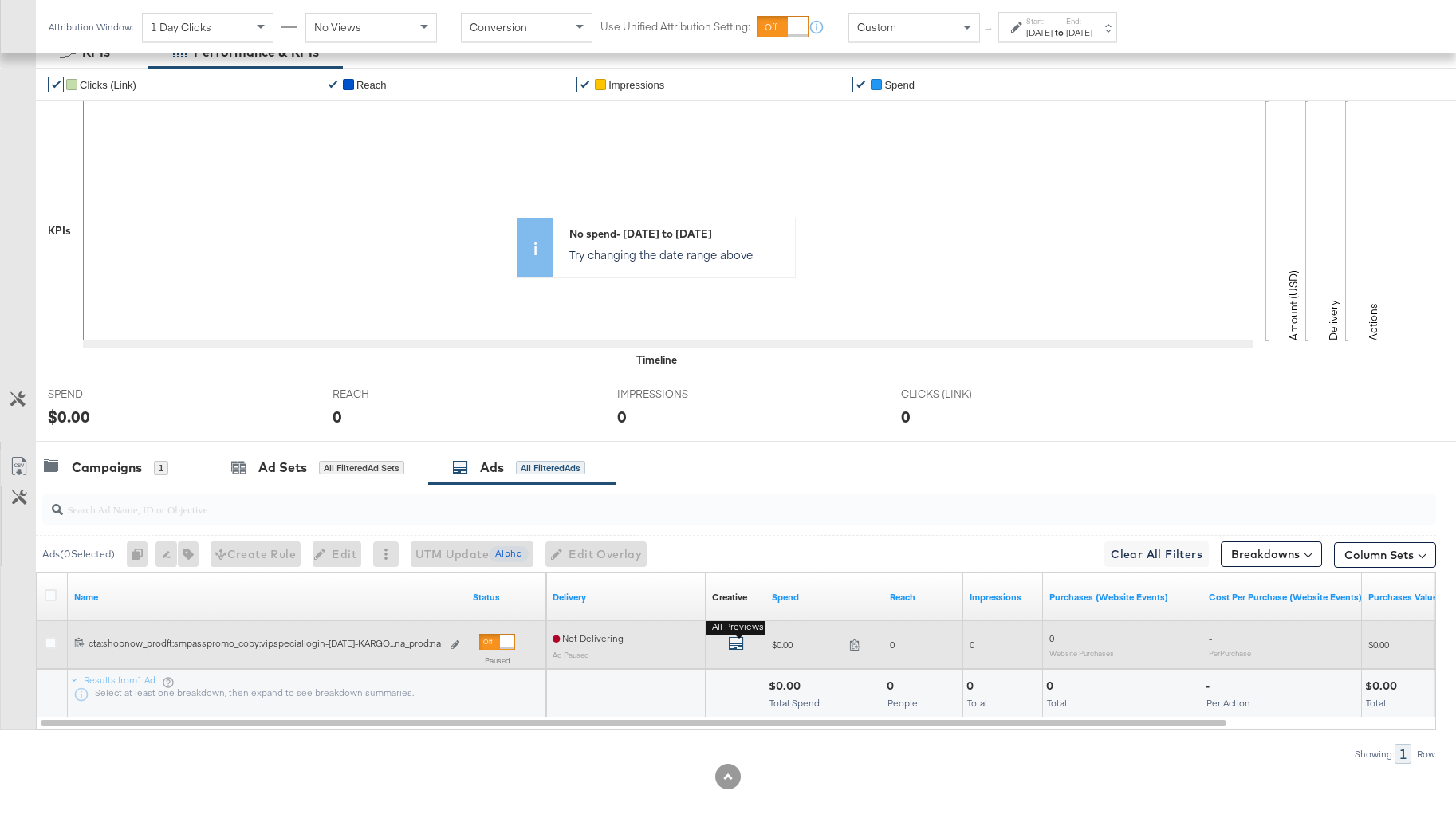
click at [740, 642] on icon "default" at bounding box center [736, 643] width 15 height 15
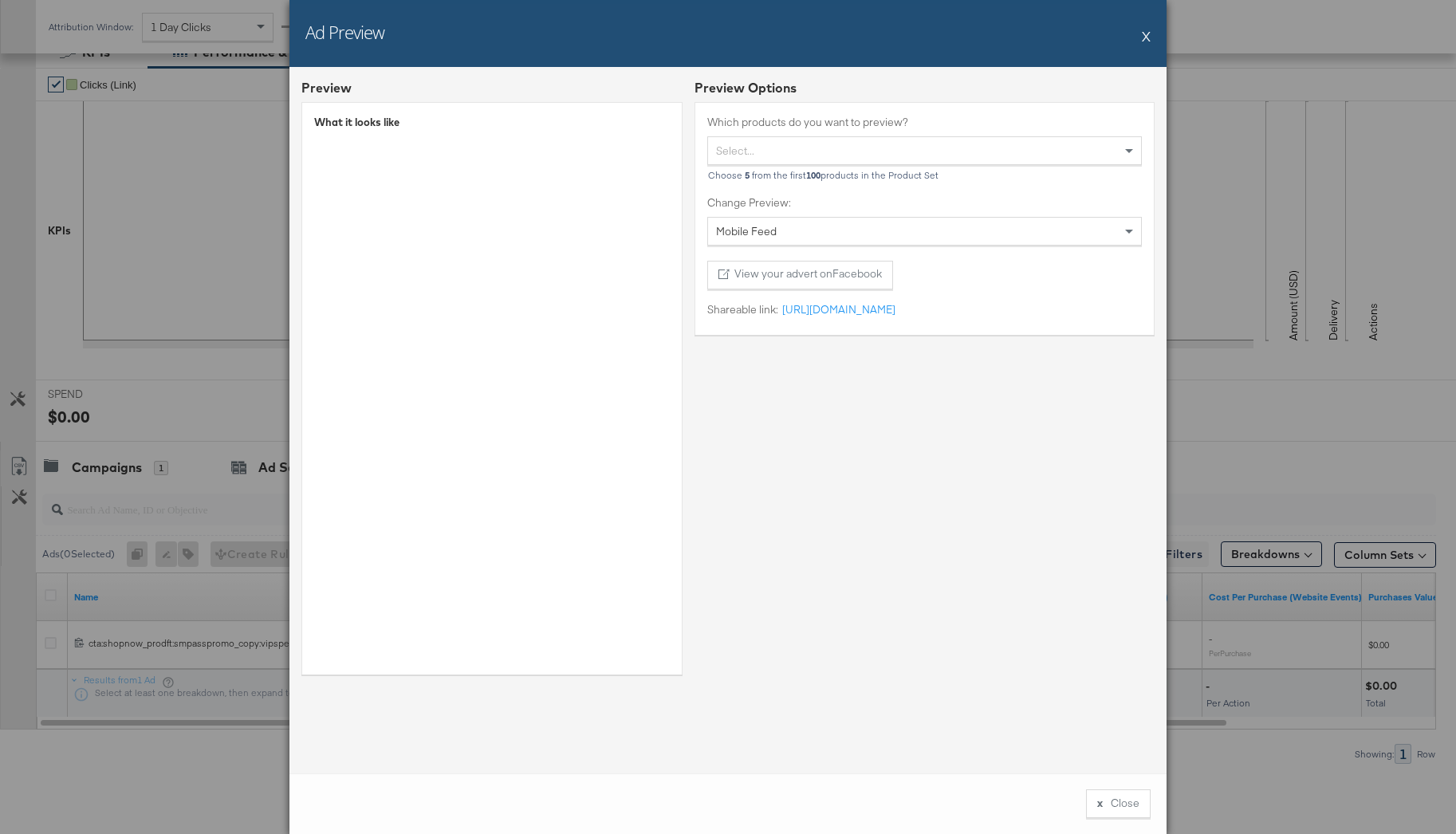
click at [1269, 437] on div "Ad Preview X Preview What it looks like Preview Options Which products do you w…" at bounding box center [728, 417] width 1456 height 834
click at [1143, 33] on button "X" at bounding box center [1146, 36] width 9 height 32
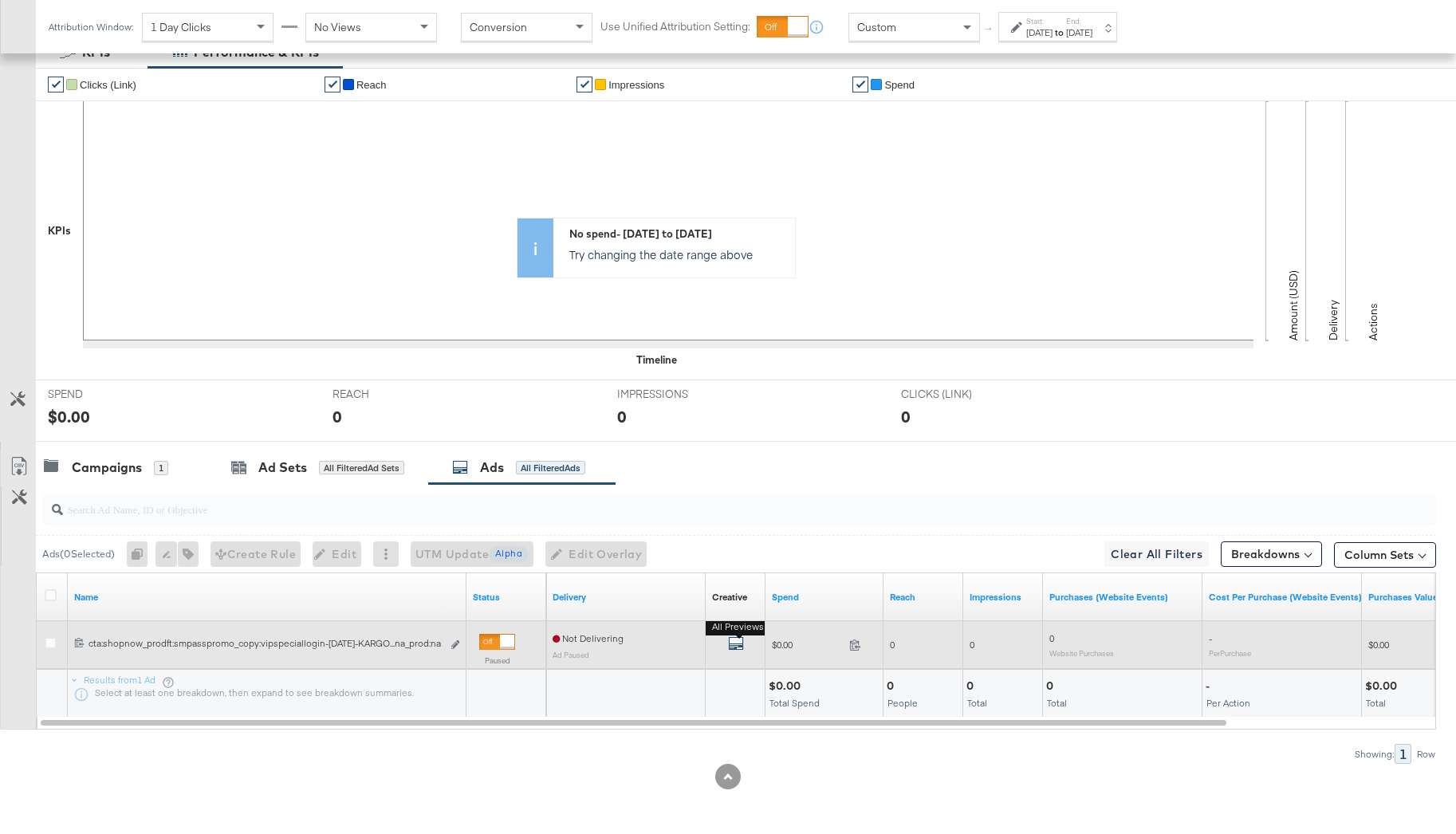
click at [735, 650] on icon "default" at bounding box center [736, 643] width 15 height 15
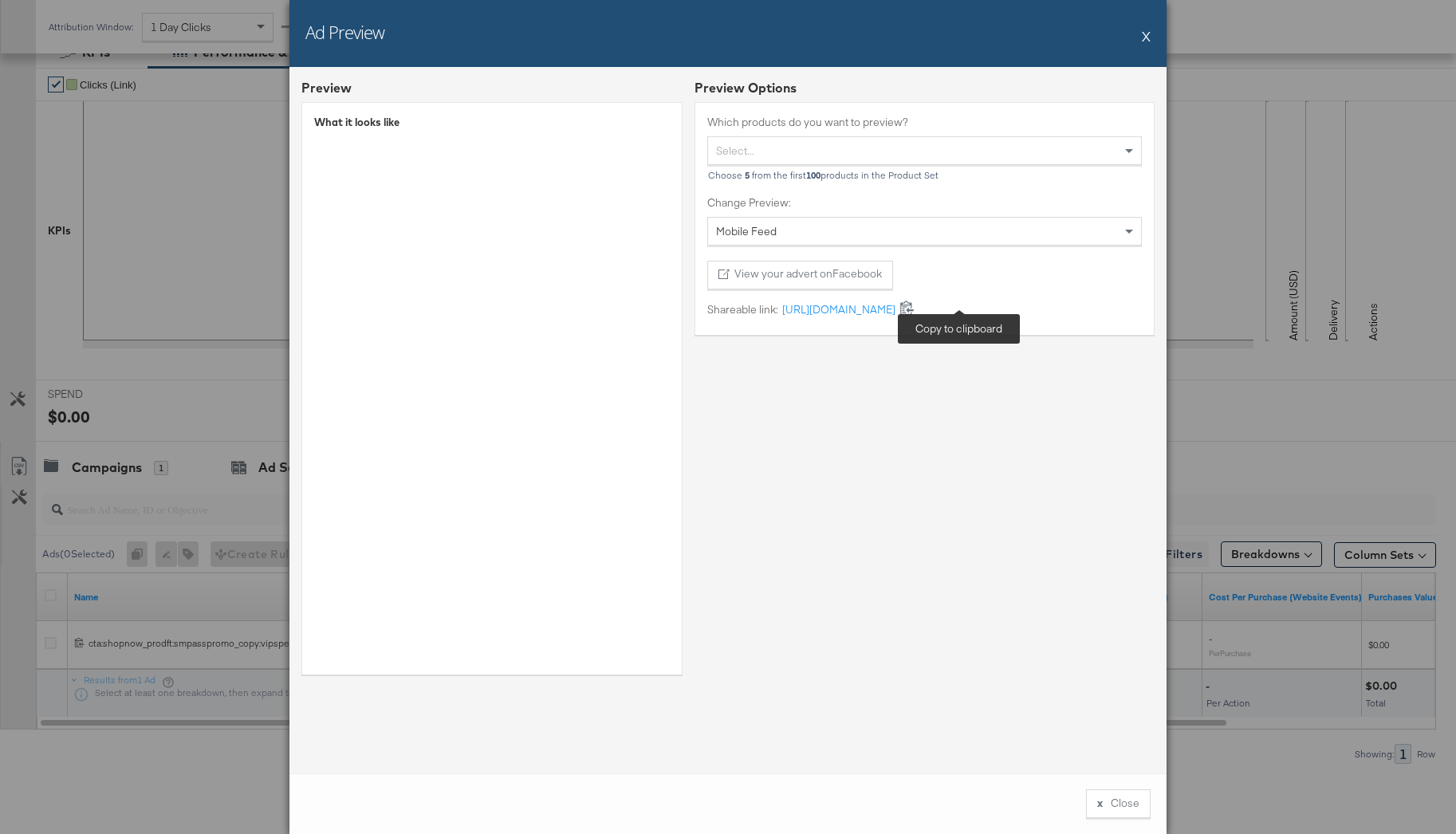
click at [914, 312] on icon at bounding box center [908, 308] width 15 height 15
click at [1145, 39] on button "X" at bounding box center [1146, 36] width 9 height 32
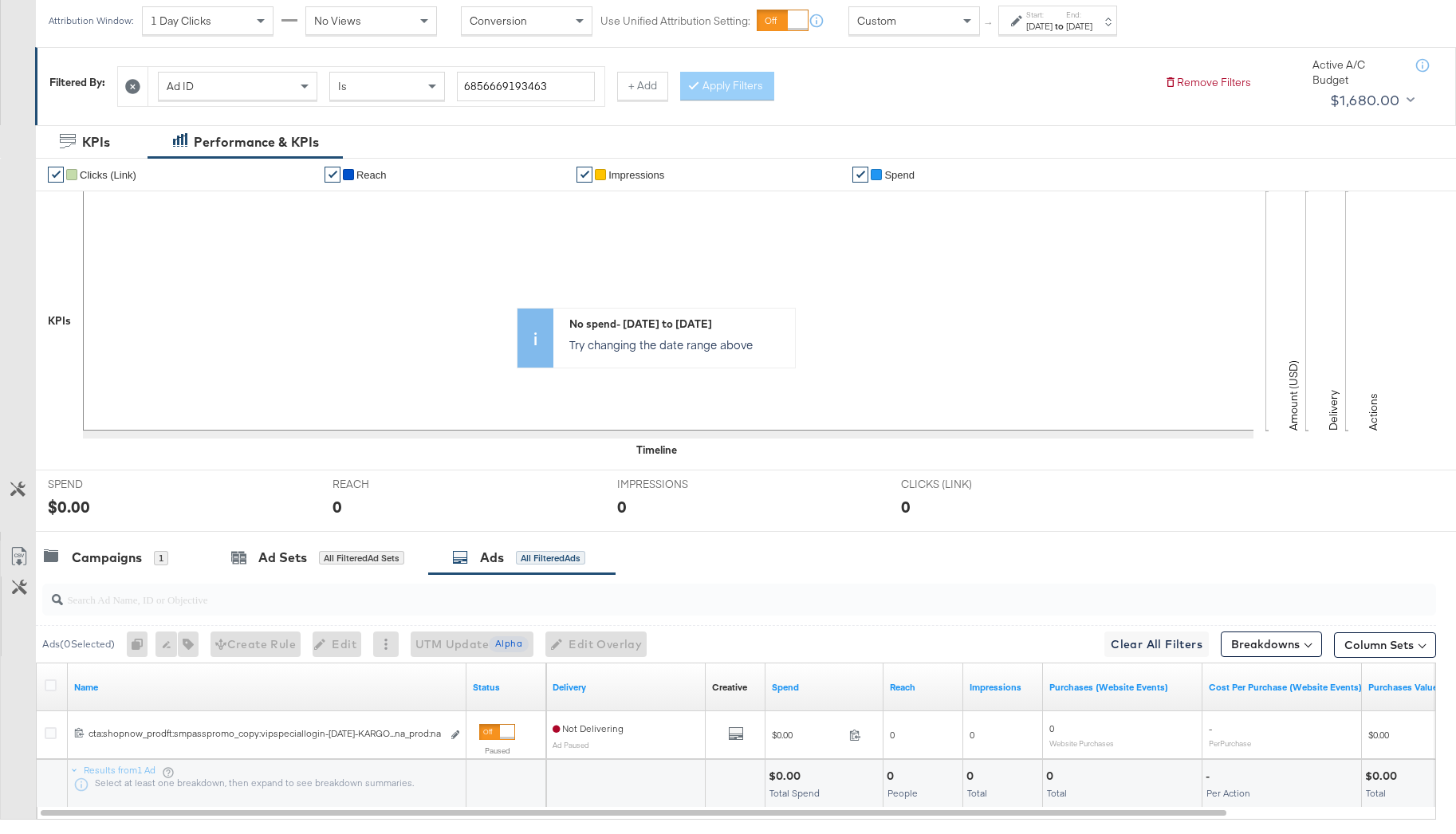
scroll to position [201, 0]
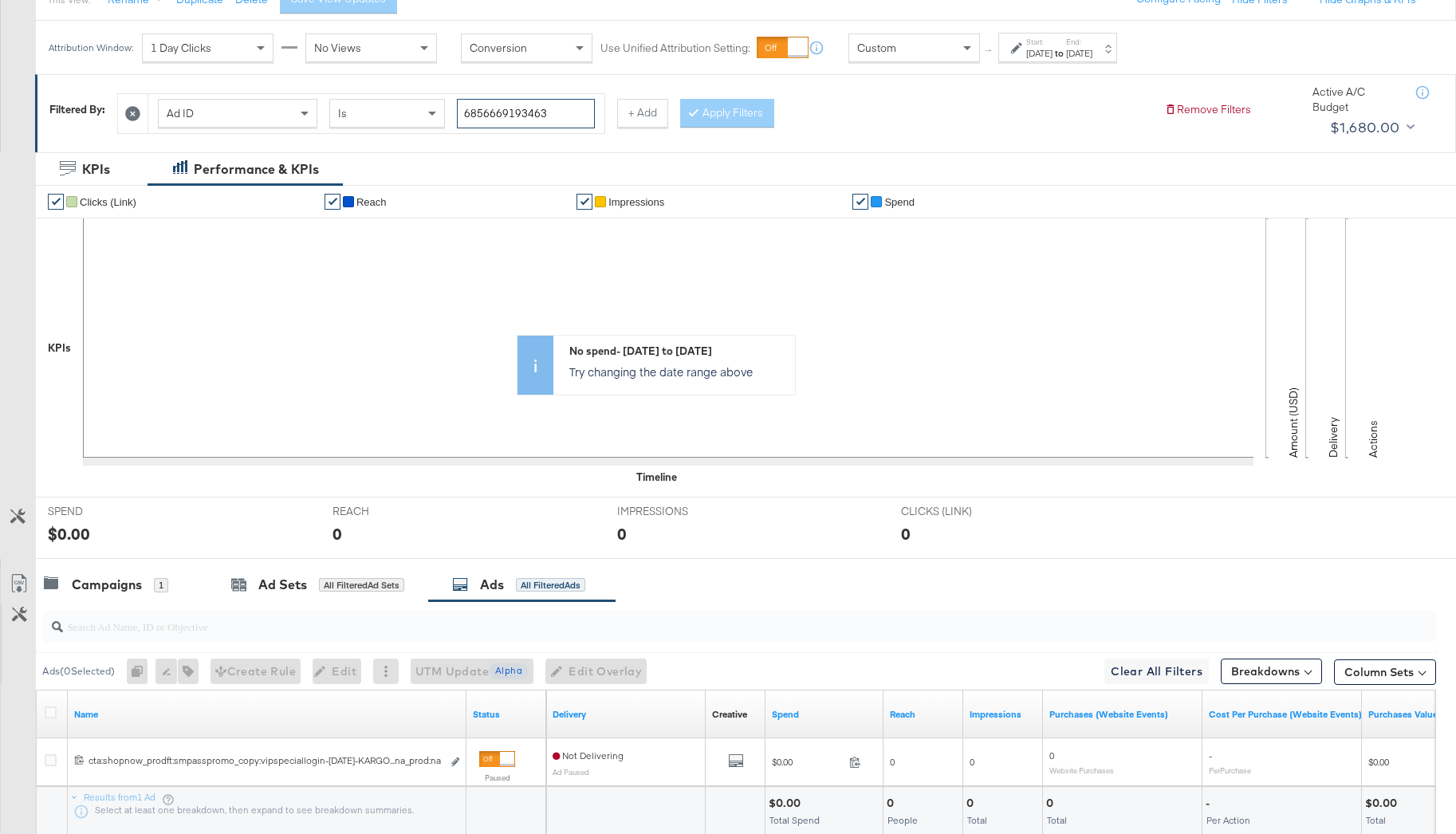
click at [529, 116] on input "6856669193463" at bounding box center [526, 113] width 138 height 29
paste input "783872887"
click at [726, 116] on button "Apply Filters" at bounding box center [727, 113] width 94 height 29
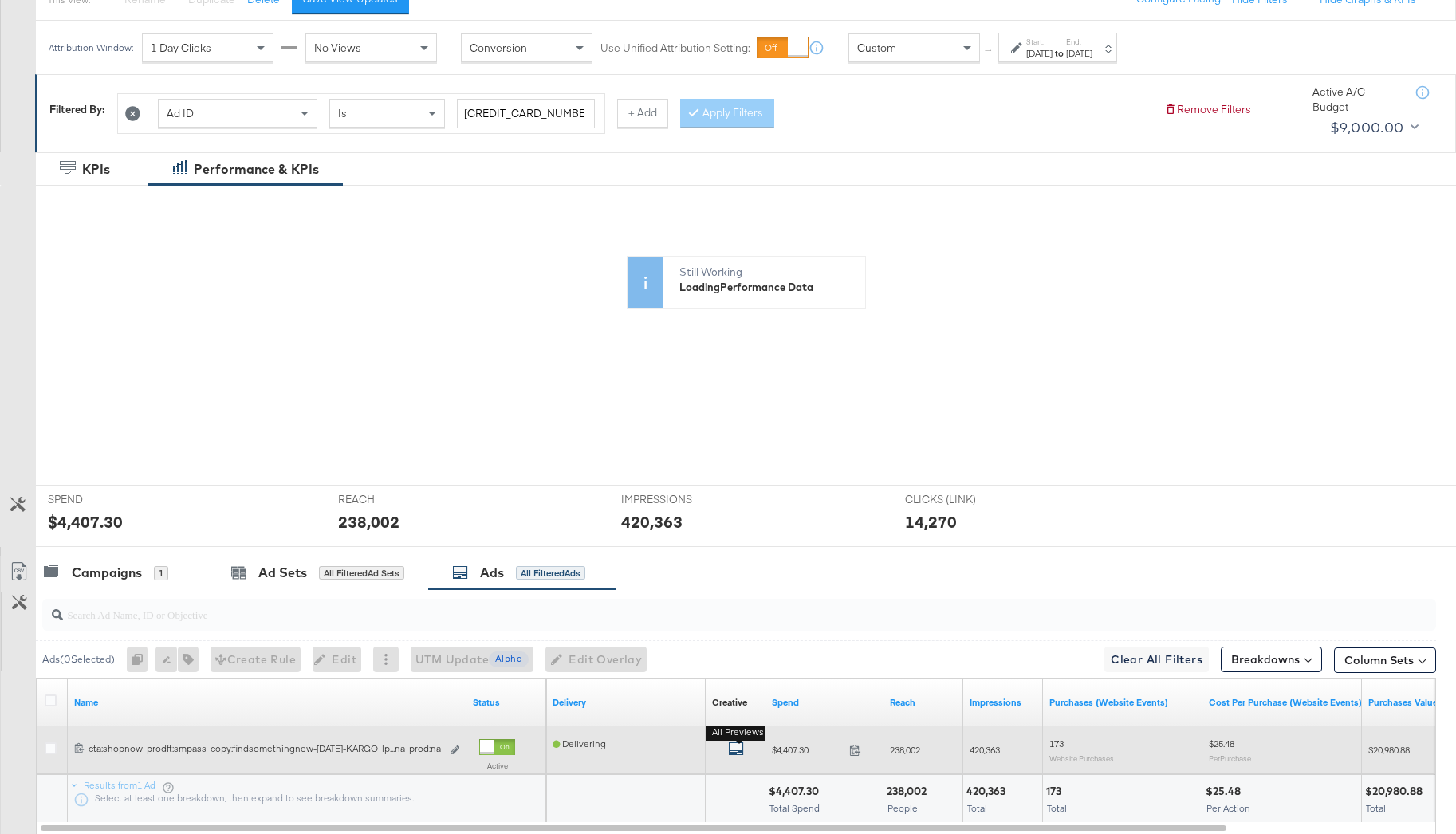
click at [737, 753] on icon "default" at bounding box center [736, 749] width 15 height 15
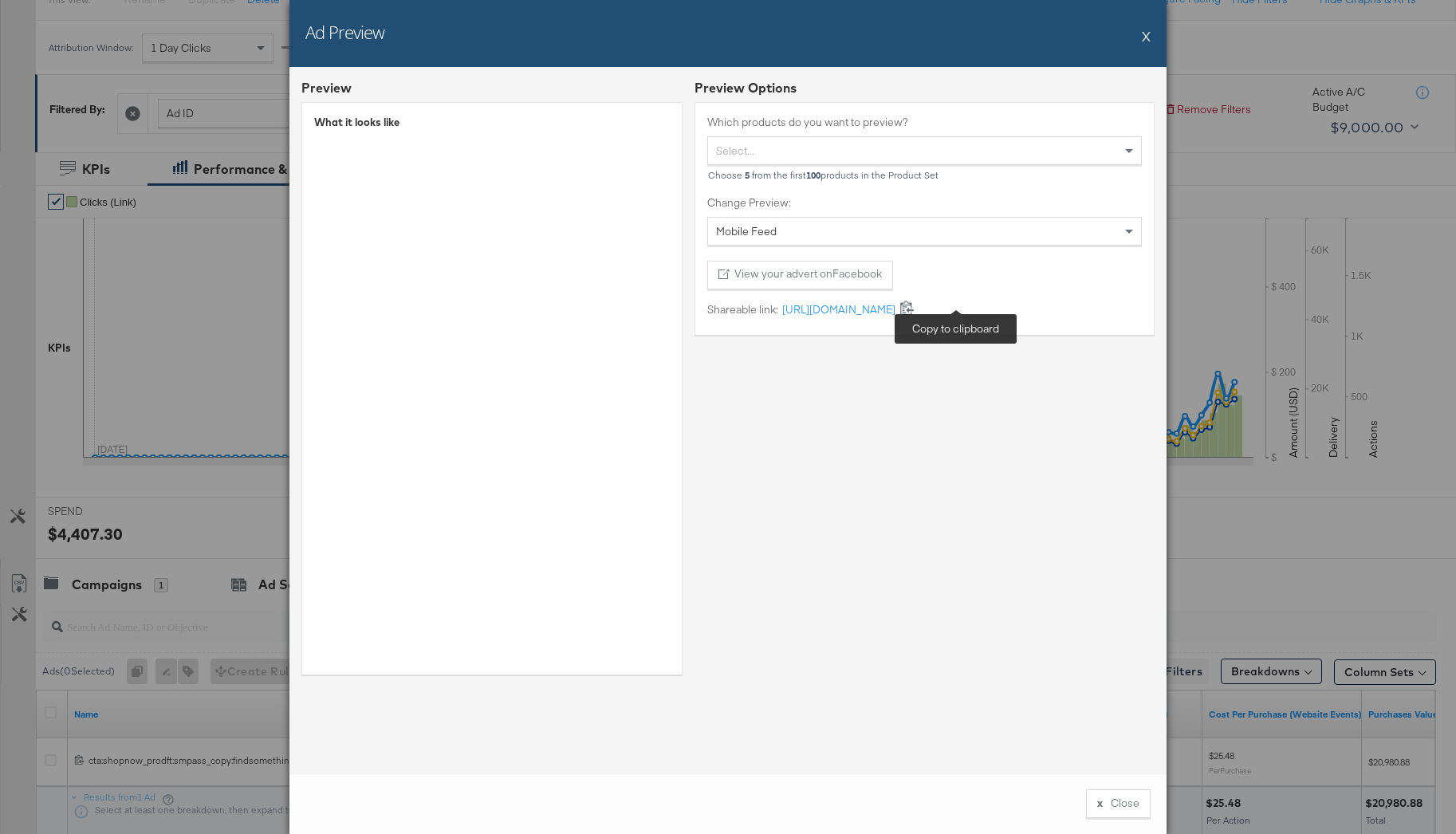
click at [914, 307] on icon at bounding box center [908, 308] width 15 height 15
click at [1100, 806] on div "x" at bounding box center [1100, 804] width 6 height 15
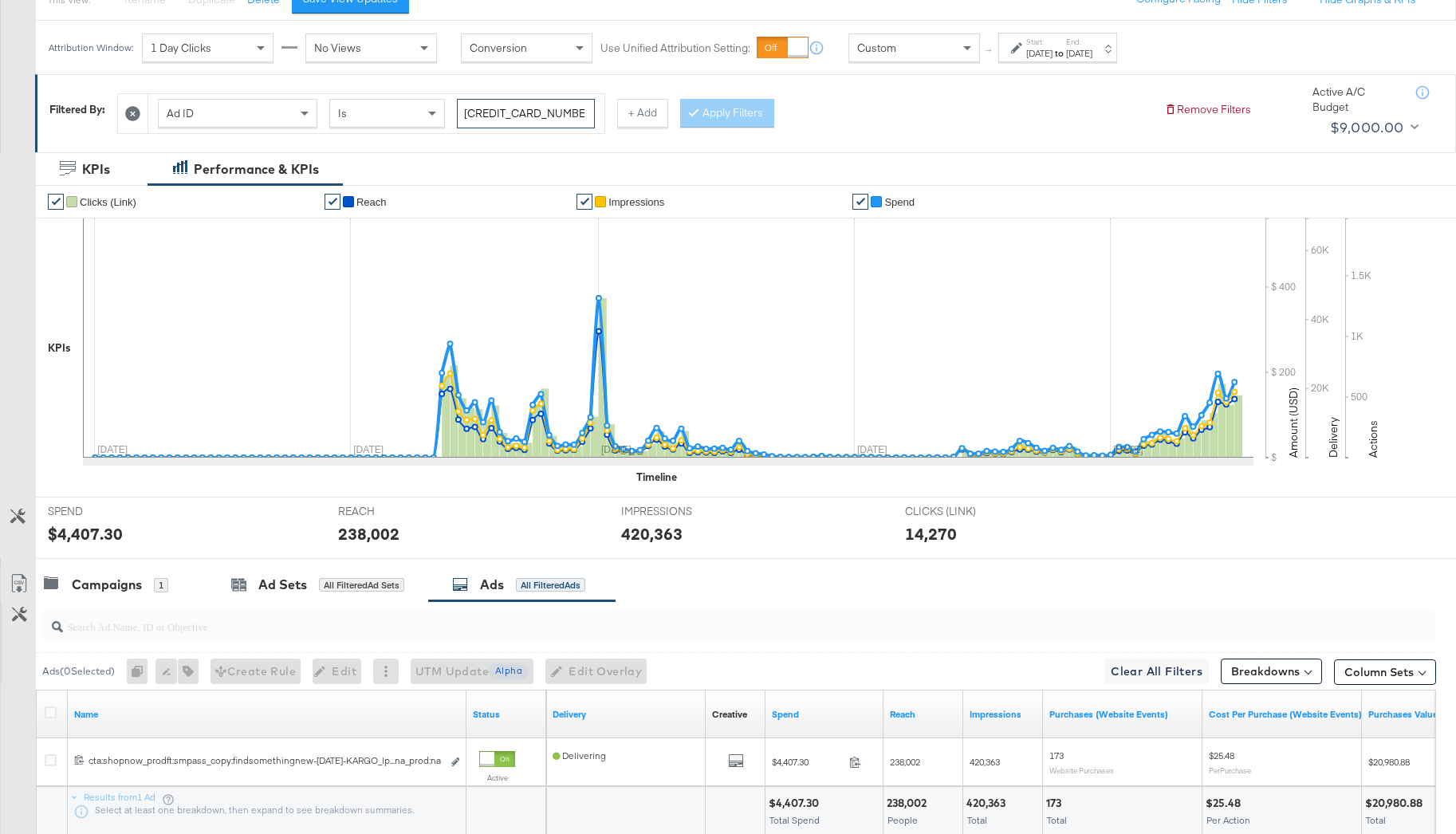
click at [486, 124] on input "6783872887463" at bounding box center [526, 113] width 138 height 29
paste input "2758"
type input "6783872275863"
click at [713, 115] on button "Apply Filters" at bounding box center [727, 113] width 94 height 29
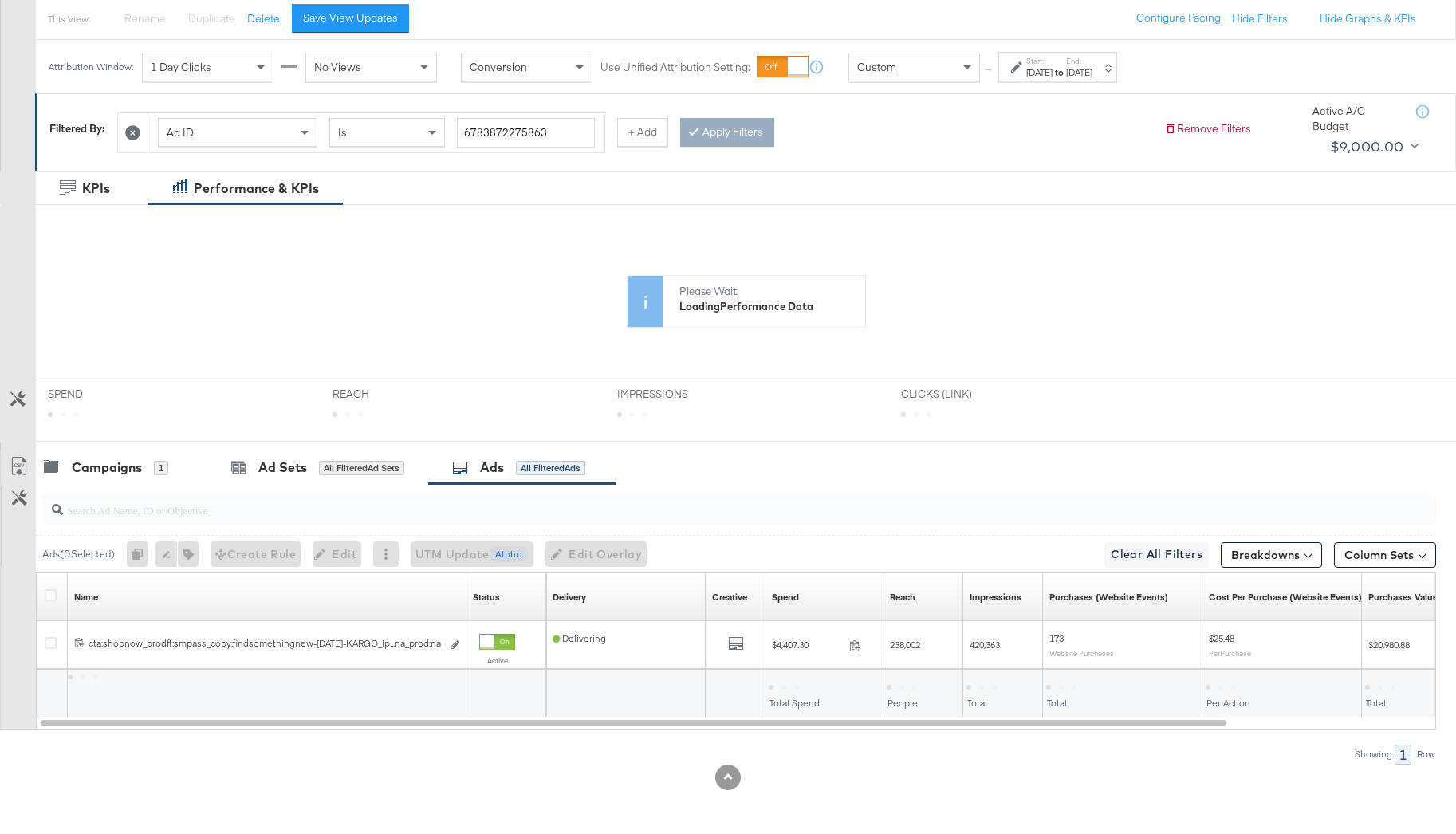
scroll to position [181, 0]
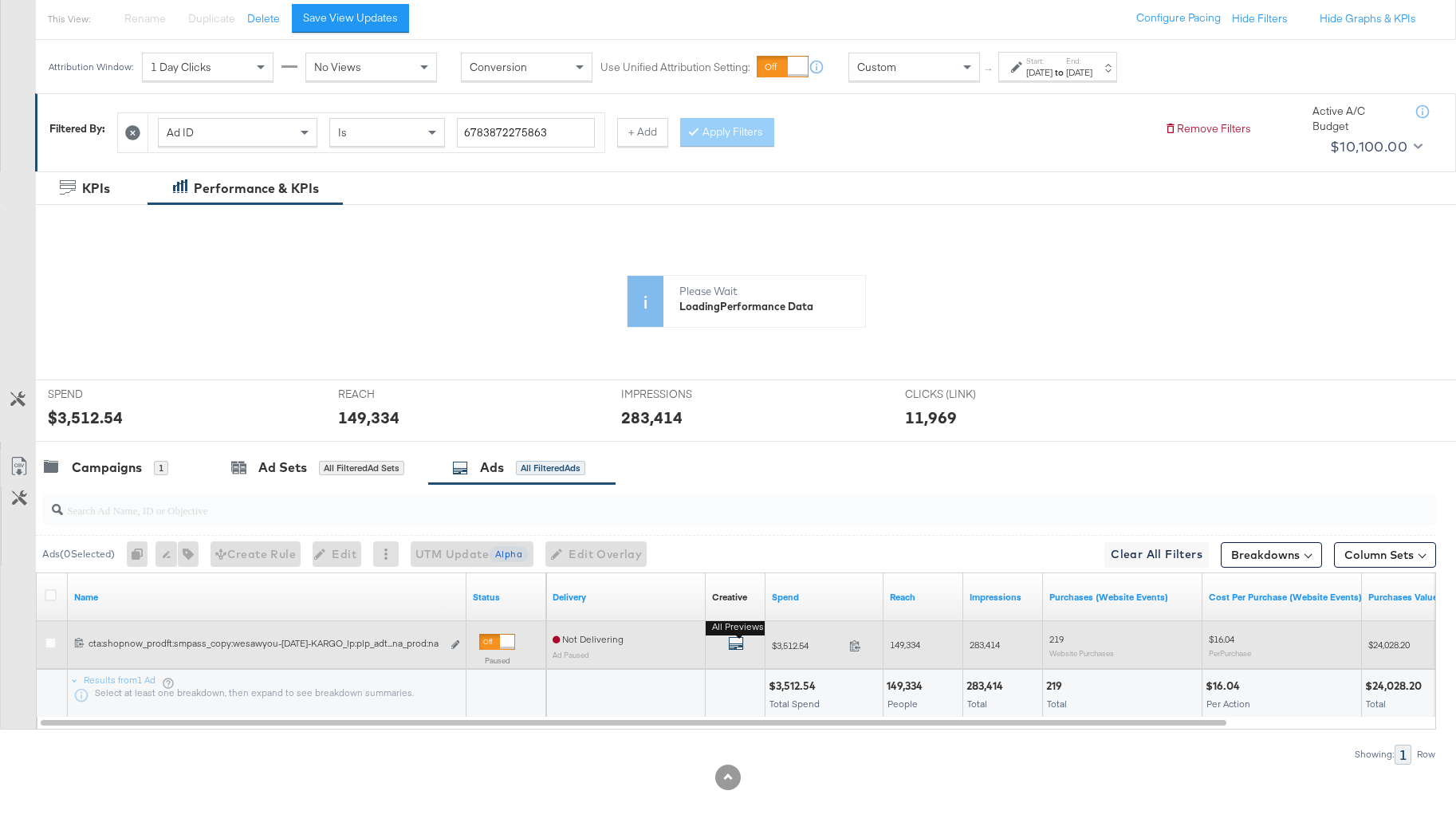
click at [734, 642] on icon "default" at bounding box center [736, 643] width 15 height 15
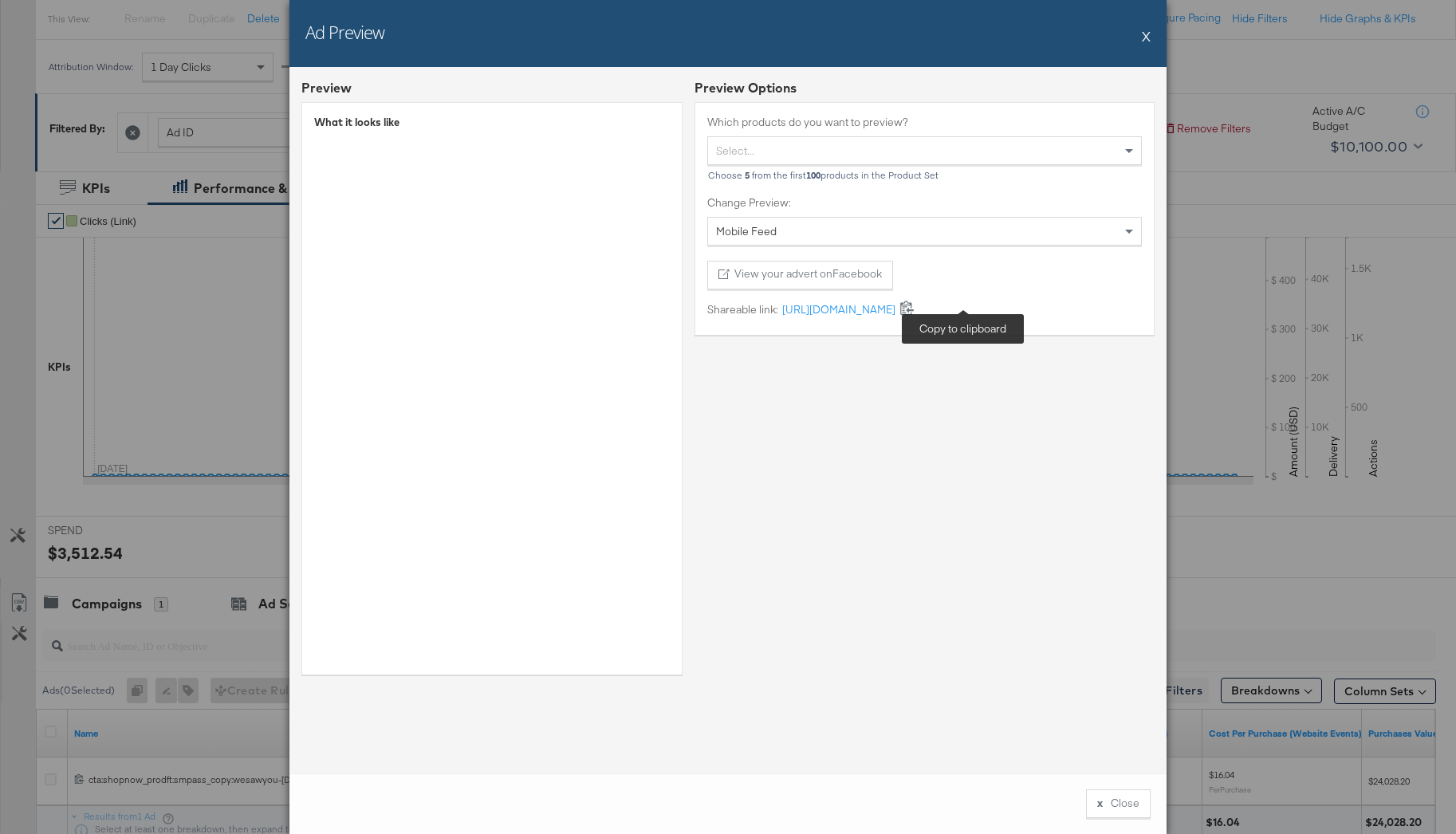
click at [914, 309] on icon at bounding box center [908, 308] width 15 height 15
click at [1143, 36] on button "X" at bounding box center [1146, 36] width 9 height 32
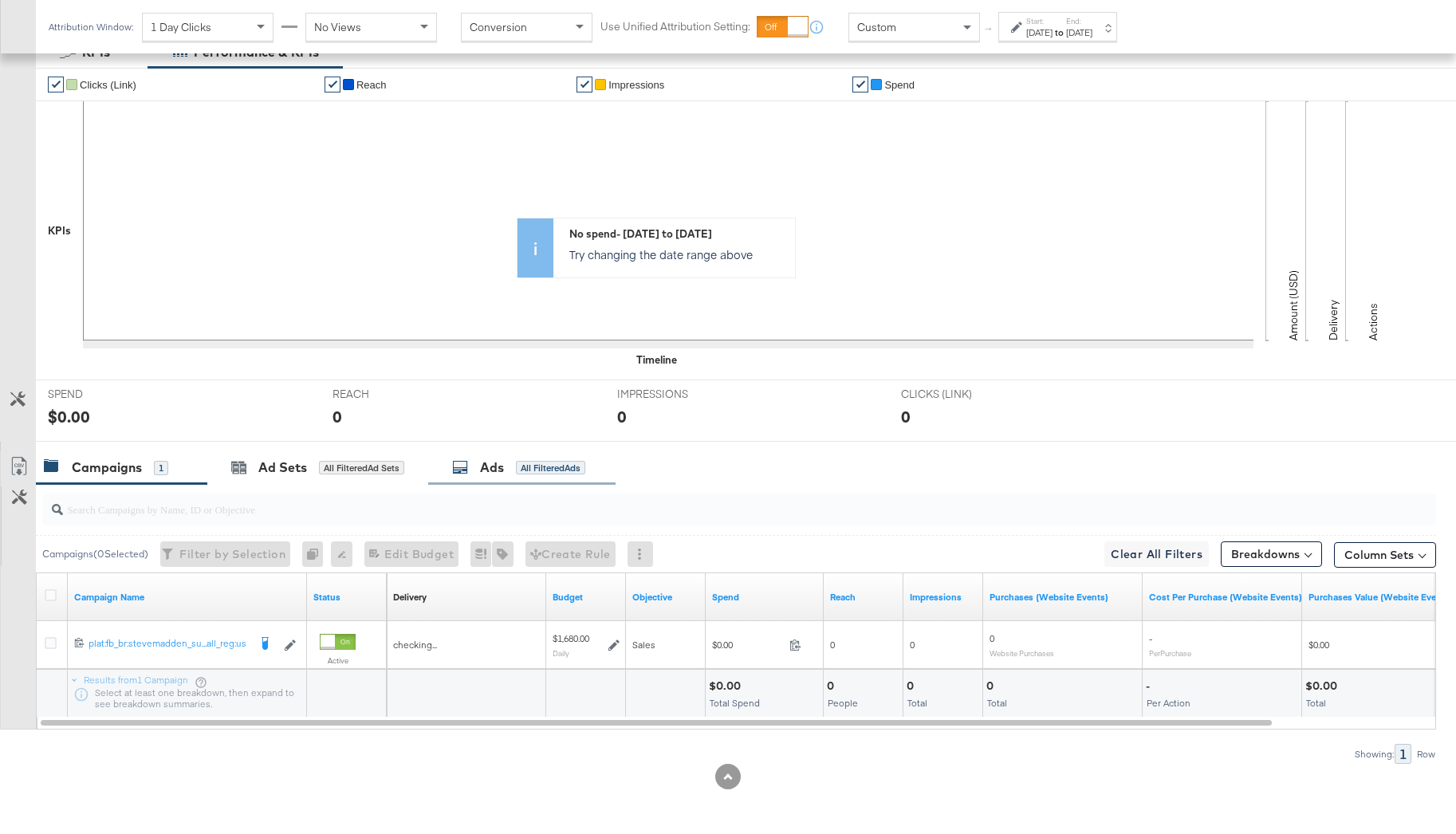
click at [568, 470] on div "All Filtered Ads" at bounding box center [551, 468] width 70 height 15
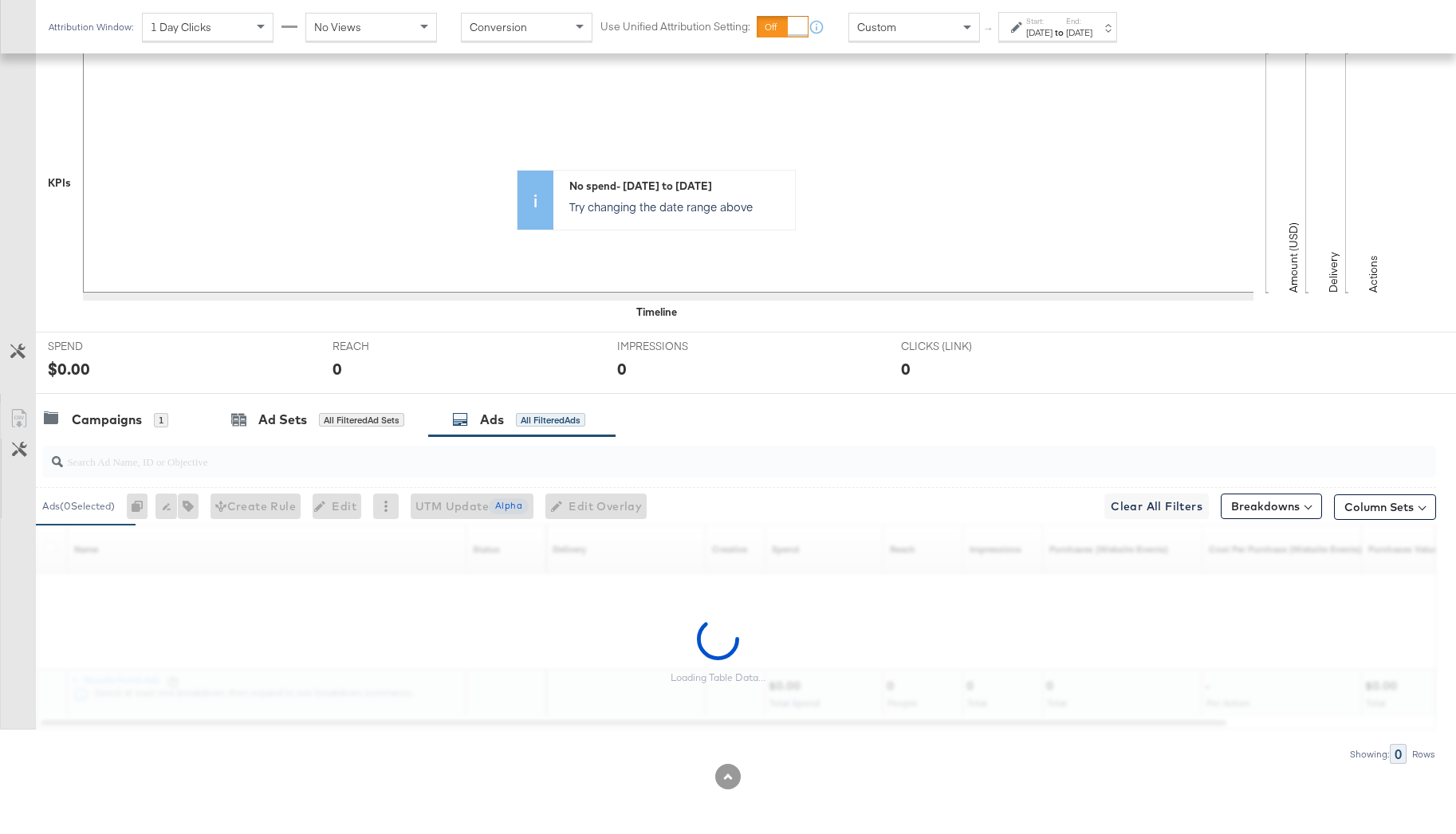
scroll to position [318, 0]
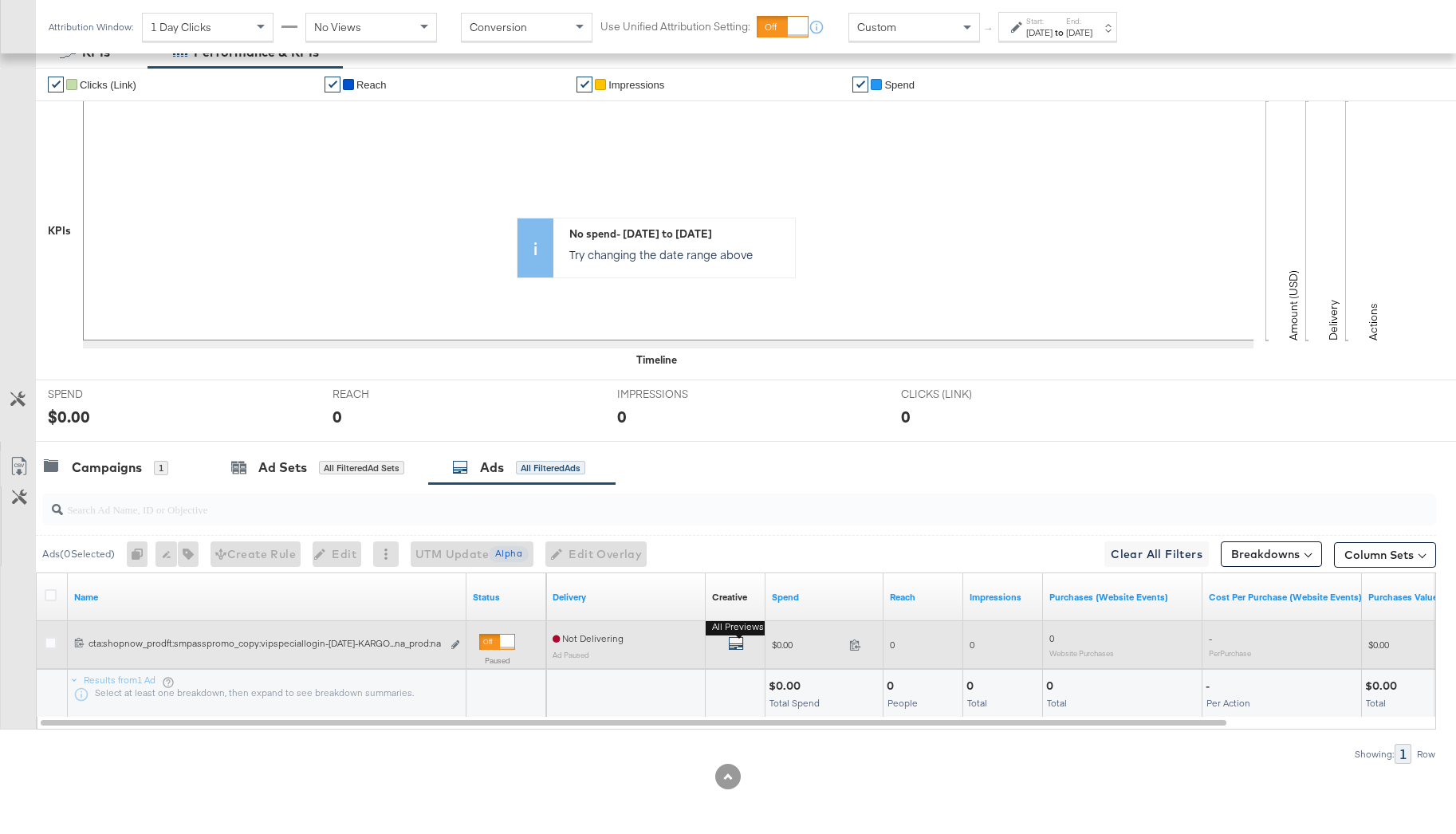
click at [733, 651] on icon "default" at bounding box center [736, 643] width 15 height 15
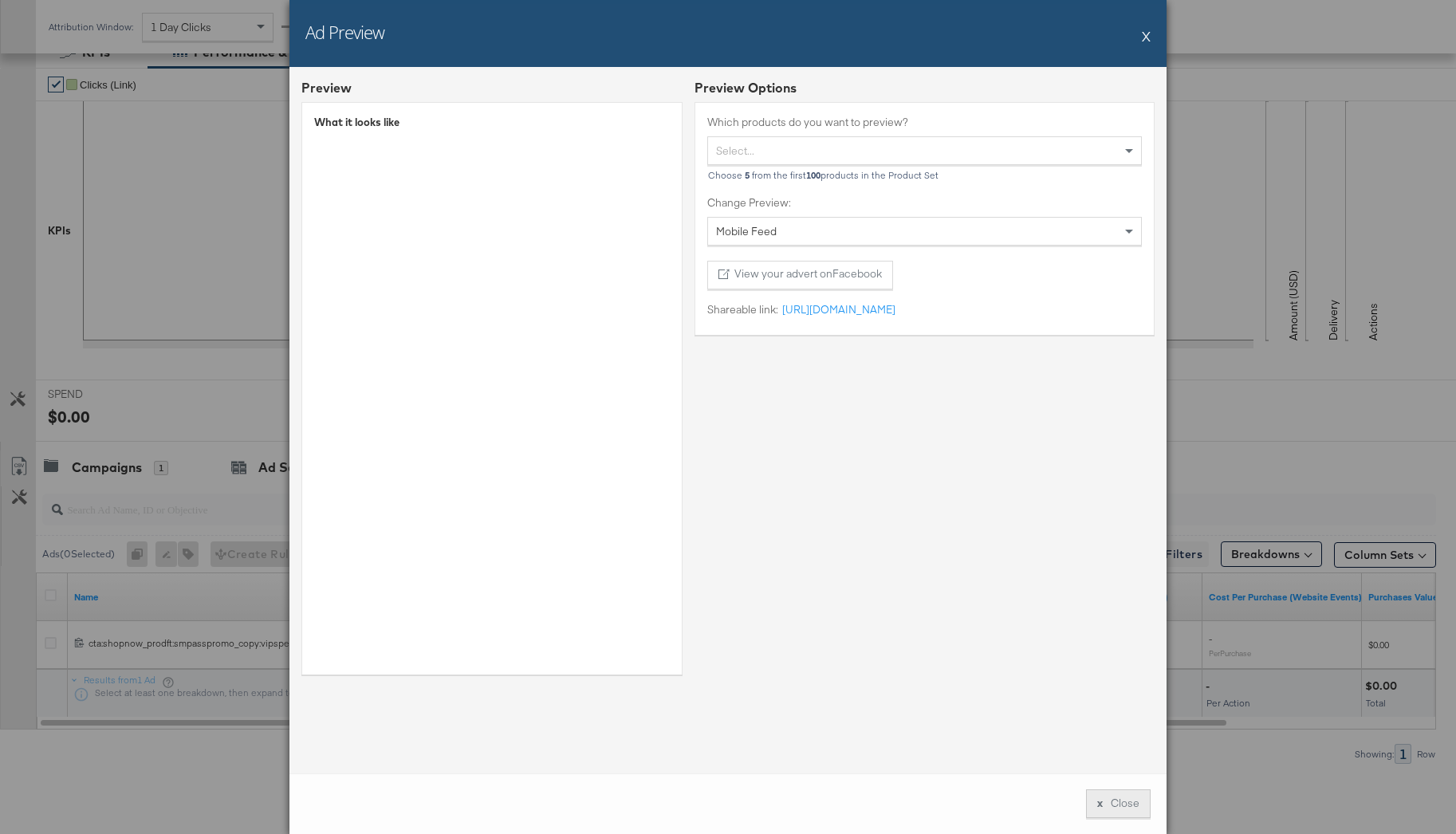
click at [1111, 800] on button "x Close" at bounding box center [1118, 804] width 65 height 29
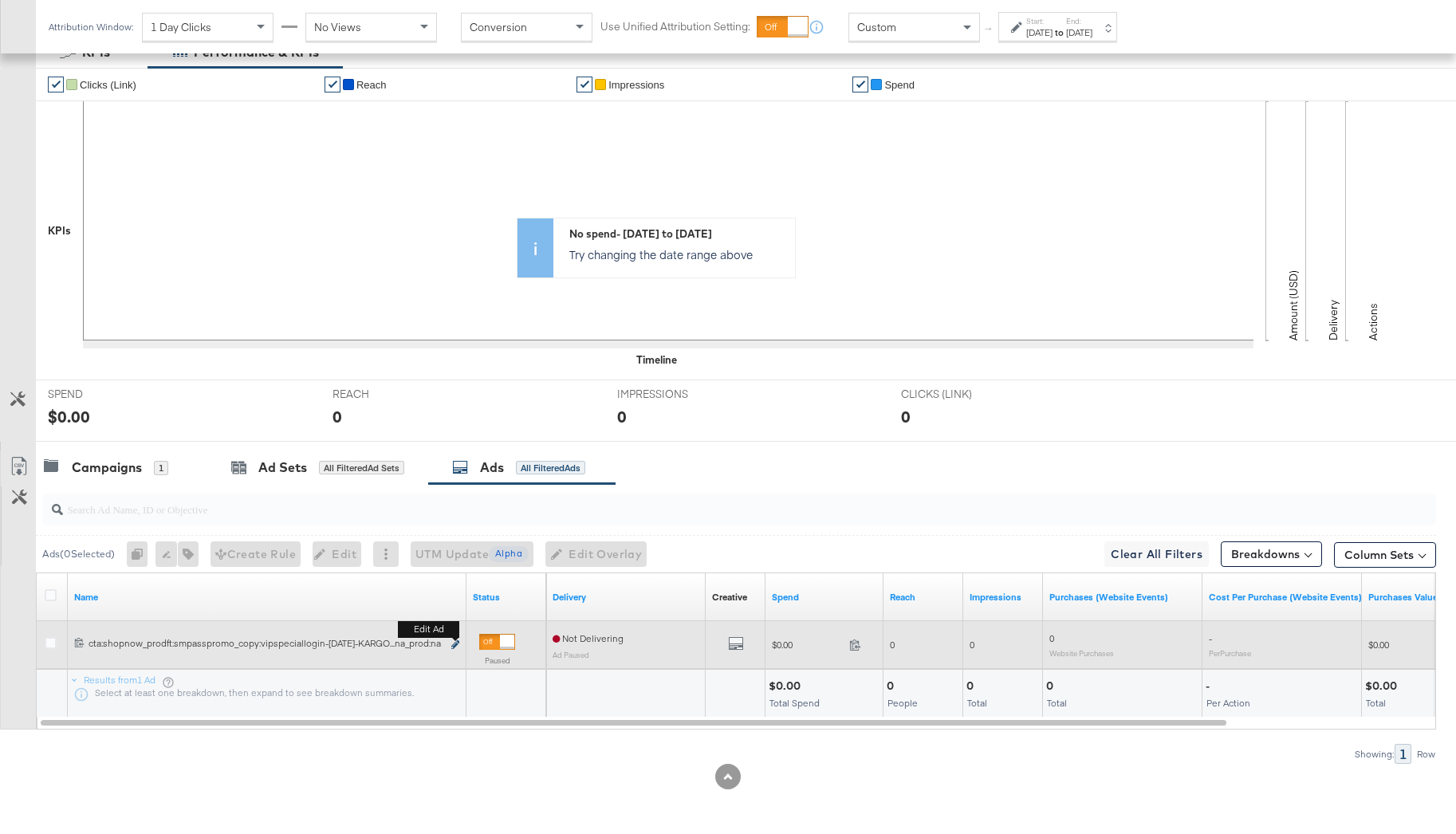
click at [452, 645] on icon "link" at bounding box center [455, 644] width 8 height 9
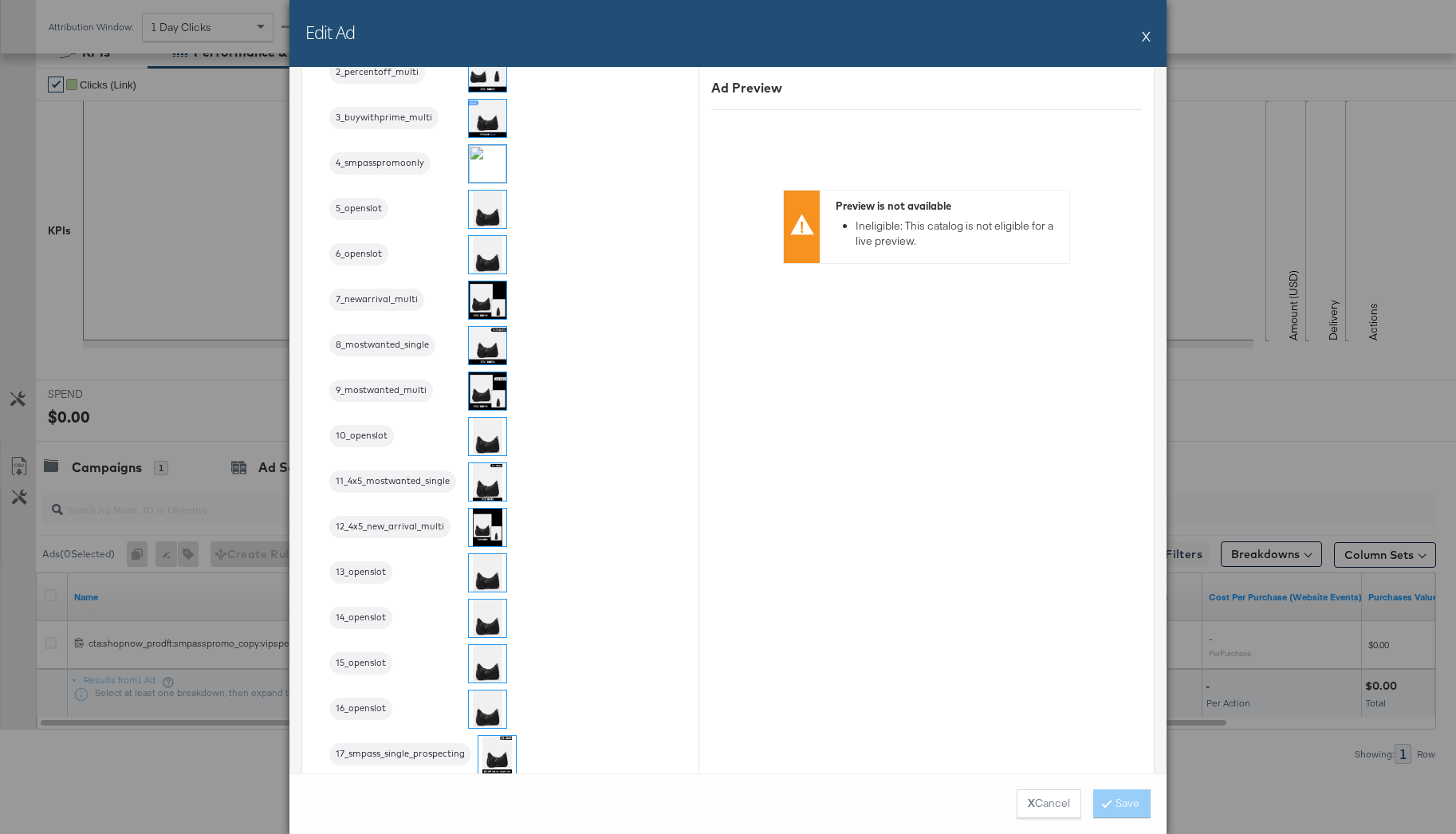
scroll to position [1805, 0]
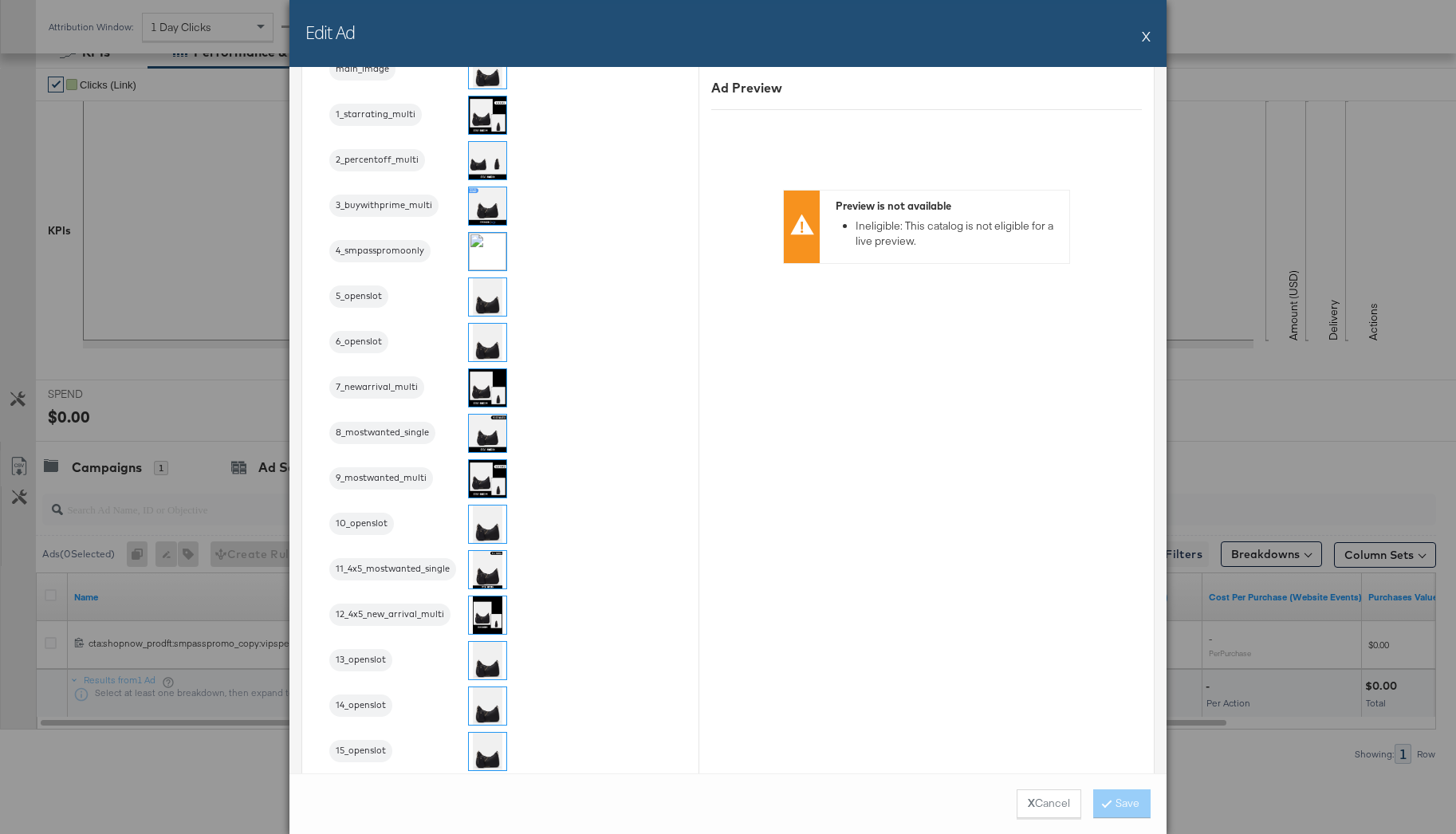
click at [372, 260] on div "4_smpasspromoonly" at bounding box center [380, 251] width 102 height 22
click at [1137, 811] on button "Save" at bounding box center [1122, 804] width 57 height 29
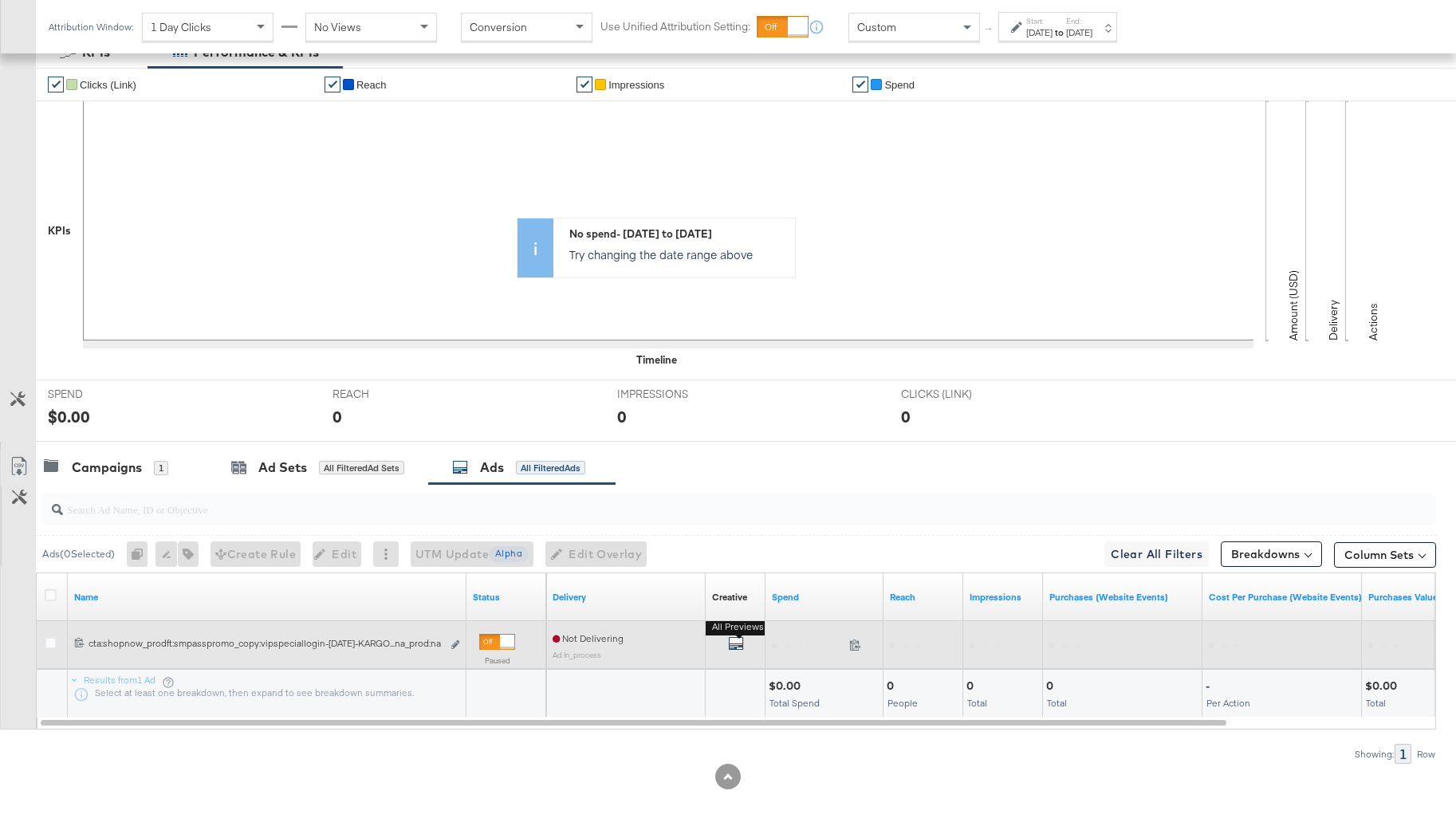
click at [737, 643] on icon "default" at bounding box center [736, 643] width 15 height 15
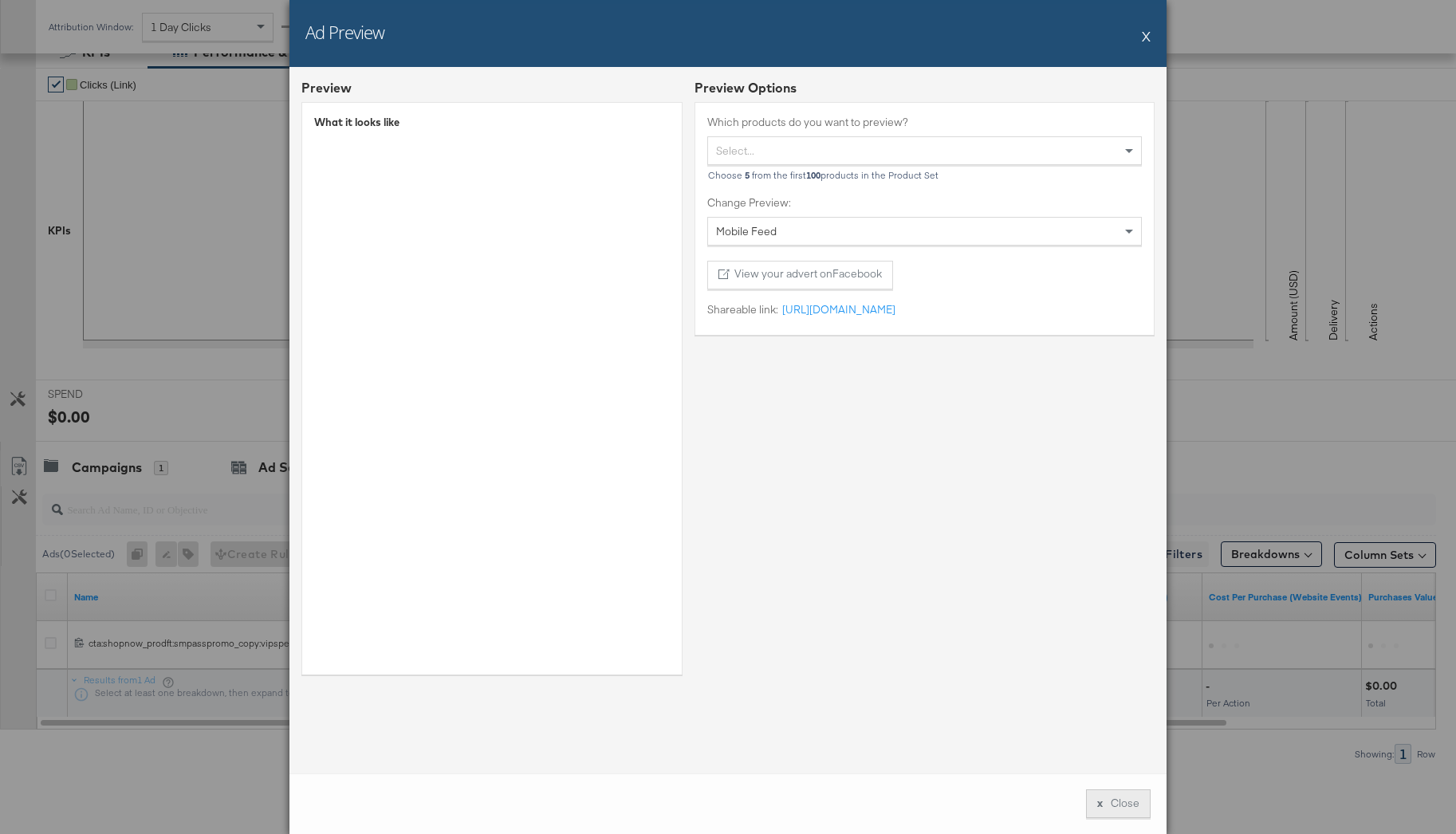
click at [1127, 804] on button "x Close" at bounding box center [1118, 804] width 65 height 29
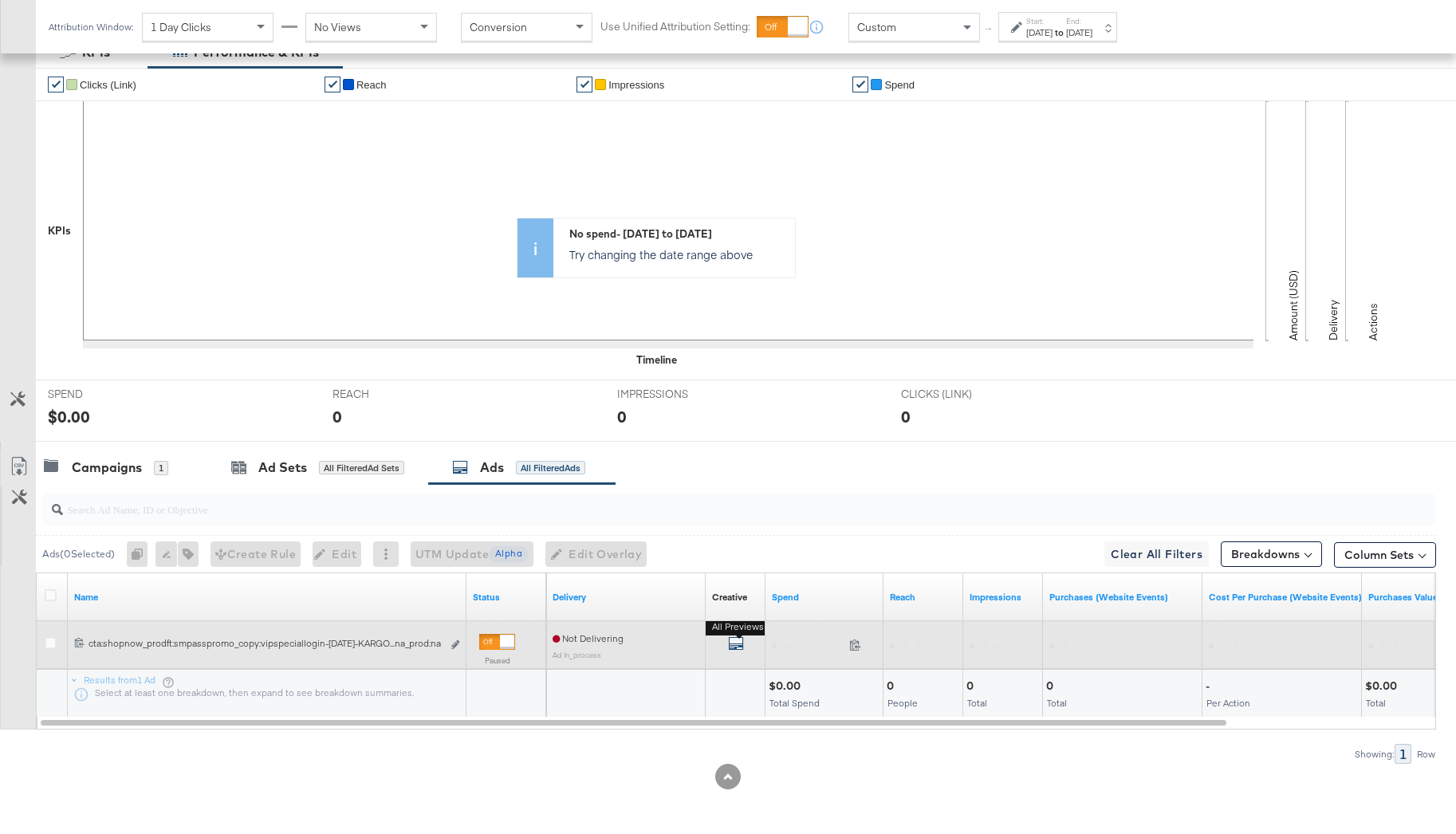
click at [740, 647] on icon "default" at bounding box center [736, 643] width 15 height 15
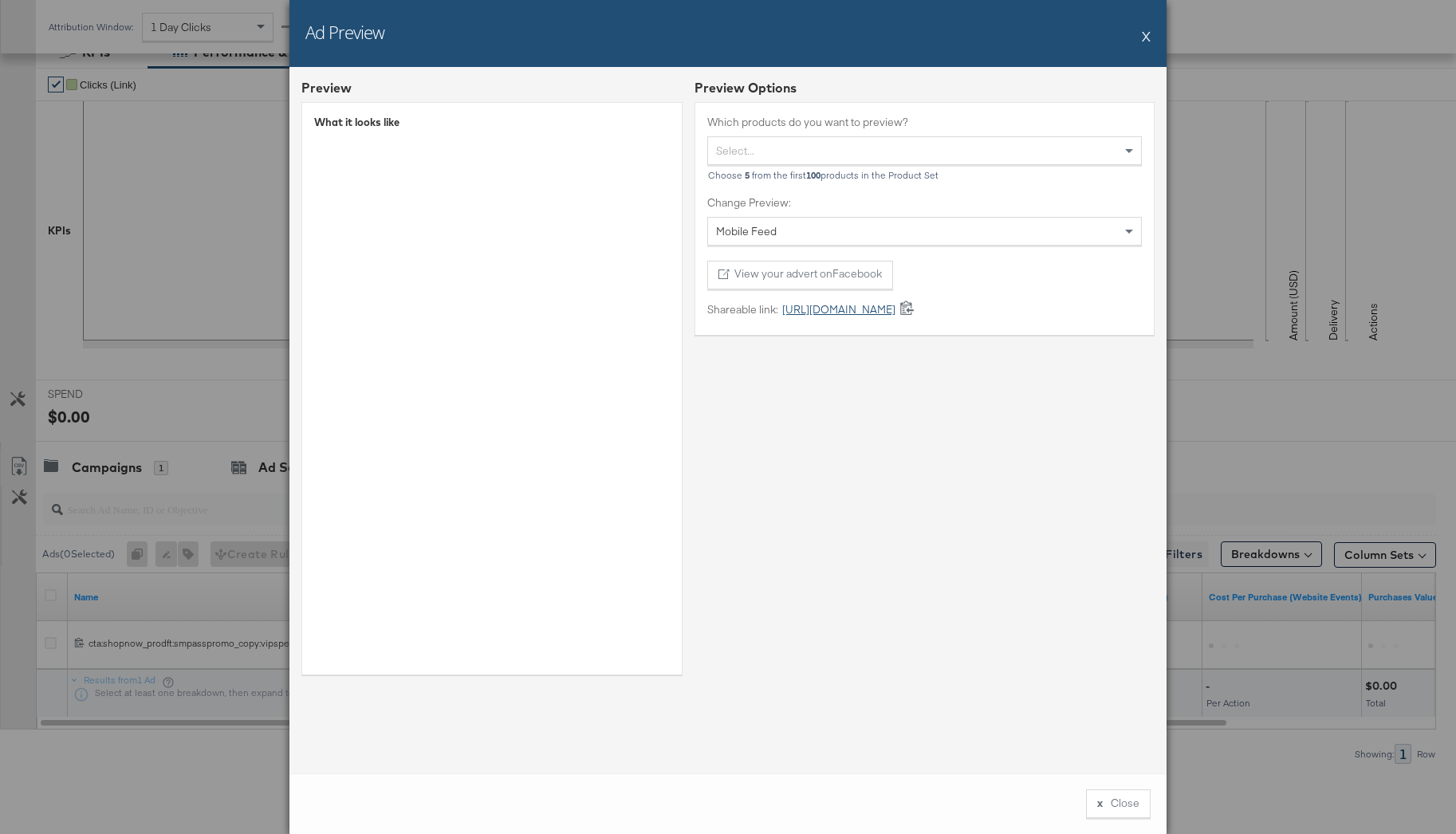
click at [805, 313] on link "[URL][DOMAIN_NAME]" at bounding box center [836, 310] width 117 height 15
click at [1148, 39] on button "X" at bounding box center [1146, 36] width 9 height 32
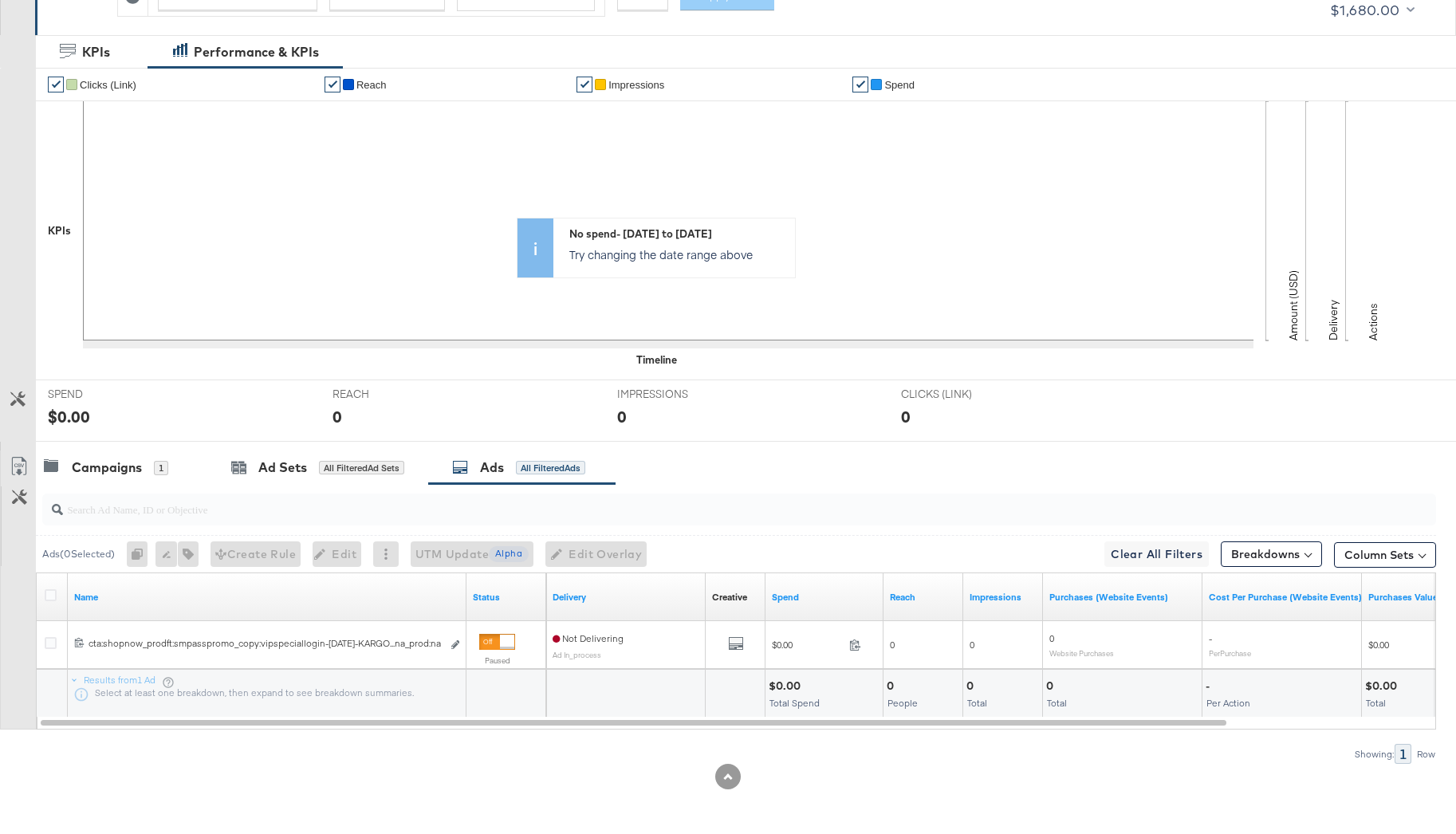
scroll to position [0, 0]
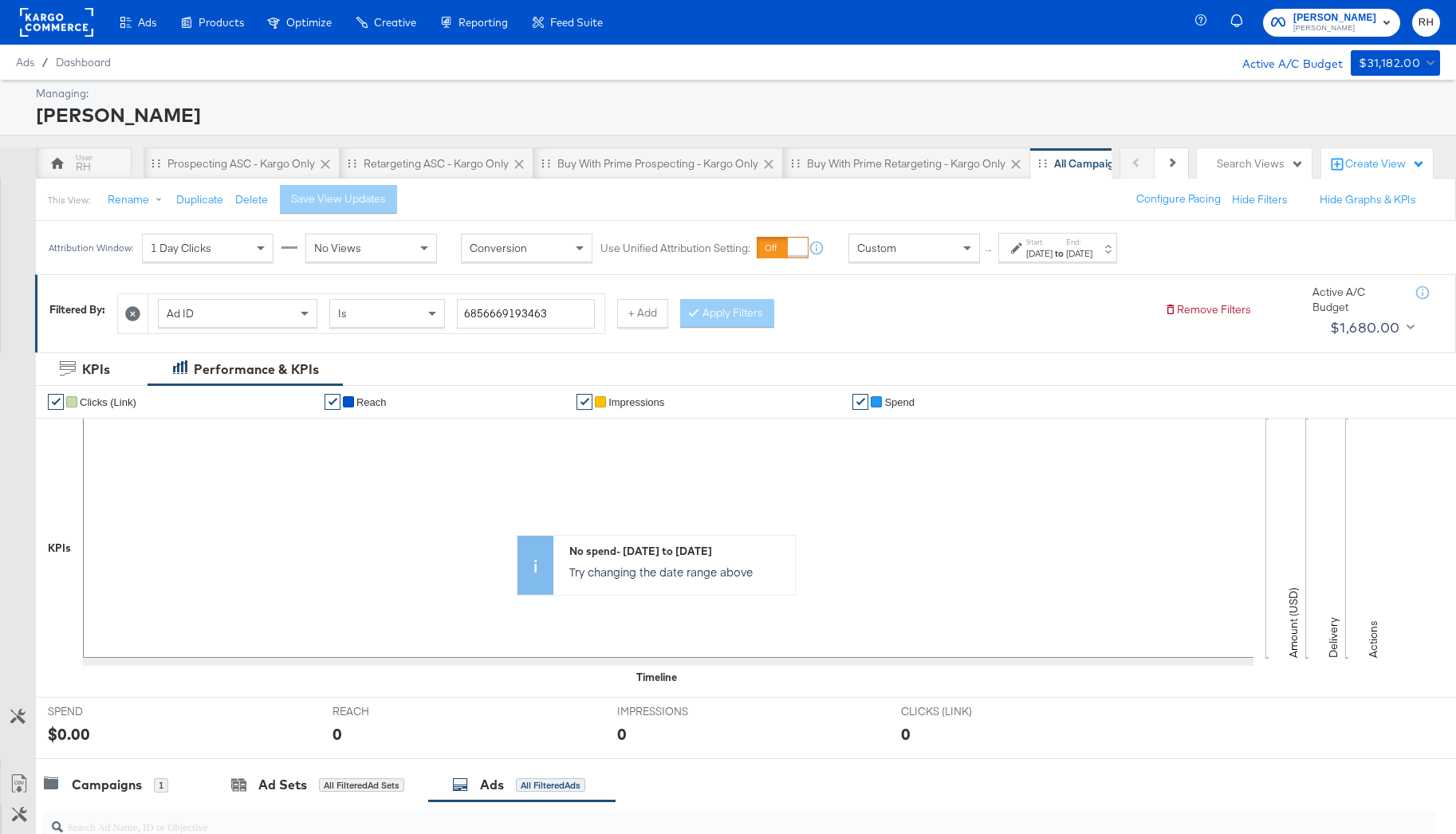
click at [58, 19] on rect at bounding box center [57, 22] width 74 height 29
